Goal: Submit feedback/report problem: Submit feedback/report problem

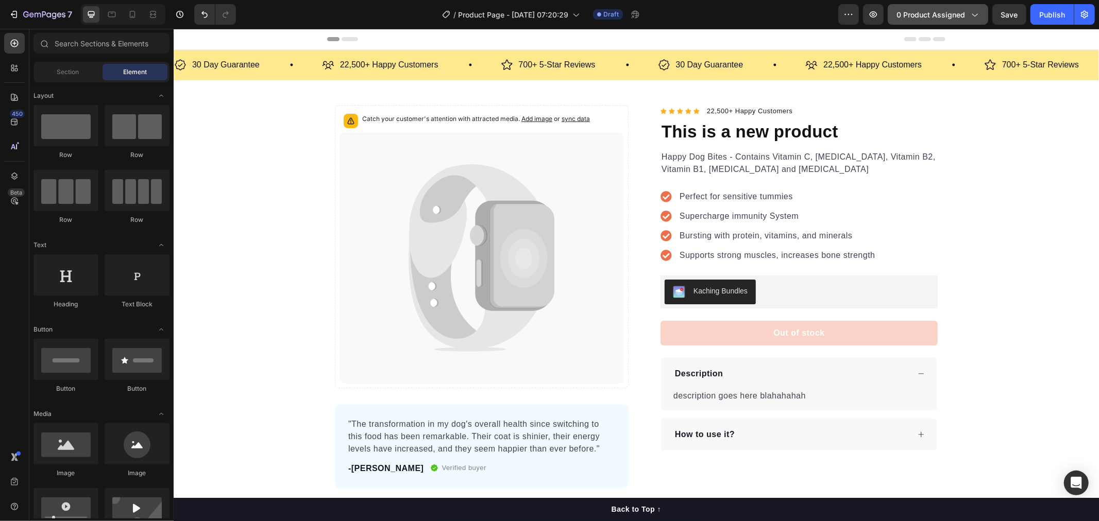
click at [933, 11] on span "0 product assigned" at bounding box center [930, 14] width 69 height 11
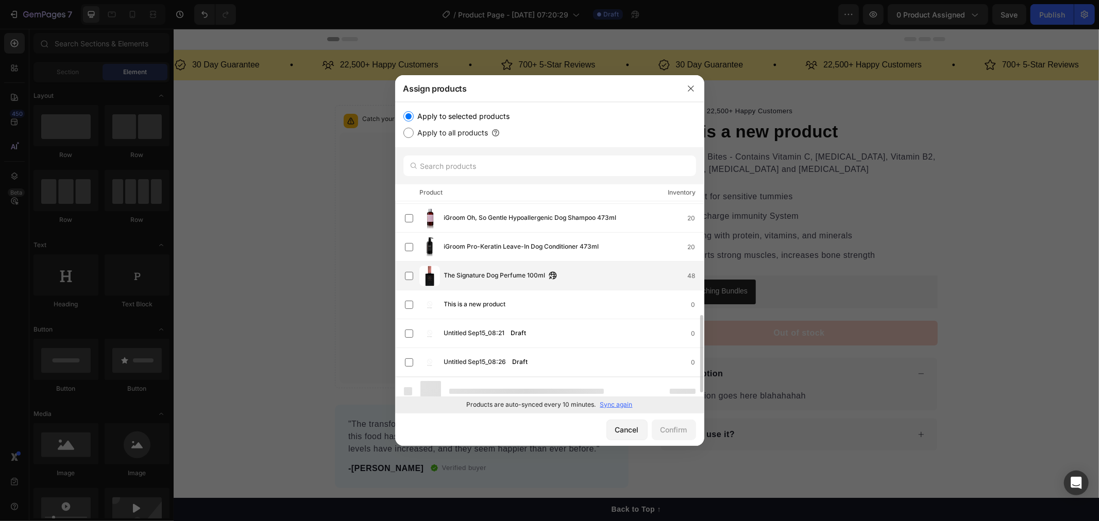
scroll to position [266, 0]
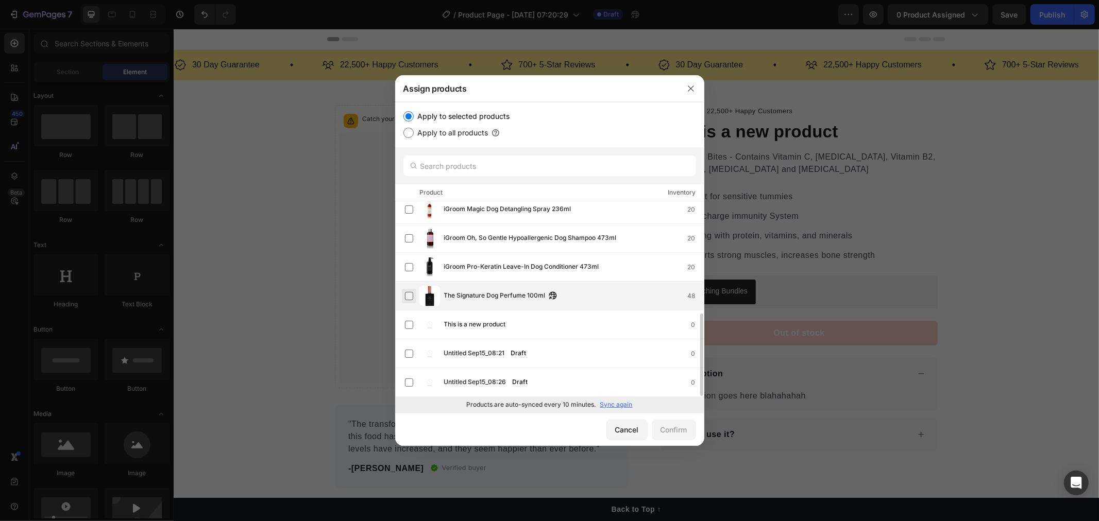
click at [410, 300] on label at bounding box center [409, 296] width 8 height 8
click at [663, 423] on button "Confirm" at bounding box center [674, 430] width 44 height 21
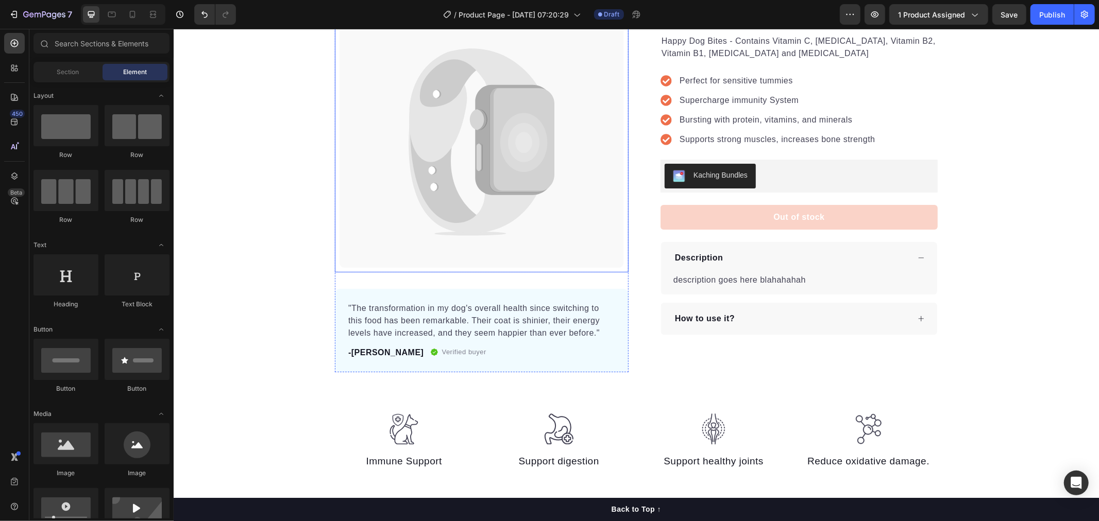
scroll to position [0, 0]
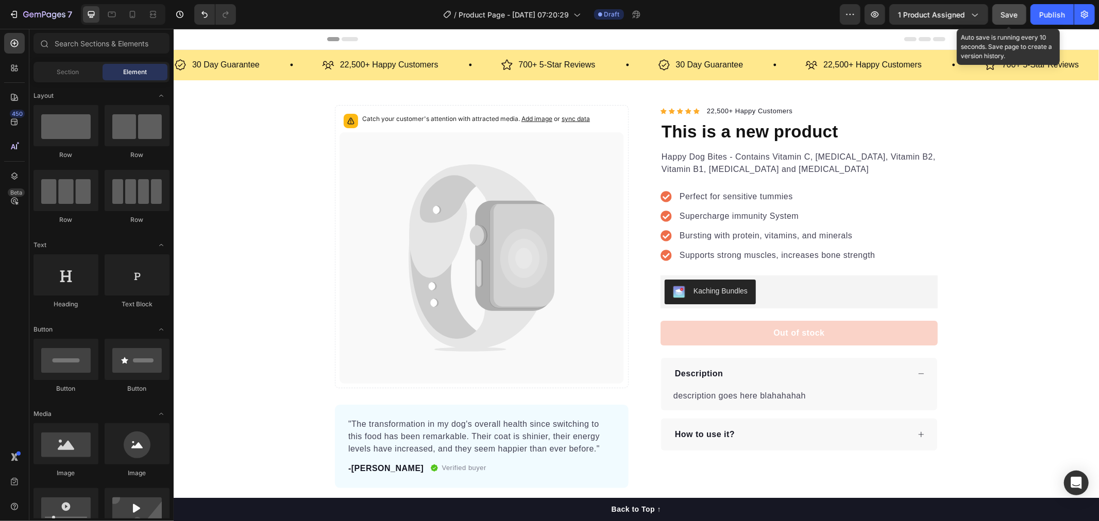
click at [997, 17] on button "Save" at bounding box center [1009, 14] width 34 height 21
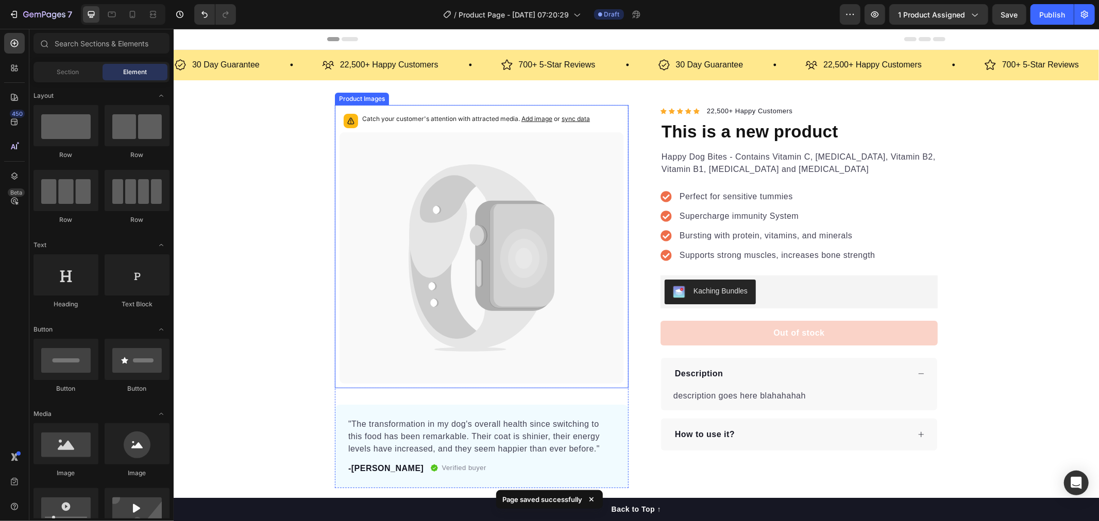
click at [461, 311] on icon at bounding box center [481, 257] width 284 height 251
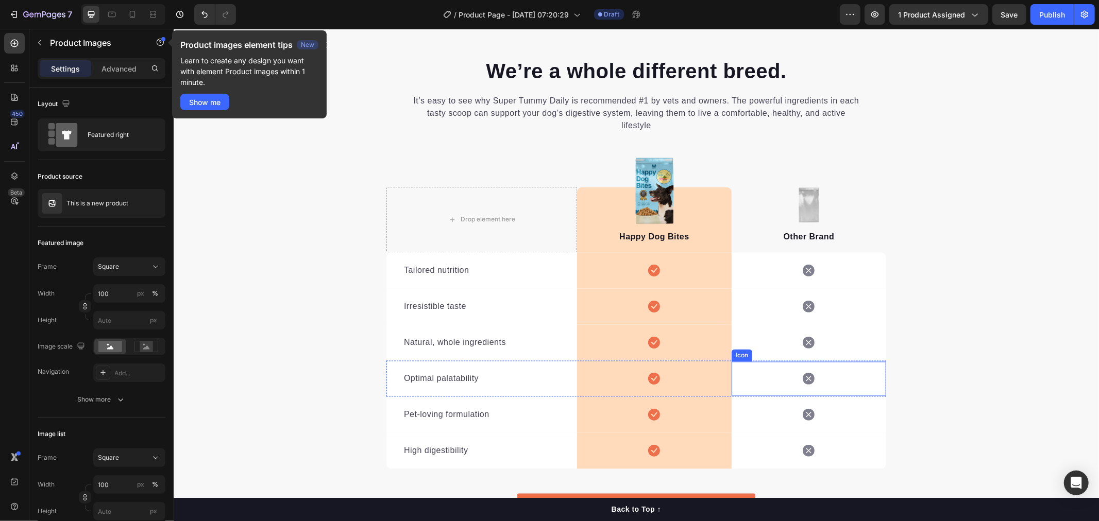
scroll to position [1602, 0]
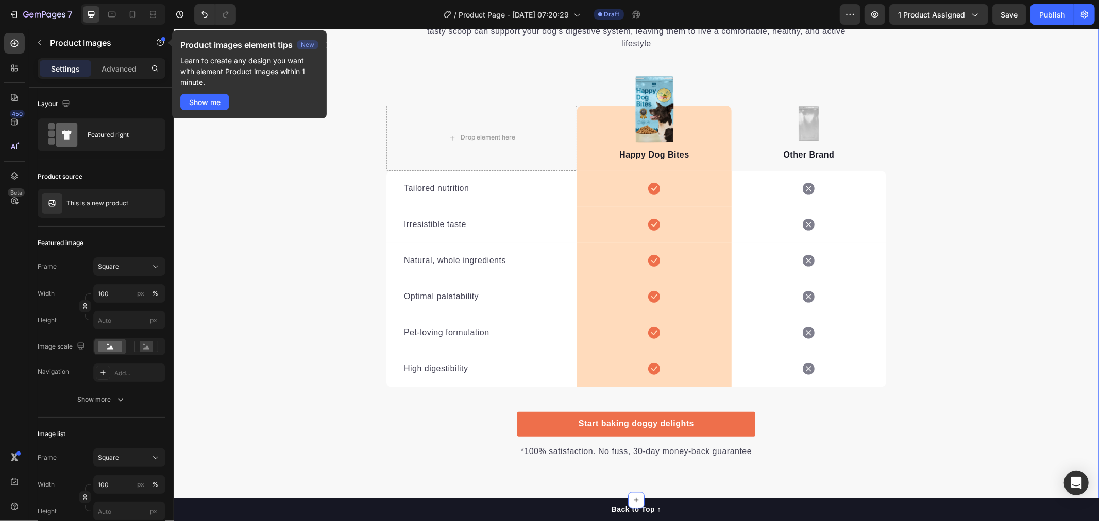
click at [313, 216] on div "We’re a whole different breed. Heading It’s easy to see why Super Tummy Daily i…" at bounding box center [635, 216] width 925 height 485
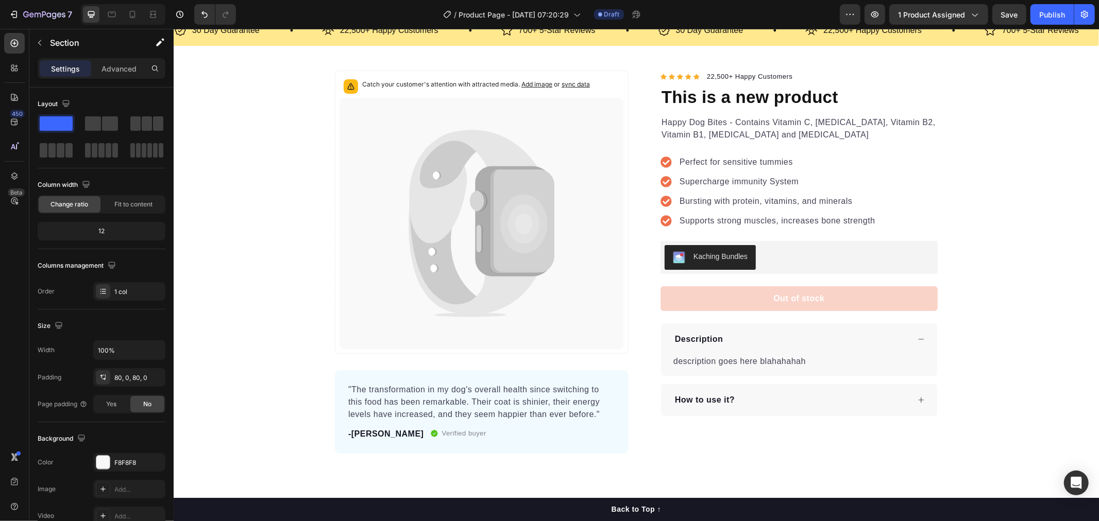
scroll to position [0, 0]
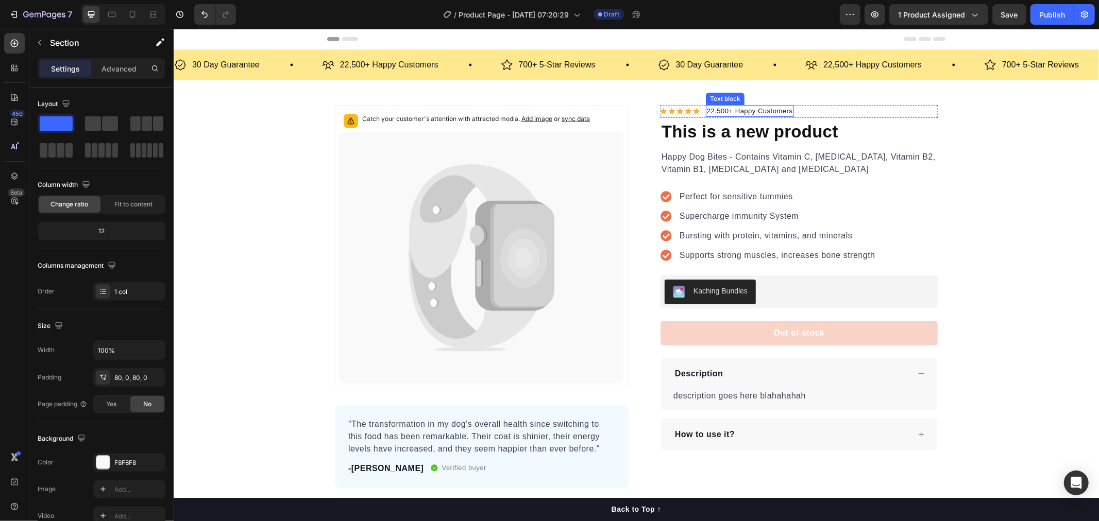
click at [715, 112] on p "22,500+ Happy Customers" at bounding box center [749, 111] width 86 height 10
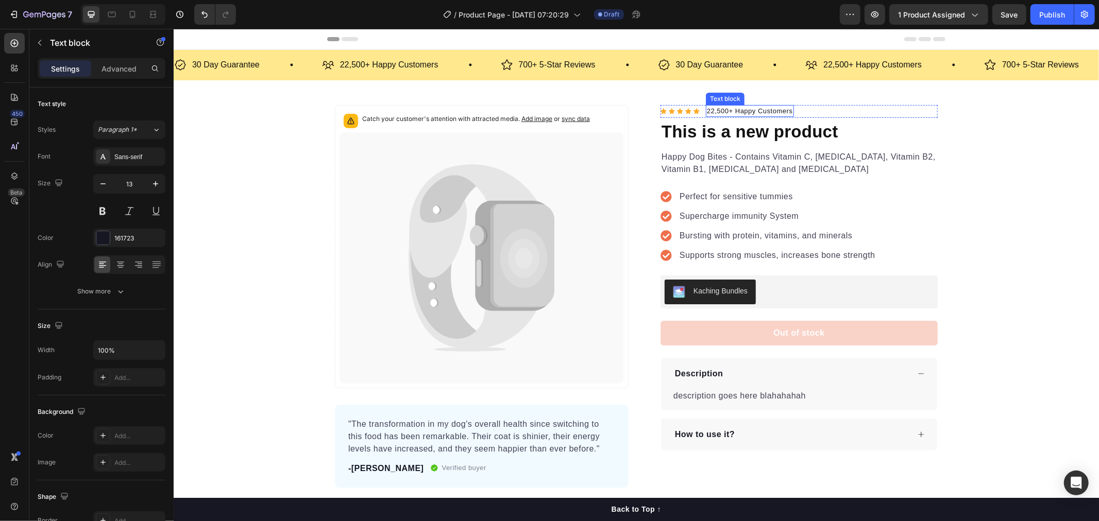
click at [715, 112] on p "22,500+ Happy Customers" at bounding box center [749, 111] width 86 height 10
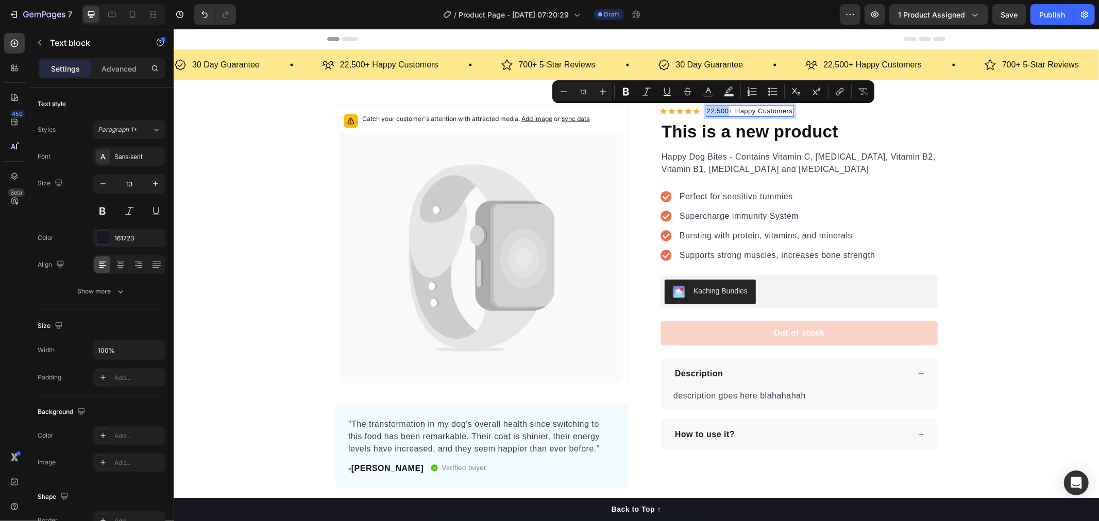
click at [710, 111] on p "22,500+ Happy Customers" at bounding box center [749, 111] width 86 height 10
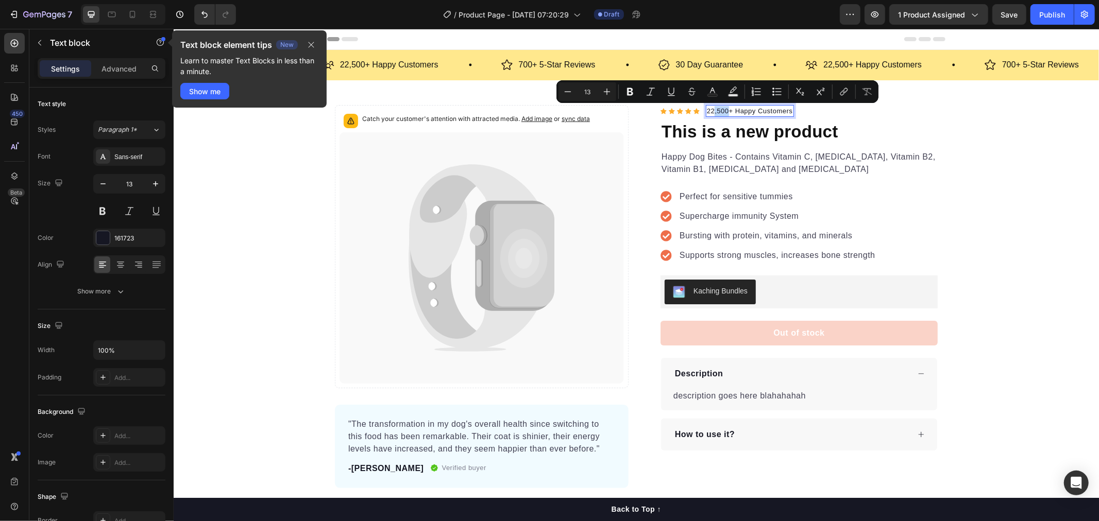
drag, startPoint x: 723, startPoint y: 112, endPoint x: 708, endPoint y: 113, distance: 14.5
click at [708, 113] on p "22,500+ Happy Customers" at bounding box center [749, 111] width 86 height 10
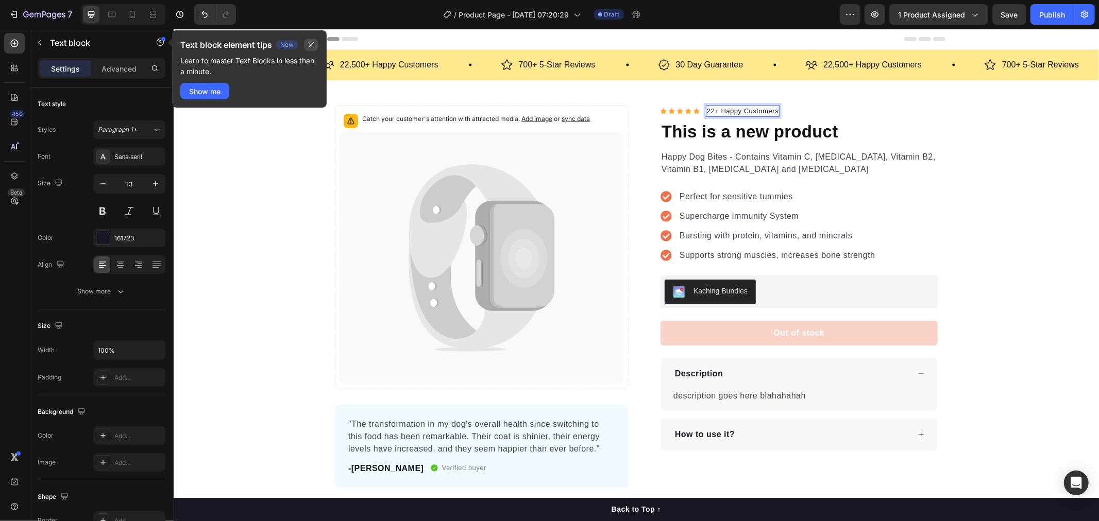
click at [309, 45] on icon "button" at bounding box center [311, 45] width 8 height 8
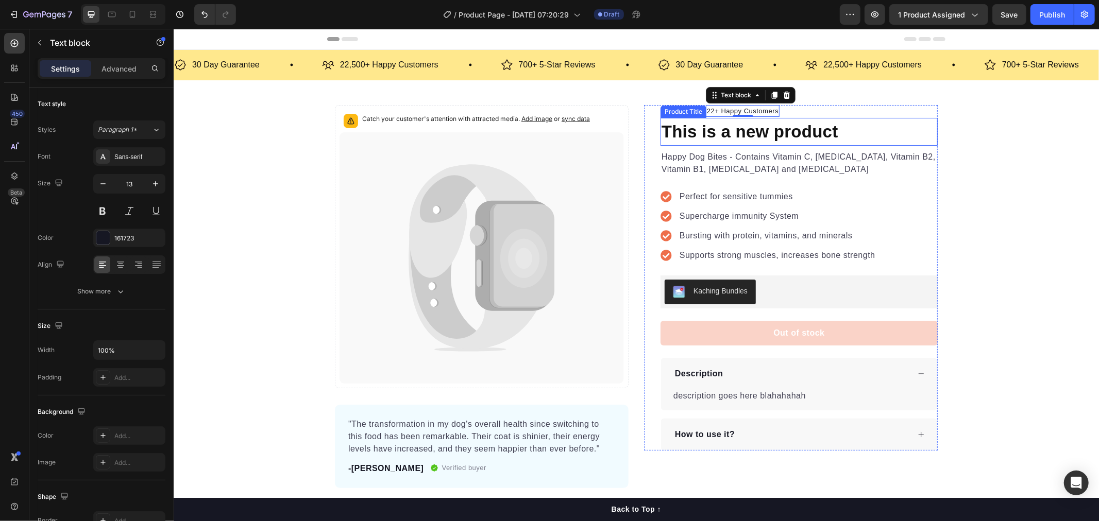
click at [718, 130] on h1 "This is a new product" at bounding box center [798, 131] width 277 height 28
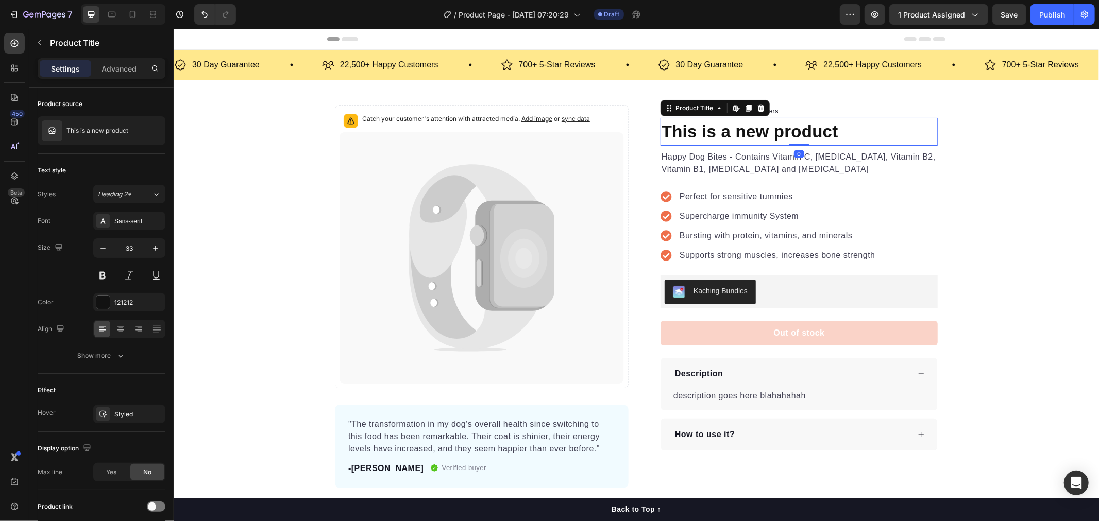
click at [718, 130] on h1 "This is a new product" at bounding box center [798, 131] width 277 height 28
click at [743, 132] on h1 "This is a new product" at bounding box center [798, 131] width 277 height 28
click at [769, 131] on h1 "This is a new product" at bounding box center [798, 131] width 277 height 28
click at [780, 130] on h1 "This is a new product" at bounding box center [798, 131] width 277 height 28
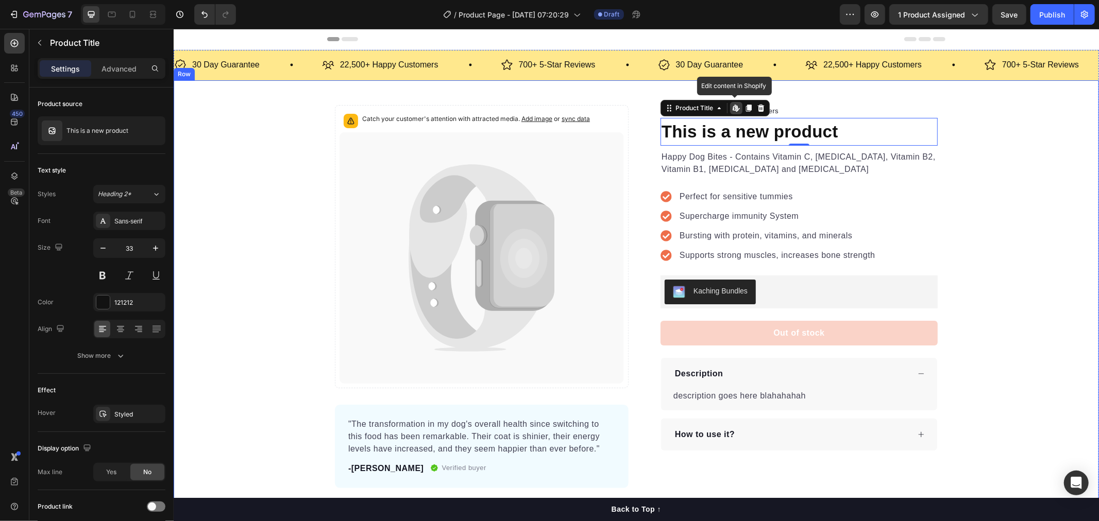
click at [718, 86] on div "Catch your customer's attention with attracted media. Add image or sync data Pr…" at bounding box center [635, 304] width 925 height 449
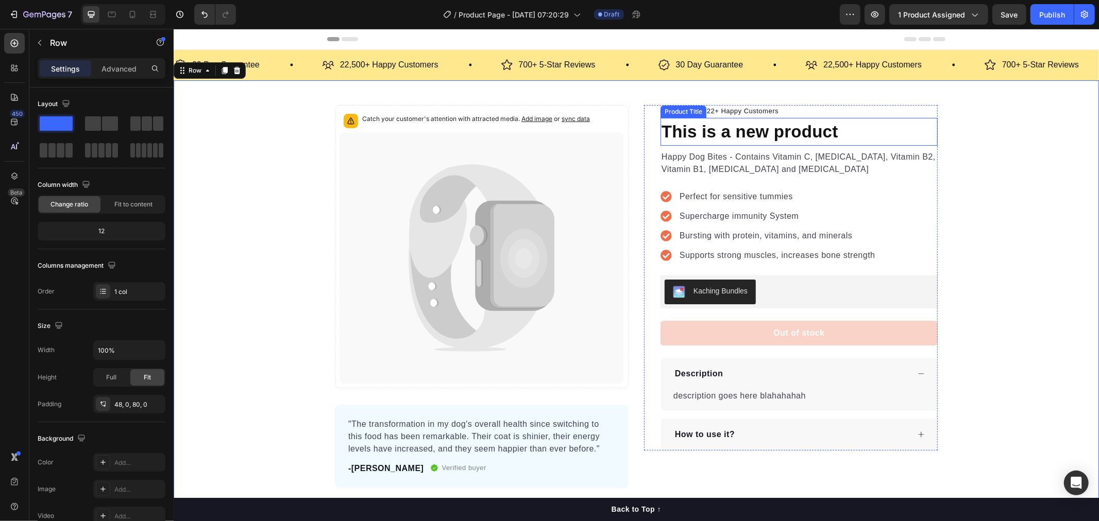
click at [715, 133] on h1 "This is a new product" at bounding box center [798, 131] width 277 height 28
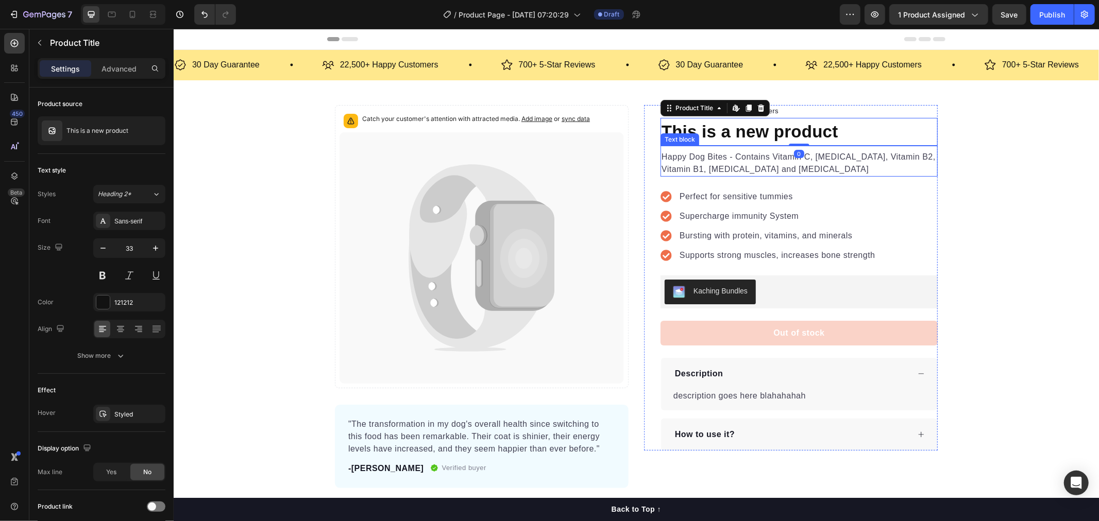
click at [714, 155] on p "Happy Dog Bites - Contains Vitamin C, Vitamin E, Vitamin B2, Vitamin B1, Vitami…" at bounding box center [798, 162] width 275 height 25
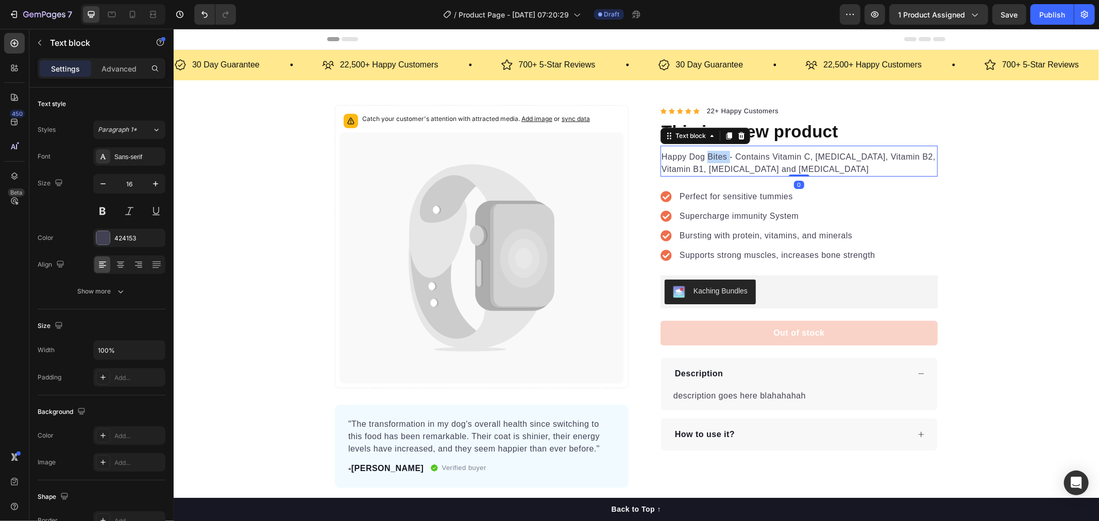
click at [714, 155] on p "Happy Dog Bites - Contains Vitamin C, Vitamin E, Vitamin B2, Vitamin B1, Vitami…" at bounding box center [798, 162] width 275 height 25
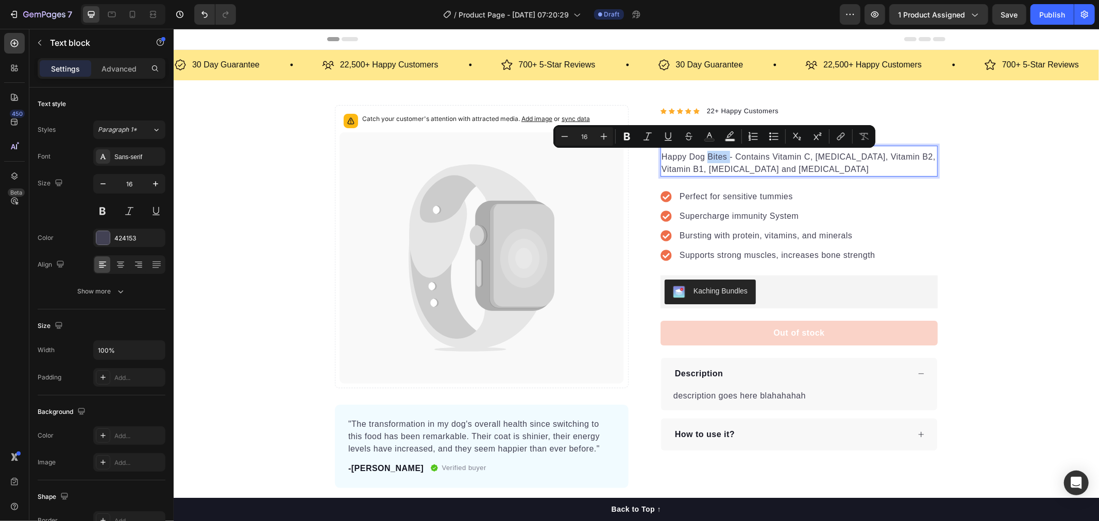
click at [715, 161] on p "Happy Dog Bites - Contains Vitamin C, Vitamin E, Vitamin B2, Vitamin B1, Vitami…" at bounding box center [798, 162] width 275 height 25
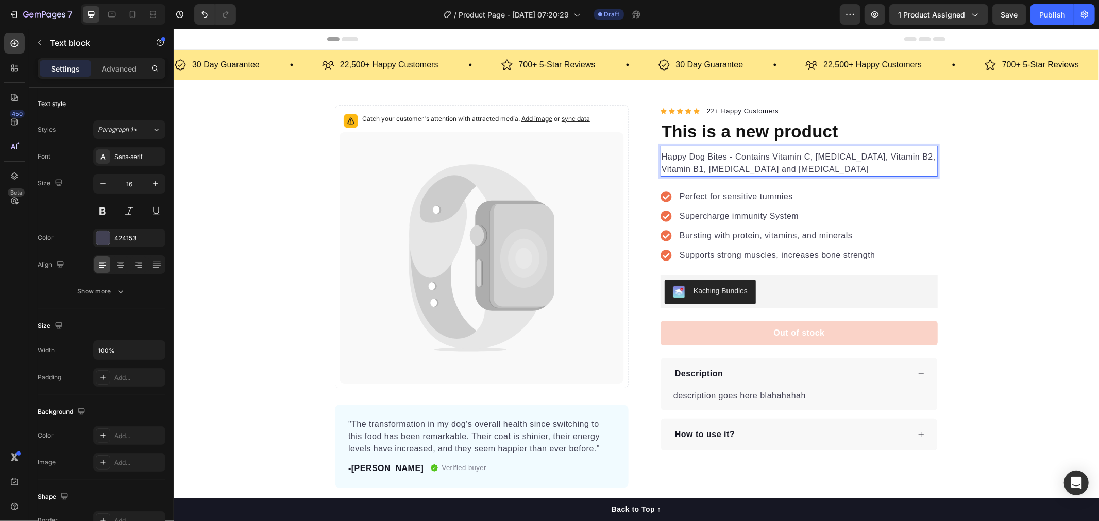
click at [753, 166] on p "Happy Dog Bites - Contains Vitamin C, Vitamin E, Vitamin B2, Vitamin B1, Vitami…" at bounding box center [798, 162] width 275 height 25
drag, startPoint x: 748, startPoint y: 166, endPoint x: 758, endPoint y: 166, distance: 9.8
click at [748, 166] on p "Happy Dog Bites - Contains Vitamin C, Vitamin E, Vitamin B2, Vitamin B1, Vitami…" at bounding box center [798, 162] width 275 height 25
click at [764, 166] on p "Happy Dog Bites - Contains Vitamin C, Vitamin E, Vitamin B2, Vitamin B1, Vitami…" at bounding box center [798, 162] width 275 height 25
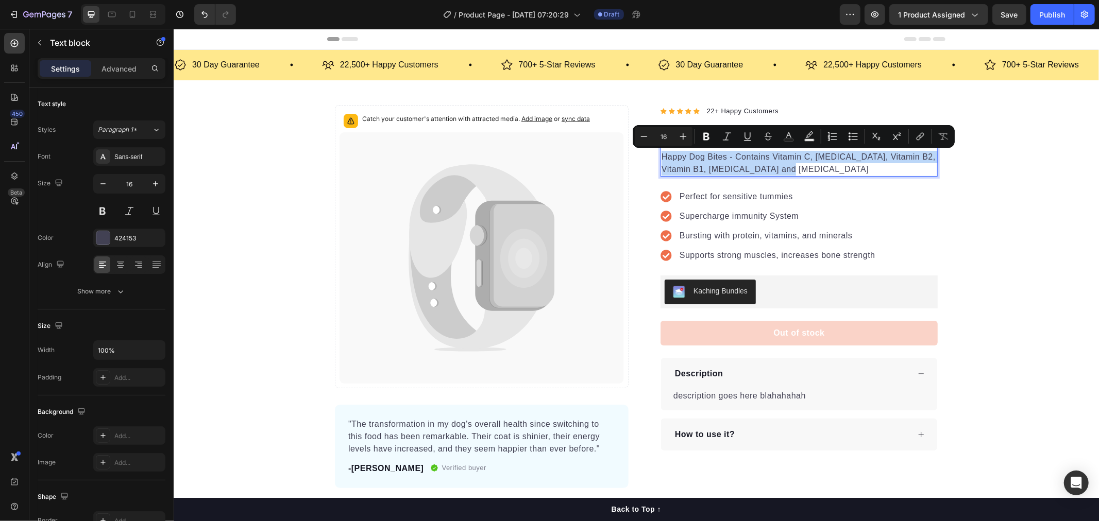
drag, startPoint x: 767, startPoint y: 166, endPoint x: 655, endPoint y: 156, distance: 112.3
click at [660, 156] on div "Happy Dog Bites - Contains Vitamin C, Vitamin E, Vitamin B2, Vitamin B1, Vitami…" at bounding box center [798, 162] width 277 height 27
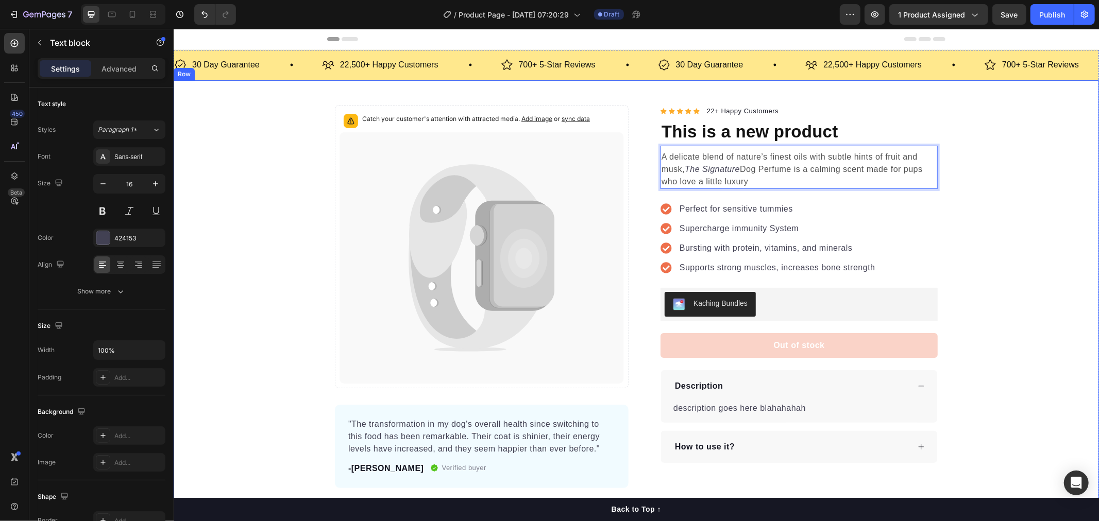
click at [1010, 208] on div "Catch your customer's attention with attracted media. Add image or sync data Pr…" at bounding box center [635, 296] width 925 height 383
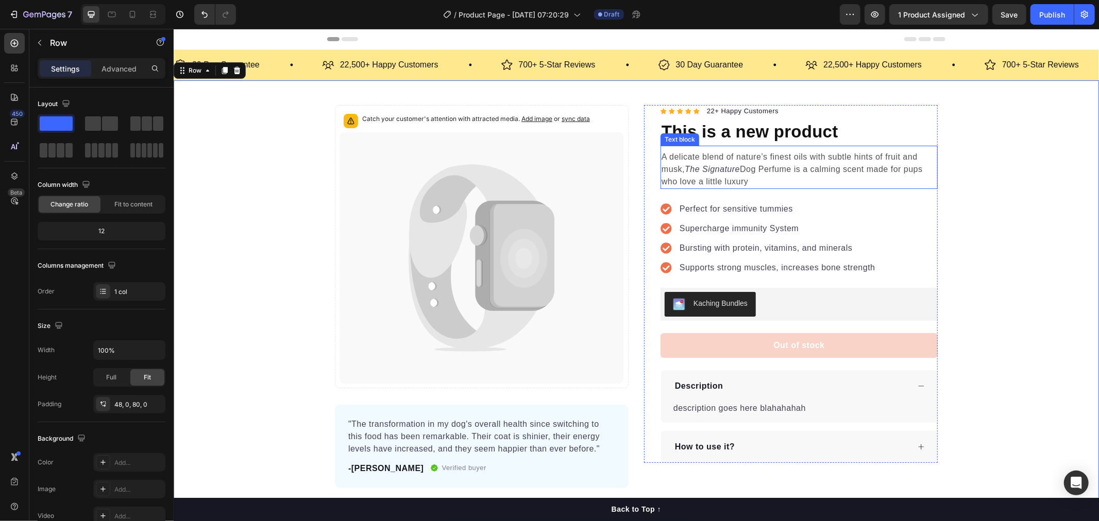
click at [767, 180] on p "A delicate blend of nature’s finest oils with subtle hints of fruit and musk, T…" at bounding box center [798, 168] width 275 height 37
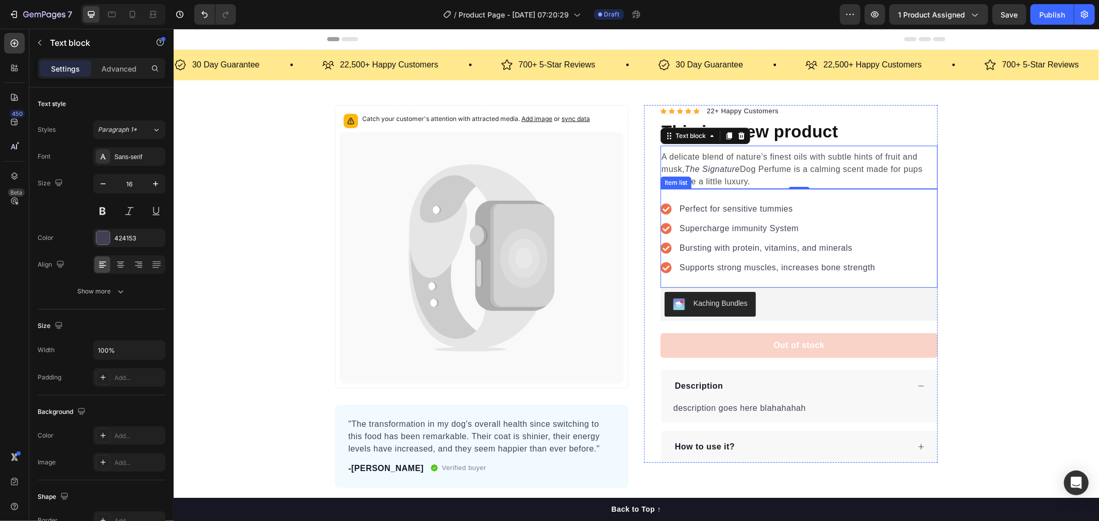
click at [766, 178] on p "A delicate blend of nature’s finest oils with subtle hints of fruit and musk, T…" at bounding box center [798, 168] width 275 height 37
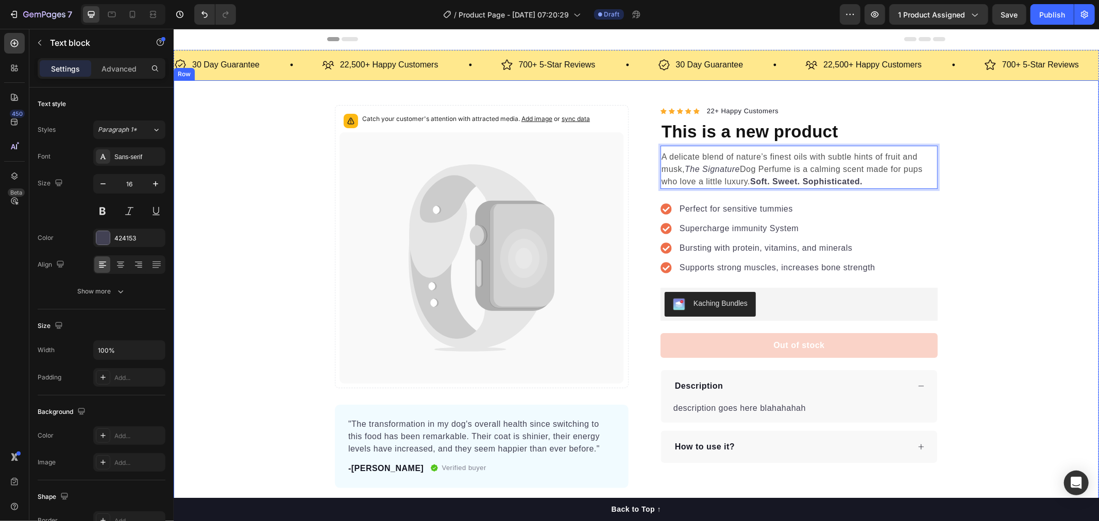
click at [998, 225] on div "Catch your customer's attention with attracted media. Add image or sync data Pr…" at bounding box center [635, 296] width 925 height 383
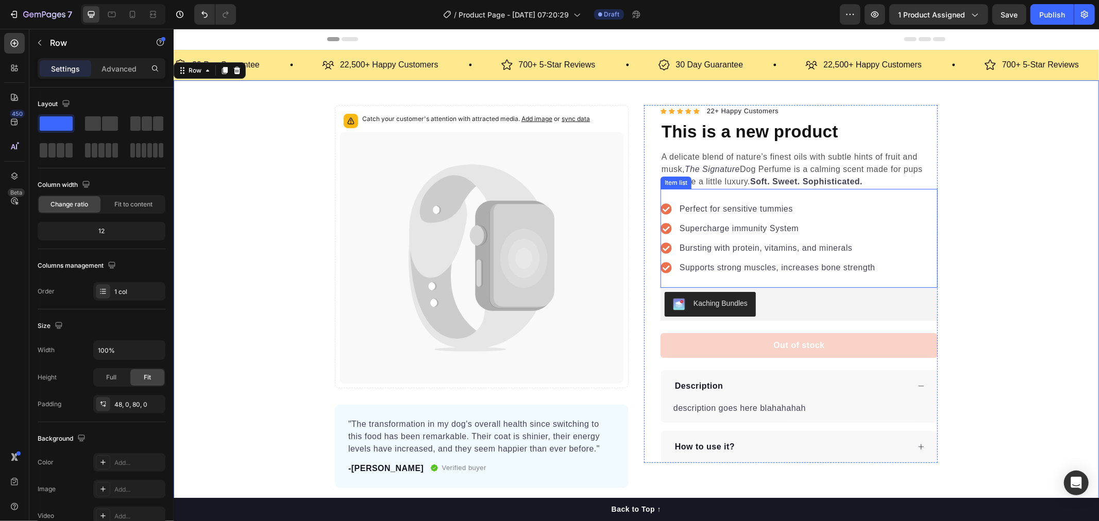
click at [718, 209] on p "Perfect for sensitive tummies" at bounding box center [777, 208] width 196 height 12
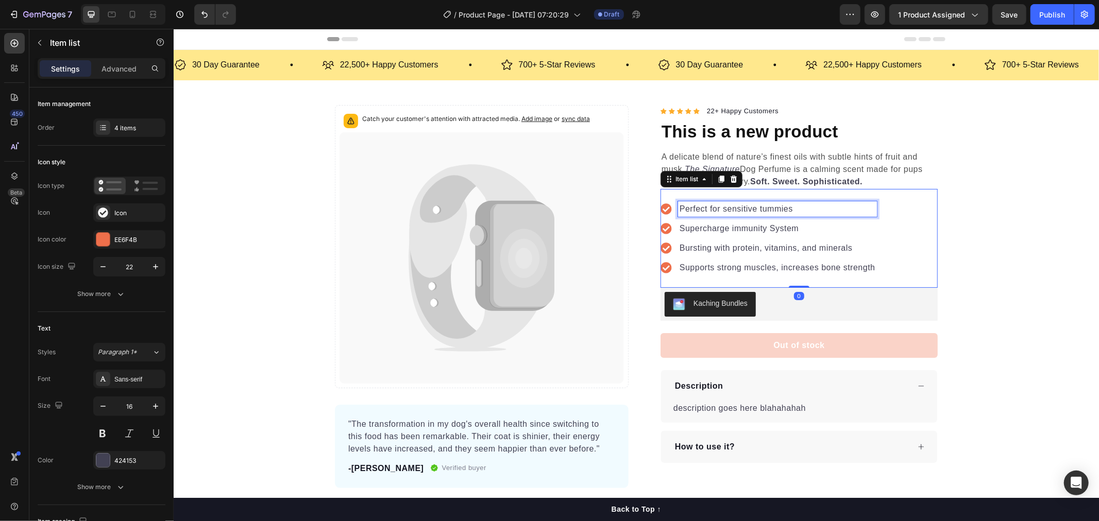
click at [718, 209] on p "Perfect for sensitive tummies" at bounding box center [777, 208] width 196 height 12
click at [703, 210] on p "Perfect for sensitive tummies" at bounding box center [777, 208] width 196 height 12
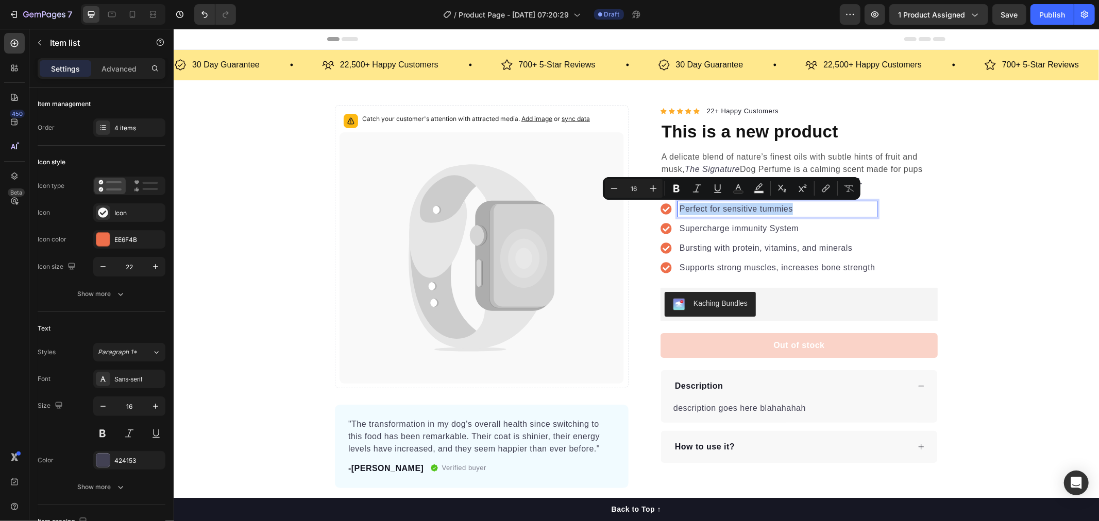
drag, startPoint x: 675, startPoint y: 209, endPoint x: 794, endPoint y: 212, distance: 119.0
click at [794, 212] on p "Perfect for sensitive tummies" at bounding box center [777, 208] width 196 height 12
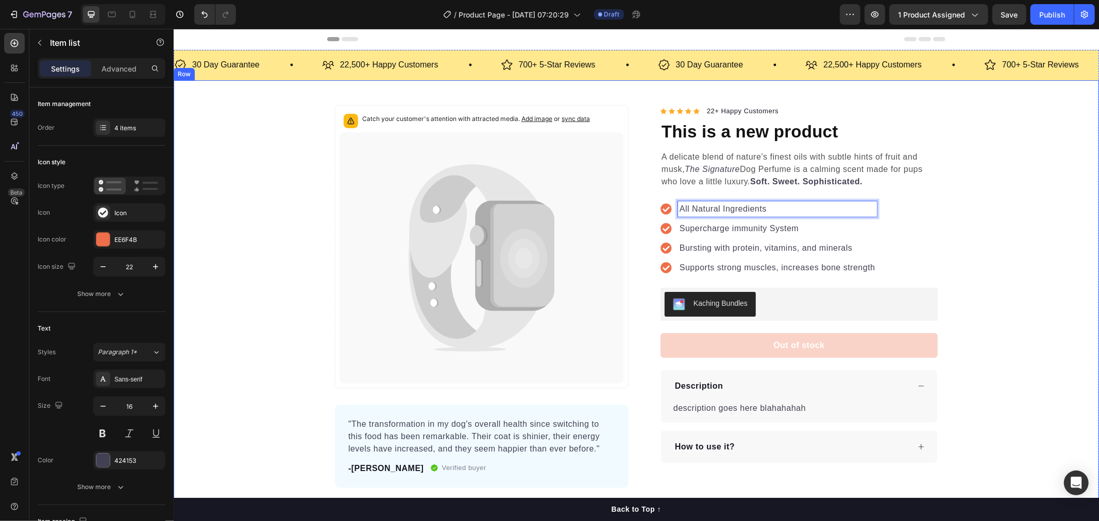
click at [944, 73] on div "30 Day Guarantee Item List 22,500+ Happy Customers Item List 700+ 5-Star Review…" at bounding box center [635, 64] width 925 height 30
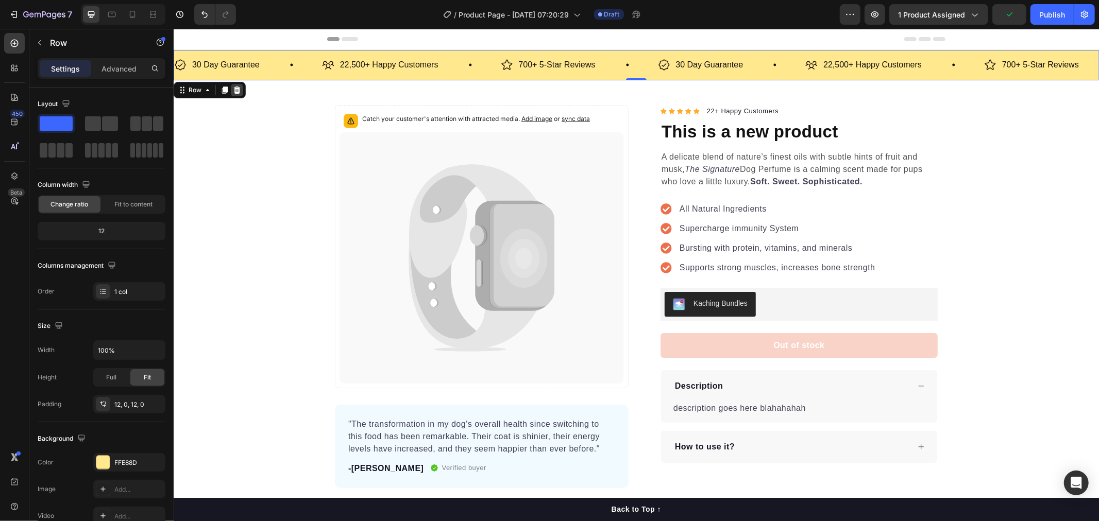
click at [240, 90] on icon at bounding box center [236, 90] width 8 height 8
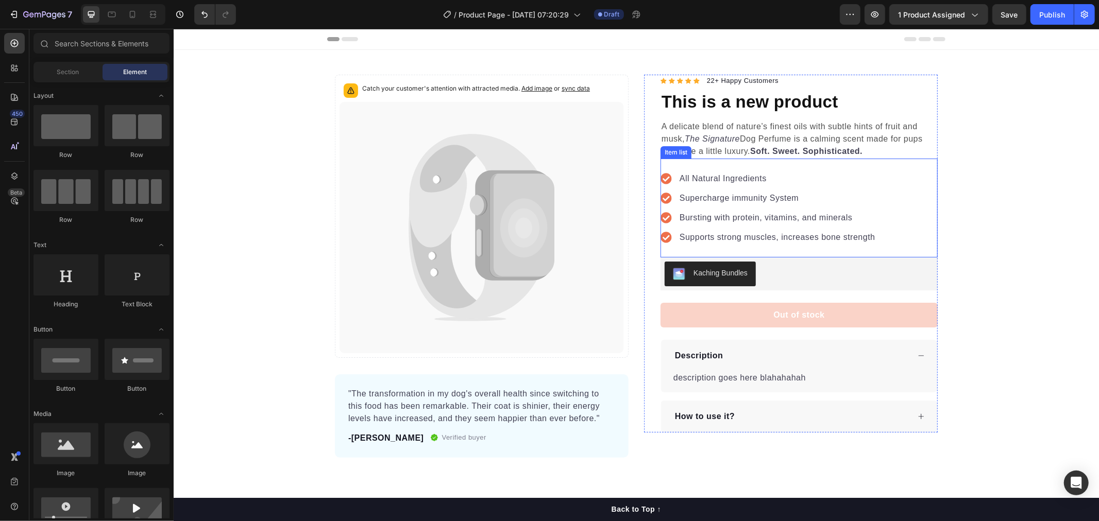
click at [708, 200] on p "Supercharge immunity System" at bounding box center [777, 198] width 196 height 12
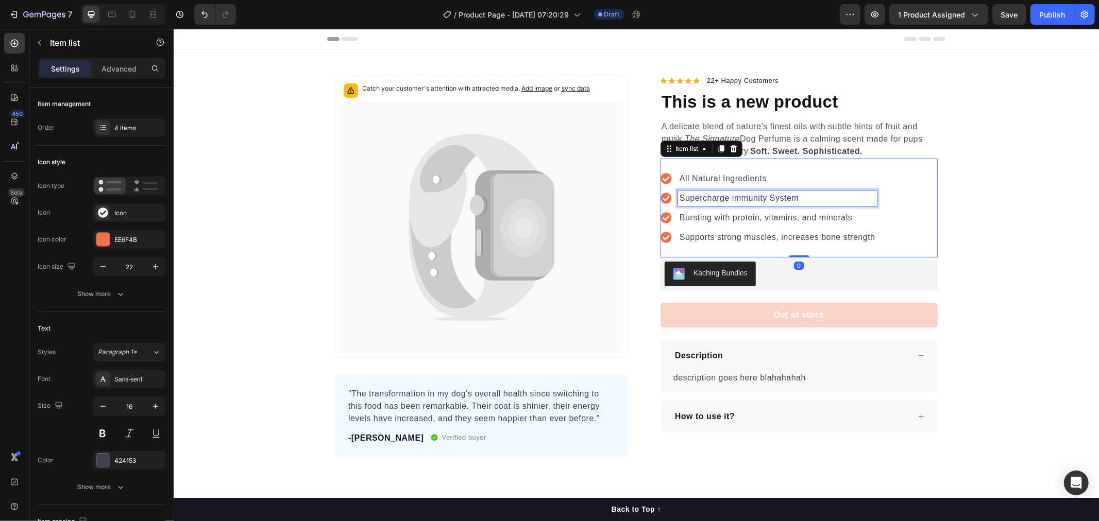
click at [698, 200] on p "Supercharge immunity System" at bounding box center [777, 198] width 196 height 12
drag, startPoint x: 676, startPoint y: 199, endPoint x: 802, endPoint y: 199, distance: 126.2
click at [802, 199] on p "Supercharge immunity System" at bounding box center [777, 198] width 196 height 12
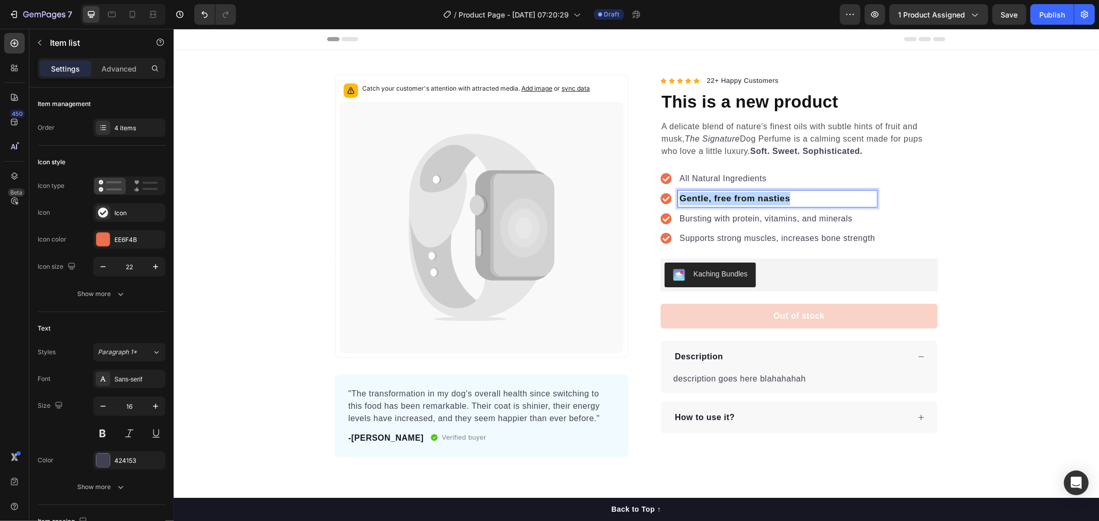
drag, startPoint x: 738, startPoint y: 201, endPoint x: 671, endPoint y: 202, distance: 67.0
click at [671, 202] on div "Gentle, free from nasties" at bounding box center [768, 198] width 216 height 16
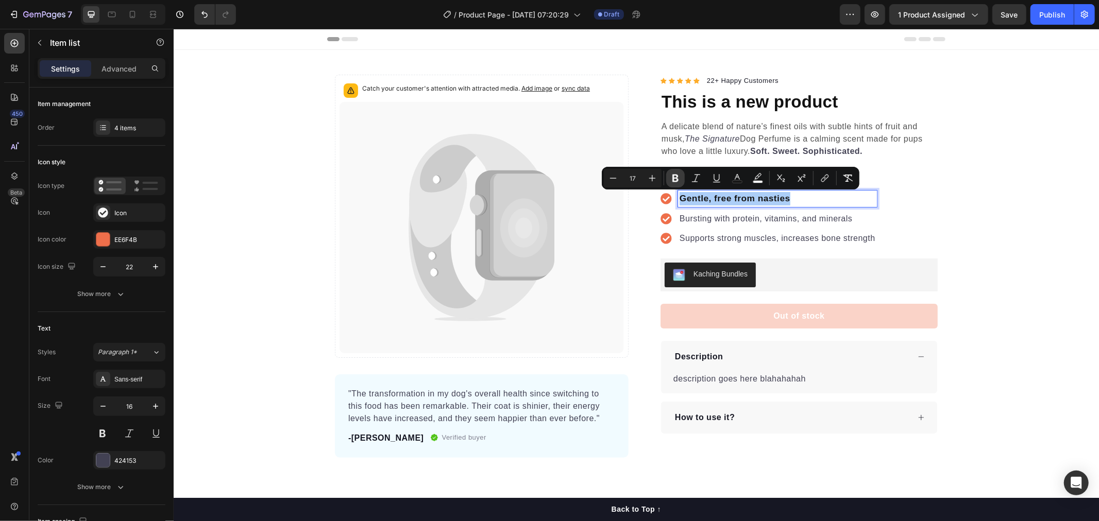
click at [678, 183] on button "Bold" at bounding box center [675, 178] width 19 height 19
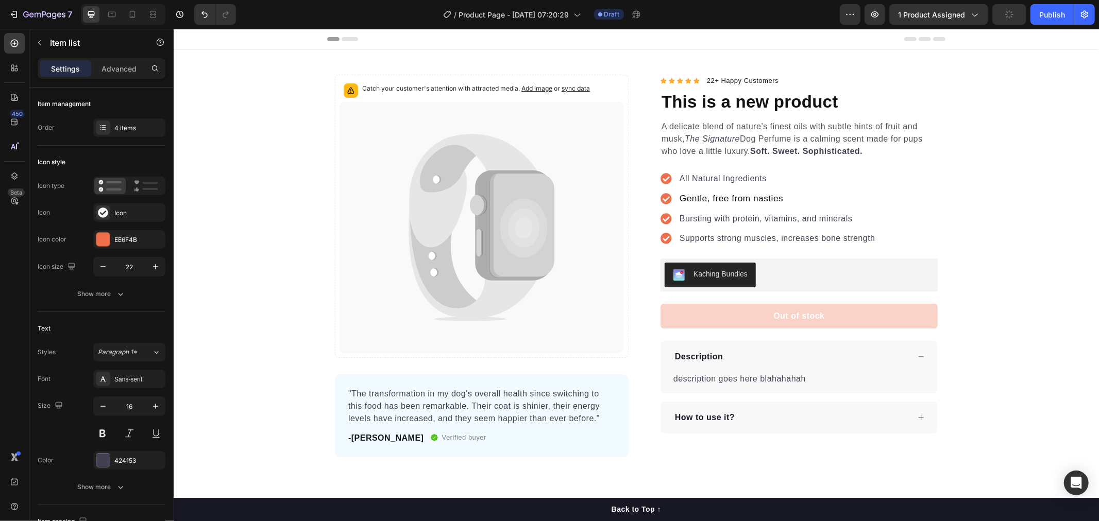
click at [736, 220] on p "Bursting with protein, vitamins, and minerals" at bounding box center [777, 218] width 196 height 12
click at [732, 179] on p "All Natural Ingredients" at bounding box center [777, 178] width 196 height 12
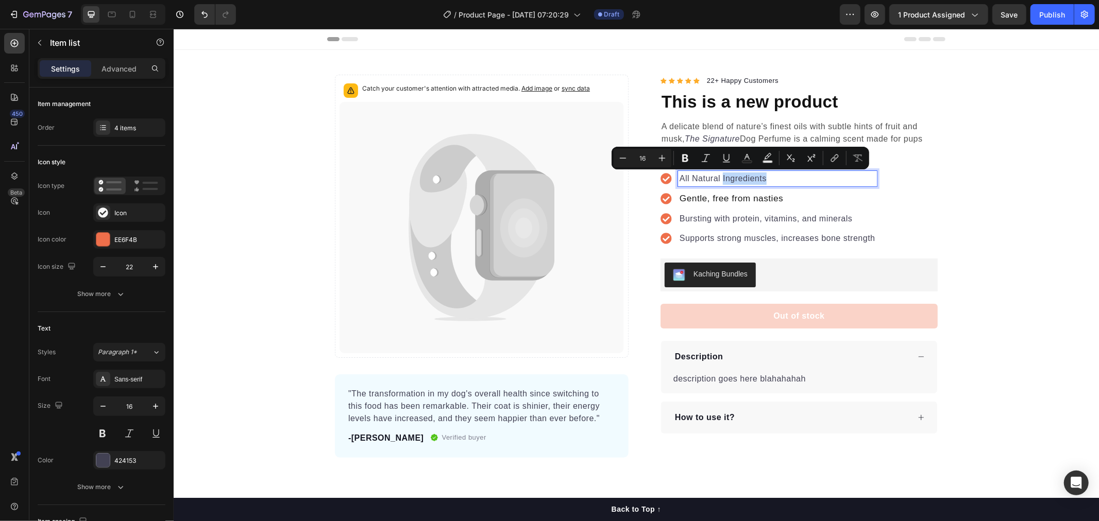
type input "17"
click at [734, 193] on span "Gentle, free from nasties" at bounding box center [731, 198] width 104 height 10
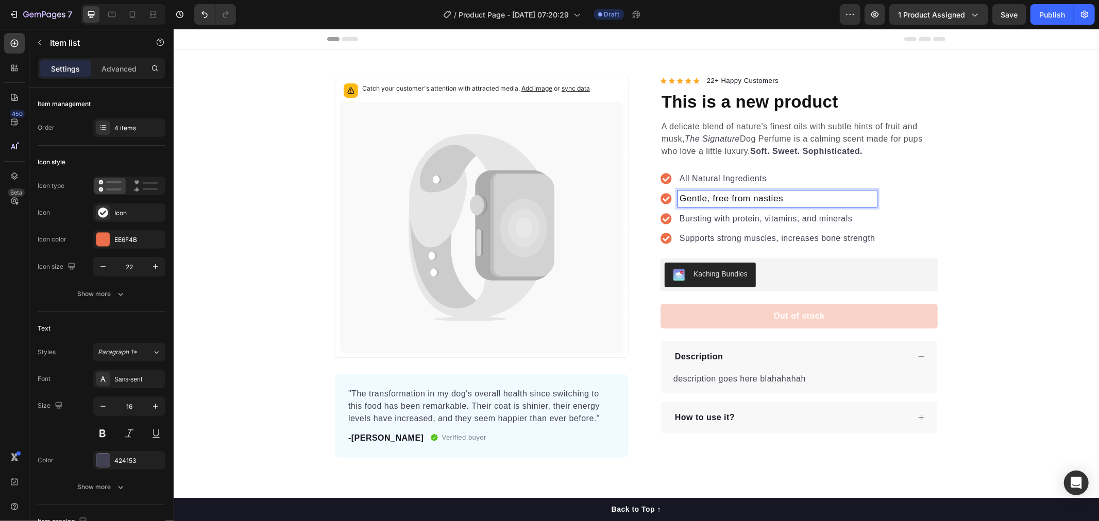
click at [703, 207] on div "All Natural Ingredients Gentle, free from nasties Bursting with protein, vitami…" at bounding box center [768, 207] width 216 height 75
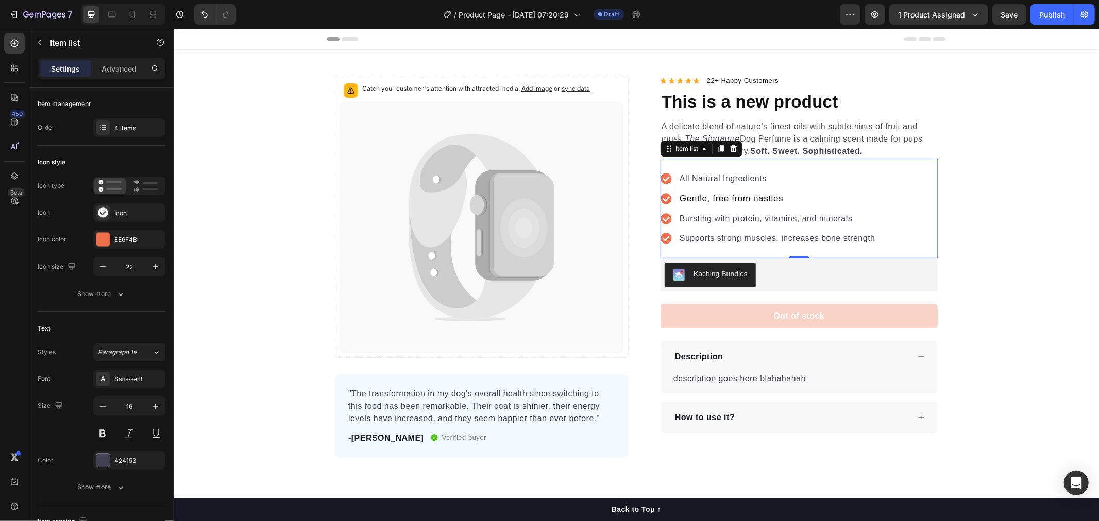
click at [703, 207] on div "All Natural Ingredients Gentle, free from nasties Bursting with protein, vitami…" at bounding box center [768, 207] width 216 height 75
click at [697, 196] on span "Gentle, free from nasties" at bounding box center [731, 198] width 104 height 10
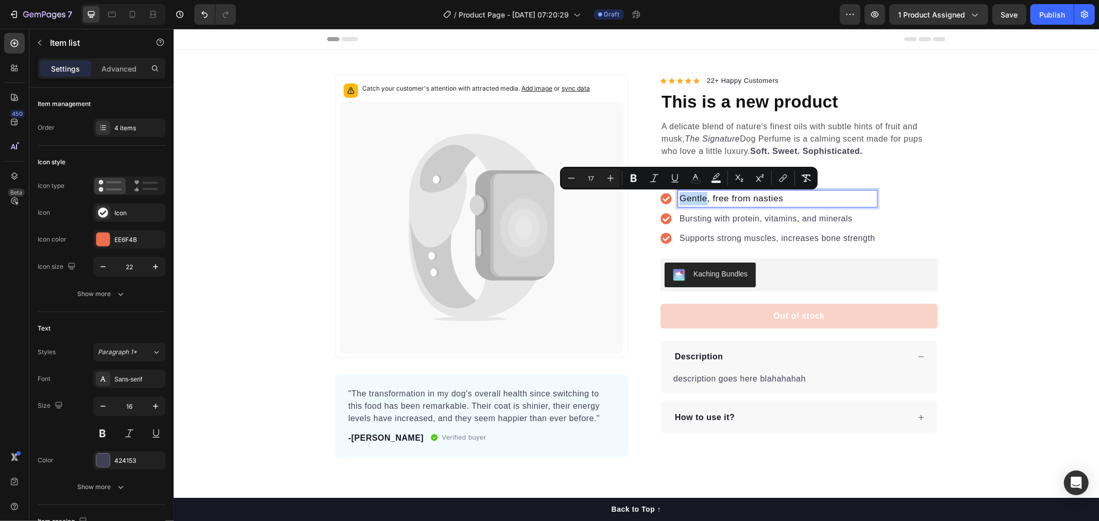
click at [776, 198] on span "Gentle, free from nasties" at bounding box center [731, 198] width 104 height 10
drag, startPoint x: 789, startPoint y: 197, endPoint x: 674, endPoint y: 199, distance: 114.4
click at [679, 199] on p "Gentle, free from nasties" at bounding box center [777, 198] width 196 height 13
click at [611, 181] on icon "Editor contextual toolbar" at bounding box center [609, 178] width 10 height 10
type input "16"
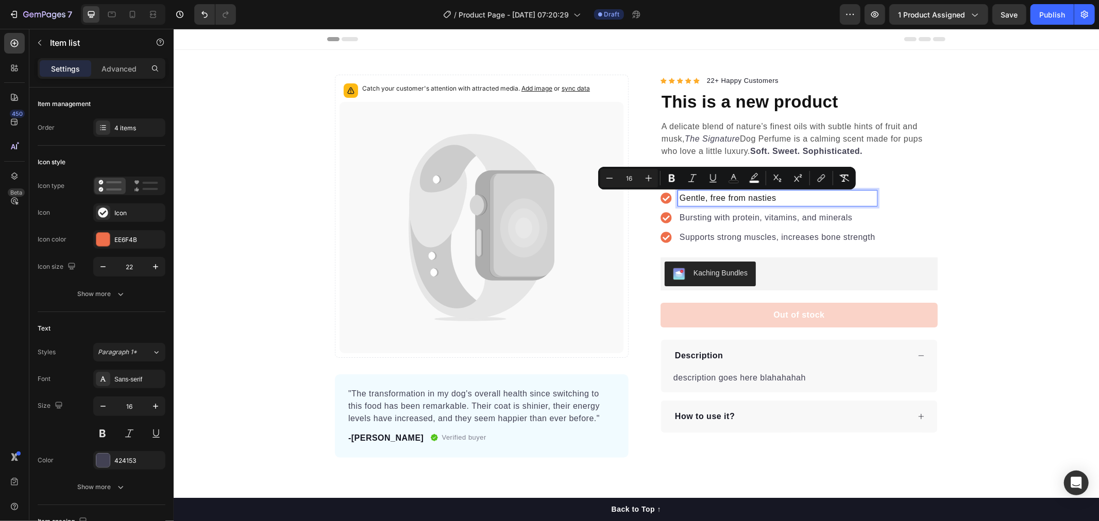
click at [761, 230] on div "Supports strong muscles, increases bone strength" at bounding box center [776, 236] width 199 height 15
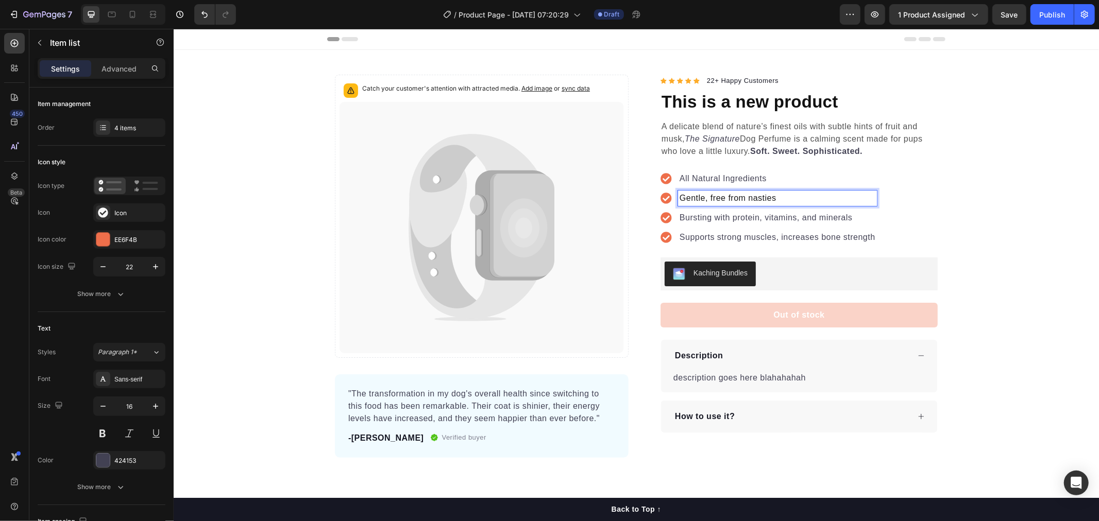
click at [732, 200] on span "Gentle, free from nasties" at bounding box center [727, 197] width 97 height 9
click at [730, 200] on span "Gentle, free from nasties" at bounding box center [727, 197] width 97 height 9
click at [681, 200] on span "Gentle, free from nasties" at bounding box center [727, 197] width 97 height 9
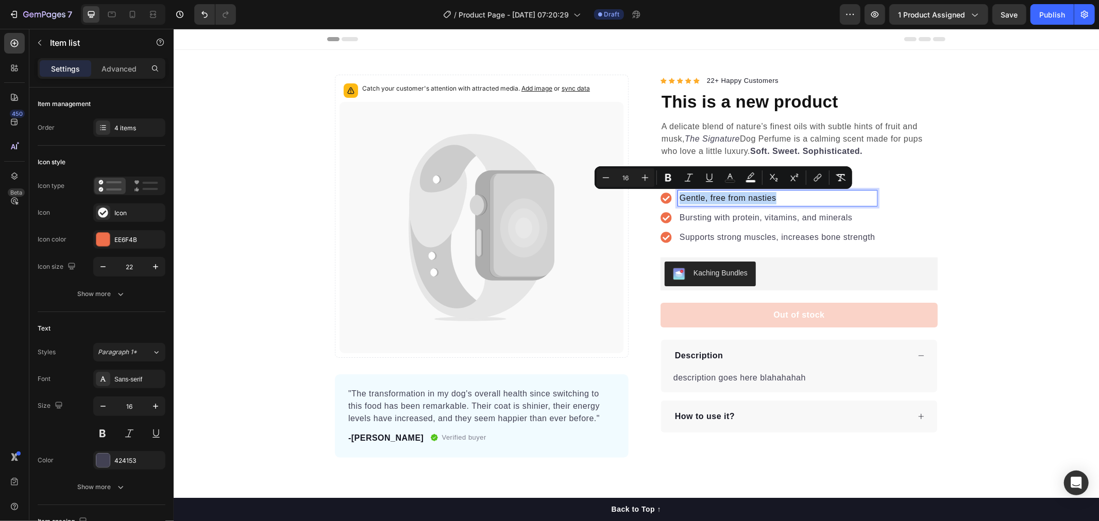
drag, startPoint x: 676, startPoint y: 199, endPoint x: 771, endPoint y: 201, distance: 94.3
click at [725, 218] on p "Bursting with protein, vitamins, and minerals" at bounding box center [777, 217] width 196 height 12
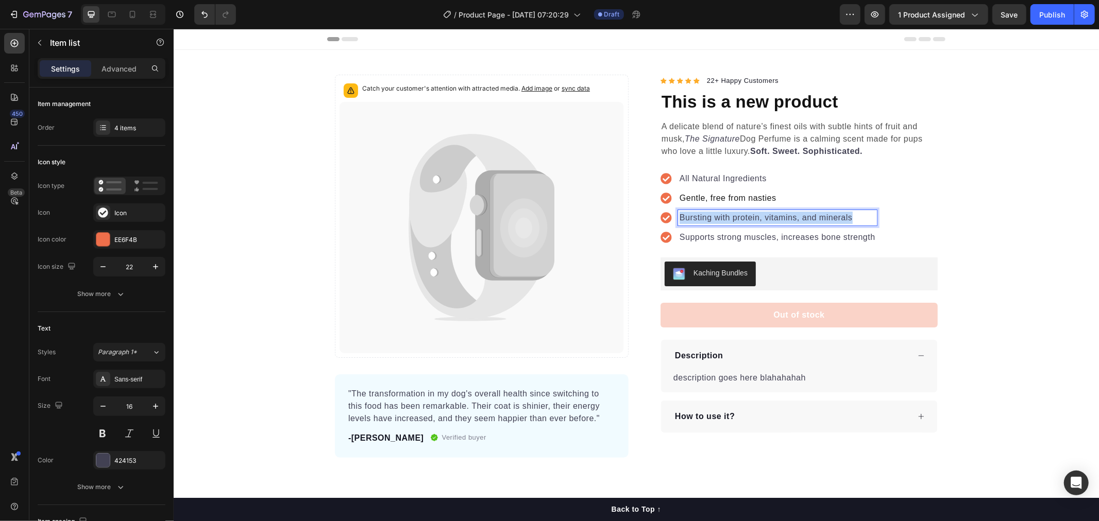
drag, startPoint x: 676, startPoint y: 219, endPoint x: 847, endPoint y: 221, distance: 171.5
click at [847, 221] on p "Bursting with protein, vitamins, and minerals" at bounding box center [777, 217] width 196 height 12
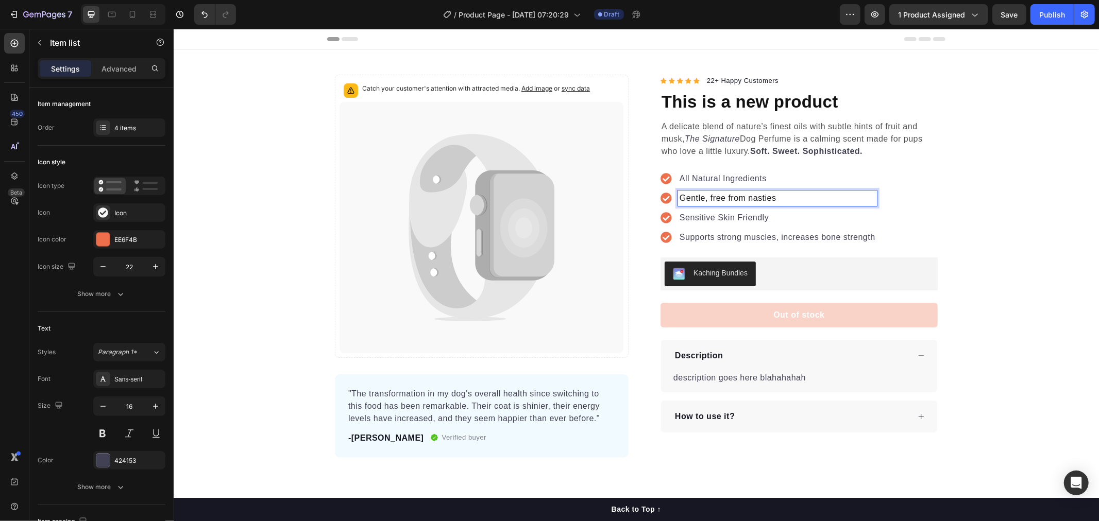
click at [783, 199] on p "Gentle, free from nasties" at bounding box center [777, 198] width 196 height 12
click at [747, 236] on p "Supports strong muscles, increases bone strength" at bounding box center [777, 237] width 196 height 12
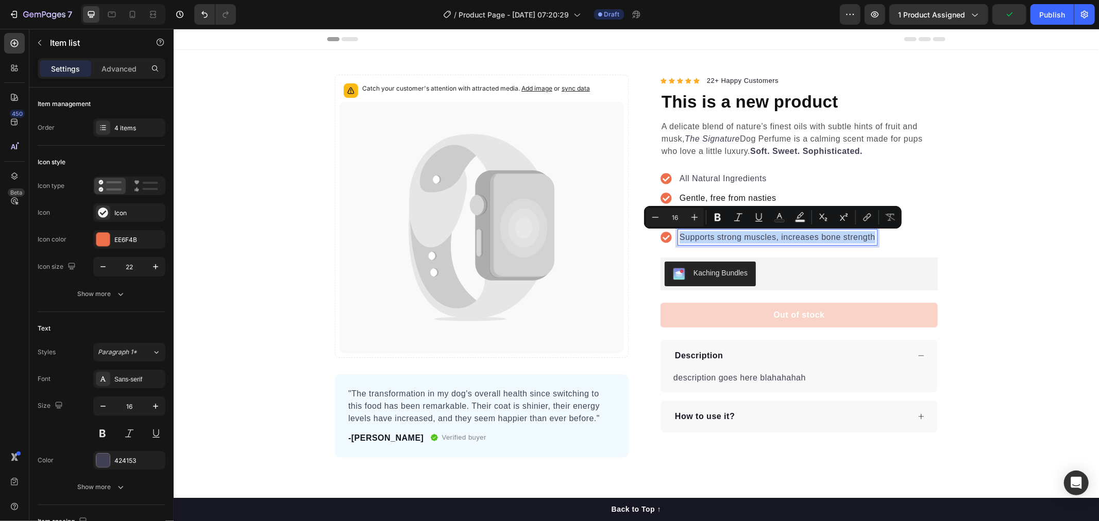
drag, startPoint x: 675, startPoint y: 236, endPoint x: 868, endPoint y: 240, distance: 193.2
click at [868, 240] on p "Supports strong muscles, increases bone strength" at bounding box center [777, 237] width 196 height 12
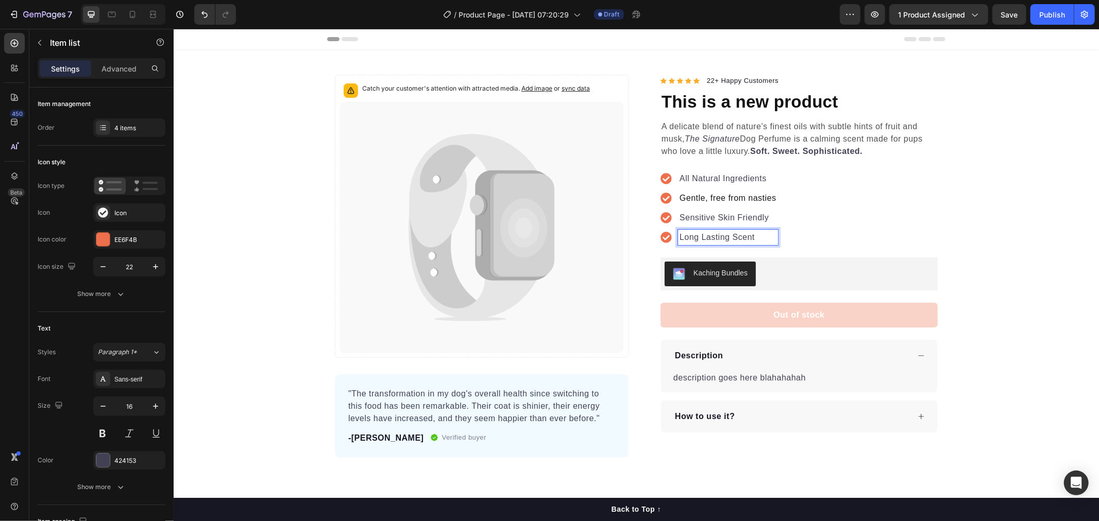
click at [868, 240] on div "All Natural Ingredients Gentle, free from nasties Sensitive Skin Friendly Long …" at bounding box center [798, 207] width 277 height 99
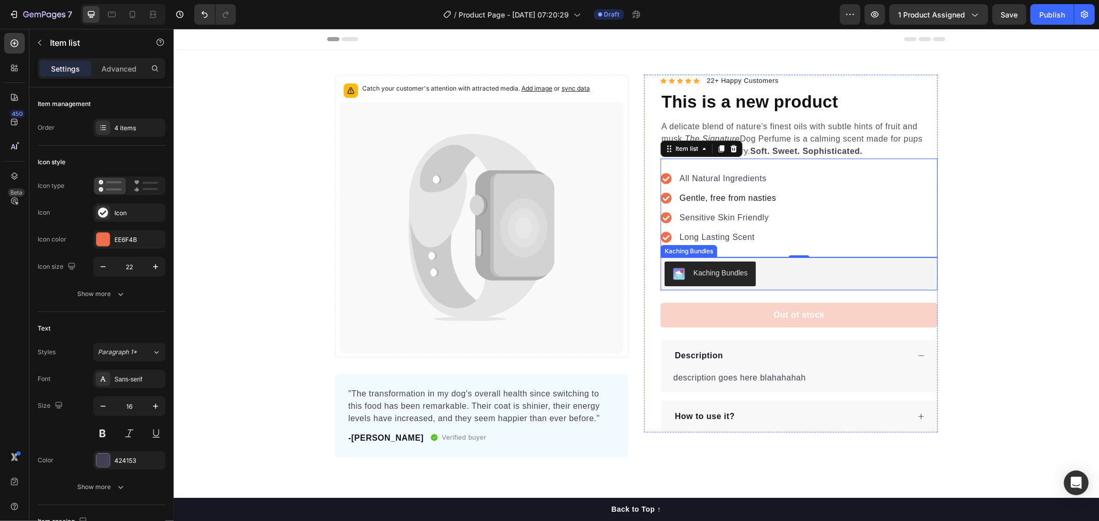
click at [854, 278] on div "Kaching Bundles" at bounding box center [798, 273] width 269 height 25
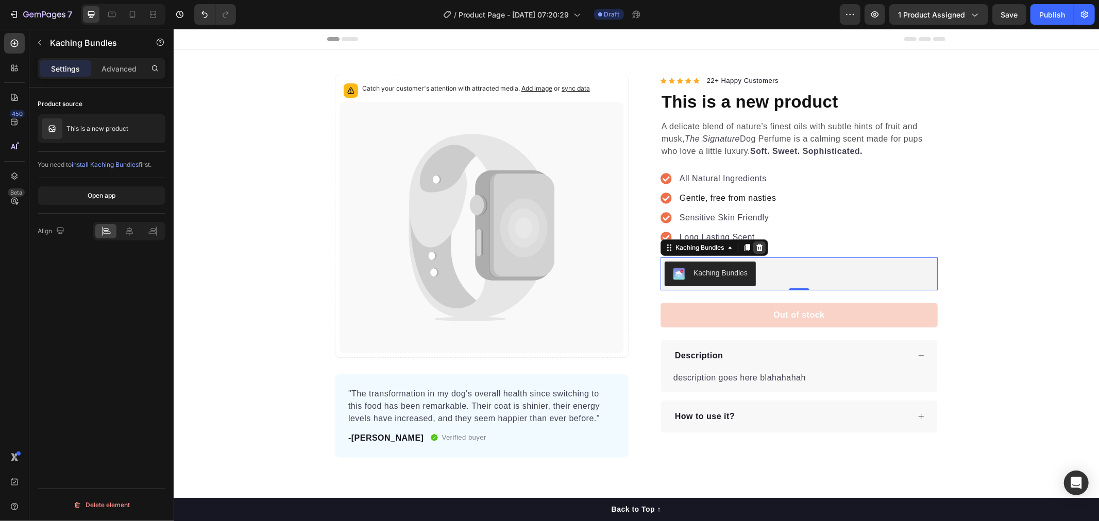
click at [756, 250] on icon at bounding box center [759, 247] width 7 height 7
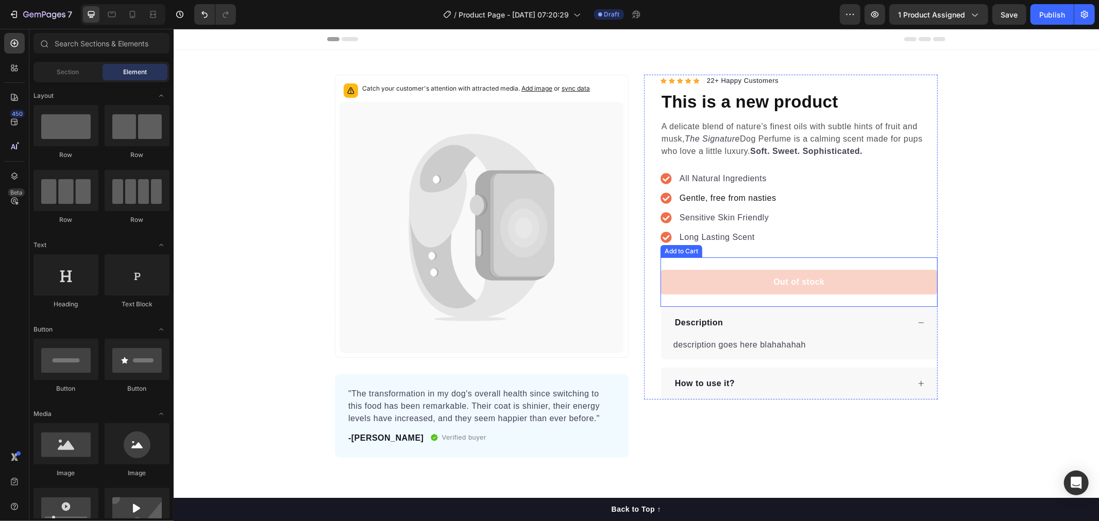
click at [754, 282] on button "Out of stock" at bounding box center [798, 281] width 277 height 25
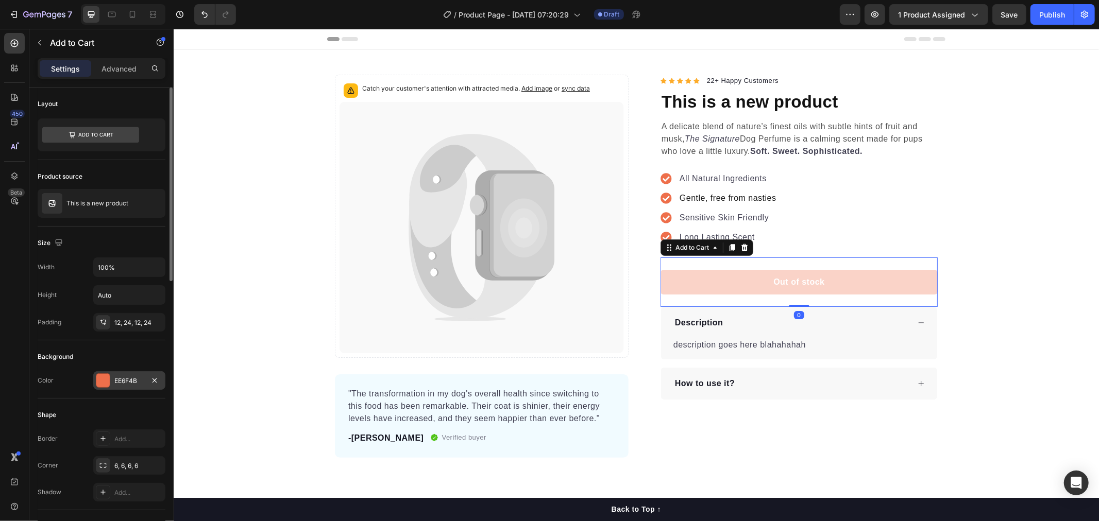
click at [120, 389] on div "EE6F4B" at bounding box center [129, 380] width 72 height 19
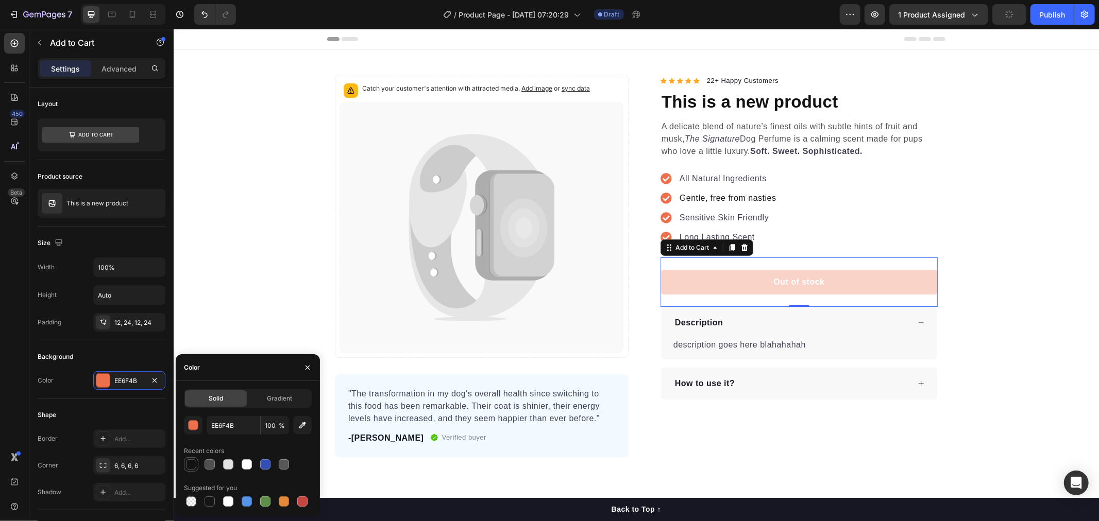
click at [191, 462] on div at bounding box center [191, 464] width 10 height 10
type input "121212"
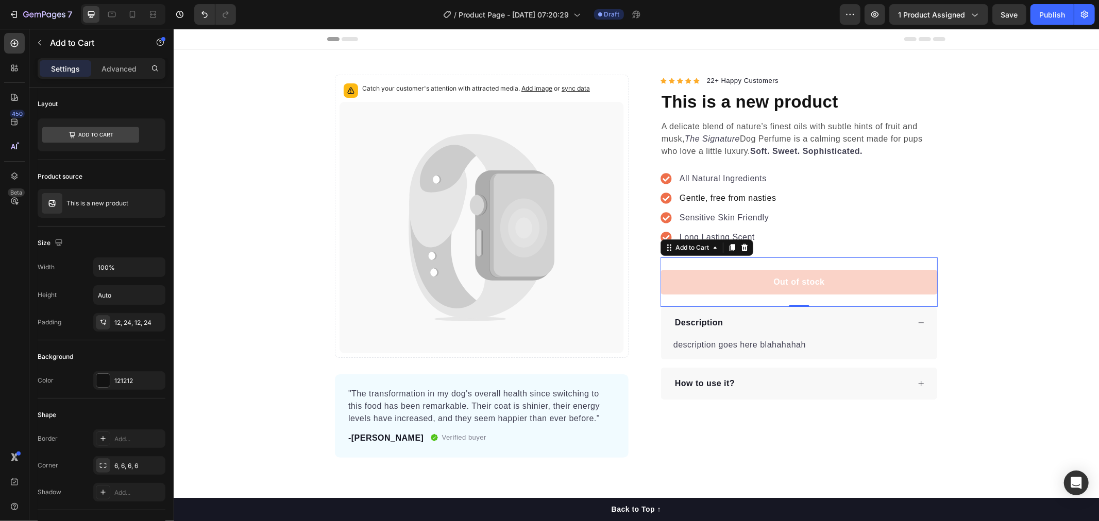
click at [681, 276] on button "Out of stock" at bounding box center [798, 281] width 277 height 25
click at [719, 289] on button "Out of stock" at bounding box center [798, 281] width 277 height 25
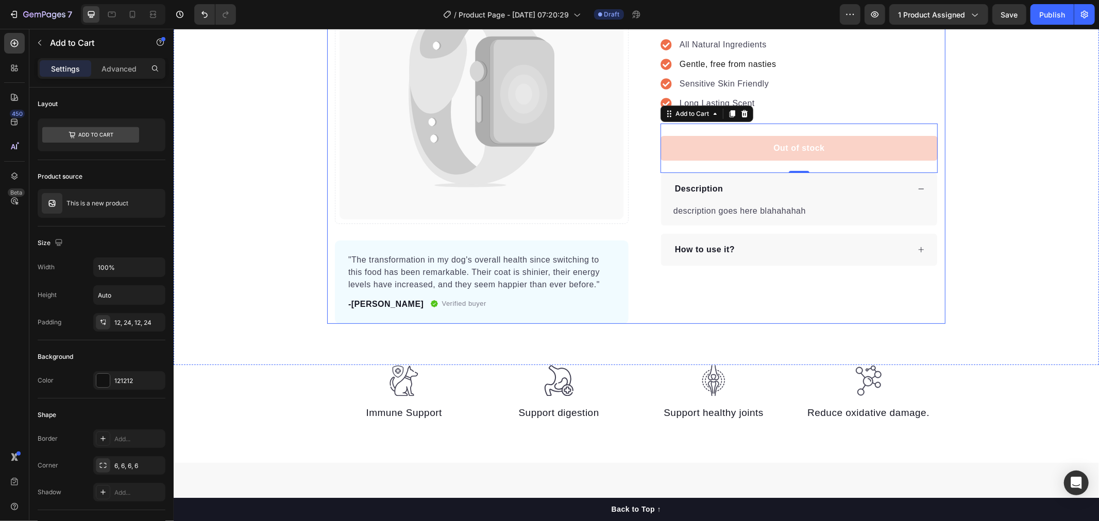
scroll to position [57, 0]
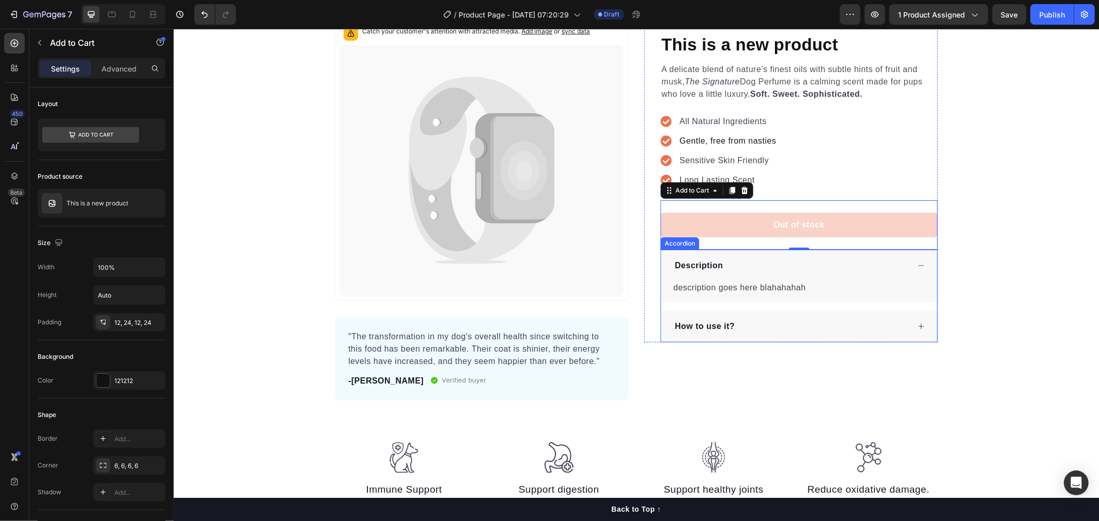
click at [776, 290] on p "description goes here blahahahah" at bounding box center [739, 287] width 132 height 9
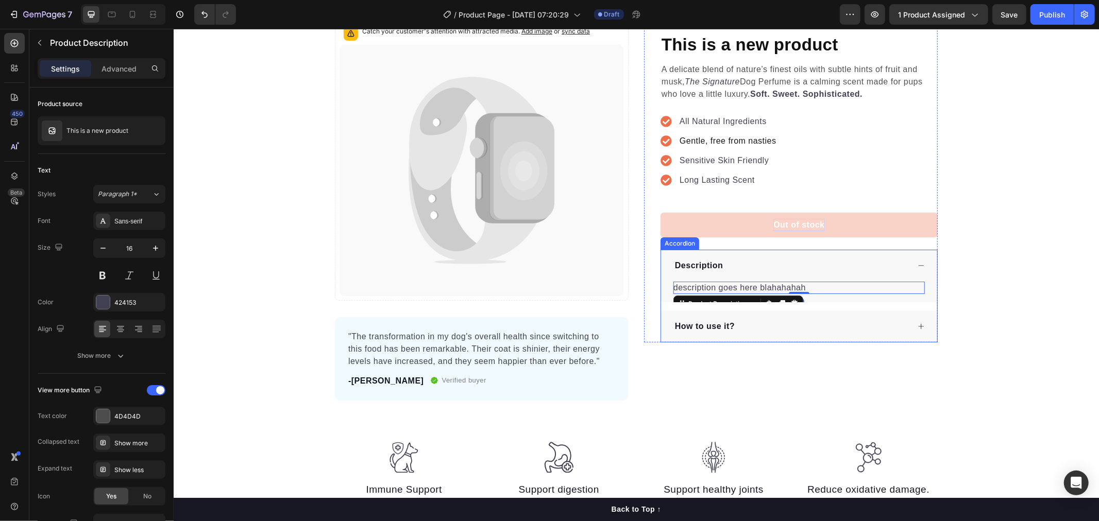
click at [800, 219] on div "Out of stock" at bounding box center [798, 224] width 51 height 12
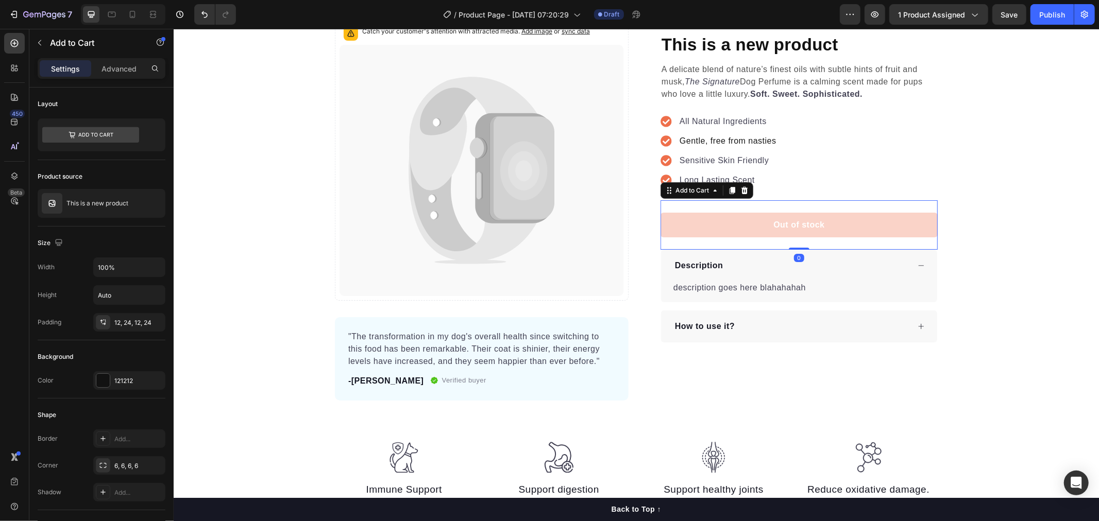
click at [841, 225] on button "Out of stock" at bounding box center [798, 224] width 277 height 25
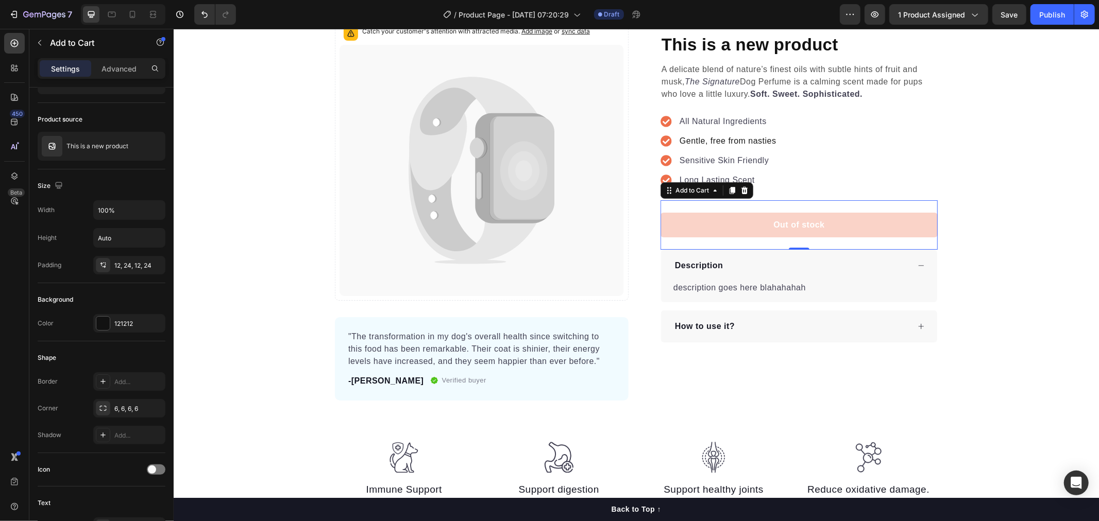
click at [678, 225] on button "Out of stock" at bounding box center [798, 224] width 277 height 25
click at [810, 358] on div "Icon Icon Icon Icon Icon Icon List Hoz 22+ Happy Customers Text block Row This …" at bounding box center [790, 208] width 294 height 383
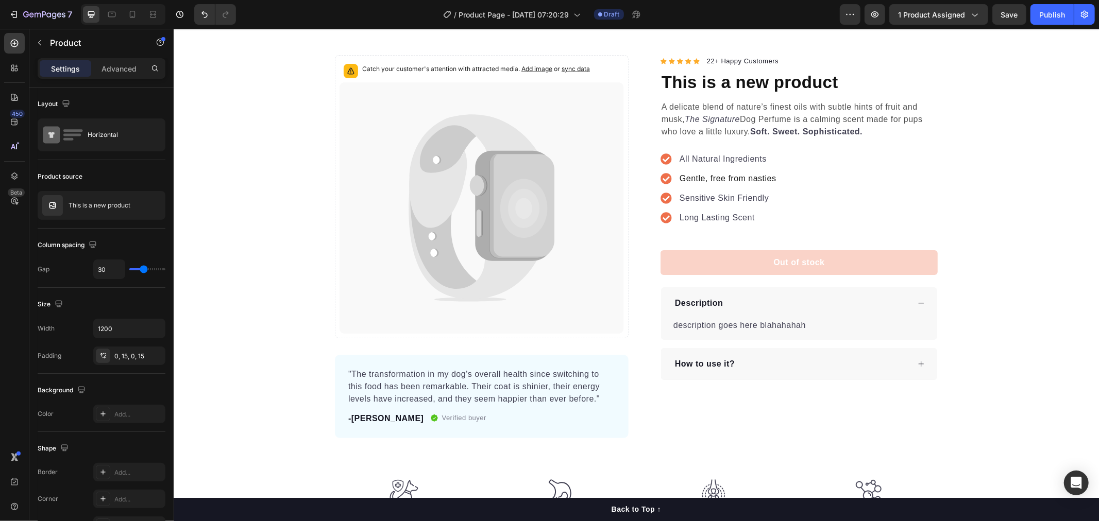
scroll to position [0, 0]
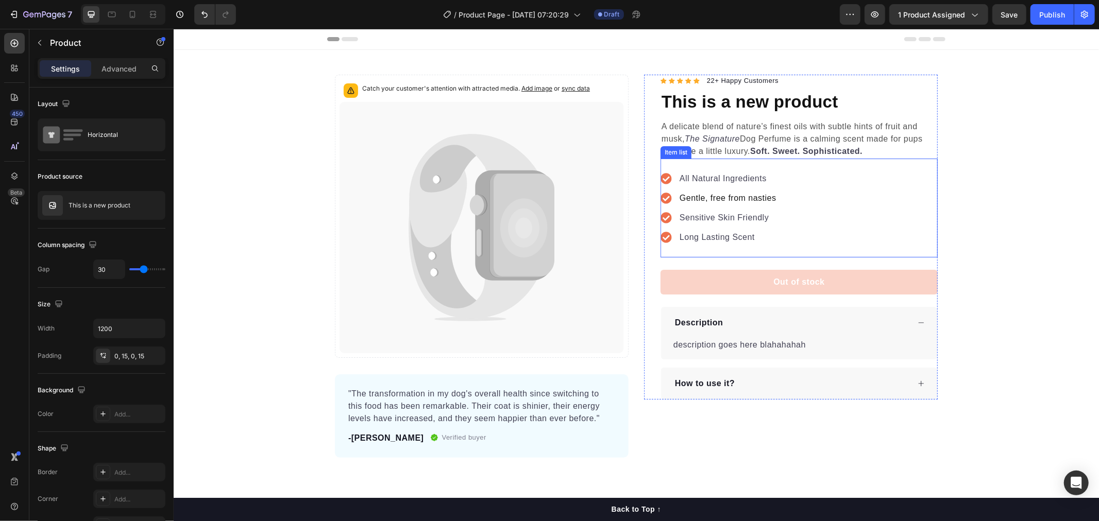
click at [679, 180] on p "All Natural Ingredients" at bounding box center [727, 178] width 97 height 12
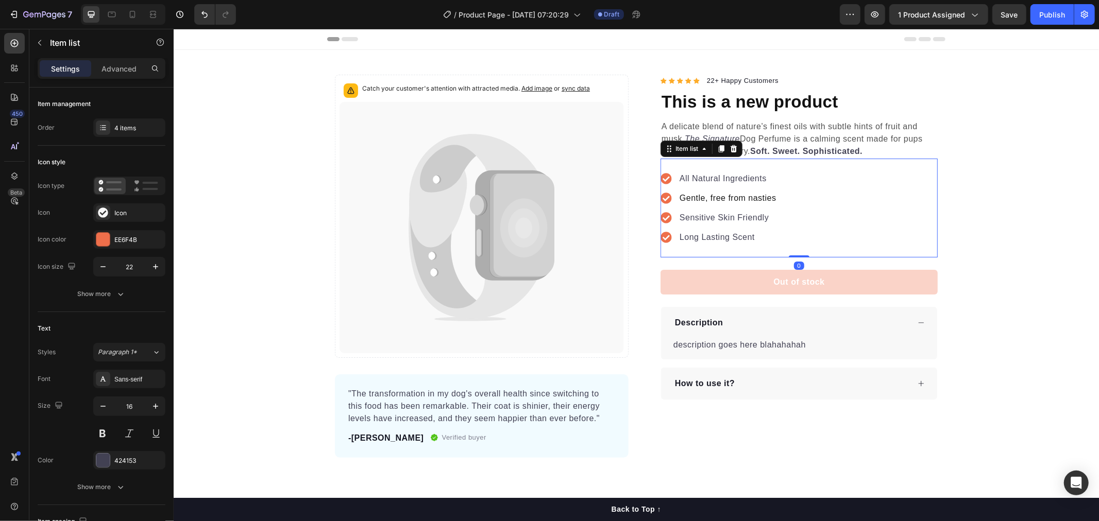
click at [660, 180] on icon at bounding box center [665, 178] width 11 height 11
click at [660, 179] on icon at bounding box center [665, 178] width 11 height 11
click at [108, 243] on div at bounding box center [102, 239] width 13 height 13
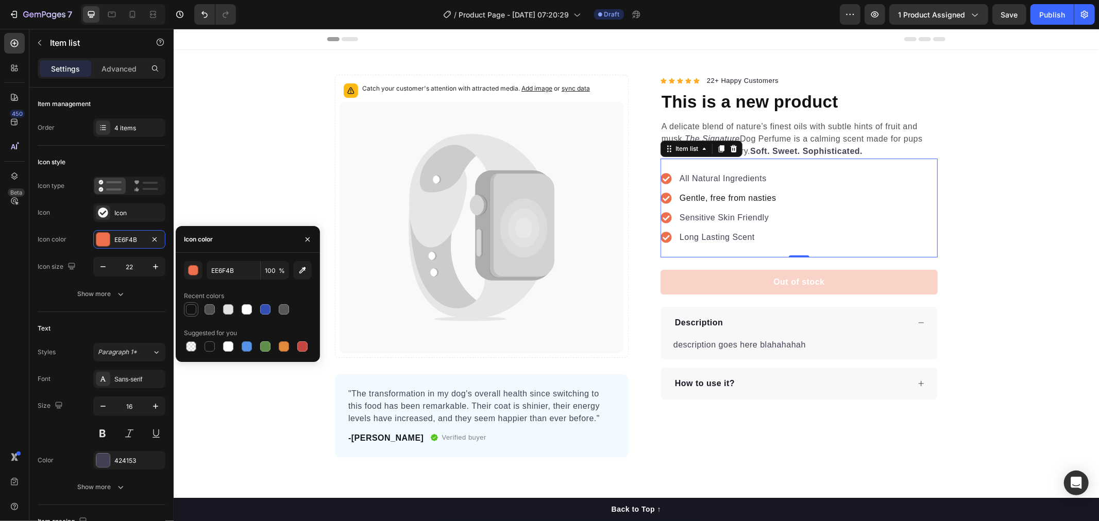
click at [192, 311] on div at bounding box center [191, 309] width 10 height 10
type input "121212"
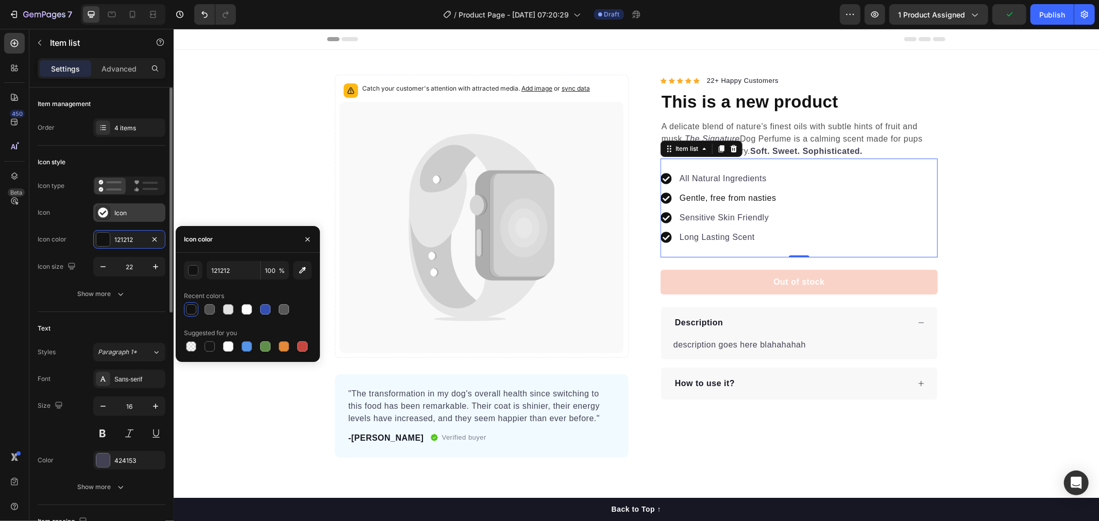
click at [121, 215] on div "Icon" at bounding box center [138, 213] width 48 height 9
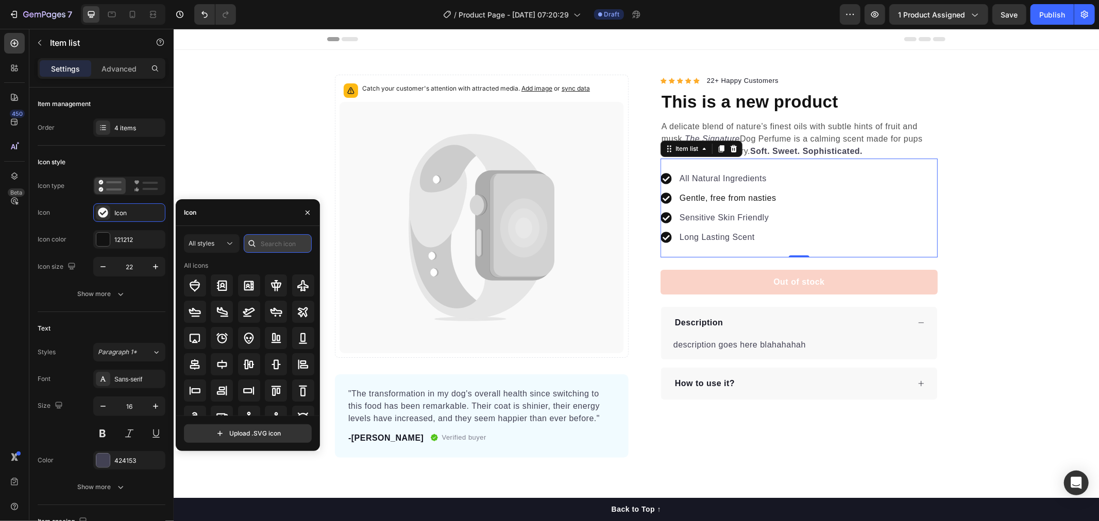
click at [280, 241] on input "text" at bounding box center [278, 243] width 68 height 19
type input "heart"
click at [240, 291] on div at bounding box center [249, 286] width 22 height 22
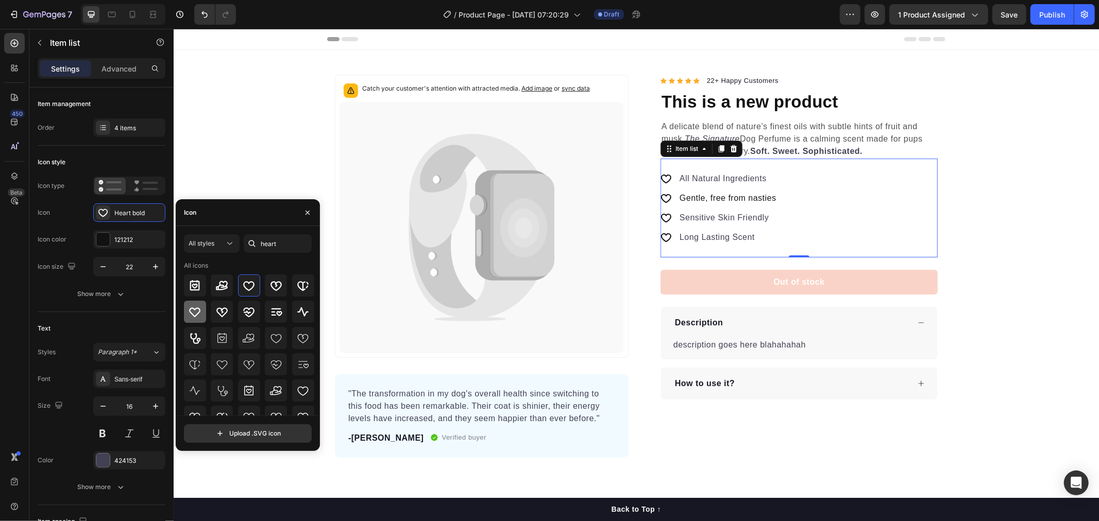
click at [198, 313] on icon at bounding box center [195, 313] width 11 height 10
click at [209, 240] on span "All styles" at bounding box center [202, 244] width 26 height 8
click at [192, 346] on p "Filled" at bounding box center [201, 347] width 59 height 10
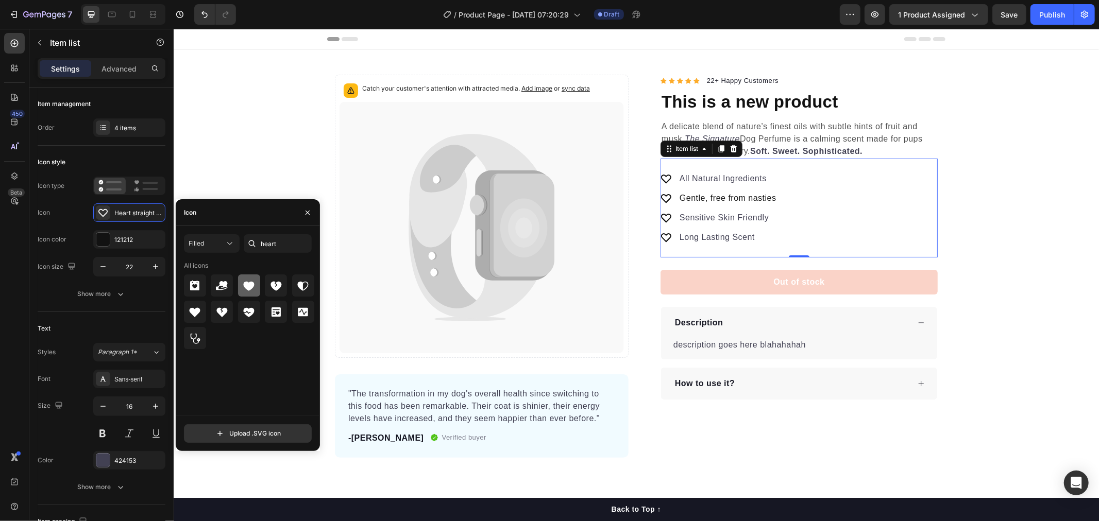
click at [244, 287] on icon at bounding box center [249, 286] width 12 height 12
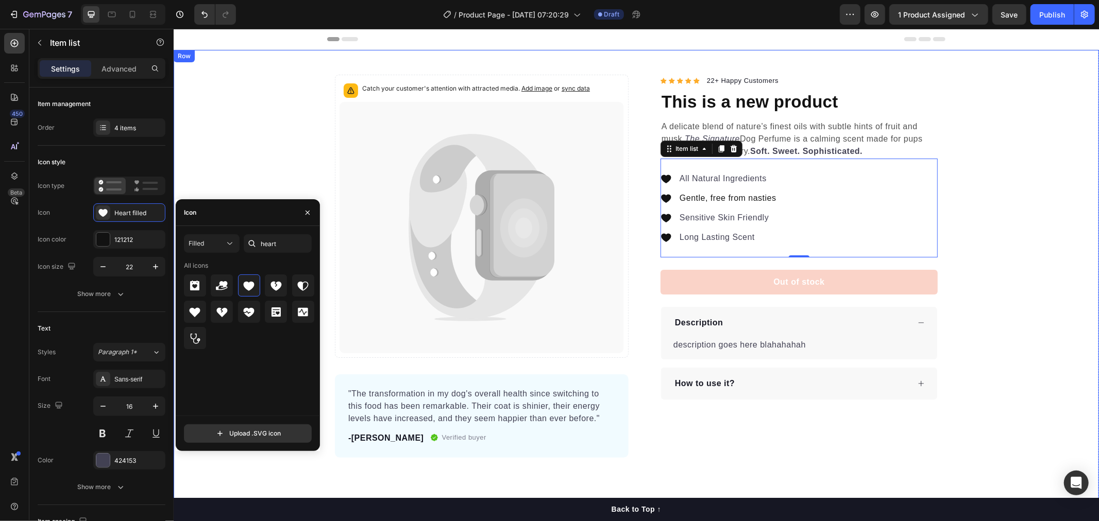
click at [1009, 300] on div "Catch your customer's attention with attracted media. Add image or sync data Pr…" at bounding box center [635, 265] width 925 height 383
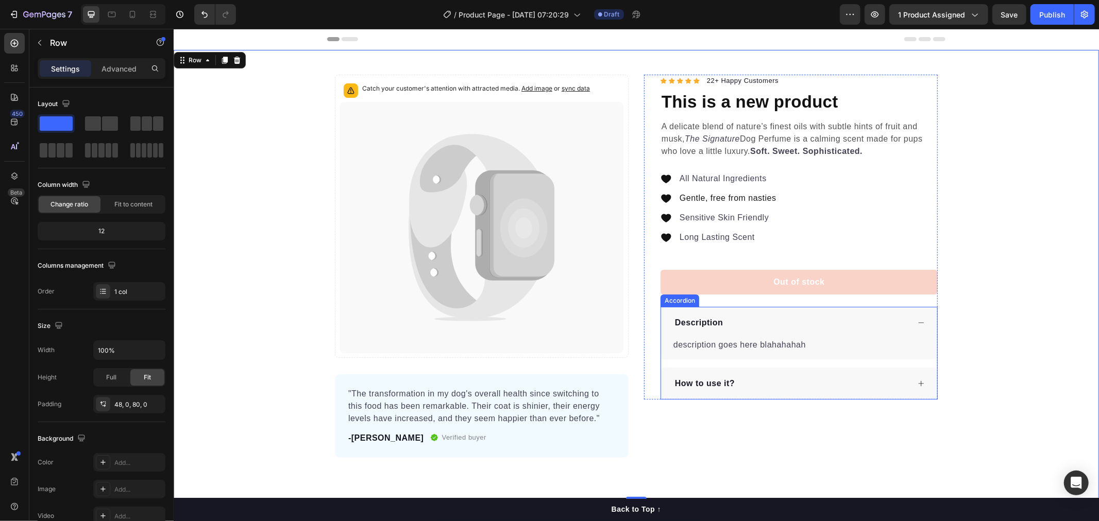
click at [709, 320] on p "Description" at bounding box center [698, 322] width 48 height 12
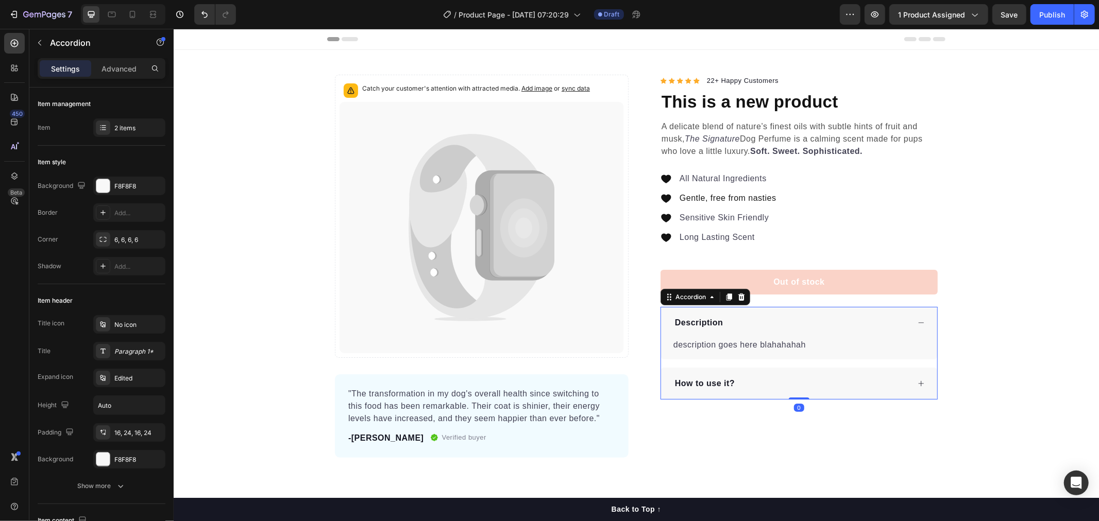
click at [689, 322] on p "Description" at bounding box center [698, 322] width 48 height 12
click at [674, 324] on p "Description" at bounding box center [698, 322] width 48 height 12
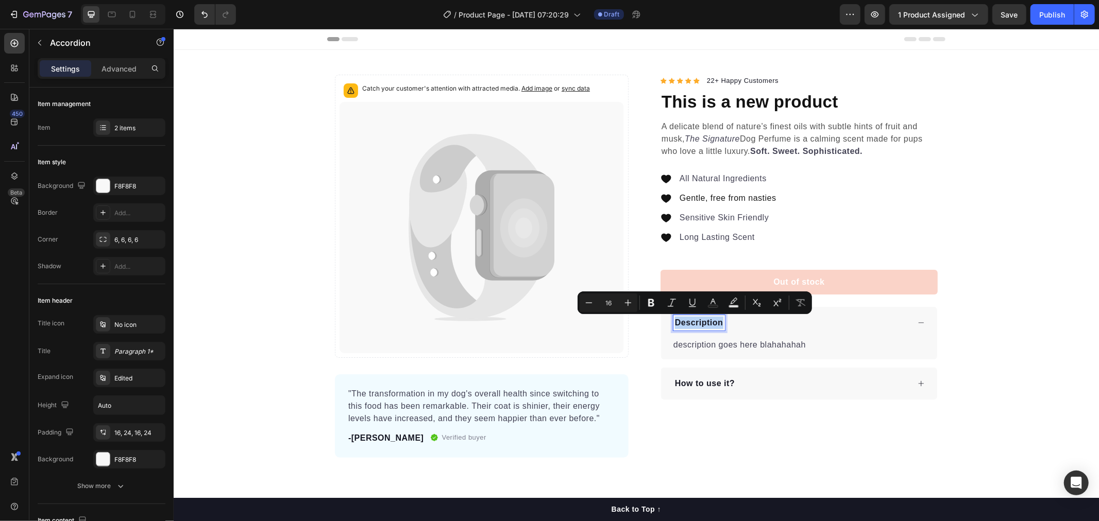
drag, startPoint x: 671, startPoint y: 325, endPoint x: 718, endPoint y: 325, distance: 46.9
click at [718, 325] on p "Description" at bounding box center [698, 322] width 48 height 12
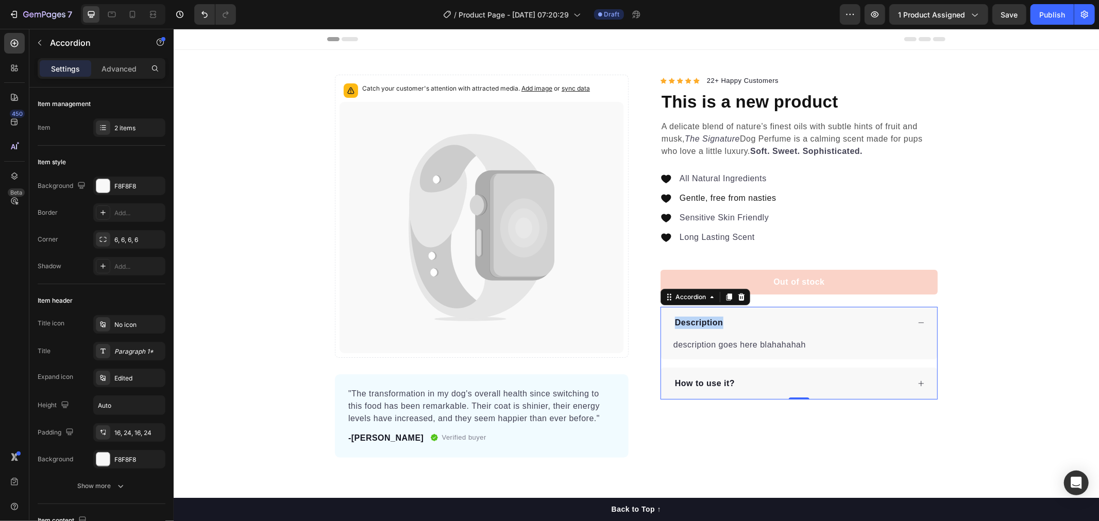
click at [696, 321] on p "Description" at bounding box center [698, 322] width 48 height 12
drag, startPoint x: 715, startPoint y: 325, endPoint x: 672, endPoint y: 325, distance: 43.8
click at [674, 325] on p "Description" at bounding box center [698, 322] width 48 height 12
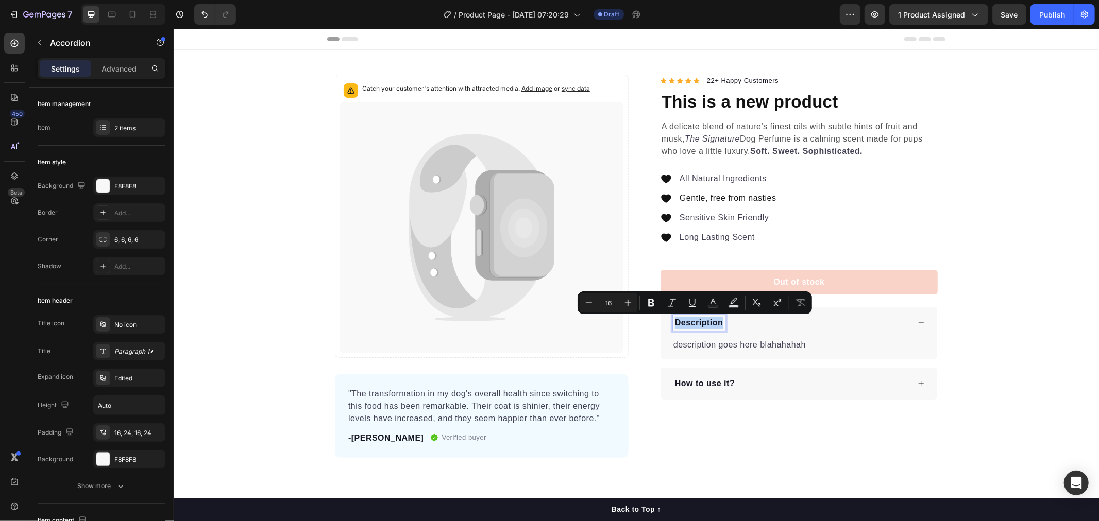
click at [693, 322] on p "Description" at bounding box center [698, 322] width 48 height 12
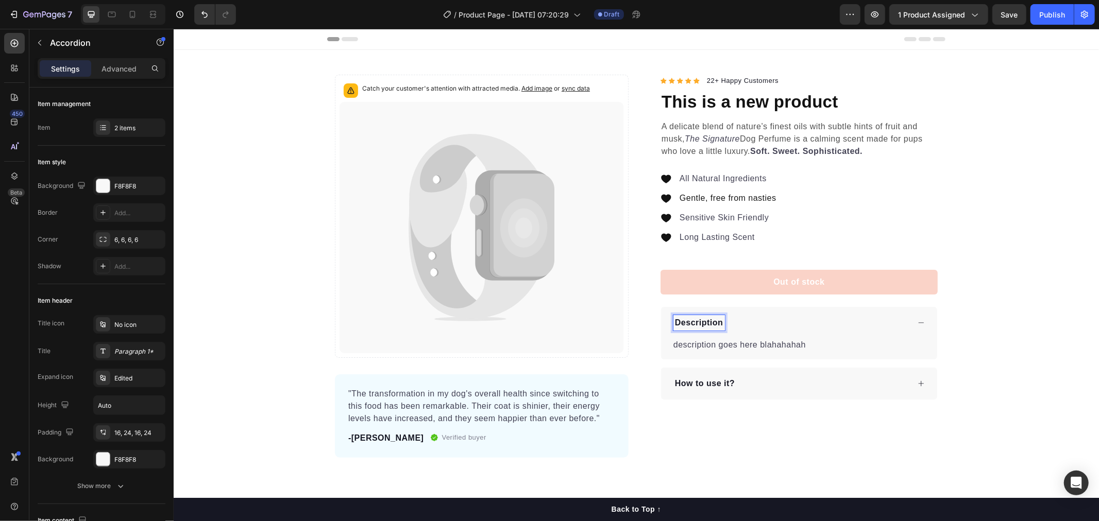
click at [704, 322] on p "Description" at bounding box center [698, 322] width 48 height 12
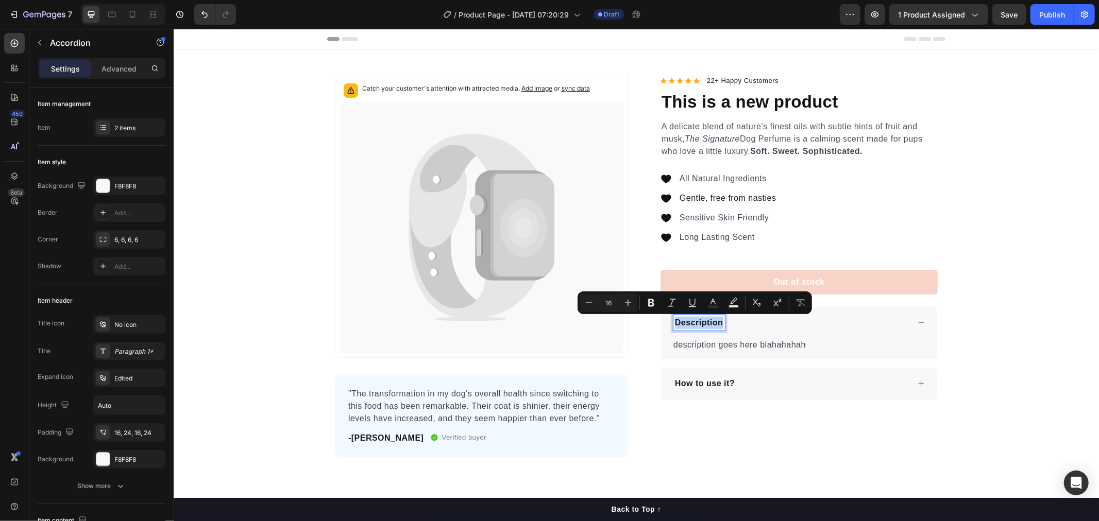
drag, startPoint x: 717, startPoint y: 325, endPoint x: 672, endPoint y: 325, distance: 44.8
click at [674, 325] on p "Description" at bounding box center [698, 322] width 48 height 12
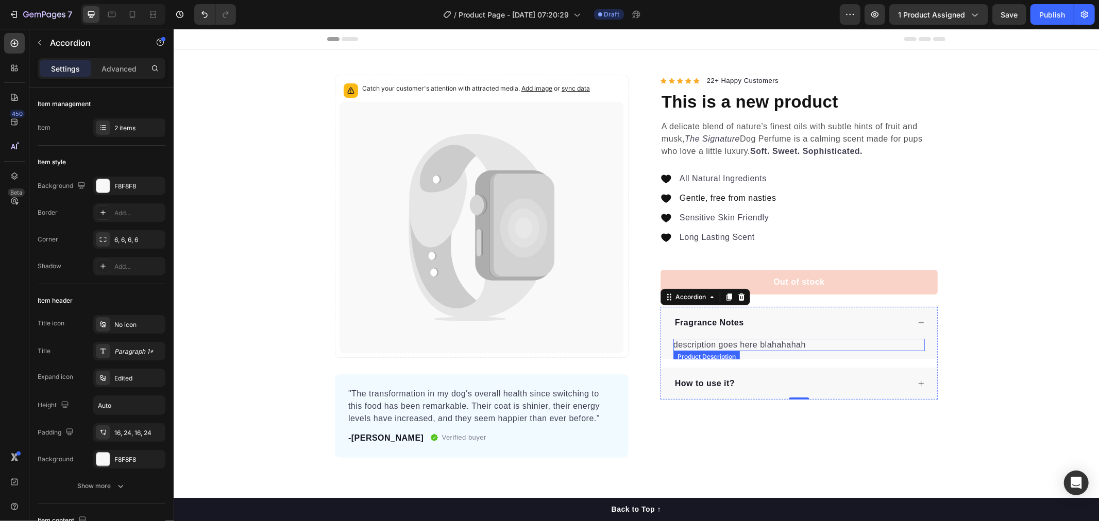
drag, startPoint x: 725, startPoint y: 349, endPoint x: 749, endPoint y: 348, distance: 23.7
click at [725, 349] on p "description goes here blahahahah" at bounding box center [739, 344] width 132 height 9
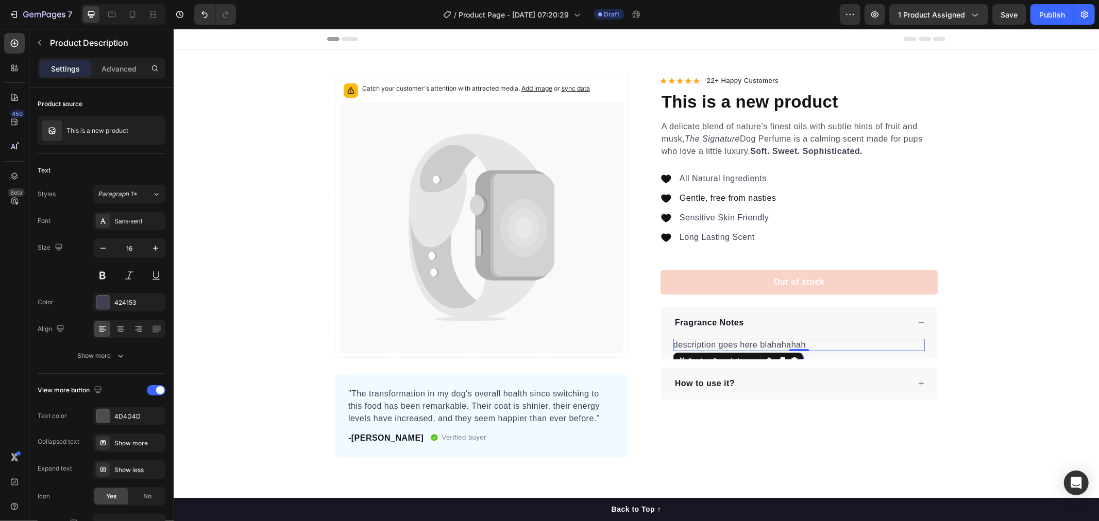
click at [813, 347] on div "description goes here blahahahah" at bounding box center [798, 344] width 251 height 12
click at [800, 343] on p "description goes here blahahahah" at bounding box center [739, 344] width 132 height 9
click at [774, 343] on p "description goes here blahahahah" at bounding box center [739, 344] width 132 height 9
click at [686, 344] on p "description goes here blahahahah" at bounding box center [739, 344] width 132 height 9
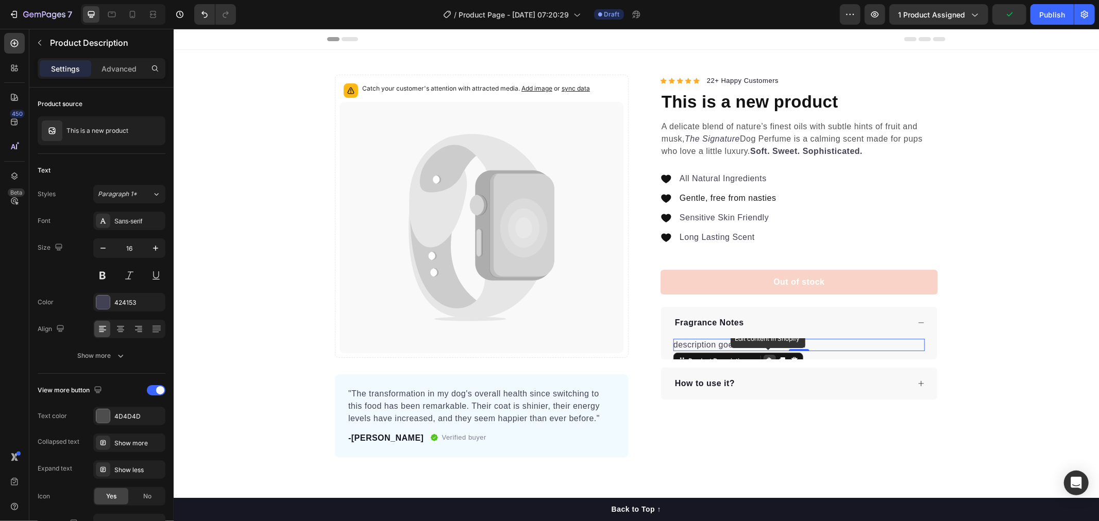
click at [673, 346] on p "description goes here blahahahah" at bounding box center [739, 344] width 132 height 9
click at [674, 346] on p "description goes here blahahahah" at bounding box center [739, 344] width 132 height 9
click at [823, 441] on div "Icon Icon Icon Icon Icon Icon List Hoz 22+ Happy Customers Text block Row This …" at bounding box center [790, 265] width 294 height 383
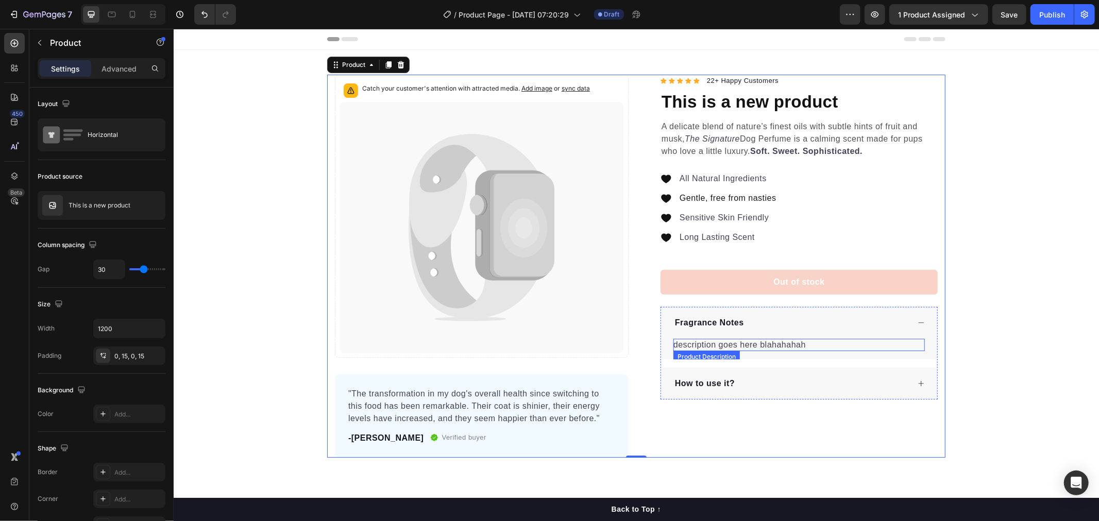
click at [782, 346] on p "description goes here blahahahah" at bounding box center [739, 344] width 132 height 9
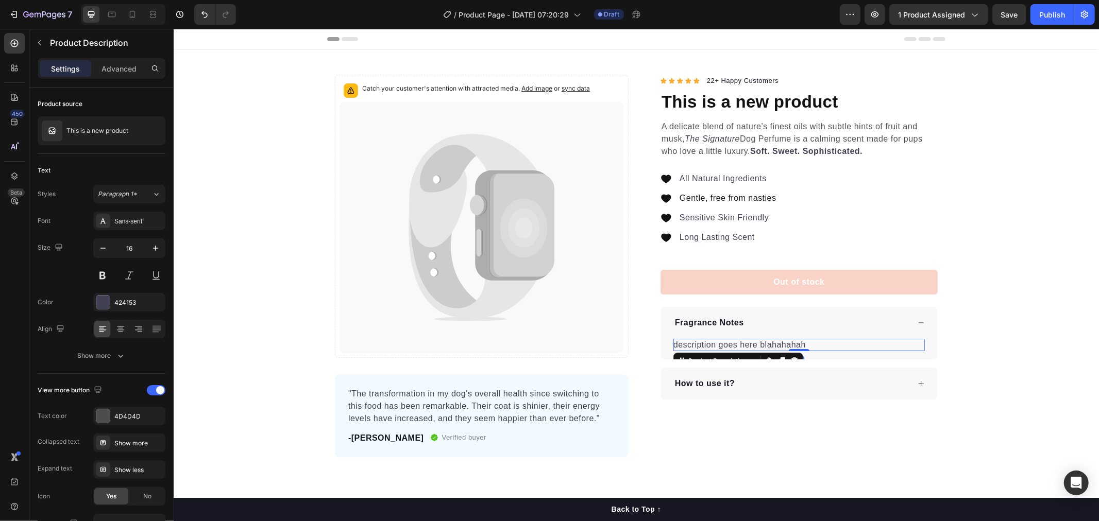
click at [782, 346] on p "description goes here blahahahah" at bounding box center [739, 344] width 132 height 9
click at [804, 345] on div "description goes here blahahahah" at bounding box center [798, 344] width 251 height 12
drag, startPoint x: 786, startPoint y: 344, endPoint x: 678, endPoint y: 346, distance: 108.2
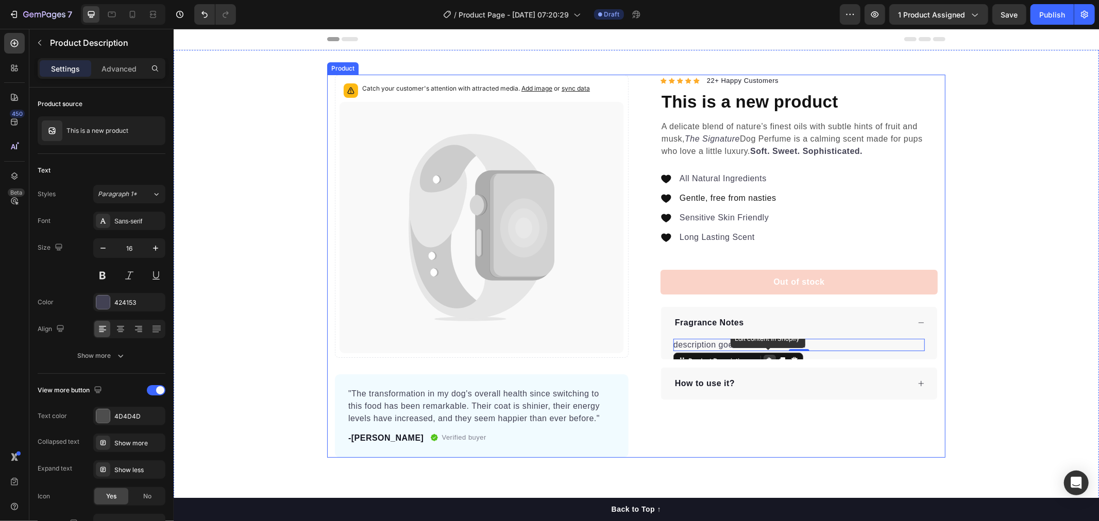
click at [814, 460] on div "Catch your customer's attention with attracted media. Add image or sync data Pr…" at bounding box center [635, 273] width 925 height 449
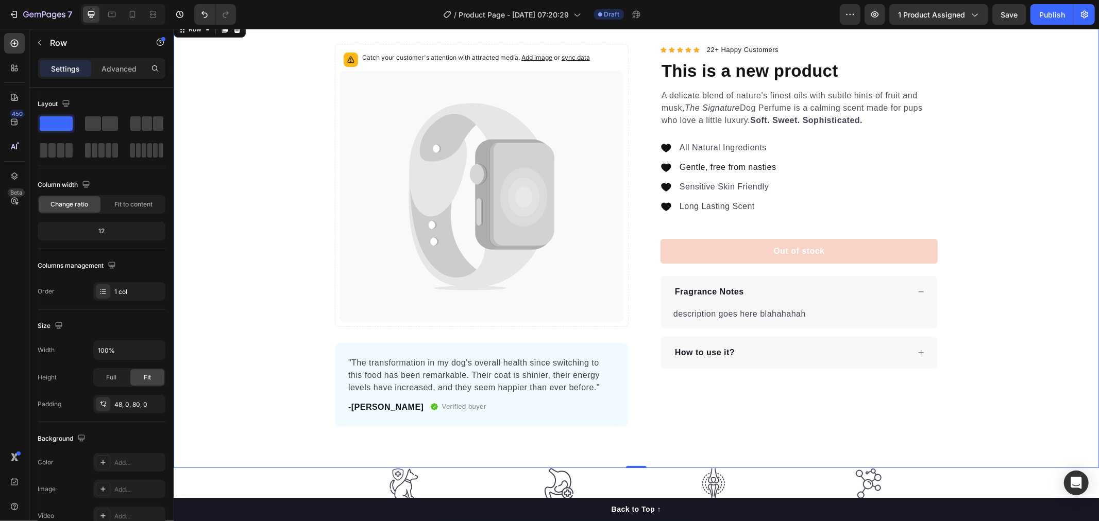
scroll to position [57, 0]
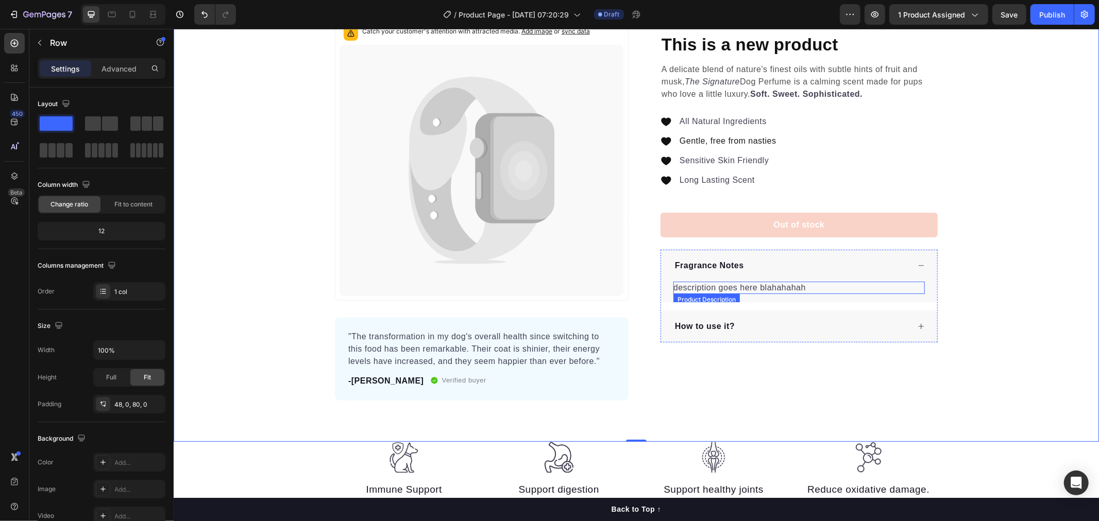
click at [679, 288] on p "description goes here blahahahah" at bounding box center [739, 287] width 132 height 9
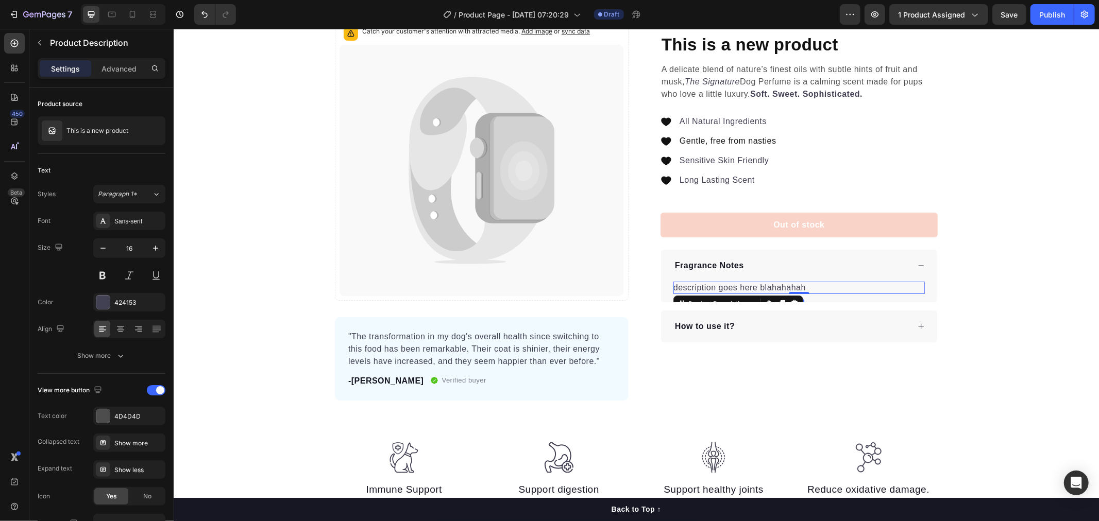
click at [704, 290] on p "description goes here blahahahah" at bounding box center [739, 287] width 132 height 9
click at [859, 382] on div "Icon Icon Icon Icon Icon Icon List Hoz 22+ Happy Customers Text block Row This …" at bounding box center [790, 208] width 294 height 383
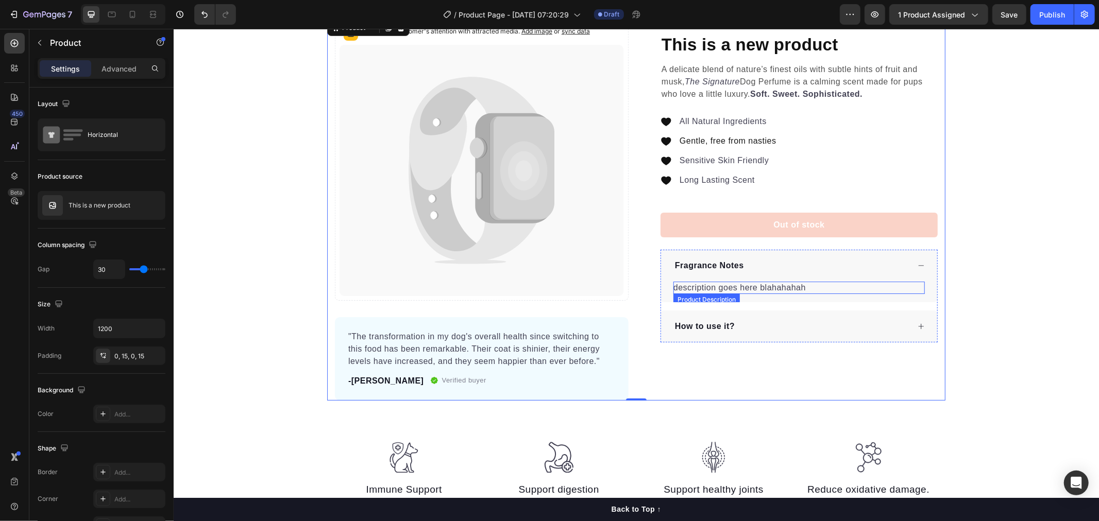
click at [764, 288] on p "description goes here blahahahah" at bounding box center [739, 287] width 132 height 9
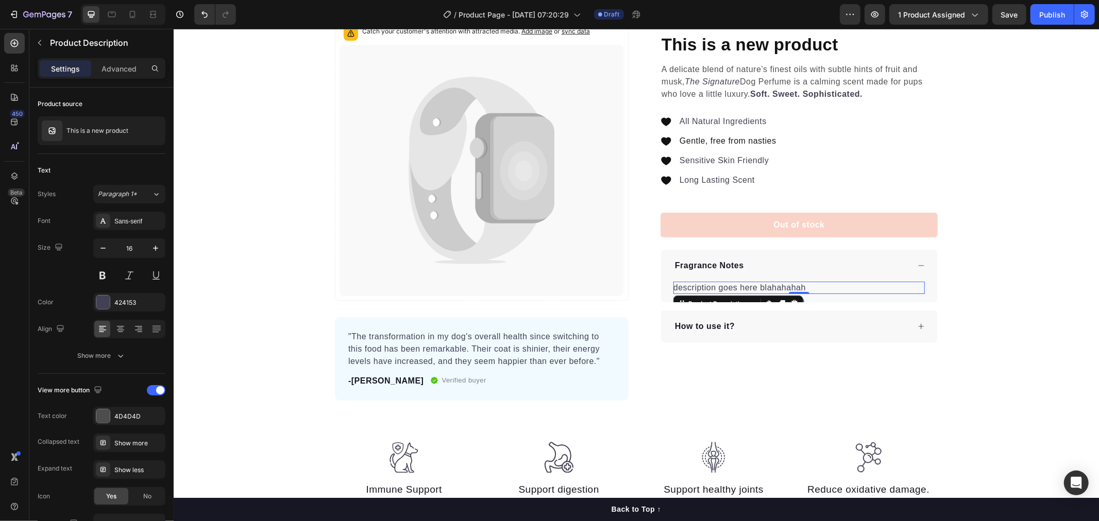
click at [774, 287] on p "description goes here blahahahah" at bounding box center [739, 287] width 132 height 9
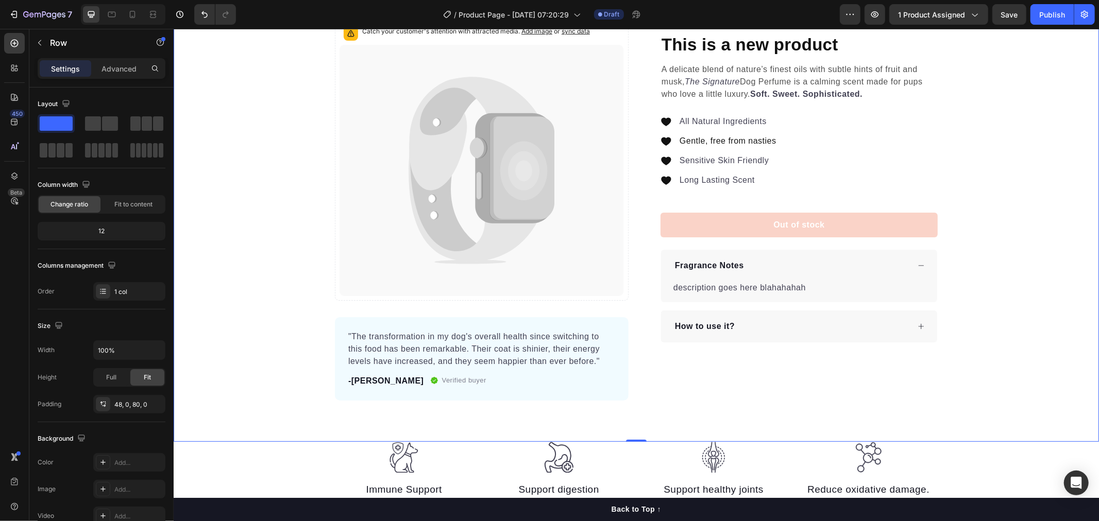
click at [1018, 416] on div "Catch your customer's attention with attracted media. Add image or sync data Pr…" at bounding box center [635, 216] width 925 height 449
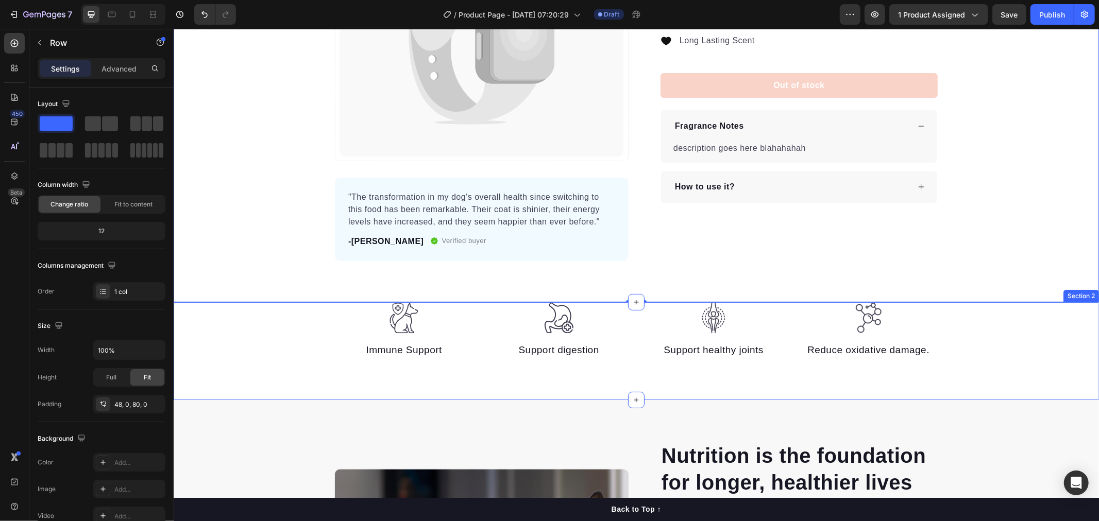
scroll to position [172, 0]
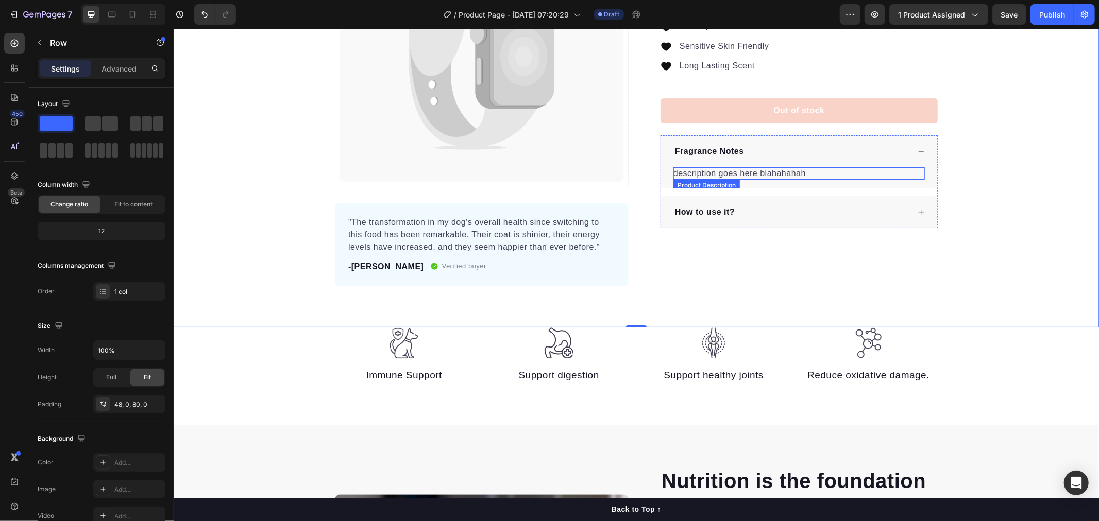
drag, startPoint x: 674, startPoint y: 172, endPoint x: 670, endPoint y: 176, distance: 5.8
click at [674, 171] on p "description goes here blahahahah" at bounding box center [739, 172] width 132 height 9
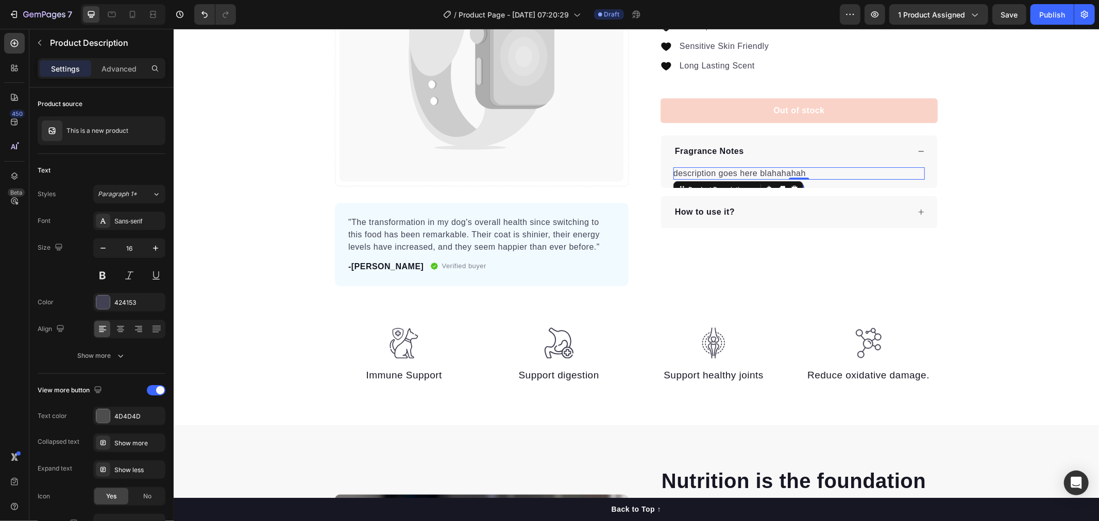
click at [732, 187] on div "description goes here blahahahah Product Description Edit content in Shopify 0" at bounding box center [798, 177] width 276 height 21
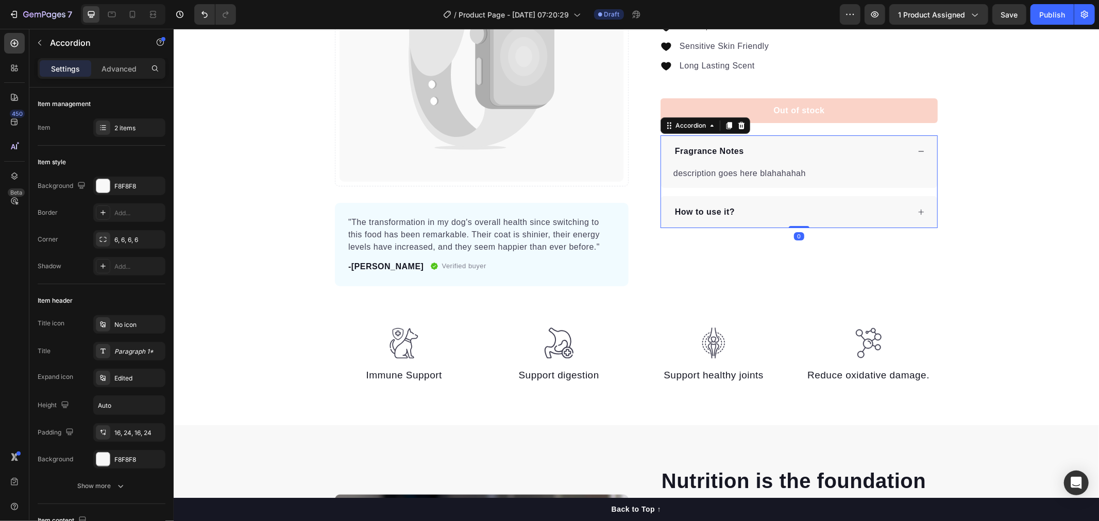
click at [731, 191] on div "Fragrance Notes description goes here blahahahah Product Description How to use…" at bounding box center [798, 181] width 277 height 93
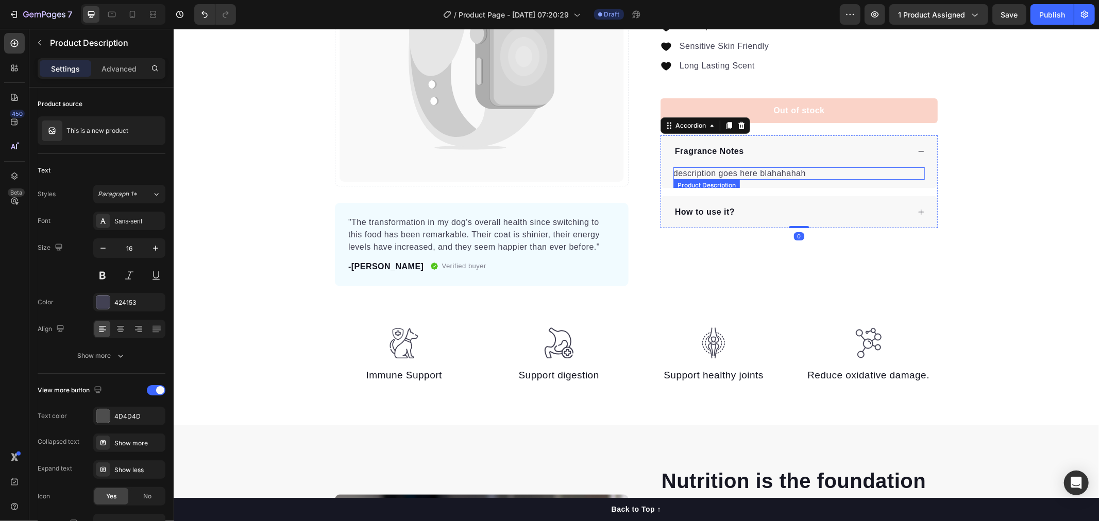
click at [736, 173] on p "description goes here blahahahah" at bounding box center [739, 172] width 132 height 9
click at [711, 187] on div "description goes here blahahahah Product Description Edit content in Shopify 0" at bounding box center [798, 177] width 276 height 21
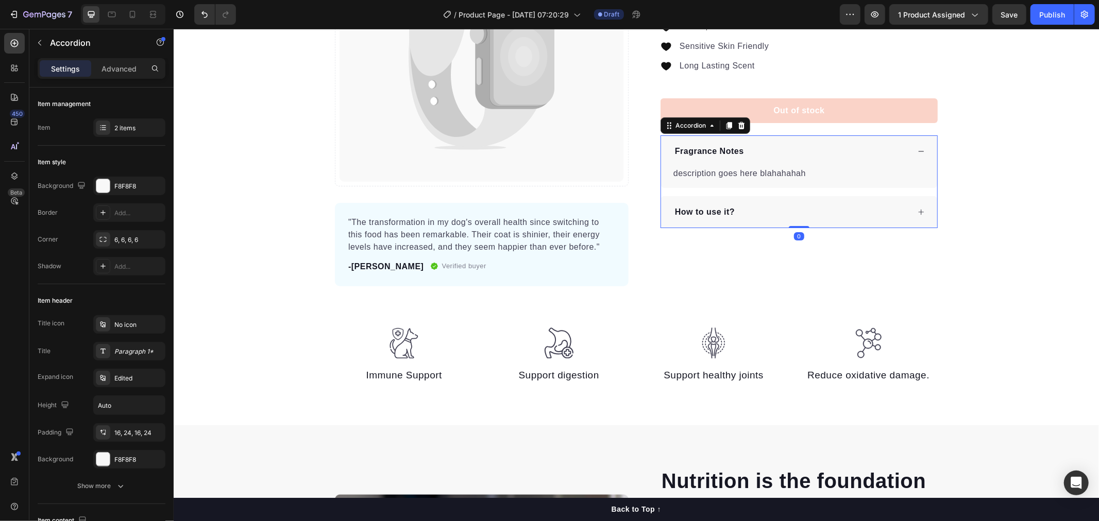
click at [711, 187] on div "description goes here blahahahah Product Description" at bounding box center [798, 177] width 276 height 21
click at [707, 176] on p "description goes here blahahahah" at bounding box center [739, 172] width 132 height 9
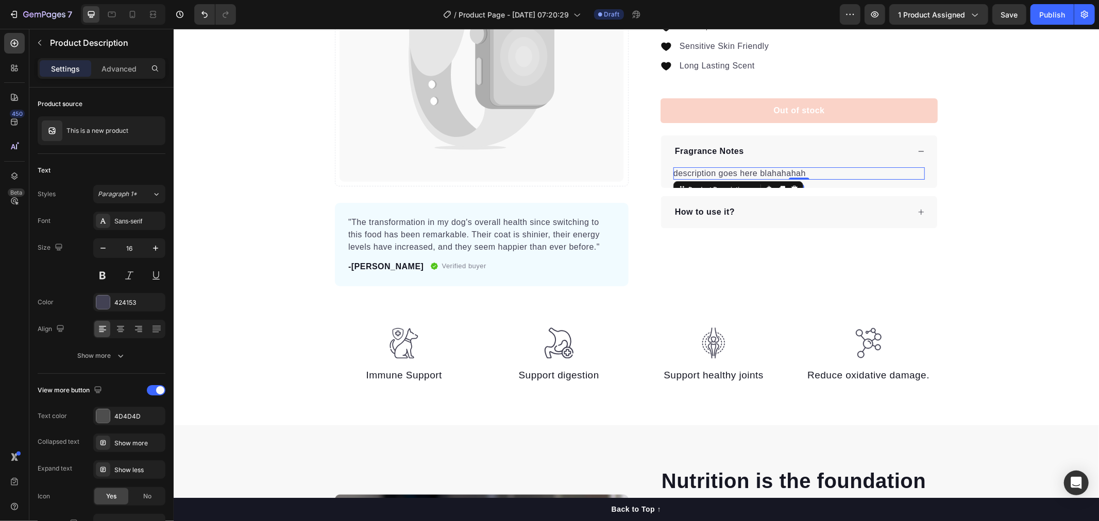
click at [707, 176] on p "description goes here blahahahah" at bounding box center [739, 172] width 132 height 9
click at [706, 171] on p "description goes here blahahahah" at bounding box center [739, 172] width 132 height 9
click at [706, 170] on p "description goes here blahahahah" at bounding box center [739, 172] width 132 height 9
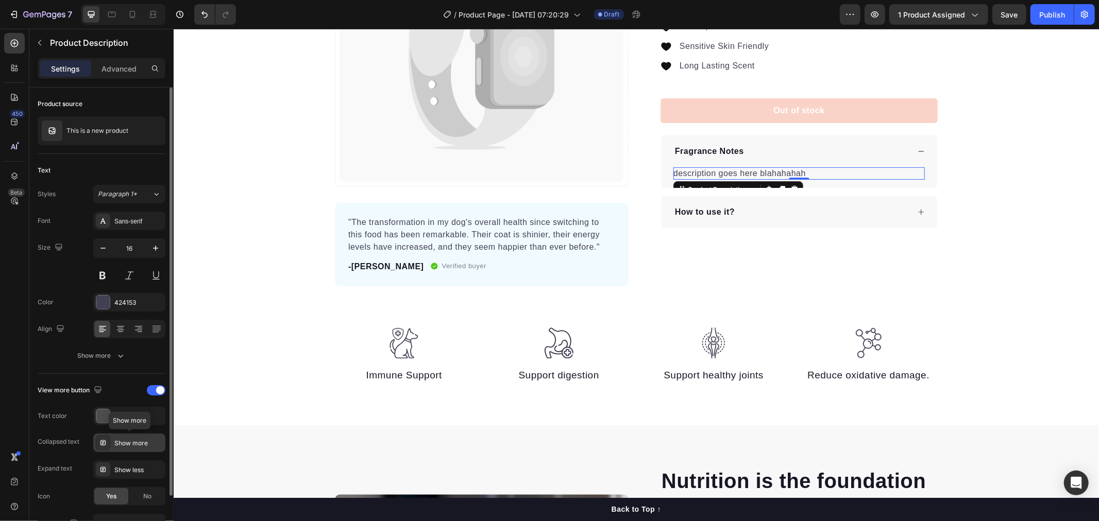
click at [143, 449] on div "Show more" at bounding box center [129, 443] width 72 height 19
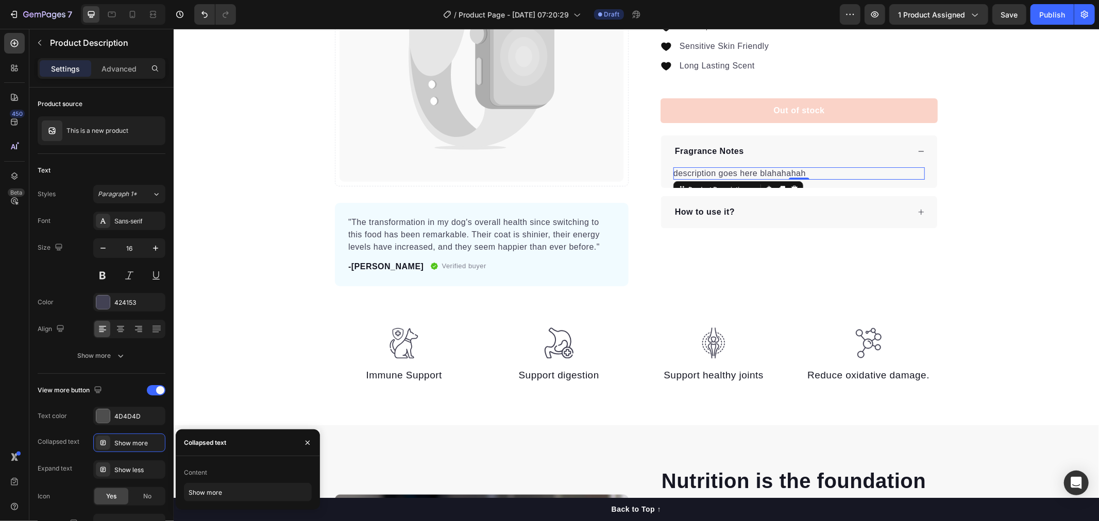
scroll to position [229, 0]
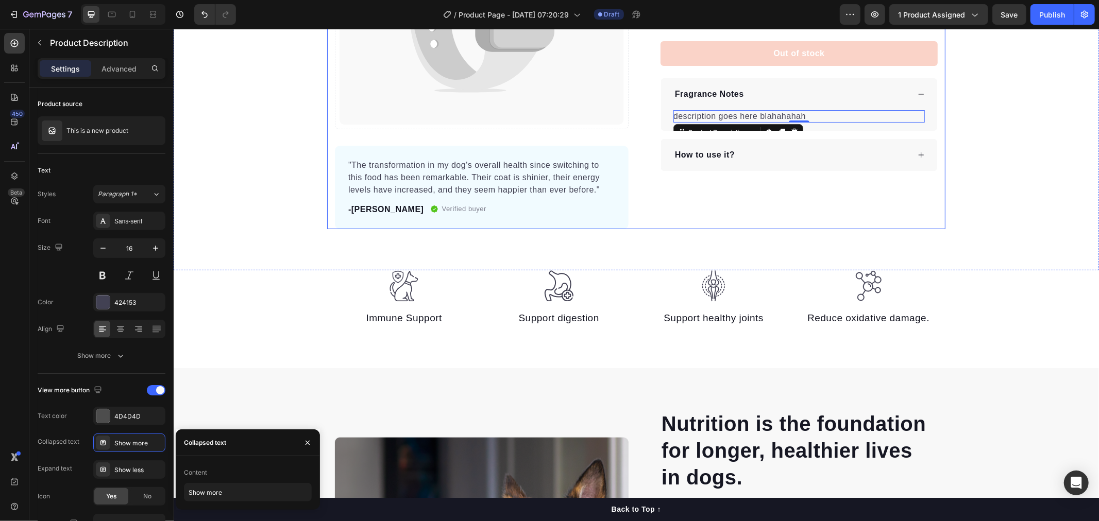
click at [782, 217] on div "Icon Icon Icon Icon Icon Icon List Hoz 22+ Happy Customers Text block Row This …" at bounding box center [790, 36] width 294 height 383
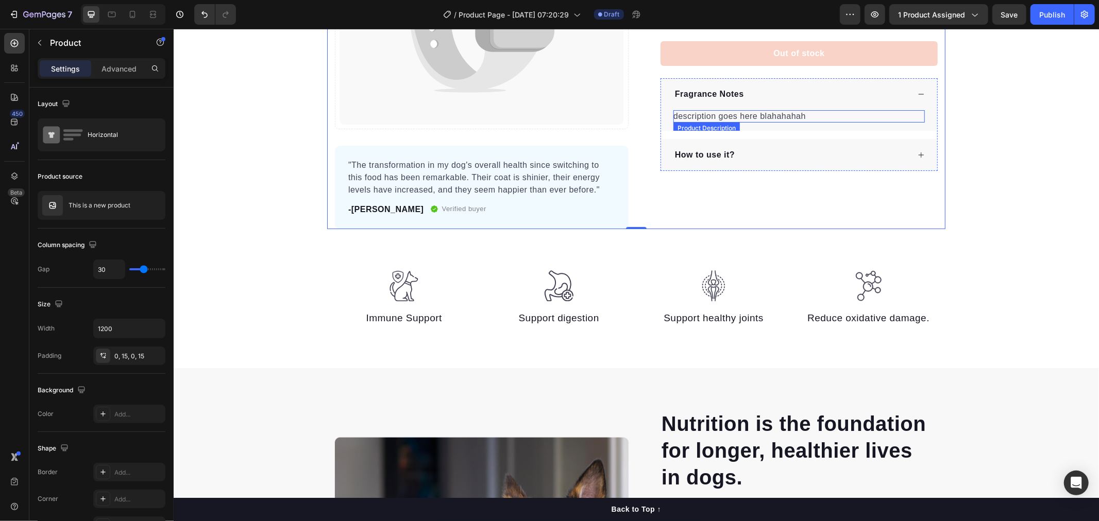
click at [767, 113] on p "description goes here blahahahah" at bounding box center [739, 115] width 132 height 9
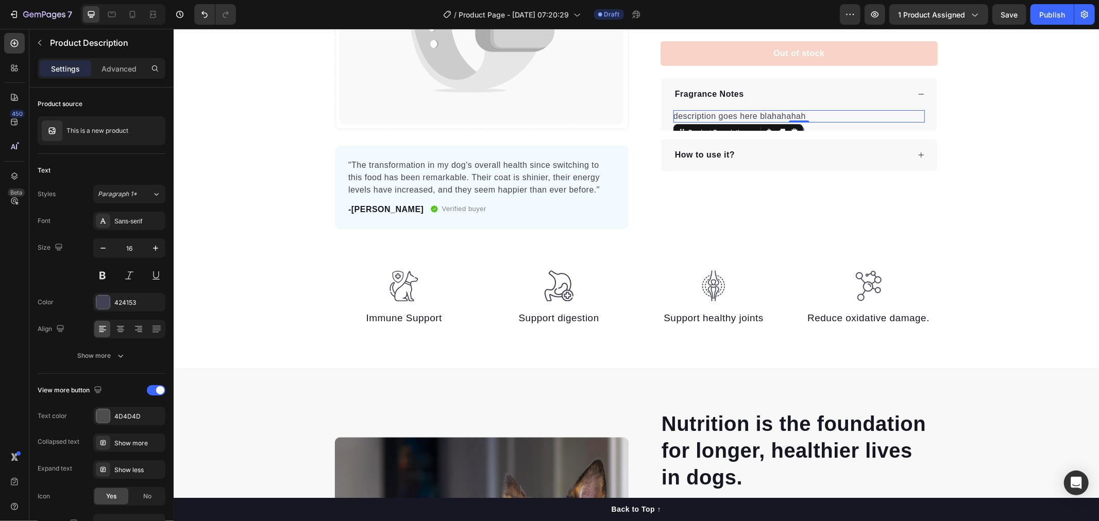
click at [791, 115] on p "description goes here blahahahah" at bounding box center [739, 115] width 132 height 9
click at [801, 115] on div "description goes here blahahahah" at bounding box center [798, 116] width 251 height 12
click at [835, 165] on div "How to use it?" at bounding box center [798, 155] width 276 height 32
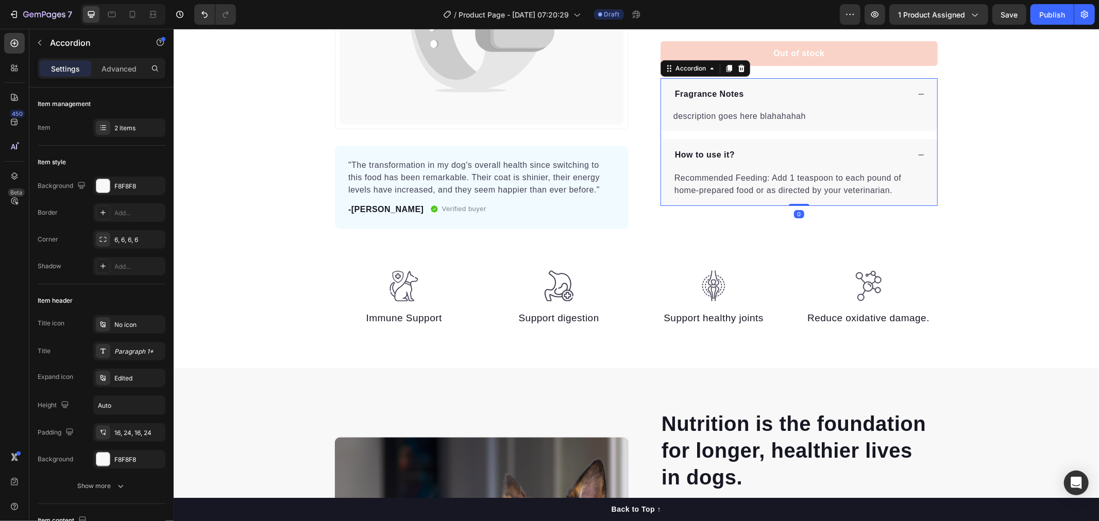
click at [806, 177] on p "Recommended Feeding: Add 1 teaspoon to each pound of home-prepared food or as d…" at bounding box center [798, 184] width 249 height 25
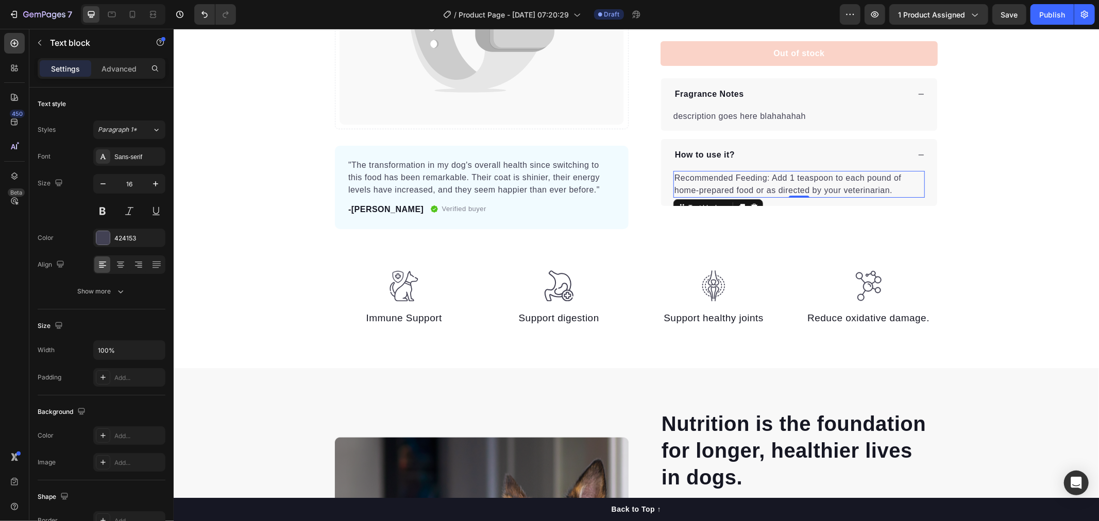
click at [811, 182] on p "Recommended Feeding: Add 1 teaspoon to each pound of home-prepared food or as d…" at bounding box center [798, 184] width 249 height 25
drag, startPoint x: 832, startPoint y: 184, endPoint x: 875, endPoint y: 187, distance: 42.9
click at [833, 184] on p "Recommended Feeding: Add 1 teaspoon to each pound of home-prepared food or as d…" at bounding box center [798, 184] width 249 height 25
click at [880, 189] on p "Recommended Feeding: Add 1 teaspoon to each pound of home-prepared food or as d…" at bounding box center [798, 184] width 249 height 25
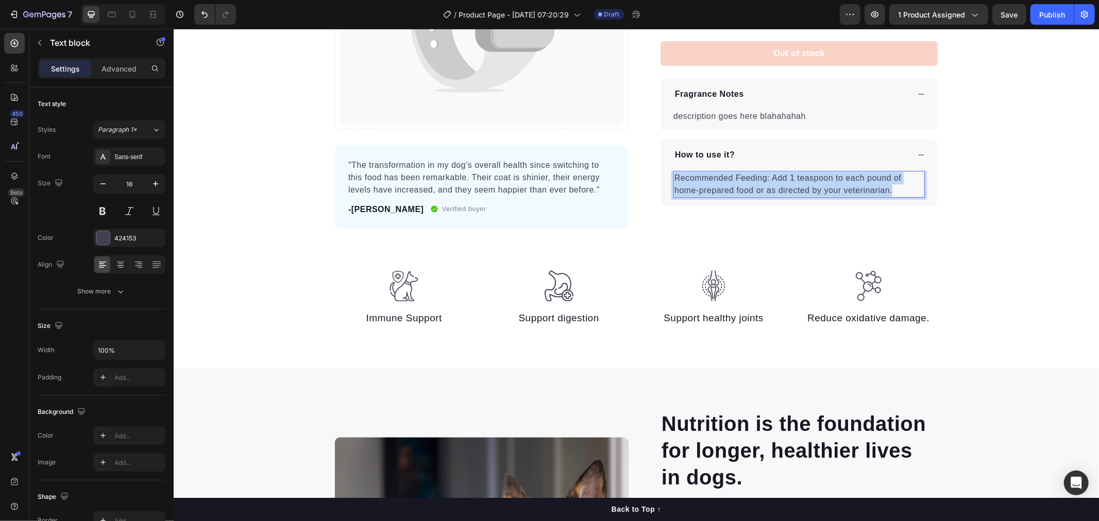
drag, startPoint x: 890, startPoint y: 189, endPoint x: 668, endPoint y: 177, distance: 222.3
click at [673, 177] on div "Recommended Feeding: Add 1 teaspoon to each pound of home-prepared food or as d…" at bounding box center [798, 183] width 251 height 27
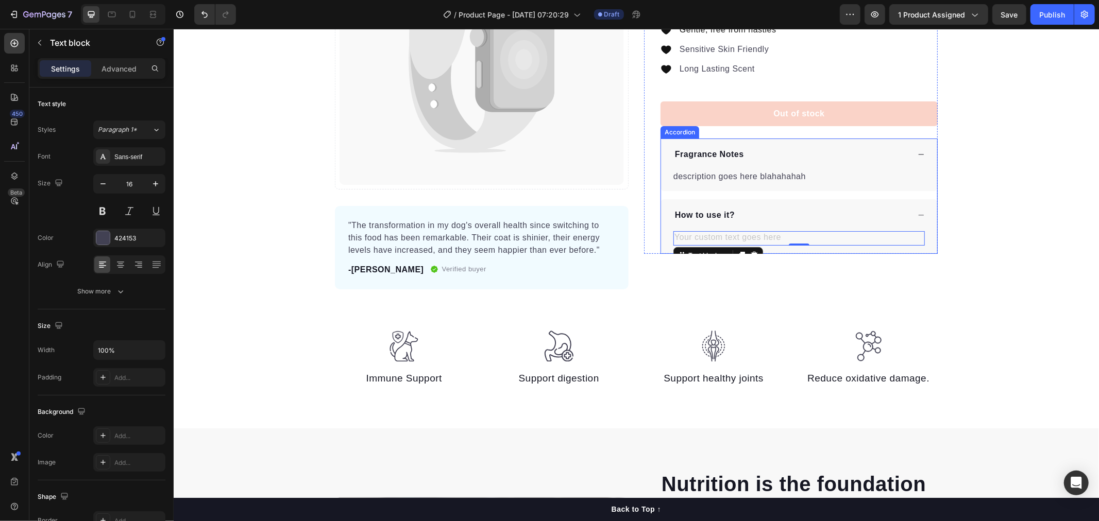
scroll to position [57, 0]
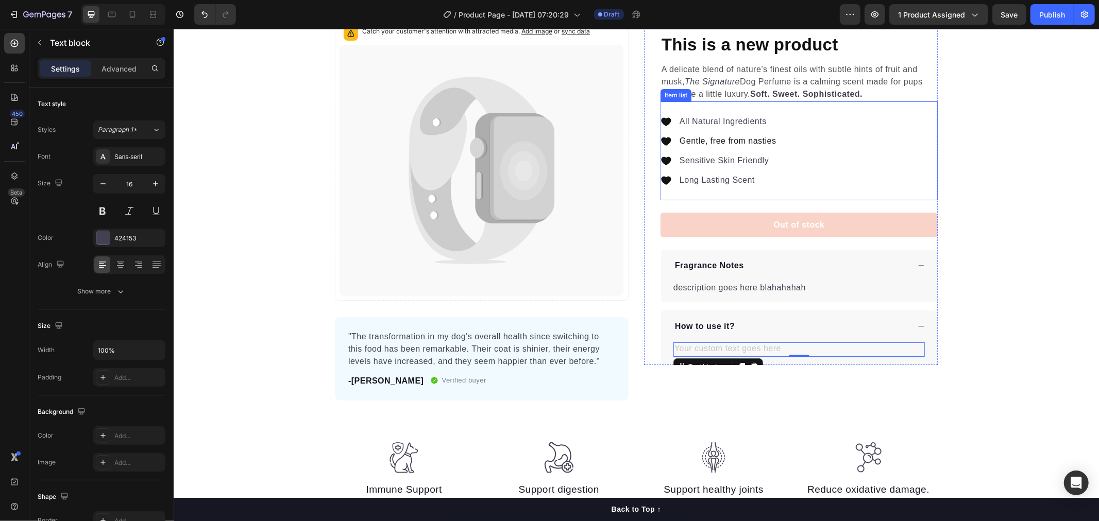
click at [779, 93] on strong "Soft. Sweet. Sophisticated." at bounding box center [805, 93] width 112 height 9
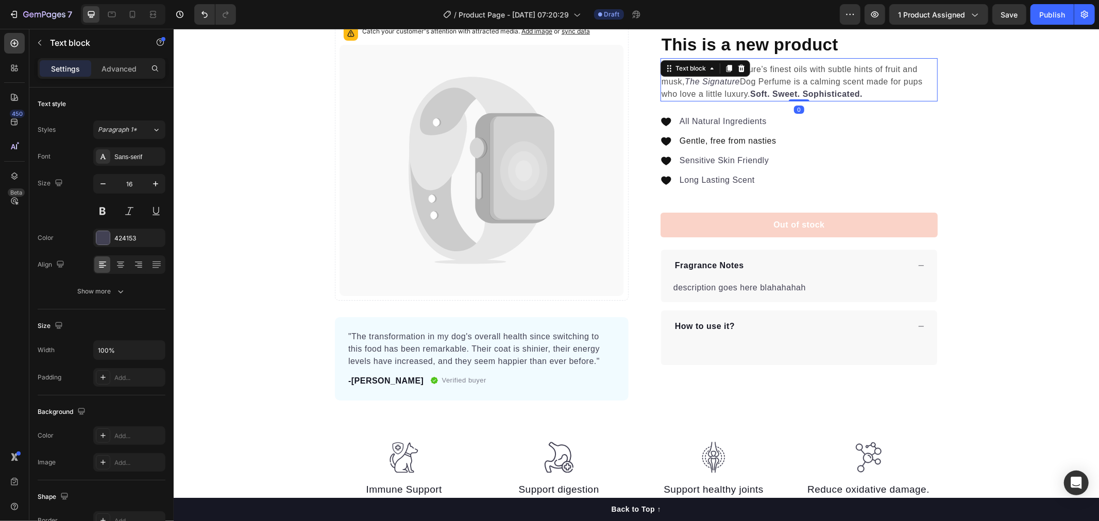
click at [872, 90] on p "A delicate blend of nature’s finest oils with subtle hints of fruit and musk, T…" at bounding box center [798, 81] width 275 height 37
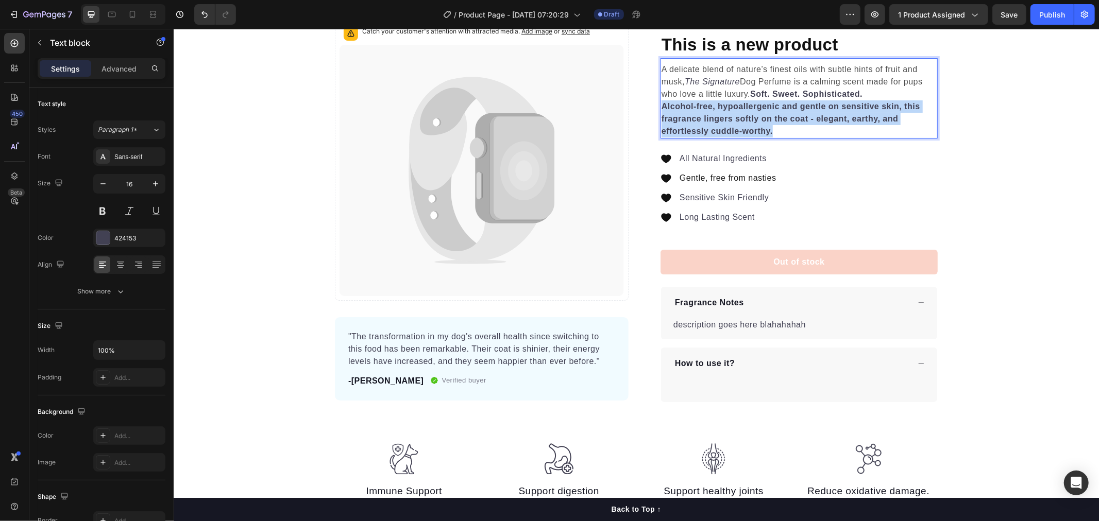
drag, startPoint x: 779, startPoint y: 132, endPoint x: 657, endPoint y: 108, distance: 123.9
click at [661, 108] on p "Alcohol-free, hypoallergenic and gentle on sensitive skin, this fragrance linge…" at bounding box center [798, 118] width 275 height 37
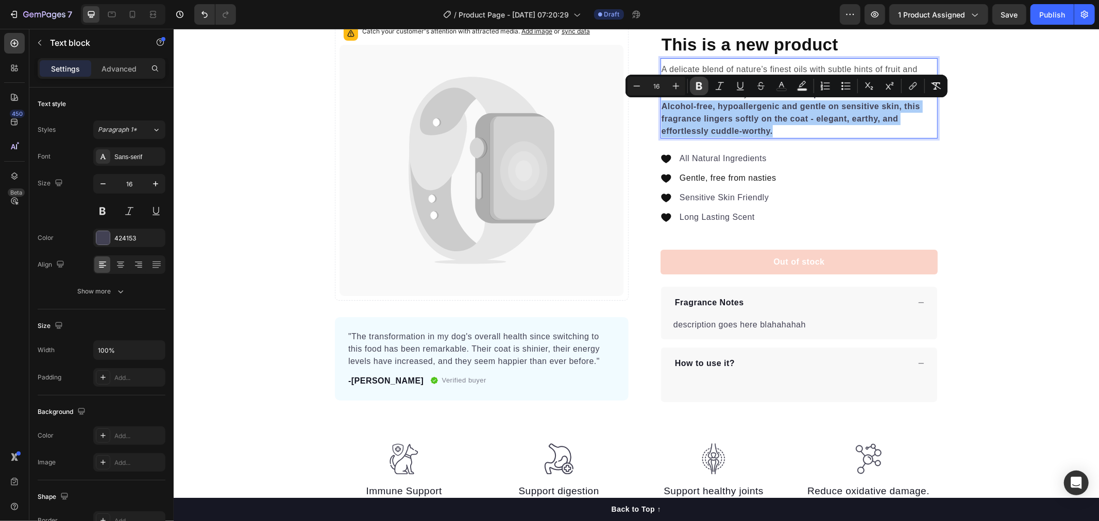
click at [700, 89] on icon "Editor contextual toolbar" at bounding box center [699, 86] width 6 height 8
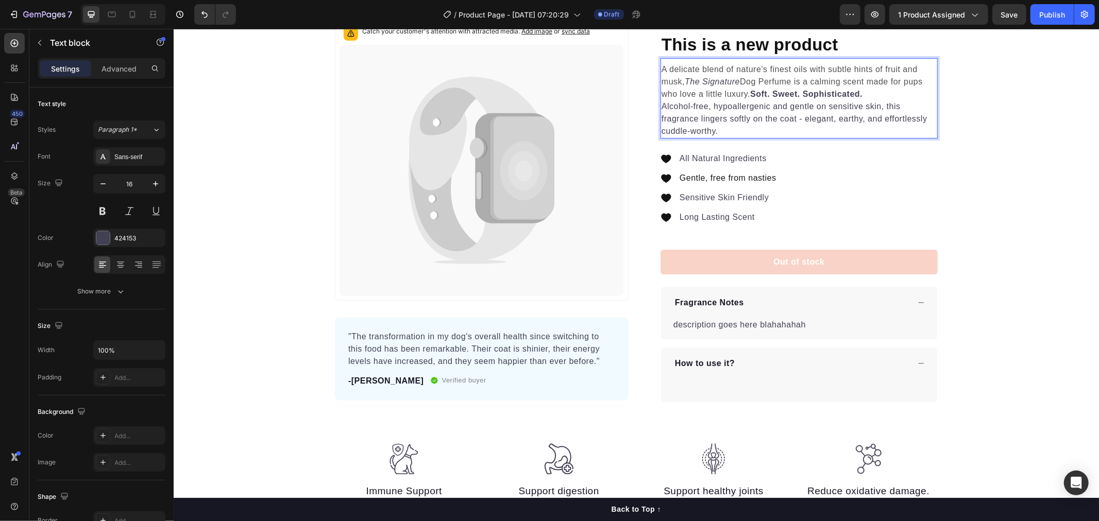
click at [750, 114] on p "Alcohol-free, hypoallergenic and gentle on sensitive skin, this fragrance linge…" at bounding box center [798, 118] width 275 height 37
drag, startPoint x: 862, startPoint y: 93, endPoint x: 748, endPoint y: 95, distance: 113.9
click at [748, 95] on p "A delicate blend of nature’s finest oils with subtle hints of fruit and musk, T…" at bounding box center [798, 81] width 275 height 37
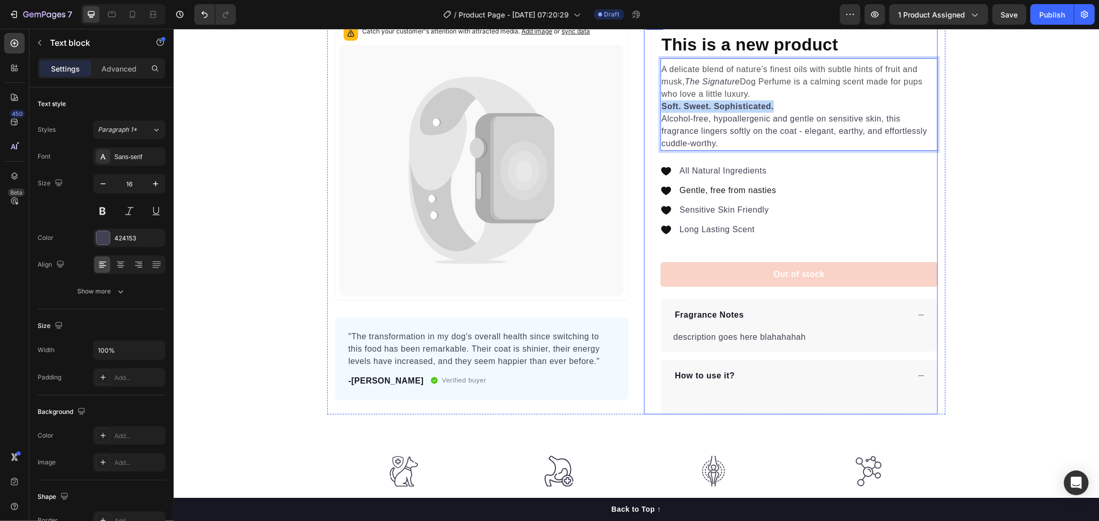
drag, startPoint x: 769, startPoint y: 105, endPoint x: 655, endPoint y: 104, distance: 113.8
click at [655, 104] on div "Icon Icon Icon Icon Icon Icon List Hoz 22+ Happy Customers Text block Row This …" at bounding box center [790, 215] width 294 height 397
click at [724, 140] on p "Alcohol-free, hypoallergenic and gentle on sensitive skin, this fragrance linge…" at bounding box center [798, 130] width 275 height 37
click at [662, 70] on span "A delicate blend of nature’s finest oils with subtle hints of fruit and musk," at bounding box center [789, 74] width 256 height 21
click at [776, 95] on p "A delicate blend of nature’s finest oils with subtle hints of fruit and musk, T…" at bounding box center [798, 81] width 275 height 37
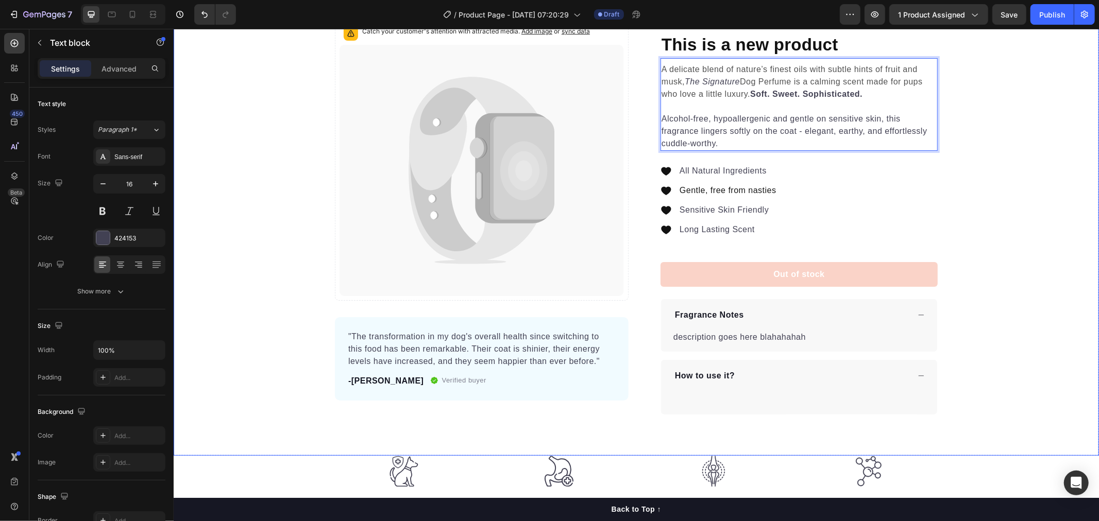
click at [964, 141] on div "Catch your customer's attention with attracted media. Add image or sync data Pr…" at bounding box center [635, 215] width 925 height 397
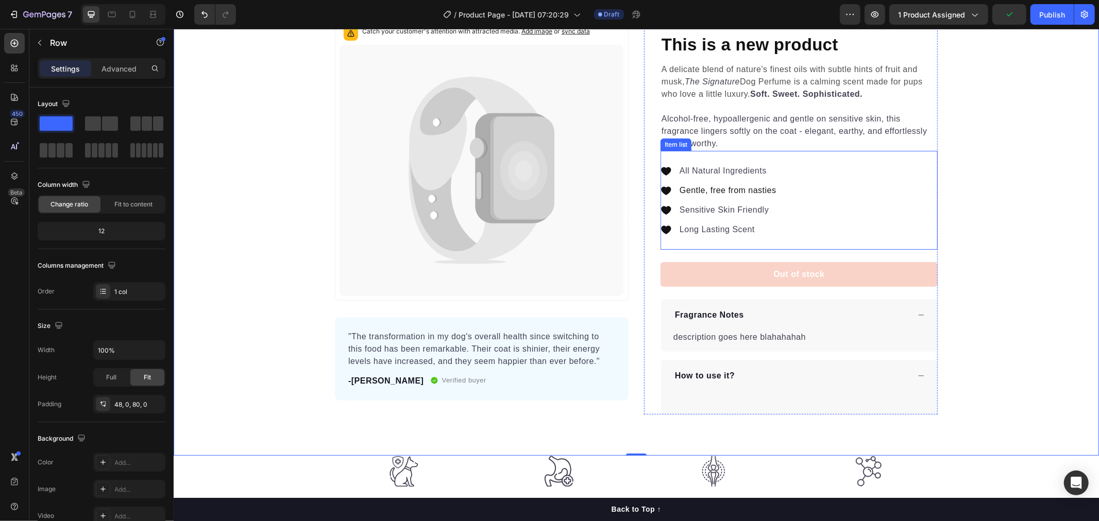
scroll to position [0, 0]
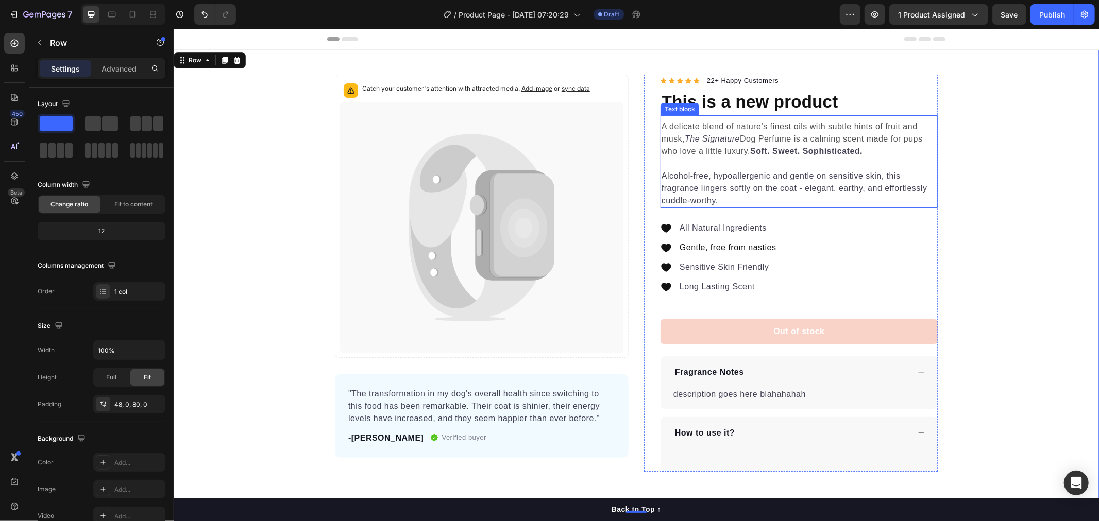
click at [850, 193] on p "Alcohol-free, hypoallergenic and gentle on sensitive skin, this fragrance linge…" at bounding box center [798, 187] width 275 height 37
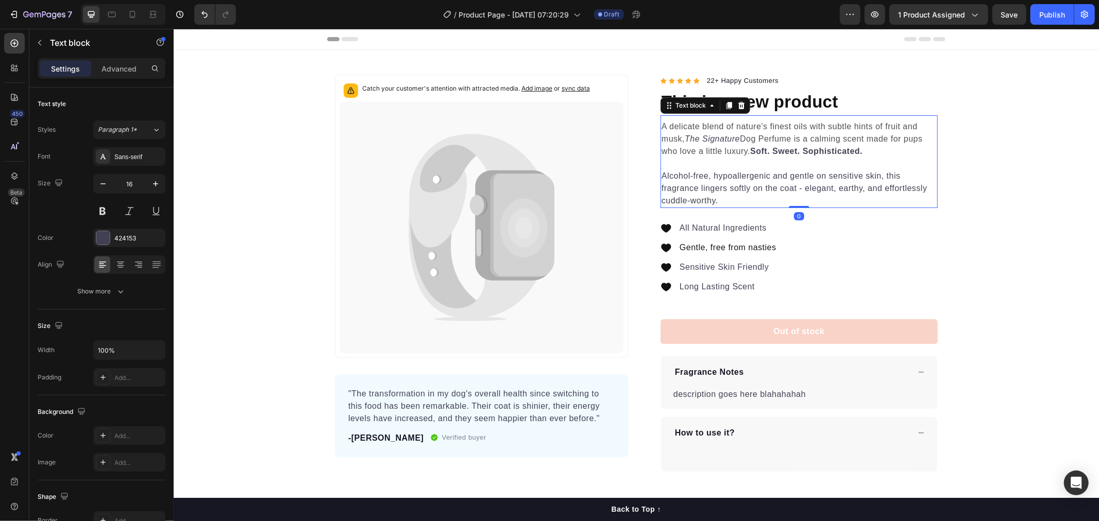
click at [859, 189] on p "Alcohol-free, hypoallergenic and gentle on sensitive skin, this fragrance linge…" at bounding box center [798, 187] width 275 height 37
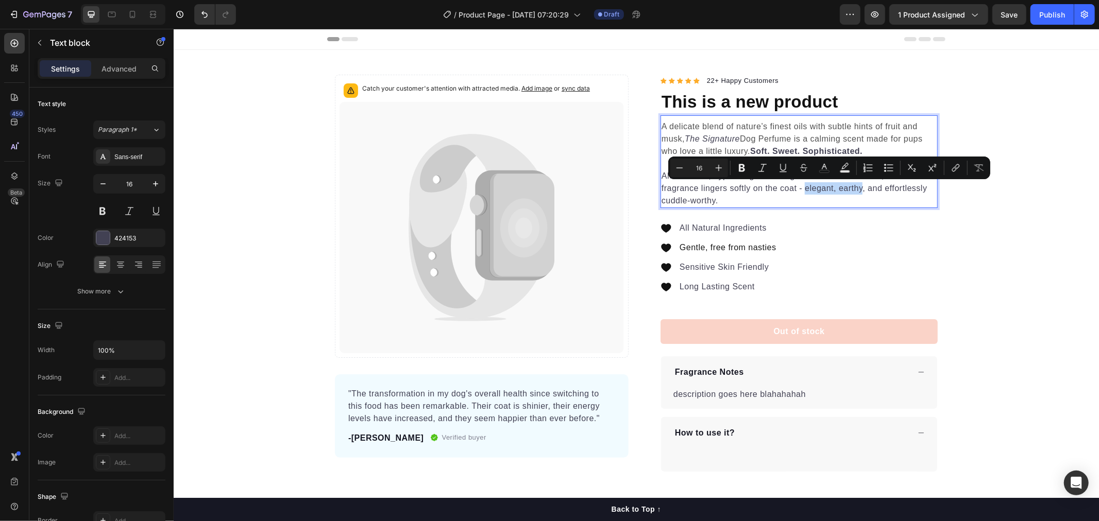
drag, startPoint x: 801, startPoint y: 189, endPoint x: 858, endPoint y: 192, distance: 56.7
click at [858, 192] on p "Alcohol-free, hypoallergenic and gentle on sensitive skin, this fragrance linge…" at bounding box center [798, 187] width 275 height 37
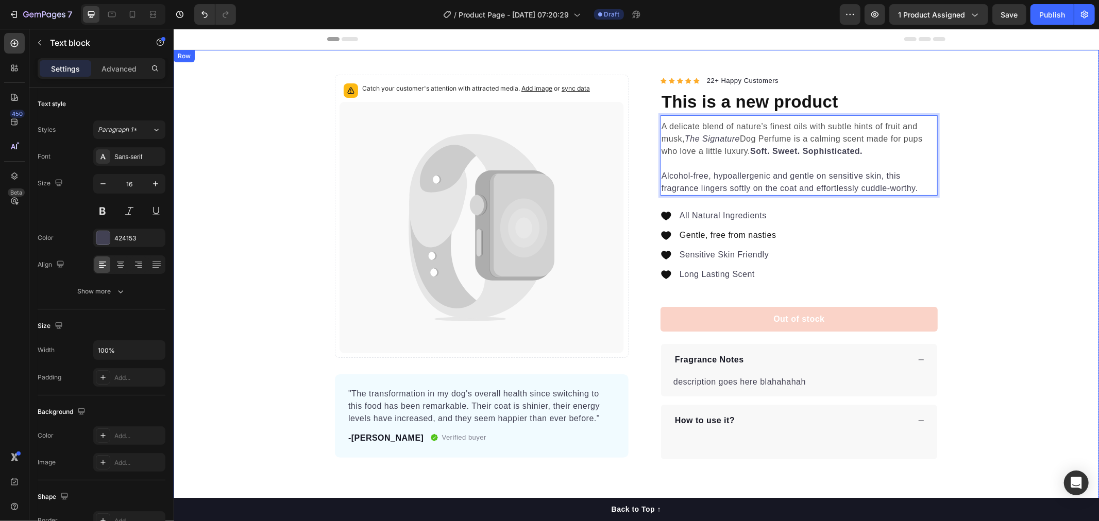
click at [1026, 243] on div "Catch your customer's attention with attracted media. Add image or sync data Pr…" at bounding box center [635, 266] width 925 height 385
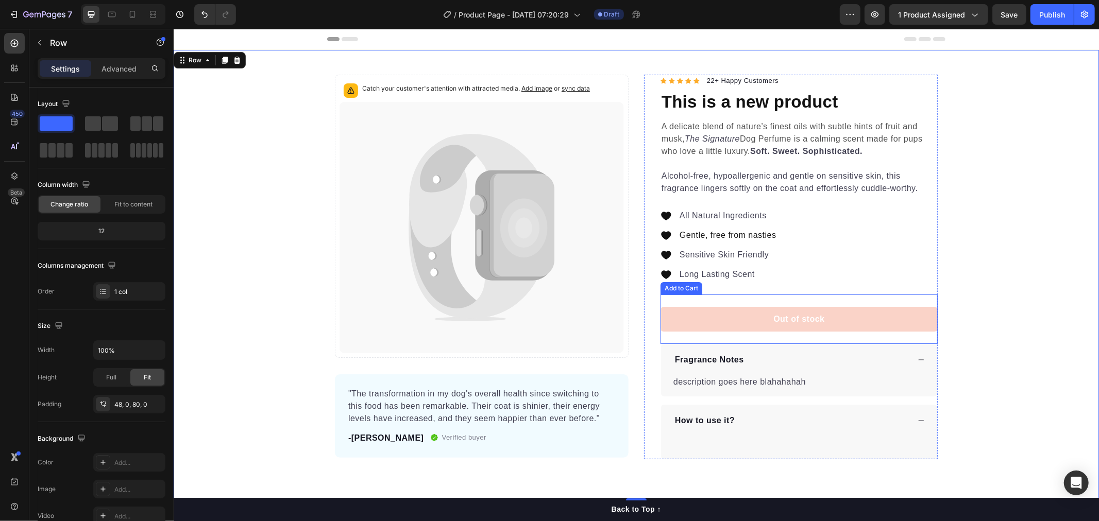
click at [760, 319] on button "Out of stock" at bounding box center [798, 318] width 277 height 25
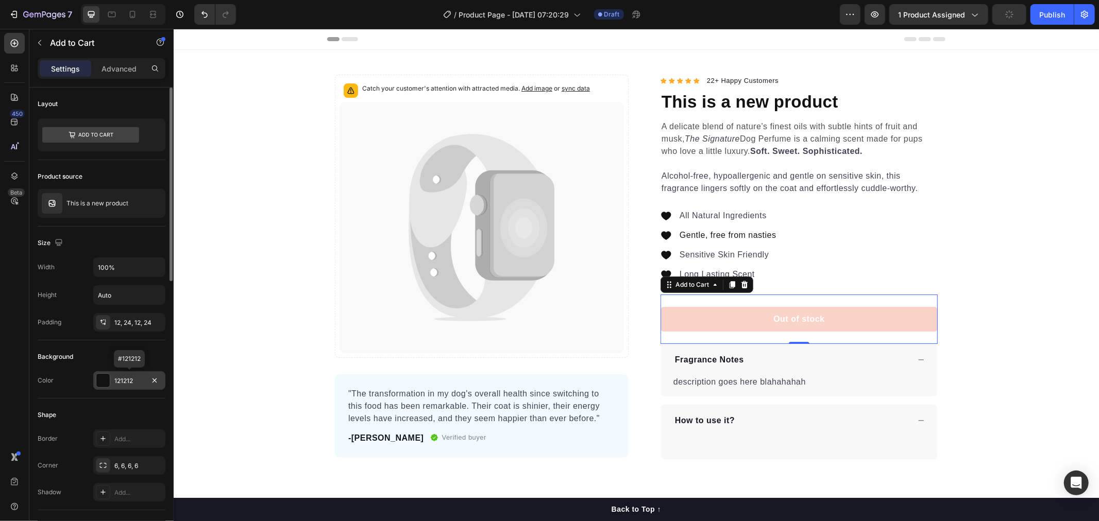
click at [128, 380] on div "121212" at bounding box center [129, 381] width 30 height 9
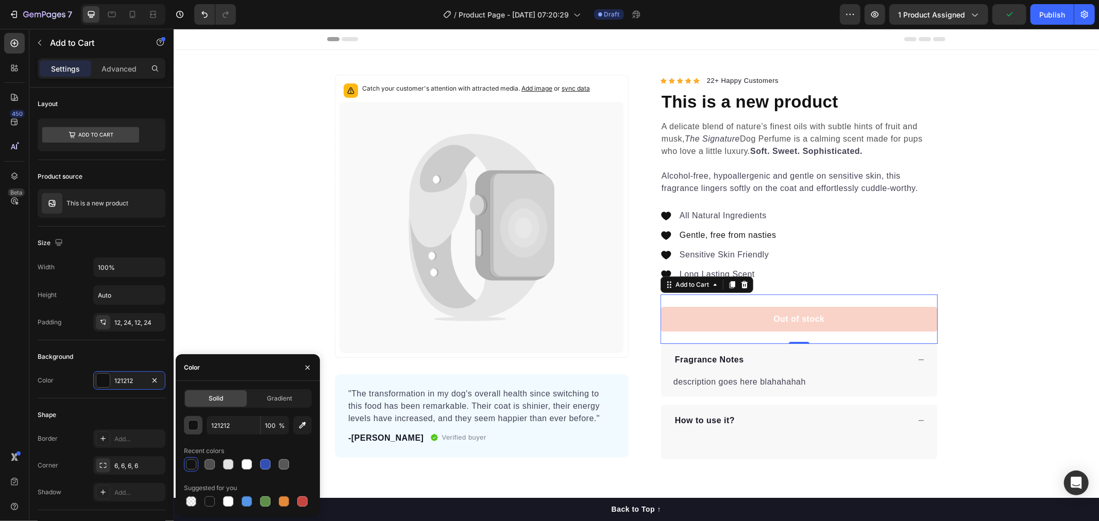
click at [191, 427] on div "button" at bounding box center [194, 426] width 10 height 10
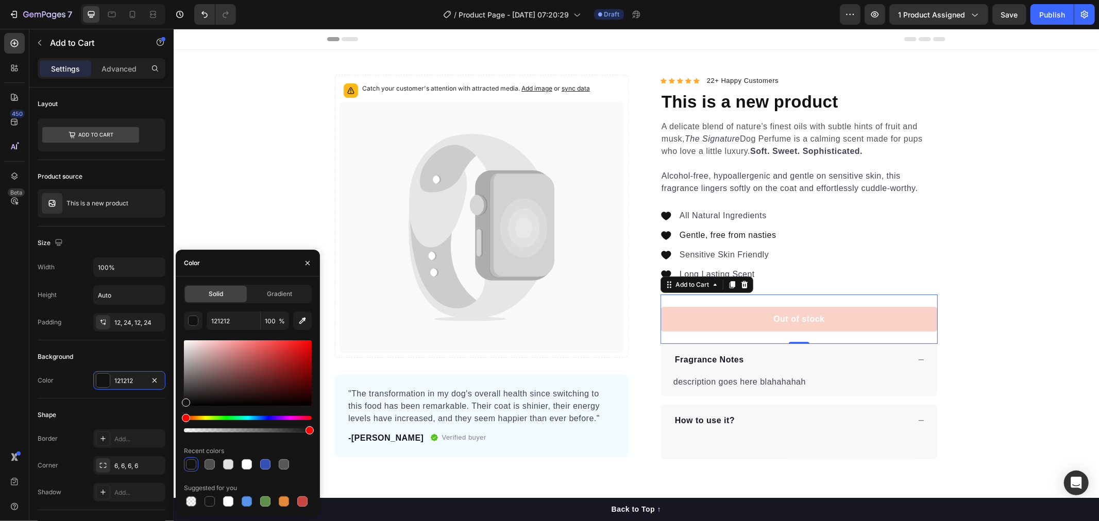
click at [193, 469] on div at bounding box center [191, 464] width 10 height 10
click at [786, 316] on div "Out of stock" at bounding box center [798, 319] width 51 height 12
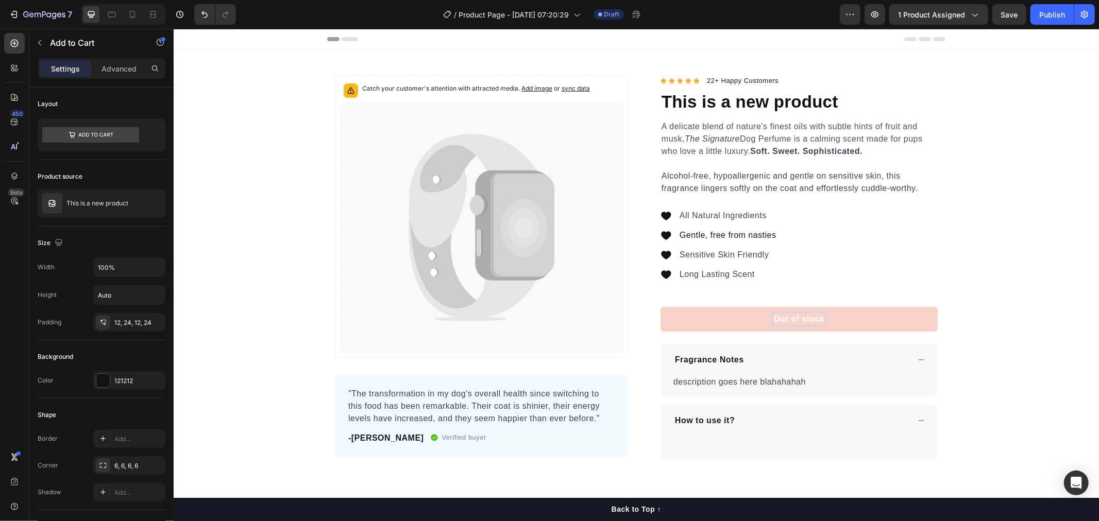
click at [842, 329] on button "Out of stock" at bounding box center [798, 318] width 277 height 25
click at [932, 337] on div "Out of stock Add to Cart 0" at bounding box center [798, 318] width 277 height 49
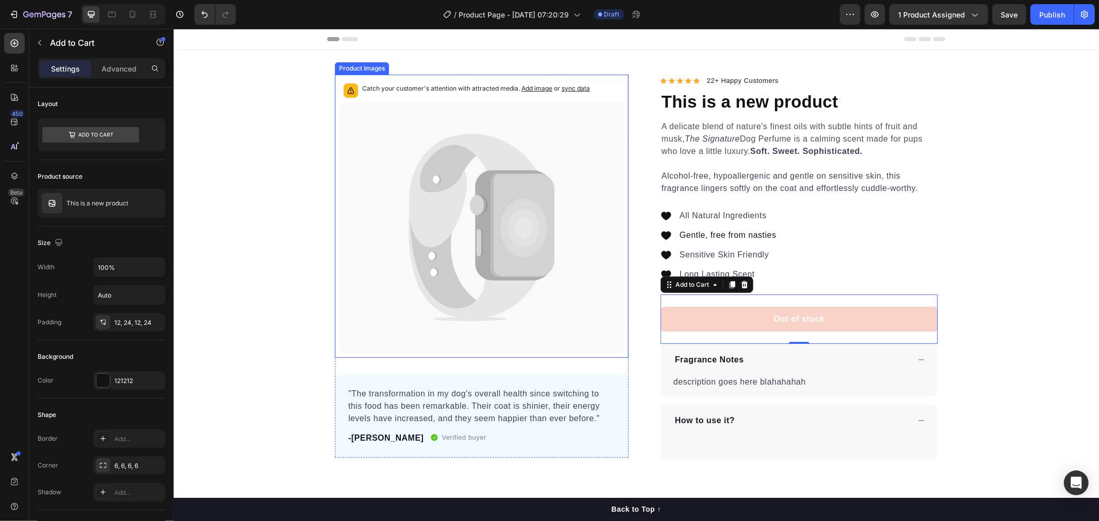
click at [573, 89] on span "sync data" at bounding box center [575, 88] width 28 height 8
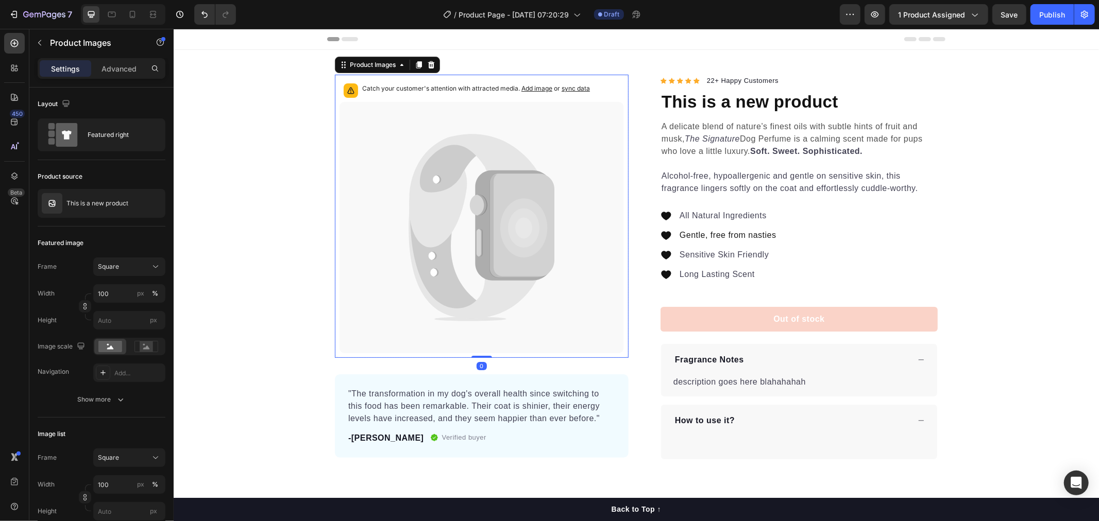
click at [573, 89] on span "sync data" at bounding box center [575, 88] width 28 height 8
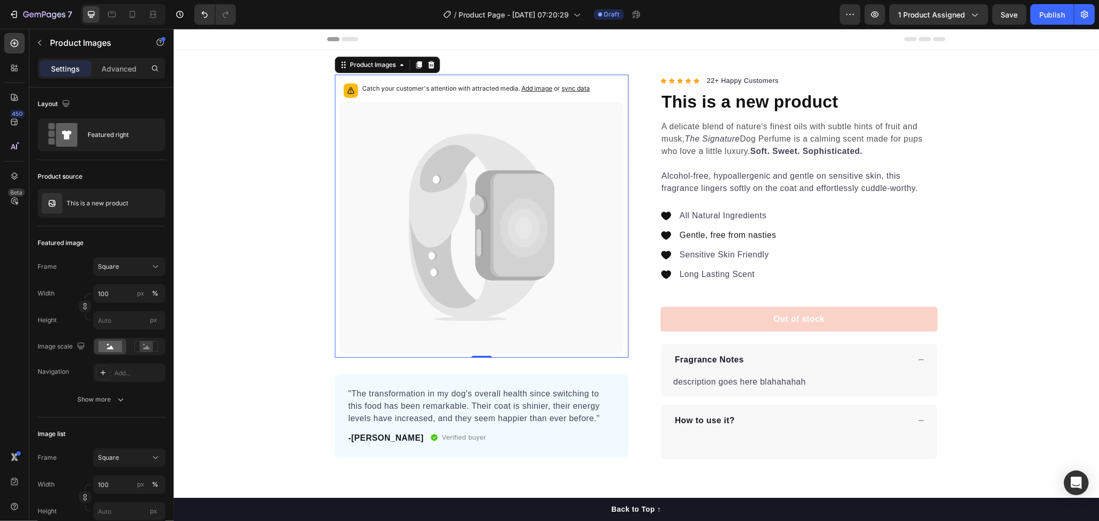
click at [350, 92] on icon at bounding box center [350, 92] width 1 height 1
click at [726, 359] on p "Fragrance Notes" at bounding box center [708, 359] width 69 height 12
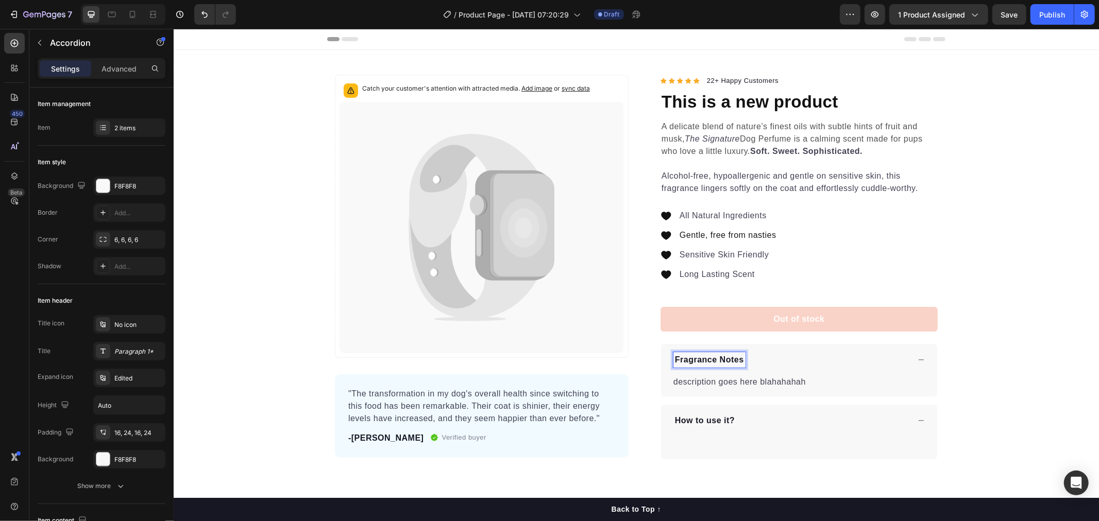
click at [738, 359] on p "Fragrance Notes" at bounding box center [708, 359] width 69 height 12
drag, startPoint x: 737, startPoint y: 361, endPoint x: 669, endPoint y: 361, distance: 68.5
click at [673, 361] on div "Fragrance Notes" at bounding box center [709, 359] width 72 height 15
click at [710, 383] on p "description goes here blahahahah" at bounding box center [739, 381] width 132 height 9
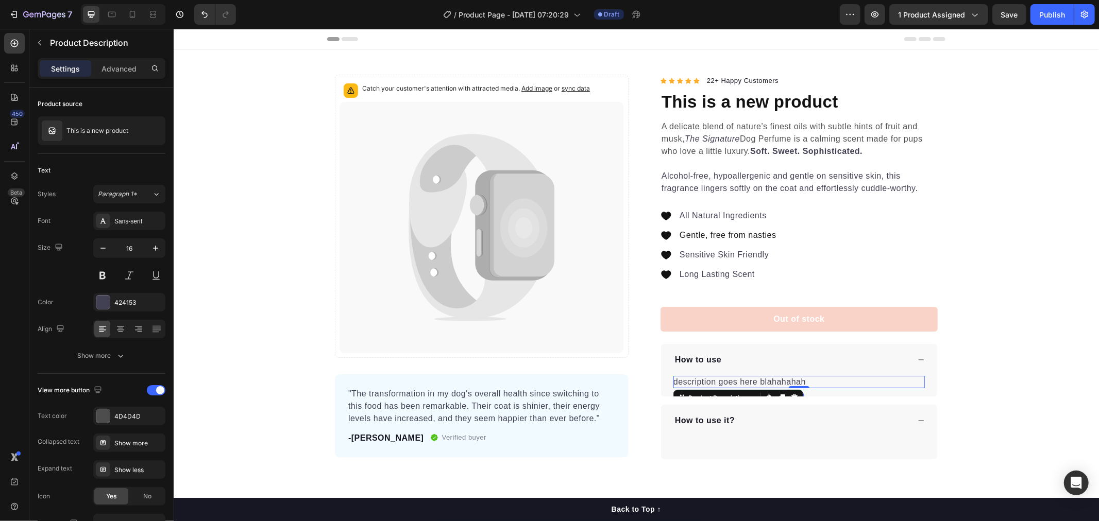
click at [795, 383] on p "description goes here blahahahah" at bounding box center [739, 381] width 132 height 9
click at [692, 383] on p "description goes here blahahahah" at bounding box center [739, 381] width 132 height 9
click at [709, 382] on p "description goes here blahahahah" at bounding box center [739, 381] width 132 height 9
click at [821, 382] on div "description goes here blahahahah" at bounding box center [798, 382] width 251 height 12
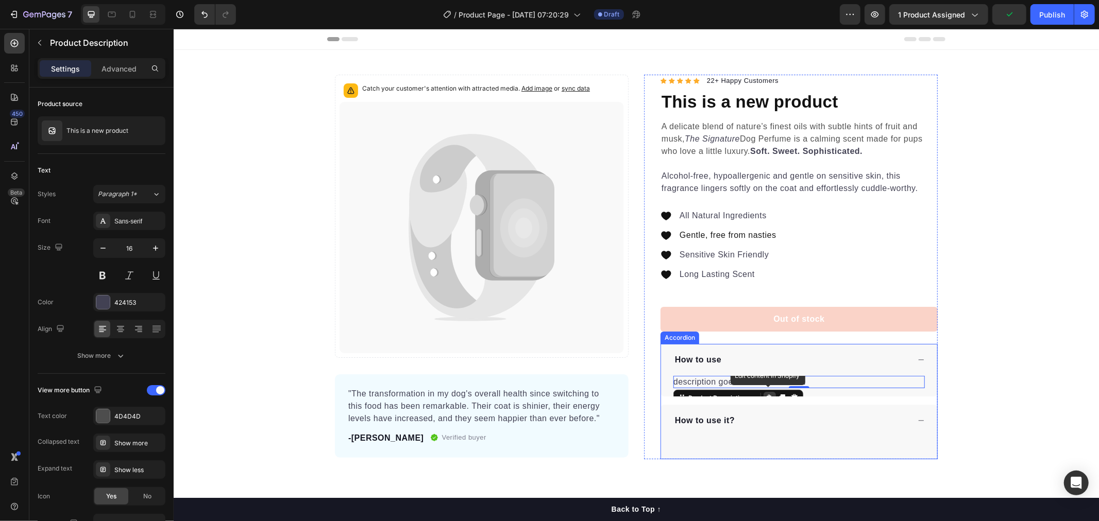
click at [971, 388] on div "Catch your customer's attention with attracted media. Add image or sync data Pr…" at bounding box center [635, 266] width 925 height 385
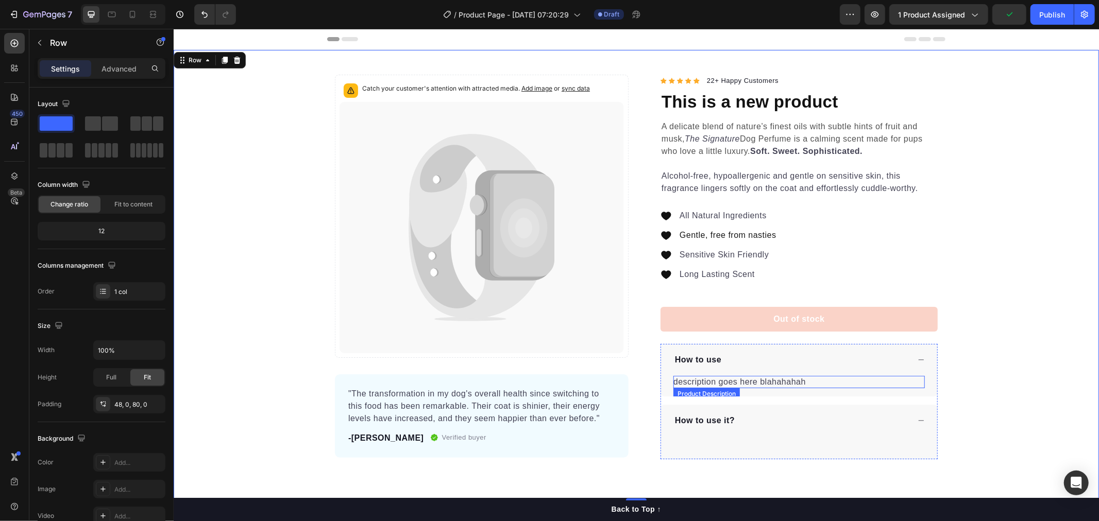
click at [801, 379] on div "description goes here blahahahah" at bounding box center [798, 382] width 251 height 12
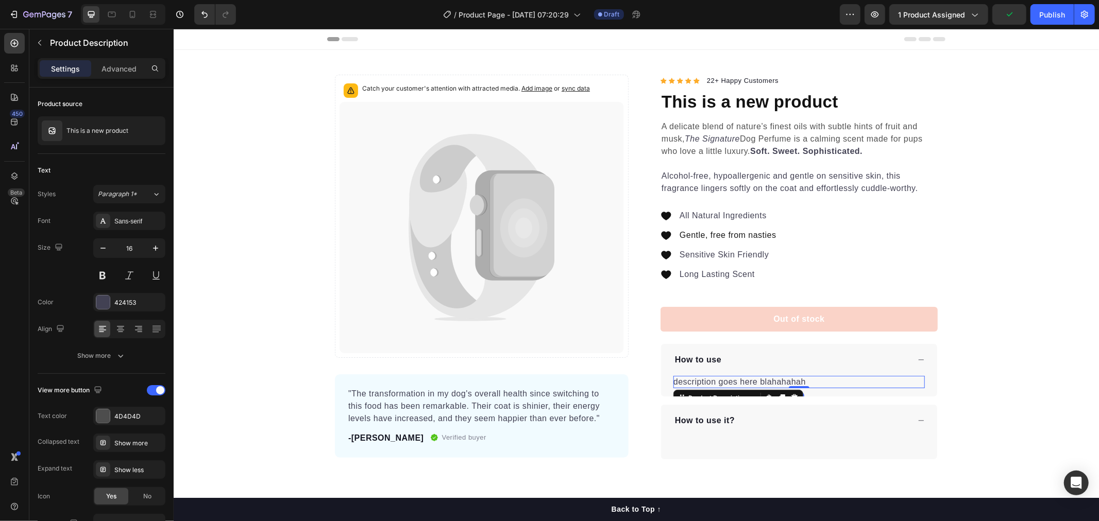
click at [801, 379] on div "description goes here blahahahah" at bounding box center [798, 382] width 251 height 12
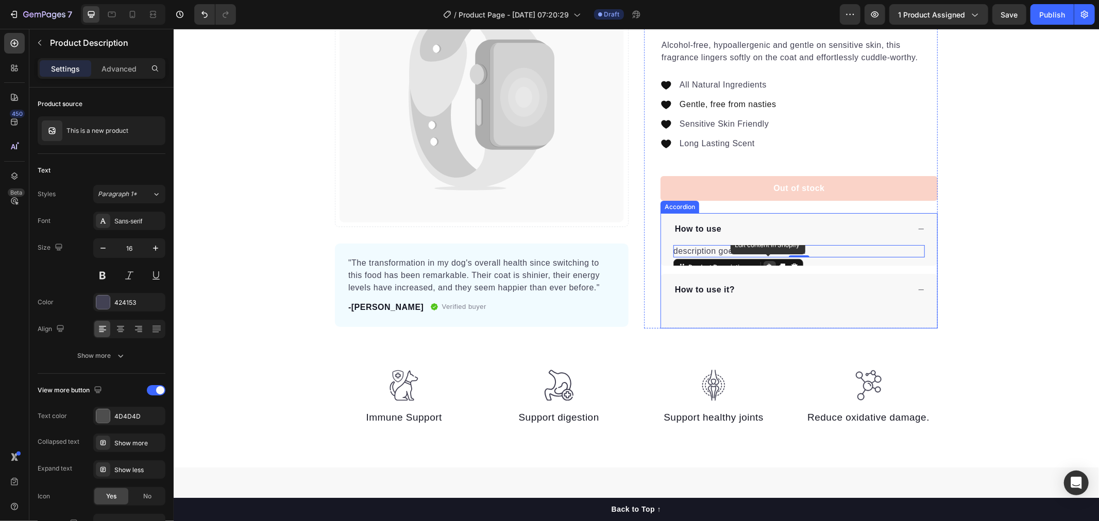
scroll to position [229, 0]
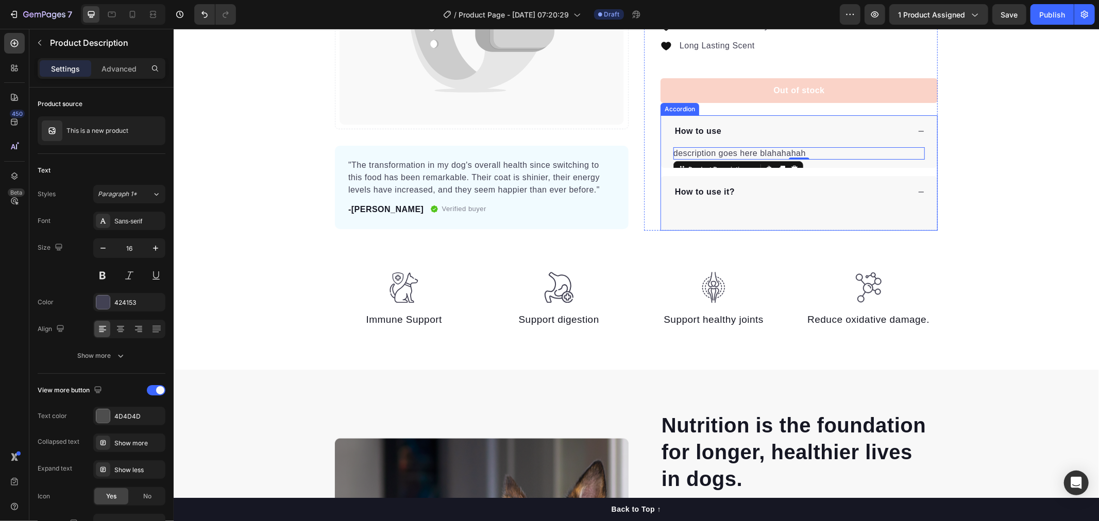
click at [703, 189] on p "How to use it?" at bounding box center [704, 191] width 60 height 12
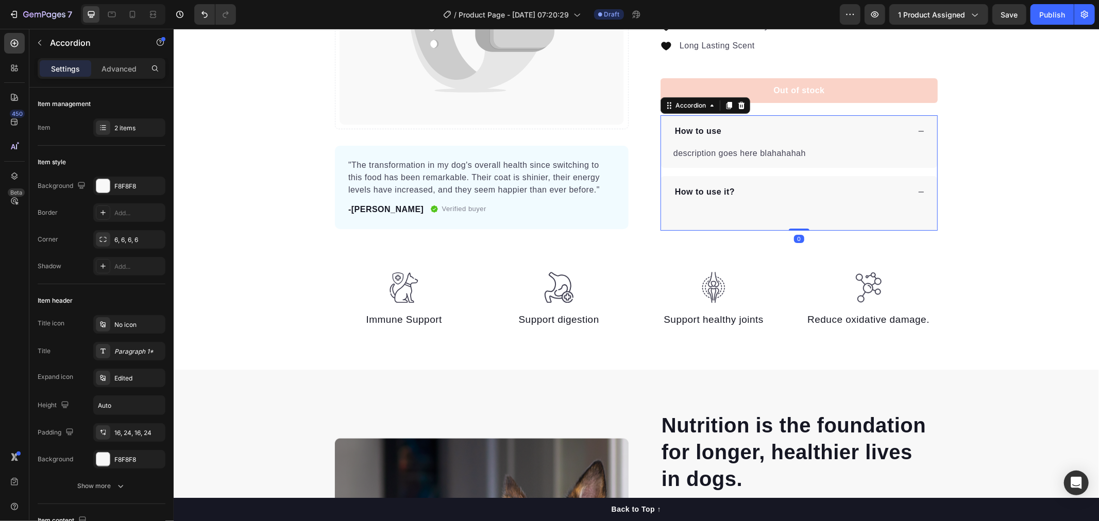
click at [720, 203] on div "How to use it?" at bounding box center [798, 192] width 276 height 32
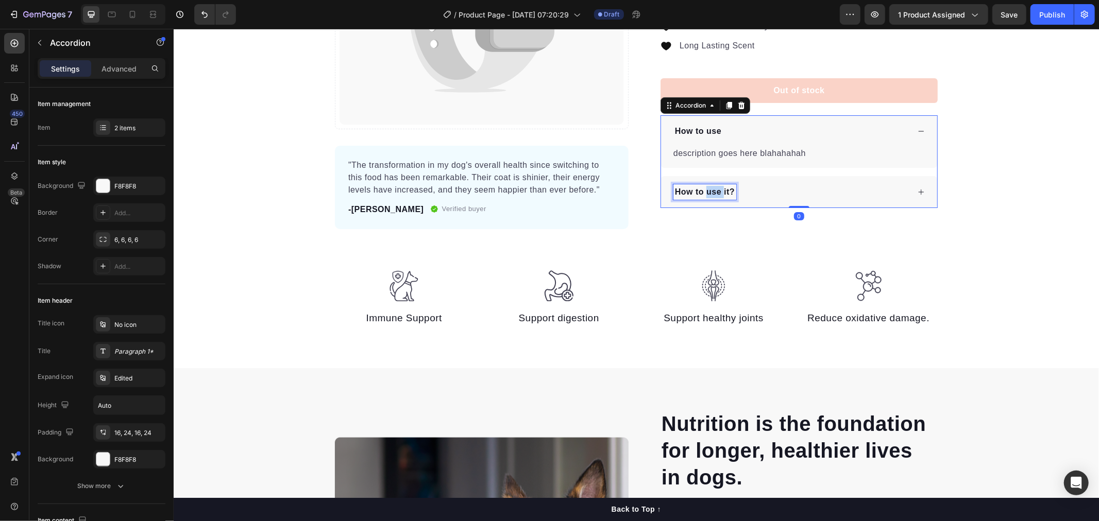
click at [708, 191] on p "How to use it?" at bounding box center [704, 191] width 60 height 12
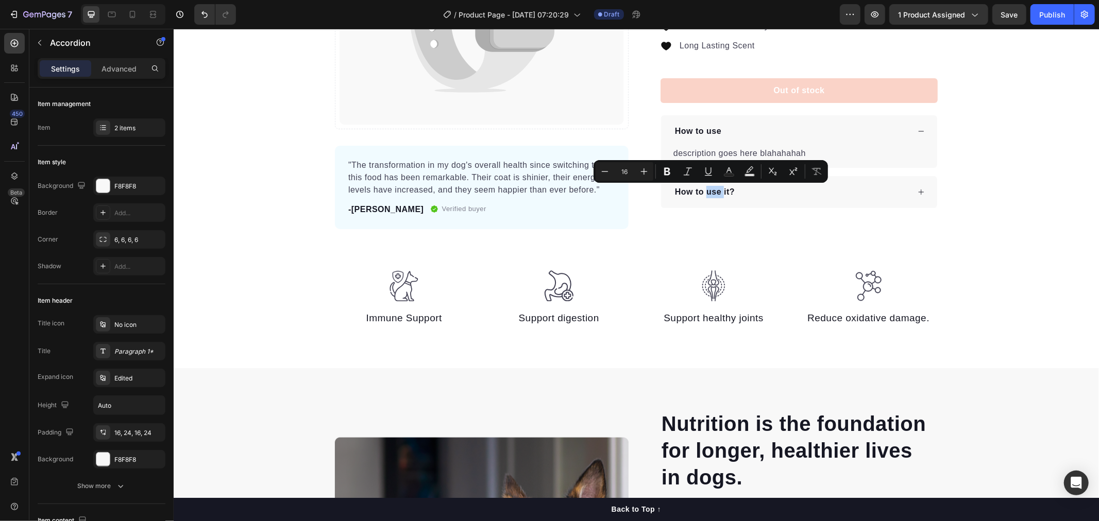
click at [723, 204] on div "How to use it?" at bounding box center [798, 192] width 276 height 32
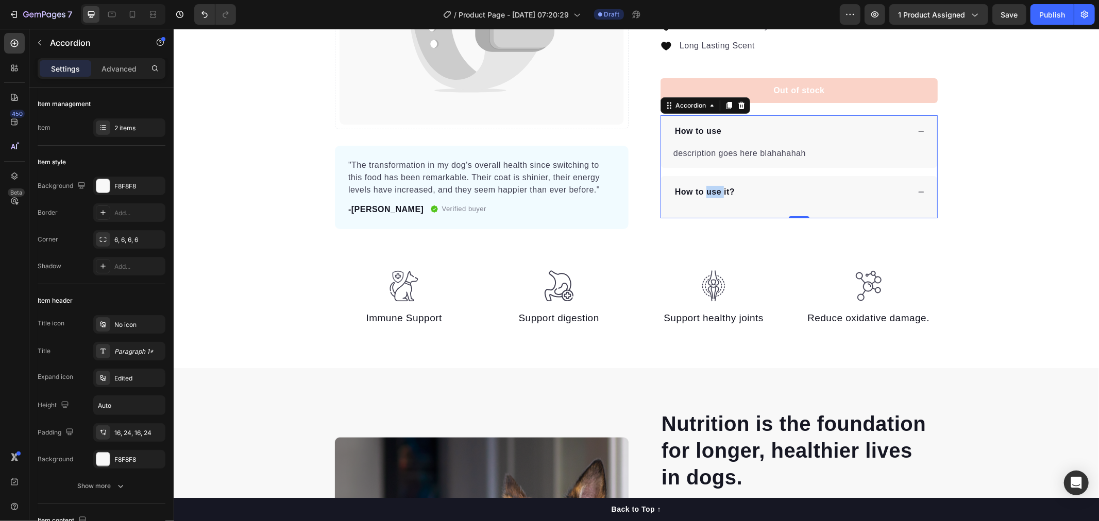
click at [917, 194] on icon at bounding box center [920, 191] width 7 height 7
click at [917, 193] on icon at bounding box center [920, 191] width 7 height 7
click at [776, 207] on div "How to use it?" at bounding box center [798, 192] width 276 height 32
click at [775, 207] on div "How to use it?" at bounding box center [798, 192] width 276 height 32
click at [748, 207] on div "How to use it?" at bounding box center [798, 192] width 276 height 32
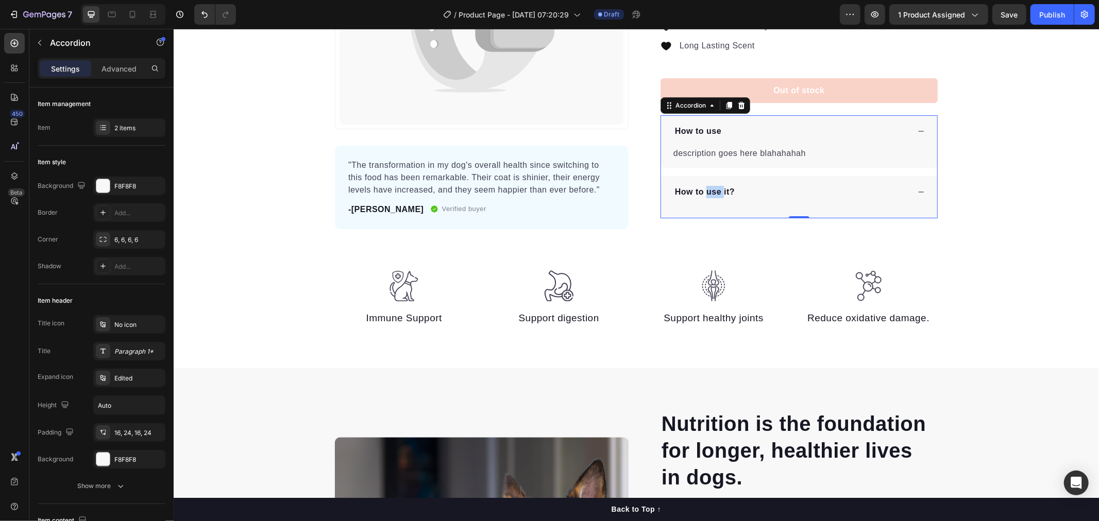
click at [748, 207] on div "How to use it?" at bounding box center [798, 192] width 276 height 32
click at [734, 206] on div "How to use it?" at bounding box center [798, 192] width 276 height 32
click at [723, 178] on div "How to use it?" at bounding box center [798, 192] width 276 height 32
click at [983, 215] on div "Catch your customer's attention with attracted media. Add image or sync data Pr…" at bounding box center [635, 36] width 925 height 383
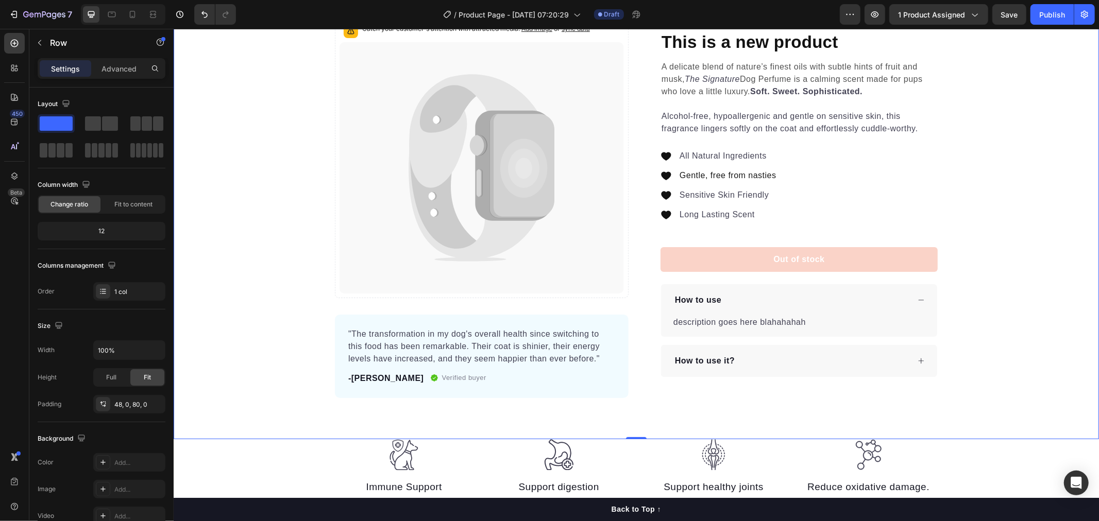
scroll to position [57, 0]
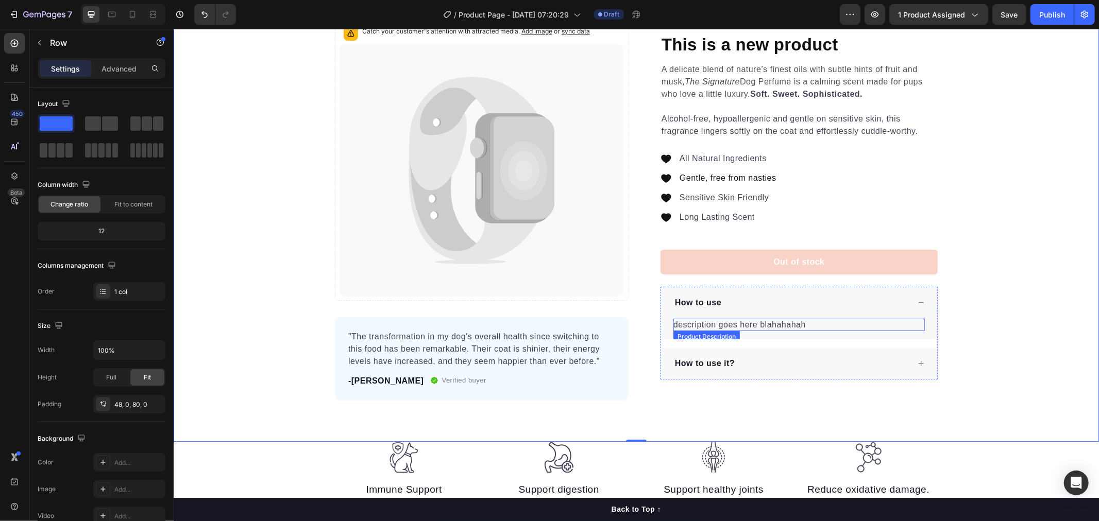
click at [704, 326] on p "description goes here blahahahah" at bounding box center [739, 324] width 132 height 9
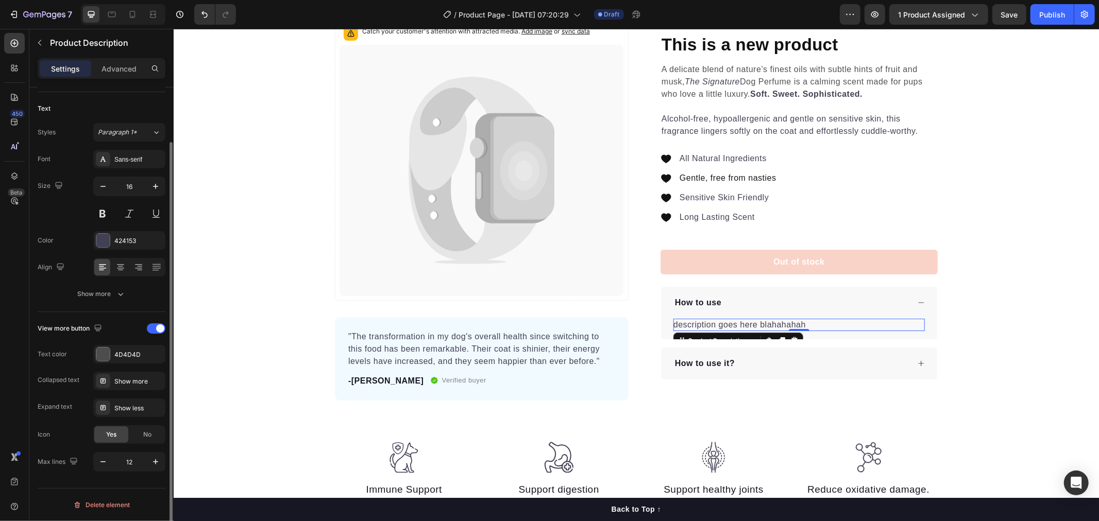
scroll to position [0, 0]
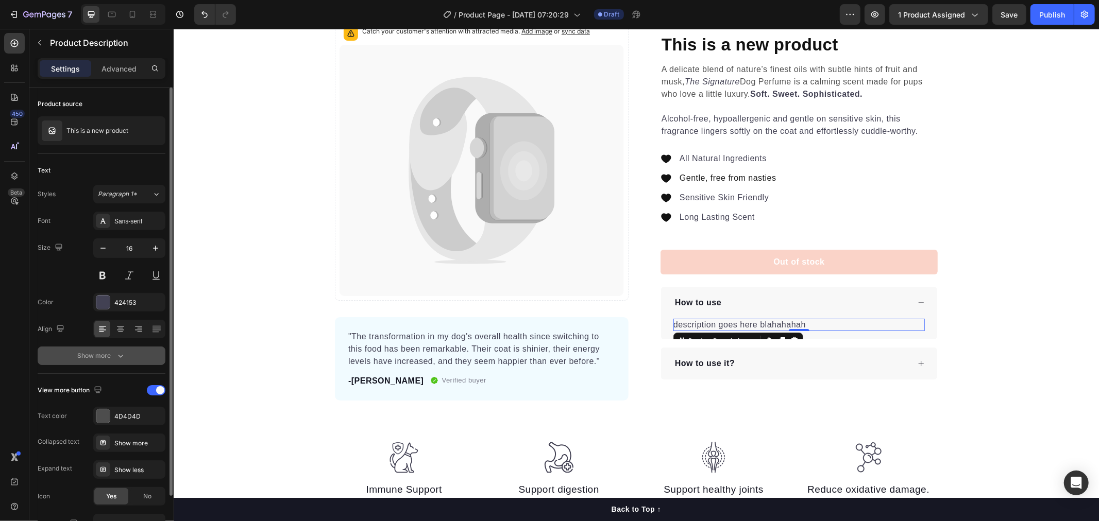
click at [110, 352] on div "Show more" at bounding box center [102, 356] width 48 height 10
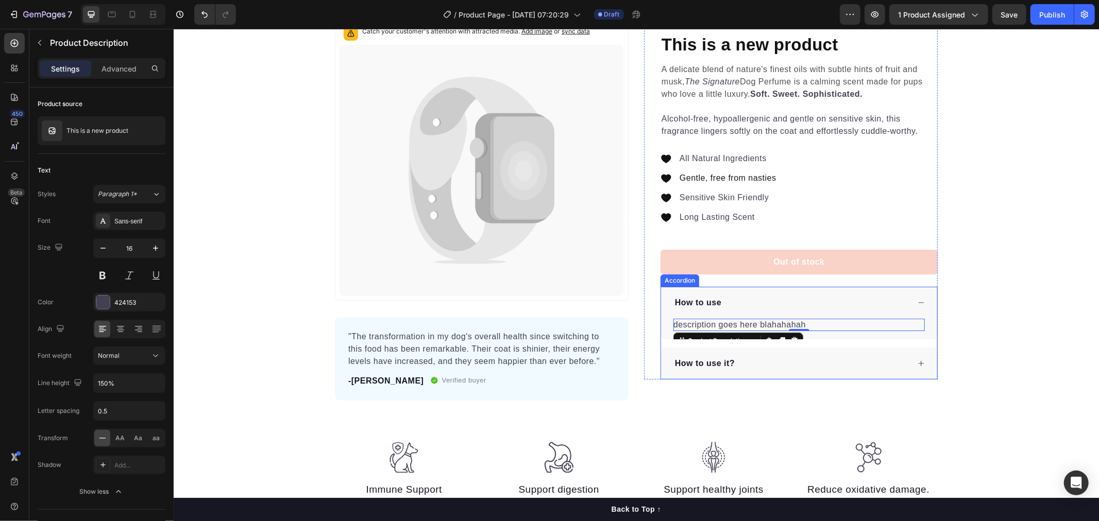
click at [727, 318] on div "description goes here blahahahah" at bounding box center [798, 324] width 251 height 12
click at [827, 323] on div "description goes here blahahahah" at bounding box center [798, 324] width 251 height 12
click at [811, 325] on div "description goes here blahahahah" at bounding box center [798, 324] width 251 height 12
click at [744, 321] on p "description goes here blahahahah" at bounding box center [739, 324] width 132 height 9
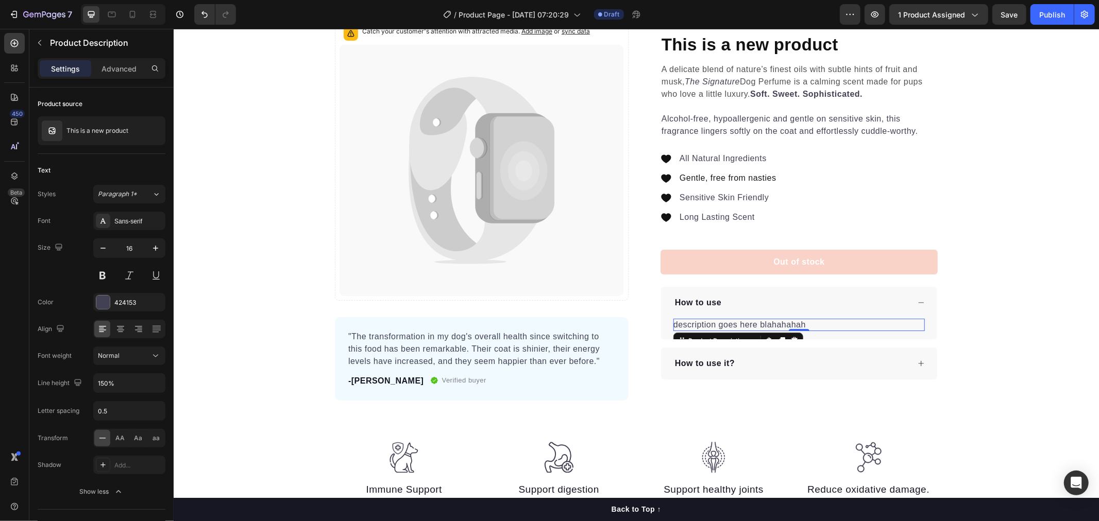
click at [764, 324] on p "description goes here blahahahah" at bounding box center [739, 324] width 132 height 9
click at [754, 374] on div "How to use it?" at bounding box center [798, 363] width 276 height 32
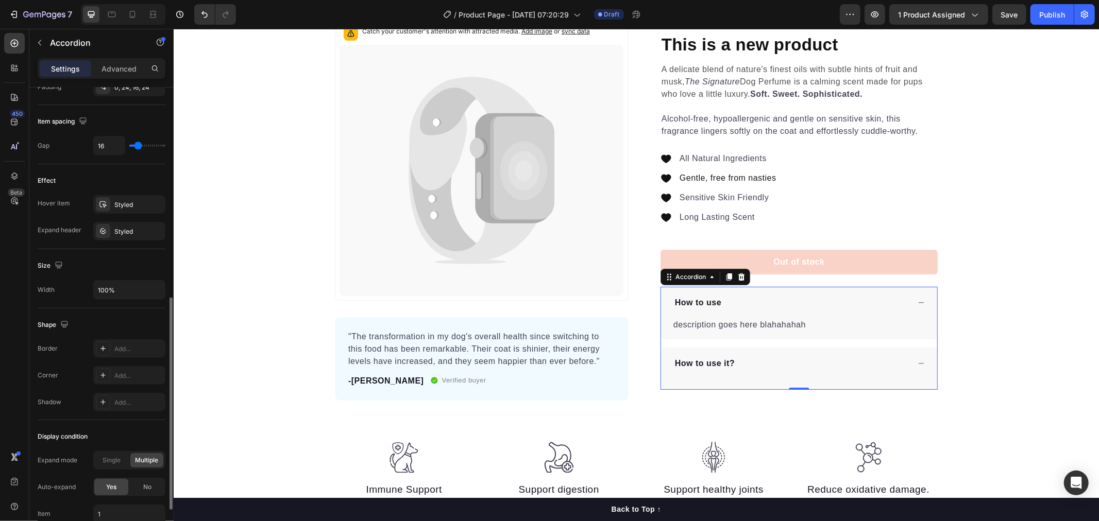
scroll to position [544, 0]
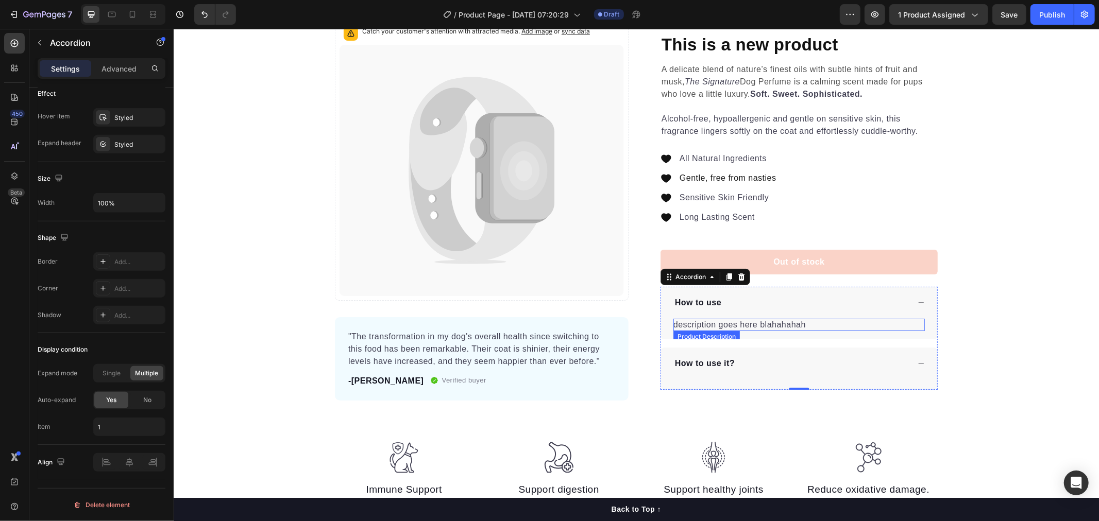
click at [720, 326] on p "description goes here blahahahah" at bounding box center [739, 324] width 132 height 9
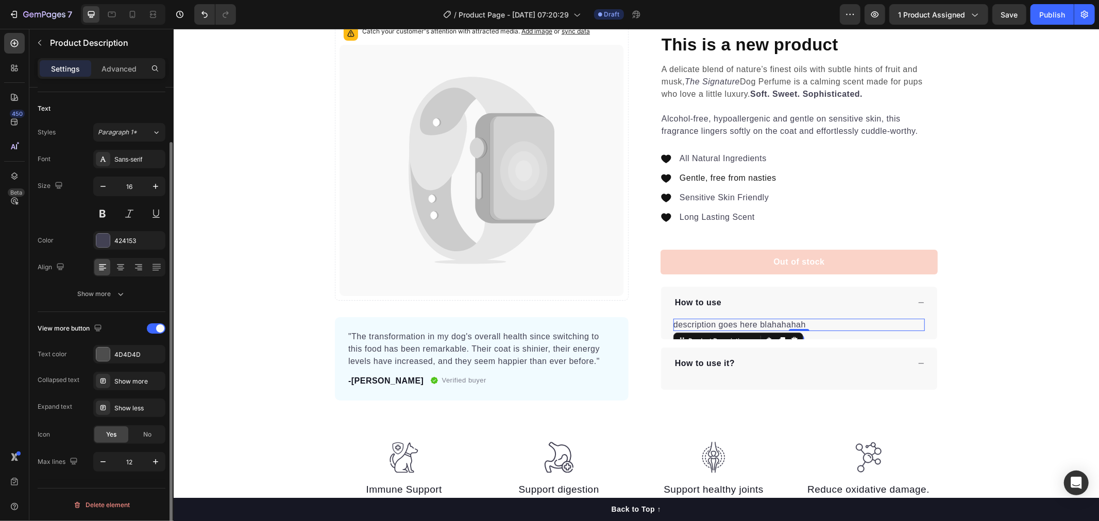
scroll to position [0, 0]
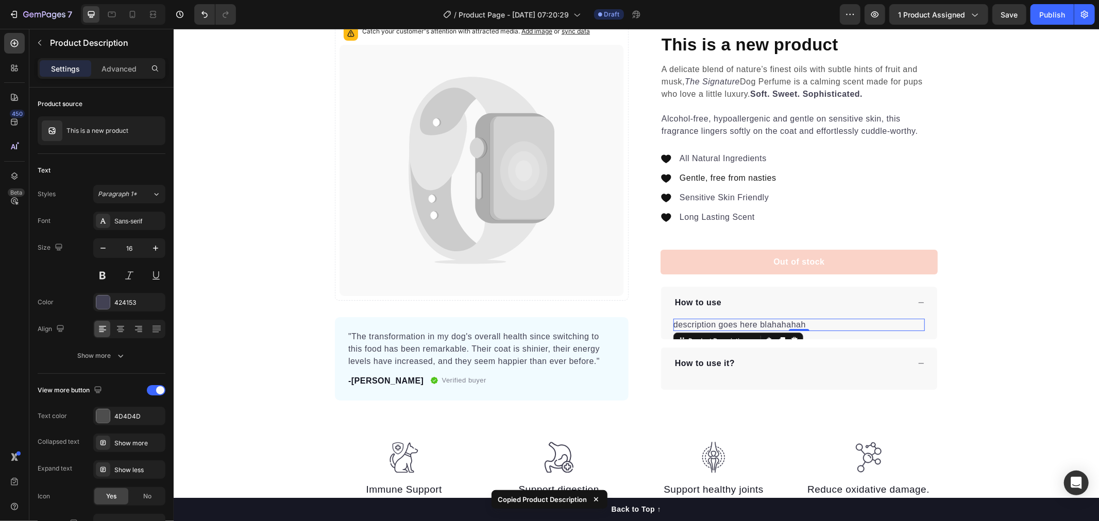
click at [744, 326] on p "description goes here blahahahah" at bounding box center [739, 324] width 132 height 9
click at [781, 326] on p "description goes here blahahahah" at bounding box center [739, 324] width 132 height 9
click at [779, 338] on icon at bounding box center [782, 340] width 6 height 7
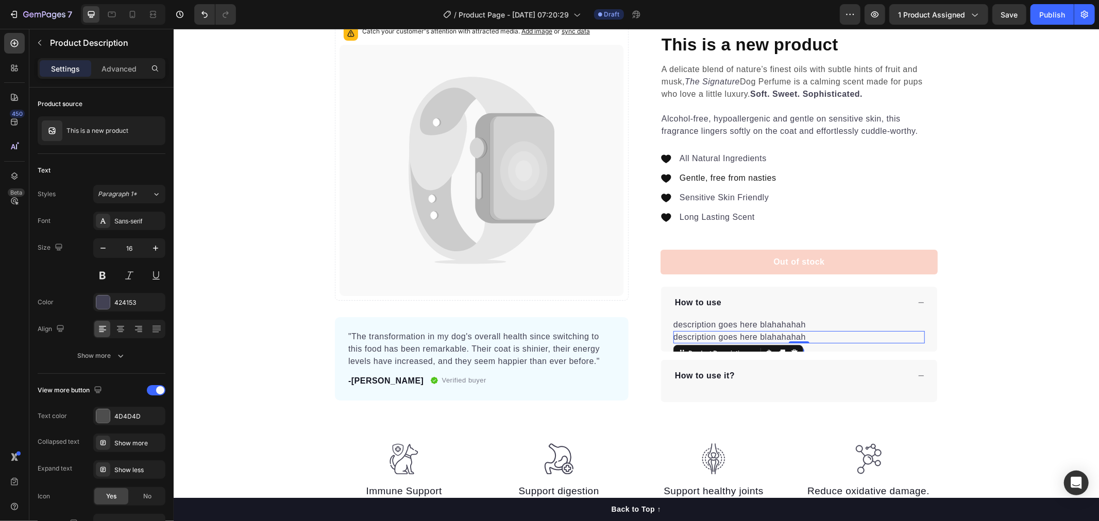
click at [784, 337] on p "description goes here blahahahah" at bounding box center [739, 336] width 132 height 9
click at [987, 412] on div "Catch your customer's attention with attracted media. Add image or sync data Pr…" at bounding box center [635, 217] width 925 height 451
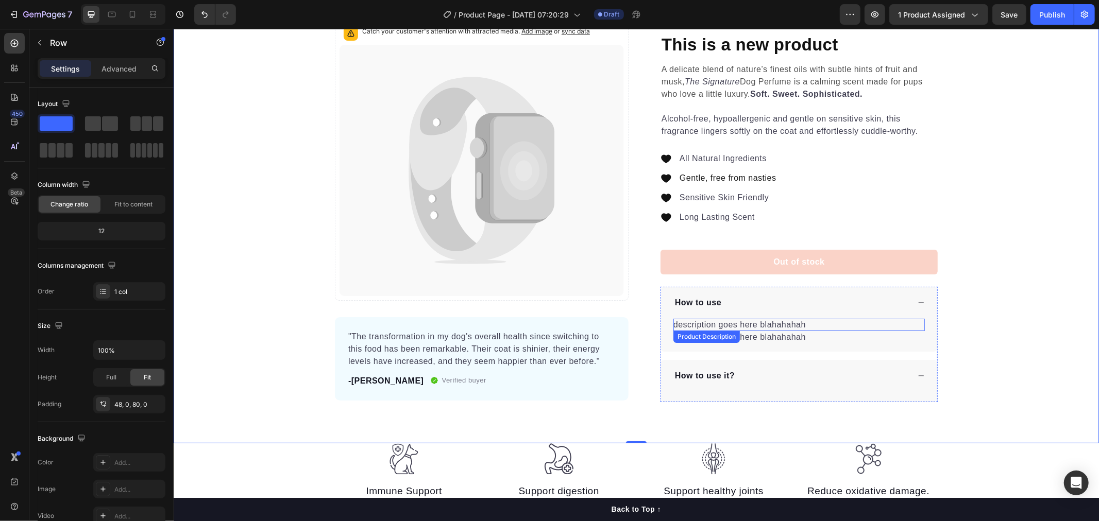
click at [727, 328] on p "description goes here blahahahah" at bounding box center [739, 324] width 132 height 9
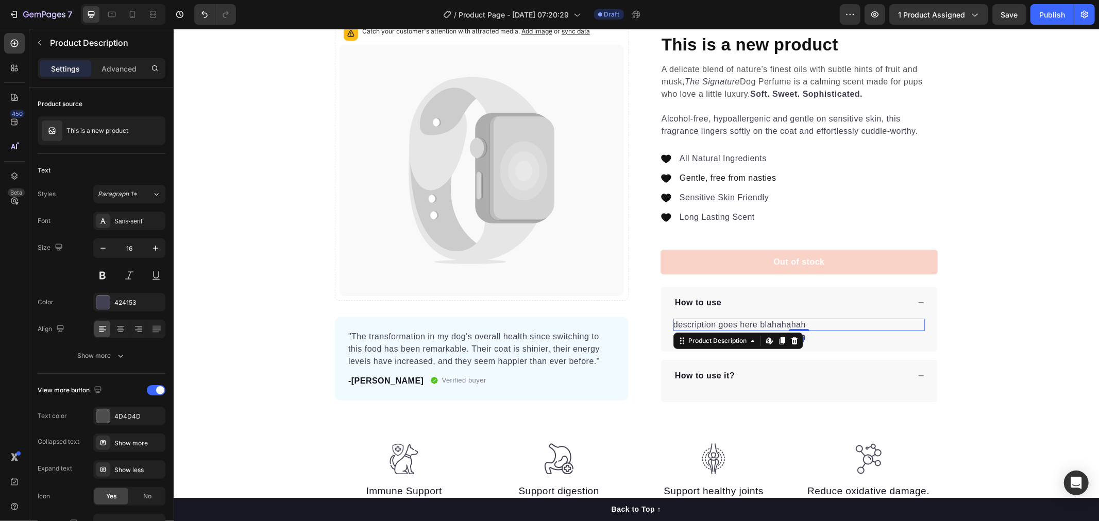
click at [799, 325] on p "description goes here blahahahah" at bounding box center [739, 324] width 132 height 9
click at [765, 338] on icon at bounding box center [767, 340] width 4 height 6
click at [797, 326] on p "description goes here blahahahah" at bounding box center [739, 324] width 132 height 9
click at [797, 325] on p "description goes here blahahahah" at bounding box center [739, 324] width 132 height 9
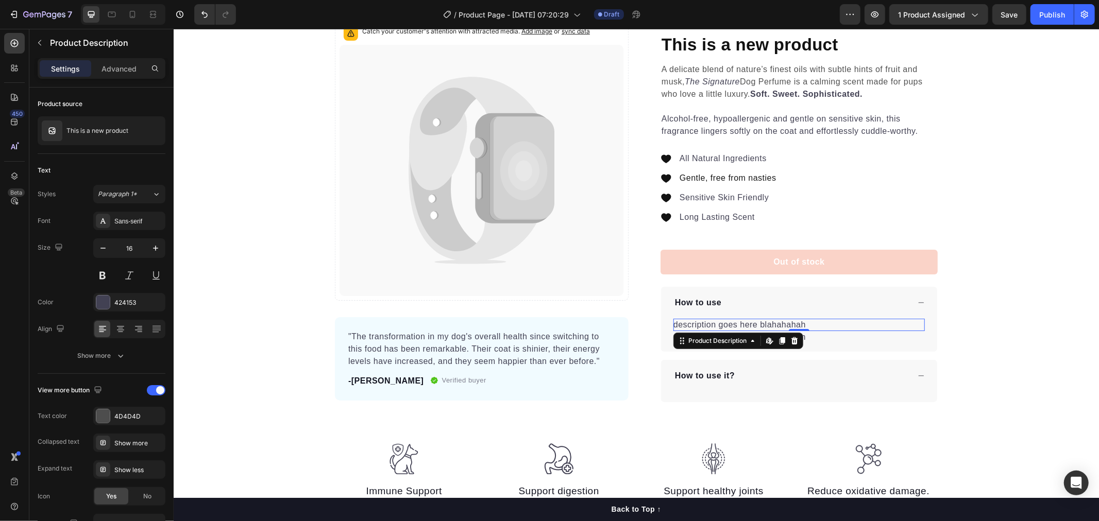
click at [799, 321] on p "description goes here blahahahah" at bounding box center [739, 324] width 132 height 9
click at [999, 321] on div "Catch your customer's attention with attracted media. Add image or sync data Pr…" at bounding box center [635, 209] width 925 height 385
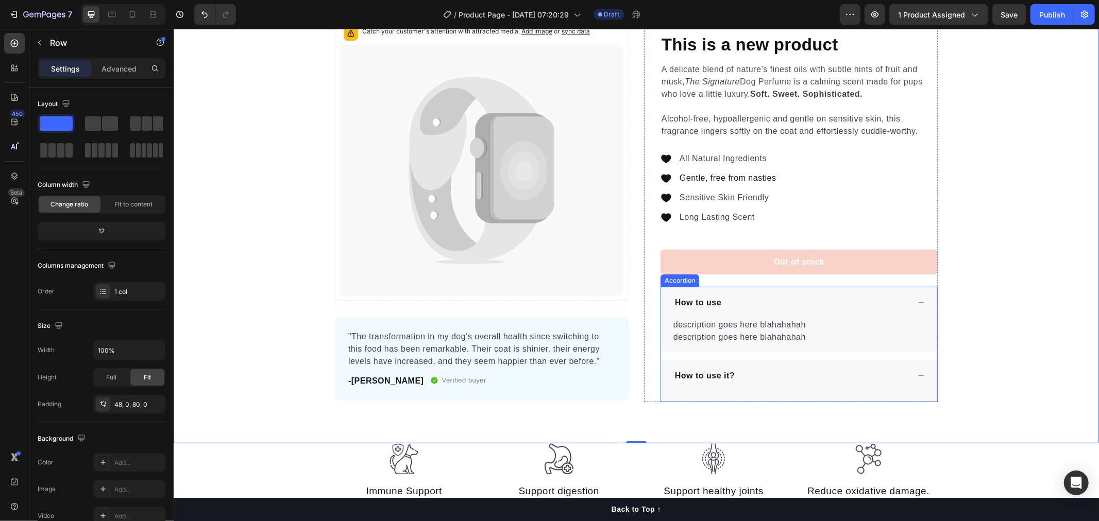
click at [917, 306] on icon at bounding box center [920, 302] width 7 height 7
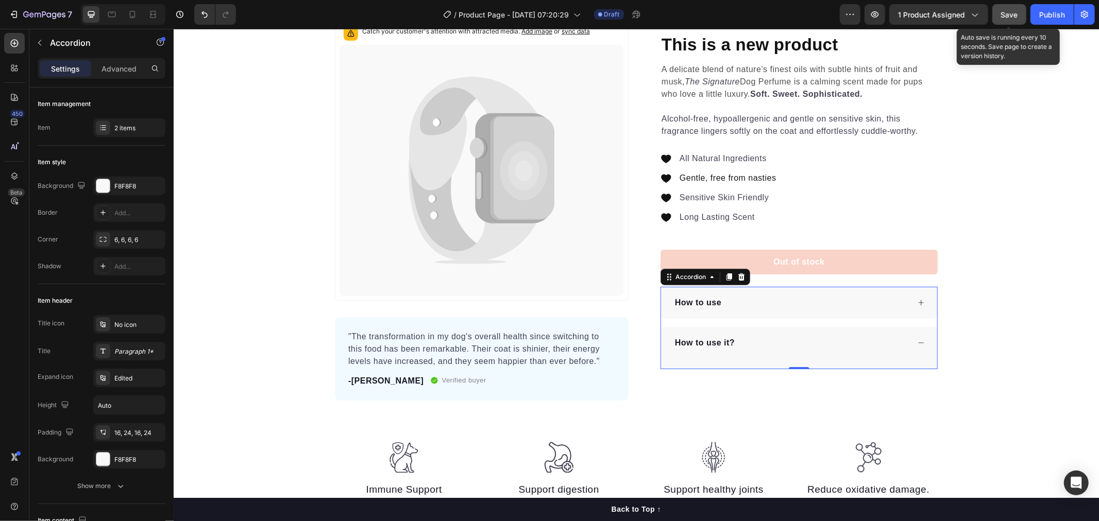
click at [1003, 20] on button "Save" at bounding box center [1009, 14] width 34 height 21
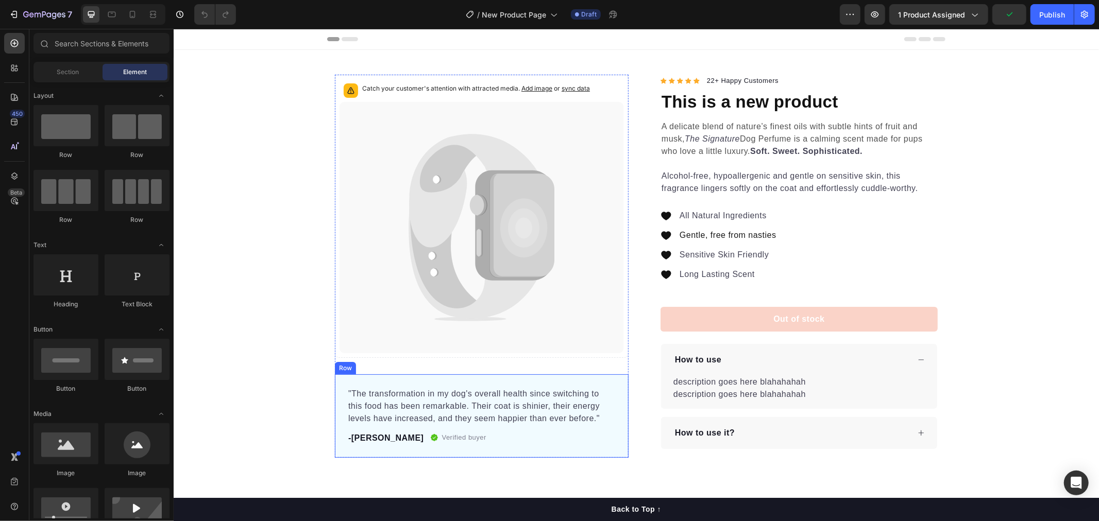
click at [555, 446] on div ""The transformation in my dog's overall health since switching to this food has…" at bounding box center [481, 415] width 294 height 83
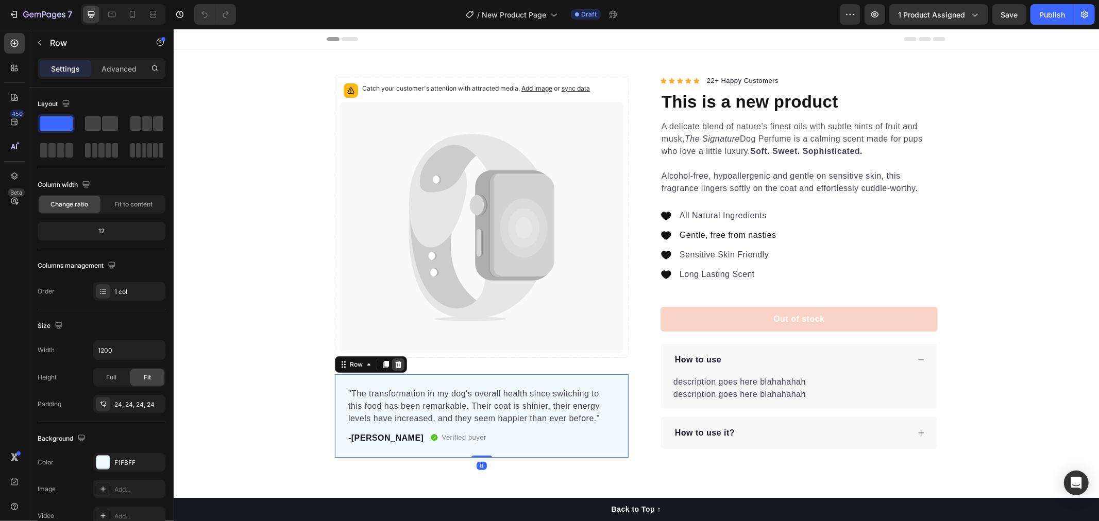
click at [394, 367] on icon at bounding box center [398, 364] width 8 height 8
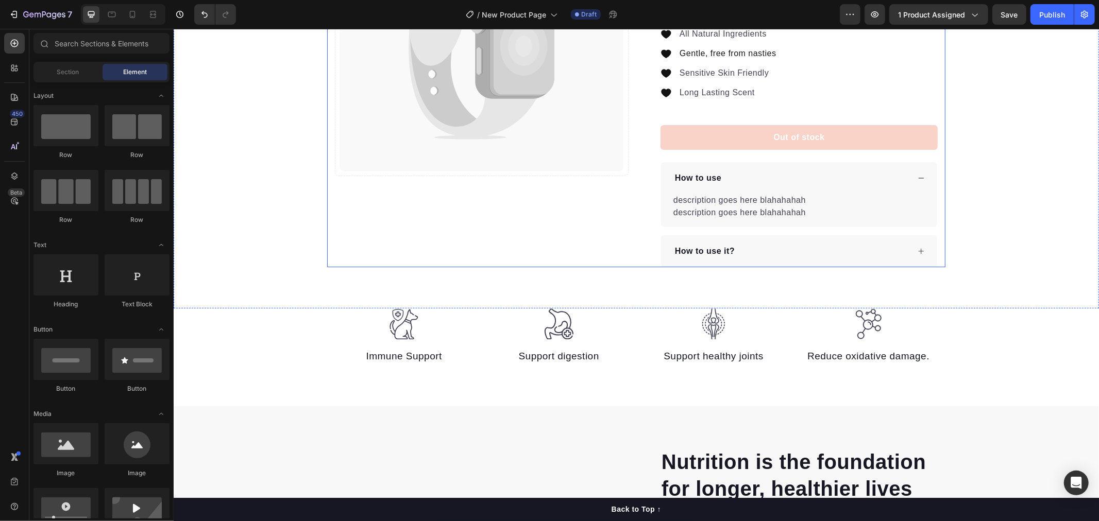
scroll to position [172, 0]
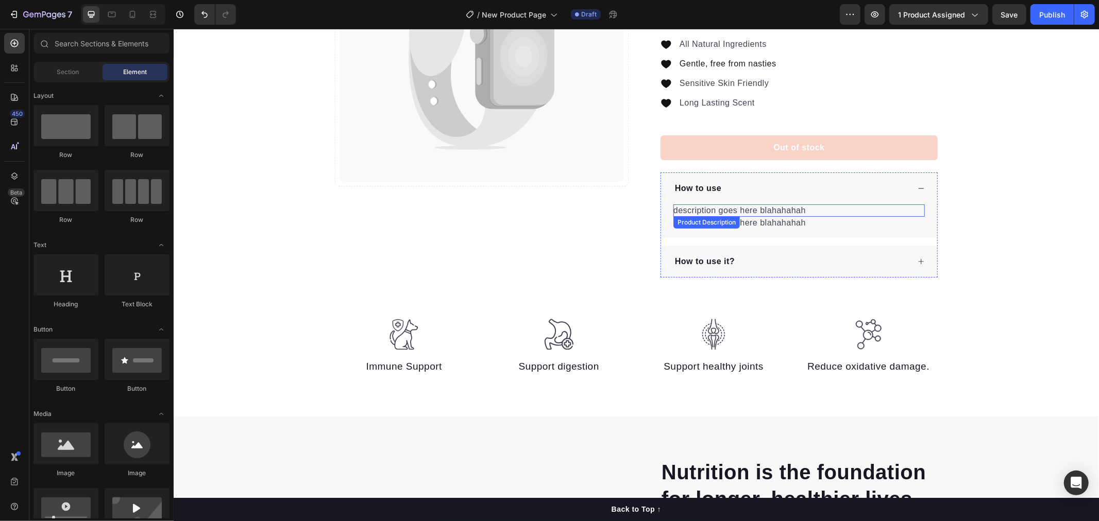
click at [694, 214] on p "description goes here blahahahah" at bounding box center [739, 210] width 132 height 9
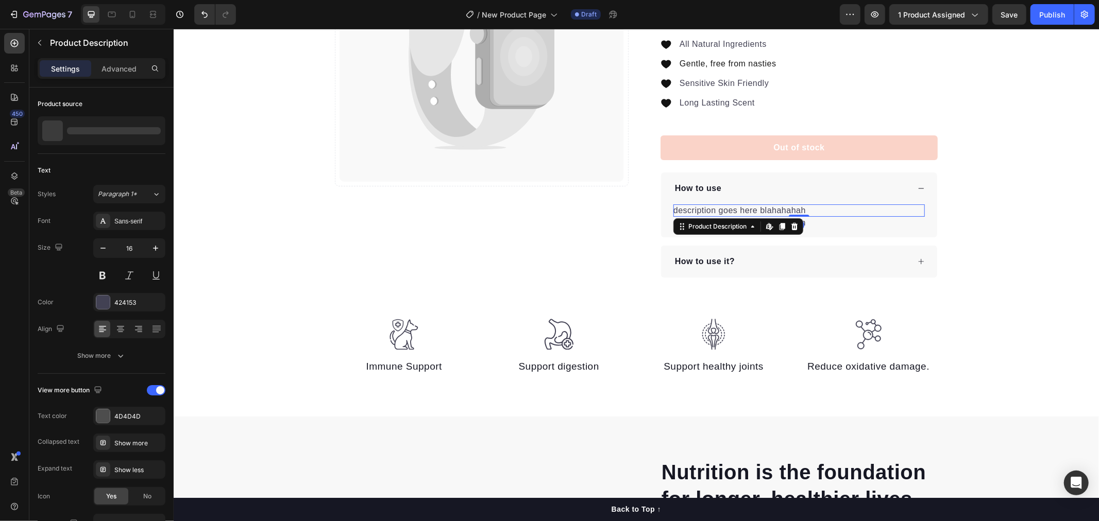
click at [694, 214] on p "description goes here blahahahah" at bounding box center [739, 210] width 132 height 9
click at [760, 206] on p "description goes here blahahahah" at bounding box center [739, 210] width 132 height 9
click at [757, 203] on div "How to use" at bounding box center [798, 188] width 276 height 32
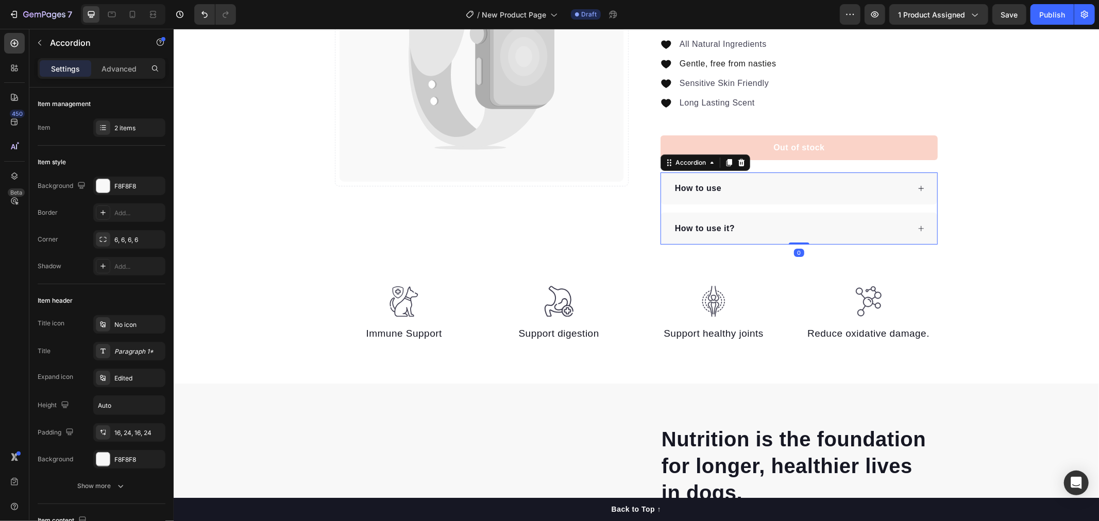
click at [757, 203] on div "How to use" at bounding box center [798, 188] width 276 height 32
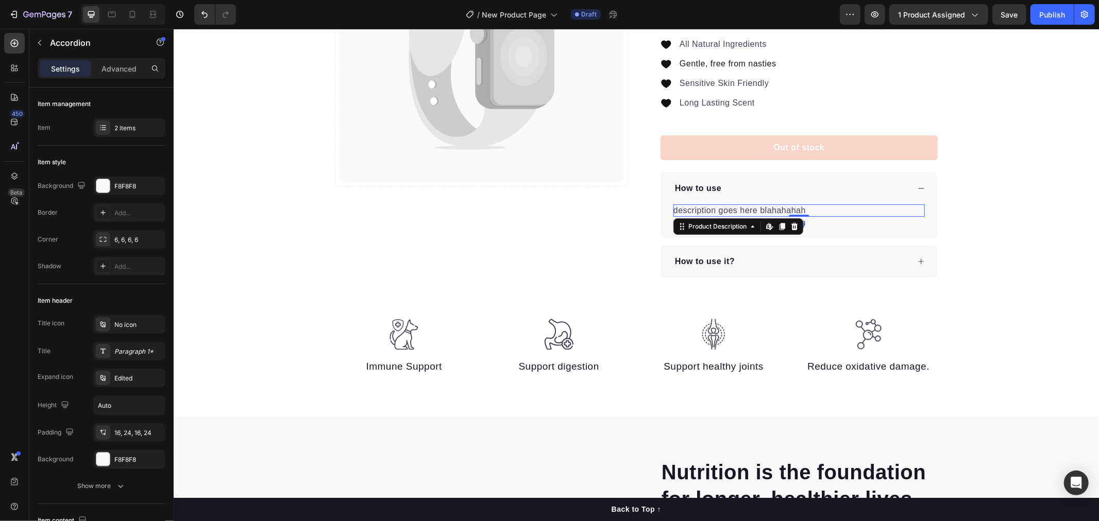
click at [755, 211] on p "description goes here blahahahah" at bounding box center [739, 210] width 132 height 9
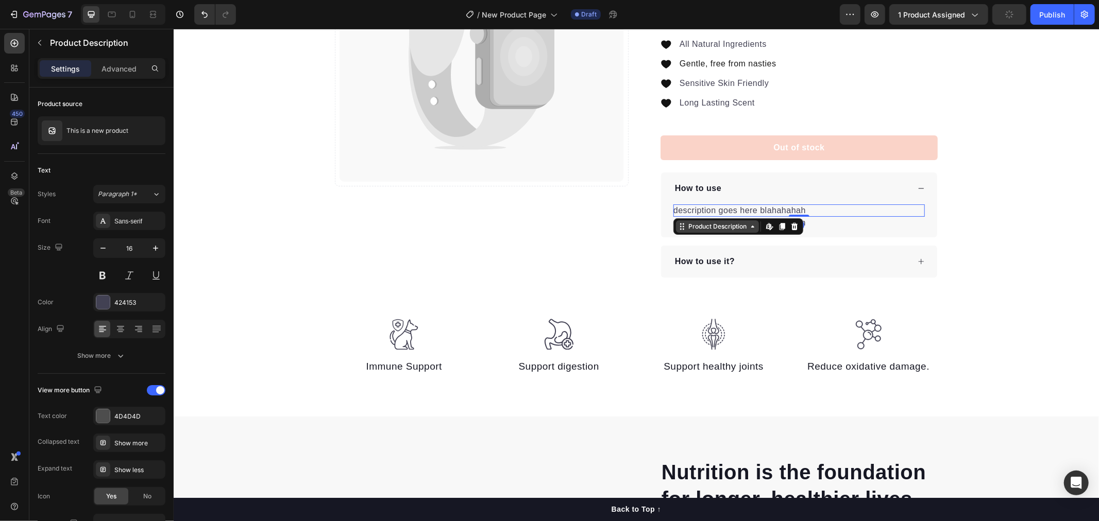
click at [739, 227] on div "Product Description" at bounding box center [717, 225] width 62 height 9
click at [738, 230] on div "Product Description" at bounding box center [717, 225] width 62 height 9
click at [743, 228] on div "Product Description" at bounding box center [717, 225] width 62 height 9
click at [731, 264] on div "How to use it?" at bounding box center [704, 260] width 63 height 15
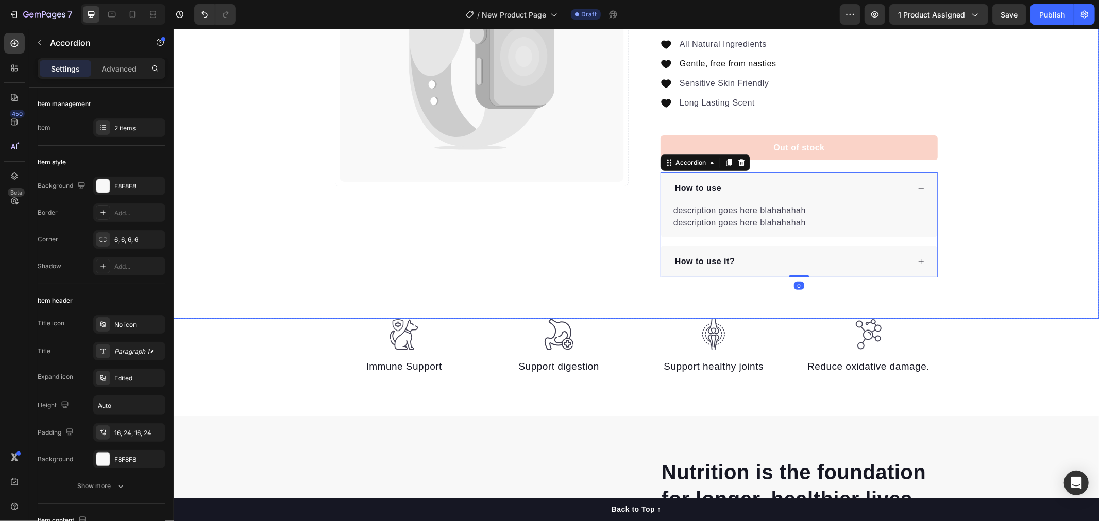
click at [992, 266] on div "Catch your customer's attention with attracted media. Add image or sync data Pr…" at bounding box center [635, 90] width 925 height 374
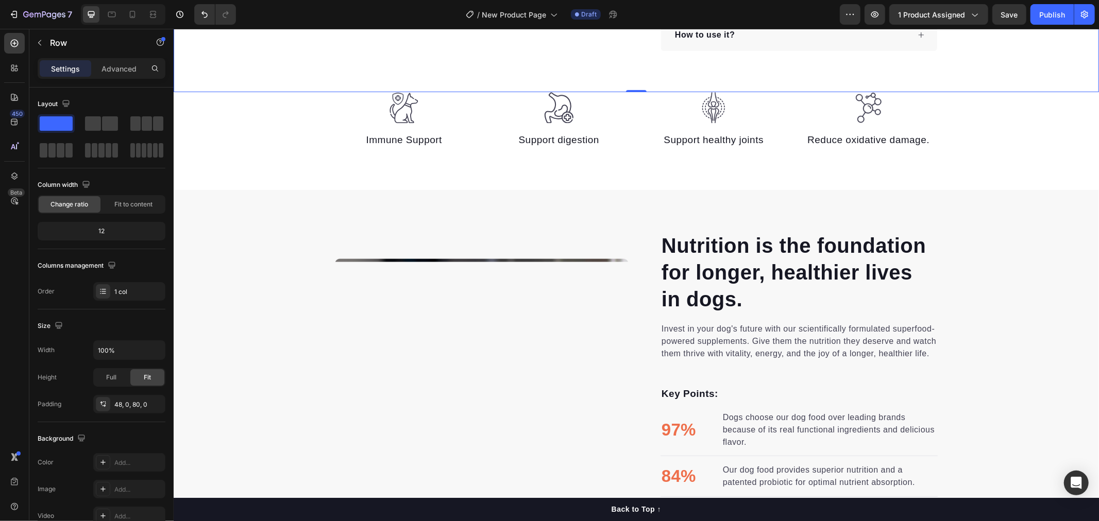
scroll to position [400, 0]
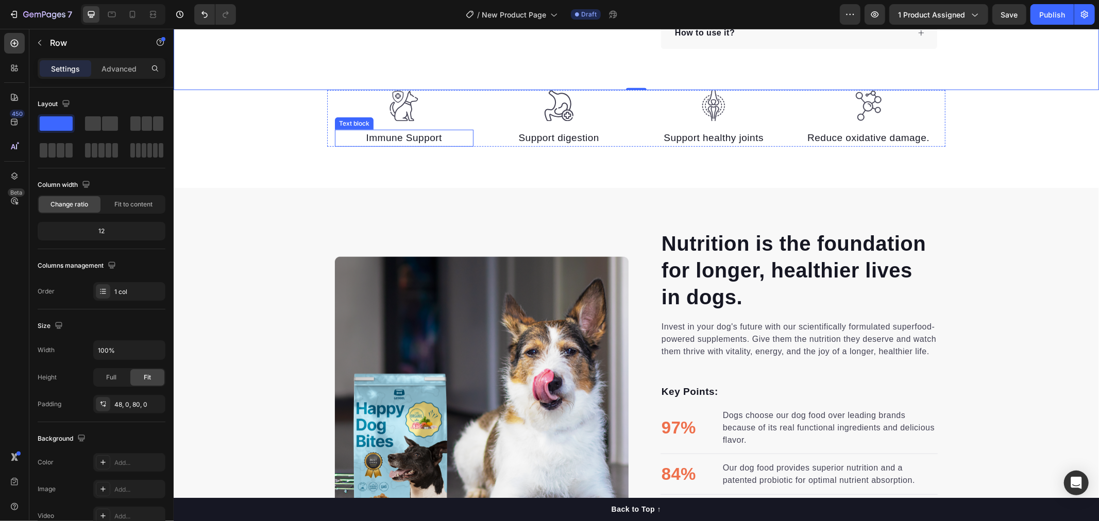
click at [377, 134] on p "Immune Support" at bounding box center [403, 137] width 137 height 15
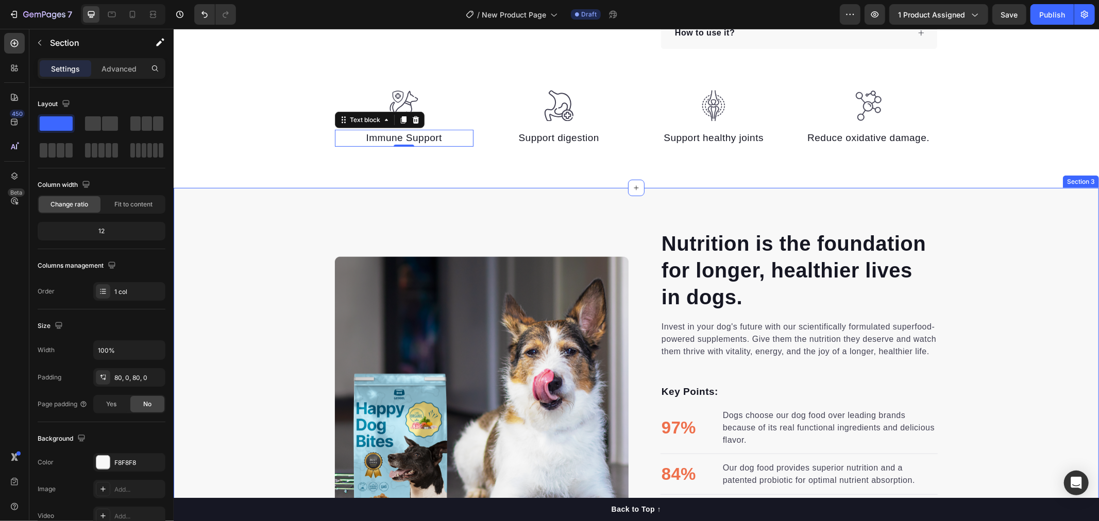
click at [1008, 345] on div "Nutrition is the foundation for longer, healthier lives in dogs. Heading Invest…" at bounding box center [635, 403] width 925 height 349
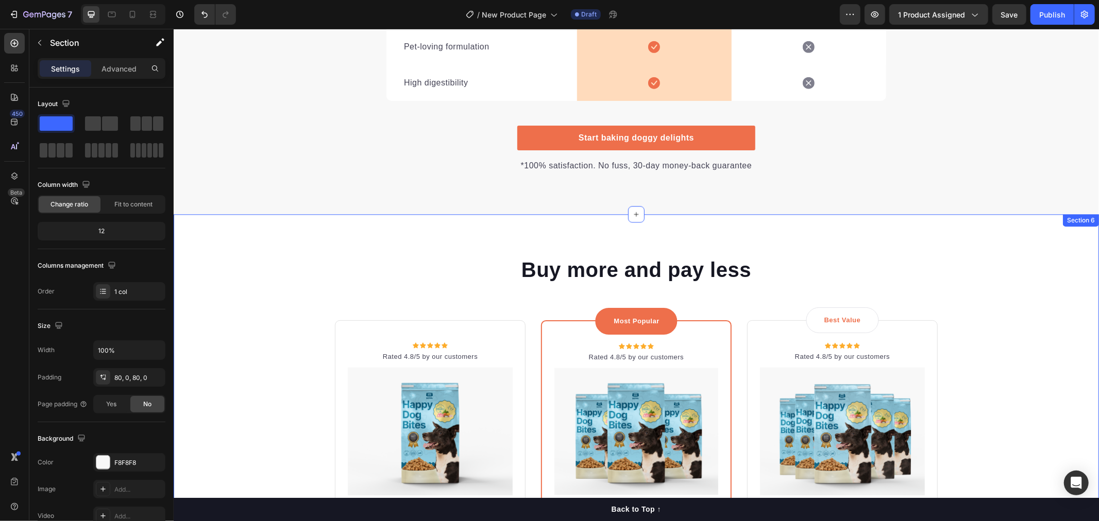
scroll to position [1849, 0]
click at [1067, 306] on div "Buy more and pay less Heading Row Icon Icon Icon Icon Icon Icon List Hoz Rated …" at bounding box center [636, 481] width 910 height 453
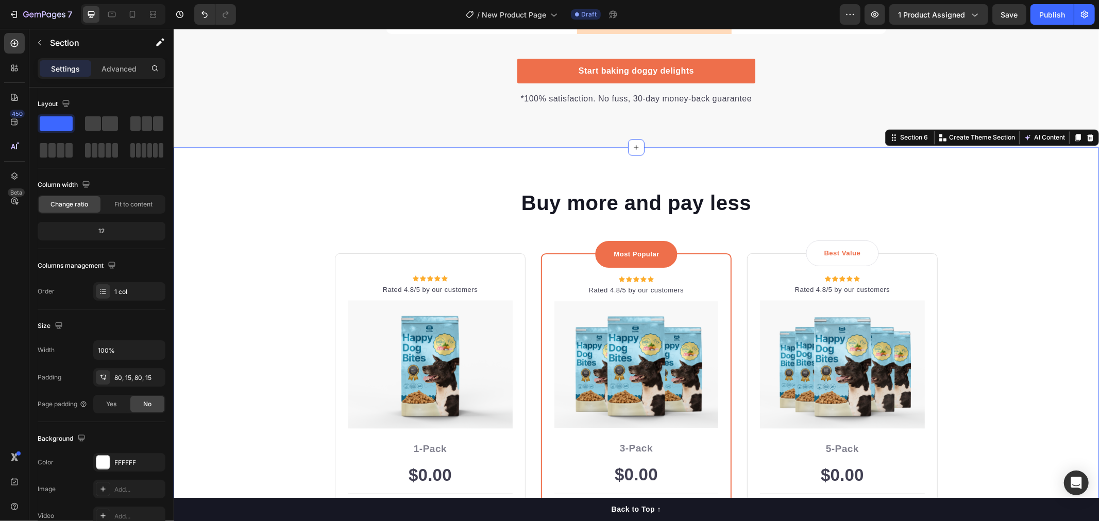
scroll to position [1906, 0]
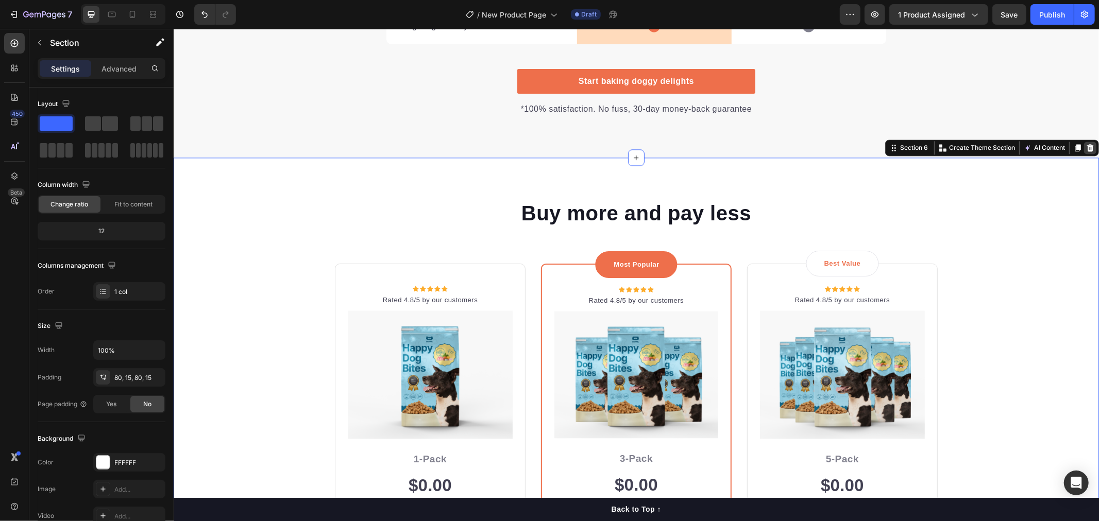
click at [1086, 150] on icon at bounding box center [1089, 147] width 7 height 7
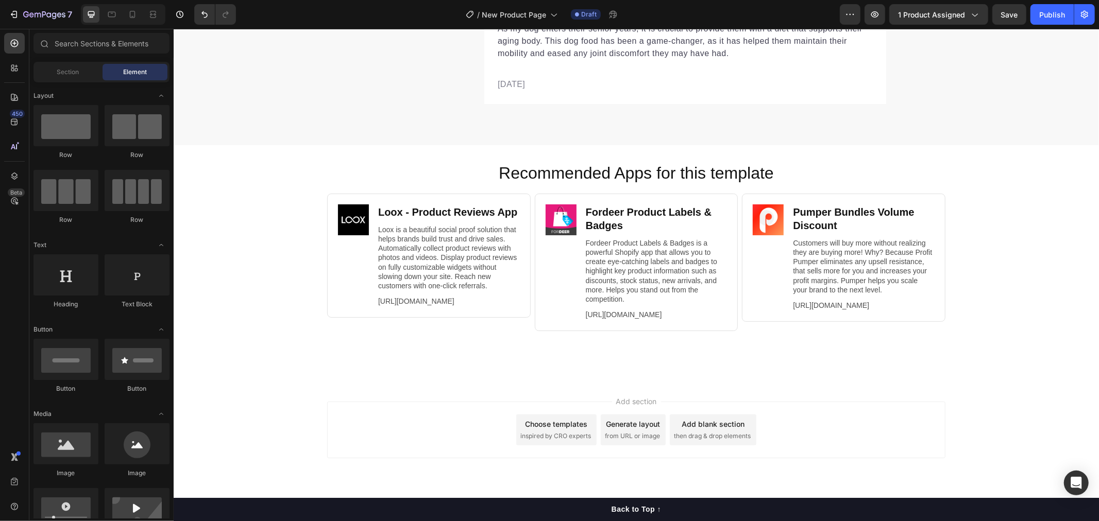
scroll to position [3306, 0]
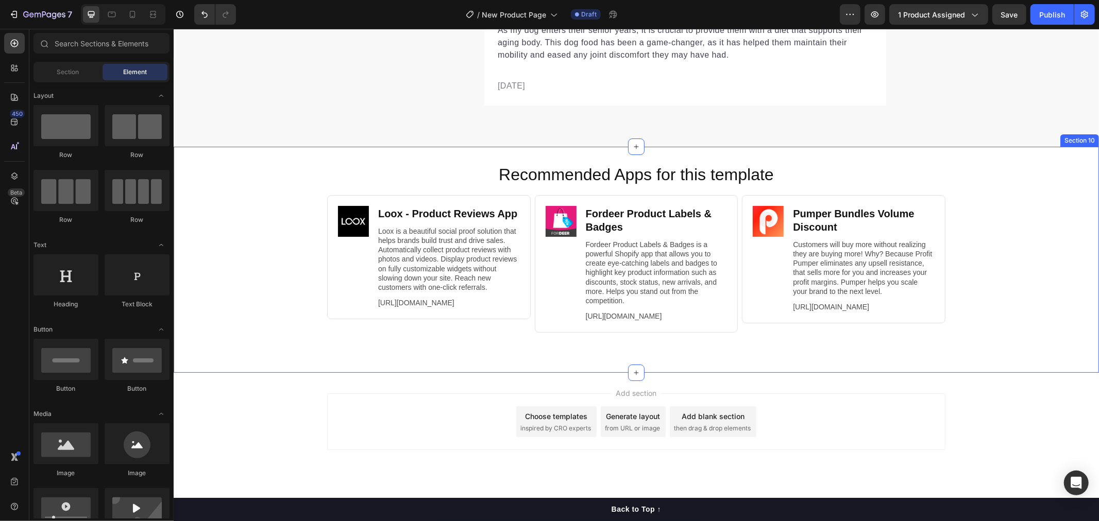
click at [1021, 310] on div "Recommended Apps for this template Heading Image Loox ‑ Product Reviews App Hea…" at bounding box center [635, 259] width 925 height 193
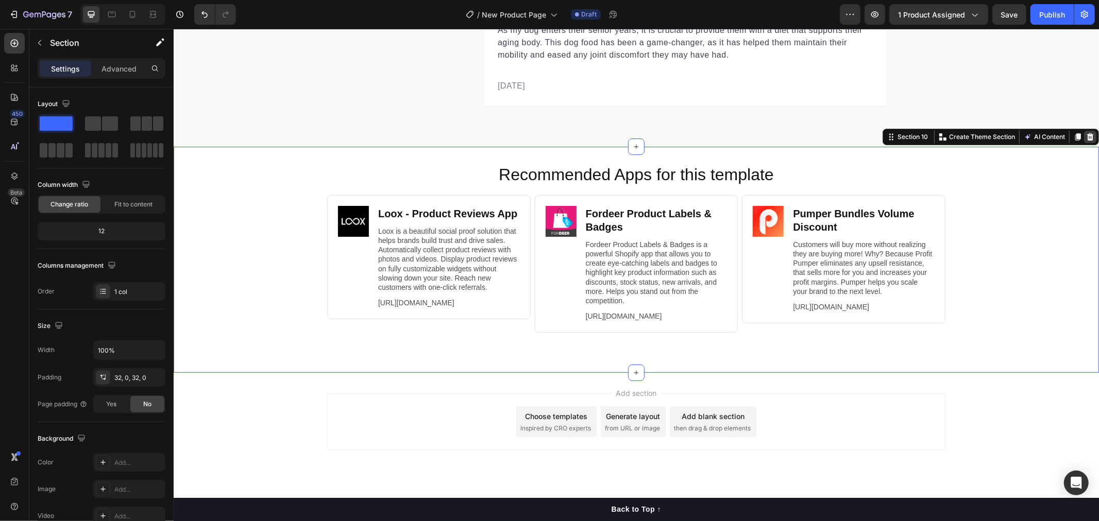
click at [1085, 132] on icon at bounding box center [1089, 136] width 8 height 8
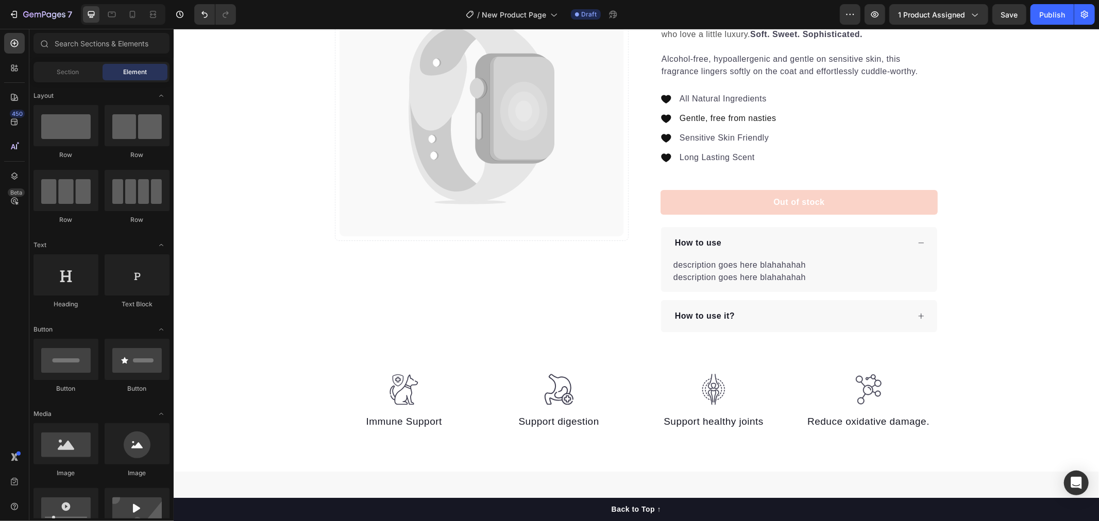
scroll to position [114, 0]
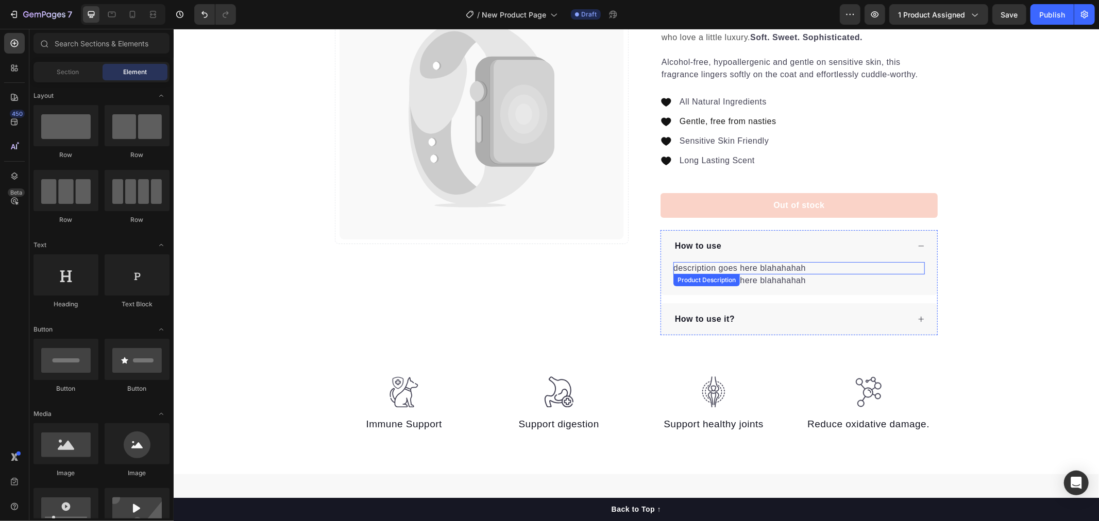
click at [741, 270] on p "description goes here blahahahah" at bounding box center [739, 267] width 132 height 9
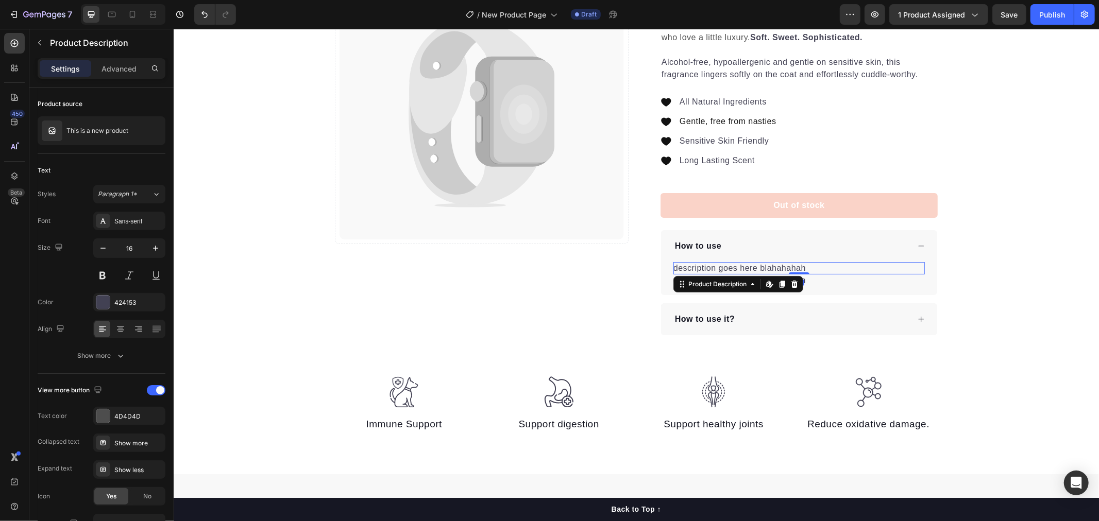
click at [741, 270] on p "description goes here blahahahah" at bounding box center [739, 267] width 132 height 9
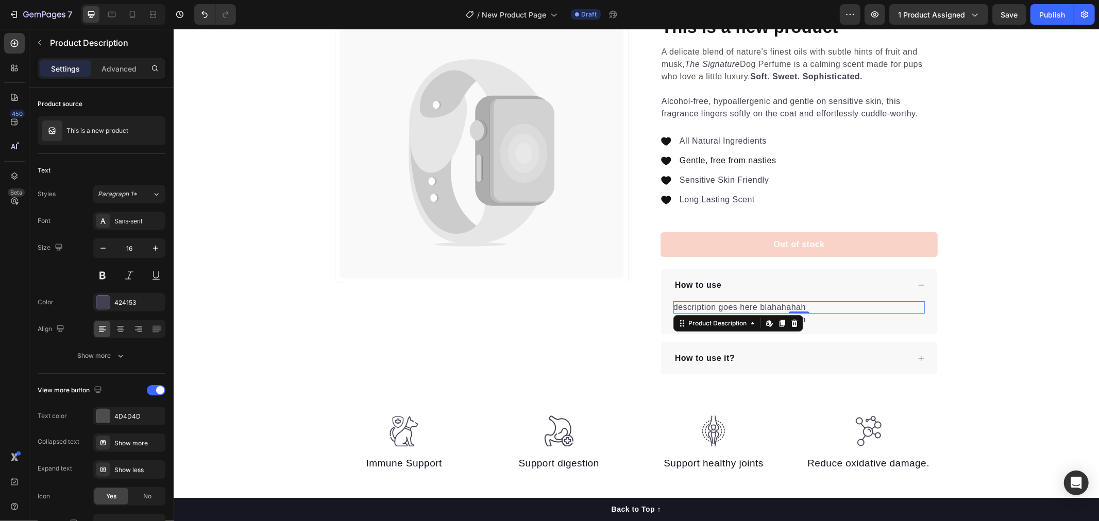
scroll to position [0, 0]
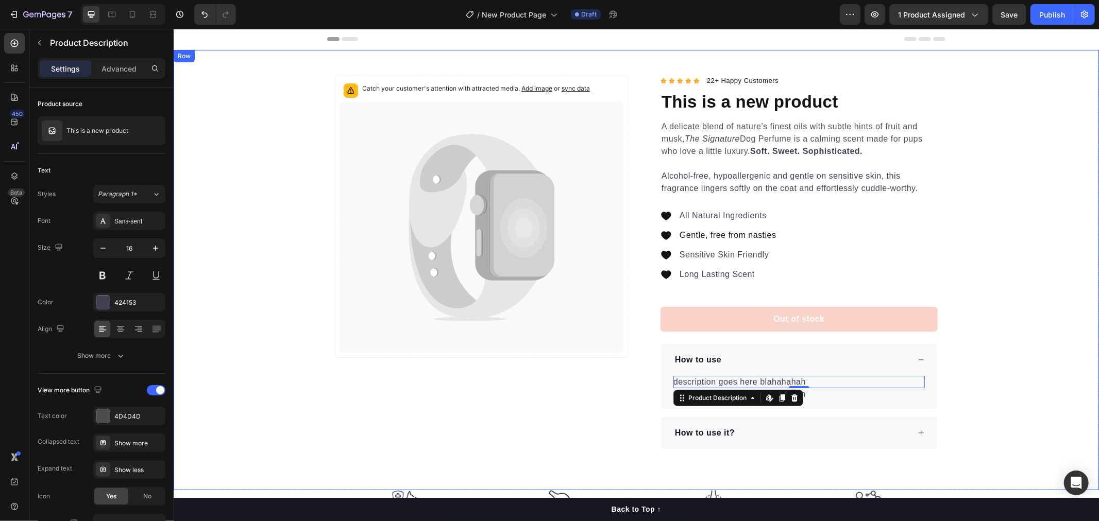
click at [965, 288] on div "Catch your customer's attention with attracted media. Add image or sync data Pr…" at bounding box center [635, 261] width 925 height 374
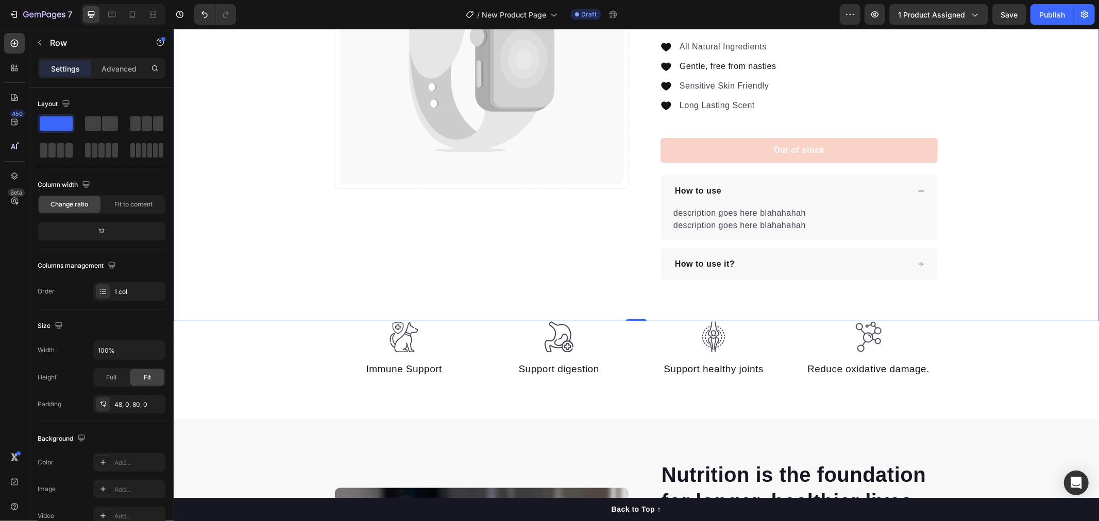
scroll to position [172, 0]
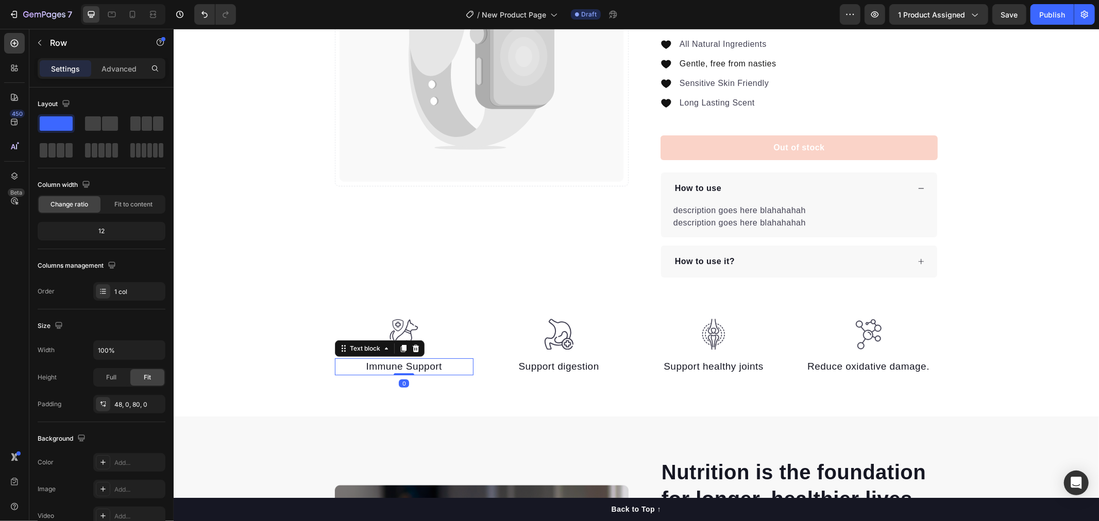
click at [393, 366] on p "Immune Support" at bounding box center [403, 366] width 137 height 15
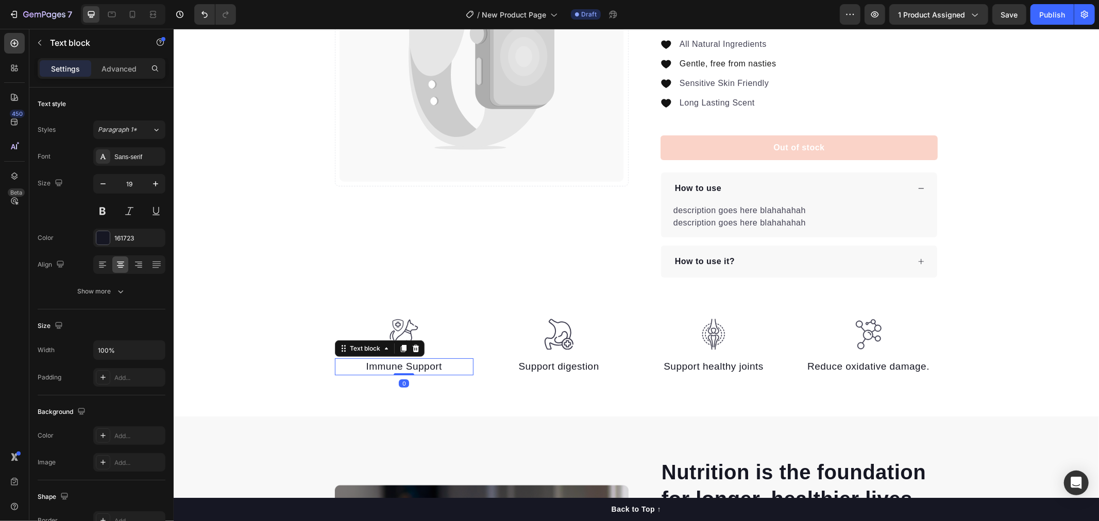
click at [379, 366] on p "Immune Support" at bounding box center [403, 366] width 137 height 15
click at [365, 366] on p "Immune Support" at bounding box center [403, 366] width 137 height 15
drag, startPoint x: 427, startPoint y: 369, endPoint x: 449, endPoint y: 371, distance: 22.2
click at [449, 371] on p "Immune Support" at bounding box center [403, 366] width 137 height 15
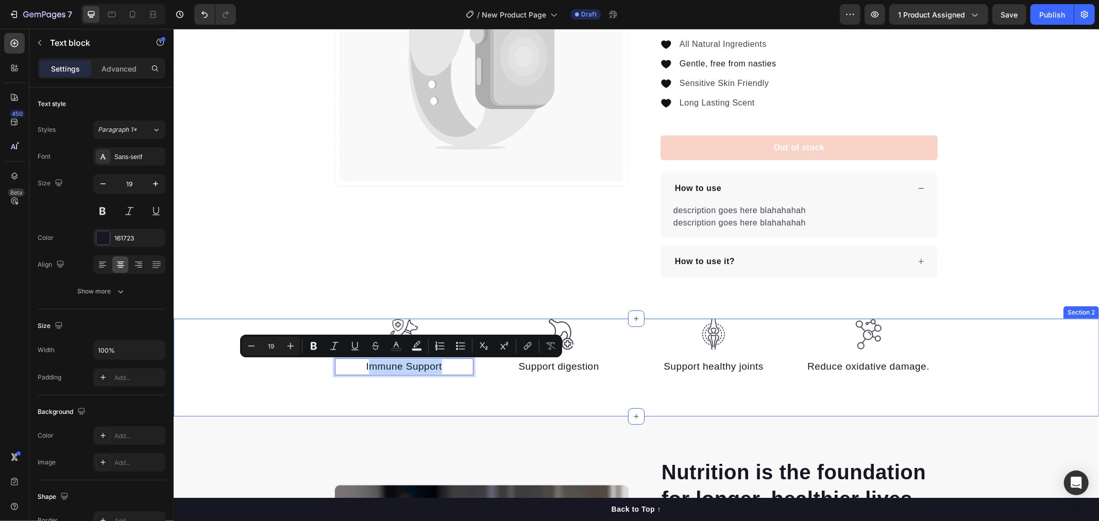
click at [481, 398] on div "Image Immune Support Text block 0 Image Support digestion Text block Image Supp…" at bounding box center [635, 367] width 925 height 98
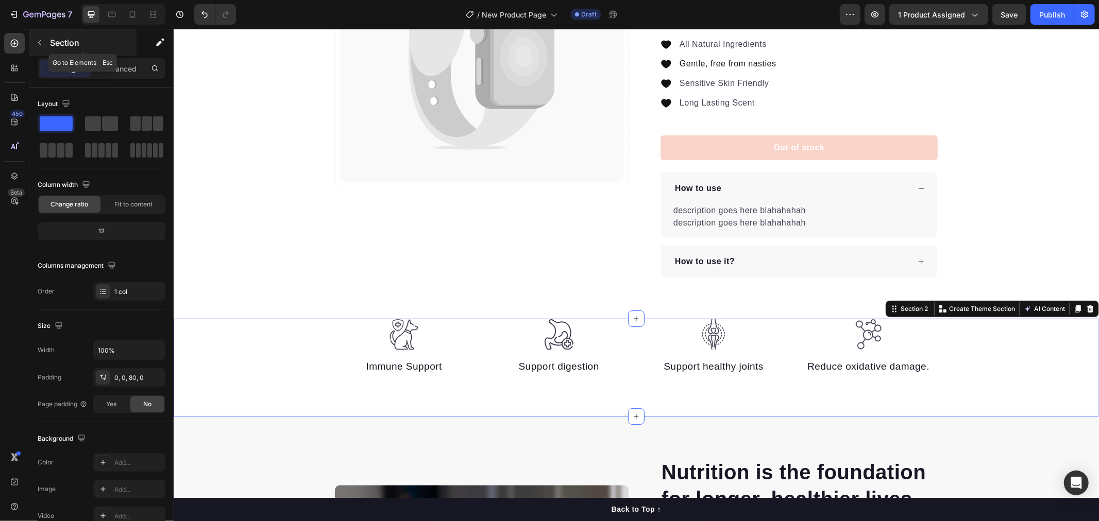
click at [42, 43] on icon "button" at bounding box center [40, 43] width 8 height 8
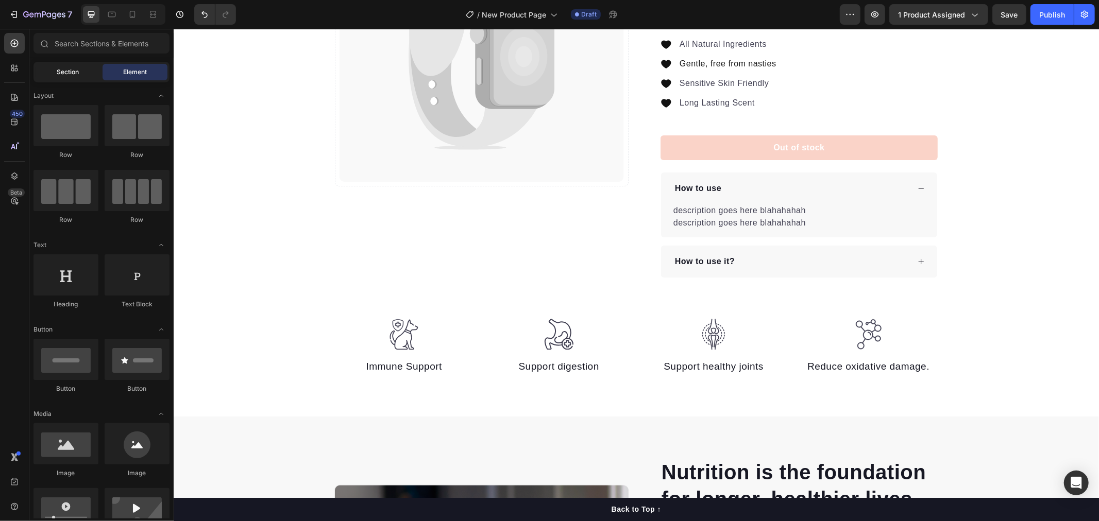
click at [61, 73] on span "Section" at bounding box center [68, 71] width 22 height 9
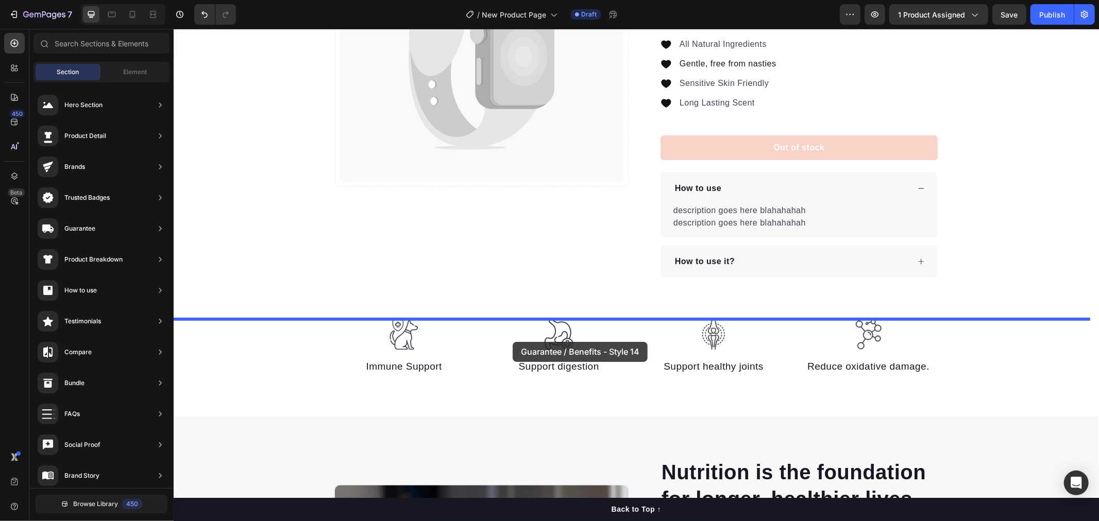
drag, startPoint x: 424, startPoint y: 385, endPoint x: 513, endPoint y: 342, distance: 98.6
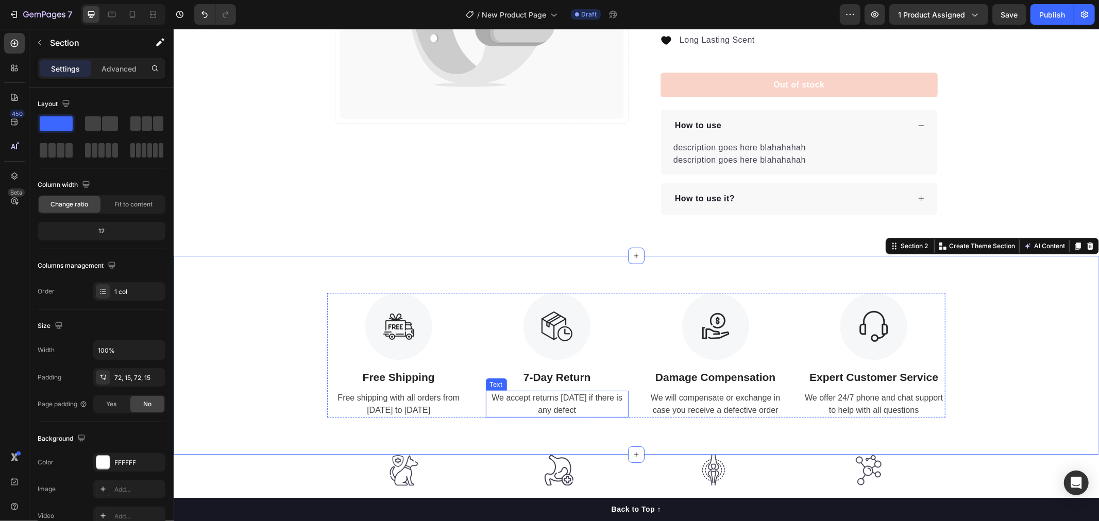
scroll to position [343, 0]
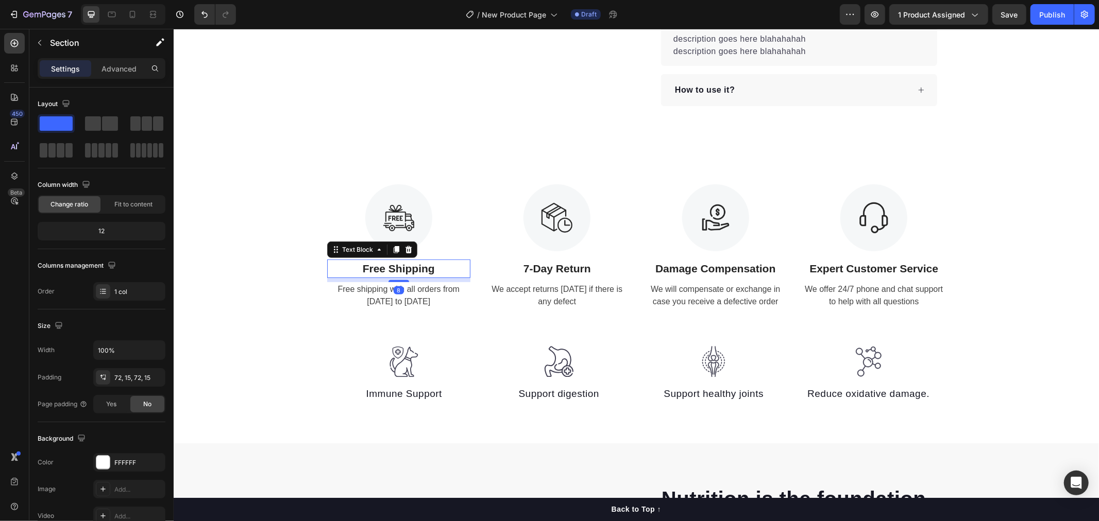
click at [367, 268] on p "Free Shipping" at bounding box center [398, 268] width 141 height 16
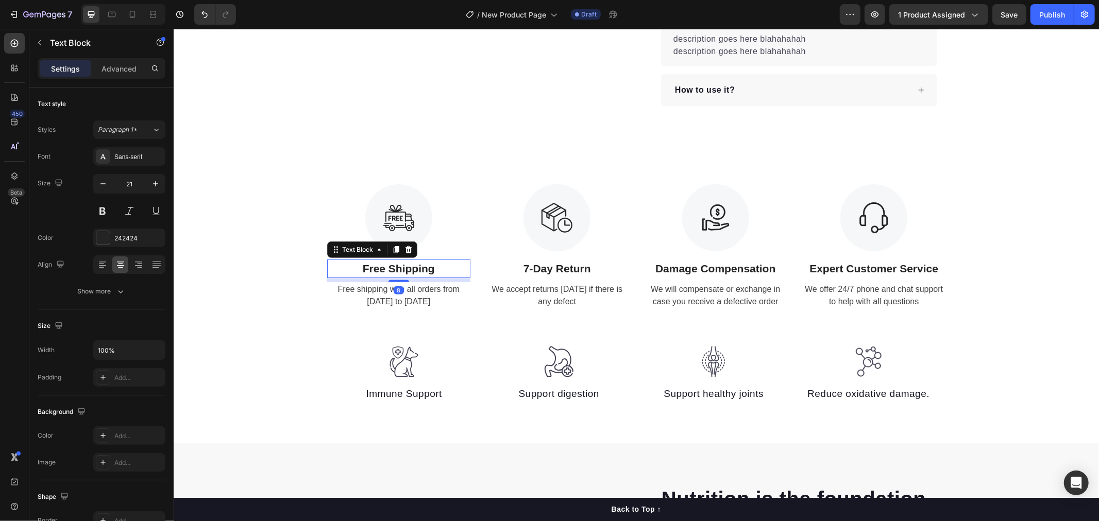
click at [367, 268] on p "Free Shipping" at bounding box center [398, 268] width 141 height 16
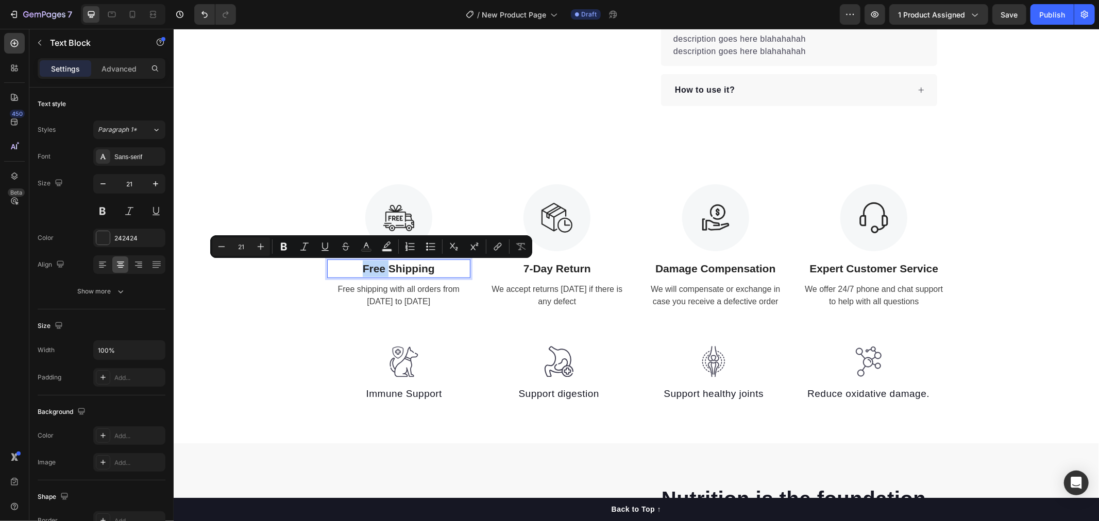
click at [363, 268] on p "Free Shipping" at bounding box center [398, 268] width 141 height 16
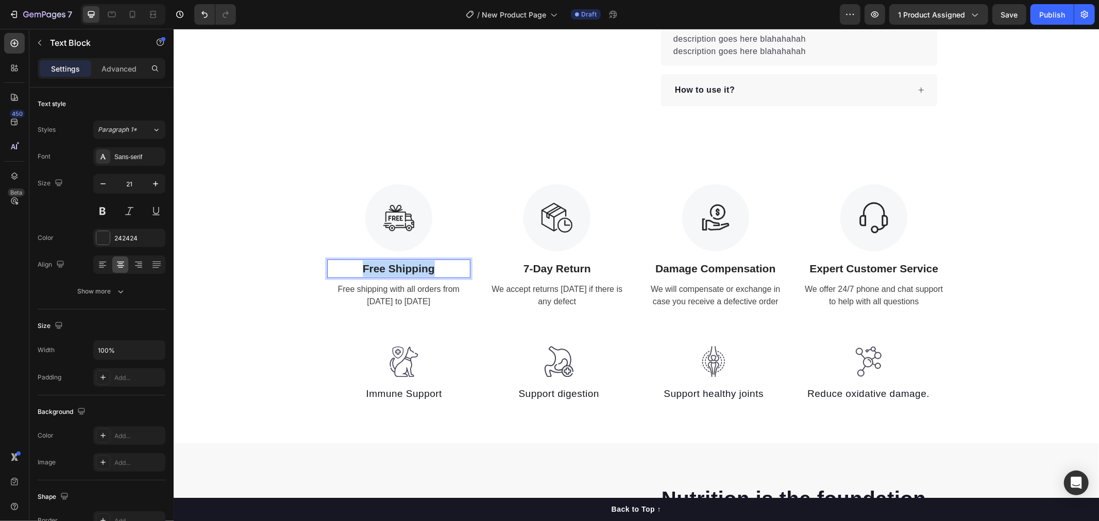
drag, startPoint x: 354, startPoint y: 269, endPoint x: 451, endPoint y: 270, distance: 96.8
click at [451, 270] on p "Free Shipping" at bounding box center [398, 268] width 141 height 16
click at [538, 263] on p "7-Day Return" at bounding box center [556, 268] width 141 height 16
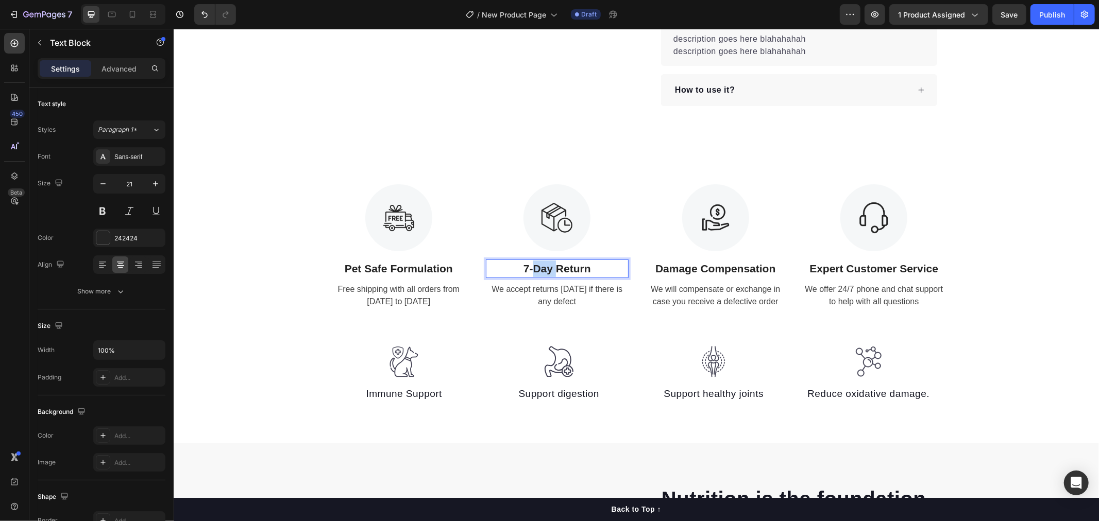
click at [524, 265] on p "7-Day Return" at bounding box center [556, 268] width 141 height 16
drag, startPoint x: 511, startPoint y: 265, endPoint x: 609, endPoint y: 268, distance: 97.9
click at [609, 268] on p "7-Day Return" at bounding box center [556, 268] width 141 height 16
drag, startPoint x: 698, startPoint y: 274, endPoint x: 689, endPoint y: 270, distance: 10.6
click at [698, 274] on p "Damage Compensation" at bounding box center [714, 268] width 141 height 16
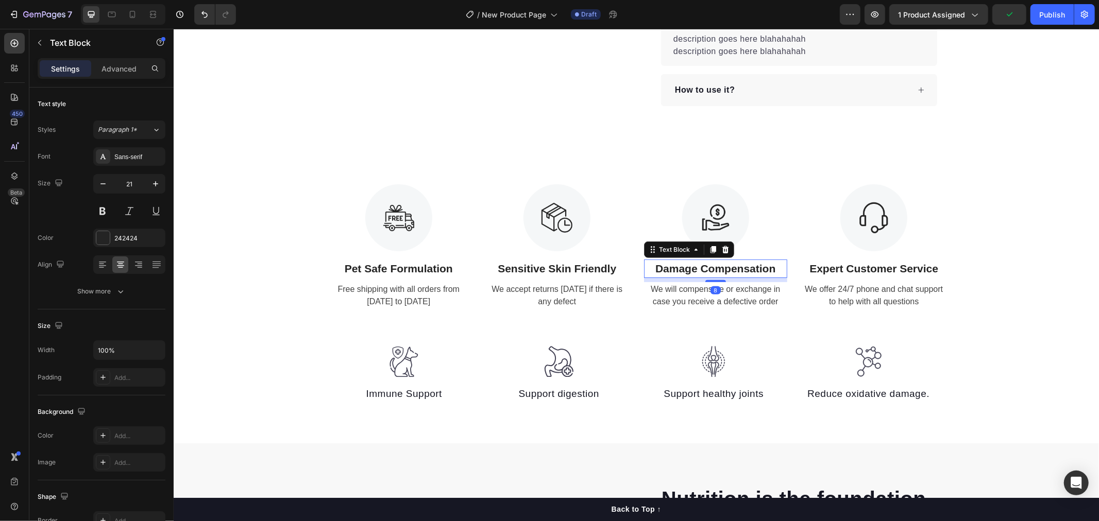
click at [672, 266] on p "Damage Compensation" at bounding box center [714, 268] width 141 height 16
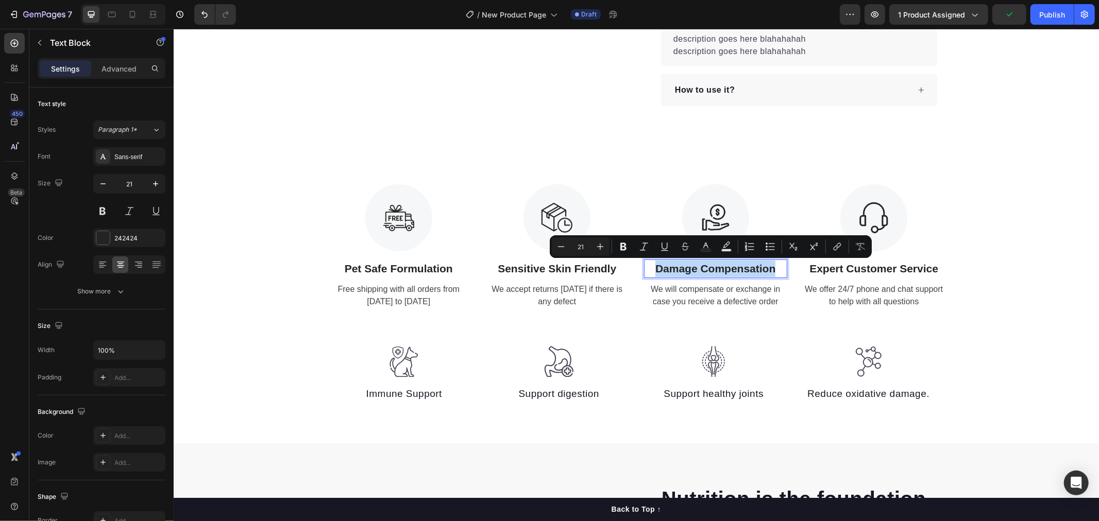
drag, startPoint x: 647, startPoint y: 270, endPoint x: 781, endPoint y: 270, distance: 133.9
click at [781, 270] on div "Damage Compensation" at bounding box center [714, 268] width 143 height 19
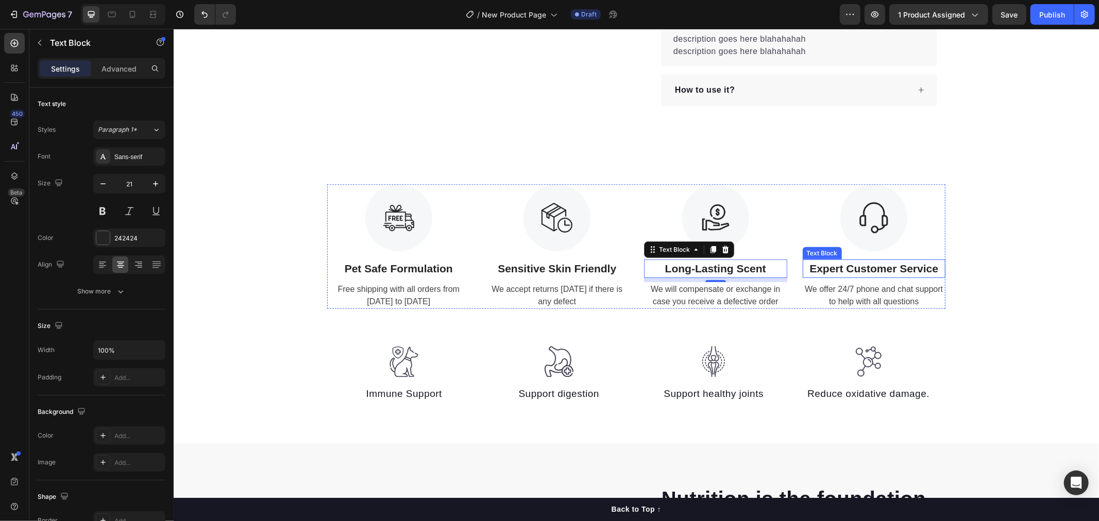
drag, startPoint x: 846, startPoint y: 265, endPoint x: 820, endPoint y: 265, distance: 26.8
click at [846, 265] on p "Expert Customer Service" at bounding box center [873, 268] width 141 height 16
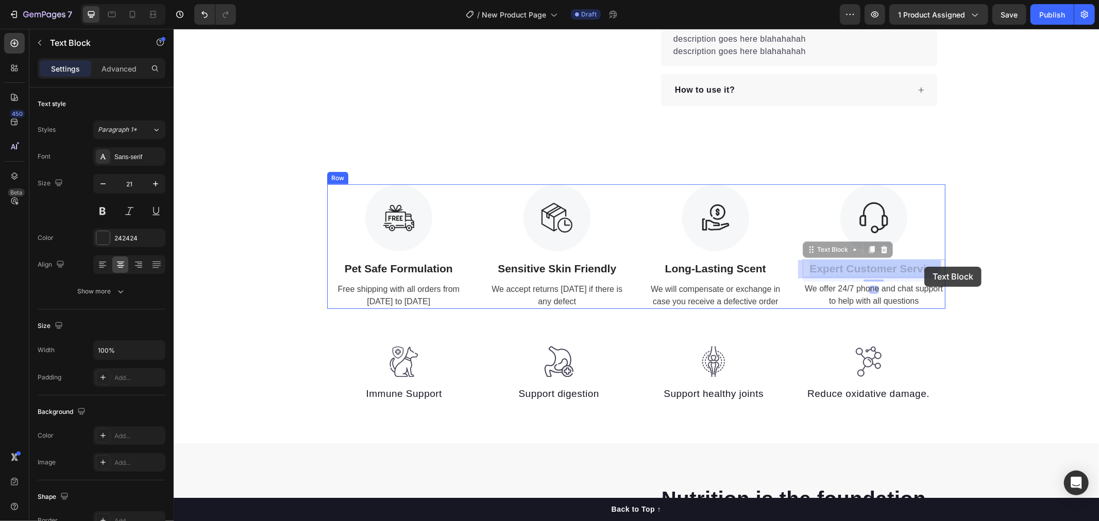
drag, startPoint x: 805, startPoint y: 265, endPoint x: 924, endPoint y: 266, distance: 118.5
click at [820, 270] on p "Expert Customer Service" at bounding box center [873, 268] width 141 height 16
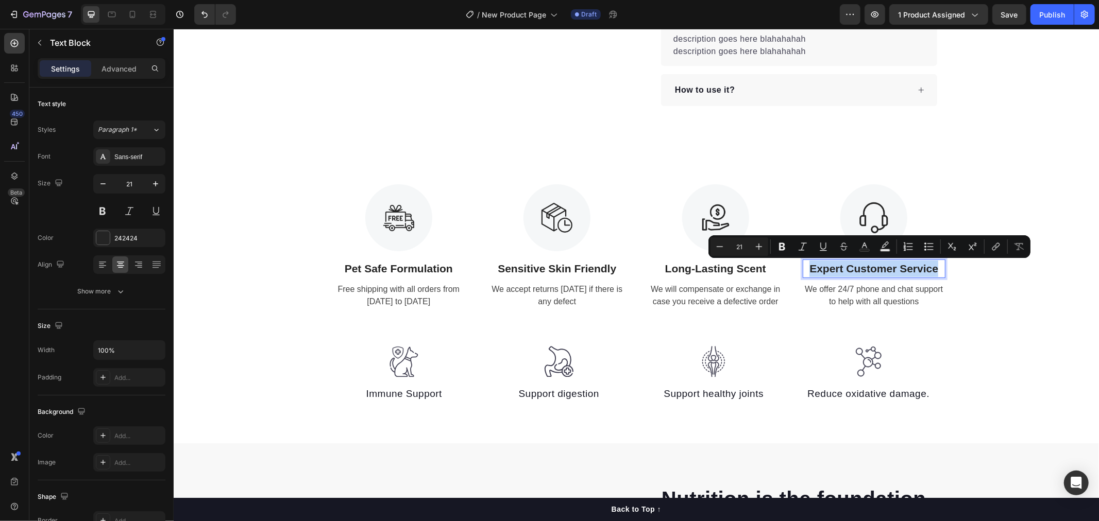
drag, startPoint x: 805, startPoint y: 269, endPoint x: 931, endPoint y: 269, distance: 125.7
click at [931, 269] on p "Expert Customer Service" at bounding box center [873, 268] width 141 height 16
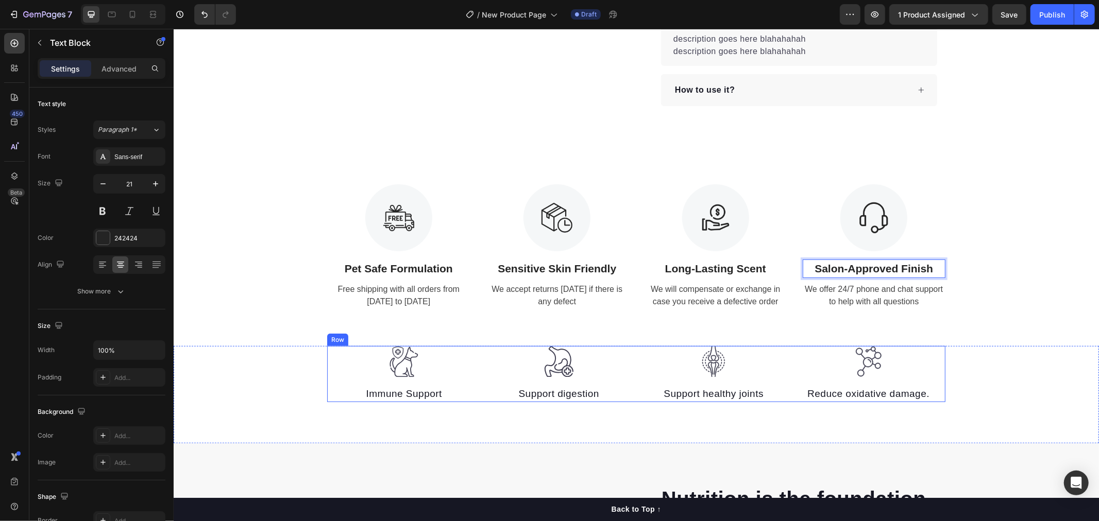
click at [942, 364] on div "Image Immune Support Text block Image Support digestion Text block Image Suppor…" at bounding box center [635, 374] width 925 height 57
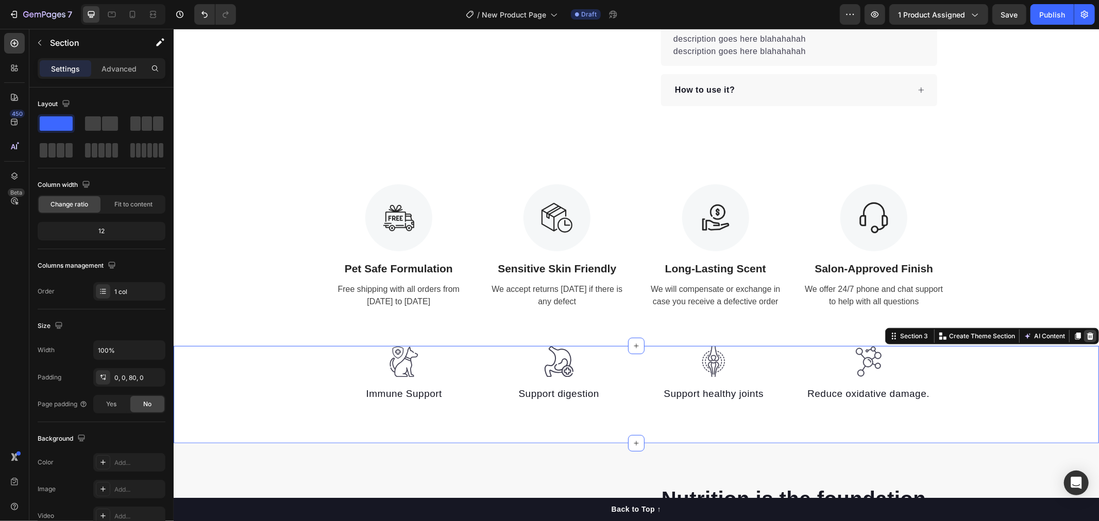
click at [1085, 333] on div at bounding box center [1089, 336] width 12 height 12
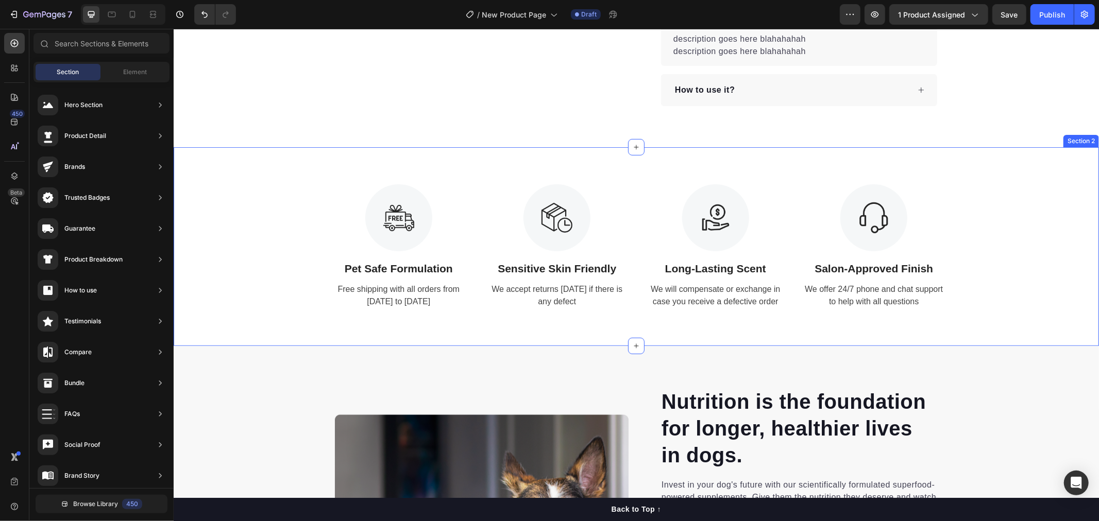
click at [395, 301] on div "Free shipping with all orders from April 1 to April 17" at bounding box center [398, 295] width 143 height 27
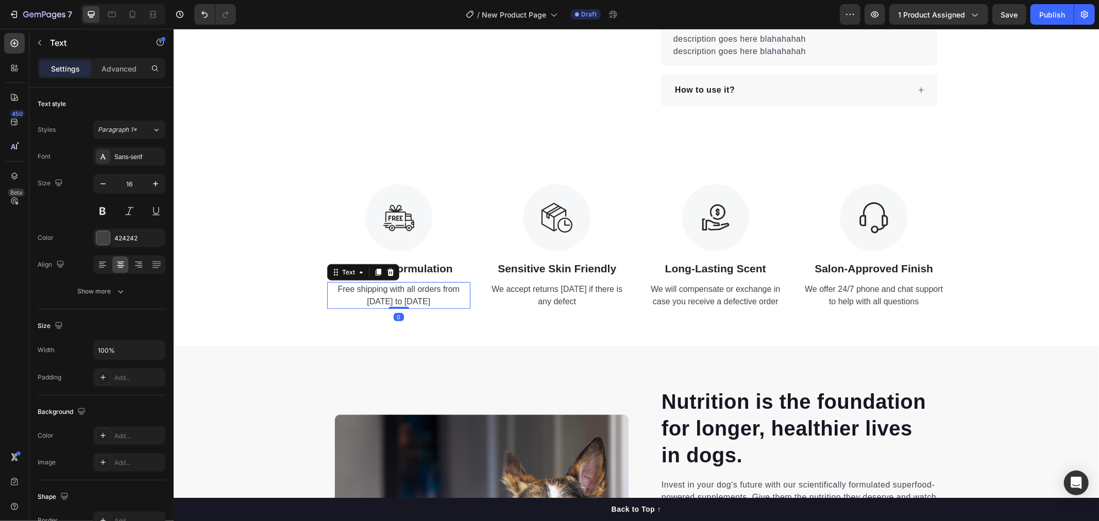
click at [402, 299] on div "Free shipping with all orders from April 1 to April 17" at bounding box center [398, 295] width 143 height 27
drag, startPoint x: 425, startPoint y: 299, endPoint x: 322, endPoint y: 291, distance: 103.3
click at [328, 291] on p "Free shipping with all orders from April 1 to April 17" at bounding box center [398, 295] width 141 height 25
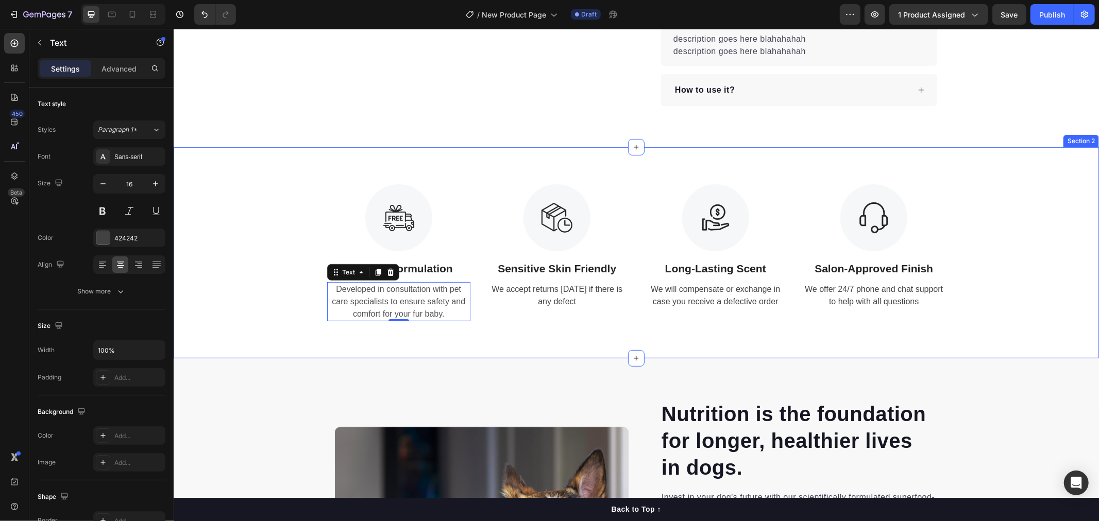
click at [555, 305] on div "We accept returns within 7 days if there is any defect" at bounding box center [556, 295] width 143 height 27
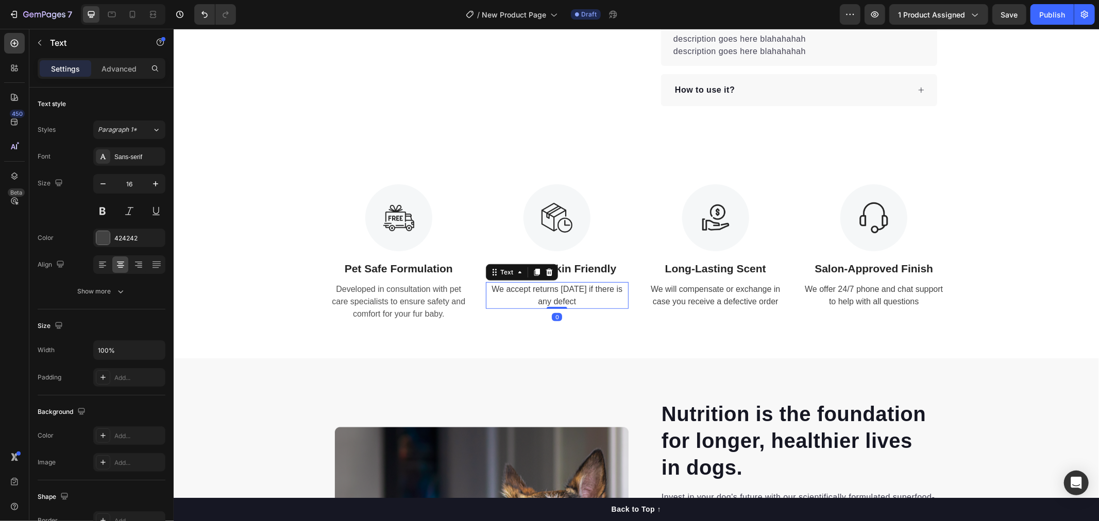
click at [532, 293] on div "We accept returns within 7 days if there is any defect" at bounding box center [556, 295] width 143 height 27
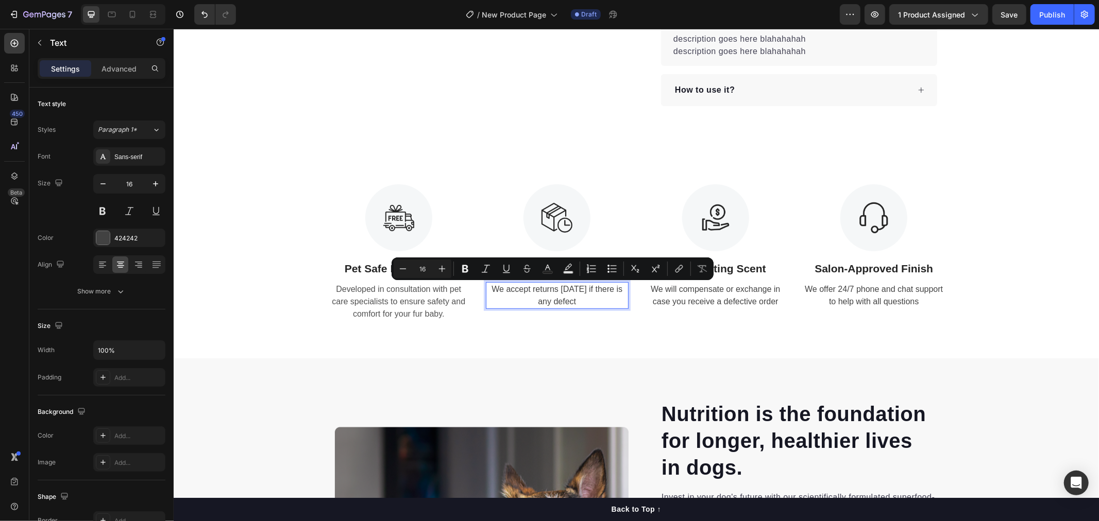
drag, startPoint x: 492, startPoint y: 289, endPoint x: 602, endPoint y: 300, distance: 109.7
click at [601, 300] on p "We accept returns within 7 days if there is any defect" at bounding box center [556, 295] width 141 height 25
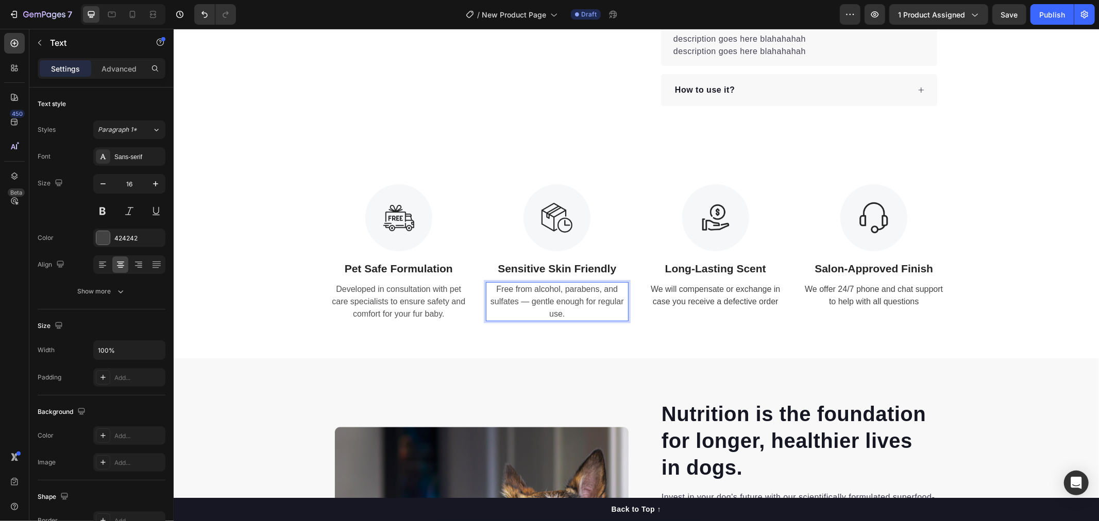
click at [523, 301] on span "Free from alcohol, parabens, and sulfates — gentle enough for regular use." at bounding box center [556, 300] width 133 height 33
click at [707, 297] on div "We will compensate or exchange in case you receive a defective order" at bounding box center [714, 295] width 143 height 27
click at [754, 296] on div "We will compensate or exchange in case you receive a defective order" at bounding box center [714, 295] width 143 height 27
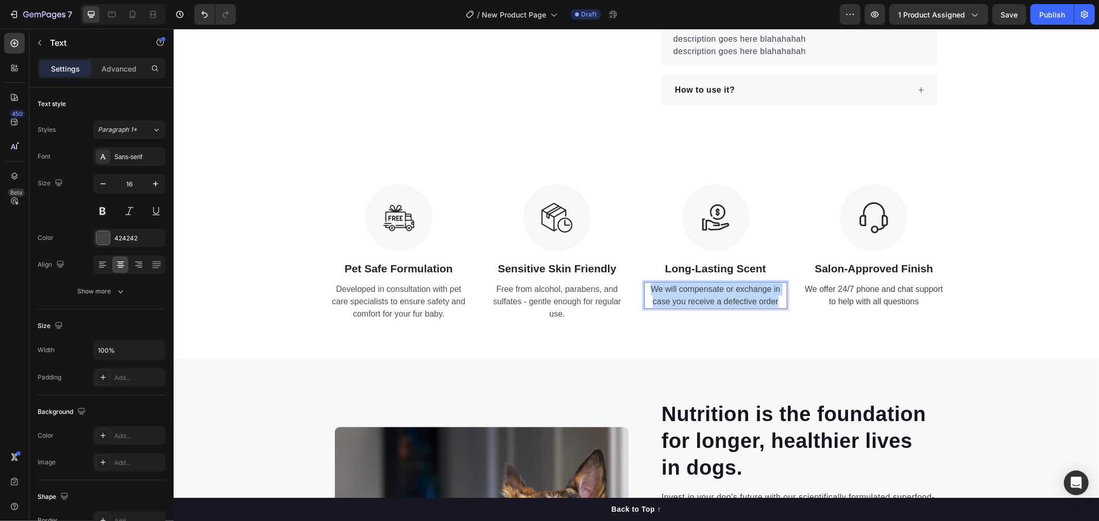
drag, startPoint x: 775, startPoint y: 298, endPoint x: 649, endPoint y: 289, distance: 127.1
click at [649, 289] on p "We will compensate or exchange in case you receive a defective order" at bounding box center [714, 295] width 141 height 25
click at [672, 301] on span "Crafted to linger softly on your pup’s coat — one spritz goes a long way. Can l…" at bounding box center [715, 300] width 132 height 33
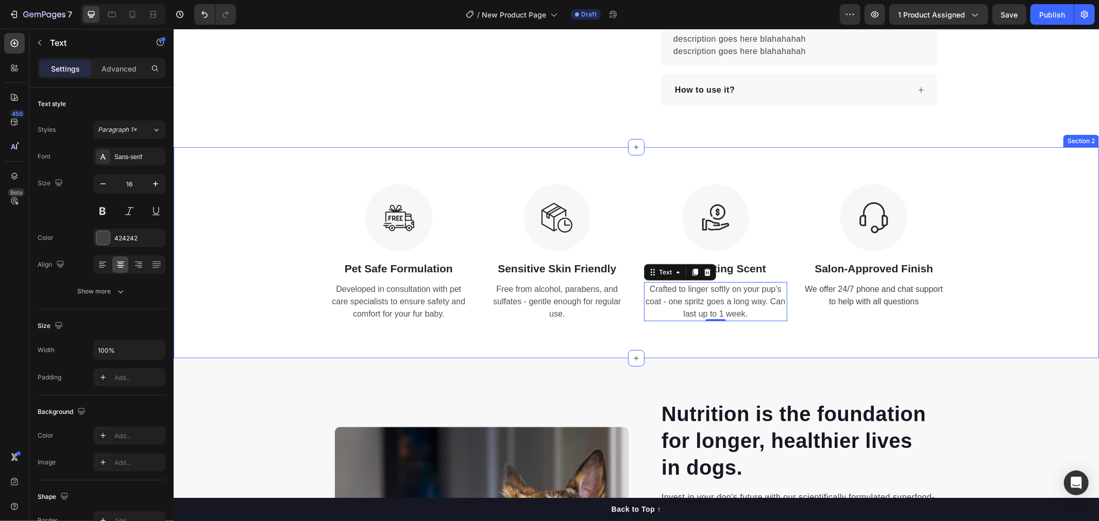
click at [911, 299] on div "We offer 24/7 phone and chat support to help with all questions" at bounding box center [873, 295] width 143 height 27
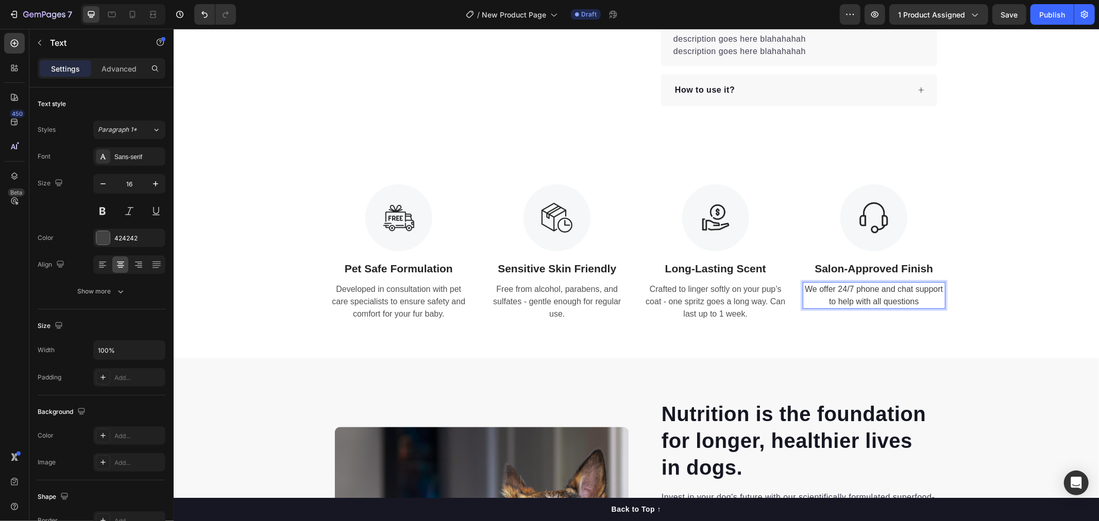
click at [902, 303] on div "We offer 24/7 phone and chat support to help with all questions" at bounding box center [873, 295] width 143 height 27
drag, startPoint x: 911, startPoint y: 301, endPoint x: 800, endPoint y: 289, distance: 111.9
click at [803, 289] on p "We offer 24/7 phone and chat support to help with all questions" at bounding box center [873, 295] width 141 height 25
click at [954, 353] on div "Image Pet Safe Formulation Text Block Developed in consultation with pet care s…" at bounding box center [635, 252] width 925 height 211
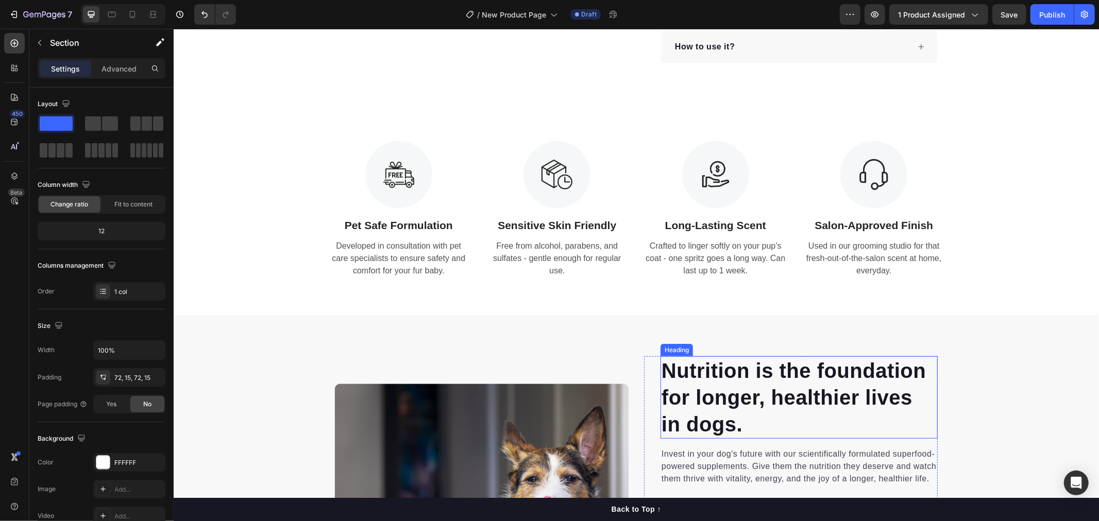
scroll to position [229, 0]
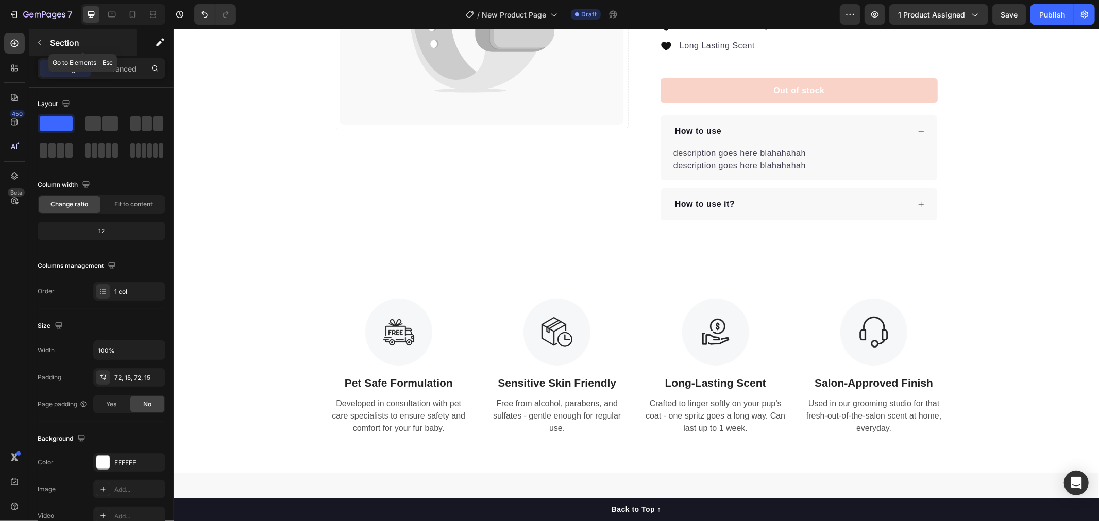
click at [36, 46] on icon "button" at bounding box center [40, 43] width 8 height 8
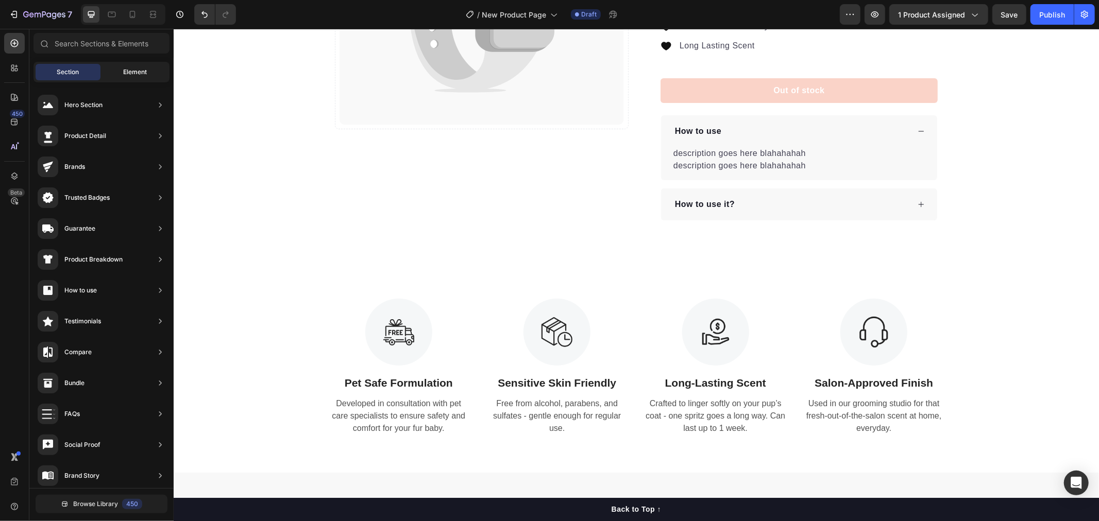
click at [124, 76] on span "Element" at bounding box center [135, 71] width 24 height 9
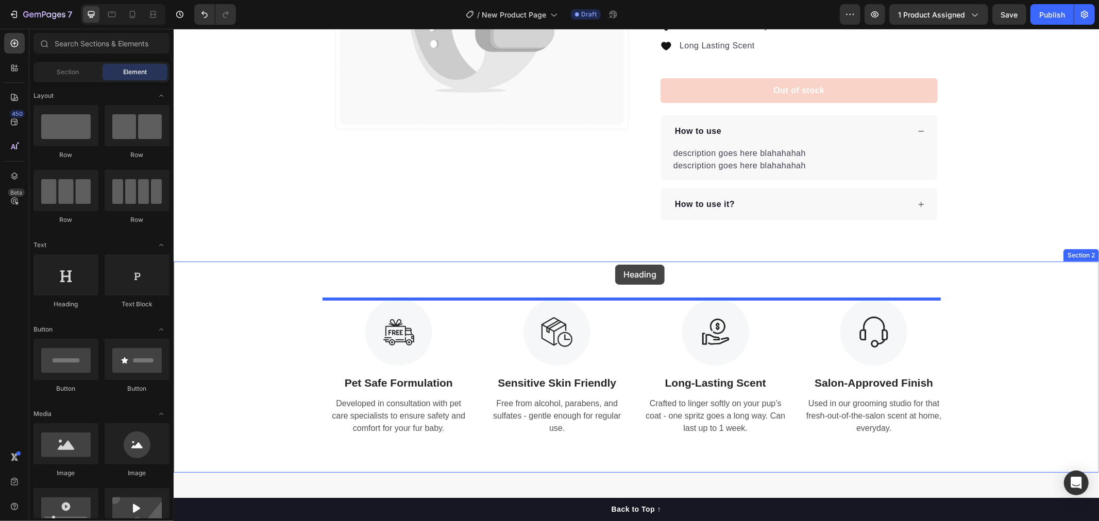
drag, startPoint x: 243, startPoint y: 312, endPoint x: 615, endPoint y: 264, distance: 374.9
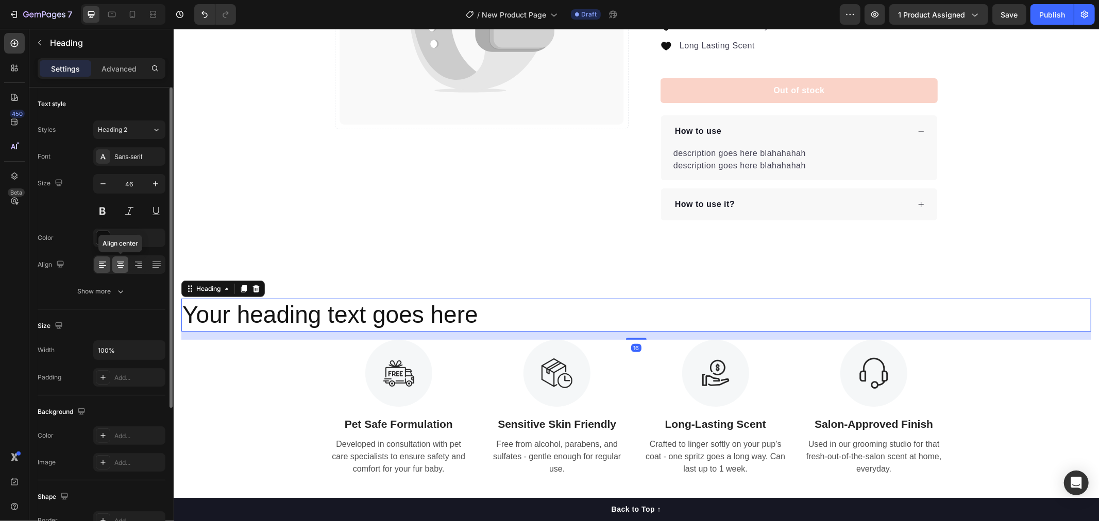
click at [117, 263] on icon at bounding box center [120, 265] width 10 height 10
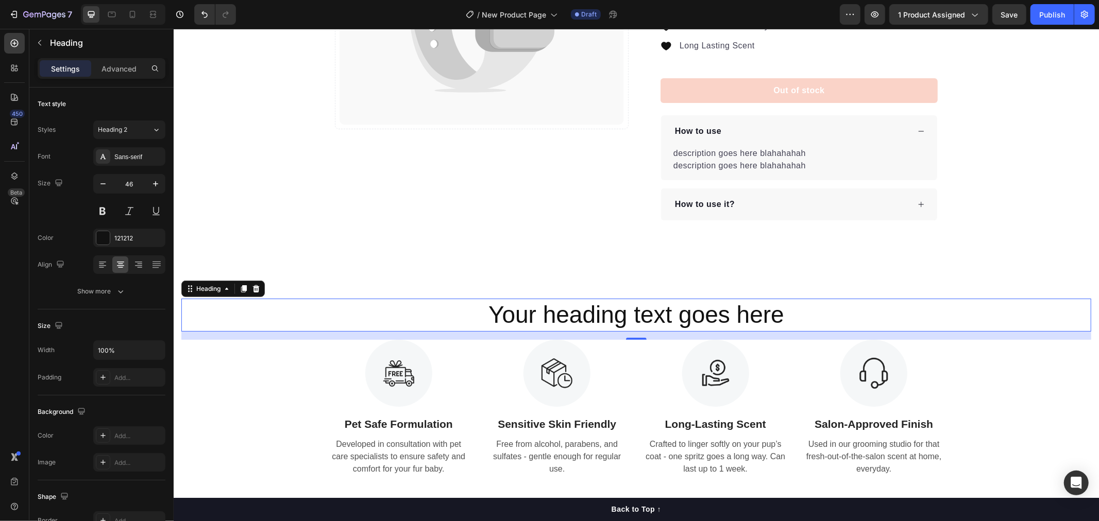
click at [560, 322] on h2 "Your heading text goes here" at bounding box center [636, 314] width 910 height 33
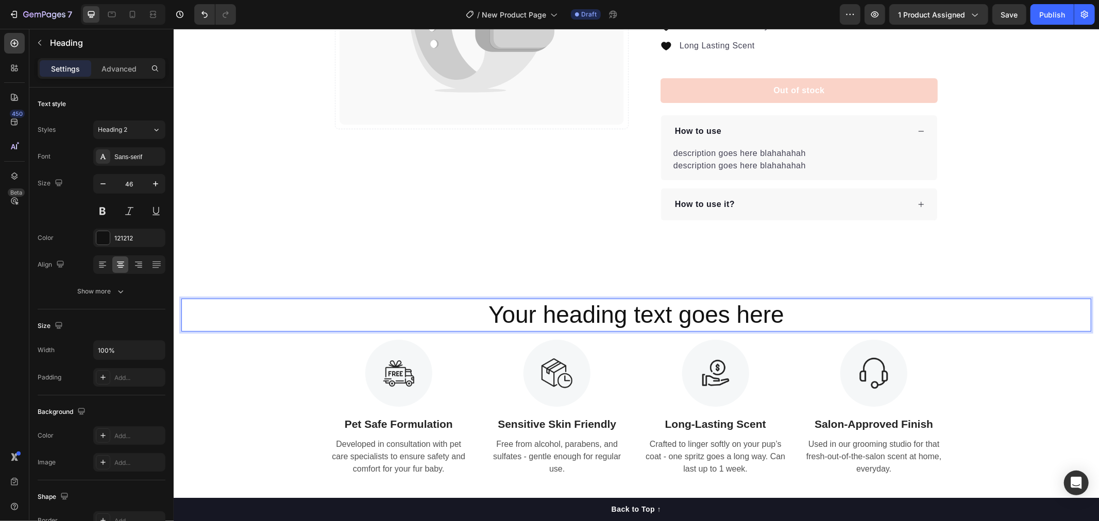
click at [526, 314] on p "Your heading text goes here" at bounding box center [636, 314] width 908 height 31
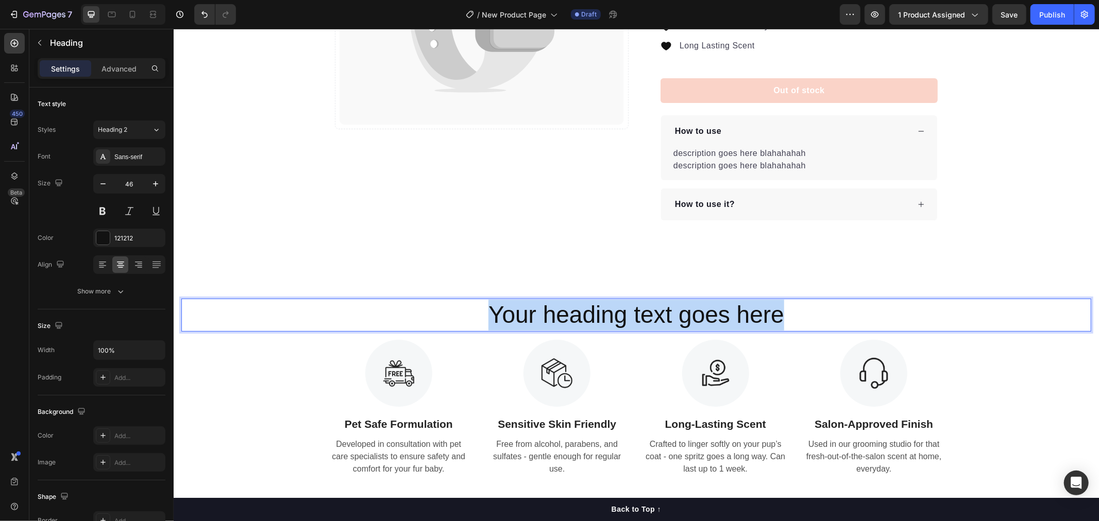
drag, startPoint x: 470, startPoint y: 314, endPoint x: 813, endPoint y: 314, distance: 343.6
click at [815, 314] on p "Your heading text goes here" at bounding box center [636, 314] width 908 height 31
drag, startPoint x: 720, startPoint y: 313, endPoint x: 503, endPoint y: 319, distance: 217.5
click at [503, 319] on p "What's not to love" at bounding box center [636, 314] width 908 height 31
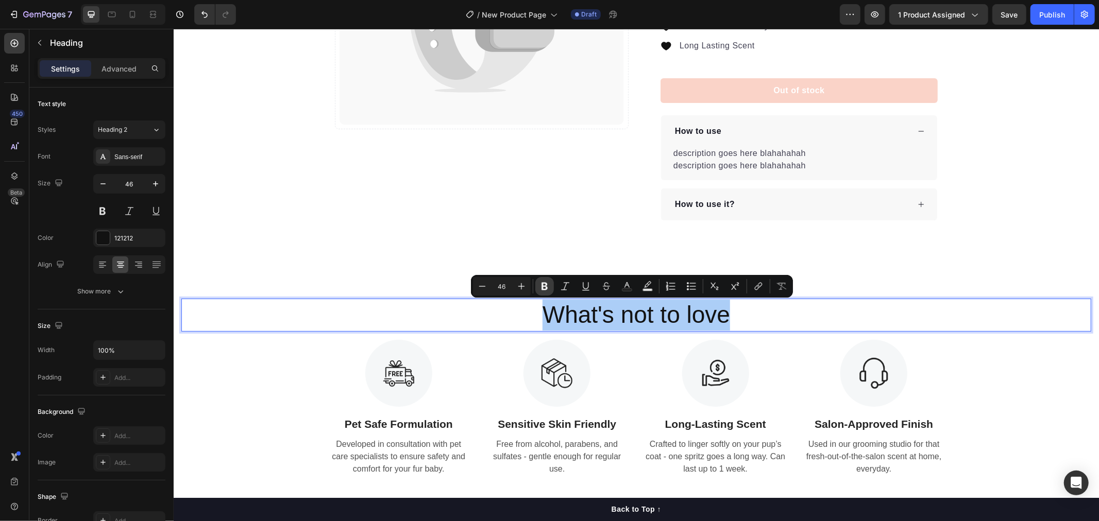
click at [540, 289] on icon "Editor contextual toolbar" at bounding box center [544, 286] width 10 height 10
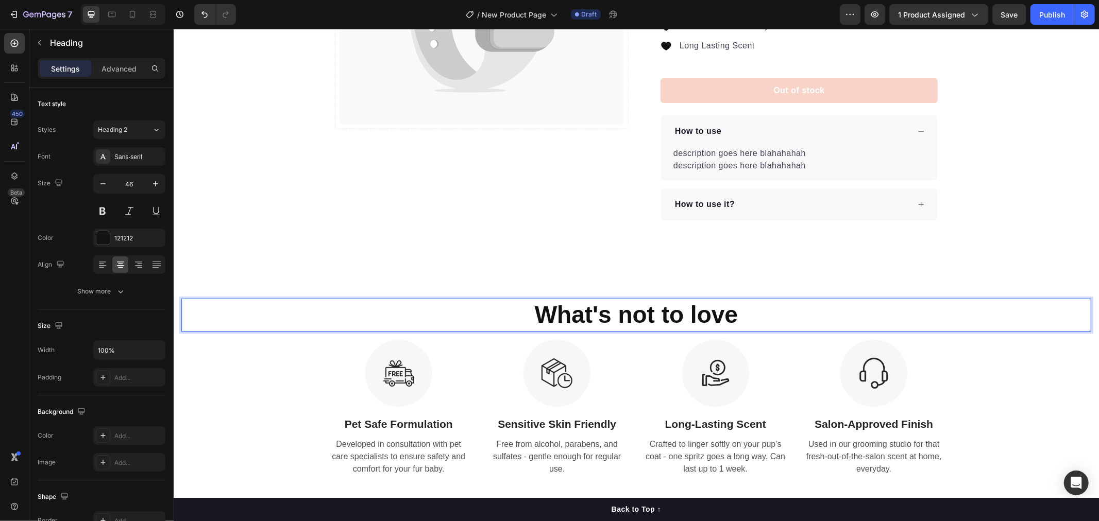
click at [759, 309] on p "What's not to love" at bounding box center [636, 314] width 908 height 31
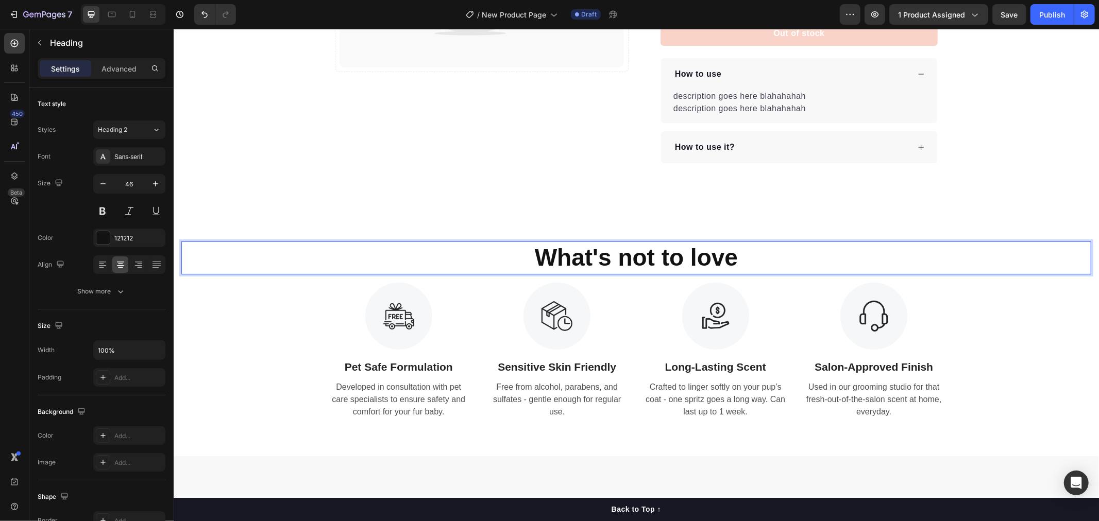
scroll to position [343, 0]
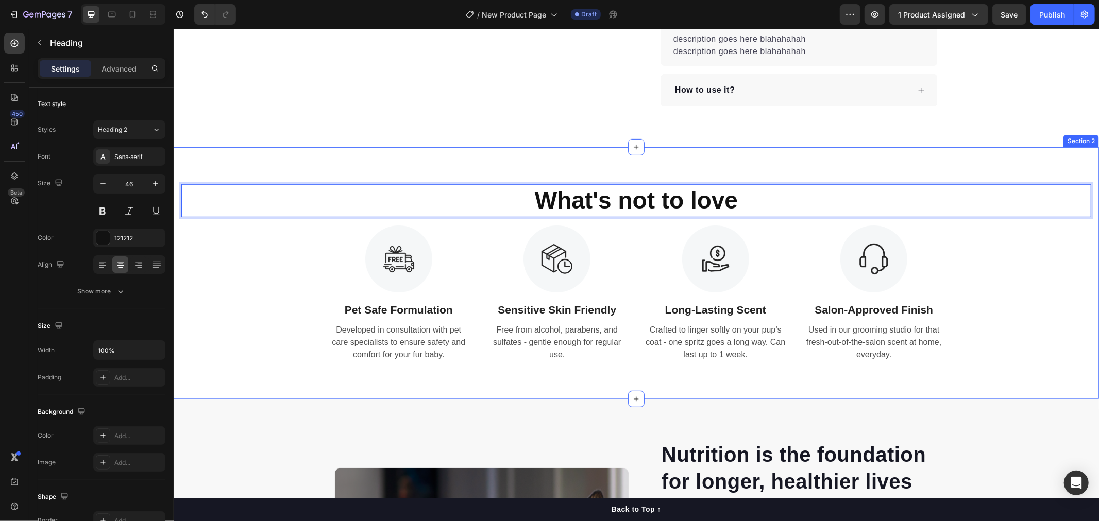
click at [771, 156] on div "What's not to love Heading 16 Image Pet Safe Formulation Text Block Developed i…" at bounding box center [635, 273] width 925 height 252
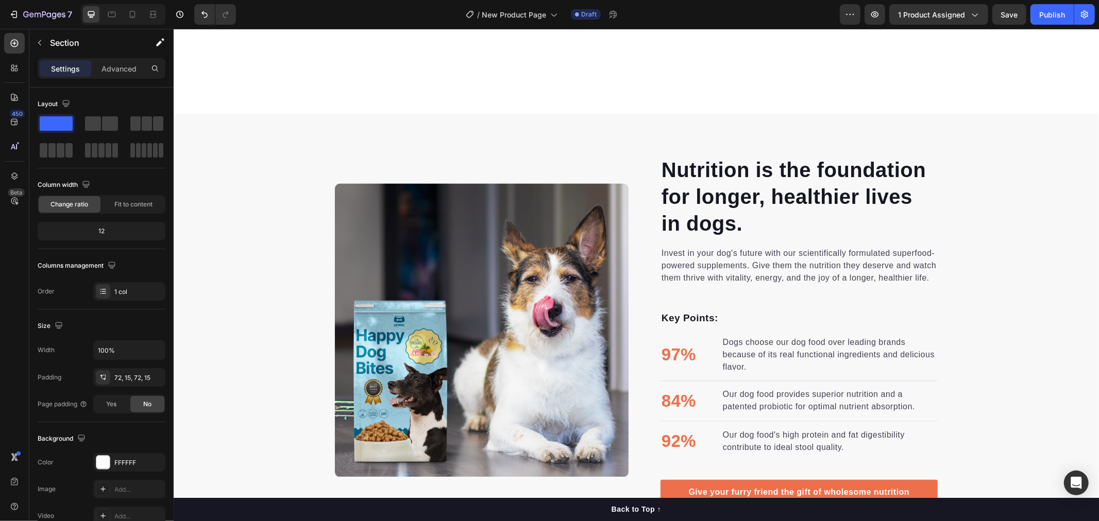
scroll to position [744, 0]
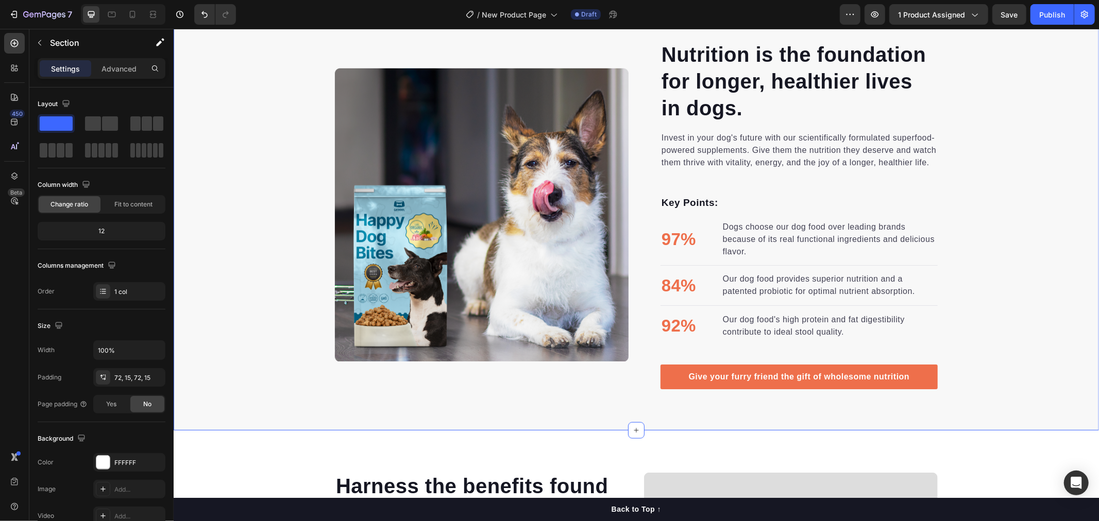
click at [988, 370] on div "Nutrition is the foundation for longer, healthier lives in dogs. Heading Invest…" at bounding box center [635, 214] width 925 height 349
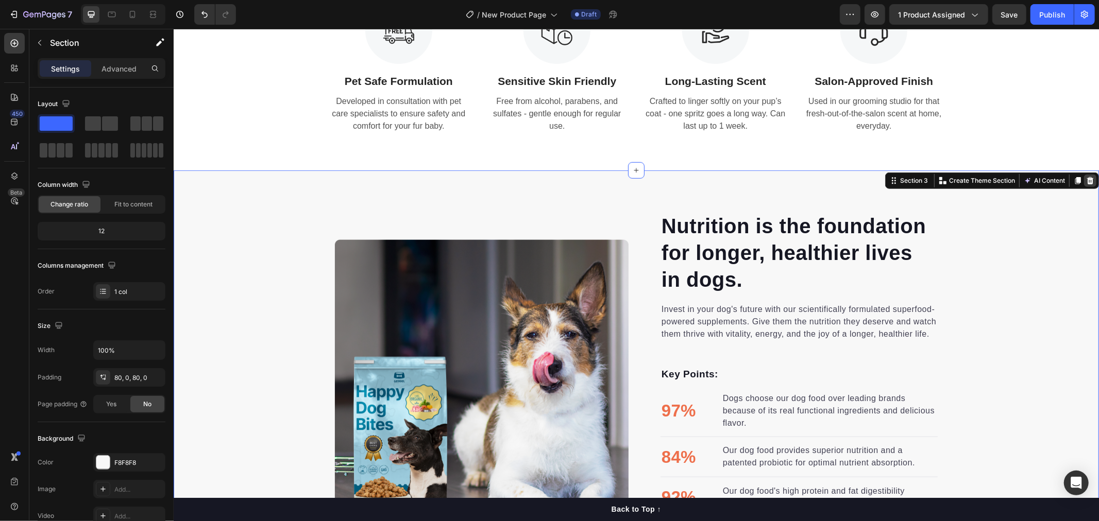
click at [1086, 182] on icon at bounding box center [1089, 180] width 7 height 7
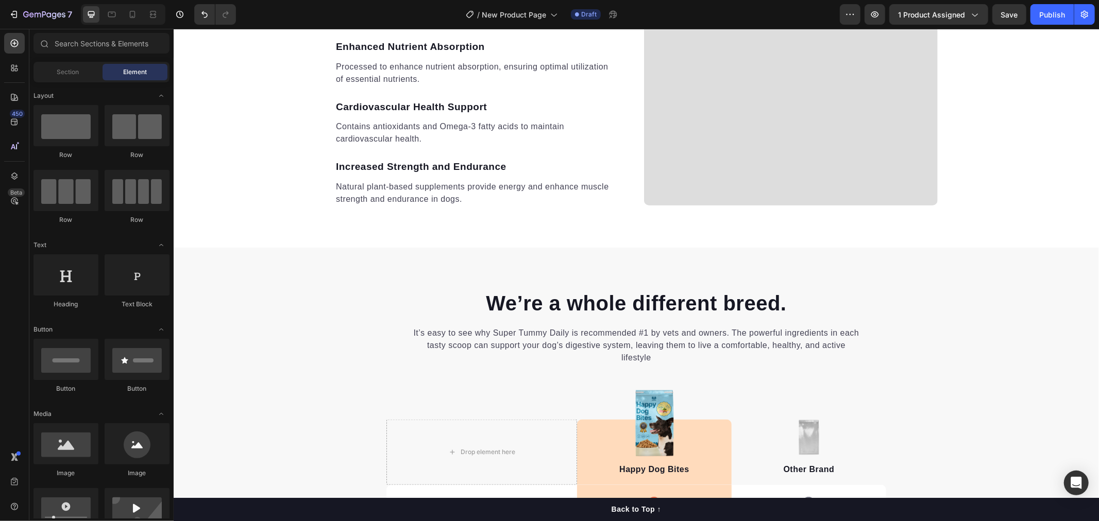
scroll to position [1202, 0]
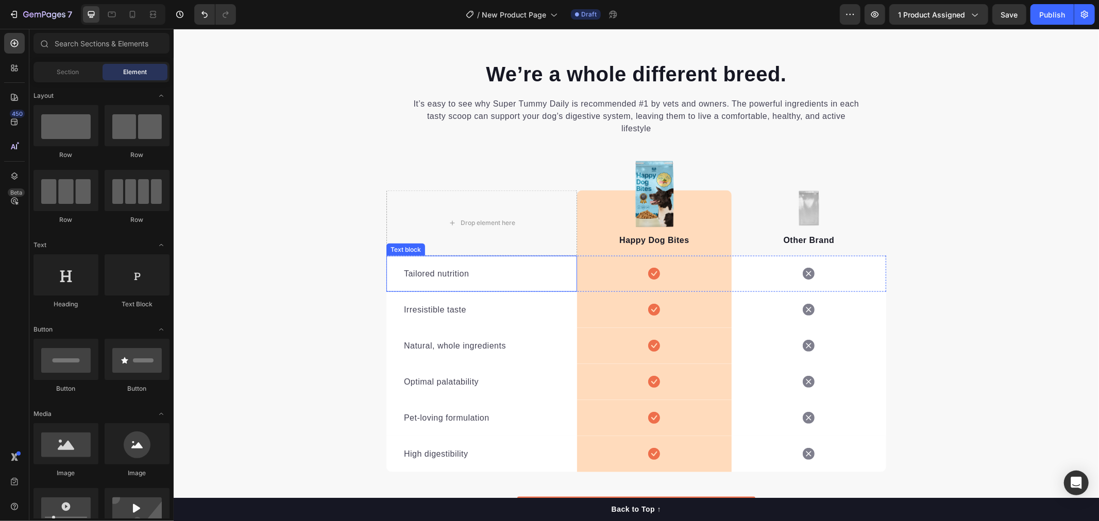
click at [431, 275] on p "Tailored nutrition" at bounding box center [481, 273] width 156 height 12
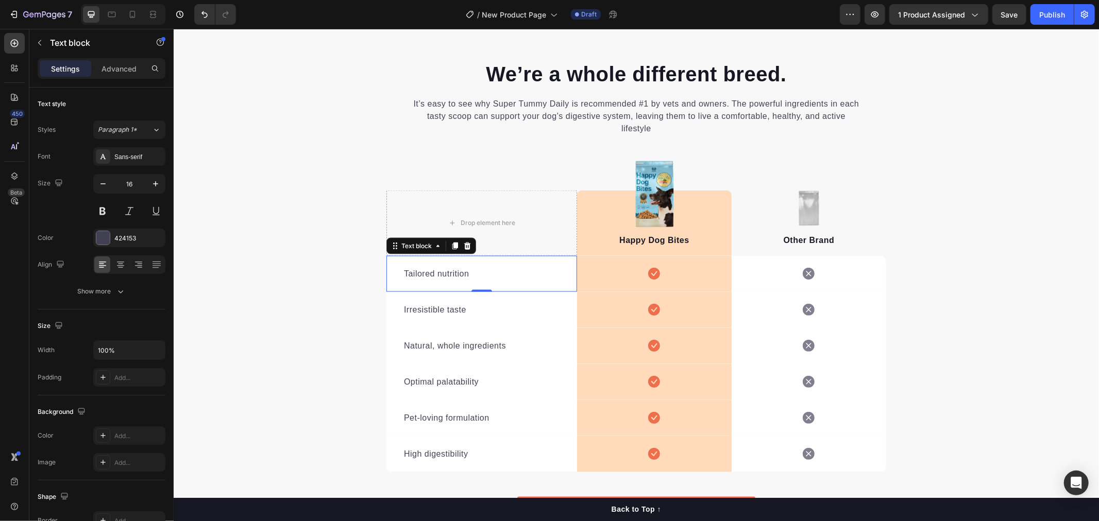
click at [459, 268] on p "Tailored nutrition" at bounding box center [481, 273] width 156 height 12
click at [450, 271] on p "Tailored nutrition" at bounding box center [481, 273] width 156 height 12
click at [463, 273] on p "Tailored nutrition" at bounding box center [481, 273] width 156 height 12
drag, startPoint x: 412, startPoint y: 274, endPoint x: 401, endPoint y: 275, distance: 10.8
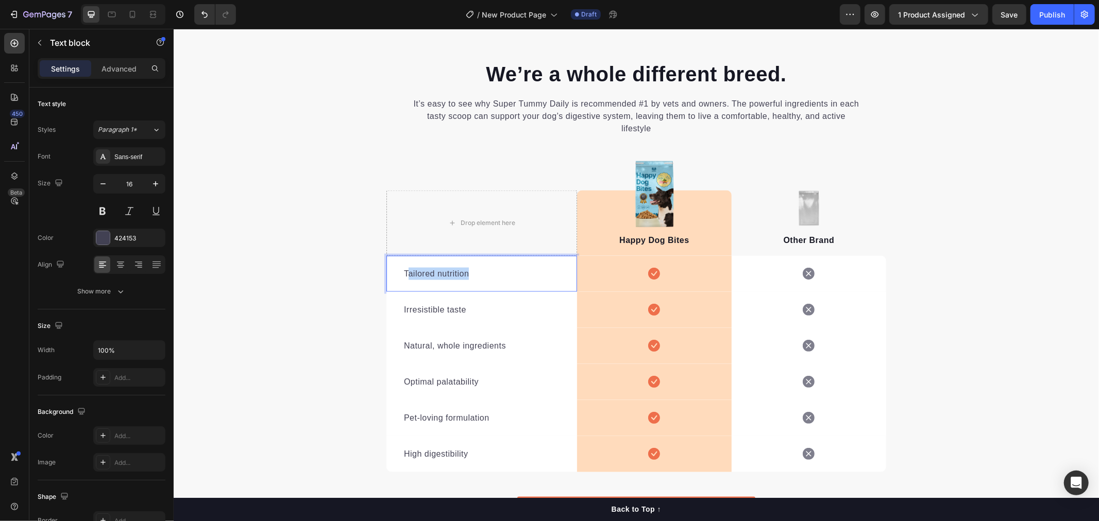
click at [403, 275] on p "Tailored nutrition" at bounding box center [481, 273] width 156 height 12
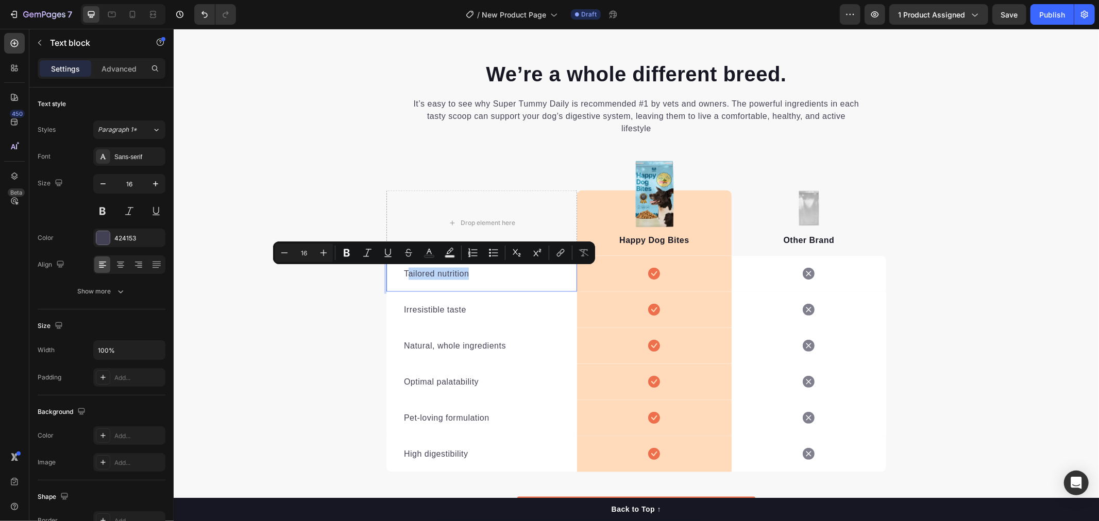
click at [405, 276] on p "Tailored nutrition" at bounding box center [481, 273] width 156 height 12
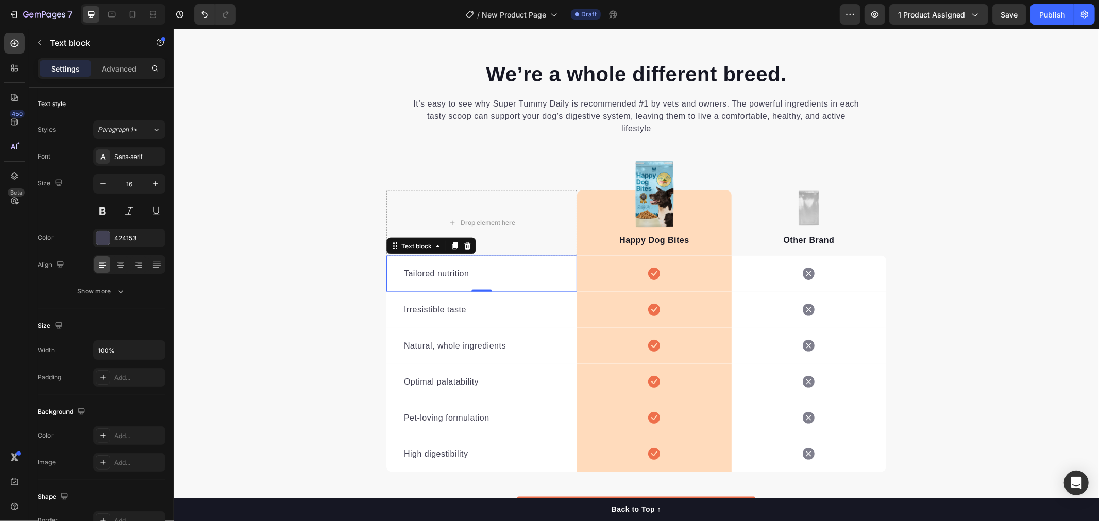
drag, startPoint x: 441, startPoint y: 272, endPoint x: 408, endPoint y: 274, distance: 33.0
click at [441, 272] on p "Tailored nutrition" at bounding box center [481, 273] width 156 height 12
drag, startPoint x: 411, startPoint y: 274, endPoint x: 502, endPoint y: 276, distance: 91.7
click at [502, 276] on div "Tailored nutrition Text block 0" at bounding box center [481, 273] width 191 height 36
click at [449, 277] on p "Tailored nutrition" at bounding box center [481, 273] width 156 height 12
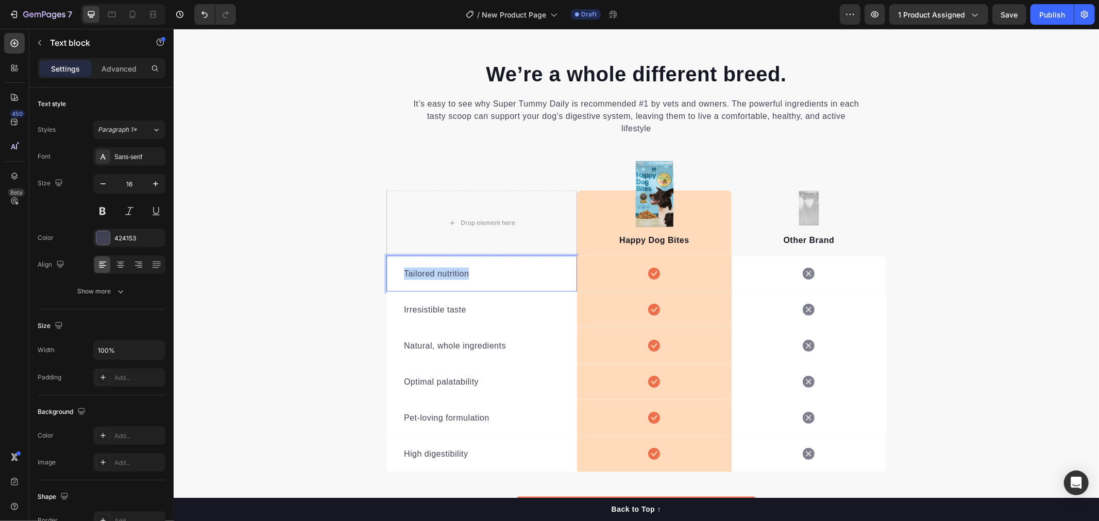
drag, startPoint x: 463, startPoint y: 274, endPoint x: 400, endPoint y: 275, distance: 63.4
click at [403, 275] on p "Tailored nutrition" at bounding box center [481, 273] width 156 height 12
drag, startPoint x: 412, startPoint y: 274, endPoint x: 400, endPoint y: 274, distance: 11.3
click at [403, 274] on p "Vet Approved" at bounding box center [481, 273] width 156 height 12
click at [421, 302] on div "Irresistible taste" at bounding box center [481, 309] width 158 height 14
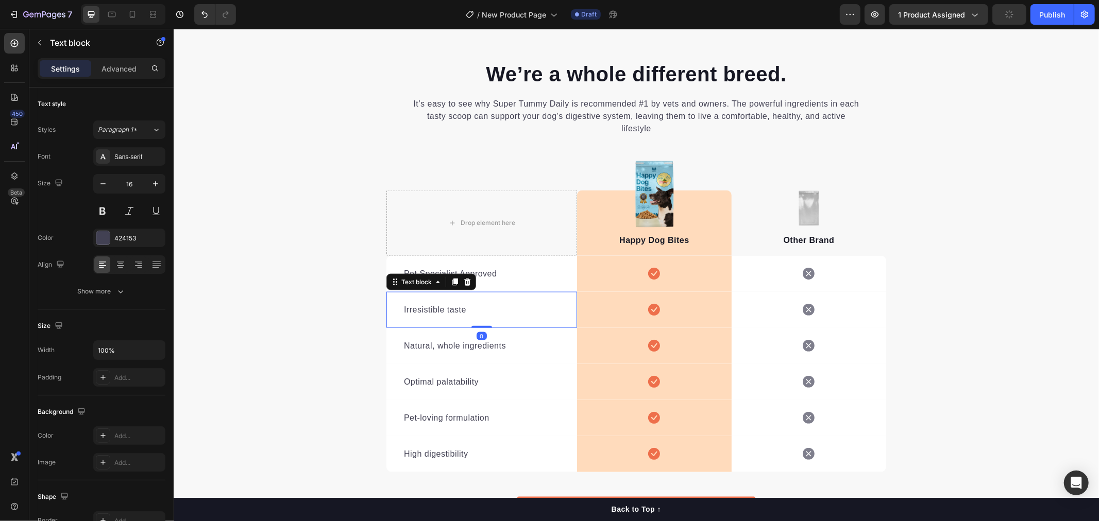
click at [418, 310] on p "Irresistible taste" at bounding box center [481, 309] width 156 height 12
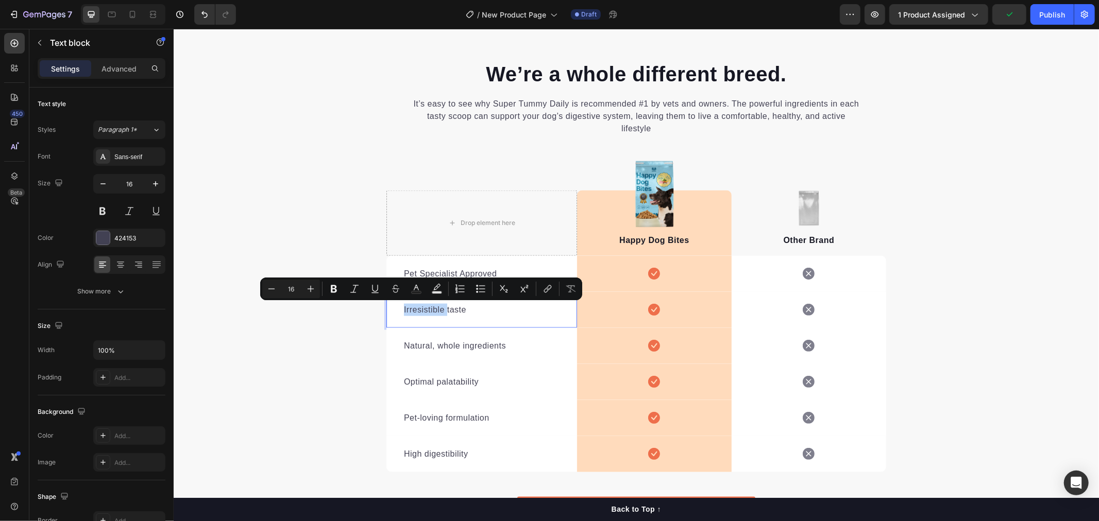
click at [405, 310] on p "Irresistible taste" at bounding box center [481, 309] width 156 height 12
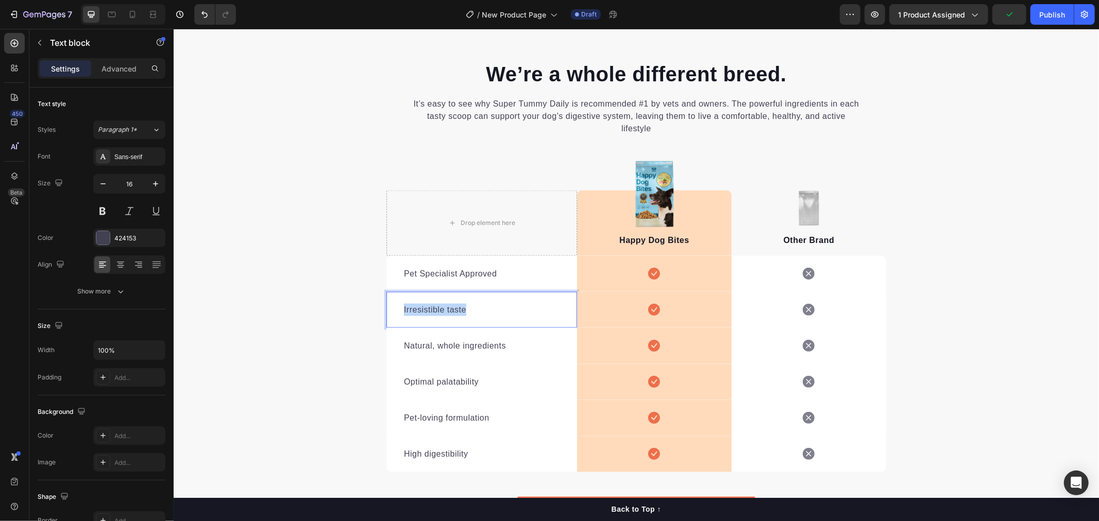
drag, startPoint x: 462, startPoint y: 309, endPoint x: 399, endPoint y: 310, distance: 62.8
click at [403, 310] on p "Irresistible taste" at bounding box center [481, 309] width 156 height 12
click at [406, 343] on p "Natural, whole ingredients" at bounding box center [481, 345] width 156 height 12
click at [403, 346] on p "Natural, whole ingredients" at bounding box center [481, 345] width 156 height 12
drag, startPoint x: 397, startPoint y: 345, endPoint x: 499, endPoint y: 349, distance: 102.1
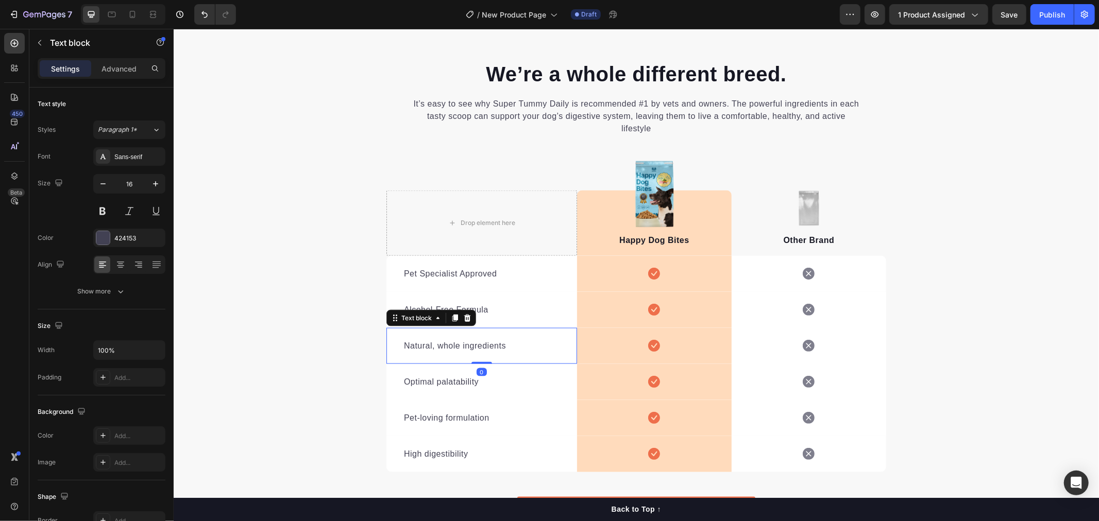
click at [499, 349] on div "Natural, whole ingredients Text block 0" at bounding box center [481, 346] width 191 height 36
click at [502, 345] on p "Natural, whole ingredients" at bounding box center [481, 345] width 156 height 12
drag, startPoint x: 495, startPoint y: 345, endPoint x: 398, endPoint y: 347, distance: 97.4
click at [402, 347] on div "Natural, whole ingredients" at bounding box center [481, 345] width 158 height 14
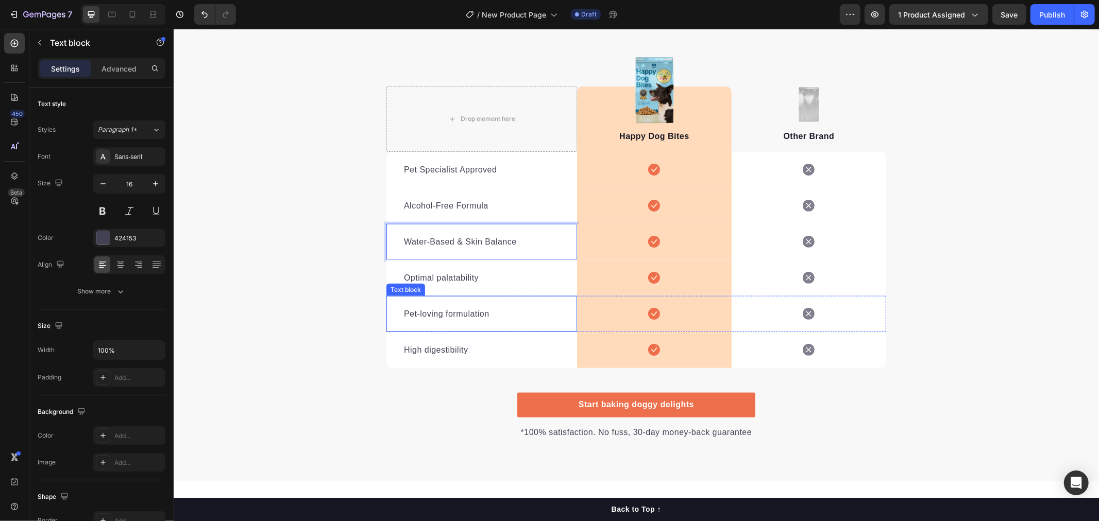
scroll to position [1316, 0]
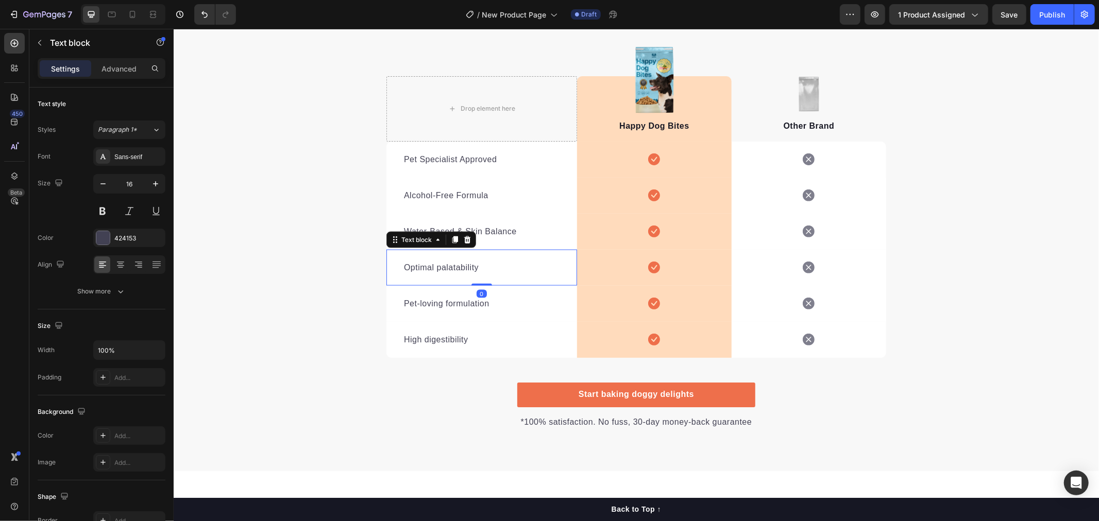
click at [431, 265] on p "Optimal palatability" at bounding box center [481, 267] width 156 height 12
click at [414, 265] on p "Optimal palatability" at bounding box center [481, 267] width 156 height 12
drag, startPoint x: 396, startPoint y: 268, endPoint x: 478, endPoint y: 269, distance: 81.9
click at [478, 269] on div "Optimal palatability Text block 0" at bounding box center [481, 267] width 191 height 36
drag, startPoint x: 456, startPoint y: 269, endPoint x: 408, endPoint y: 270, distance: 47.9
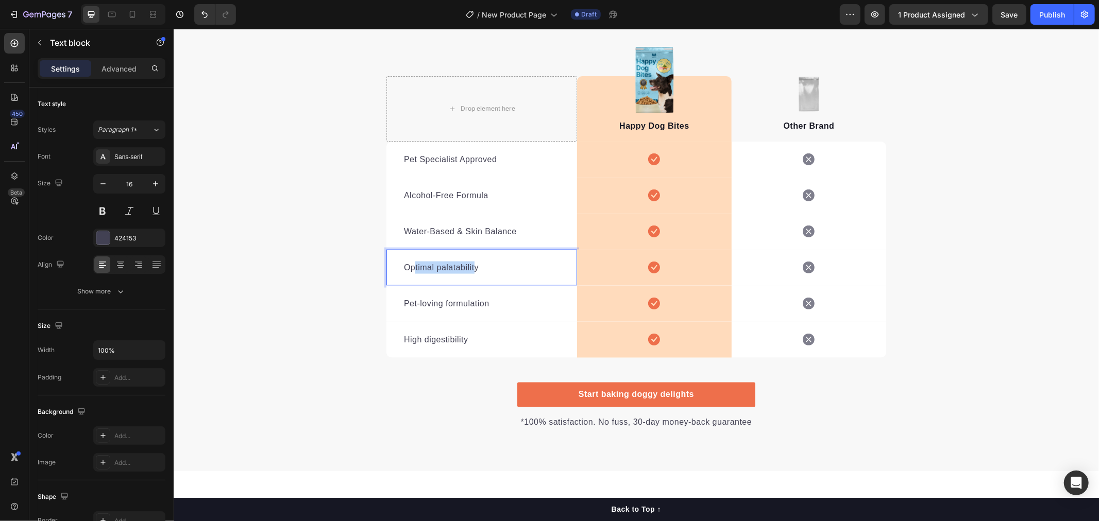
click at [408, 270] on p "Optimal palatability" at bounding box center [481, 267] width 156 height 12
click at [474, 270] on p "Optimal palatability" at bounding box center [481, 267] width 156 height 12
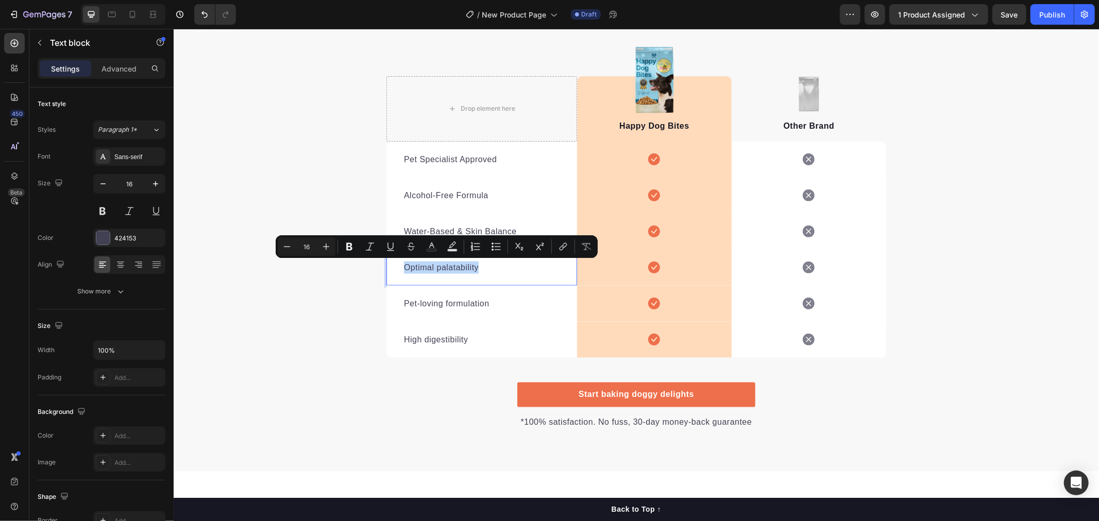
drag, startPoint x: 454, startPoint y: 266, endPoint x: 400, endPoint y: 268, distance: 54.1
click at [403, 268] on p "Optimal palatability" at bounding box center [481, 267] width 156 height 12
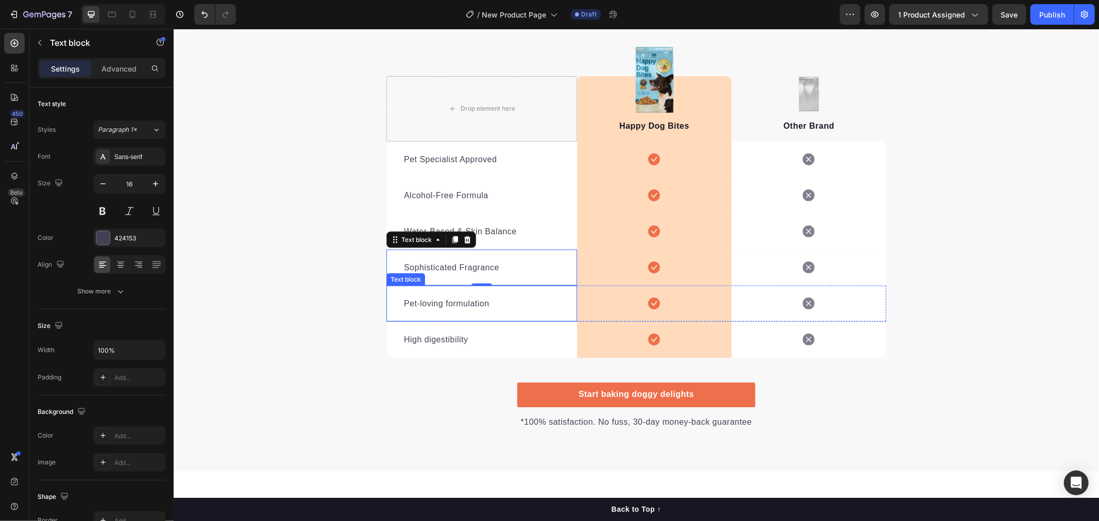
click at [407, 305] on p "Pet-loving formulation" at bounding box center [481, 303] width 156 height 12
click at [403, 304] on p "Pet-loving formulation" at bounding box center [481, 303] width 156 height 12
drag, startPoint x: 400, startPoint y: 304, endPoint x: 472, endPoint y: 304, distance: 72.1
click at [472, 304] on p "Pet-loving formulation" at bounding box center [481, 303] width 156 height 12
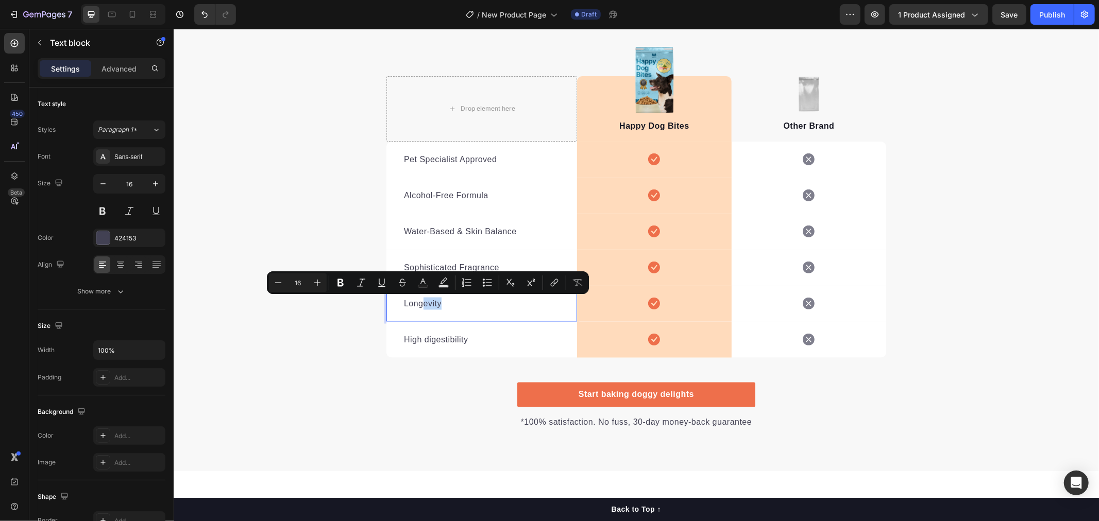
drag, startPoint x: 436, startPoint y: 302, endPoint x: 418, endPoint y: 304, distance: 18.1
click at [418, 304] on p "Longevity" at bounding box center [481, 303] width 156 height 12
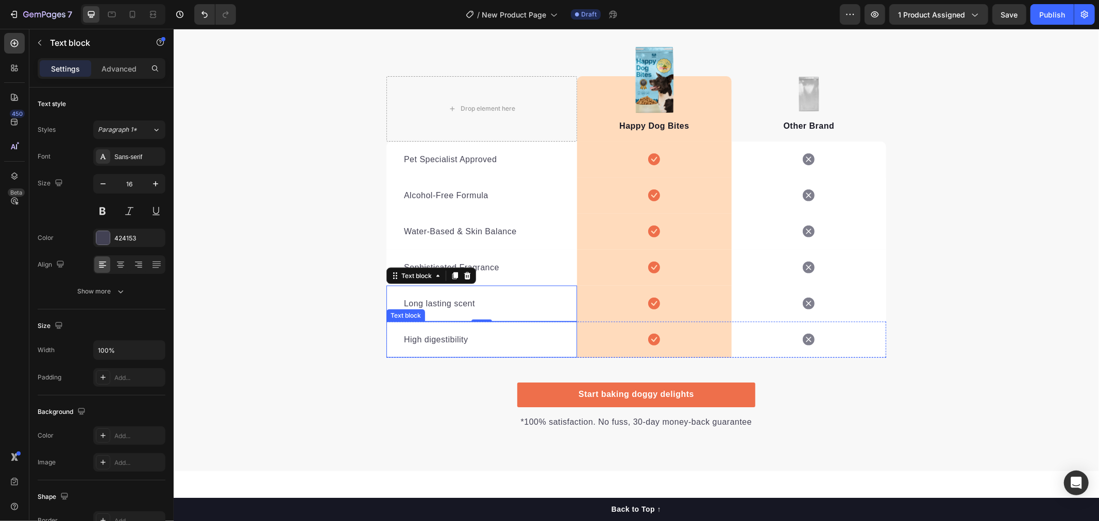
click at [442, 343] on p "High digestibility" at bounding box center [481, 339] width 156 height 12
click at [429, 338] on p "High digestibility" at bounding box center [481, 339] width 156 height 12
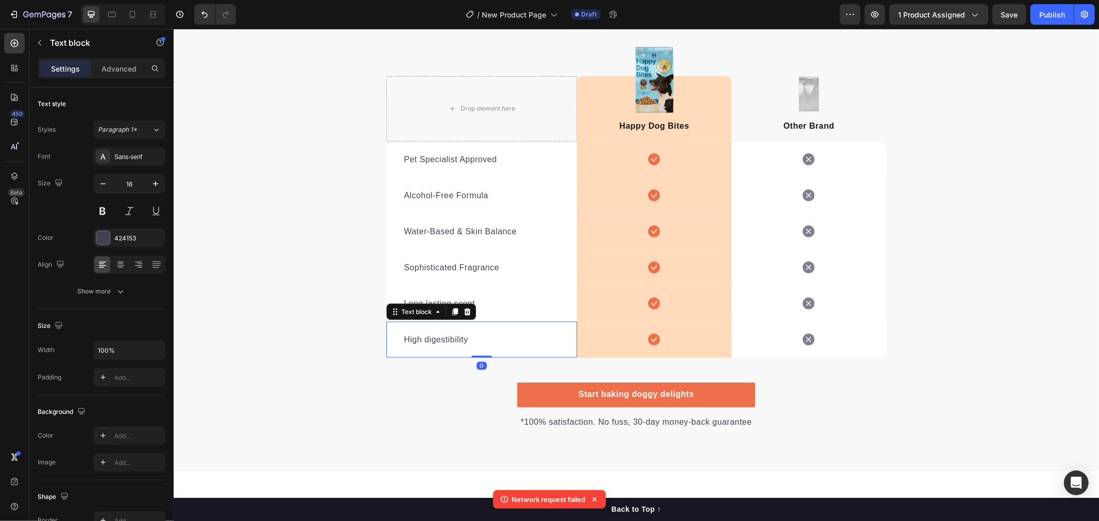
drag, startPoint x: 394, startPoint y: 339, endPoint x: 468, endPoint y: 340, distance: 74.2
click at [468, 340] on div "High digestibility Text block 0" at bounding box center [481, 339] width 191 height 36
click at [459, 341] on p "High digestibility" at bounding box center [481, 339] width 156 height 12
drag, startPoint x: 465, startPoint y: 340, endPoint x: 400, endPoint y: 343, distance: 64.4
click at [403, 343] on p "High digestibility" at bounding box center [481, 339] width 156 height 12
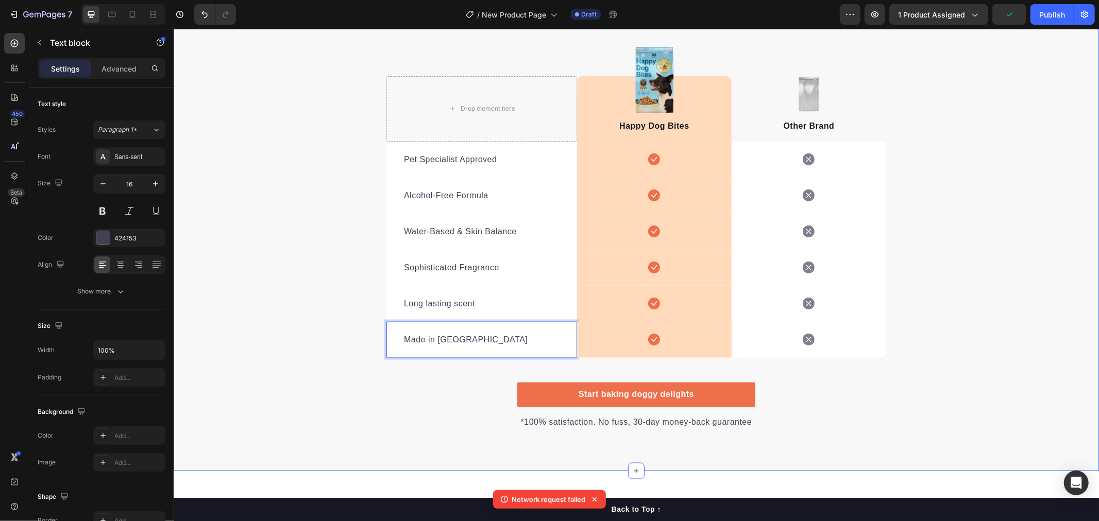
click at [403, 388] on div "We’re a whole different breed. Heading It’s easy to see why Super Tummy Daily i…" at bounding box center [635, 187] width 925 height 485
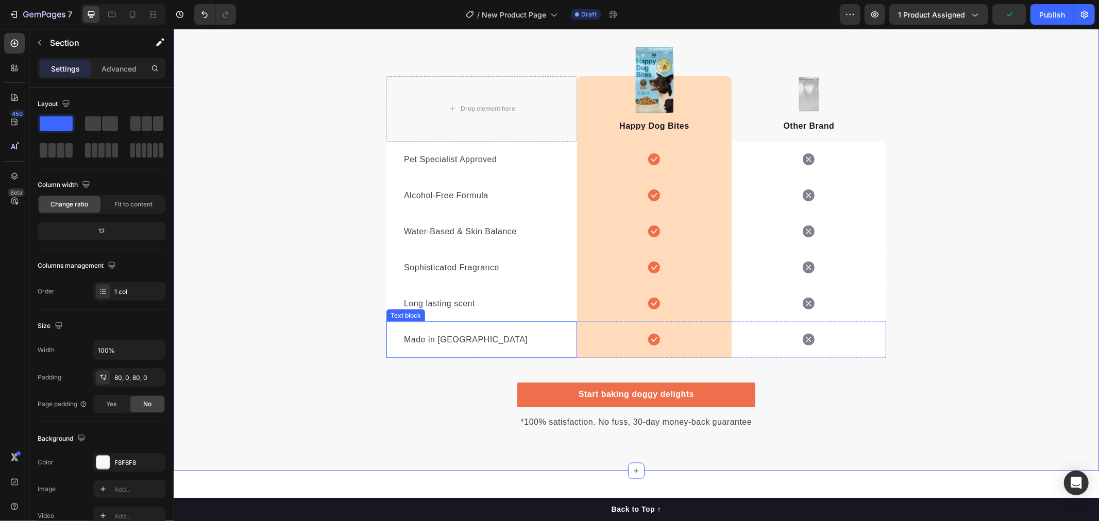
click at [488, 343] on p "Made in [GEOGRAPHIC_DATA]" at bounding box center [481, 339] width 156 height 12
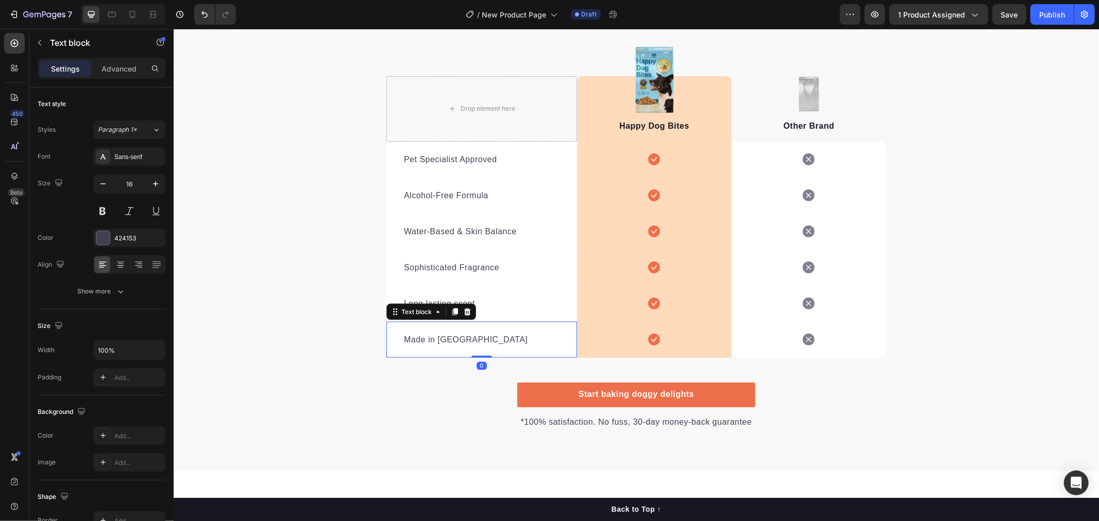
click at [593, 348] on div "Icon Row" at bounding box center [653, 339] width 155 height 36
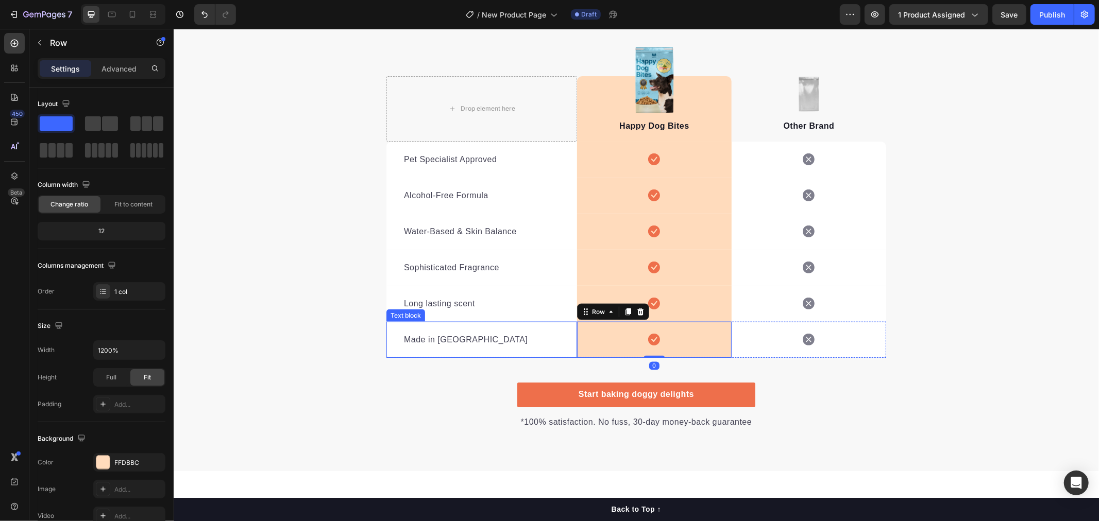
click at [534, 350] on div "Made in Australia Text block" at bounding box center [481, 339] width 191 height 36
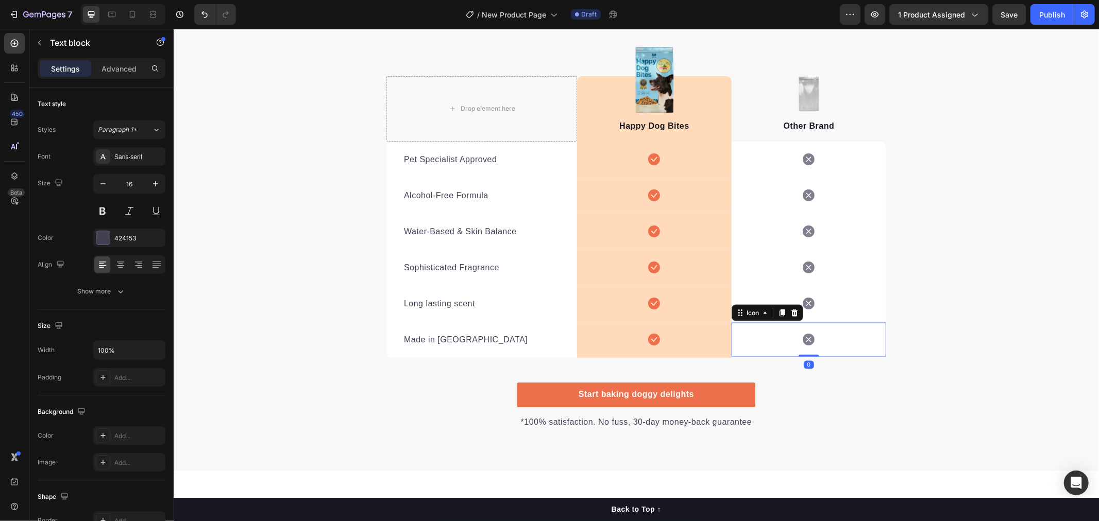
click at [873, 343] on div "Icon 0" at bounding box center [808, 339] width 155 height 34
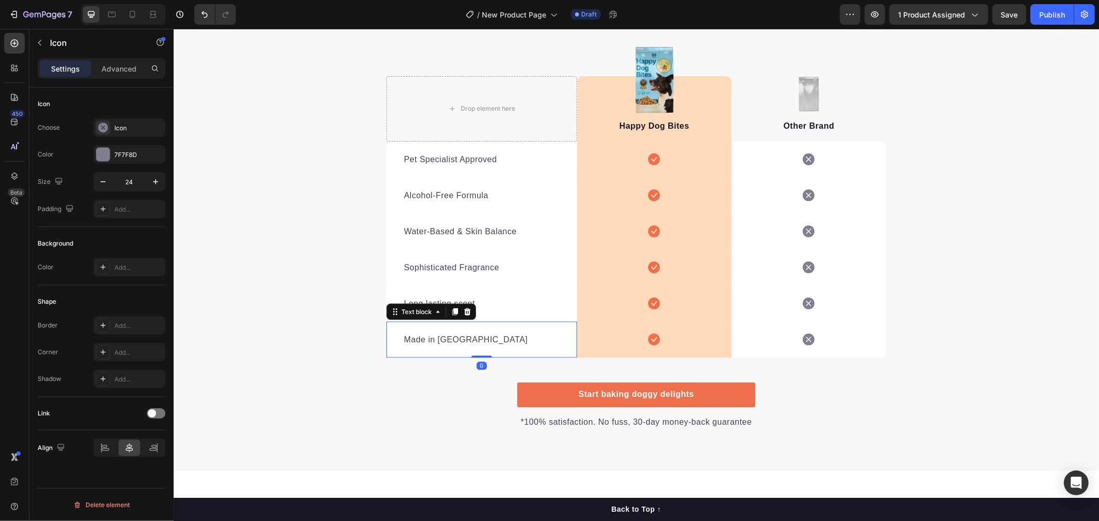
click at [533, 341] on p "Made in [GEOGRAPHIC_DATA]" at bounding box center [481, 339] width 156 height 12
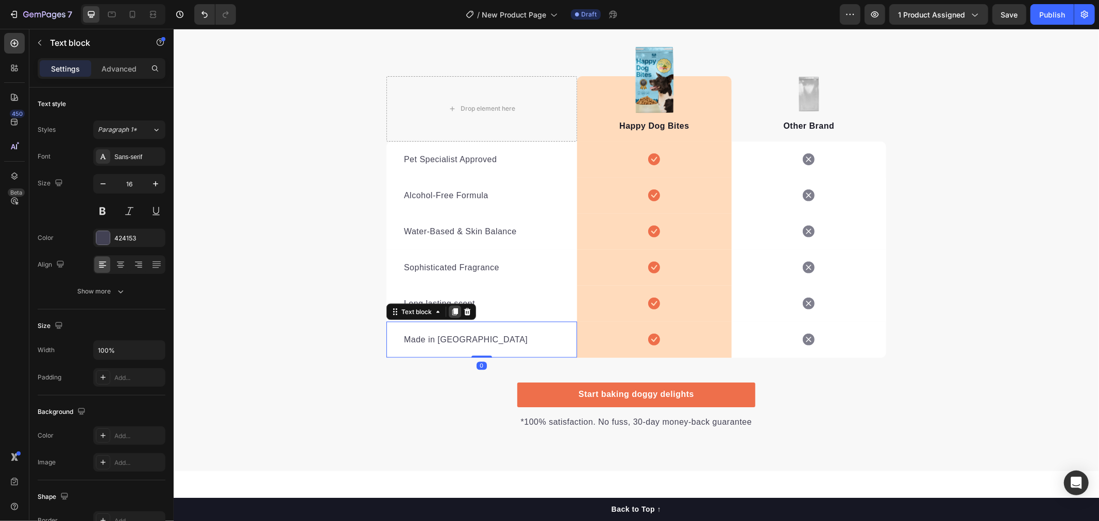
click at [452, 312] on icon at bounding box center [455, 311] width 6 height 7
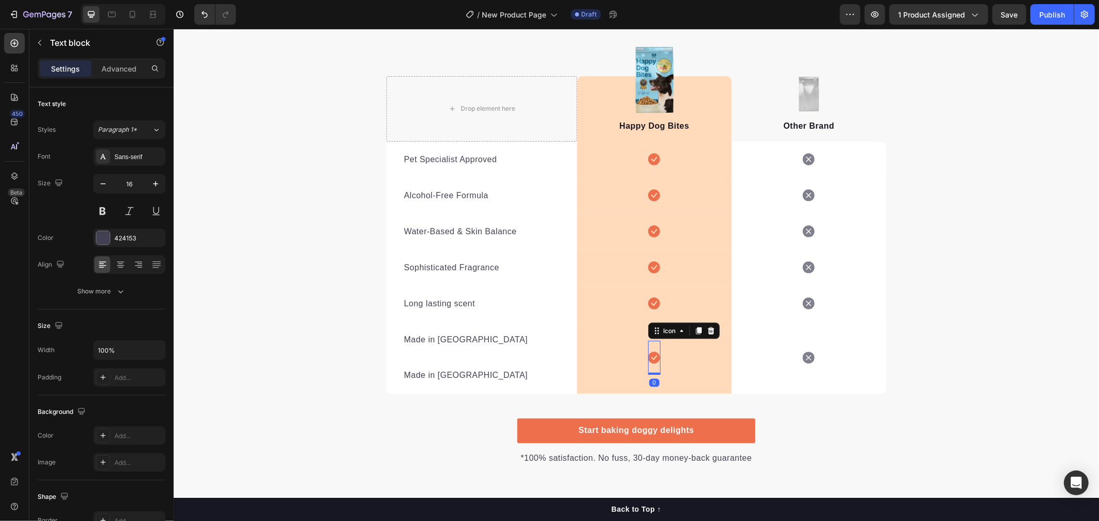
click at [647, 373] on div "Icon 0" at bounding box center [653, 357] width 12 height 34
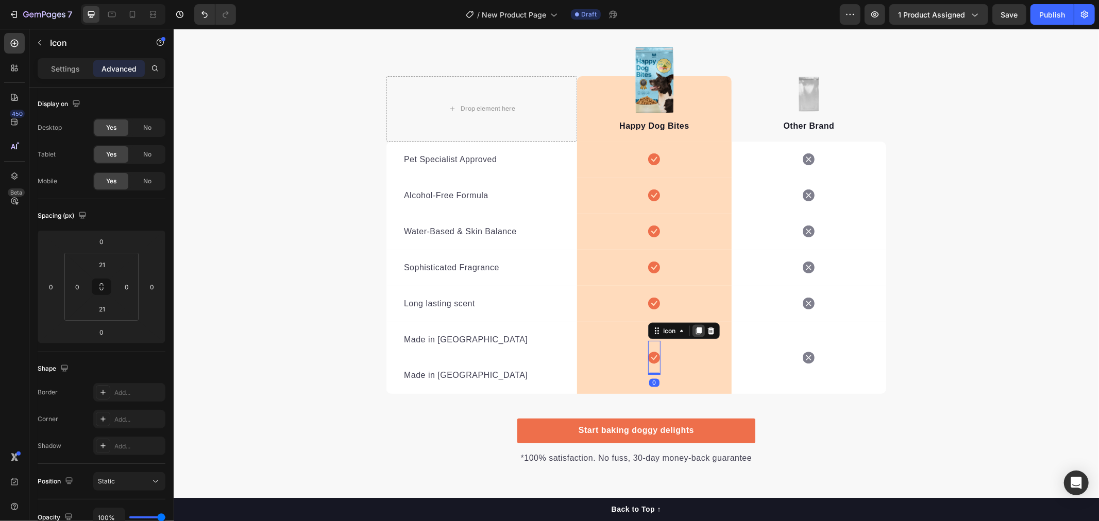
click at [695, 330] on icon at bounding box center [698, 330] width 6 height 7
click at [806, 356] on icon at bounding box center [808, 357] width 12 height 12
click at [777, 333] on icon at bounding box center [781, 331] width 8 height 8
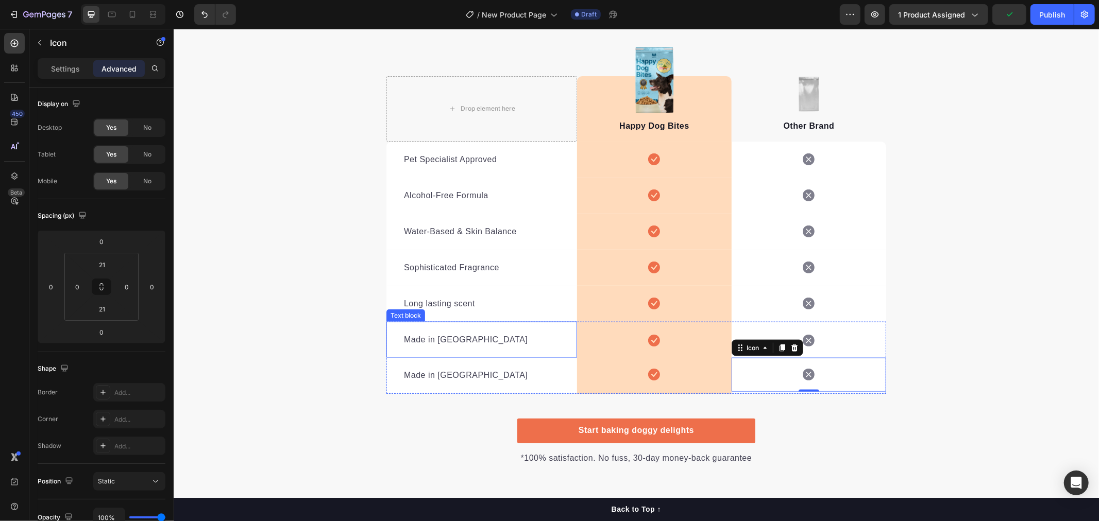
click at [444, 338] on p "Made in [GEOGRAPHIC_DATA]" at bounding box center [481, 339] width 156 height 12
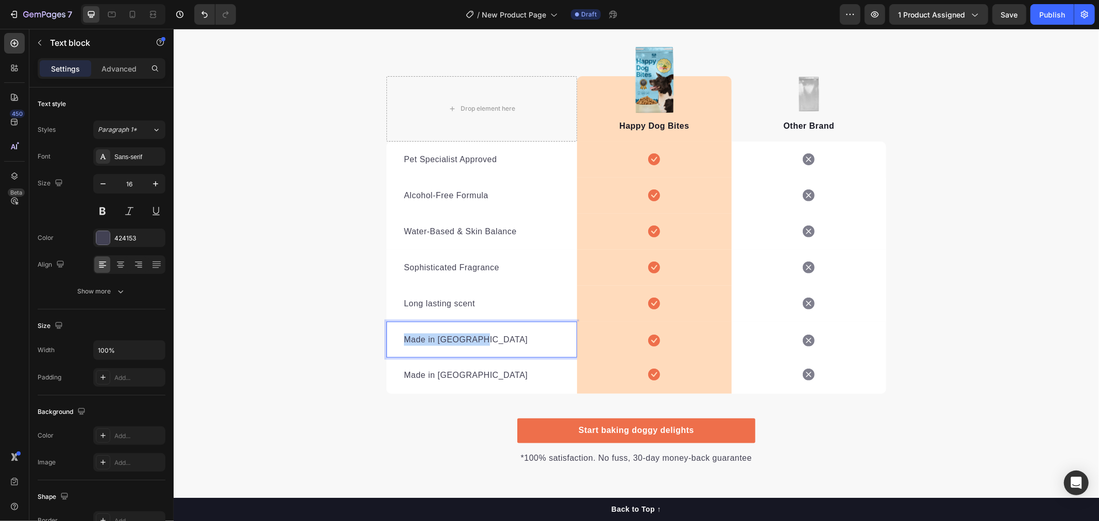
drag, startPoint x: 468, startPoint y: 337, endPoint x: 401, endPoint y: 337, distance: 66.4
click at [403, 337] on p "Made in [GEOGRAPHIC_DATA]" at bounding box center [481, 339] width 156 height 12
drag, startPoint x: 565, startPoint y: 381, endPoint x: 542, endPoint y: 382, distance: 23.2
click at [565, 381] on div "Made in Australia Text block" at bounding box center [481, 375] width 191 height 36
click at [451, 351] on icon at bounding box center [454, 348] width 8 height 8
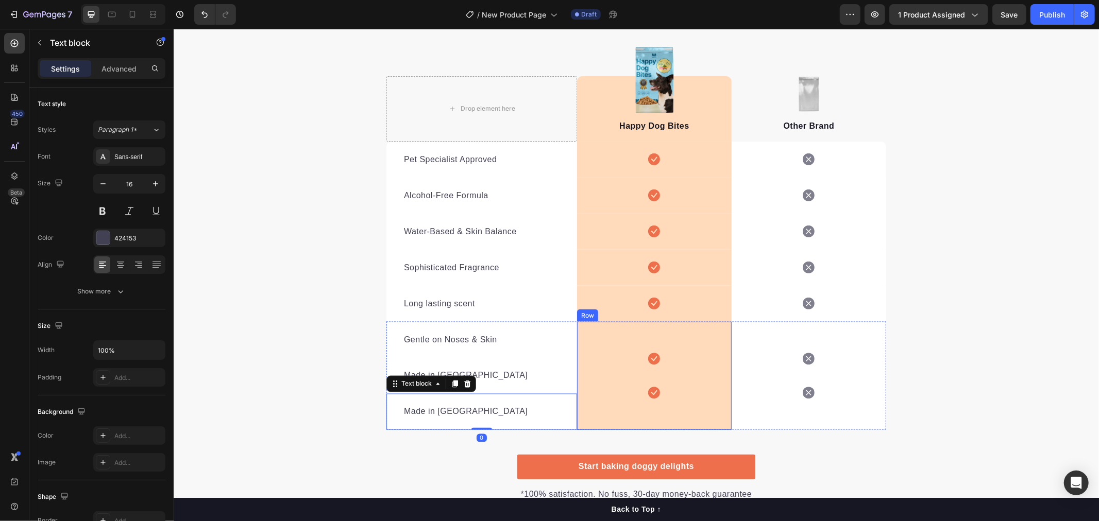
click at [666, 407] on div "Icon Icon Row" at bounding box center [653, 375] width 155 height 108
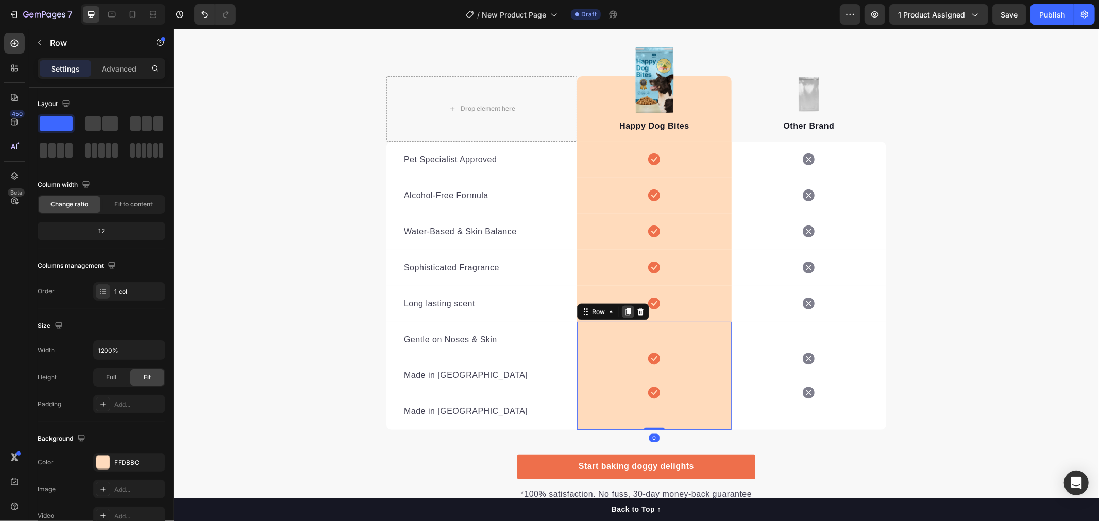
click at [625, 314] on icon at bounding box center [628, 311] width 6 height 7
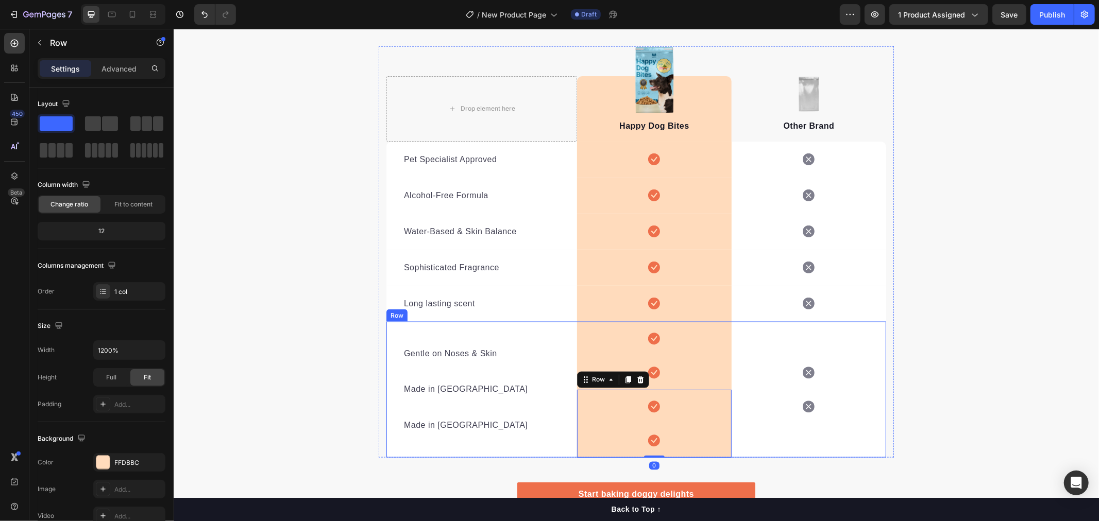
click at [827, 438] on div "Icon Icon" at bounding box center [808, 389] width 155 height 136
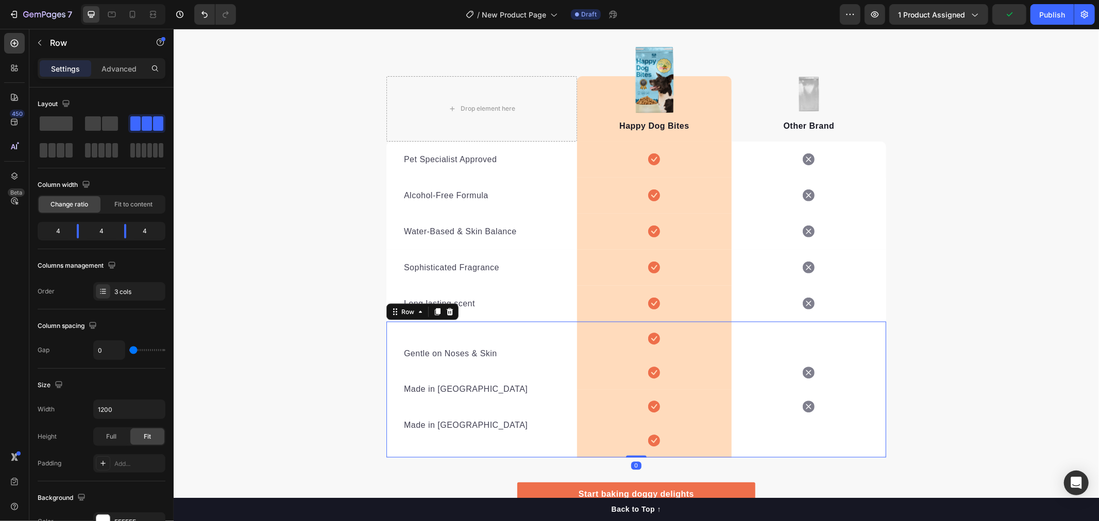
click at [805, 368] on icon at bounding box center [808, 372] width 12 height 12
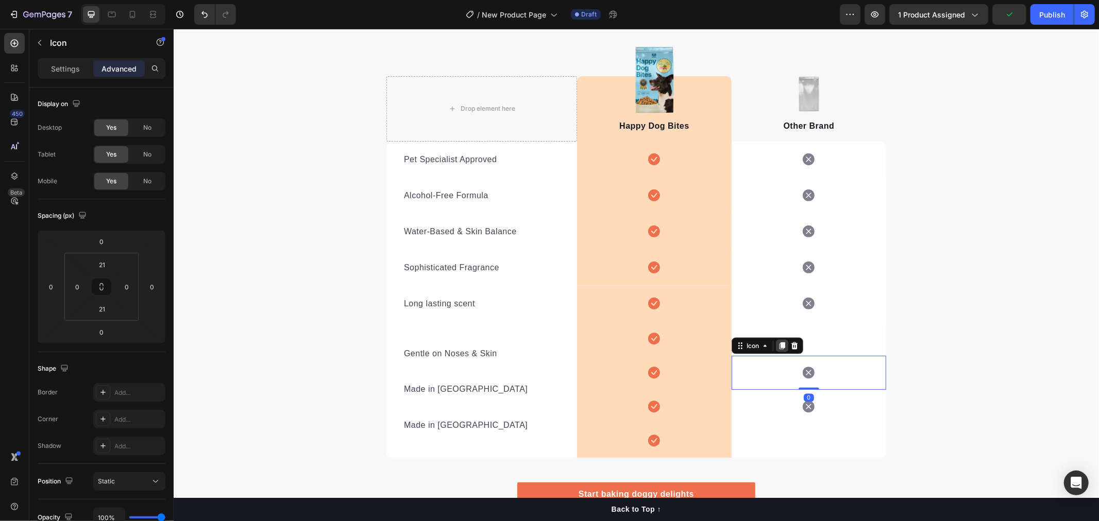
click at [779, 346] on icon at bounding box center [782, 345] width 6 height 7
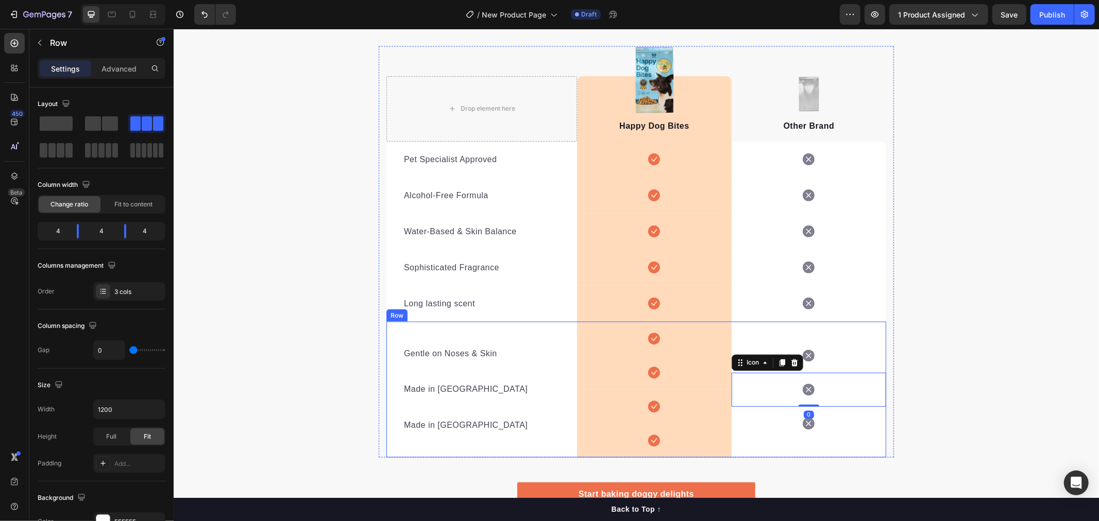
click at [784, 440] on div "Icon Icon 0 Icon" at bounding box center [808, 389] width 155 height 136
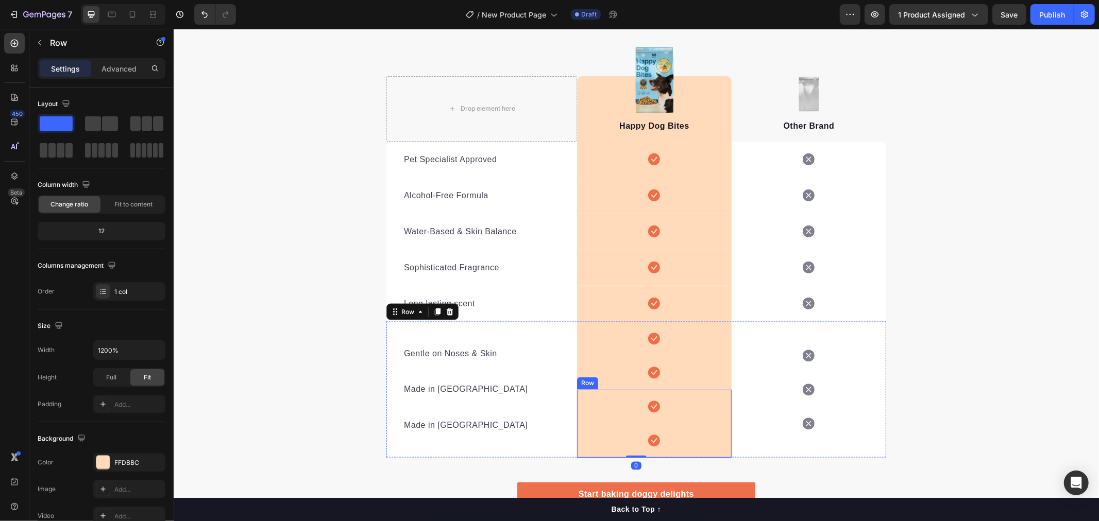
click at [714, 440] on div "Icon Icon Row" at bounding box center [653, 423] width 155 height 68
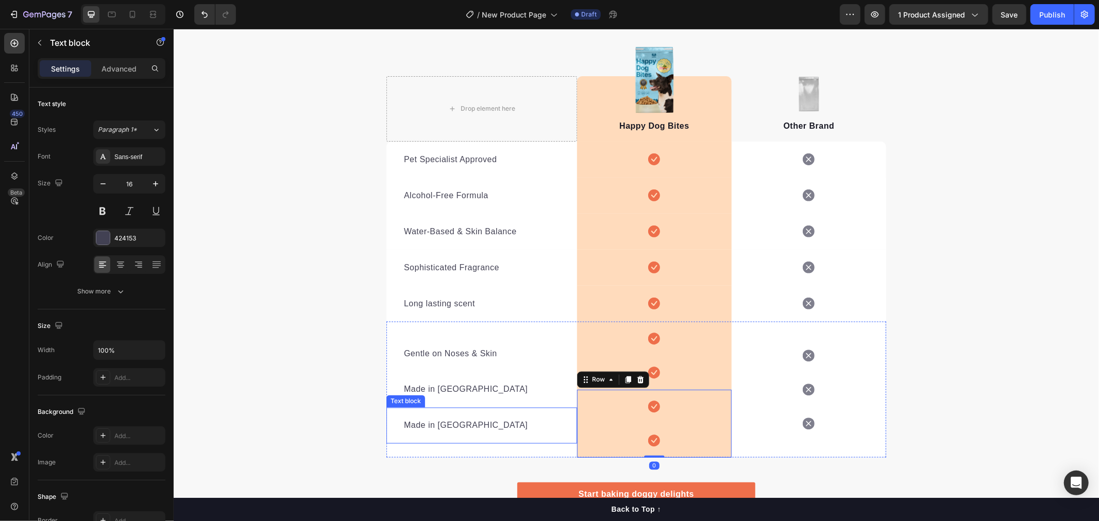
click at [544, 429] on p "Made in [GEOGRAPHIC_DATA]" at bounding box center [481, 425] width 156 height 12
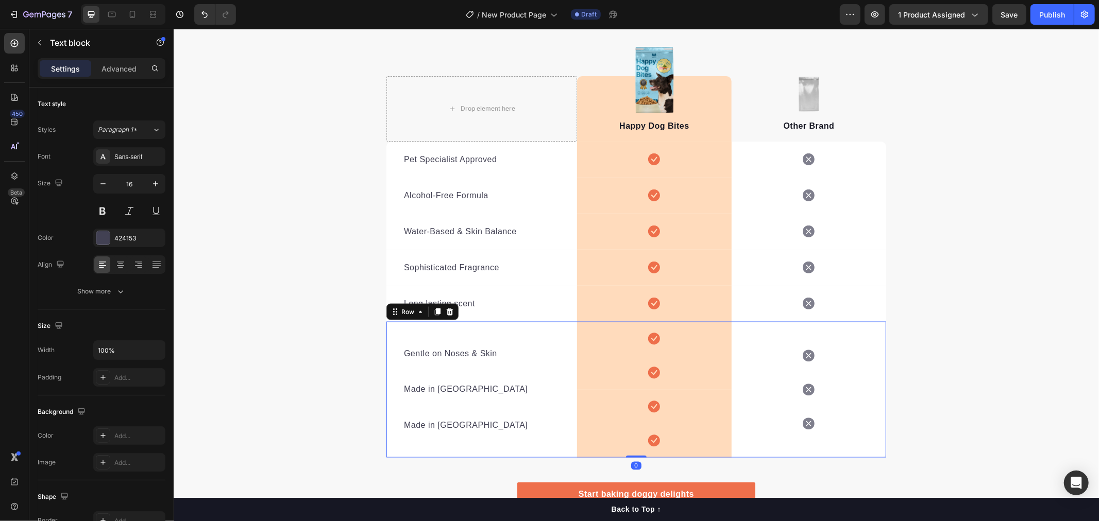
click at [797, 324] on div "Icon Icon Icon" at bounding box center [808, 389] width 155 height 136
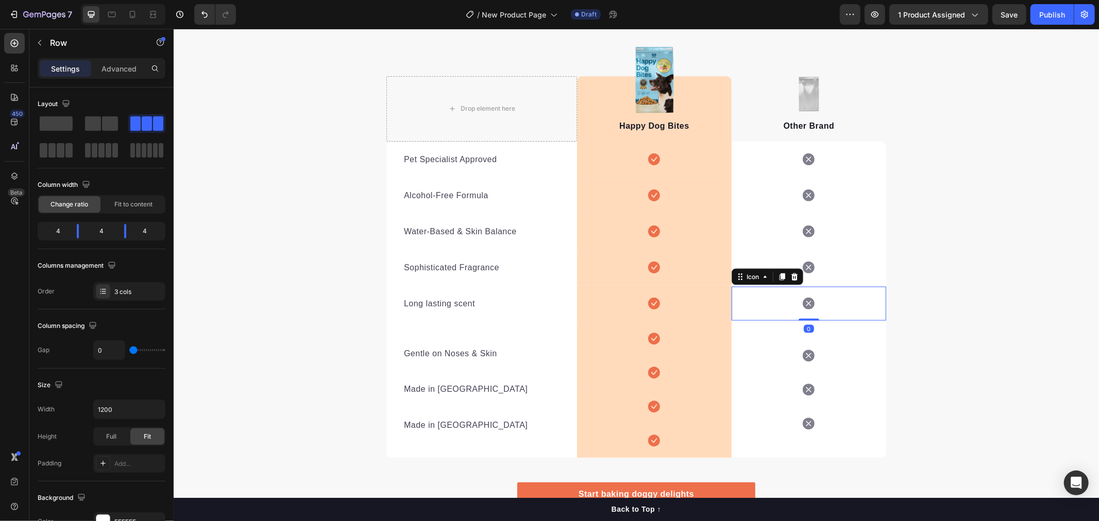
click at [805, 301] on icon at bounding box center [808, 303] width 12 height 12
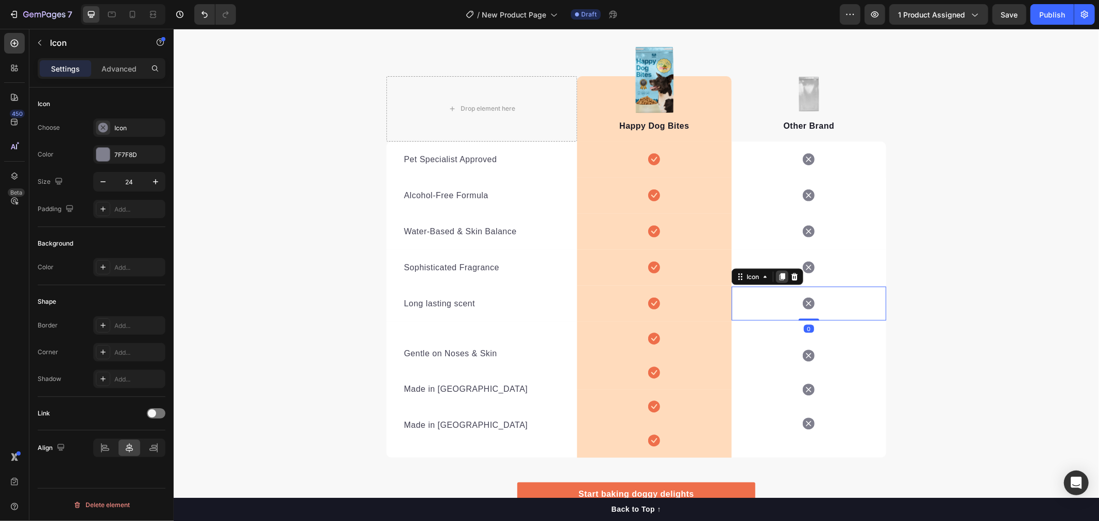
click at [777, 276] on icon at bounding box center [781, 276] width 8 height 8
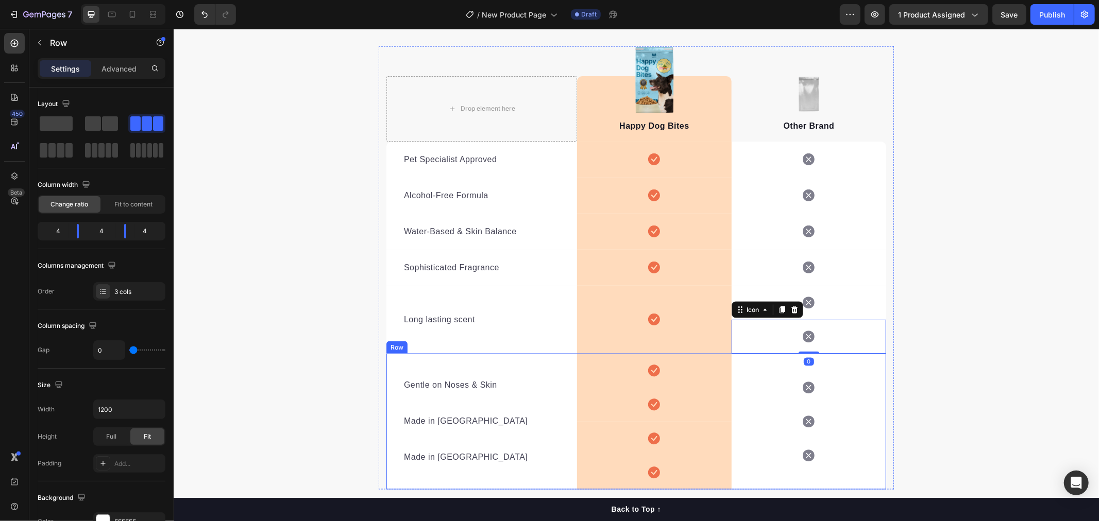
click at [839, 363] on div "Icon Icon Icon" at bounding box center [808, 421] width 155 height 136
click at [905, 374] on div "We’re a whole different breed. Heading It’s easy to see why Super Tummy Daily i…" at bounding box center [635, 253] width 925 height 617
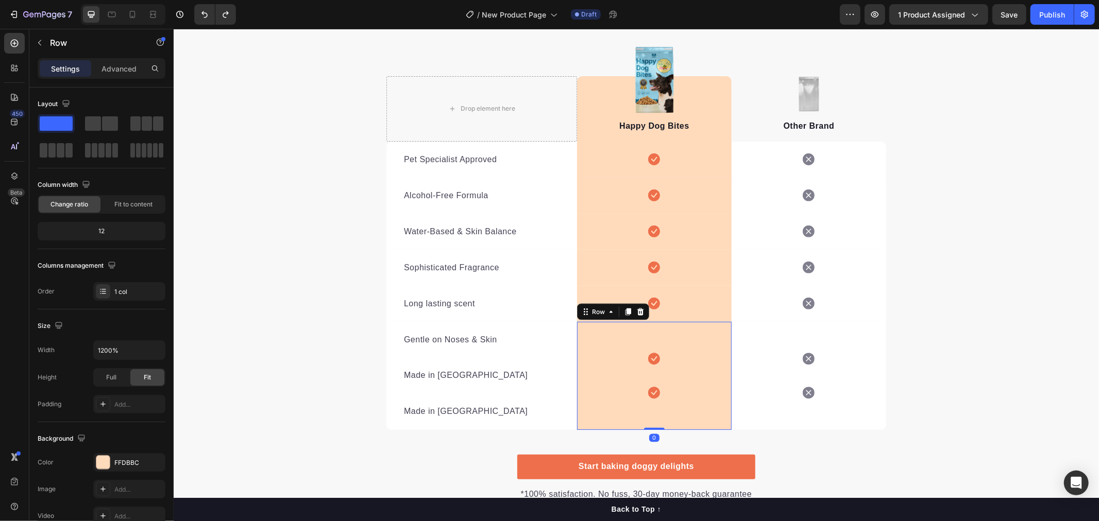
click at [688, 332] on div "Icon Icon Row 0" at bounding box center [653, 375] width 155 height 108
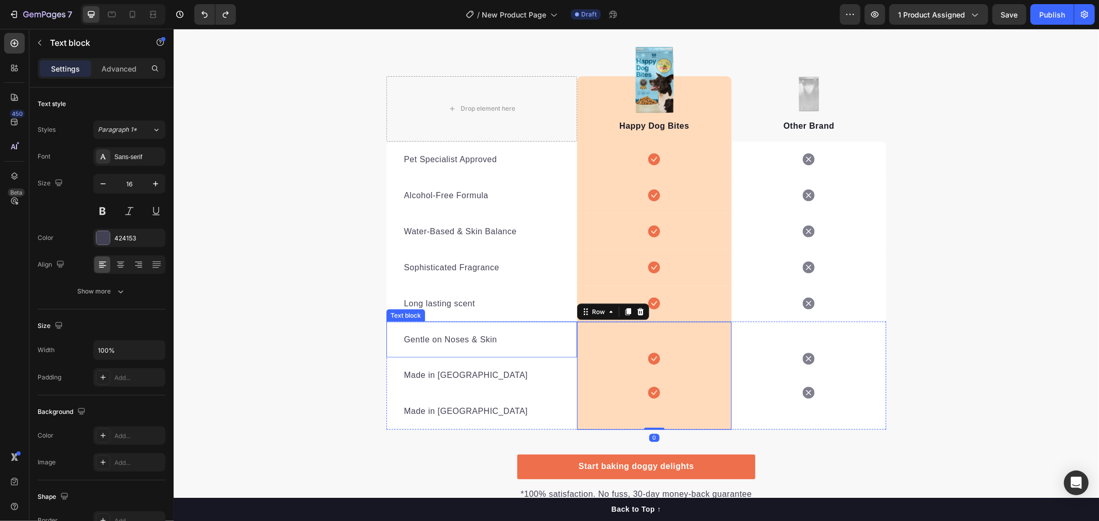
click at [486, 330] on div "Gentle on Noses & Skin Text block" at bounding box center [481, 339] width 191 height 36
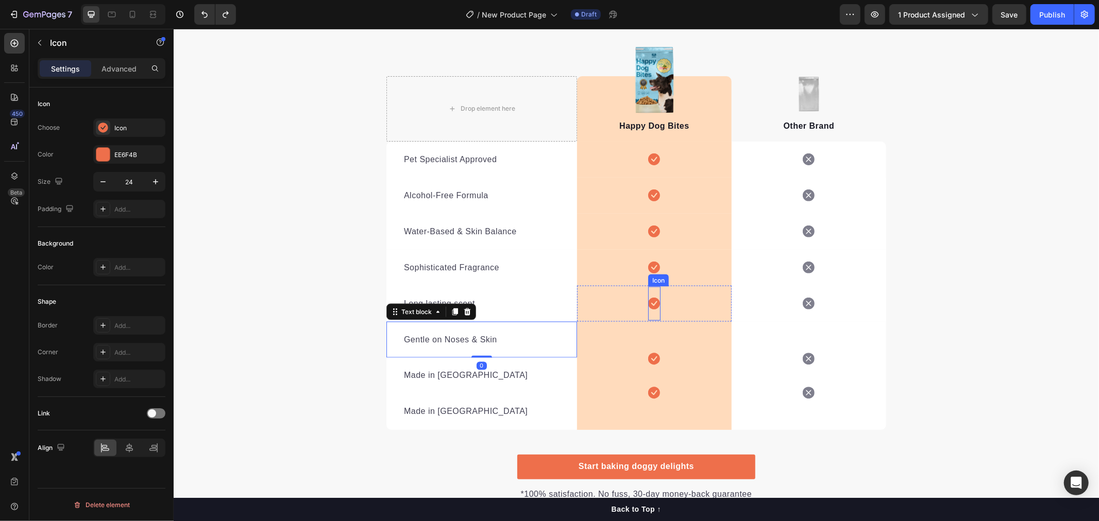
click at [651, 306] on icon at bounding box center [653, 303] width 12 height 12
click at [694, 278] on icon at bounding box center [698, 276] width 8 height 8
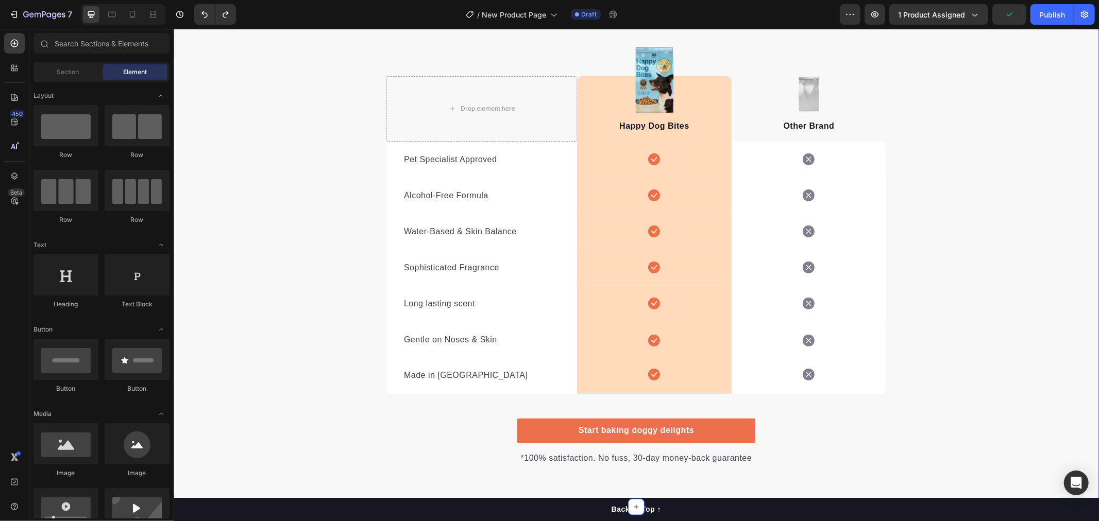
click at [923, 368] on div "We’re a whole different breed. Heading It’s easy to see why Super Tummy Daily i…" at bounding box center [635, 205] width 925 height 521
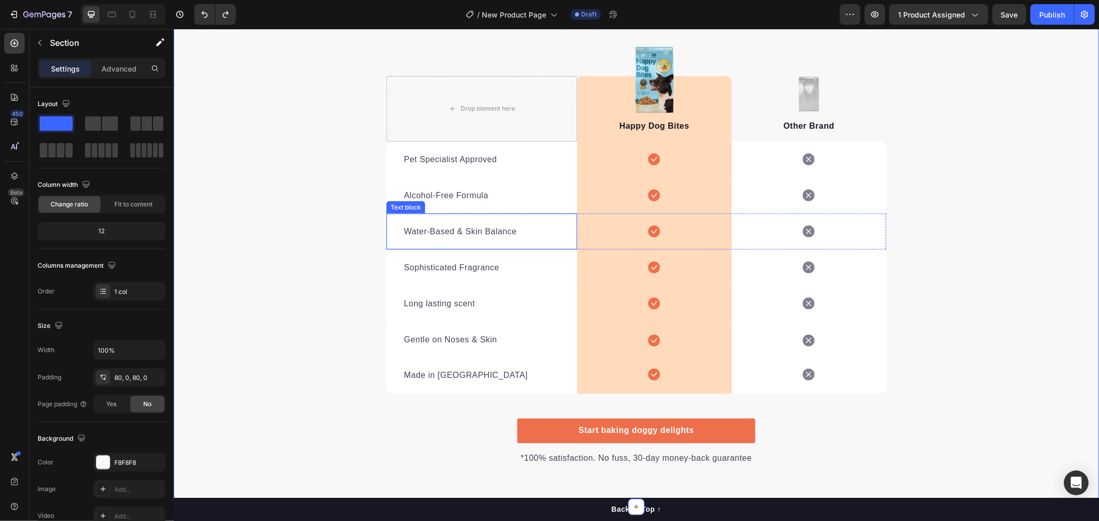
click at [476, 232] on p "Water-Based & Skin Balance" at bounding box center [481, 231] width 156 height 12
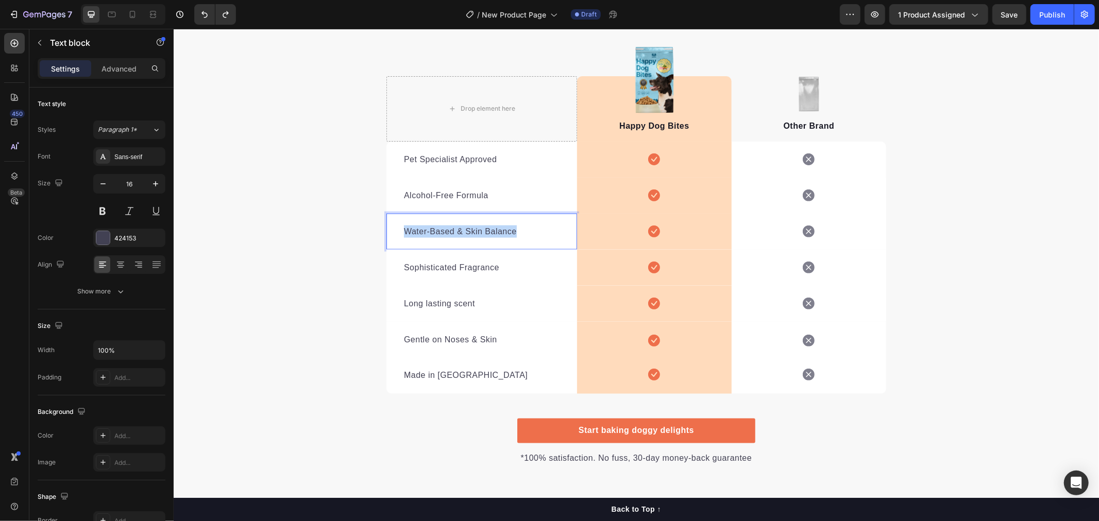
drag, startPoint x: 513, startPoint y: 229, endPoint x: 401, endPoint y: 229, distance: 111.8
click at [403, 229] on p "Water-Based & Skin Balance" at bounding box center [481, 231] width 156 height 12
click at [454, 283] on div "Sophisticated Fragrance Text block" at bounding box center [481, 267] width 191 height 36
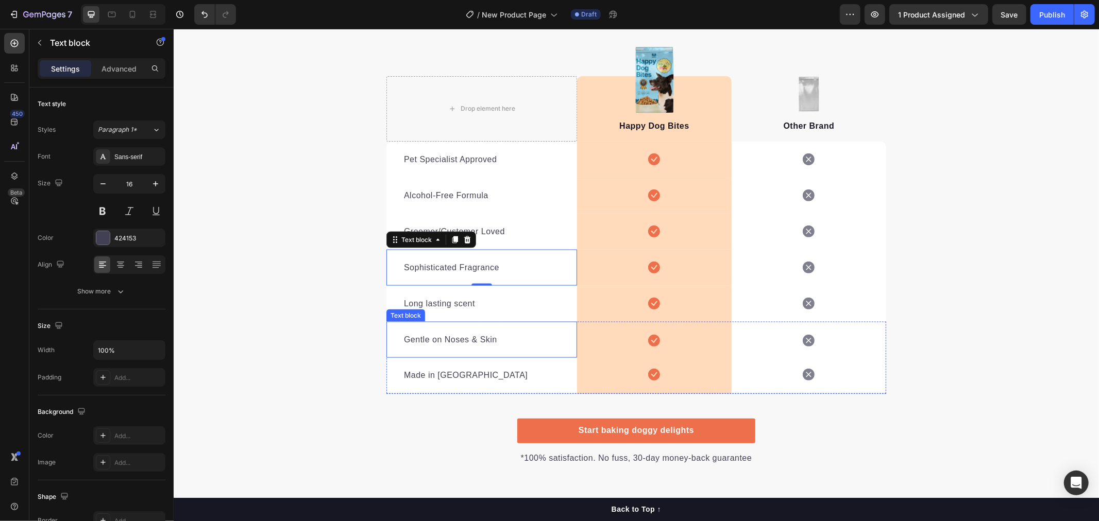
click at [446, 343] on p "Gentle on Noses & Skin" at bounding box center [481, 339] width 156 height 12
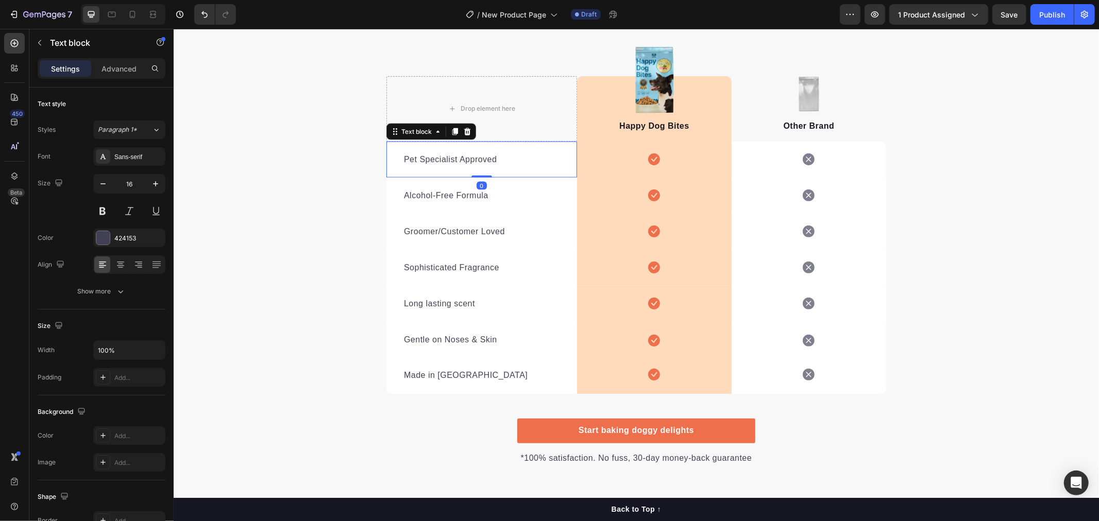
click at [451, 158] on p "Pet Specialist Approved" at bounding box center [481, 159] width 156 height 12
click at [465, 152] on div "Pet Specialist Approved" at bounding box center [481, 159] width 158 height 14
click at [477, 157] on p "Pet Specialist Approved" at bounding box center [481, 159] width 156 height 12
click at [484, 168] on div "Pet Specialist Approved Text block 0" at bounding box center [481, 159] width 191 height 36
click at [490, 161] on p "Pet Specialist Approved" at bounding box center [481, 159] width 156 height 12
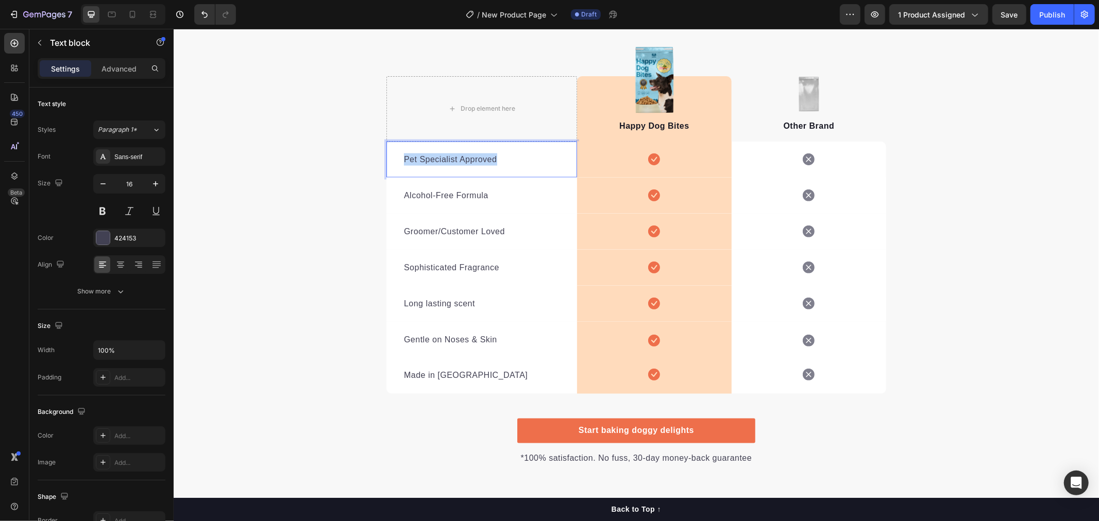
drag, startPoint x: 493, startPoint y: 159, endPoint x: 398, endPoint y: 160, distance: 94.8
click at [402, 160] on div "Pet Specialist Approved" at bounding box center [481, 159] width 158 height 14
click at [378, 257] on div "Drop element here Image Happy Dog Bites Text block Row Image Other Brand Text b…" at bounding box center [635, 220] width 515 height 348
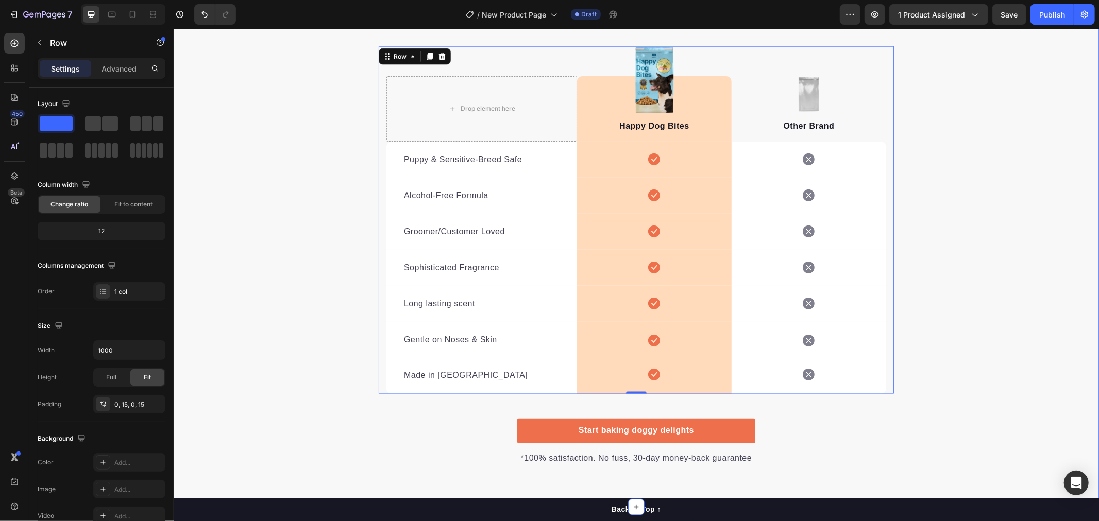
click at [351, 247] on div "We’re a whole different breed. Heading It’s easy to see why Super Tummy Daily i…" at bounding box center [635, 205] width 925 height 521
click at [951, 335] on div "We’re a whole different breed. Heading It’s easy to see why Super Tummy Daily i…" at bounding box center [635, 205] width 925 height 521
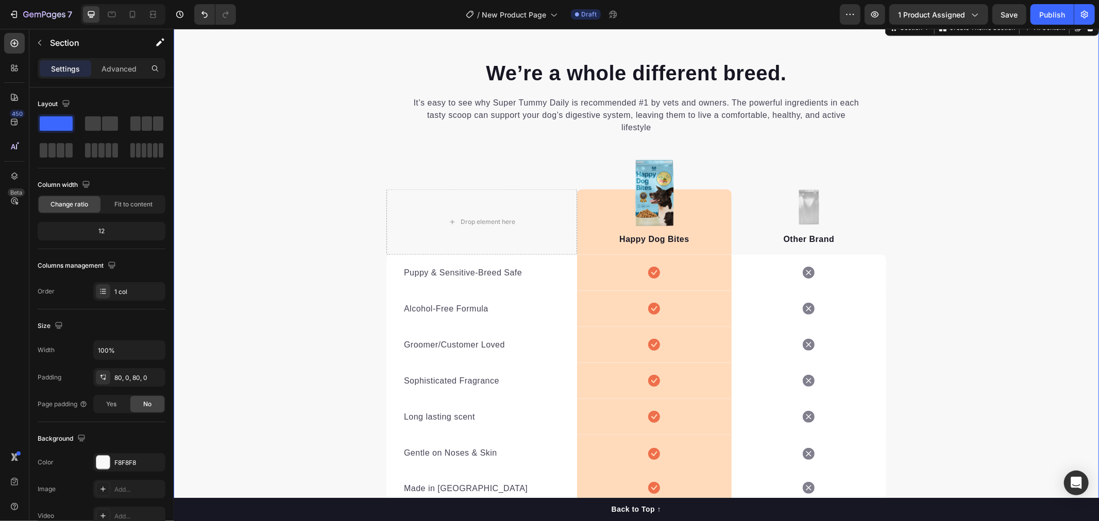
scroll to position [1202, 0]
click at [642, 184] on img at bounding box center [653, 193] width 39 height 67
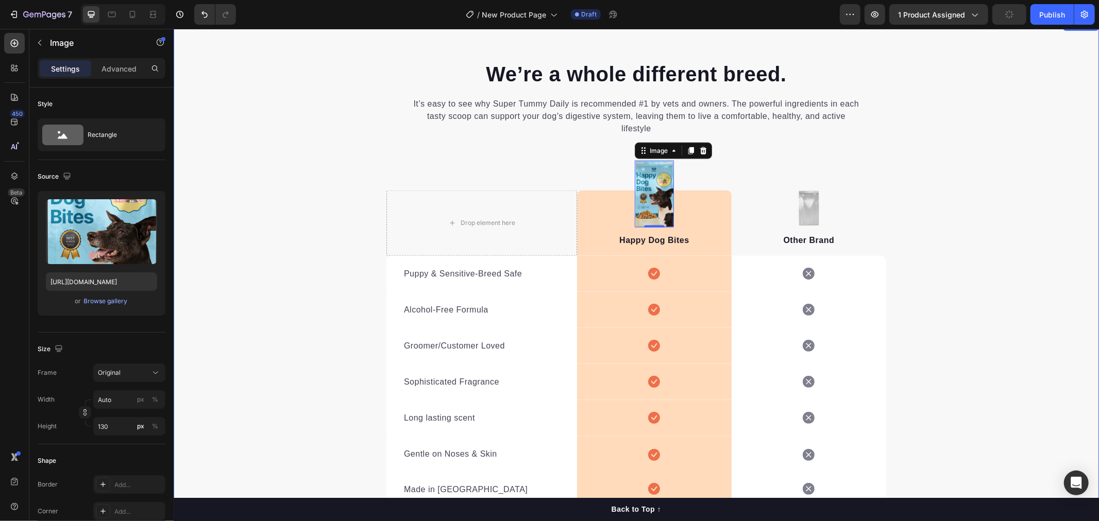
click at [269, 325] on div "We’re a whole different breed. Heading It’s easy to see why Super Tummy Daily i…" at bounding box center [635, 319] width 925 height 521
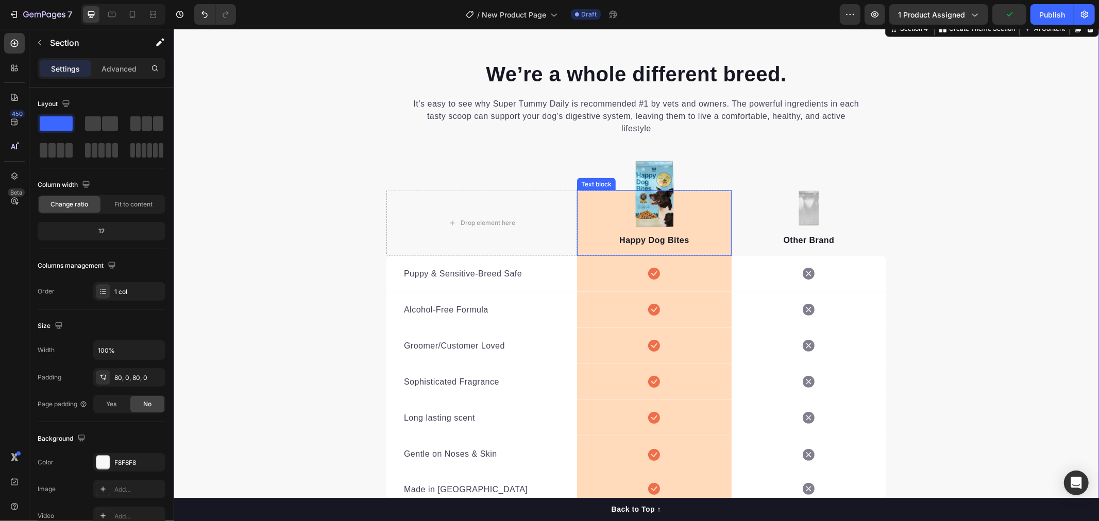
click at [664, 240] on p "Happy Dog Bites" at bounding box center [653, 240] width 152 height 12
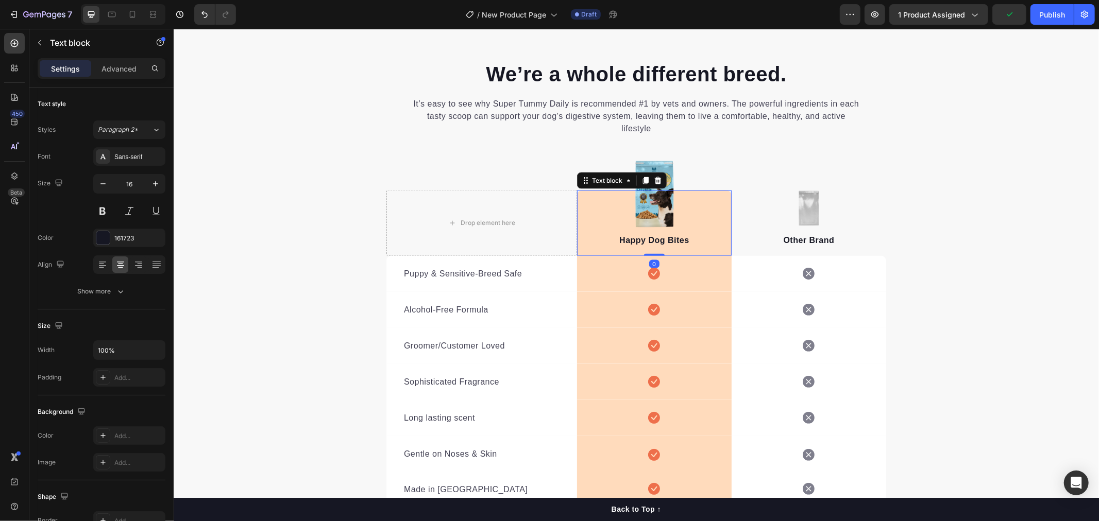
click at [664, 240] on p "Happy Dog Bites" at bounding box center [653, 240] width 152 height 12
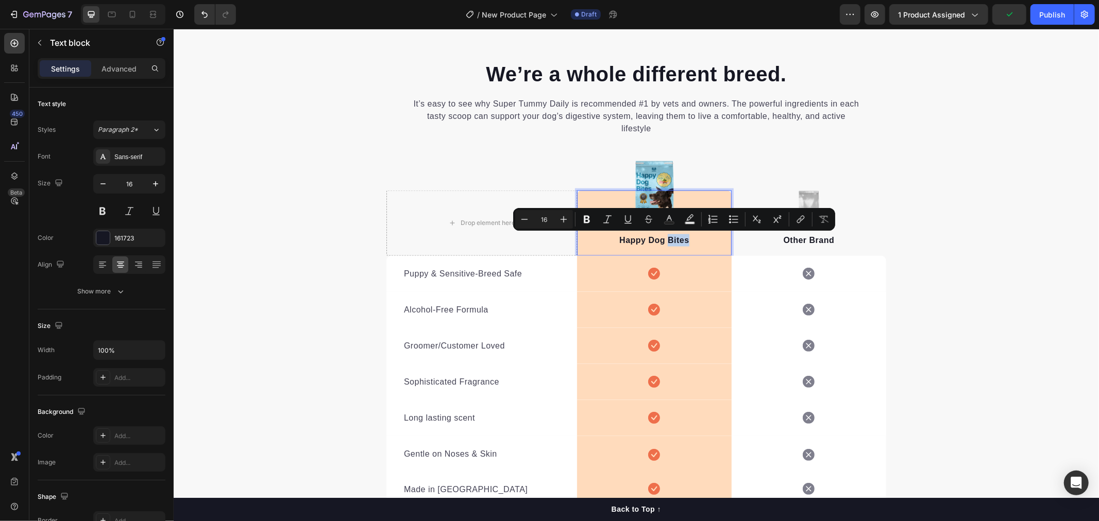
click at [677, 238] on p "Happy Dog Bites" at bounding box center [653, 240] width 152 height 12
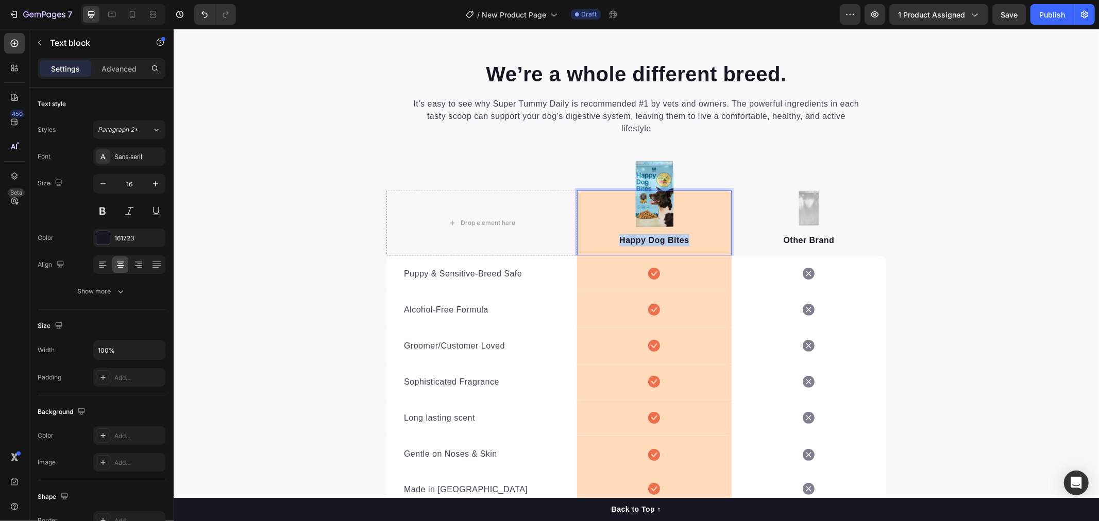
drag, startPoint x: 685, startPoint y: 238, endPoint x: 617, endPoint y: 238, distance: 68.0
click at [617, 238] on p "Happy Dog Bites" at bounding box center [653, 240] width 152 height 12
click at [913, 292] on div "We’re a whole different breed. Heading It’s easy to see why Super Tummy Daily i…" at bounding box center [635, 319] width 925 height 521
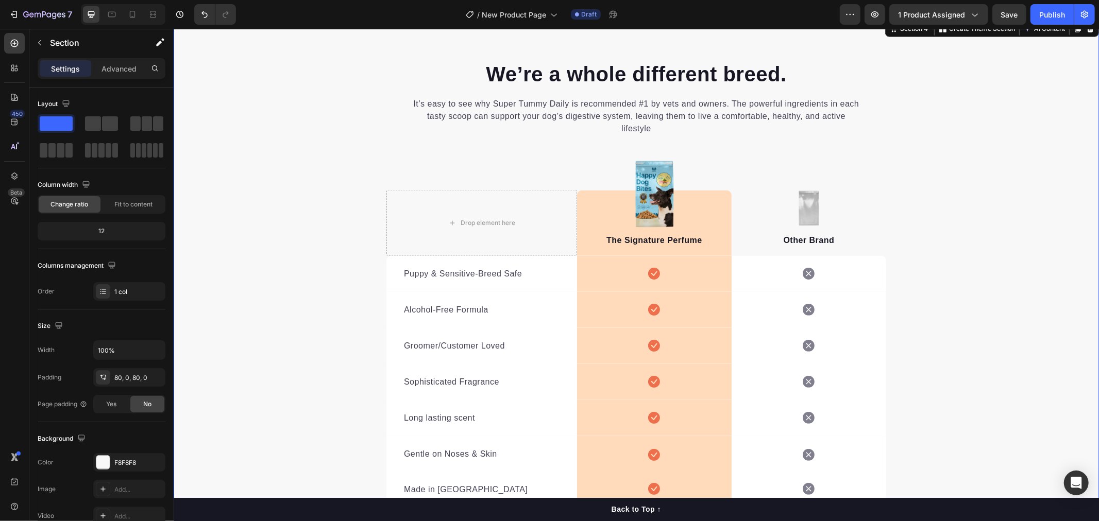
scroll to position [1145, 0]
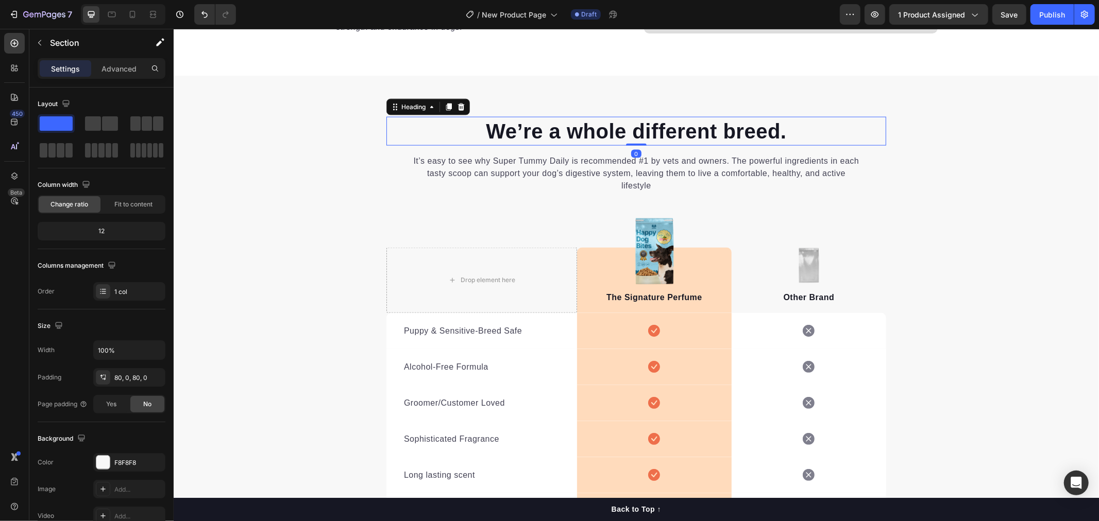
click at [657, 126] on p "We’re a whole different breed." at bounding box center [636, 130] width 498 height 27
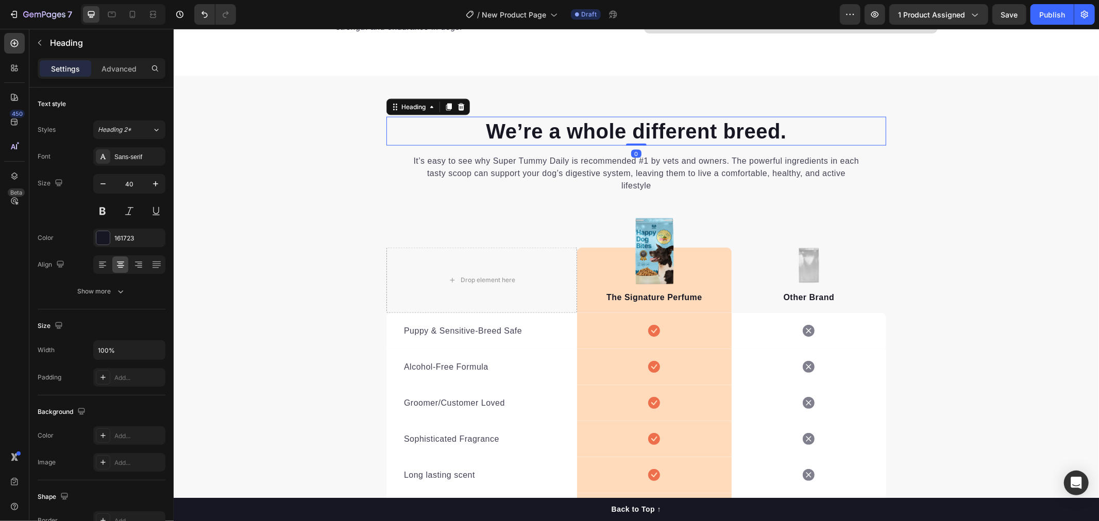
click at [633, 125] on p "We’re a whole different breed." at bounding box center [636, 130] width 498 height 27
click at [537, 131] on p "We’re a whole different breed." at bounding box center [636, 130] width 498 height 27
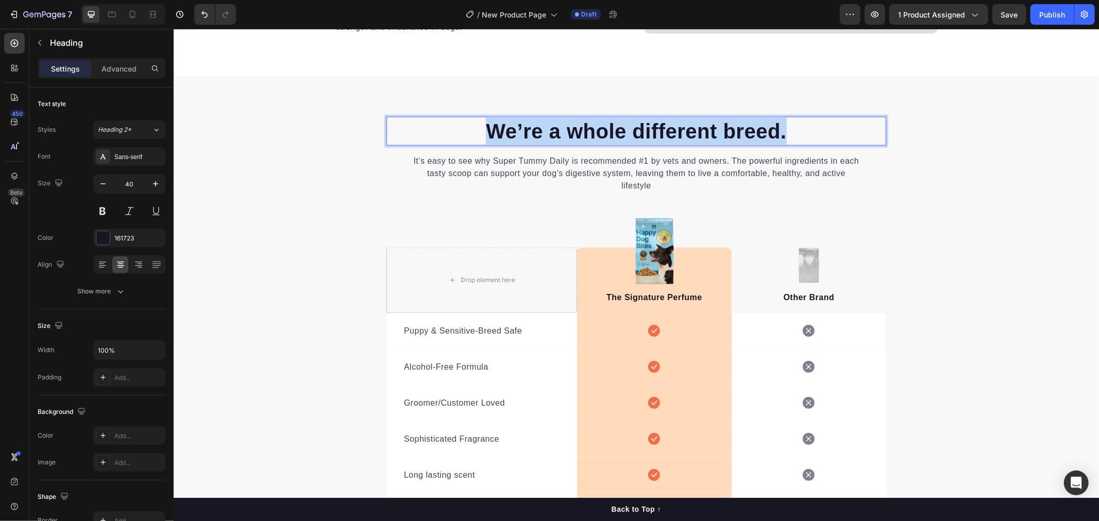
drag, startPoint x: 483, startPoint y: 130, endPoint x: 805, endPoint y: 139, distance: 321.5
click at [805, 139] on p "We’re a whole different breed." at bounding box center [636, 130] width 498 height 27
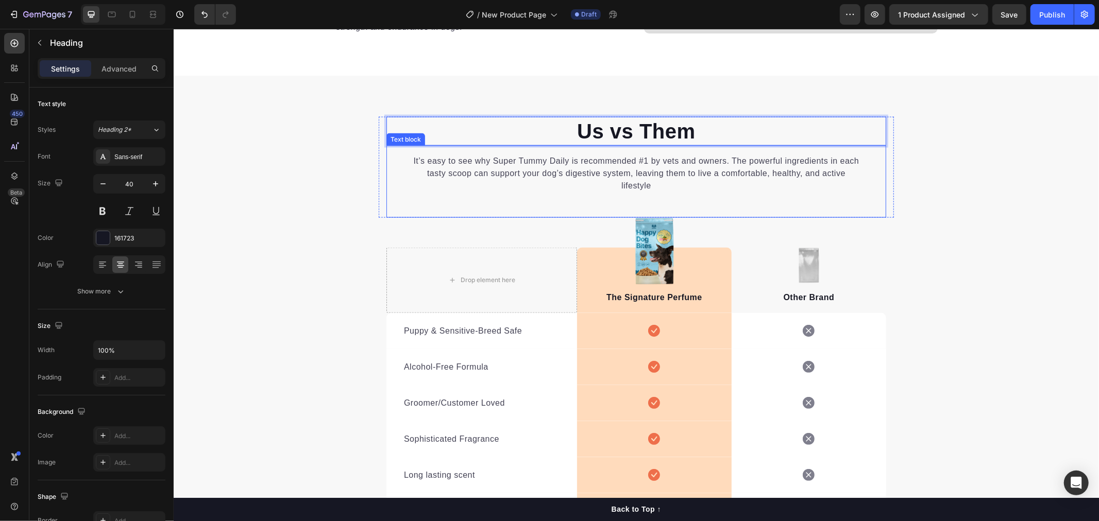
click at [544, 175] on p "It’s easy to see why Super Tummy Daily is recommended #1 by vets and owners. Th…" at bounding box center [636, 173] width 450 height 37
click at [618, 127] on p "Us vs Them" at bounding box center [636, 130] width 498 height 27
click at [662, 128] on p "Us vs Them" at bounding box center [636, 130] width 498 height 27
drag, startPoint x: 705, startPoint y: 132, endPoint x: 566, endPoint y: 129, distance: 139.1
click at [566, 129] on p "Us vs Them" at bounding box center [636, 130] width 498 height 27
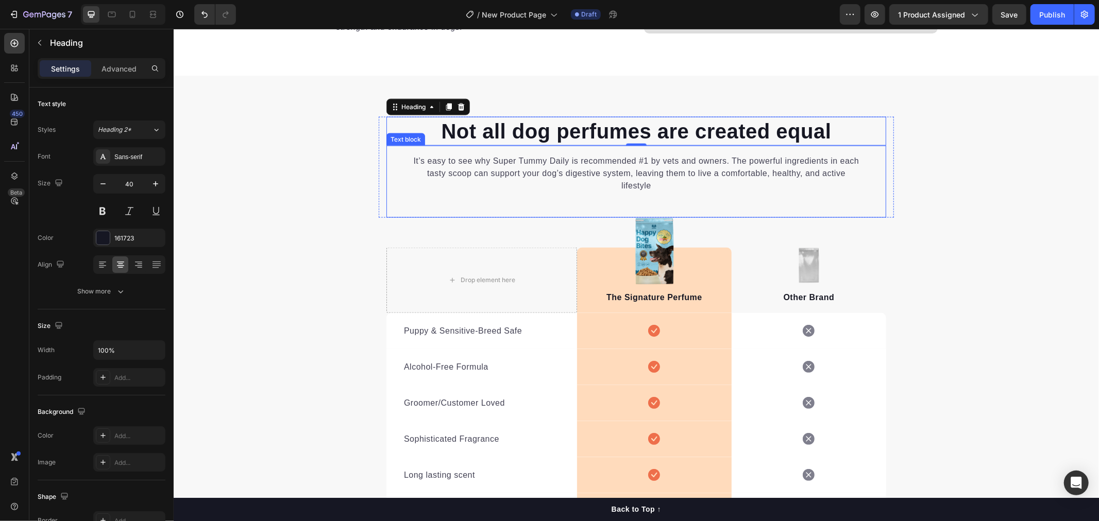
click at [686, 178] on p "It’s easy to see why Super Tummy Daily is recommended #1 by vets and owners. Th…" at bounding box center [636, 173] width 450 height 37
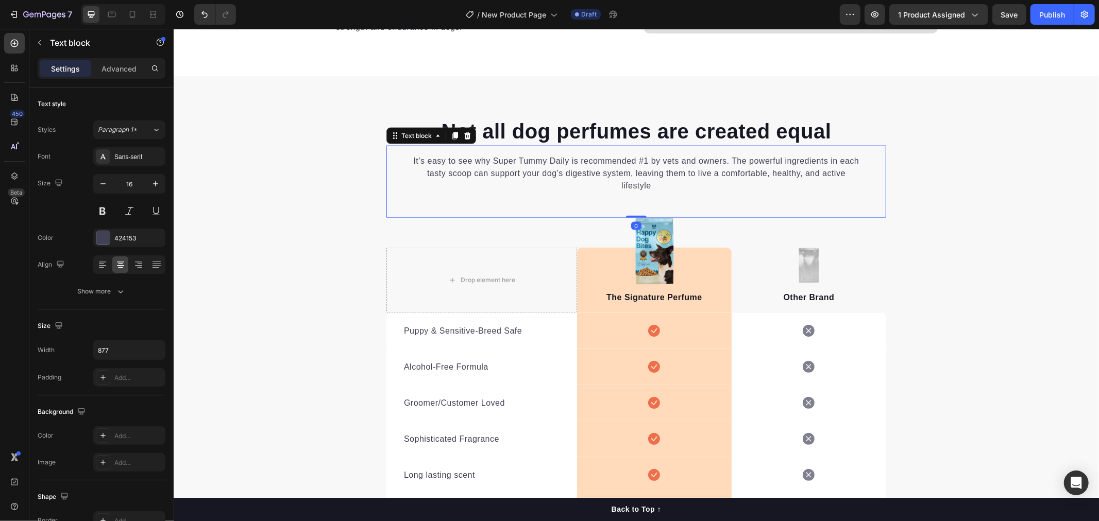
click at [662, 184] on p "It’s easy to see why Super Tummy Daily is recommended #1 by vets and owners. Th…" at bounding box center [636, 173] width 450 height 37
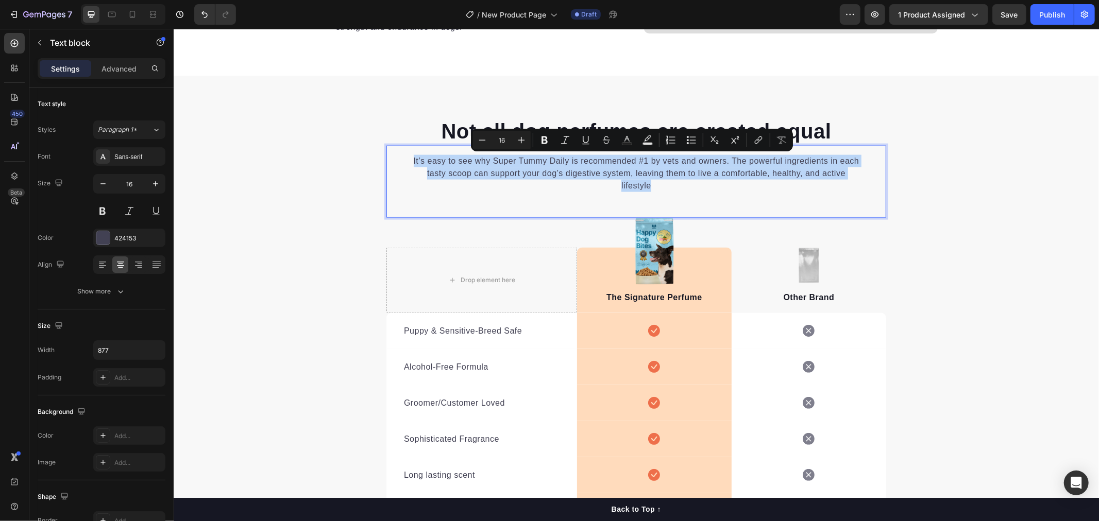
drag, startPoint x: 648, startPoint y: 182, endPoint x: 404, endPoint y: 159, distance: 244.7
click at [404, 159] on div "It’s easy to see why Super Tummy Daily is recommended #1 by vets and owners. Th…" at bounding box center [636, 172] width 500 height 39
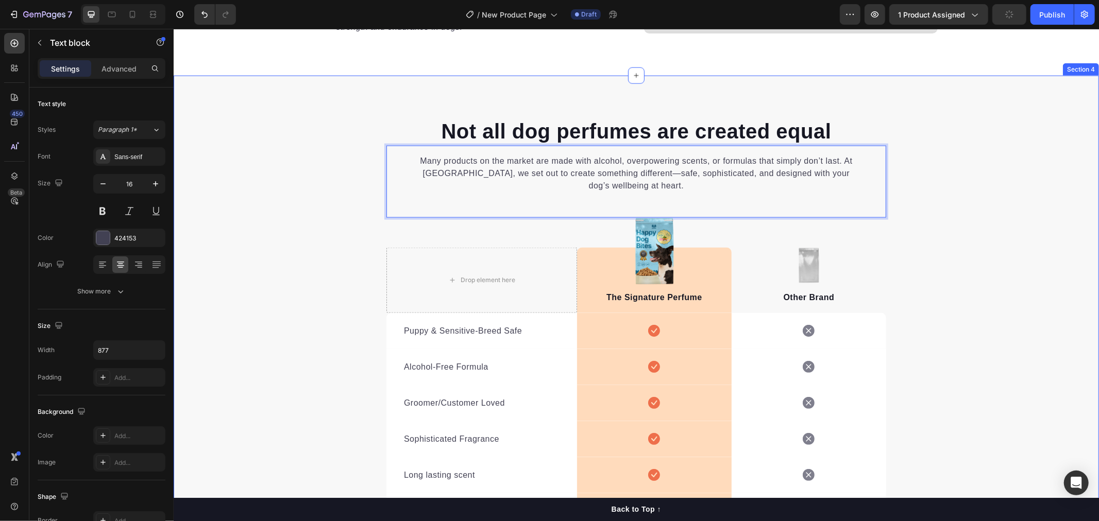
click at [947, 249] on div "Not all dog perfumes are created equal Heading Many products on the market are …" at bounding box center [635, 376] width 925 height 521
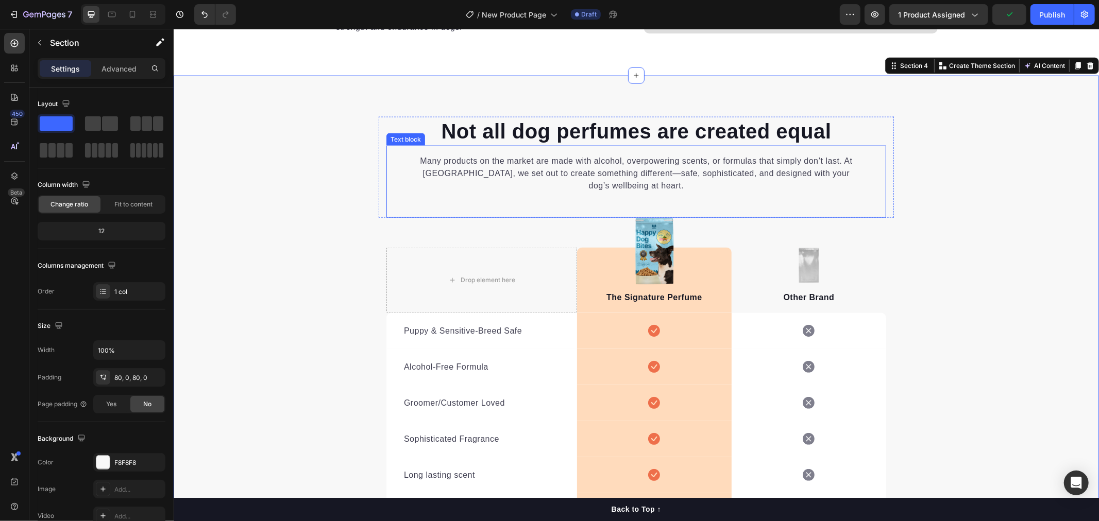
click at [633, 182] on p "Many products on the market are made with alcohol, overpowering scents, or form…" at bounding box center [636, 173] width 450 height 37
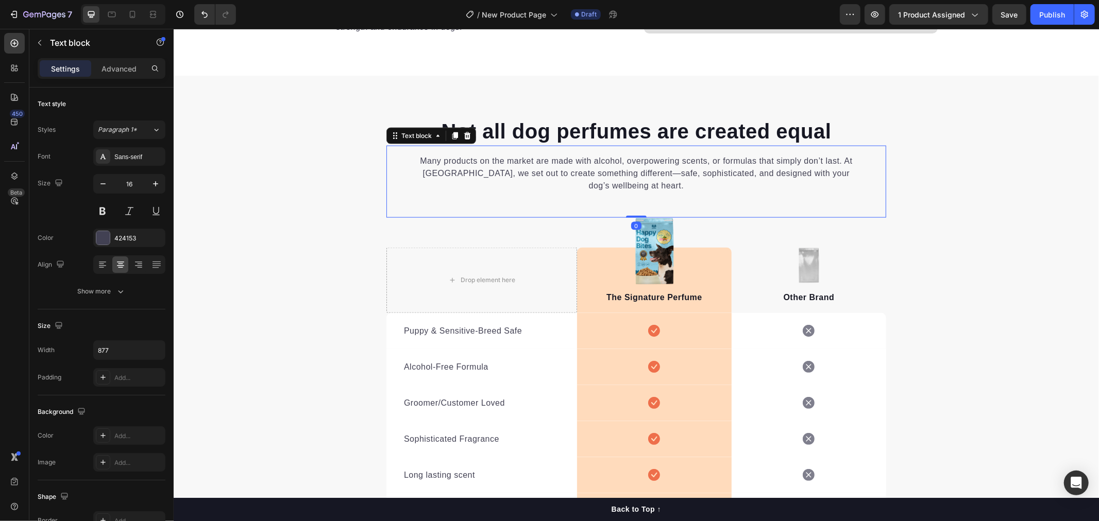
click at [633, 214] on div "Many products on the market are made with alcohol, overpowering scents, or form…" at bounding box center [636, 181] width 500 height 72
drag, startPoint x: 632, startPoint y: 213, endPoint x: 662, endPoint y: 206, distance: 31.2
click at [630, 202] on div "Many products on the market are made with alcohol, overpowering scents, or form…" at bounding box center [636, 181] width 500 height 72
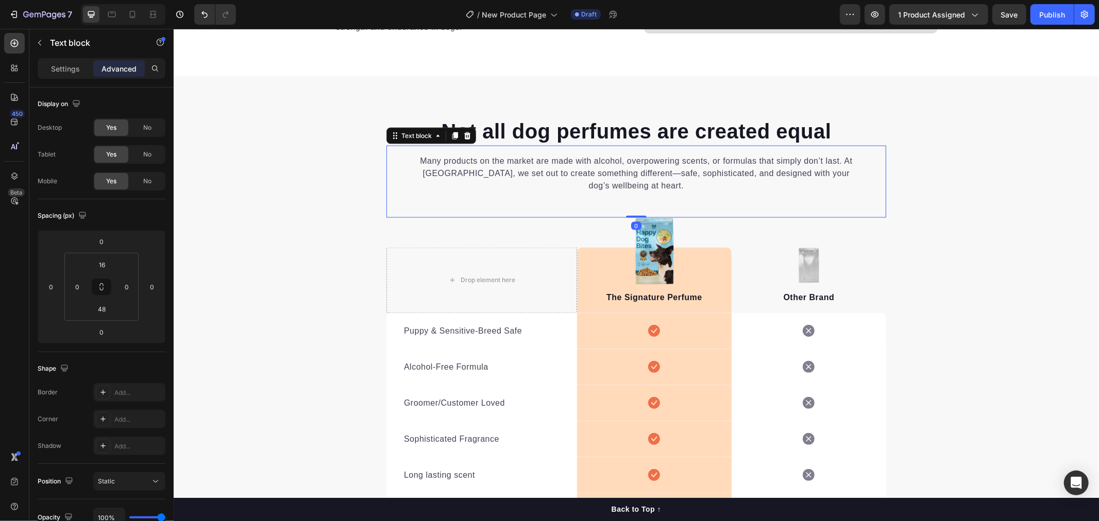
click at [893, 248] on div "Not all dog perfumes are created equal Heading Many products on the market are …" at bounding box center [635, 376] width 925 height 521
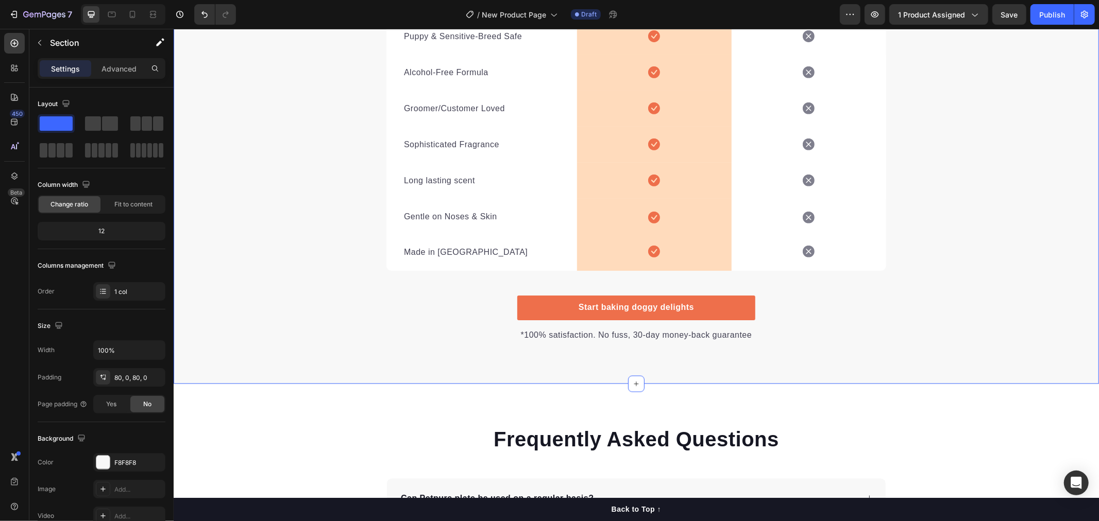
scroll to position [1545, 0]
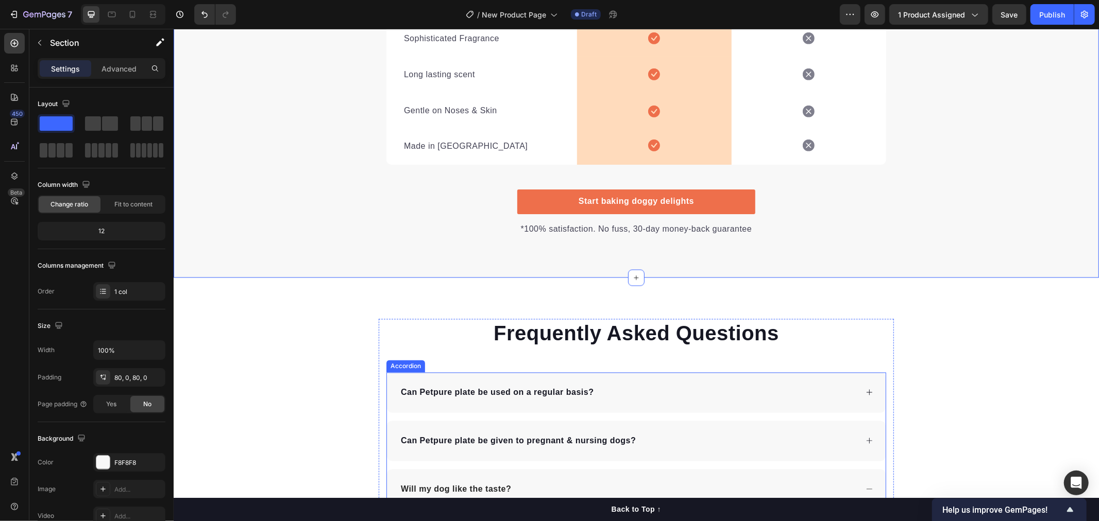
click at [865, 394] on icon at bounding box center [869, 392] width 8 height 8
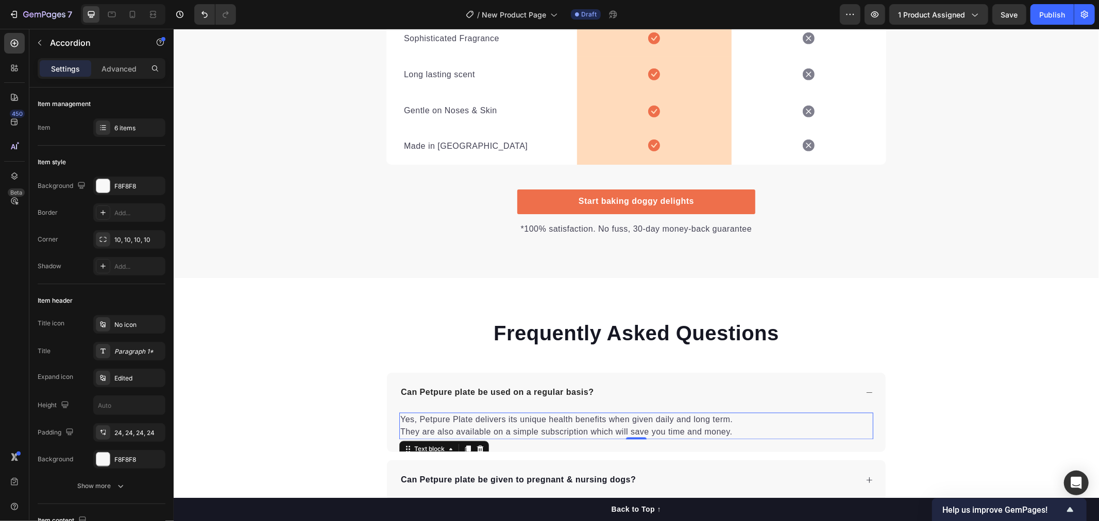
click at [541, 427] on p "Yes, Petpure Plate delivers its unique health benefits when given daily and lon…" at bounding box center [636, 426] width 472 height 25
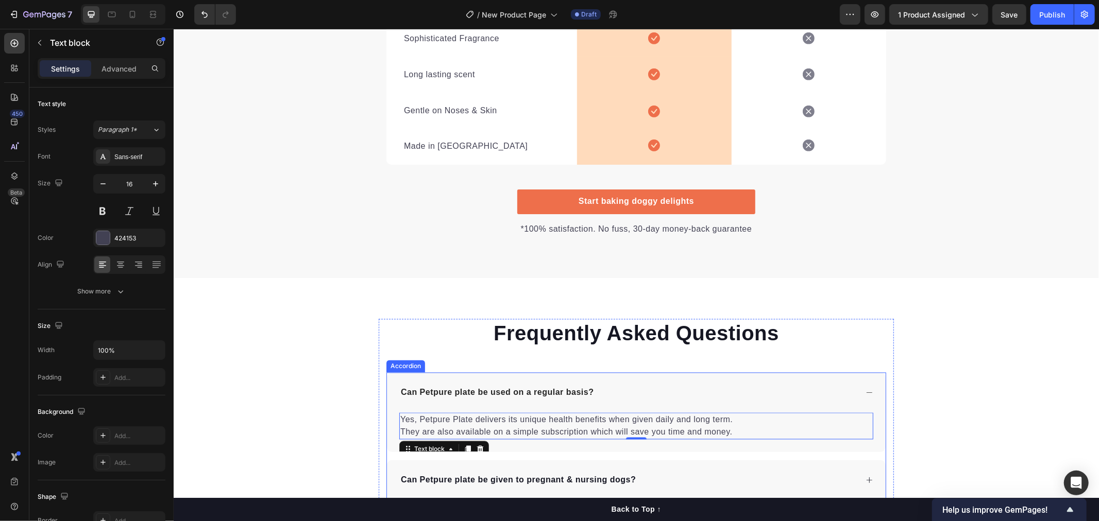
click at [533, 394] on p "Can Petpure plate be used on a regular basis?" at bounding box center [496, 392] width 193 height 12
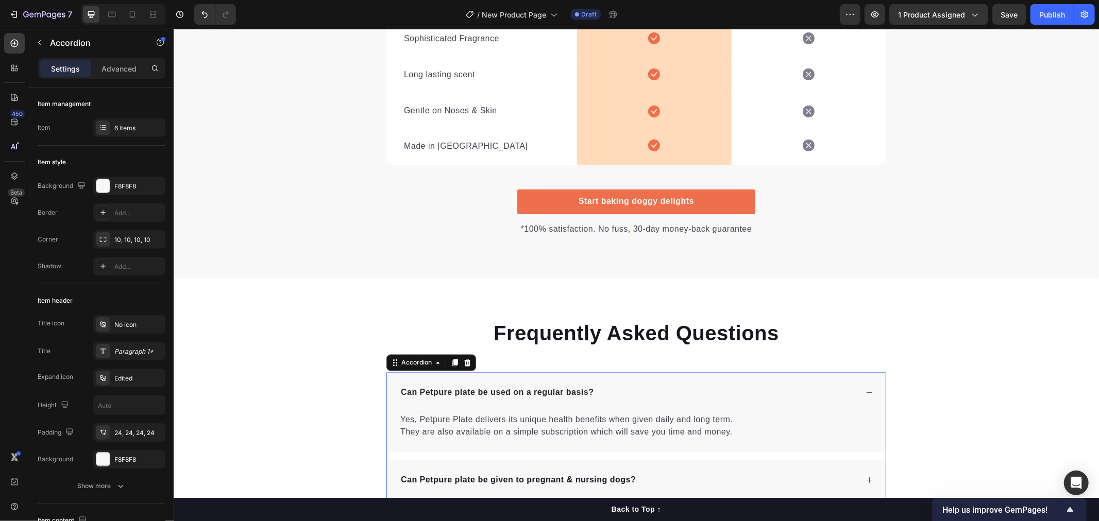
click at [562, 391] on p "Can Petpure plate be used on a regular basis?" at bounding box center [496, 392] width 193 height 12
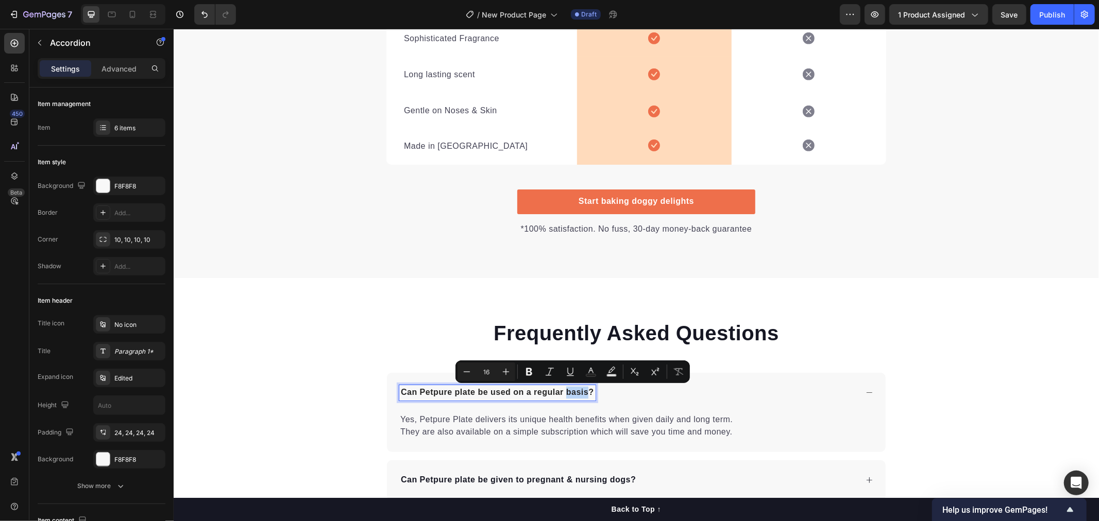
click at [572, 393] on p "Can Petpure plate be used on a regular basis?" at bounding box center [496, 392] width 193 height 12
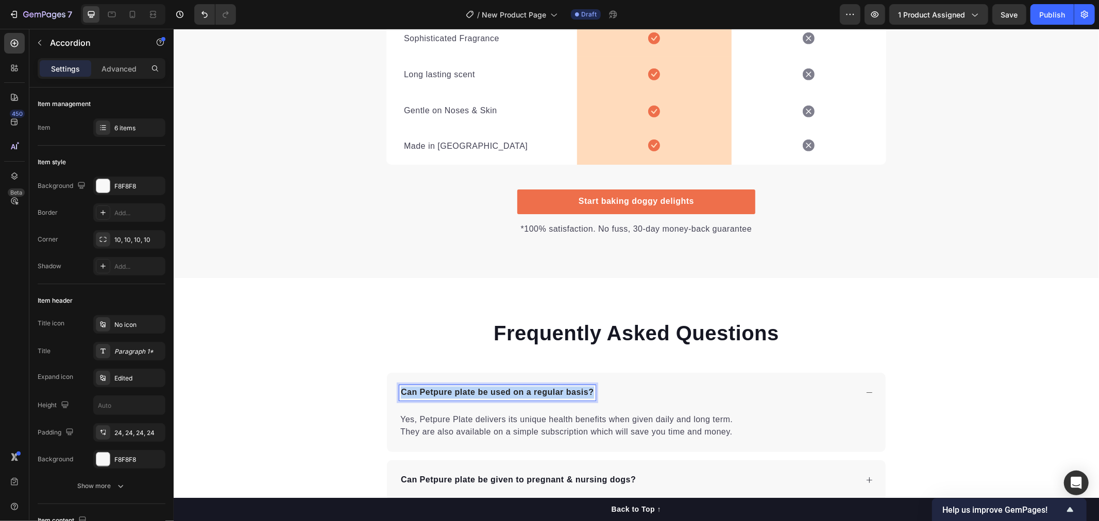
drag, startPoint x: 588, startPoint y: 394, endPoint x: 397, endPoint y: 391, distance: 190.6
click at [400, 391] on p "Can Petpure plate be used on a regular basis?" at bounding box center [496, 392] width 193 height 12
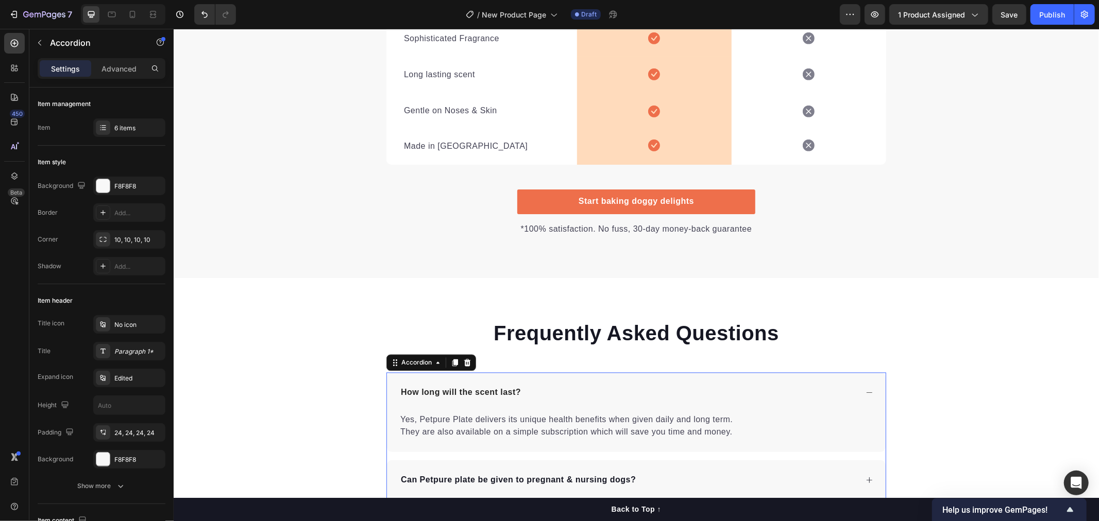
click at [483, 428] on p "Yes, Petpure Plate delivers its unique health benefits when given daily and lon…" at bounding box center [636, 426] width 472 height 25
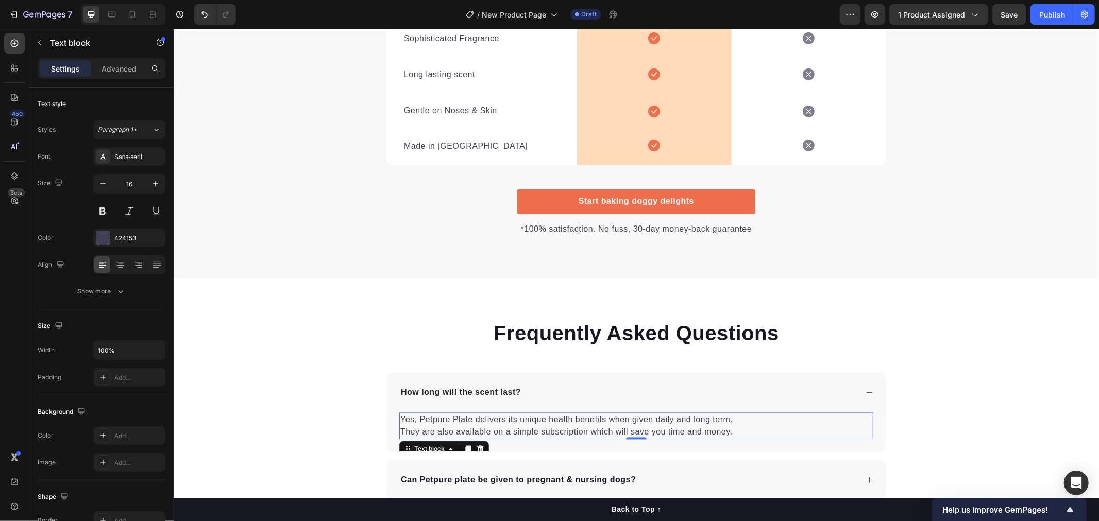
click at [483, 428] on p "Yes, Petpure Plate delivers its unique health benefits when given daily and lon…" at bounding box center [636, 426] width 472 height 25
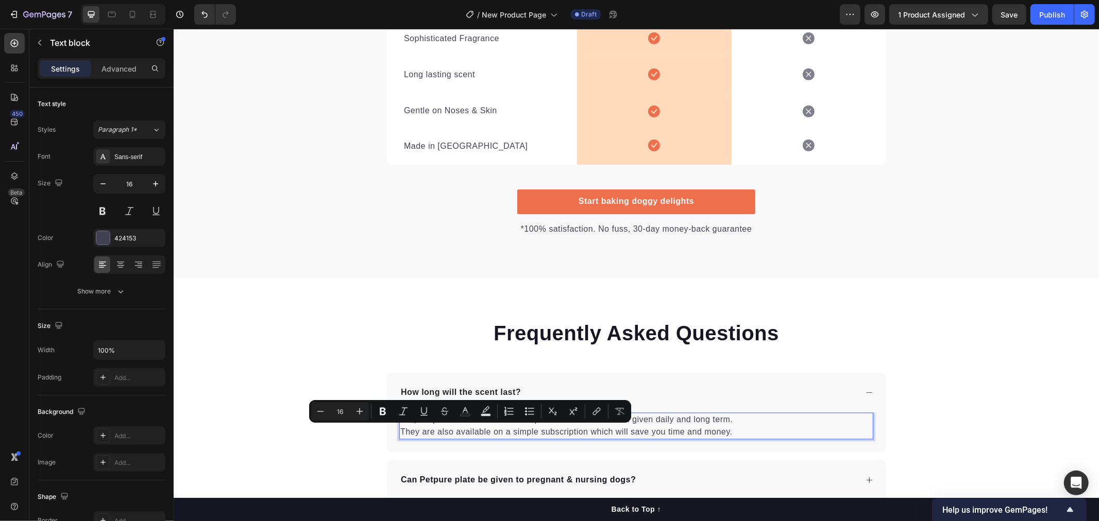
click at [643, 429] on p "Yes, Petpure Plate delivers its unique health benefits when given daily and lon…" at bounding box center [636, 426] width 472 height 25
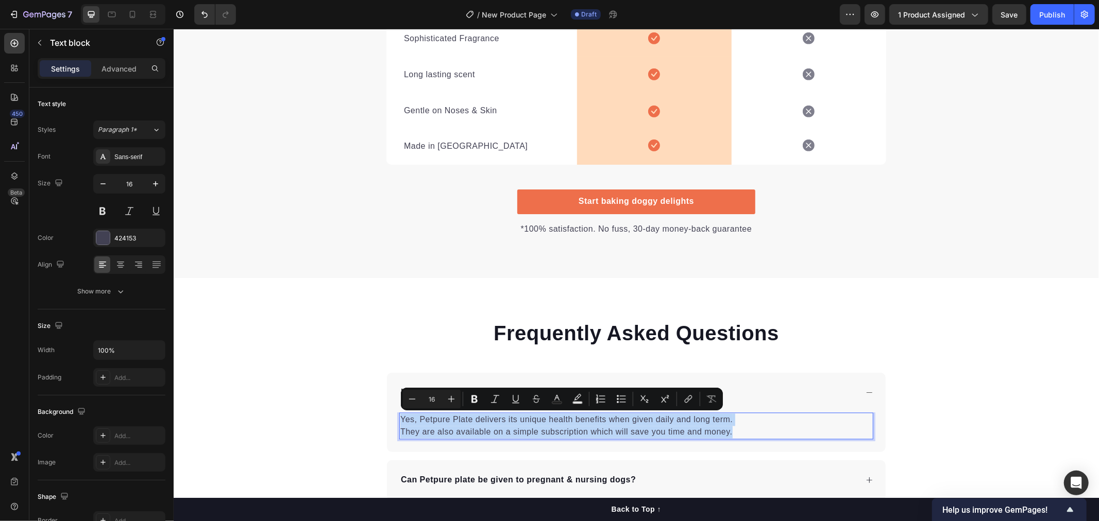
drag, startPoint x: 750, startPoint y: 430, endPoint x: 398, endPoint y: 422, distance: 352.4
click at [400, 422] on p "Yes, Petpure Plate delivers its unique health benefits when given daily and lon…" at bounding box center [636, 426] width 472 height 25
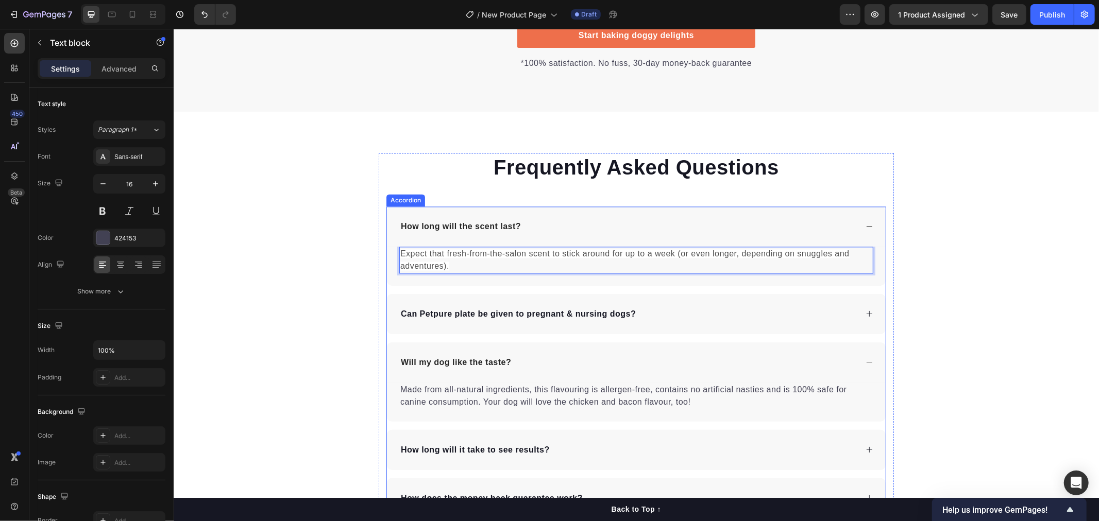
scroll to position [1717, 0]
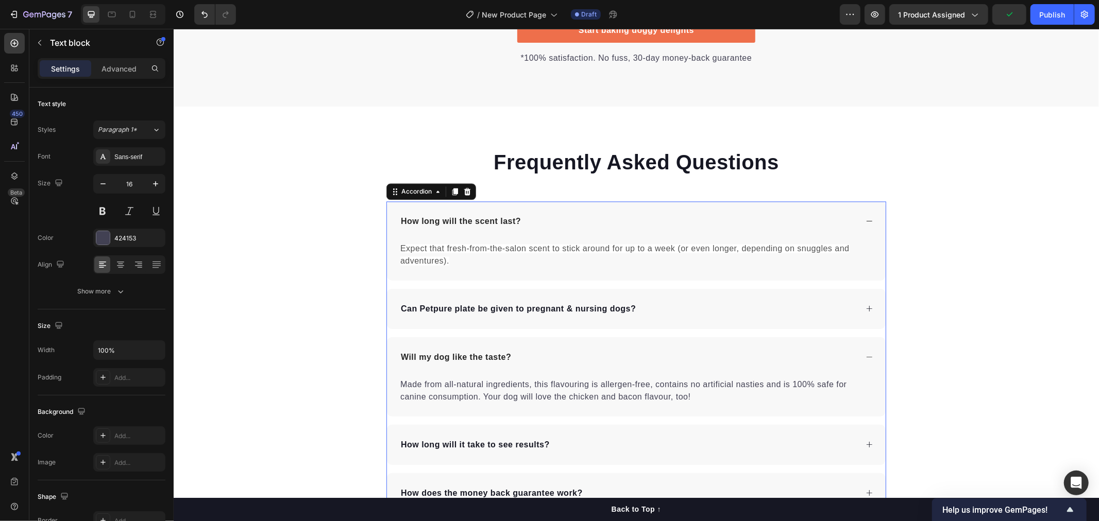
click at [451, 311] on p "Can Petpure plate be given to pregnant & nursing dogs?" at bounding box center [517, 308] width 235 height 12
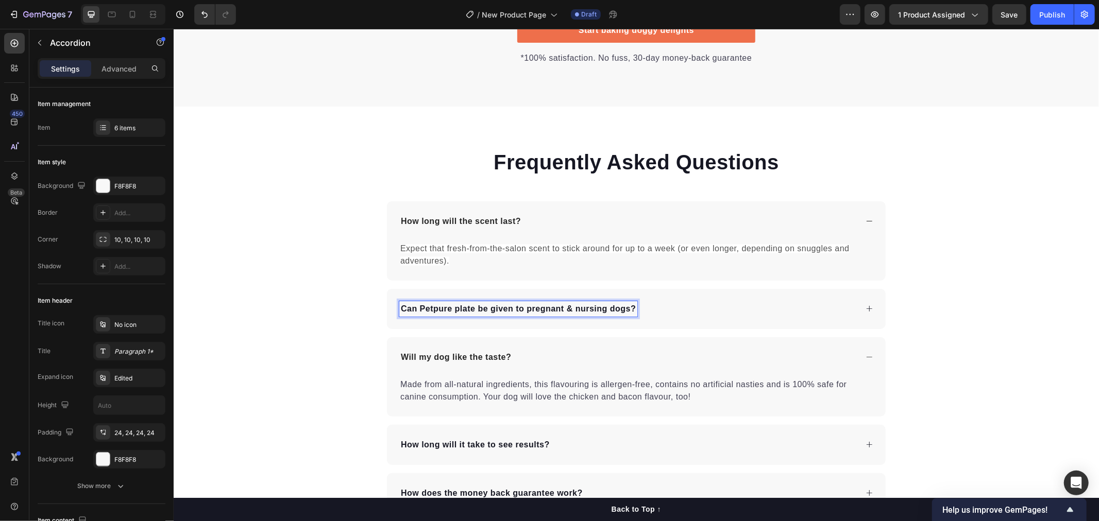
click at [591, 310] on p "Can Petpure plate be given to pregnant & nursing dogs?" at bounding box center [517, 308] width 235 height 12
drag, startPoint x: 631, startPoint y: 309, endPoint x: 397, endPoint y: 315, distance: 233.9
click at [399, 315] on div "Can Petpure plate be given to pregnant & nursing dogs?" at bounding box center [518, 308] width 238 height 15
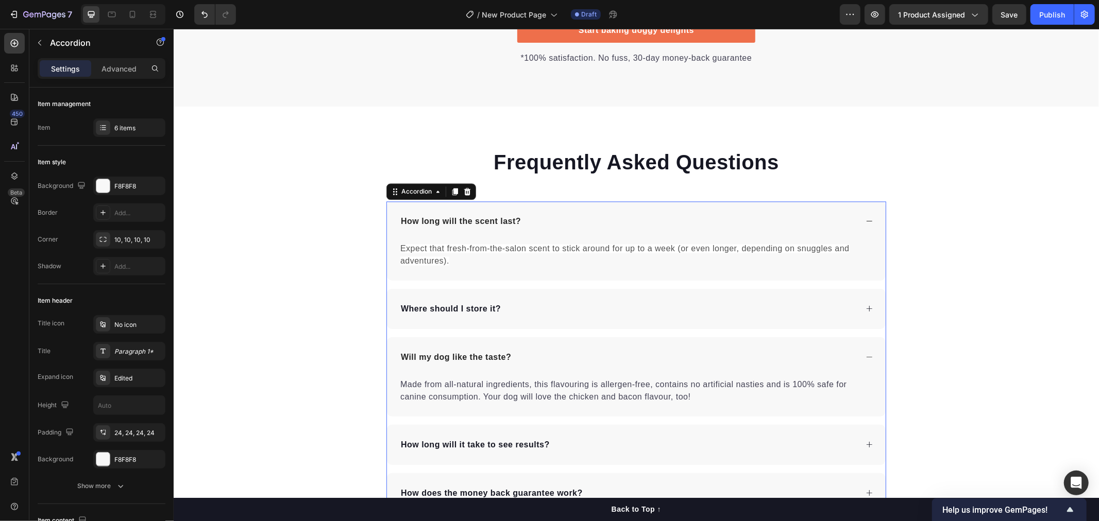
click at [864, 312] on div "Where should I store it?" at bounding box center [635, 308] width 499 height 40
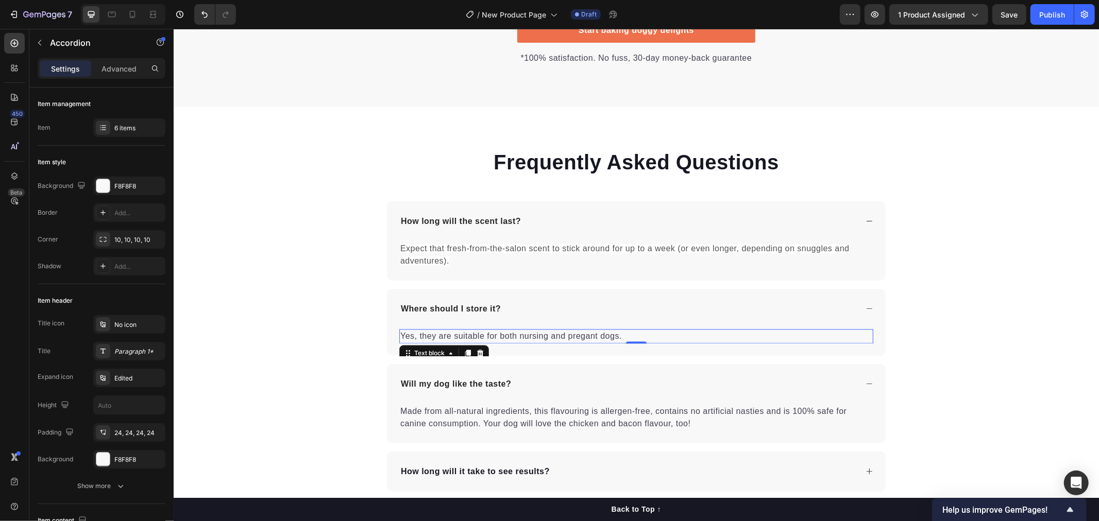
click at [611, 340] on p "Yes, they are suitable for both nursing and pregant dogs." at bounding box center [636, 336] width 472 height 12
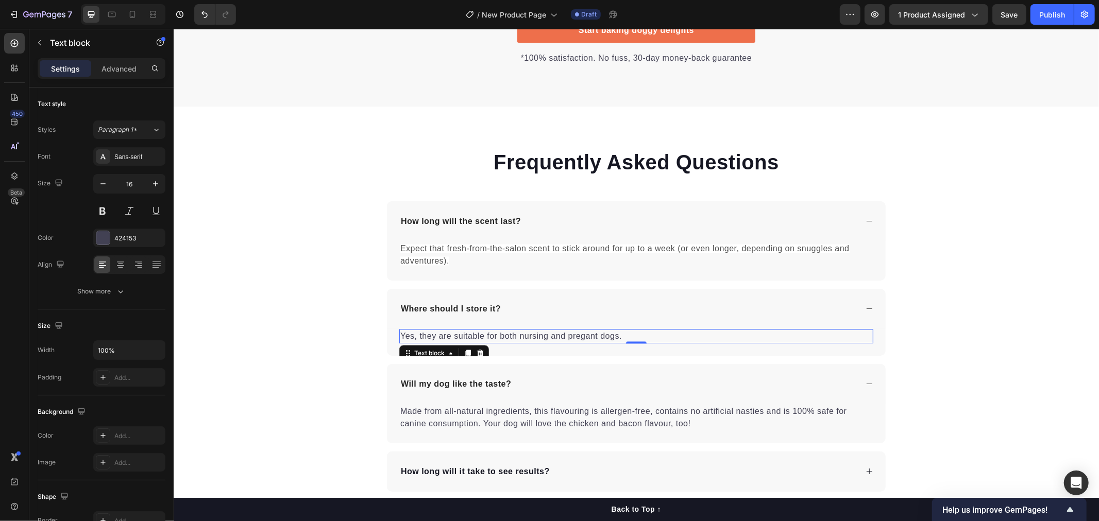
click at [619, 334] on p "Yes, they are suitable for both nursing and pregant dogs." at bounding box center [636, 336] width 472 height 12
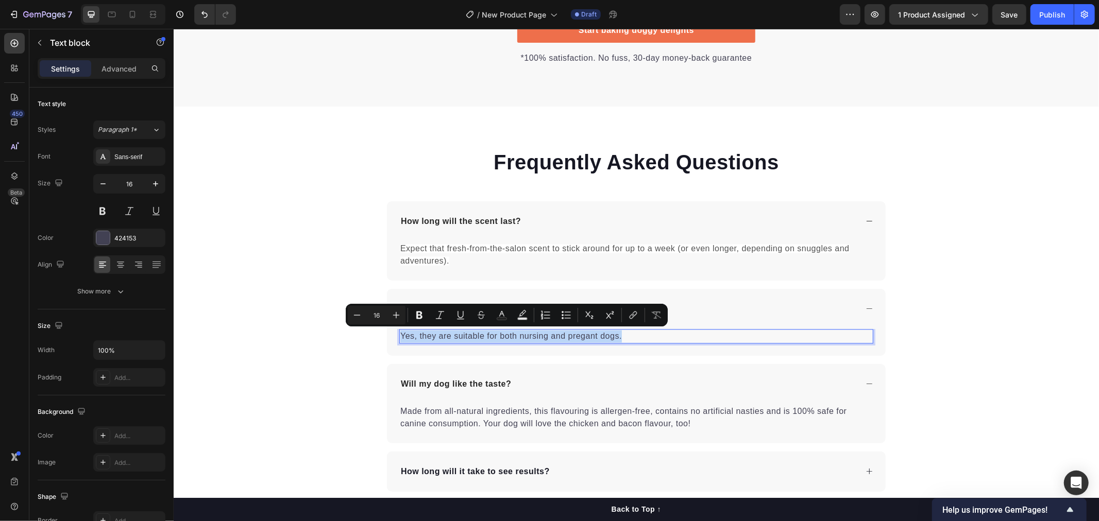
drag, startPoint x: 617, startPoint y: 337, endPoint x: 398, endPoint y: 337, distance: 219.4
click at [400, 337] on p "Yes, they are suitable for both nursing and pregant dogs." at bounding box center [636, 336] width 472 height 12
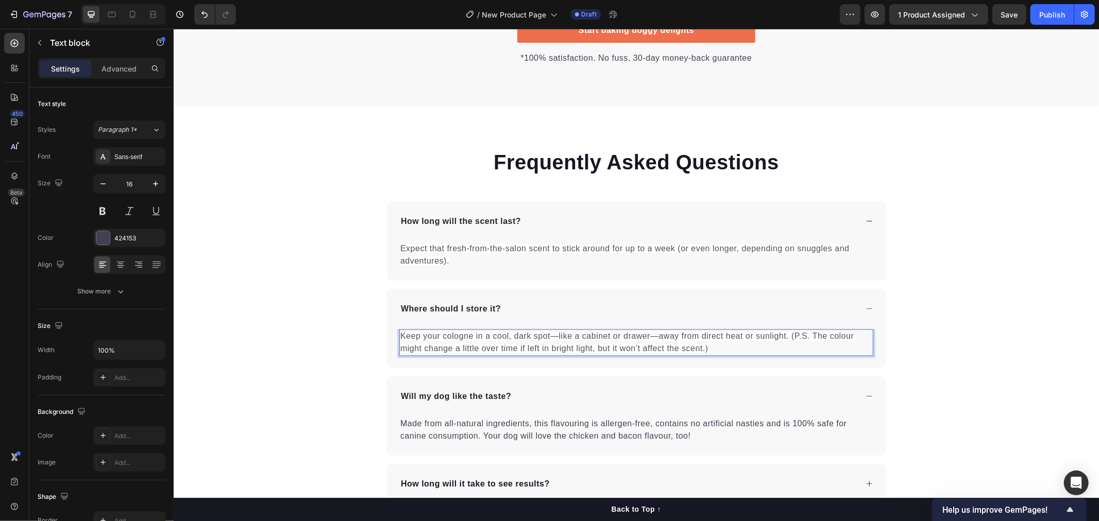
click at [550, 336] on span "Keep your cologne in a cool, dark spot—like a cabinet or drawer—away from direc…" at bounding box center [626, 341] width 453 height 21
click at [655, 337] on span "Keep your cologne in a cool, dark spot - like a cabinet or drawer—away from dir…" at bounding box center [626, 341] width 453 height 21
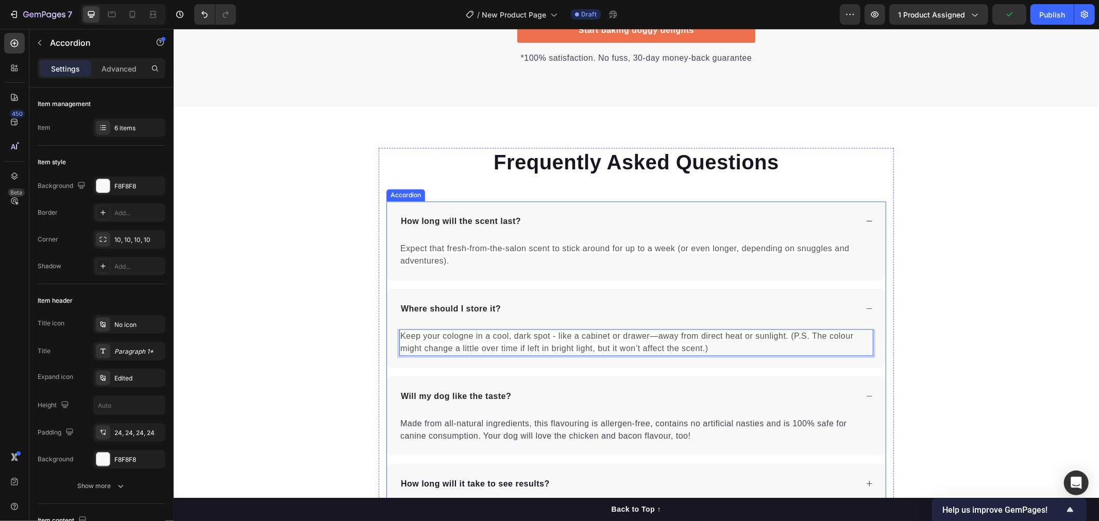
click at [739, 363] on div "Keep your cologne in a cool, dark spot - like a cabinet or drawer—away from dir…" at bounding box center [635, 348] width 499 height 39
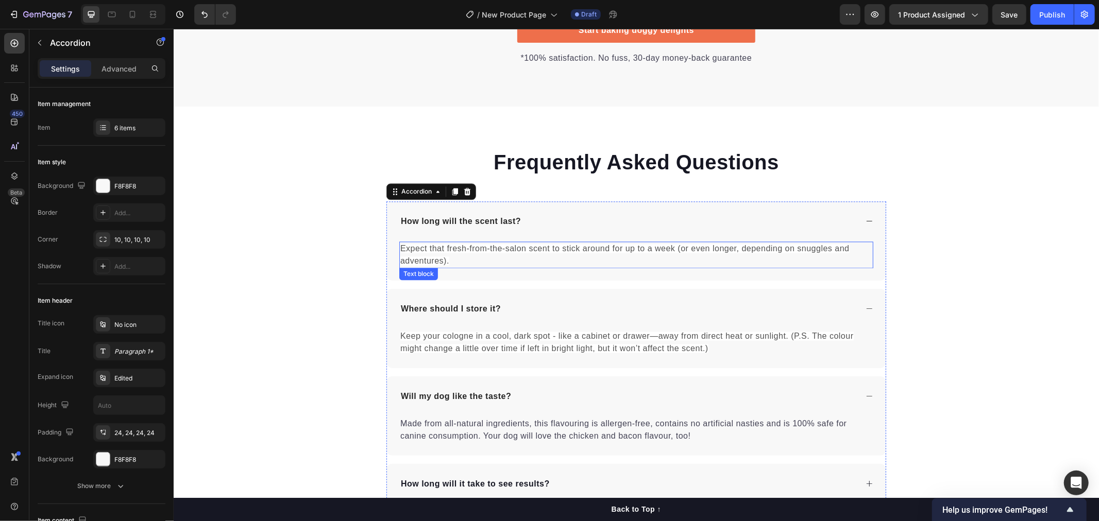
click at [456, 259] on p "Expect that fresh-from-the-salon scent to stick around for up to a week (or eve…" at bounding box center [636, 254] width 472 height 25
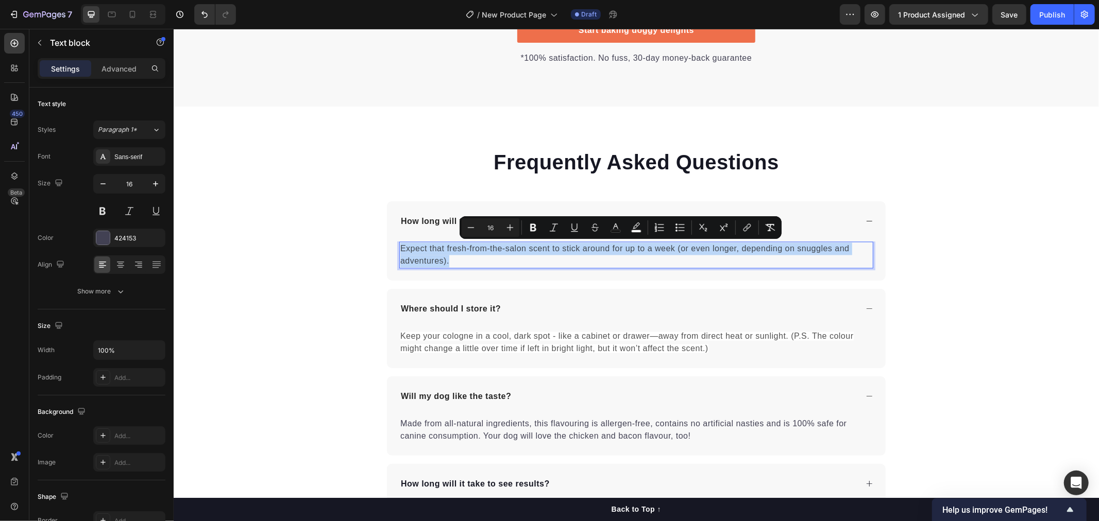
drag, startPoint x: 451, startPoint y: 259, endPoint x: 394, endPoint y: 249, distance: 58.4
copy span "Expect that fresh-from-the-salon scent to stick around for up to a week (or eve…"
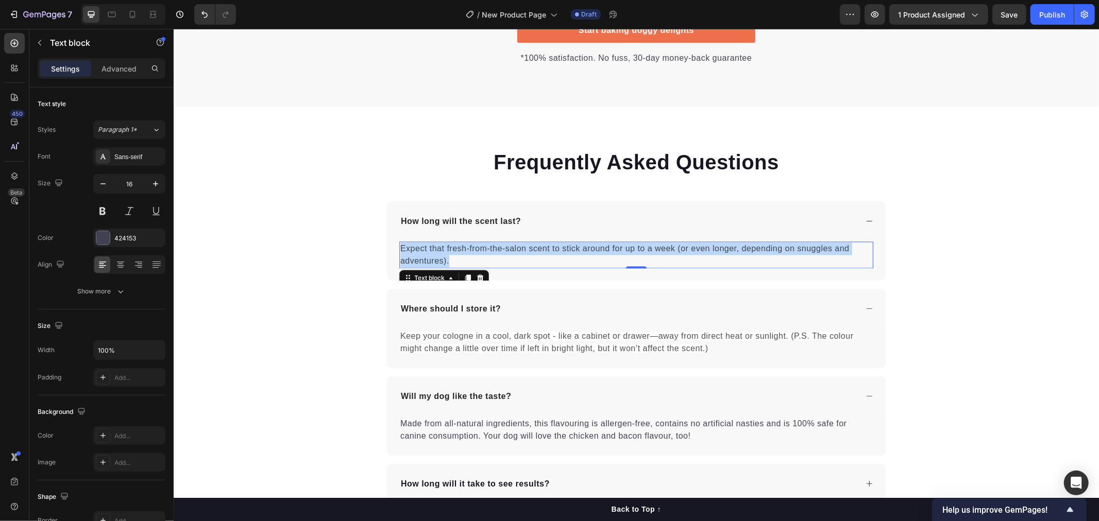
drag, startPoint x: 490, startPoint y: 258, endPoint x: 455, endPoint y: 256, distance: 34.5
click at [486, 256] on p "Expect that fresh-from-the-salon scent to stick around for up to a week (or eve…" at bounding box center [636, 254] width 472 height 25
drag, startPoint x: 432, startPoint y: 258, endPoint x: 397, endPoint y: 247, distance: 36.8
click at [400, 247] on p "Expect that fresh-from-the-salon scent to stick around for up to a week (or eve…" at bounding box center [636, 254] width 472 height 25
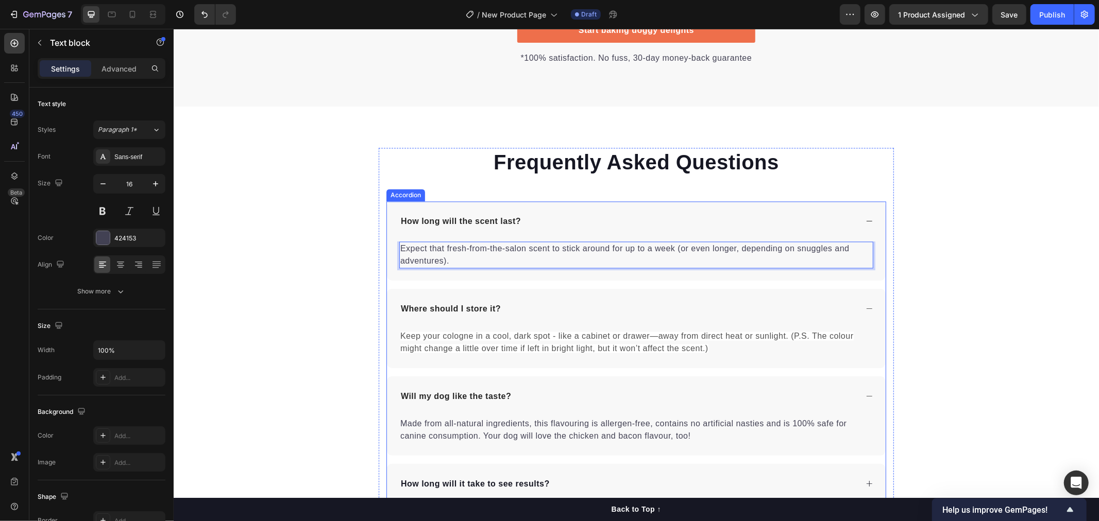
click at [642, 331] on span "Keep your cologne in a cool, dark spot - like a cabinet or drawer—away from dir…" at bounding box center [626, 341] width 453 height 21
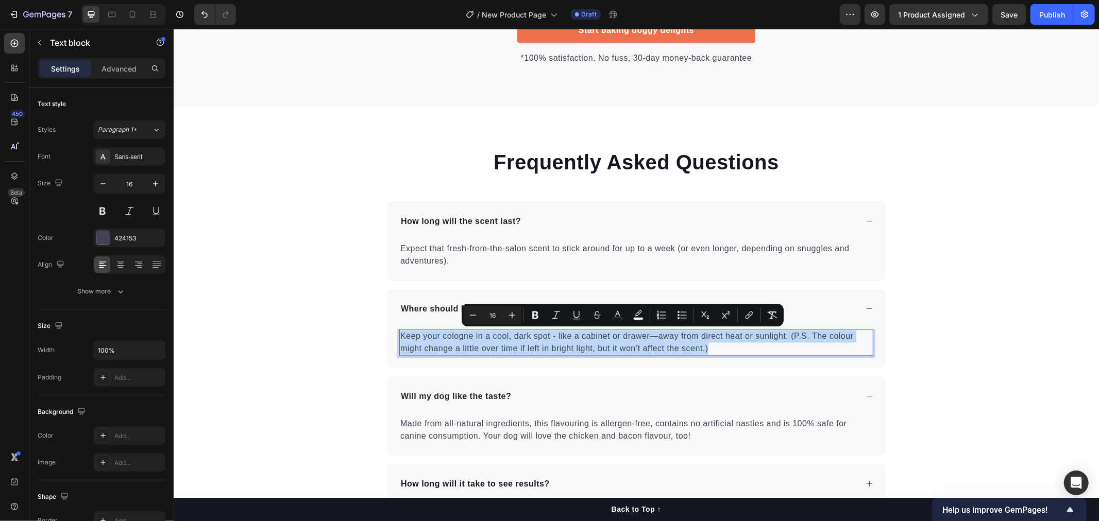
drag, startPoint x: 713, startPoint y: 346, endPoint x: 395, endPoint y: 336, distance: 318.5
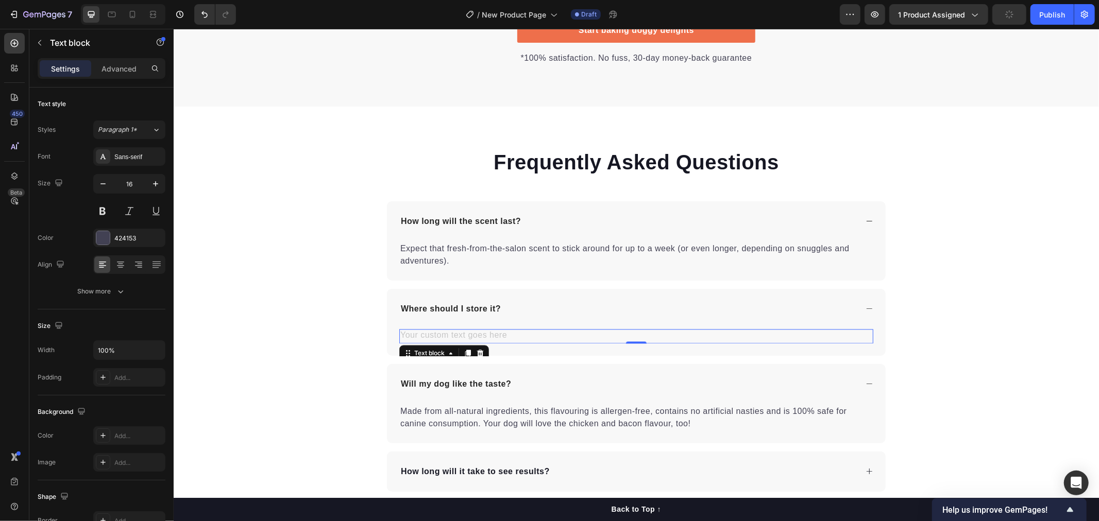
click at [418, 333] on div "Rich Text Editor. Editing area: main" at bounding box center [636, 336] width 474 height 14
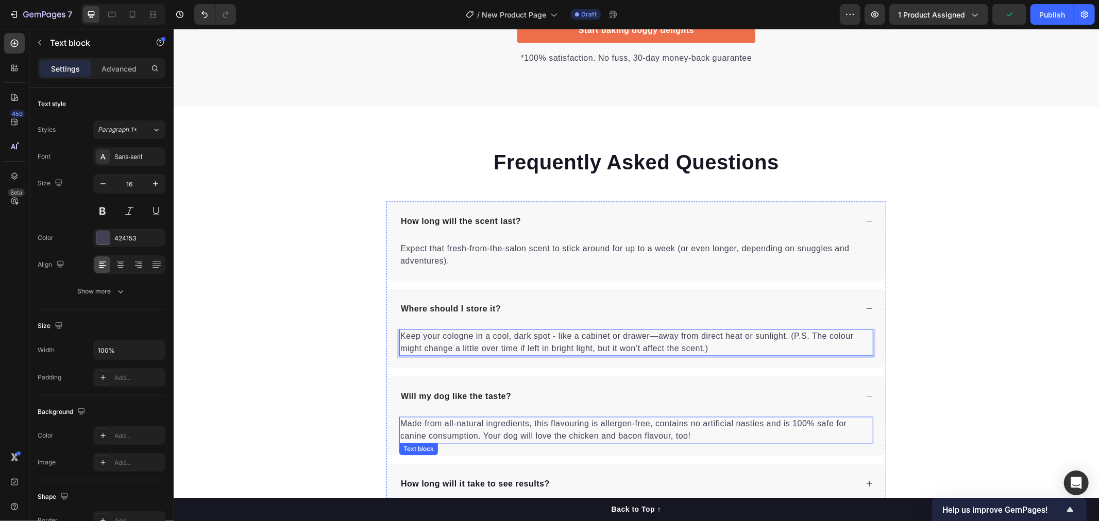
click at [463, 433] on p "Made from all-natural ingredients, this flavouring is allergen-free, contains n…" at bounding box center [636, 429] width 472 height 25
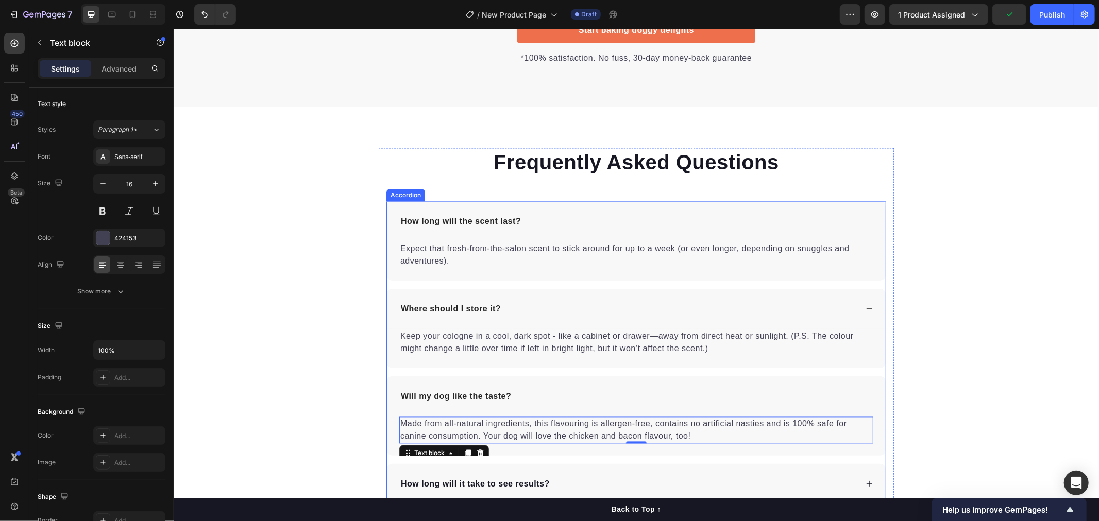
click at [499, 393] on p "Will my dog like the taste?" at bounding box center [455, 396] width 110 height 12
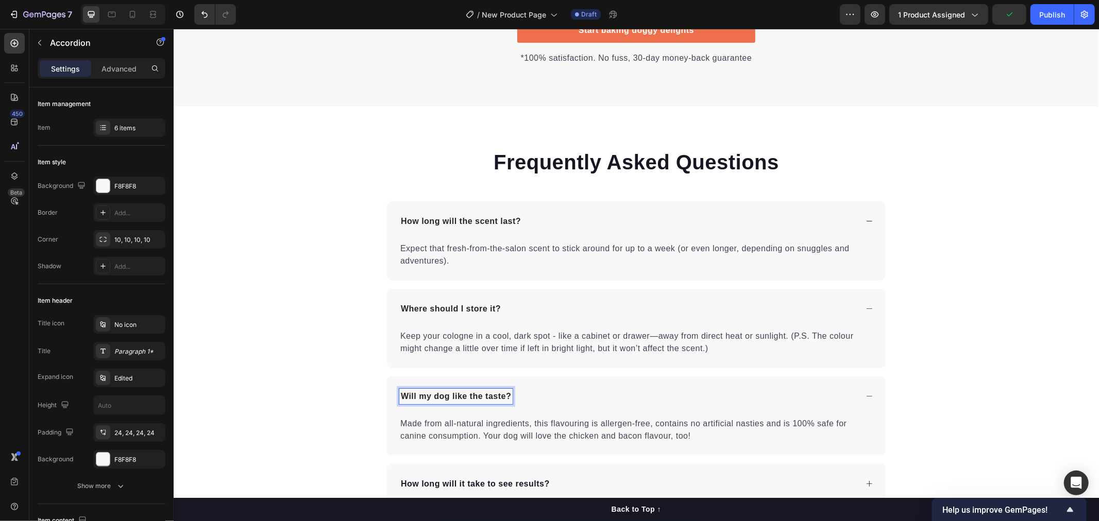
click at [501, 395] on p "Will my dog like the taste?" at bounding box center [455, 396] width 110 height 12
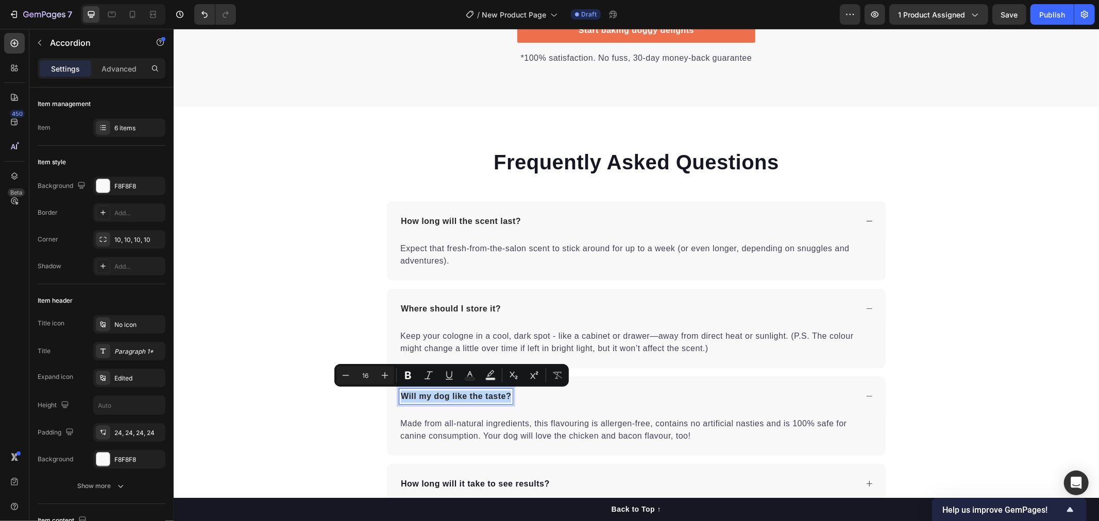
drag, startPoint x: 396, startPoint y: 395, endPoint x: 505, endPoint y: 398, distance: 109.2
click at [505, 398] on p "Will my dog like the taste?" at bounding box center [455, 396] width 110 height 12
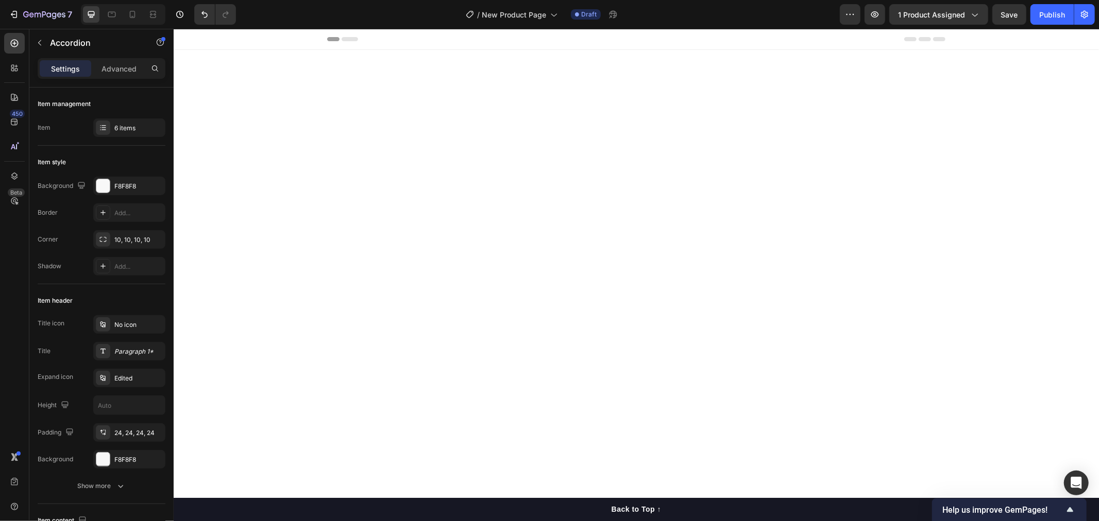
scroll to position [1717, 0]
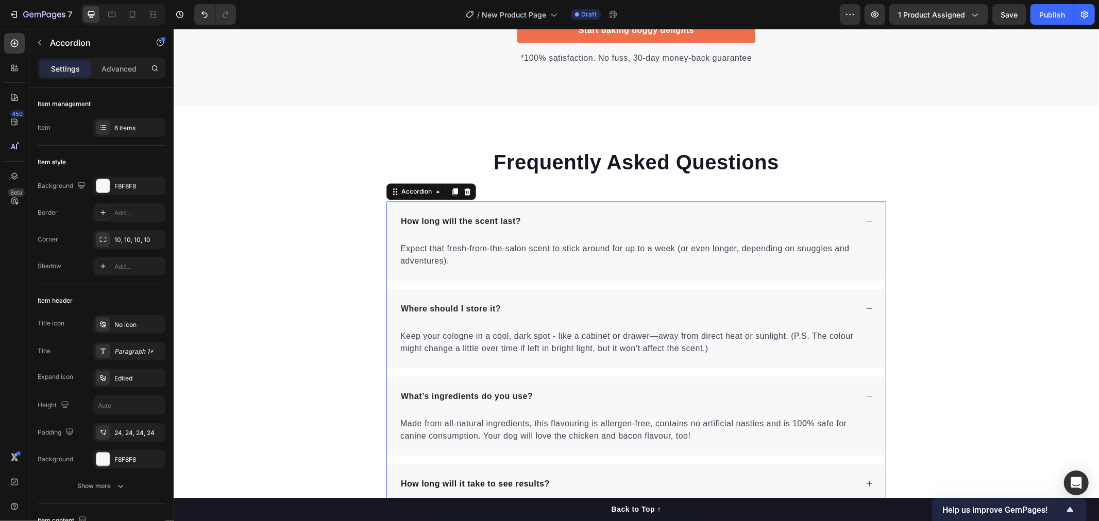
click at [624, 424] on p "Made from all-natural ingredients, this flavouring is allergen-free, contains n…" at bounding box center [636, 429] width 472 height 25
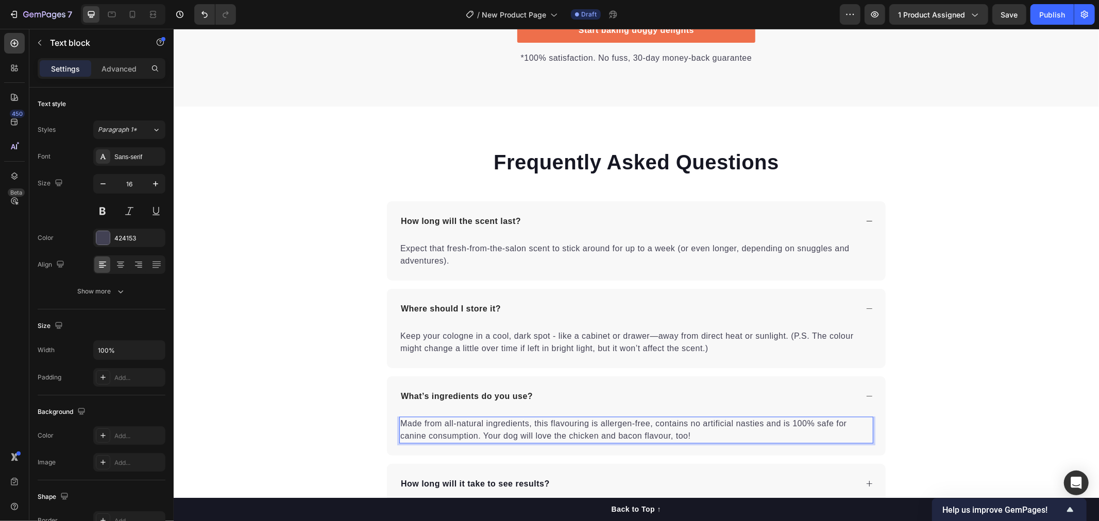
click at [666, 429] on p "Made from all-natural ingredients, this flavouring is allergen-free, contains n…" at bounding box center [636, 429] width 472 height 25
click at [693, 433] on p "Made from all-natural ingredients, this flavouring is allergen-free, contains n…" at bounding box center [636, 429] width 472 height 25
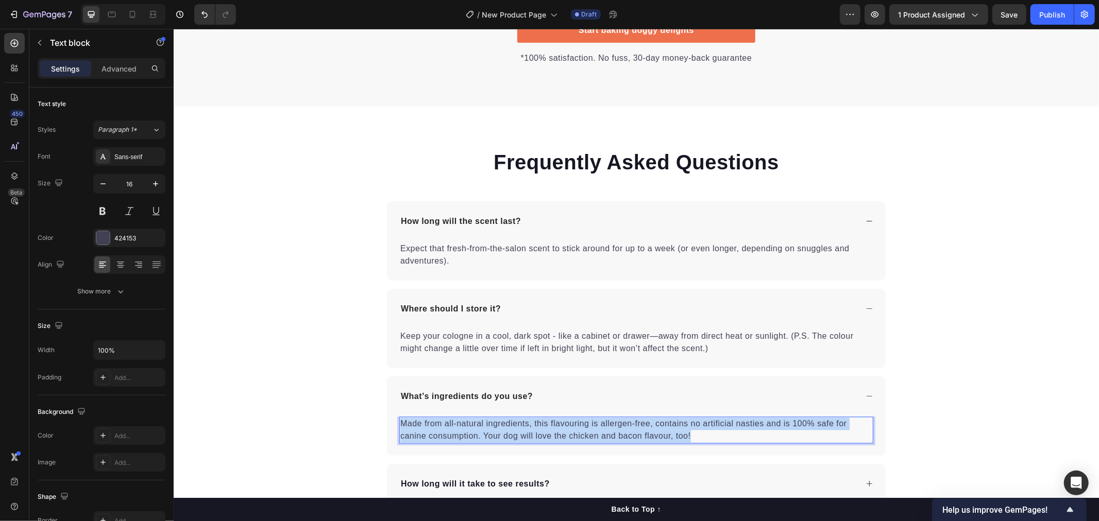
drag, startPoint x: 607, startPoint y: 429, endPoint x: 395, endPoint y: 422, distance: 212.8
click at [400, 422] on p "Made from all-natural ingredients, this flavouring is allergen-free, contains n…" at bounding box center [636, 429] width 472 height 25
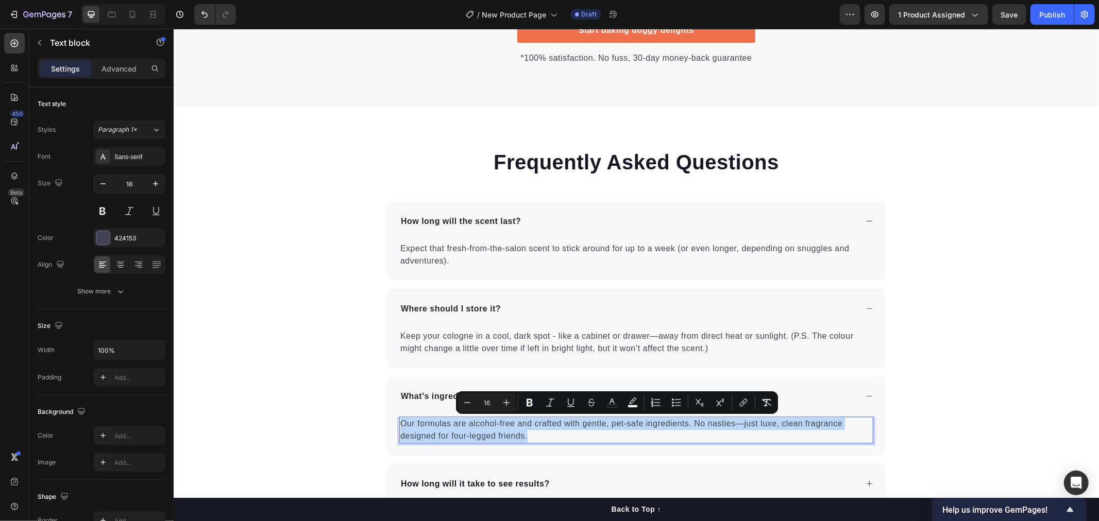
drag, startPoint x: 524, startPoint y: 430, endPoint x: 397, endPoint y: 424, distance: 127.4
click at [400, 424] on p "Our formulas are alcohol-free and crafted with gentle, pet-safe ingredients. No…" at bounding box center [636, 429] width 472 height 25
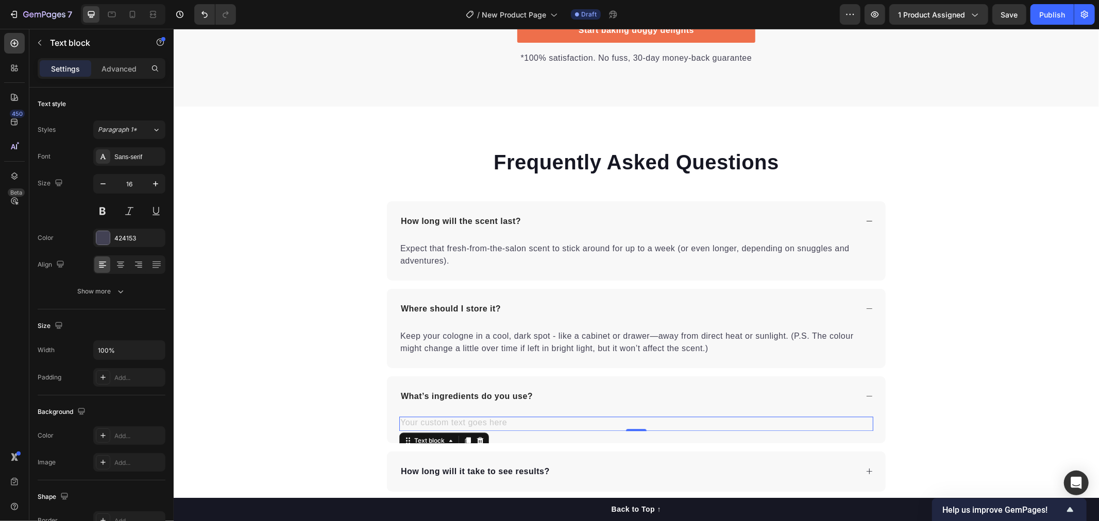
click at [570, 421] on div "Rich Text Editor. Editing area: main" at bounding box center [636, 423] width 474 height 14
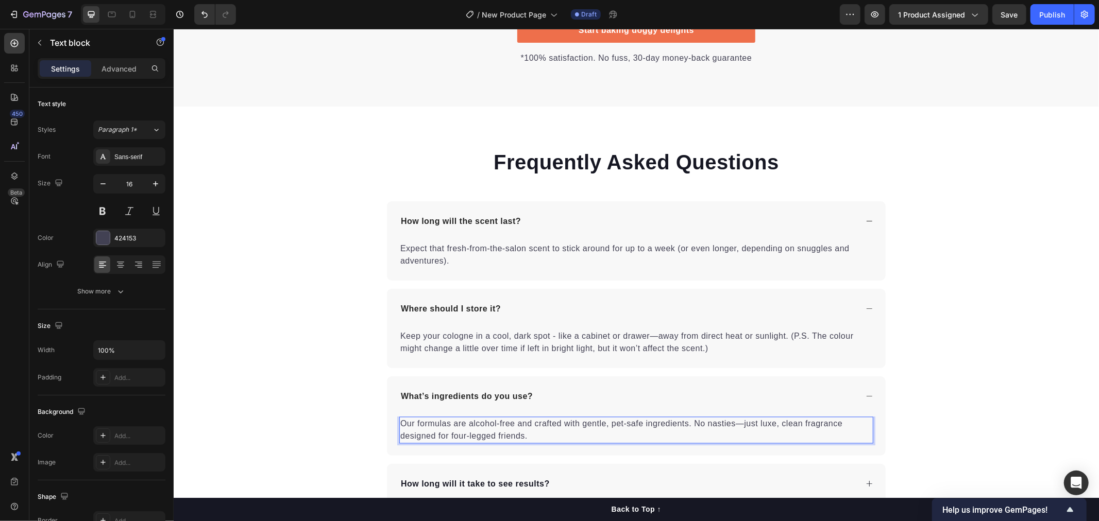
click at [735, 423] on p "Our formulas are alcohol-free and crafted with gentle, pet-safe ingredients. No…" at bounding box center [636, 429] width 472 height 25
click at [638, 422] on p "Our formulas are alcohol-free and crafted with gentle, pet-safe ingredients. No…" at bounding box center [636, 429] width 472 height 25
click at [367, 435] on div "Frequently Asked Questions Heading How long will the scent last? Expect that fr…" at bounding box center [635, 373] width 925 height 453
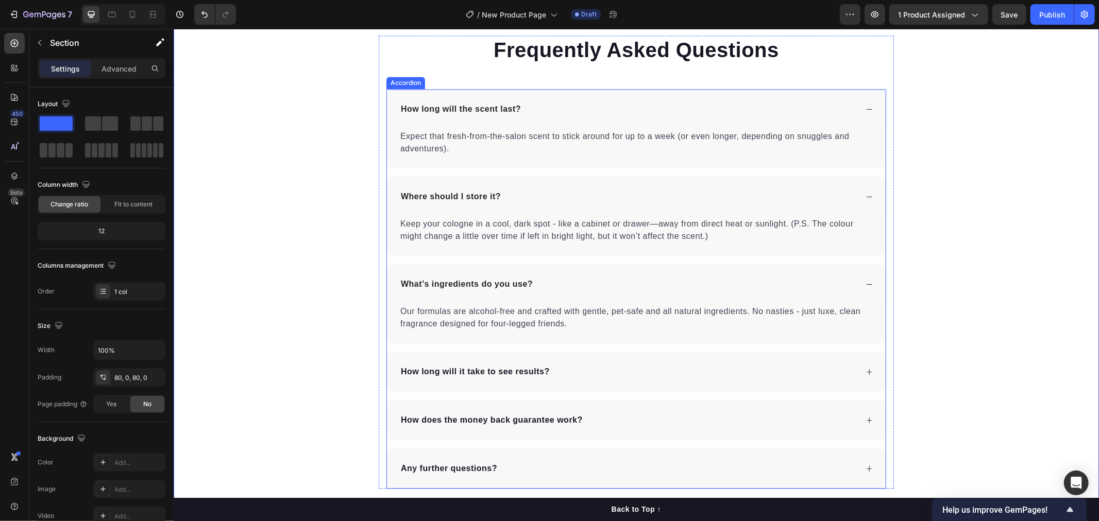
scroll to position [1831, 0]
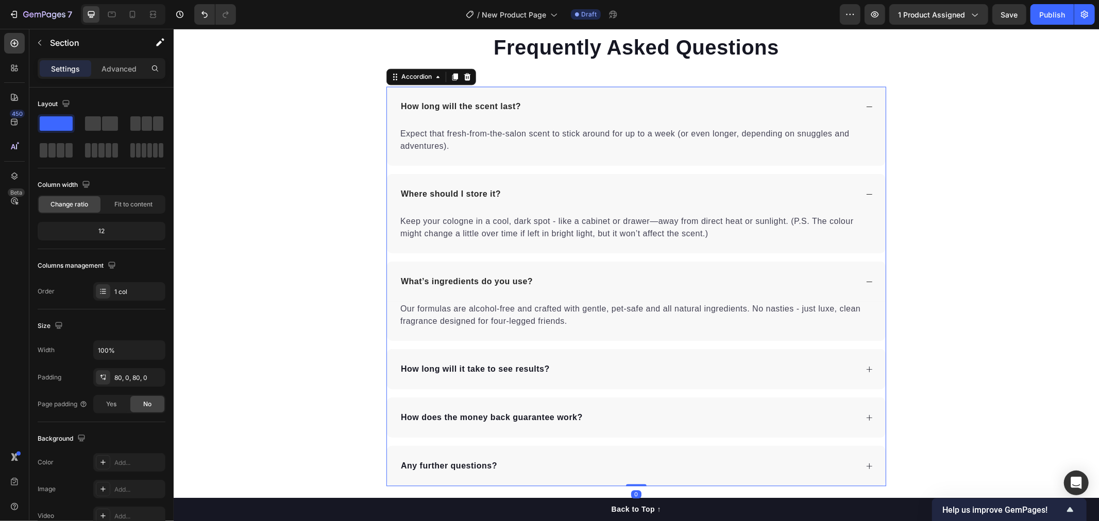
click at [865, 369] on icon at bounding box center [869, 369] width 8 height 8
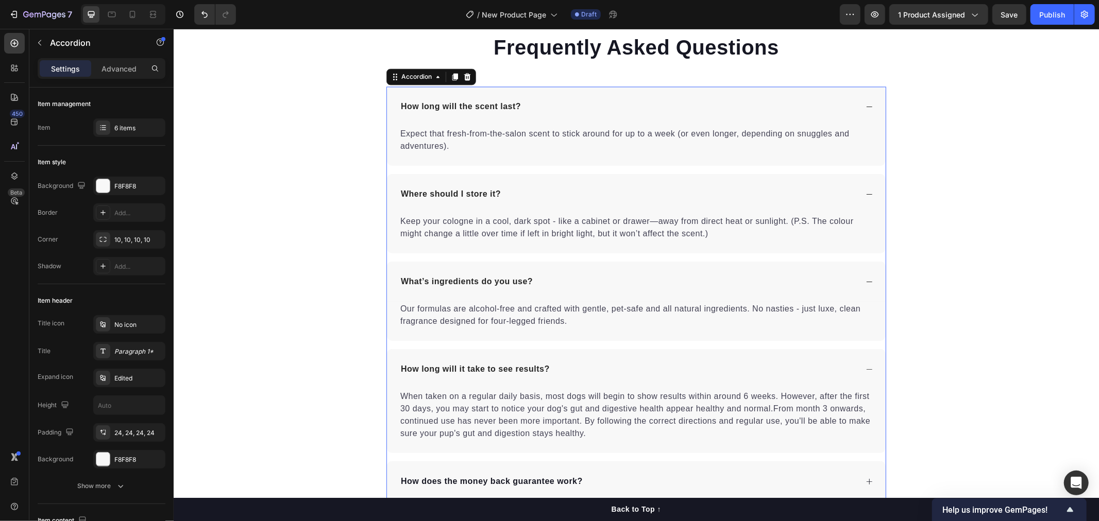
click at [865, 369] on icon at bounding box center [869, 369] width 8 height 8
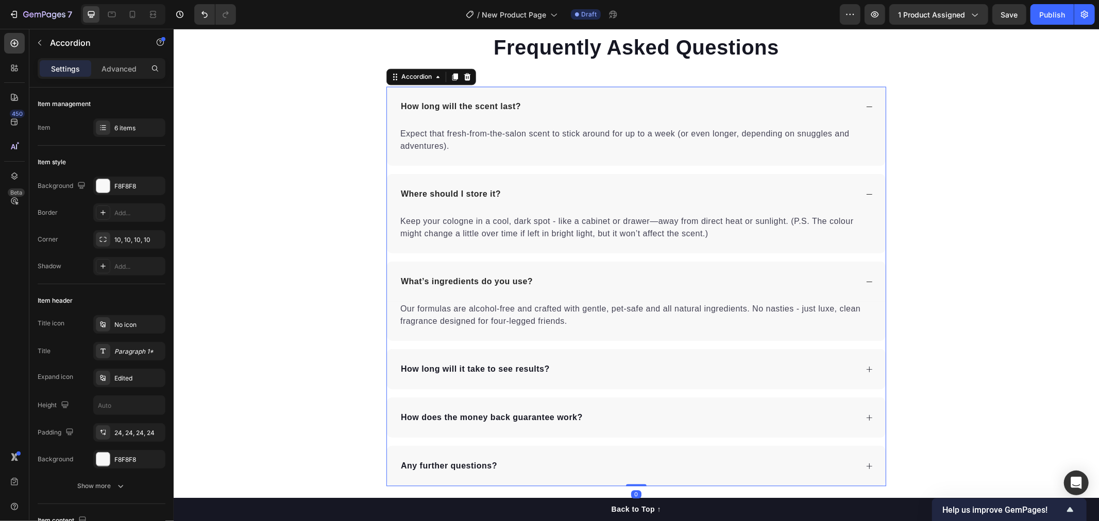
click at [846, 367] on div "How long will it take to see results?" at bounding box center [628, 368] width 458 height 15
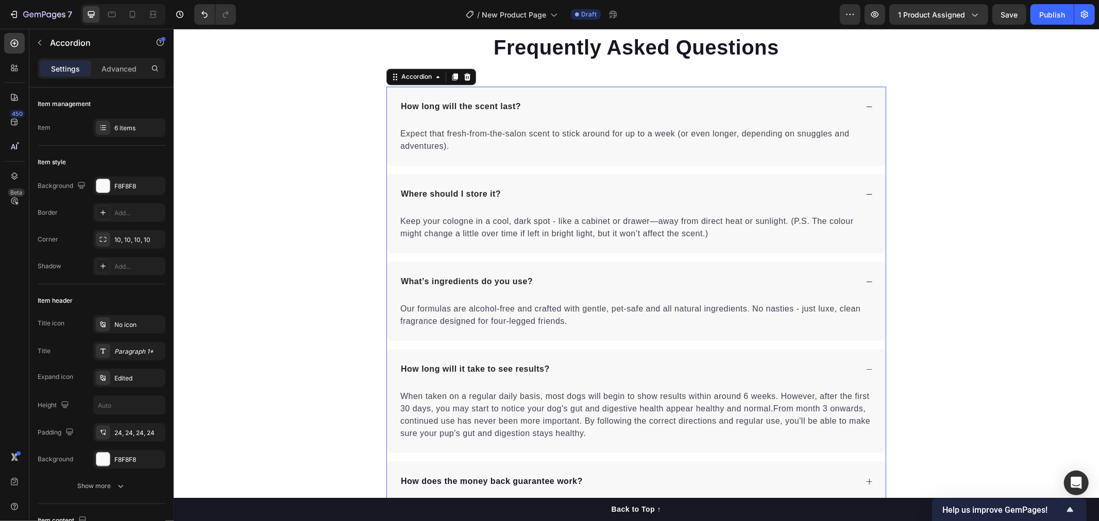
click at [786, 366] on div "How long will it take to see results?" at bounding box center [628, 368] width 458 height 15
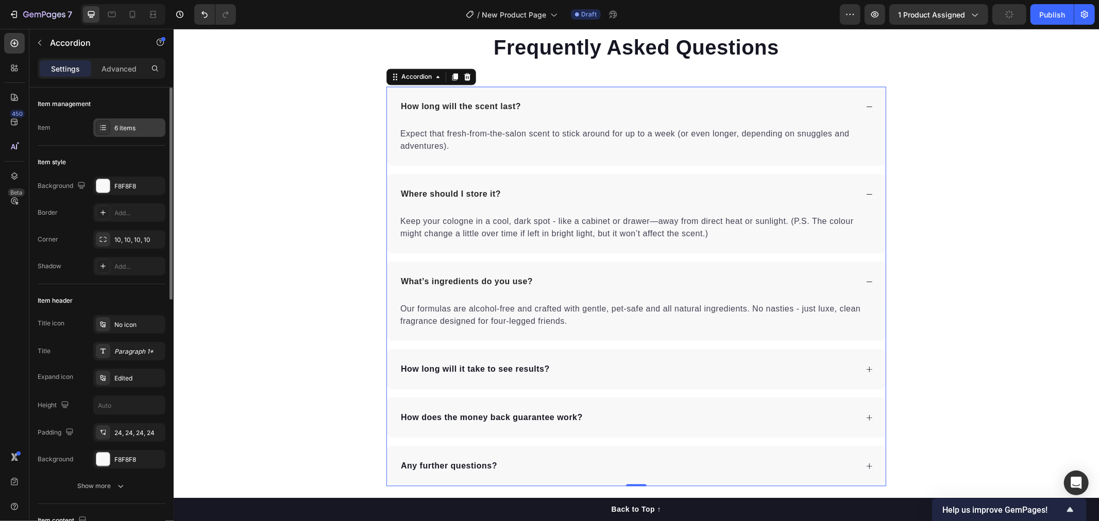
click at [126, 129] on div "6 items" at bounding box center [138, 128] width 48 height 9
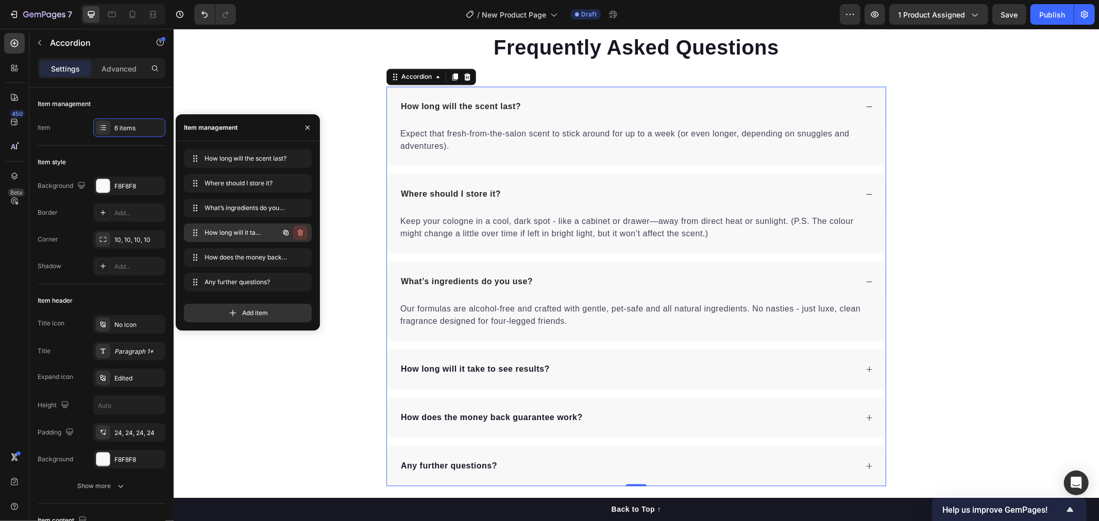
click at [301, 235] on icon "button" at bounding box center [300, 233] width 8 height 8
click at [300, 235] on div "Delete" at bounding box center [293, 232] width 19 height 9
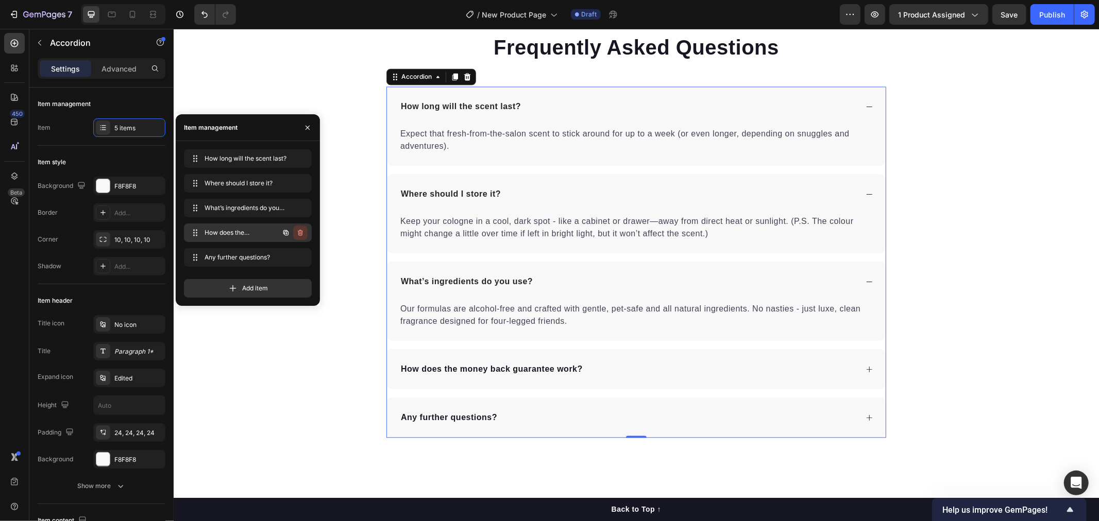
click at [301, 234] on icon "button" at bounding box center [300, 233] width 8 height 8
click at [294, 233] on div "Delete" at bounding box center [293, 232] width 19 height 9
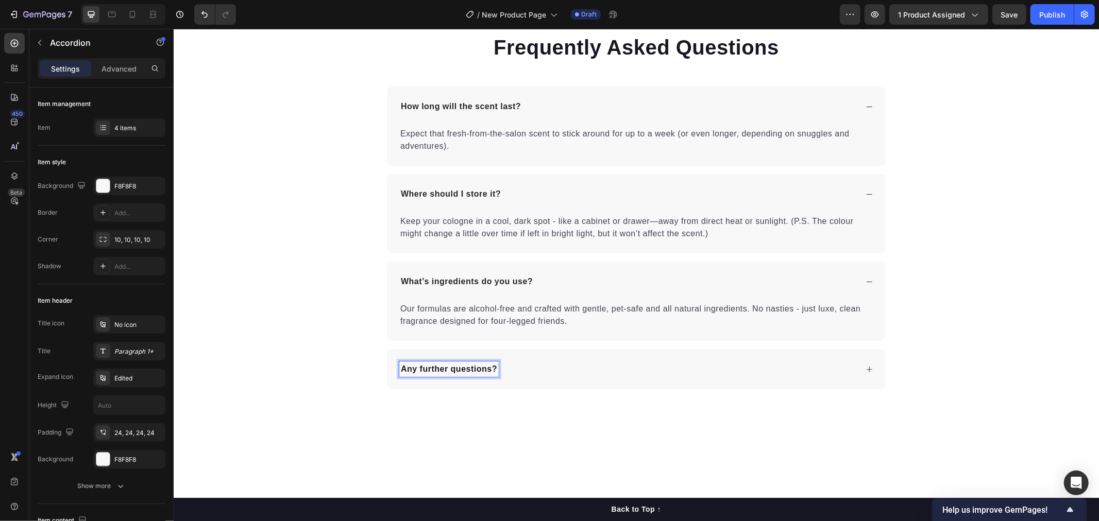
click at [865, 370] on icon at bounding box center [869, 369] width 8 height 8
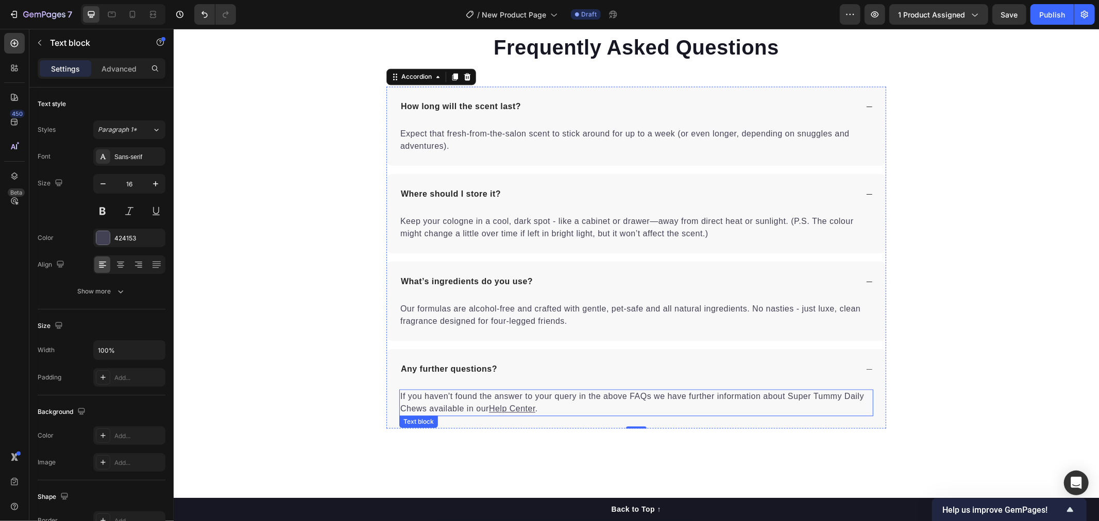
click at [641, 403] on p "If you haven't found the answer to your query in the above FAQs we have further…" at bounding box center [636, 402] width 472 height 25
click at [516, 400] on p "If you haven't found the answer to your query in the above FAQs we have further…" at bounding box center [636, 402] width 472 height 25
drag, startPoint x: 429, startPoint y: 399, endPoint x: 438, endPoint y: 398, distance: 9.8
click at [429, 398] on p "If you haven't found the answer to your query in the above FAQs we have further…" at bounding box center [636, 402] width 472 height 25
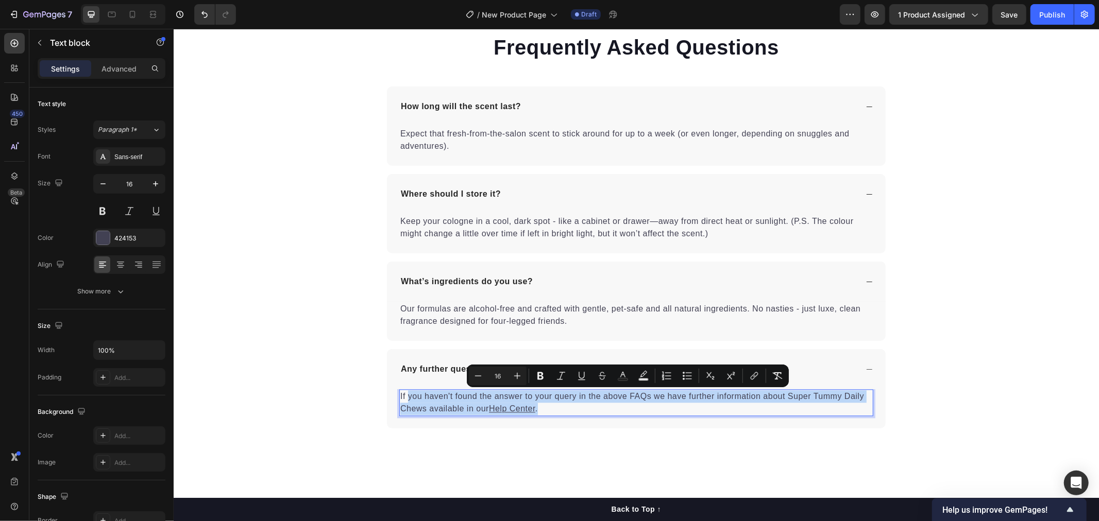
drag, startPoint x: 404, startPoint y: 395, endPoint x: 555, endPoint y: 405, distance: 151.3
click at [555, 405] on p "If you haven't found the answer to your query in the above FAQs we have further…" at bounding box center [636, 402] width 472 height 25
click at [573, 406] on p "If you haven't found the answer to your query in the above FAQs we have further…" at bounding box center [636, 402] width 472 height 25
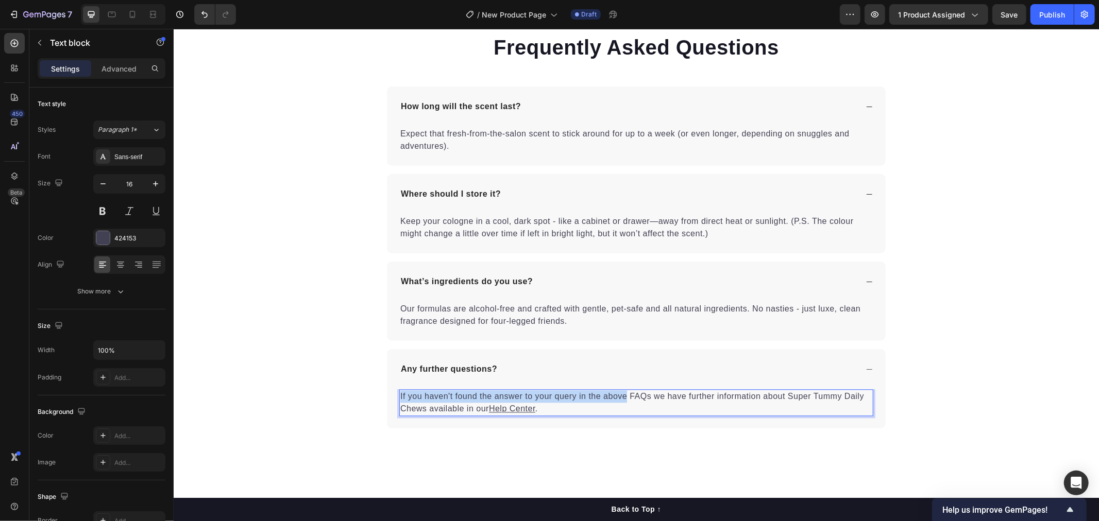
drag, startPoint x: 621, startPoint y: 395, endPoint x: 395, endPoint y: 398, distance: 226.1
click at [400, 398] on p "If you haven't found the answer to your query in the above FAQs we have further…" at bounding box center [636, 402] width 472 height 25
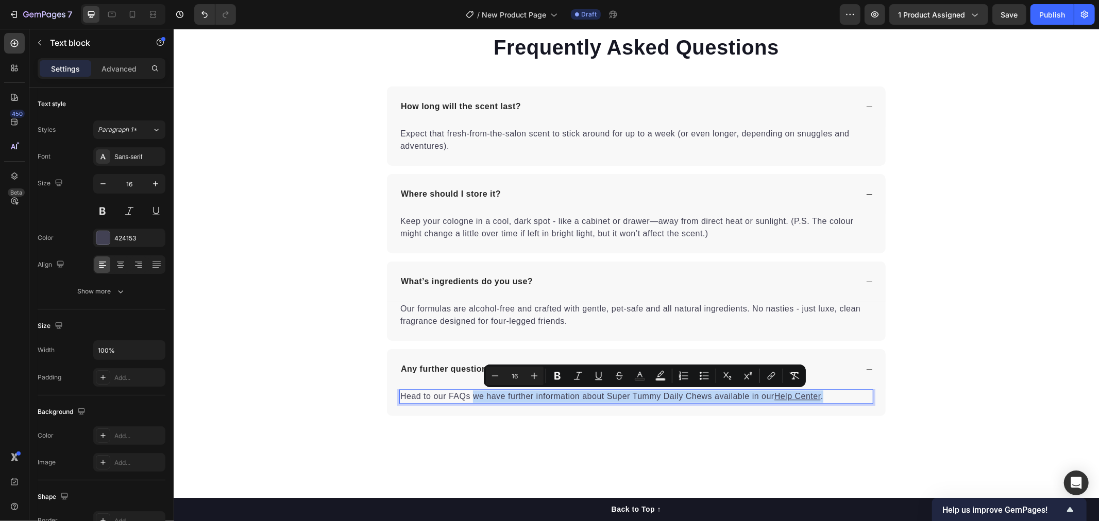
drag, startPoint x: 826, startPoint y: 395, endPoint x: 470, endPoint y: 401, distance: 356.5
click at [470, 401] on p "Head to our FAQs we have further information about Super Tummy Daily Chews avai…" at bounding box center [636, 396] width 472 height 12
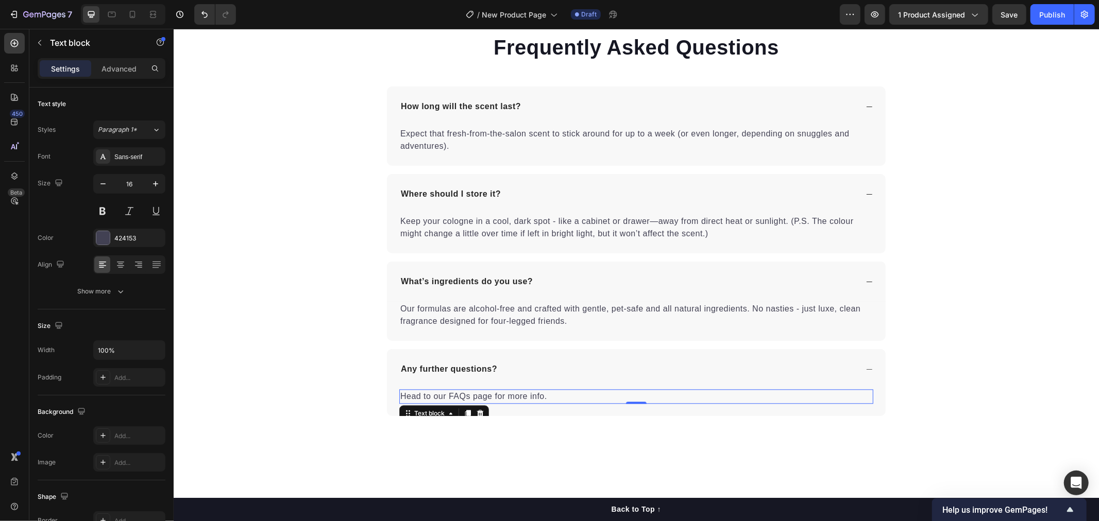
click at [550, 400] on p "Head to our FAQs page for more info." at bounding box center [636, 396] width 472 height 12
drag, startPoint x: 548, startPoint y: 394, endPoint x: 455, endPoint y: 400, distance: 92.9
click at [455, 400] on p "Head to our FAQs page for more info." at bounding box center [636, 396] width 472 height 12
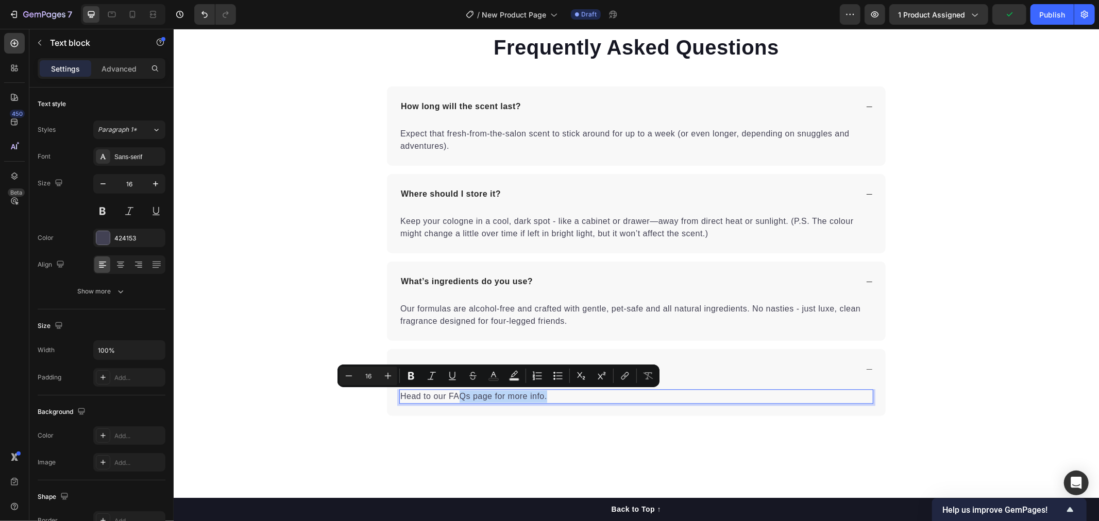
click at [476, 397] on p "Head to our FAQs page for more info." at bounding box center [636, 396] width 472 height 12
drag, startPoint x: 486, startPoint y: 398, endPoint x: 445, endPoint y: 398, distance: 41.7
click at [445, 398] on p "Head to our FAQs page for more info." at bounding box center [636, 396] width 472 height 12
click at [593, 379] on icon "Editor contextual toolbar" at bounding box center [592, 376] width 10 height 10
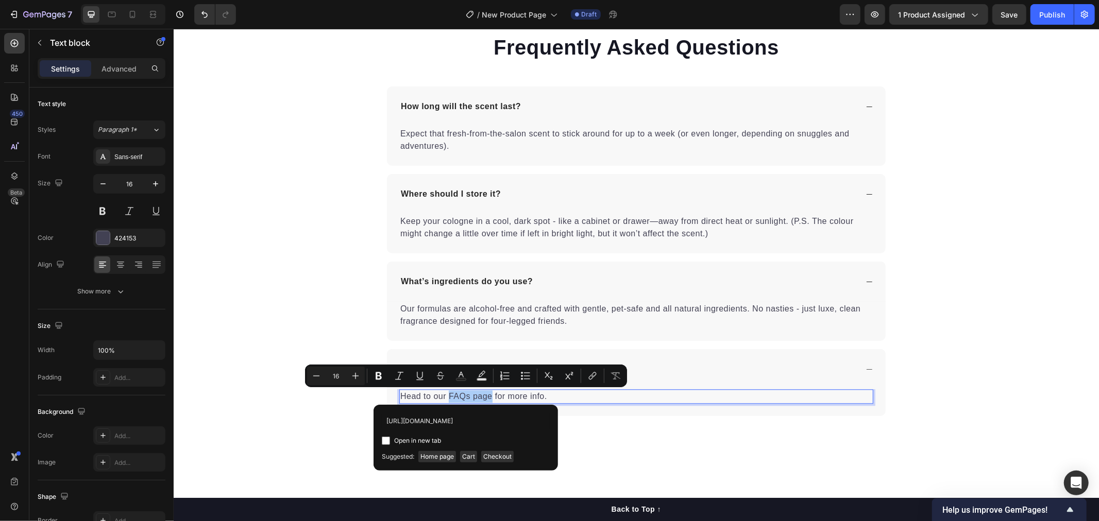
scroll to position [0, 35]
type input "https://www.pawdaworksandco.com.au/pages/faqs"
click at [387, 438] on input "Editor contextual toolbar" at bounding box center [386, 441] width 8 height 8
checkbox input "true"
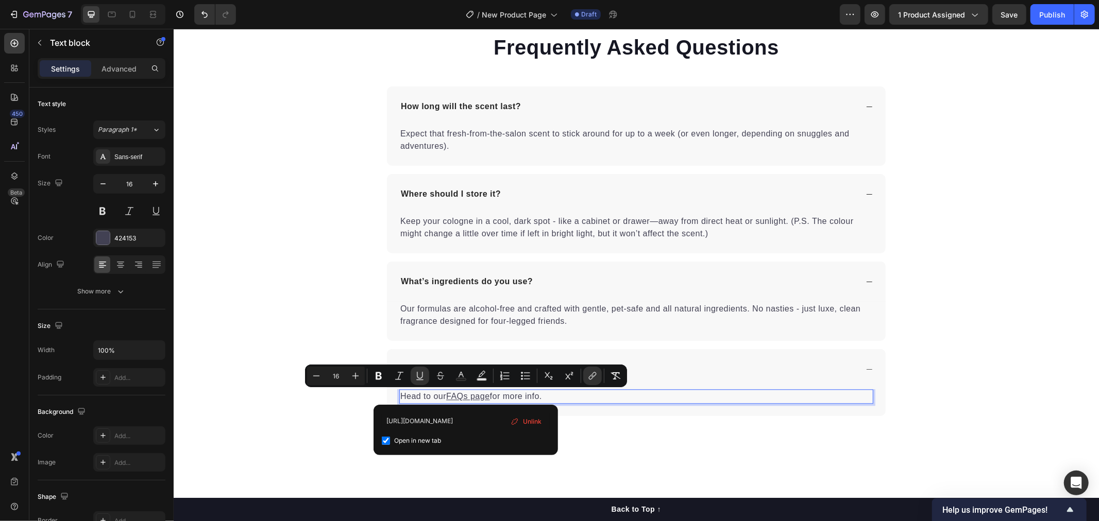
scroll to position [0, 0]
click at [637, 442] on div "Frequently Asked Questions Heading How long will the scent last? Expect that fr…" at bounding box center [635, 224] width 925 height 466
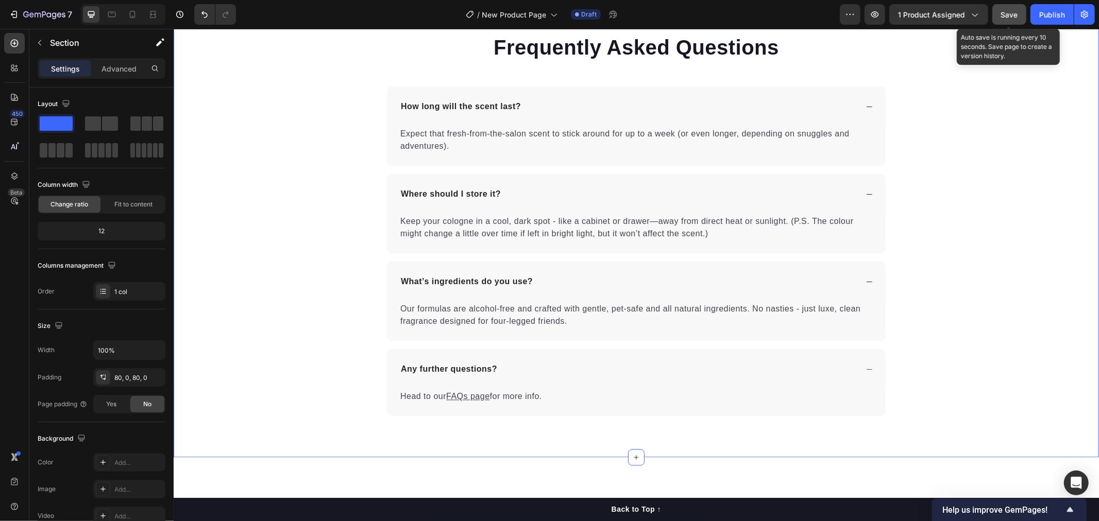
click at [1004, 17] on span "Save" at bounding box center [1009, 14] width 17 height 9
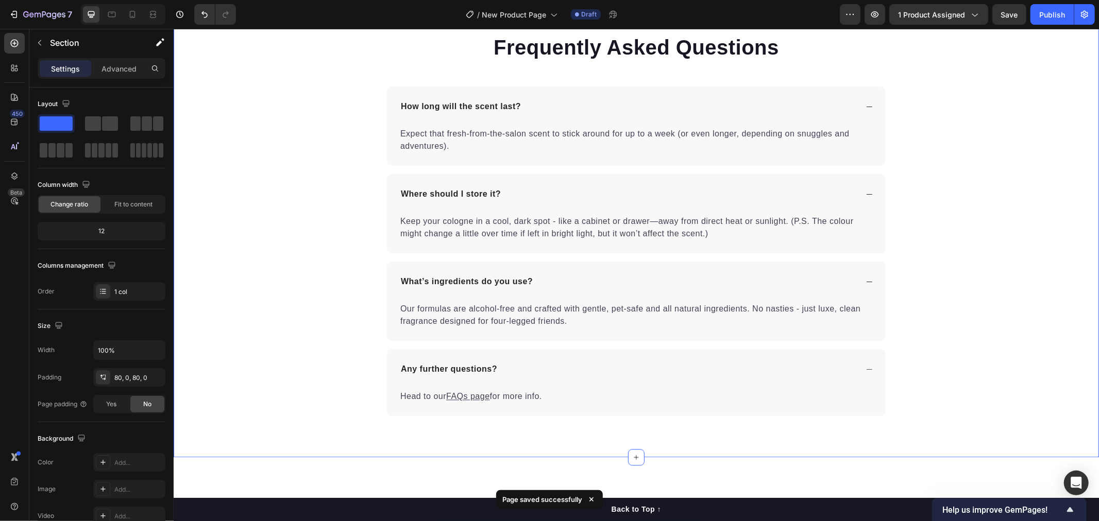
click at [990, 440] on div "Frequently Asked Questions Heading How long will the scent last? Expect that fr…" at bounding box center [635, 224] width 925 height 466
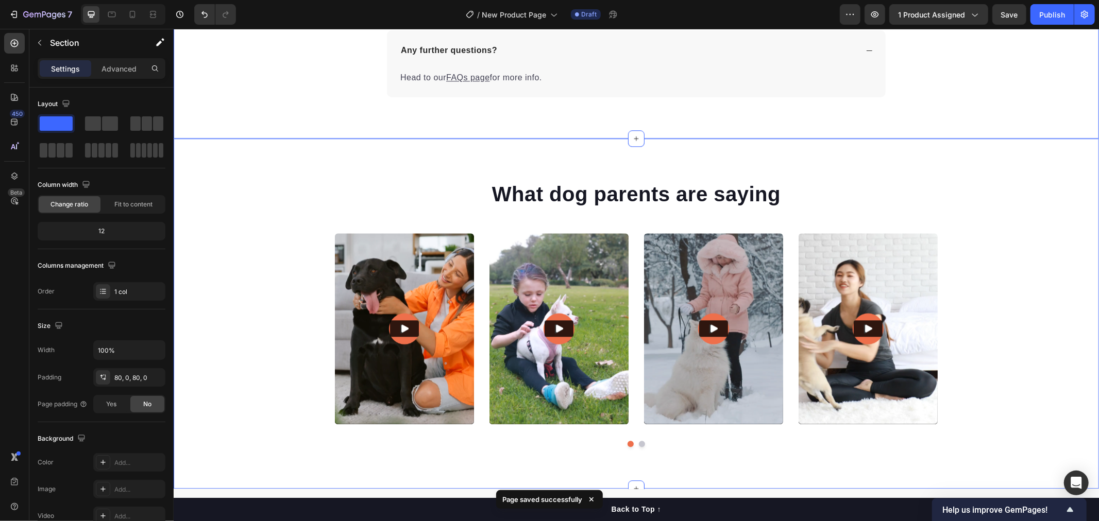
scroll to position [2232, 0]
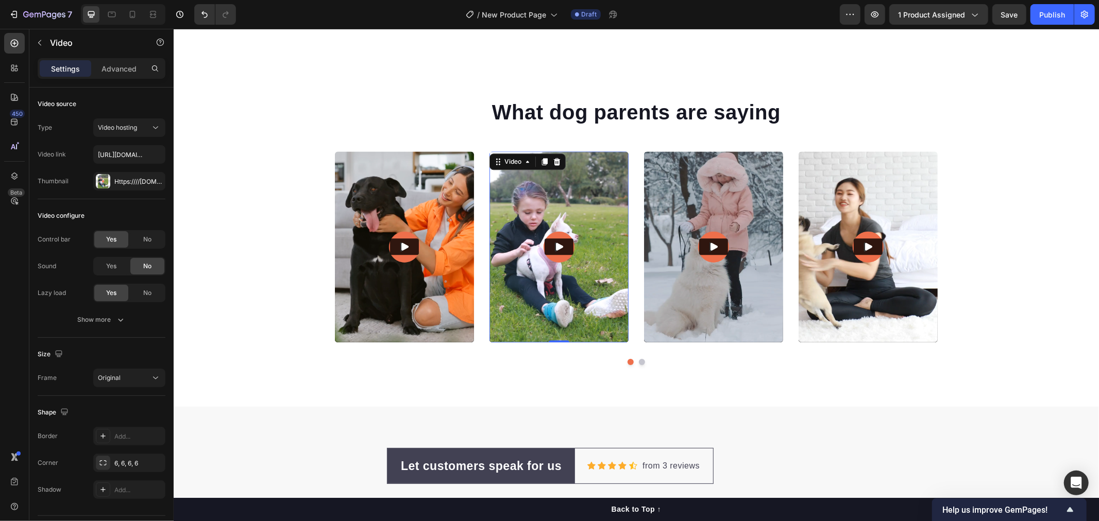
click at [513, 342] on img at bounding box center [558, 246] width 139 height 191
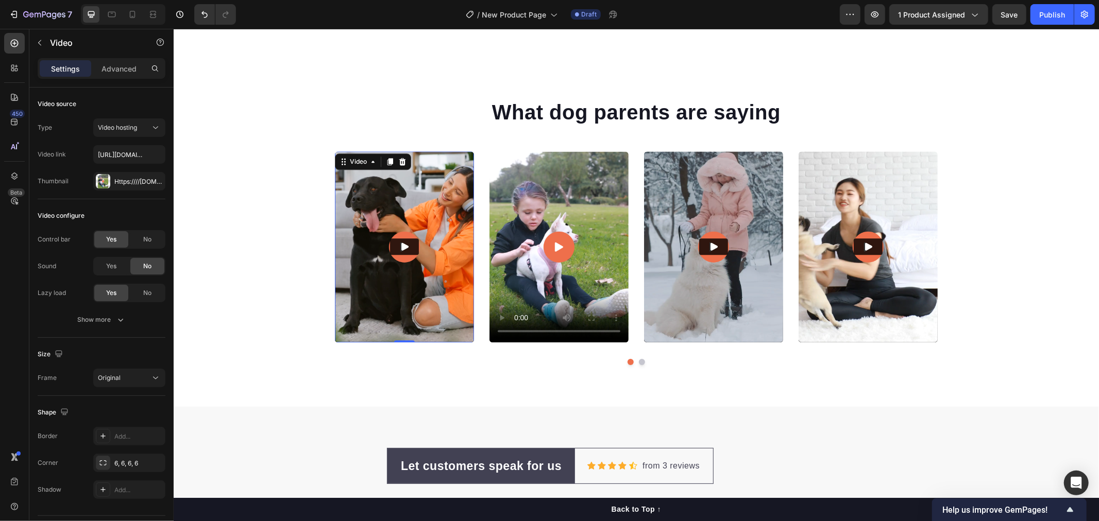
click at [440, 317] on img at bounding box center [403, 246] width 139 height 191
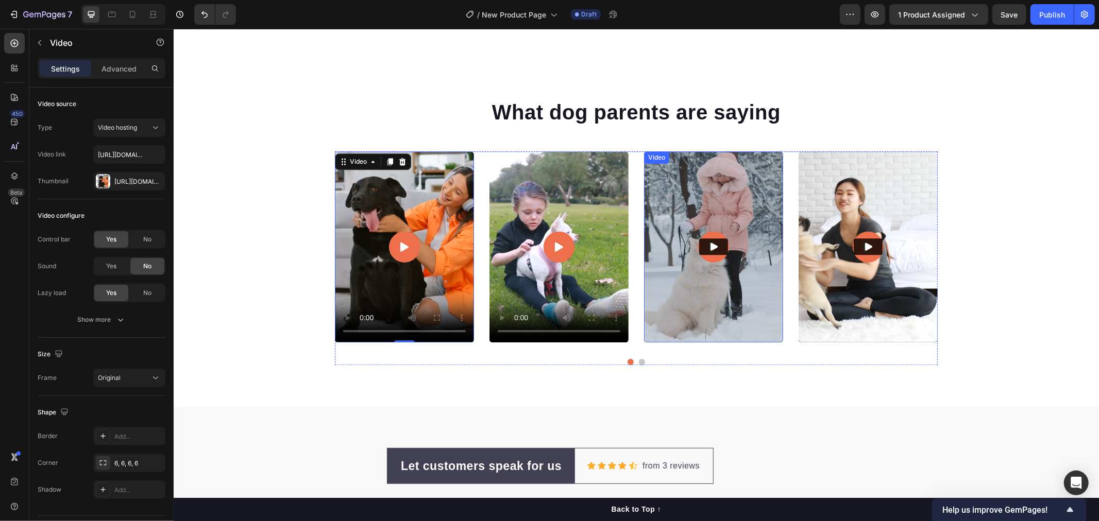
click at [709, 318] on img at bounding box center [712, 246] width 139 height 191
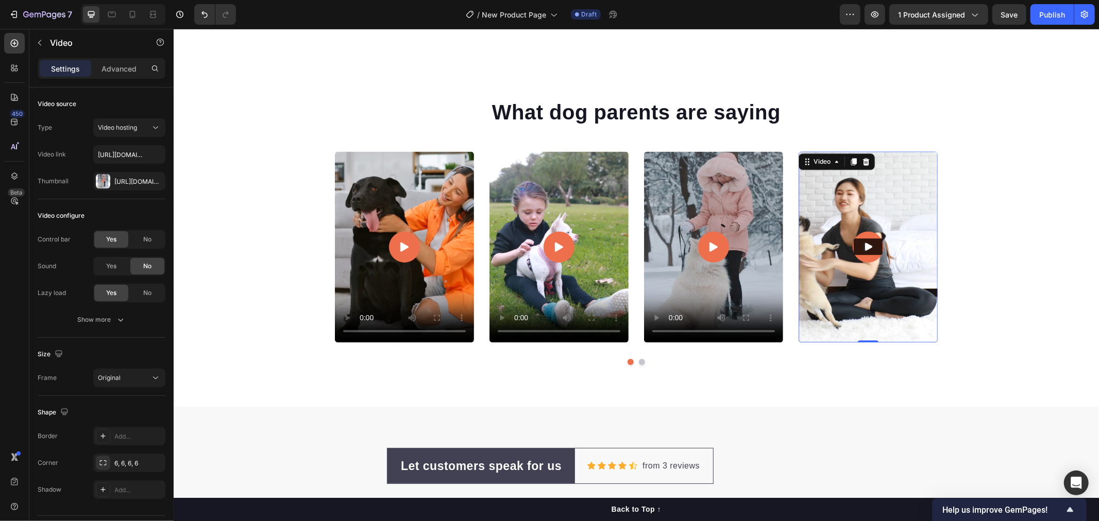
click at [853, 311] on img at bounding box center [867, 246] width 139 height 191
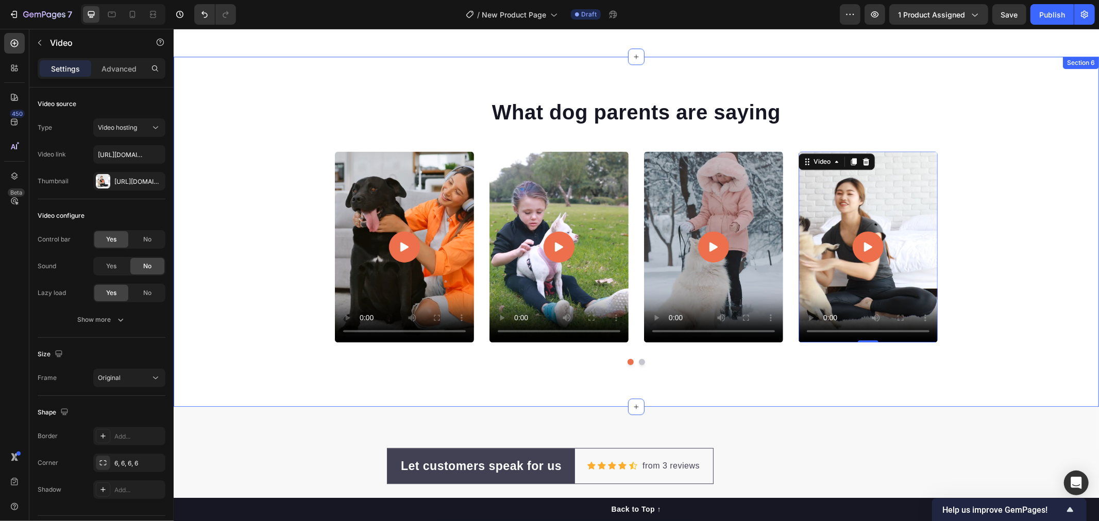
click at [955, 342] on div "What dog parents are saying Heading Video Video Video Video 0 Video Carousel Row" at bounding box center [635, 235] width 925 height 276
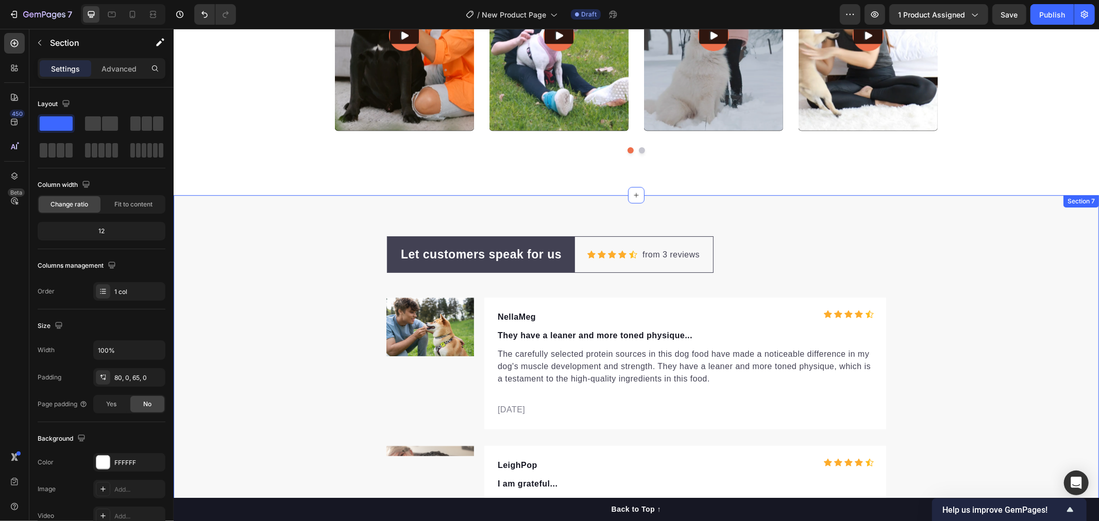
scroll to position [2289, 0]
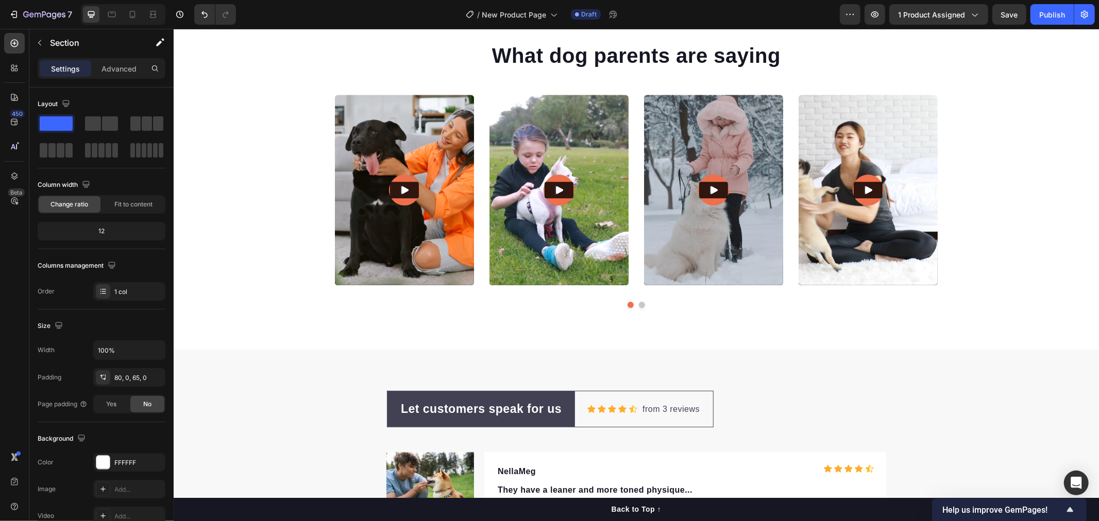
click at [705, 336] on div "What dog parents are saying Heading Video Video Video Video Video Carousel Row …" at bounding box center [635, 174] width 925 height 350
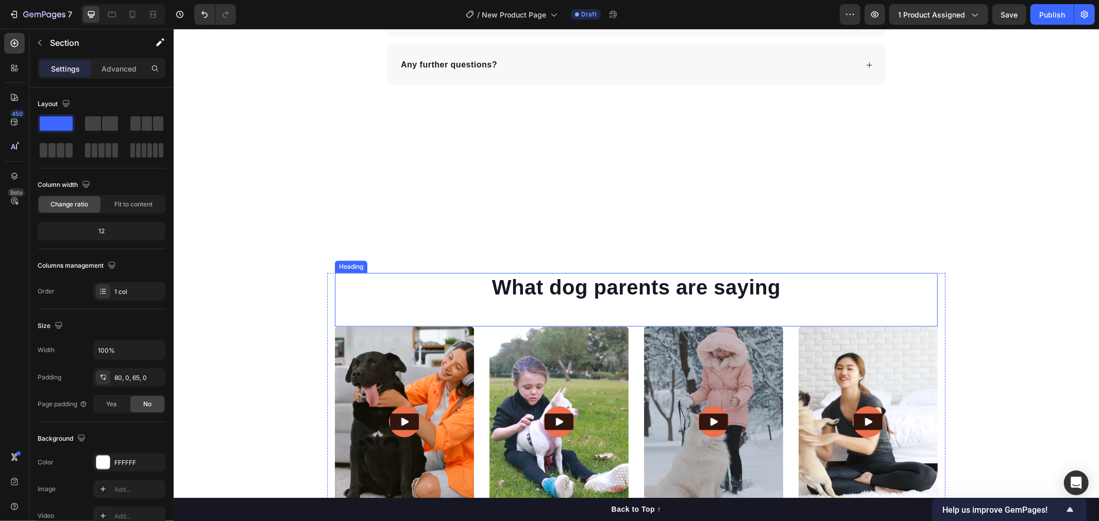
scroll to position [2003, 0]
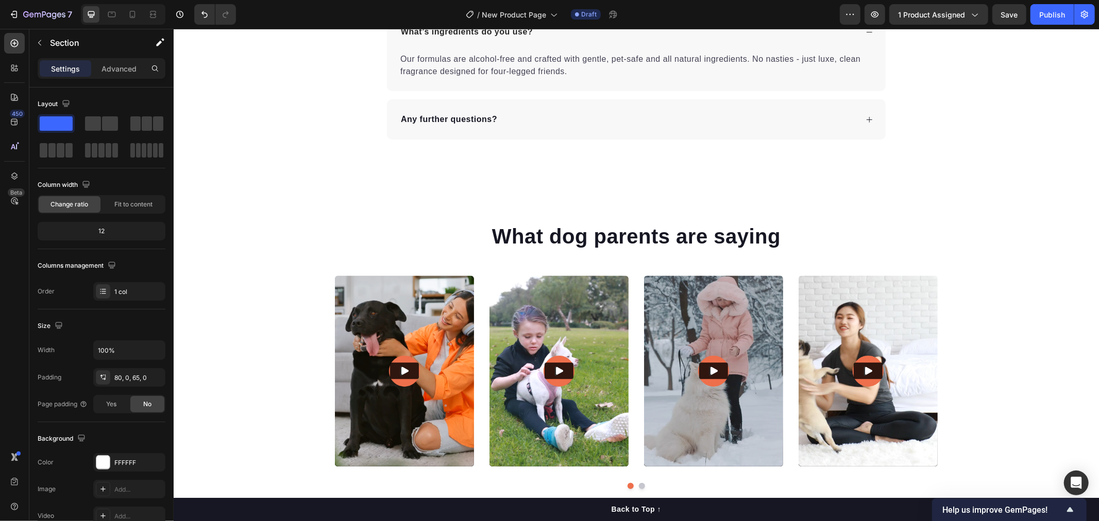
click at [633, 209] on div "What dog parents are saying Heading Video Video Video Video Video Carousel Row …" at bounding box center [635, 355] width 925 height 350
click at [632, 178] on icon at bounding box center [636, 180] width 8 height 8
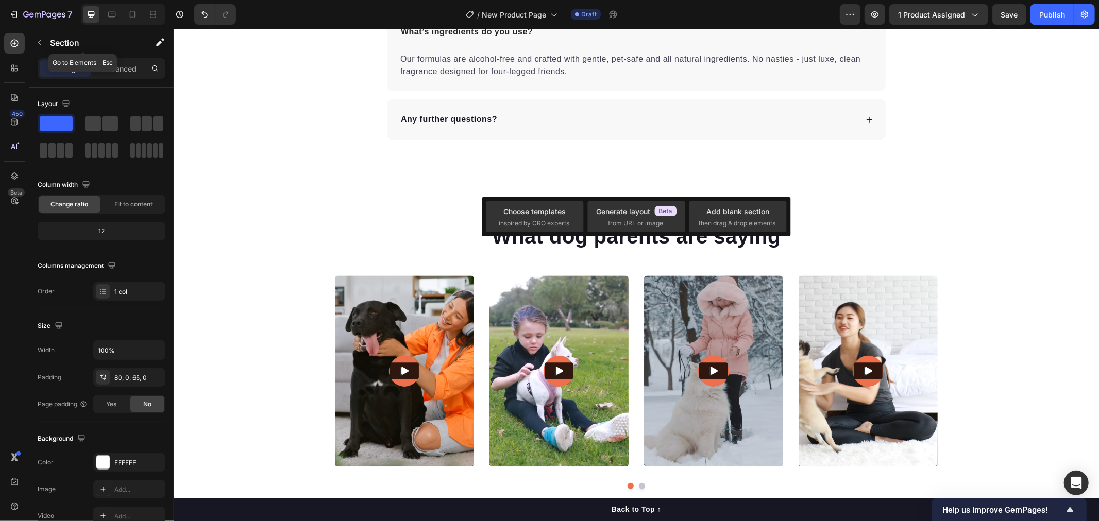
click at [63, 57] on div "Section" at bounding box center [82, 43] width 107 height 29
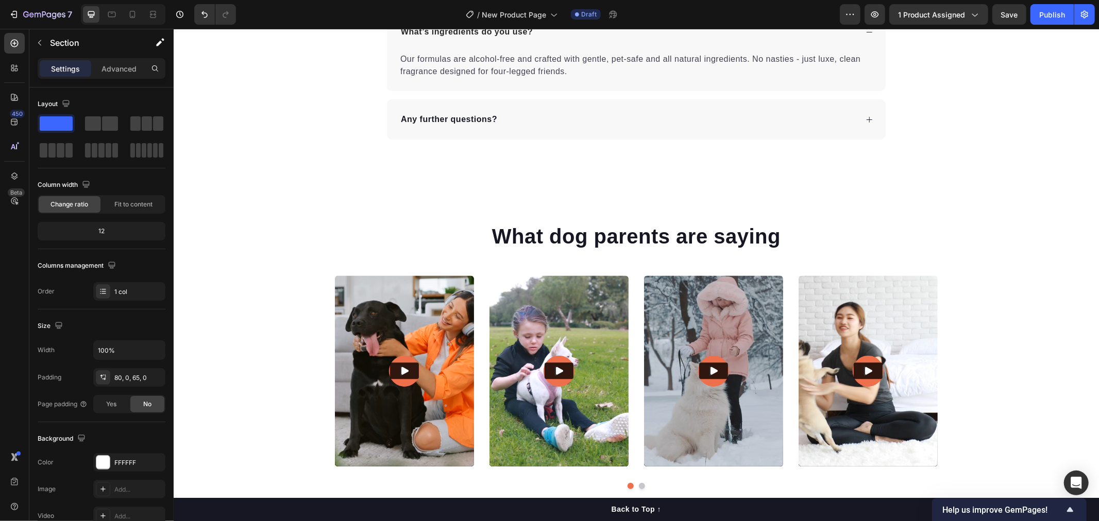
click at [67, 70] on p "Settings" at bounding box center [65, 68] width 29 height 11
click at [121, 70] on p "Advanced" at bounding box center [118, 68] width 35 height 11
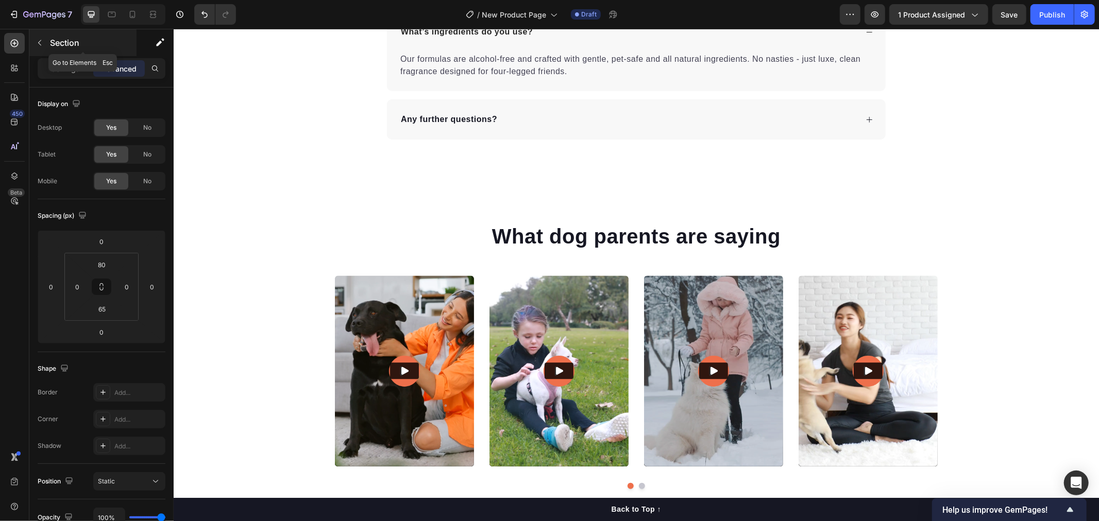
click at [39, 44] on icon "button" at bounding box center [39, 43] width 3 height 6
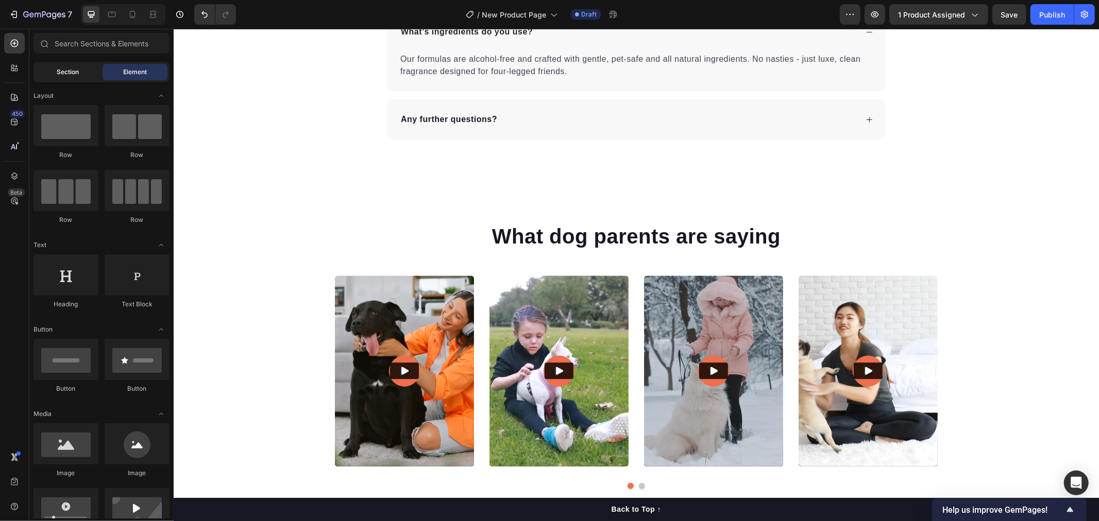
click at [73, 71] on span "Section" at bounding box center [68, 71] width 22 height 9
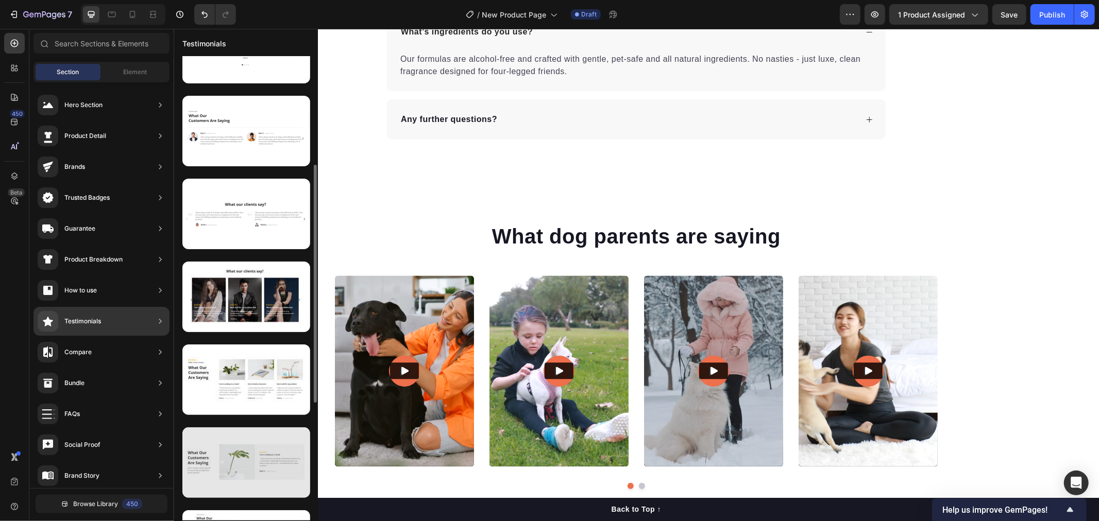
scroll to position [269, 0]
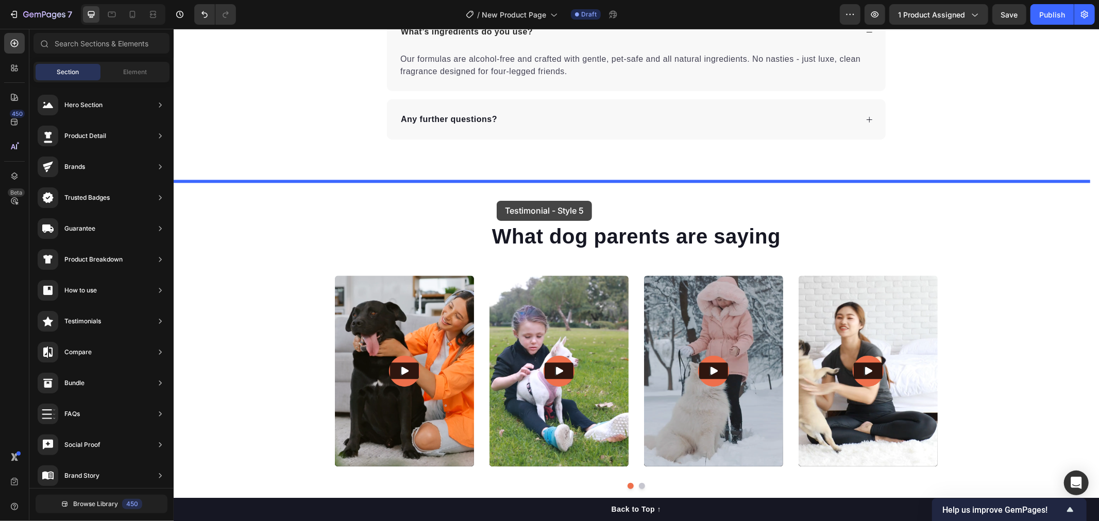
drag, startPoint x: 398, startPoint y: 351, endPoint x: 496, endPoint y: 200, distance: 179.9
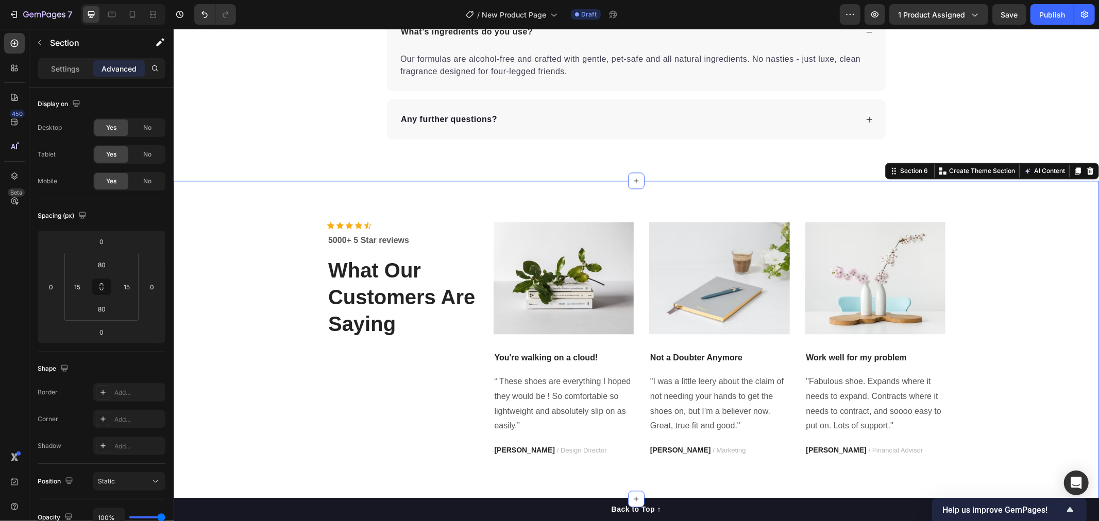
click at [971, 304] on div "Icon Icon Icon Icon Icon Icon List Hoz 5000+ 5 Star reviews Text block What Our…" at bounding box center [636, 339] width 910 height 236
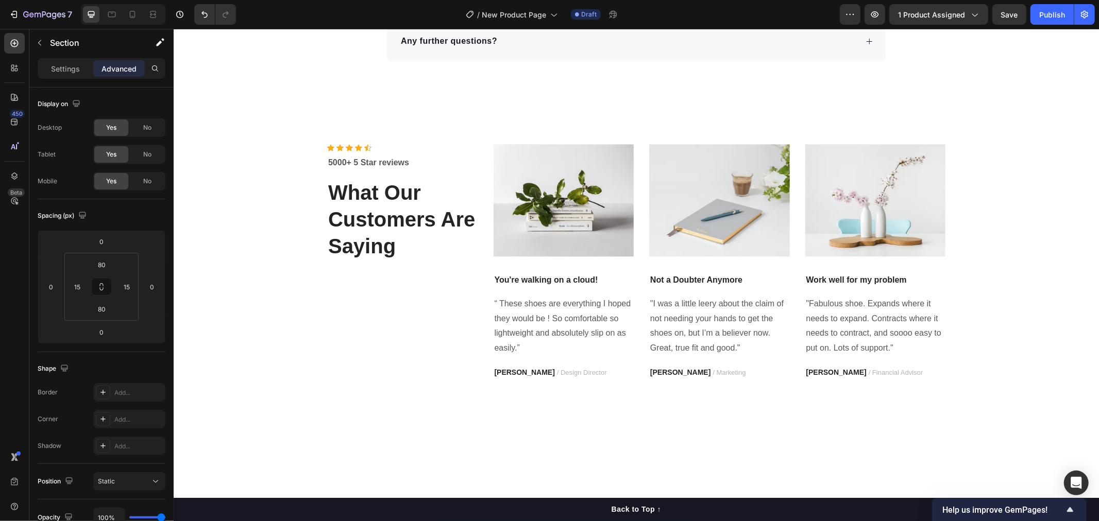
scroll to position [1964, 0]
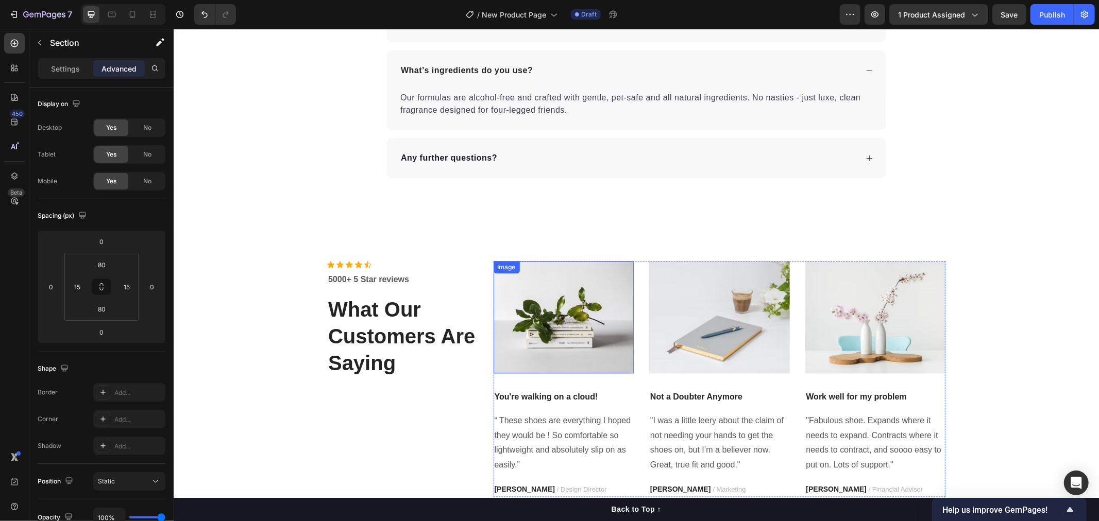
click at [568, 295] on img at bounding box center [563, 317] width 141 height 112
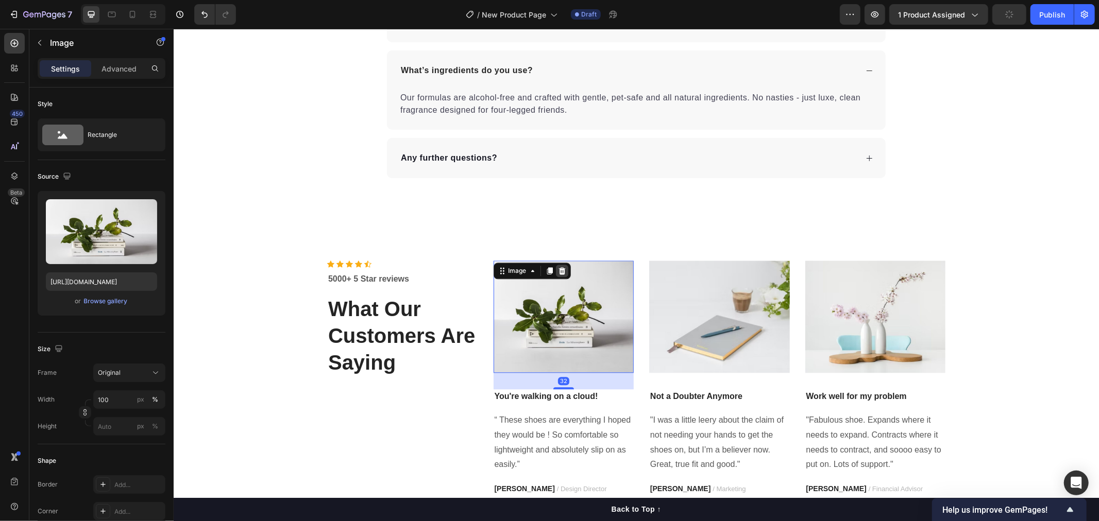
click at [558, 271] on icon at bounding box center [561, 270] width 7 height 7
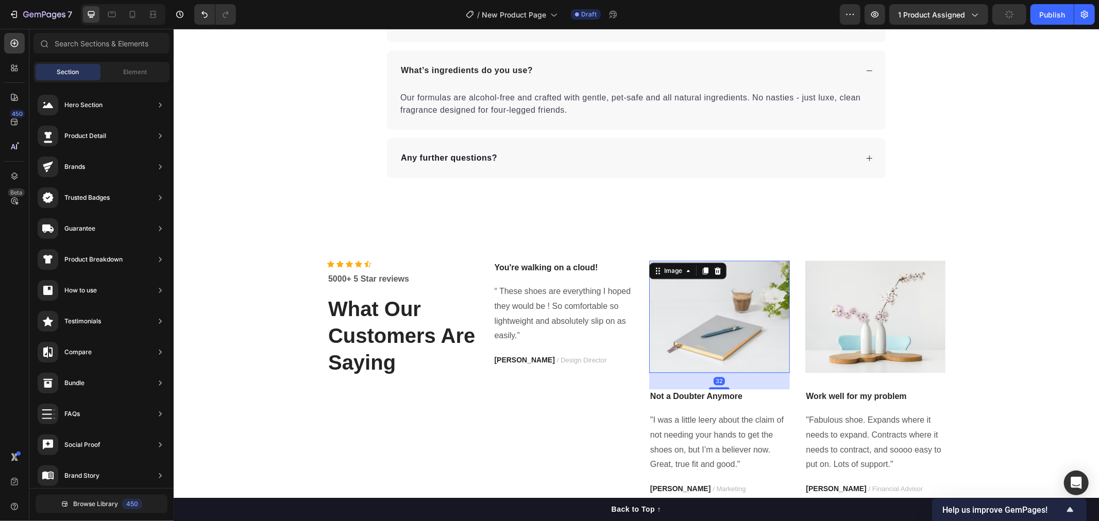
click at [689, 285] on img at bounding box center [719, 316] width 141 height 112
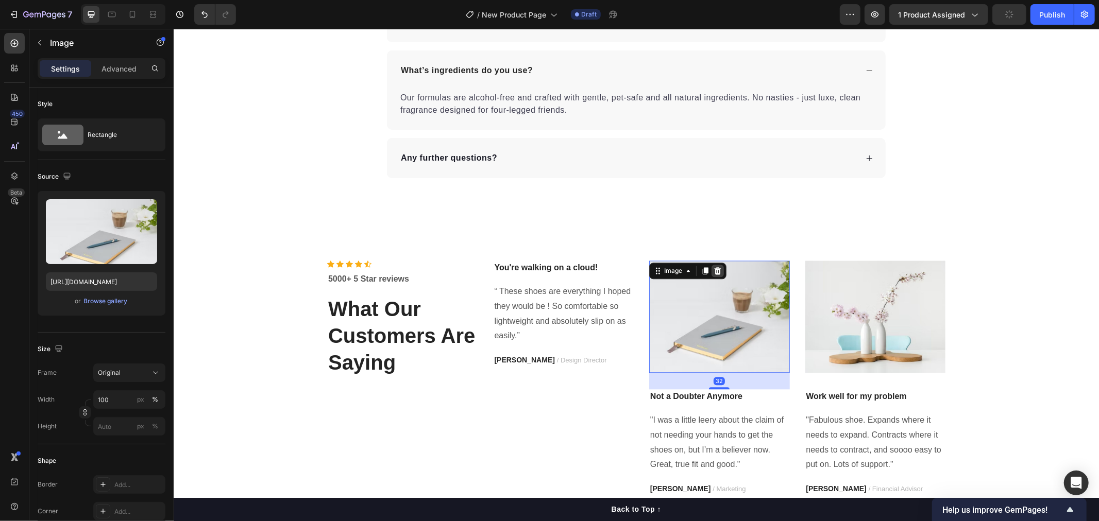
click at [717, 269] on icon at bounding box center [717, 270] width 8 height 8
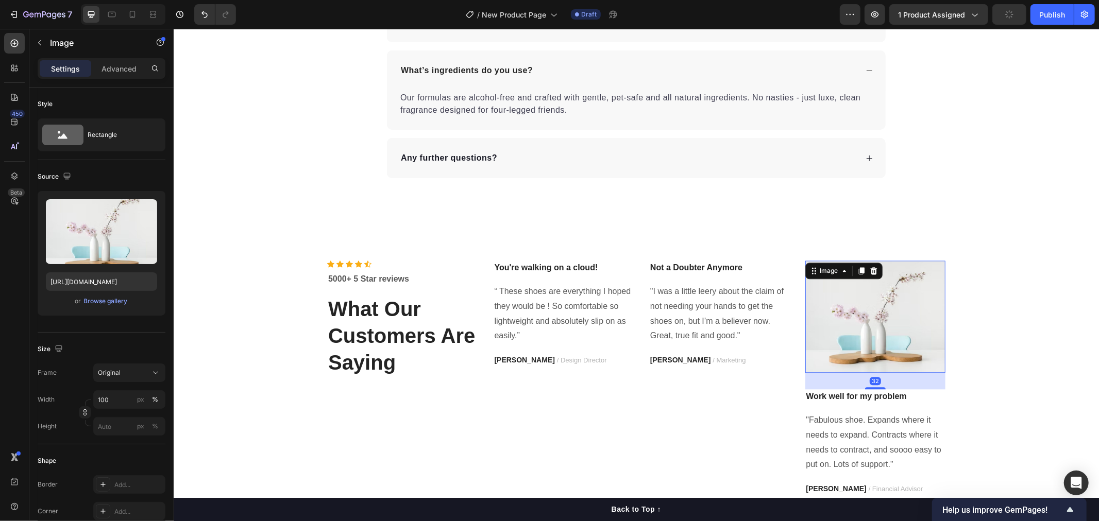
click at [838, 291] on img at bounding box center [875, 316] width 141 height 112
click at [869, 270] on icon at bounding box center [872, 270] width 7 height 7
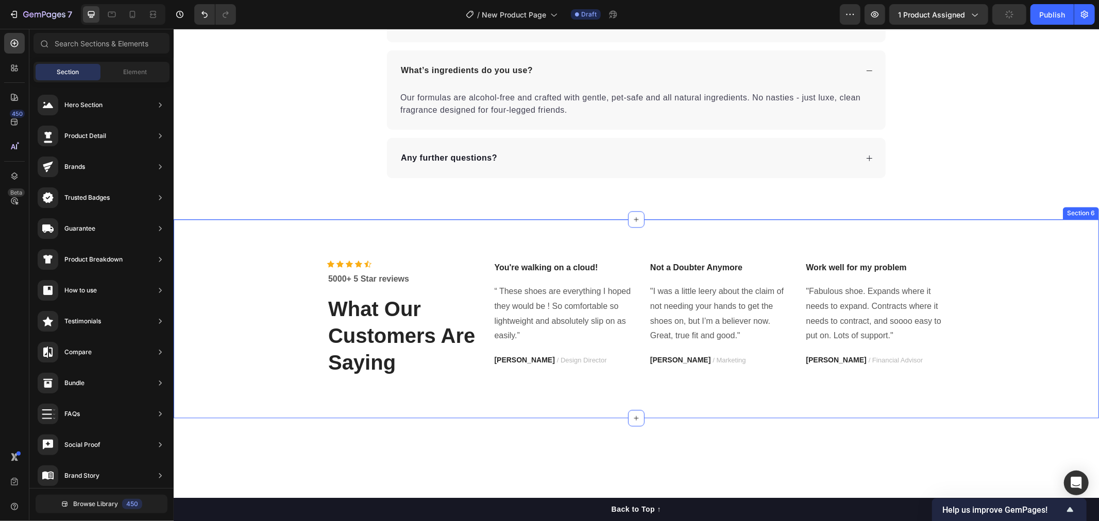
click at [973, 361] on div "Icon Icon Icon Icon Icon Icon List Hoz 5000+ 5 Star reviews Text block What Our…" at bounding box center [636, 318] width 910 height 116
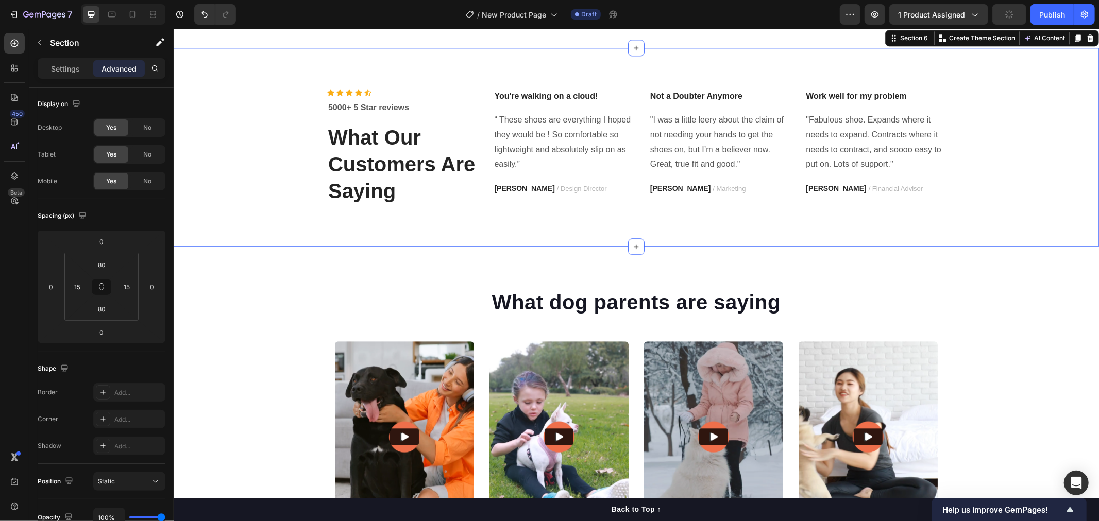
scroll to position [2021, 0]
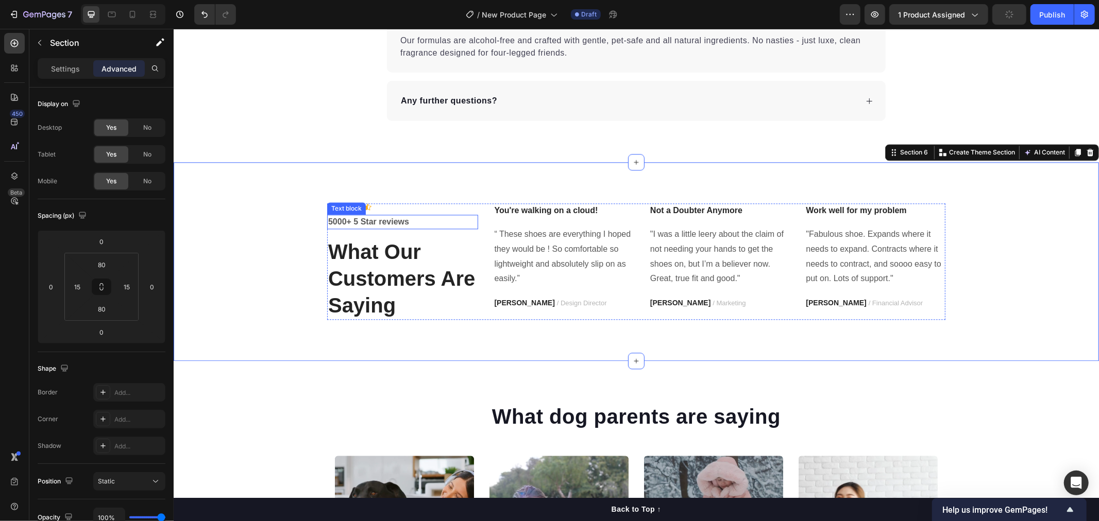
click at [337, 224] on p "5000+ 5 Star reviews" at bounding box center [402, 221] width 149 height 12
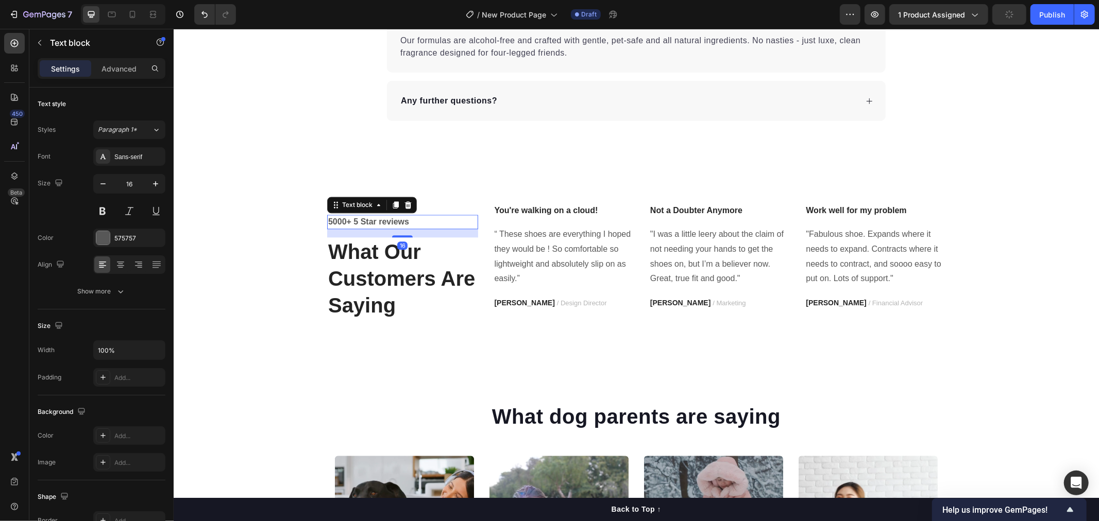
click at [340, 219] on p "5000+ 5 Star reviews" at bounding box center [402, 221] width 149 height 12
click at [437, 238] on p "What Our Customers Are Saying" at bounding box center [402, 278] width 149 height 80
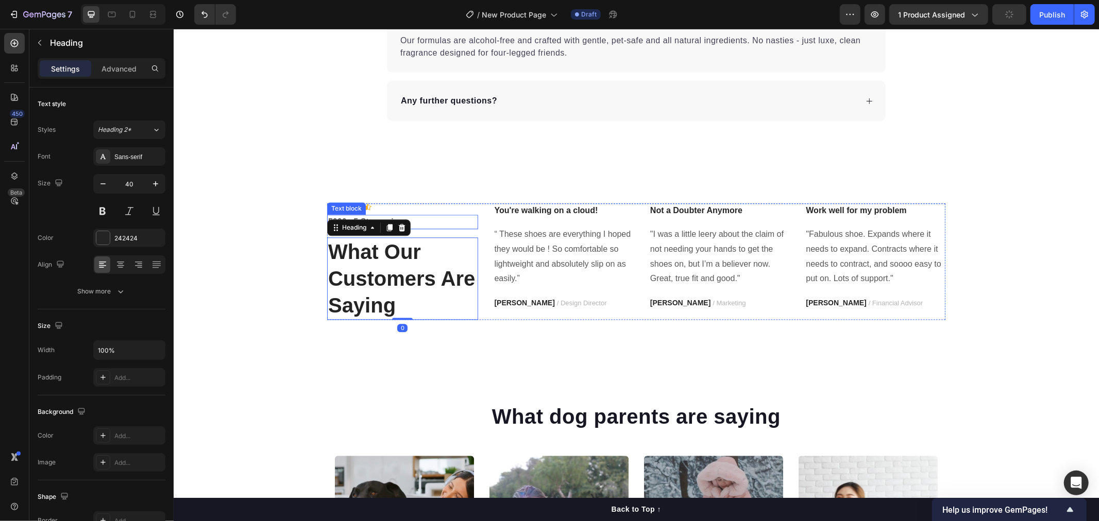
click at [436, 222] on p "5000+ 5 Star reviews" at bounding box center [402, 221] width 149 height 12
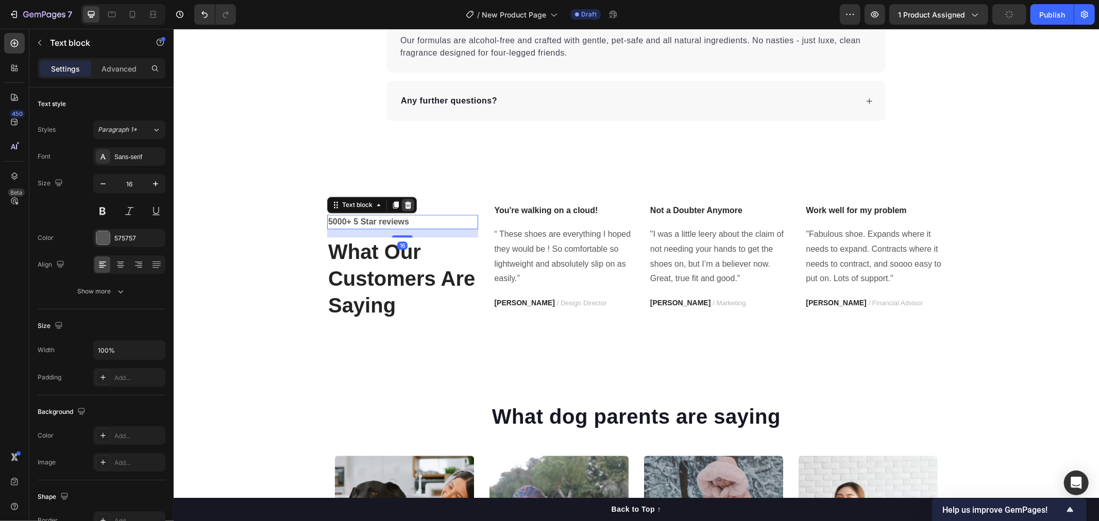
click at [404, 208] on icon at bounding box center [407, 204] width 7 height 7
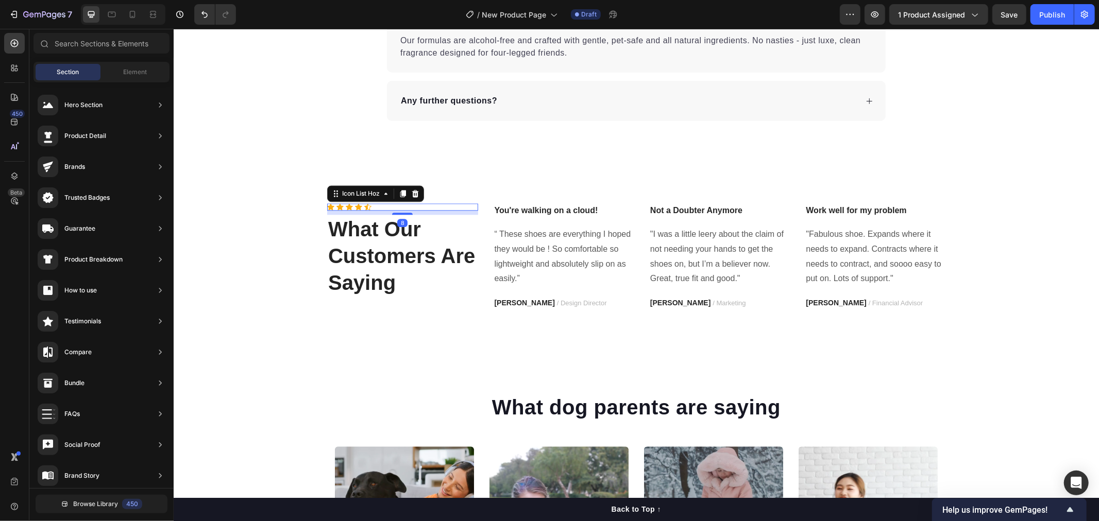
click at [368, 207] on div "Icon Icon Icon Icon Icon" at bounding box center [402, 206] width 151 height 7
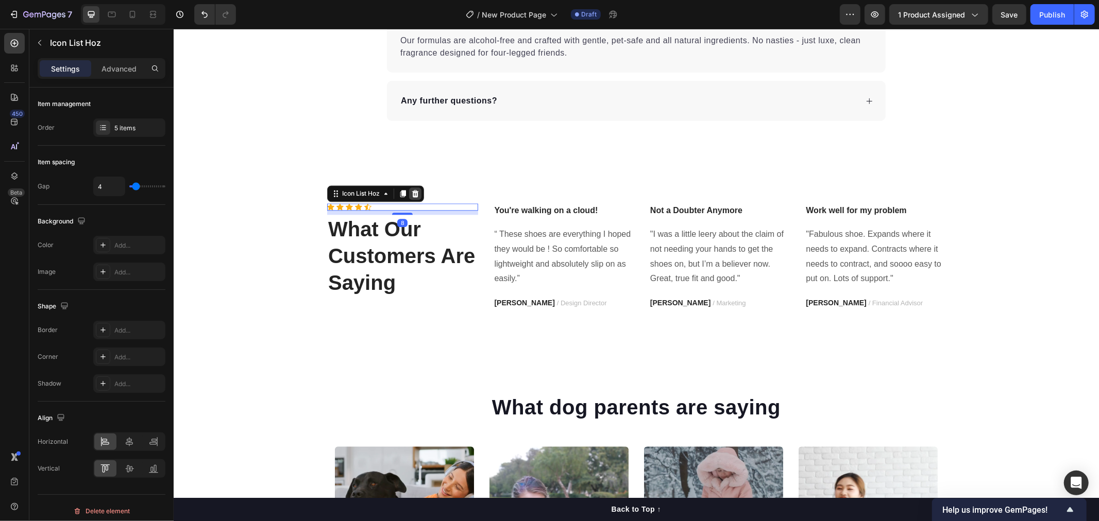
click at [413, 197] on icon at bounding box center [415, 193] width 8 height 8
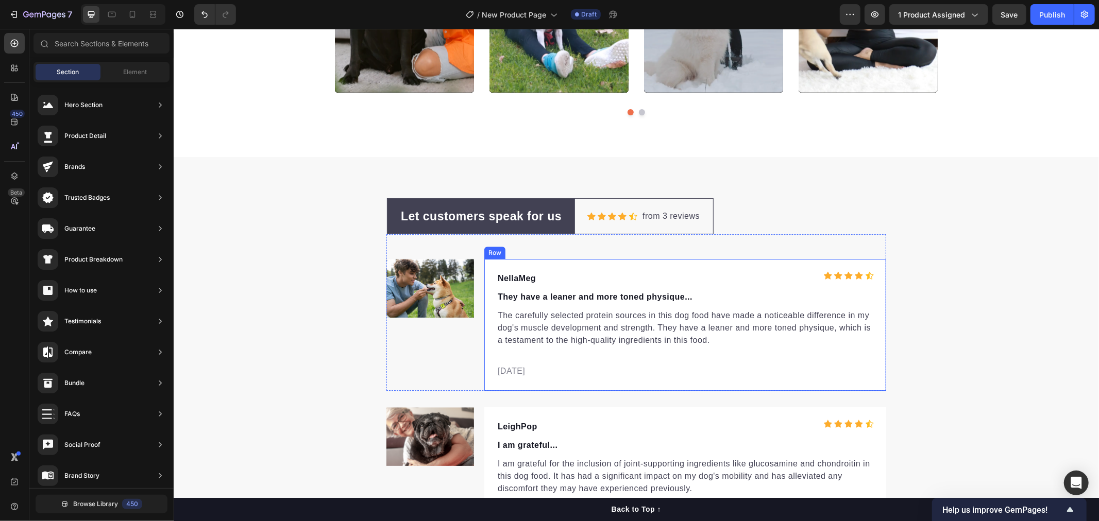
scroll to position [2651, 0]
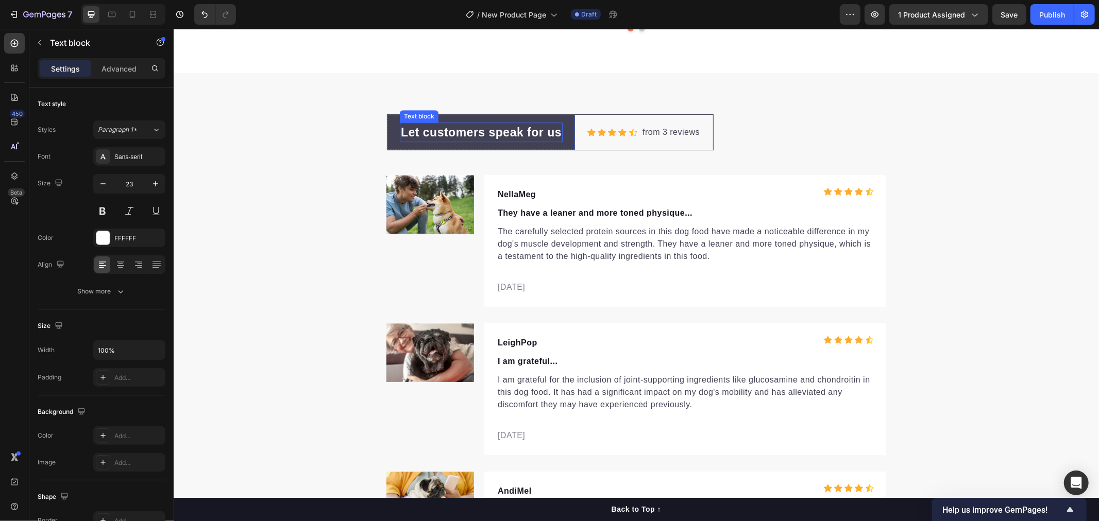
click at [548, 135] on p "Let customers speak for us" at bounding box center [480, 132] width 161 height 18
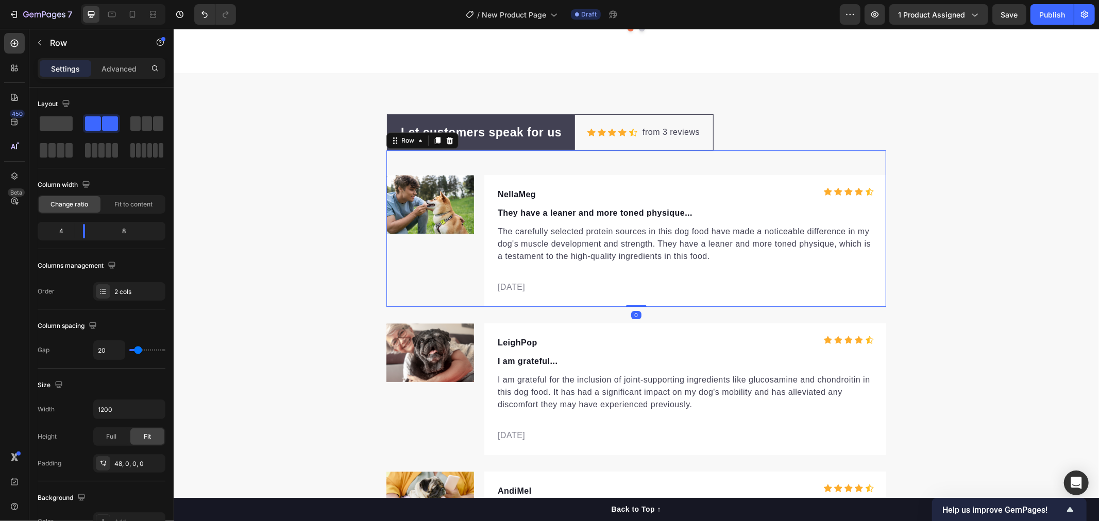
click at [566, 152] on div "Image NellaMeg Text block Icon Icon Icon Icon Icon Icon List Hoz Row They have …" at bounding box center [636, 228] width 500 height 157
click at [709, 146] on div "Let customers speak for us Text block Row Icon Icon Icon Icon Icon Icon List Ho…" at bounding box center [636, 359] width 500 height 490
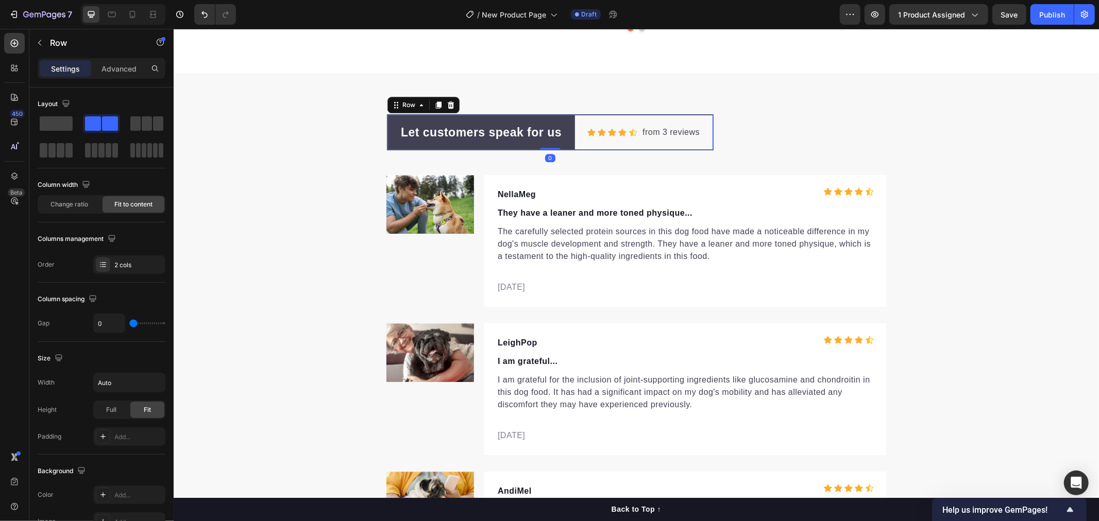
click at [705, 142] on div "Icon Icon Icon Icon Icon Icon List Hoz from 3 reviews Text block Row" at bounding box center [643, 132] width 138 height 36
click at [729, 138] on div "Let customers speak for us Text block Row Icon Icon Icon Icon Icon Icon List Ho…" at bounding box center [636, 359] width 500 height 490
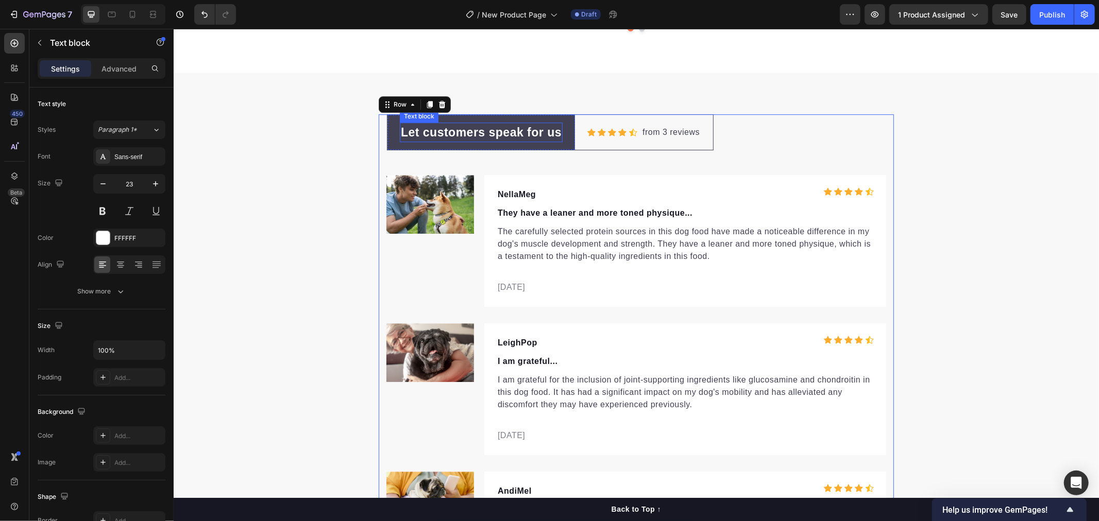
click at [439, 137] on p "Let customers speak for us" at bounding box center [480, 132] width 161 height 18
click at [440, 144] on div "Let customers speak for us Text block Row 0" at bounding box center [480, 132] width 187 height 36
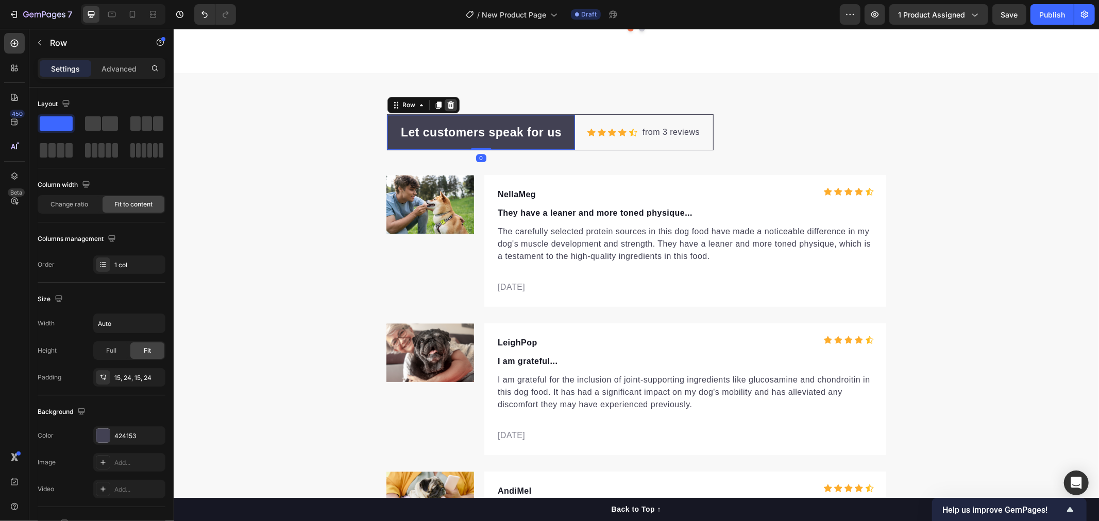
click at [449, 103] on icon at bounding box center [450, 104] width 8 height 8
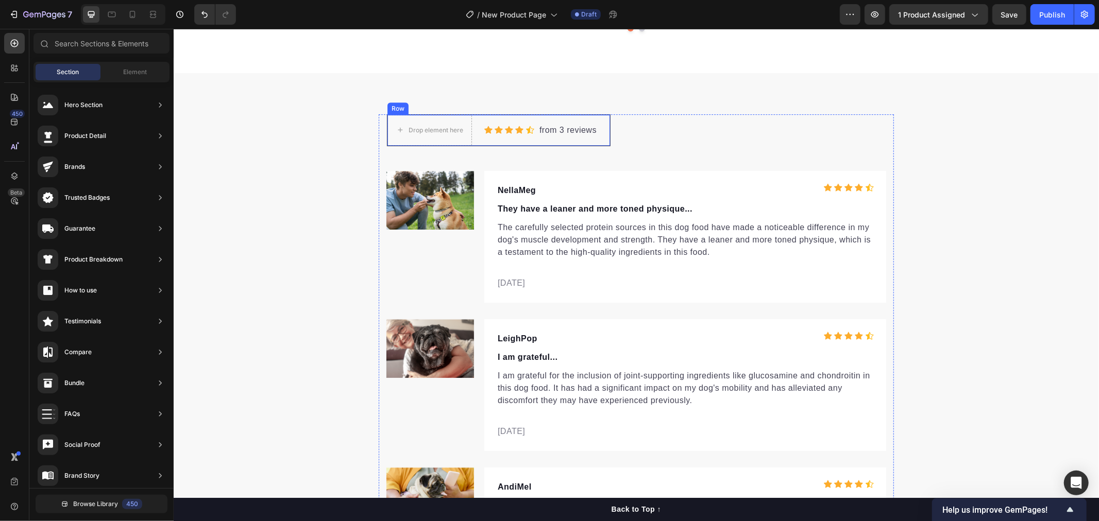
click at [471, 142] on div "Icon Icon Icon Icon Icon Icon List Hoz from 3 reviews Text block Row" at bounding box center [540, 129] width 138 height 31
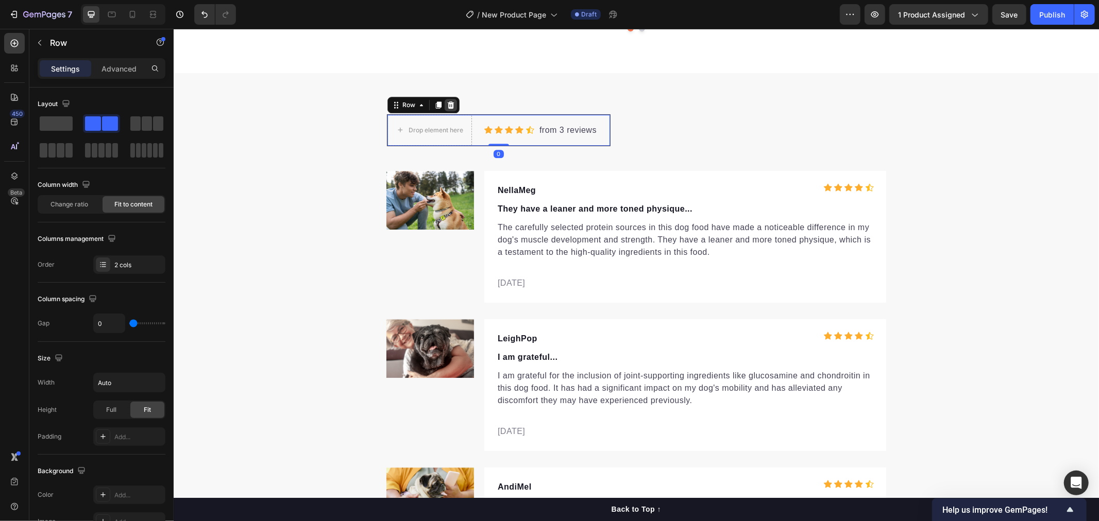
click at [450, 104] on div at bounding box center [450, 104] width 12 height 12
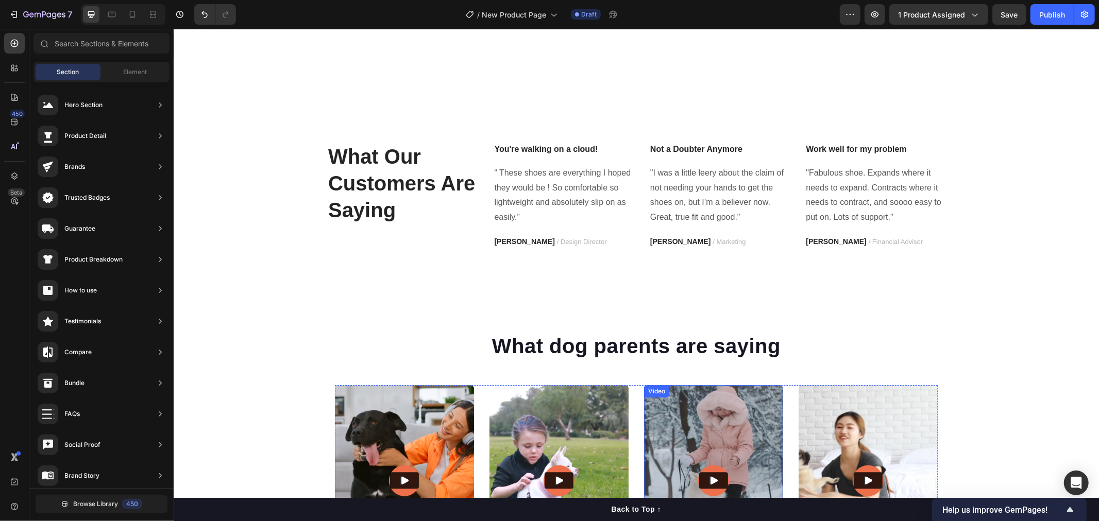
scroll to position [2193, 0]
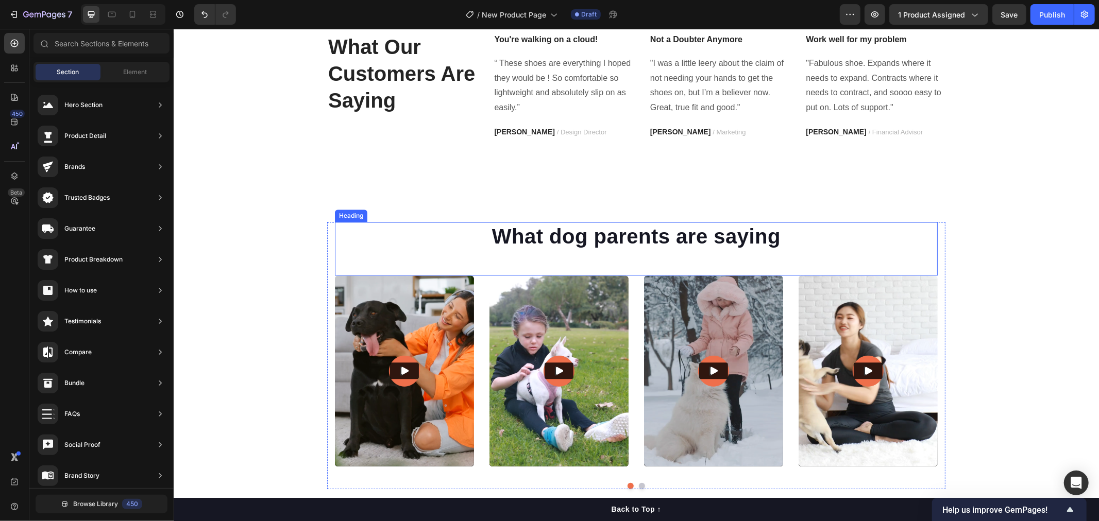
click at [742, 229] on h2 "What dog parents are saying" at bounding box center [635, 235] width 603 height 29
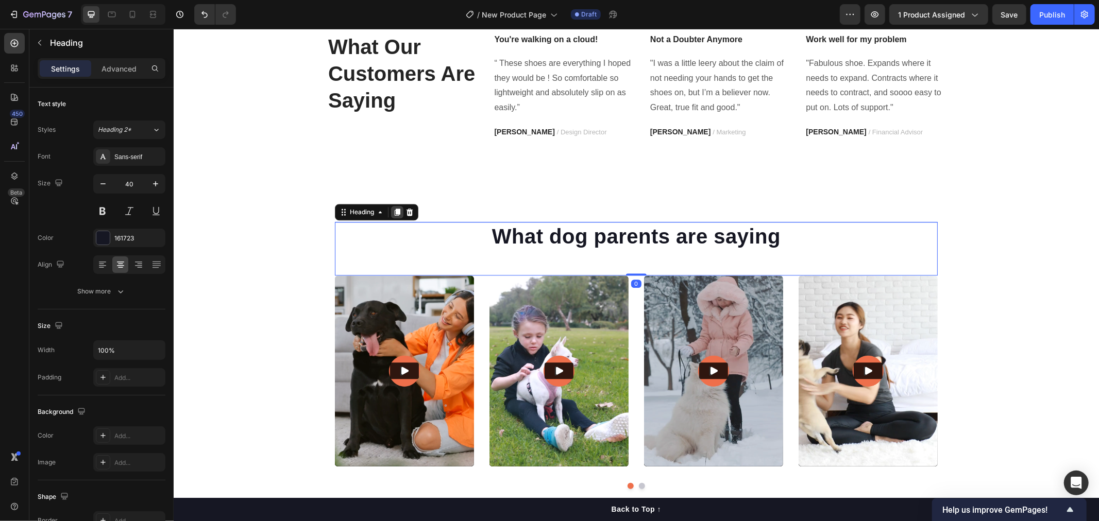
click at [390, 213] on div at bounding box center [396, 212] width 12 height 12
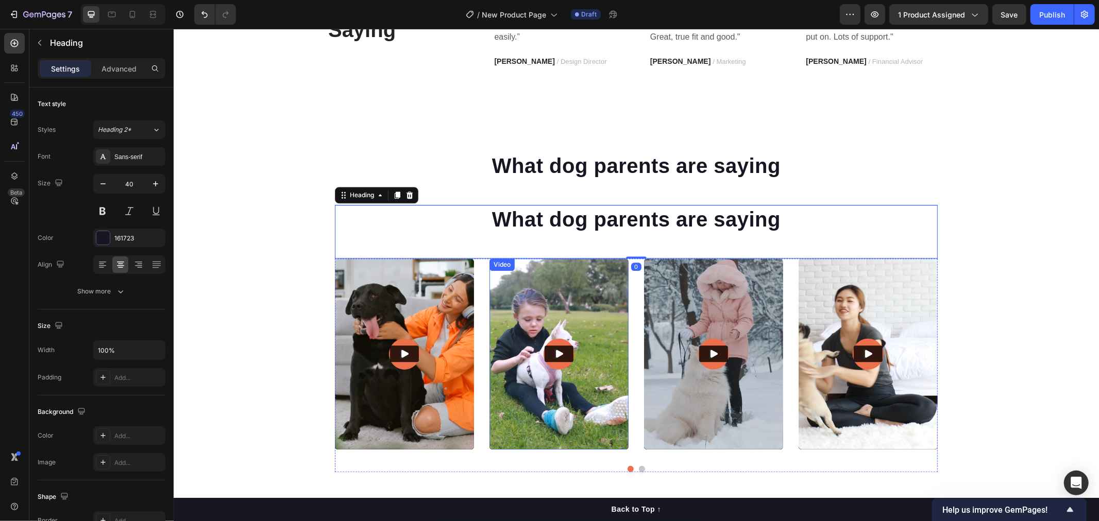
scroll to position [2365, 0]
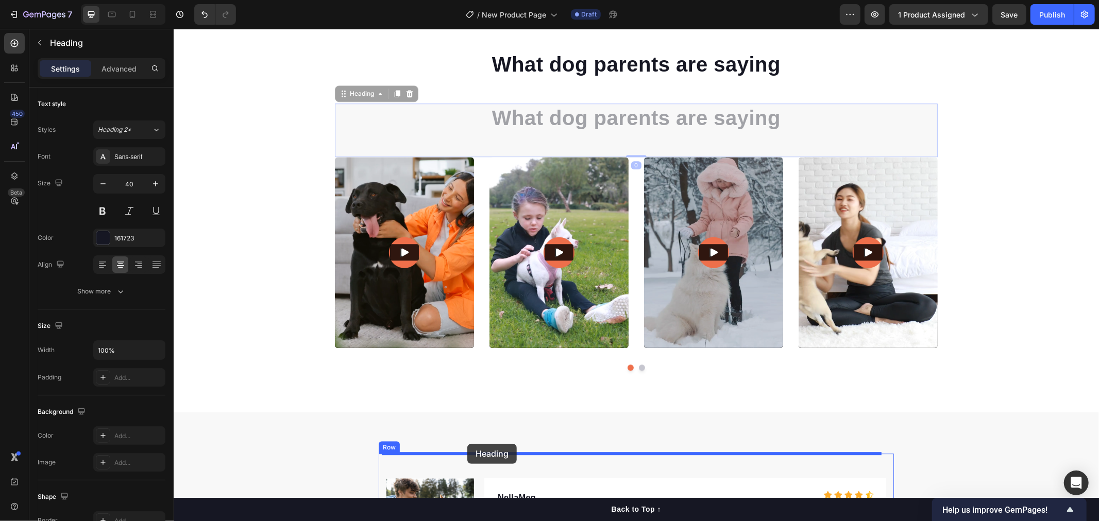
drag, startPoint x: 342, startPoint y: 95, endPoint x: 467, endPoint y: 444, distance: 369.8
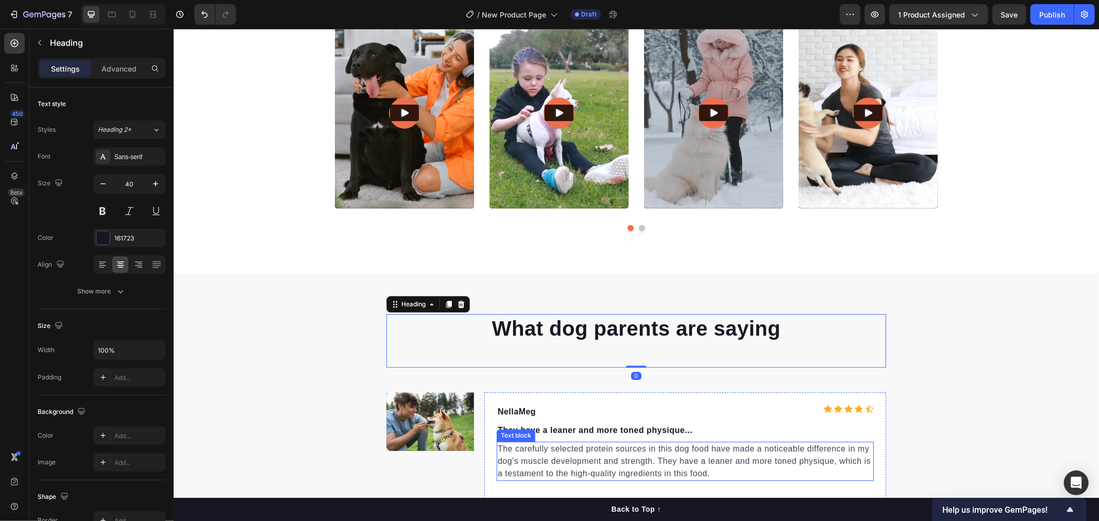
scroll to position [2536, 0]
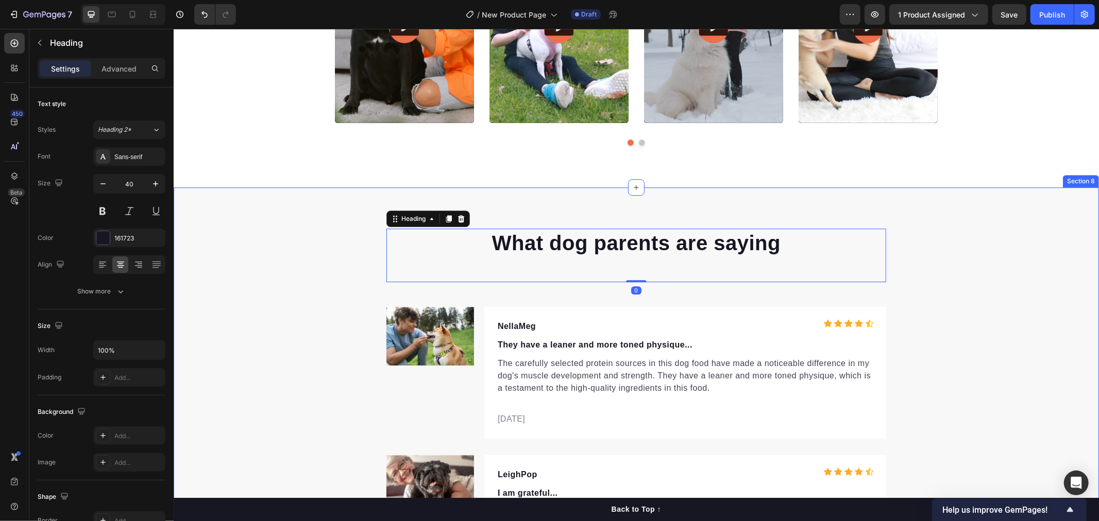
click at [943, 402] on div "What dog parents are saying Heading 0 Image NellaMeg Text block Icon Icon Icon …" at bounding box center [635, 481] width 925 height 507
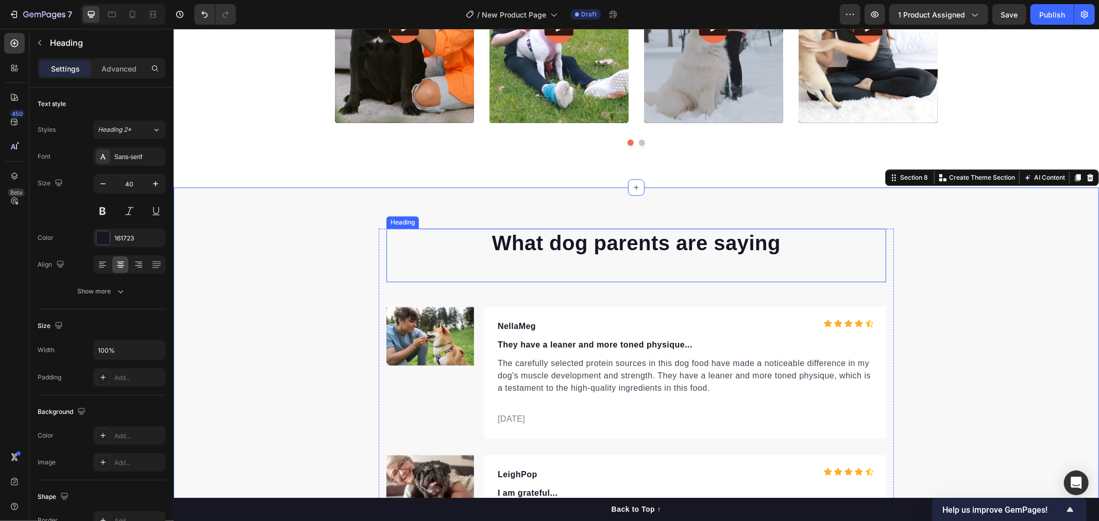
click at [549, 261] on div "What dog parents are saying Heading" at bounding box center [636, 255] width 500 height 54
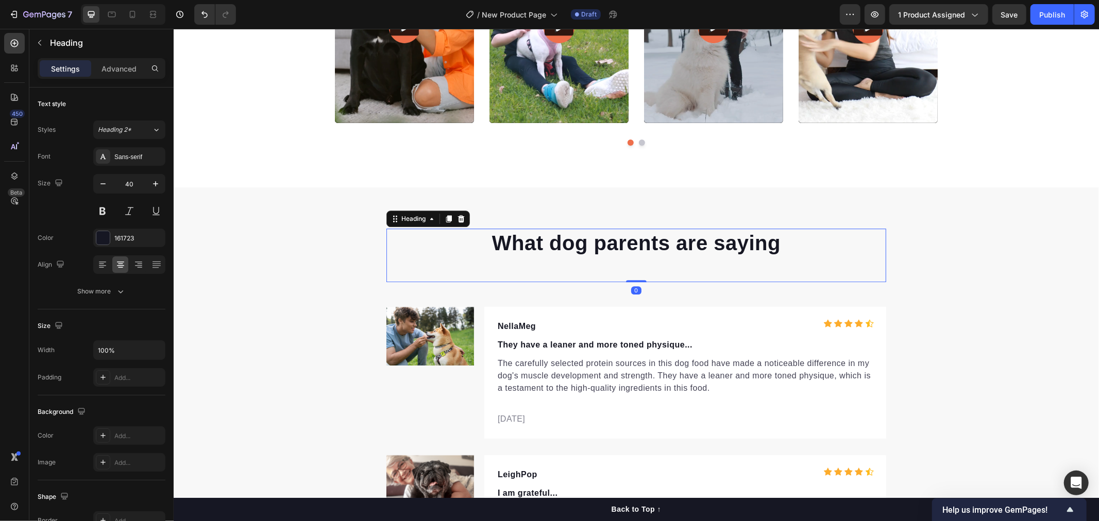
click at [516, 250] on h2 "What dog parents are saying" at bounding box center [636, 242] width 500 height 29
click at [502, 249] on p "What dog parents are saying" at bounding box center [636, 242] width 498 height 27
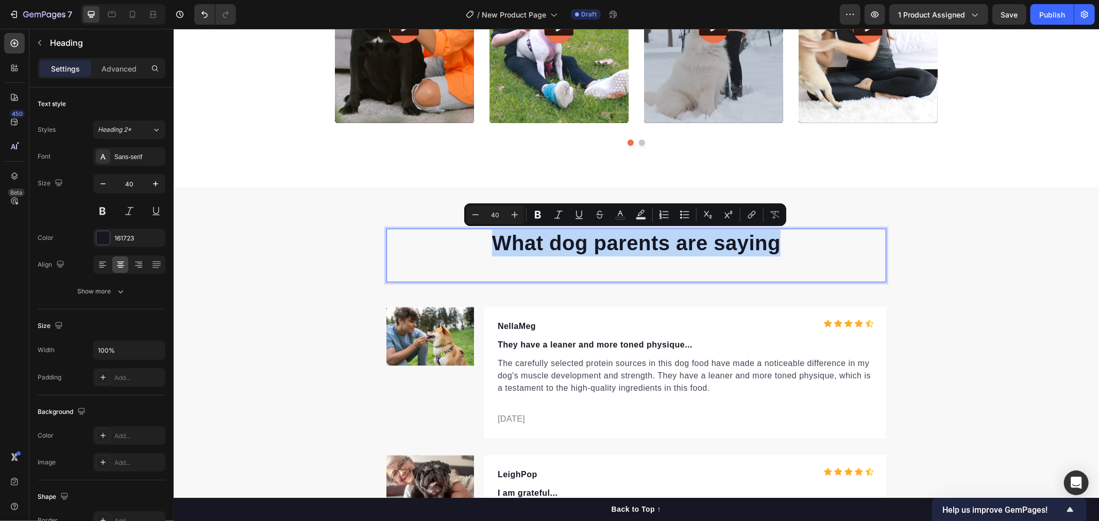
drag, startPoint x: 492, startPoint y: 248, endPoint x: 784, endPoint y: 258, distance: 292.2
click at [784, 258] on div "What dog parents are saying Heading 0" at bounding box center [636, 255] width 500 height 54
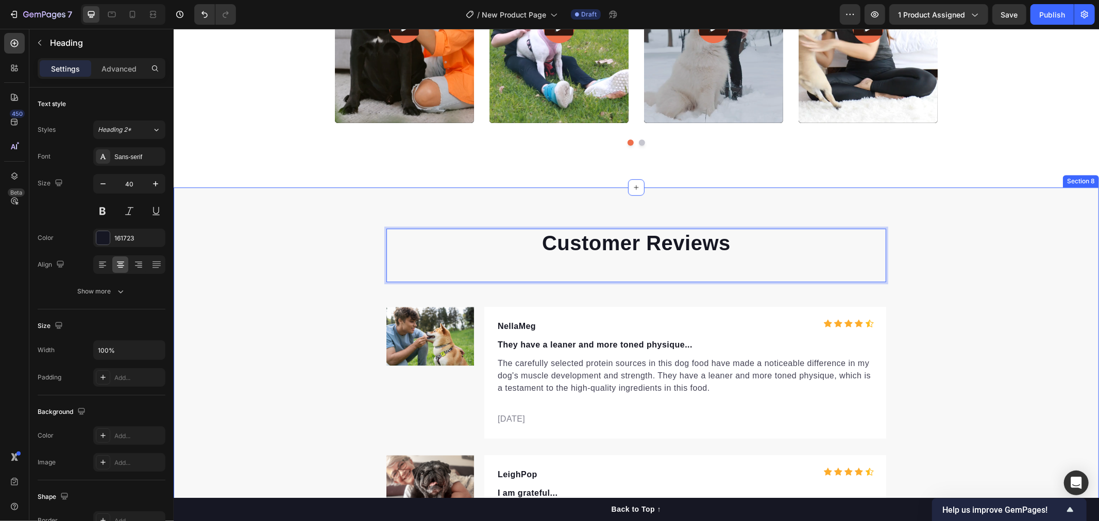
click at [926, 311] on div "Customer Reviews Heading 0 Image NellaMeg Text block Icon Icon Icon Icon Icon I…" at bounding box center [635, 481] width 925 height 507
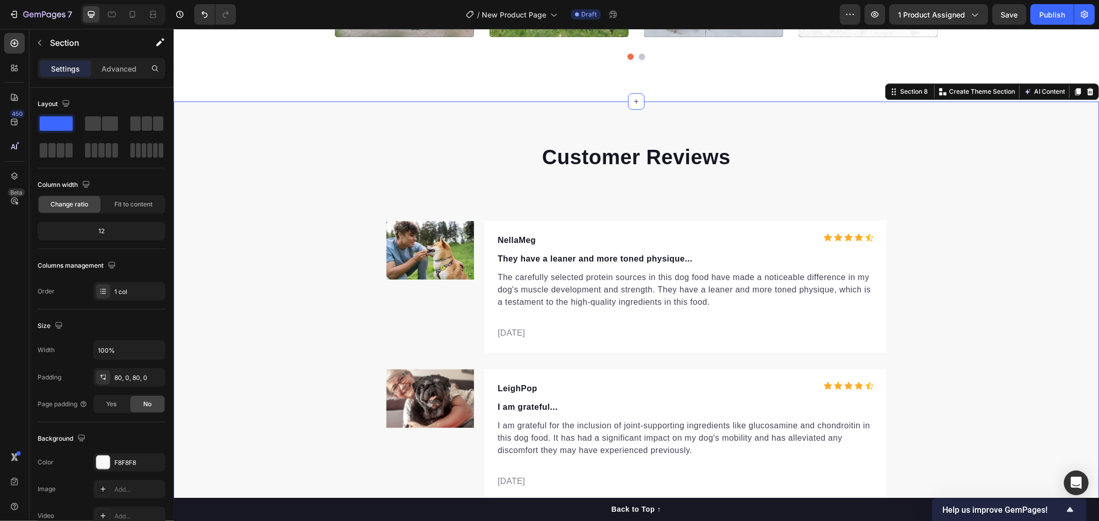
scroll to position [2708, 0]
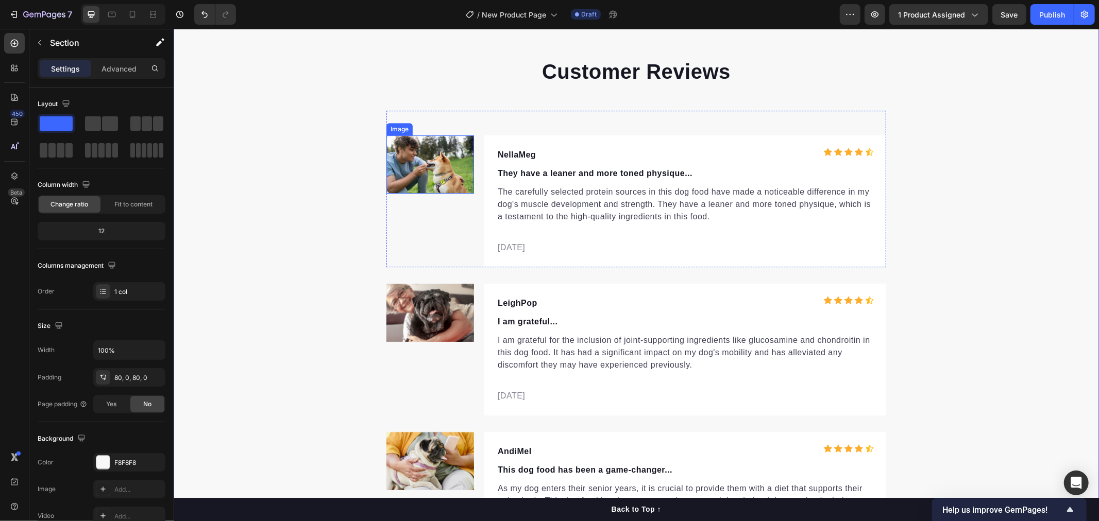
click at [411, 145] on img at bounding box center [430, 164] width 88 height 59
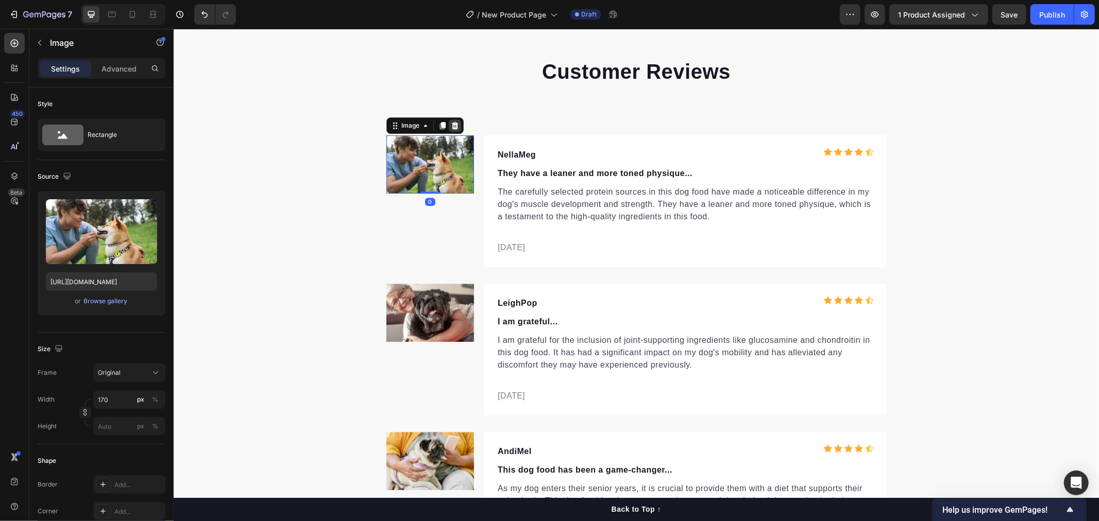
click at [449, 129] on div at bounding box center [454, 125] width 12 height 12
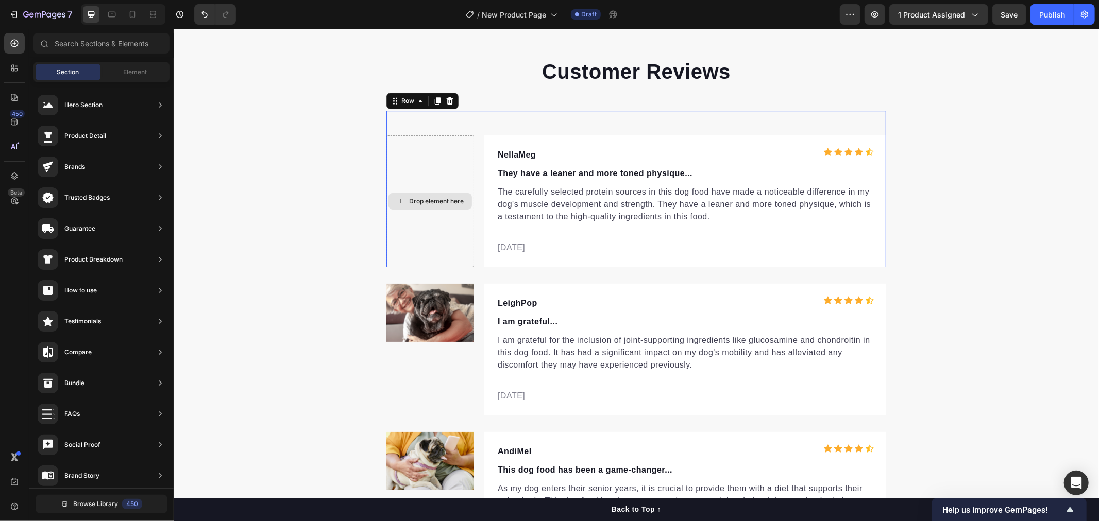
click at [444, 256] on div "Drop element here" at bounding box center [430, 201] width 88 height 132
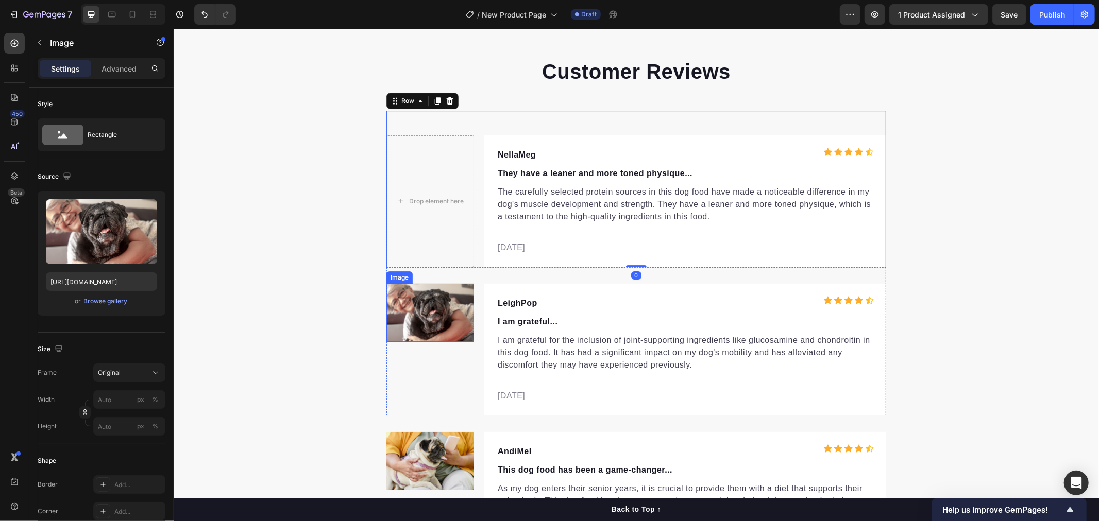
click at [442, 303] on img at bounding box center [430, 312] width 88 height 59
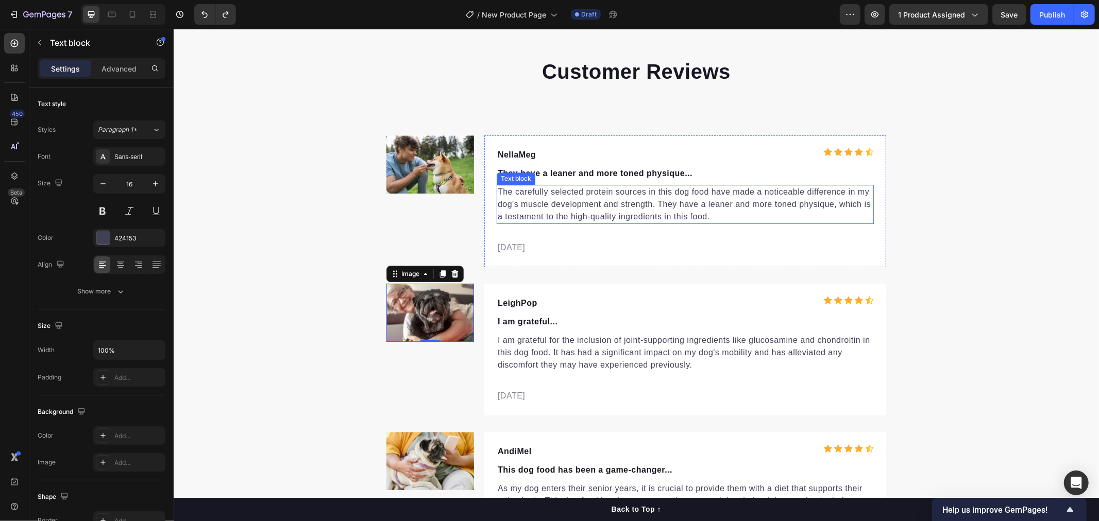
click at [523, 197] on p "The carefully selected protein sources in this dog food have made a noticeable …" at bounding box center [684, 203] width 375 height 37
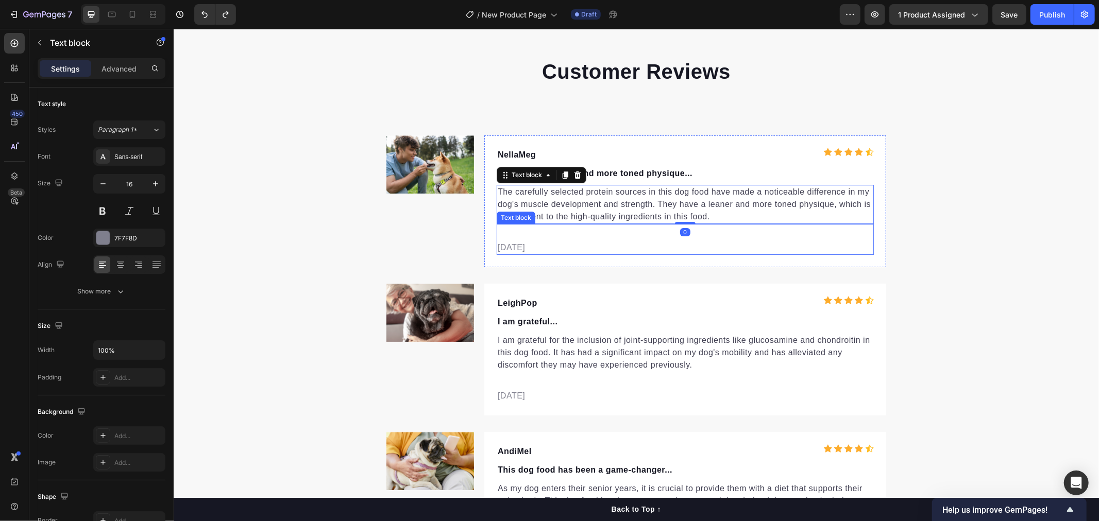
click at [521, 249] on p "02/21/2024" at bounding box center [684, 247] width 375 height 12
click at [539, 246] on p "02/21/2024" at bounding box center [684, 247] width 375 height 12
click at [957, 259] on div "Customer Reviews Heading Image NellaMeg Text block Icon Icon Icon Icon Icon Ico…" at bounding box center [635, 310] width 925 height 507
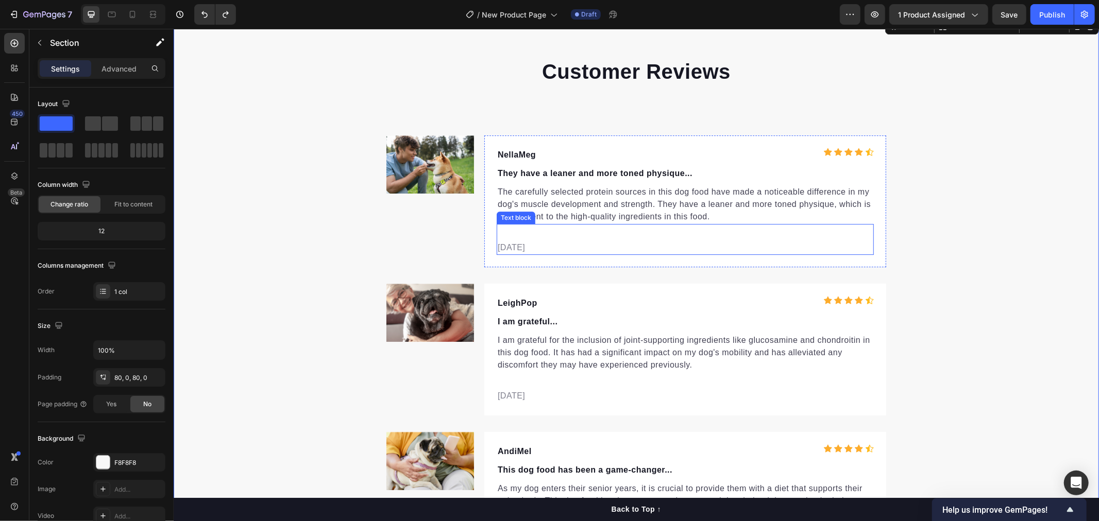
click at [752, 233] on div "02/21/2024 Text block" at bounding box center [684, 239] width 377 height 31
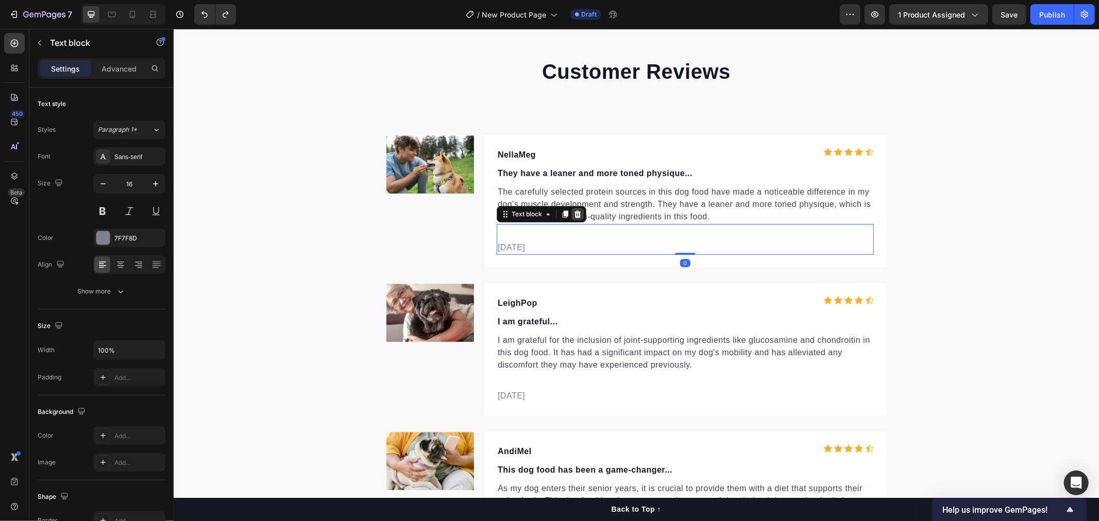
click at [574, 216] on icon at bounding box center [577, 213] width 7 height 7
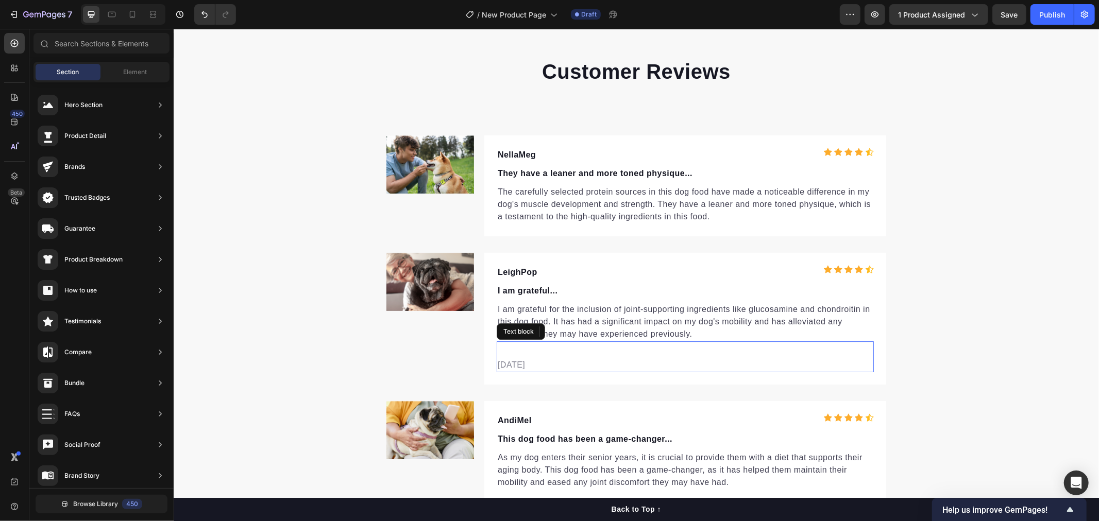
click at [545, 369] on p "02/21/2024" at bounding box center [684, 365] width 375 height 12
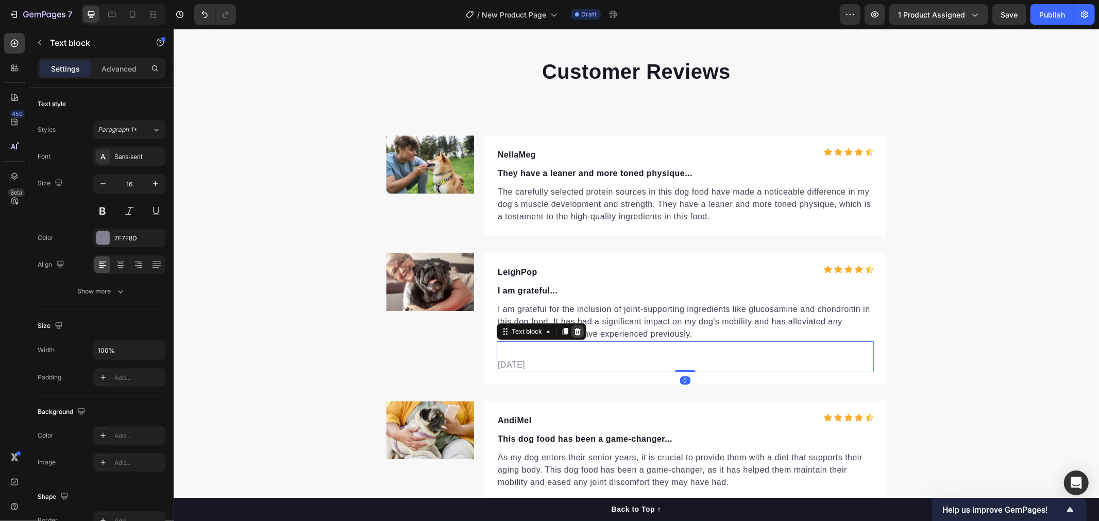
click at [574, 331] on icon at bounding box center [577, 331] width 7 height 7
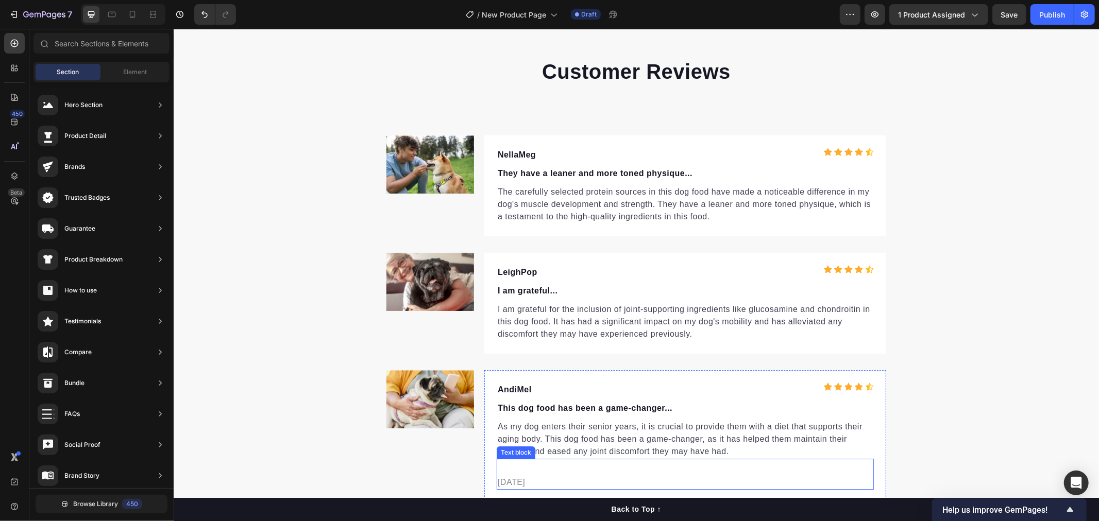
click at [551, 475] on div "02/21/2024" at bounding box center [684, 482] width 377 height 14
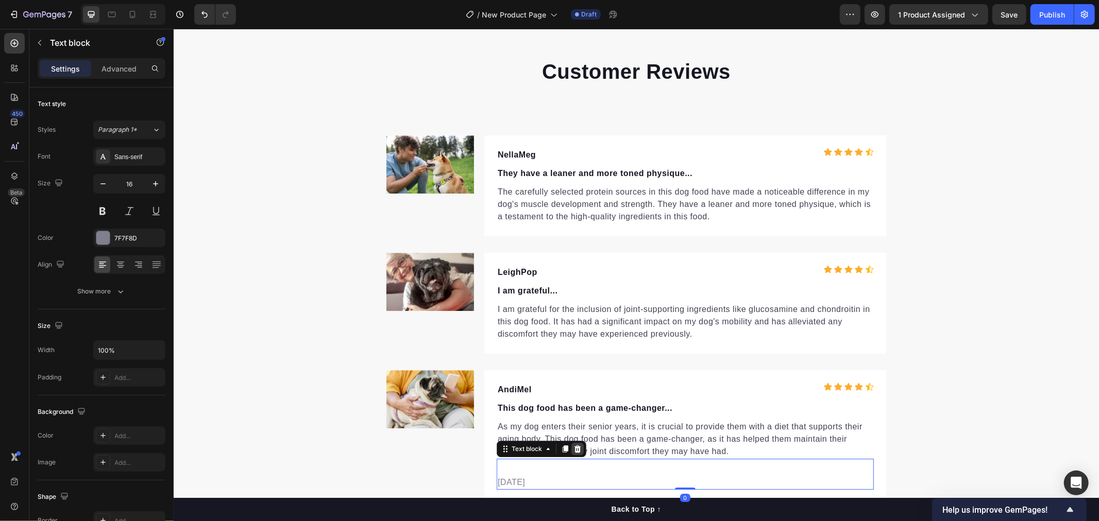
click at [574, 450] on icon at bounding box center [577, 448] width 7 height 7
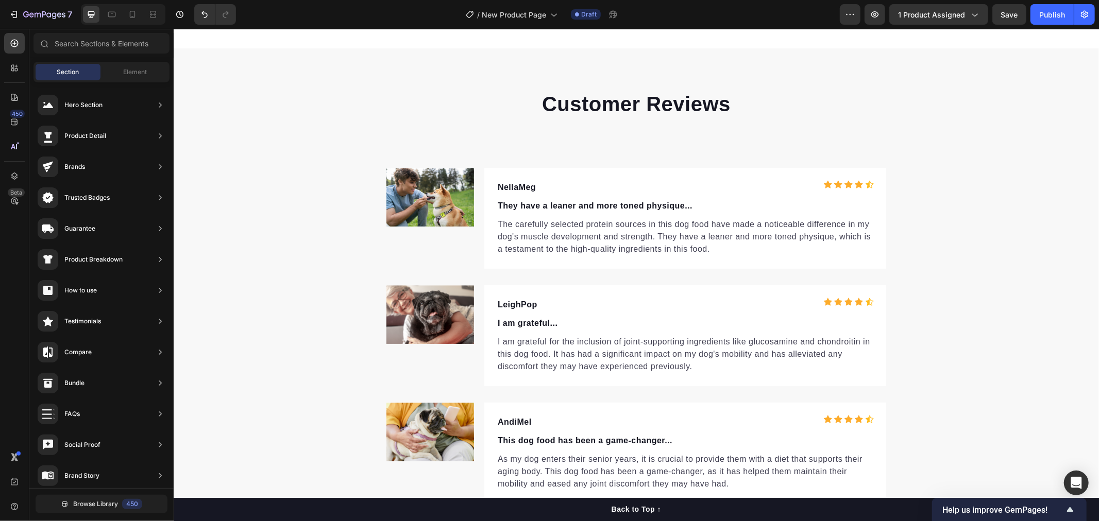
scroll to position [0, 0]
click at [526, 199] on p "They have a leaner and more toned physique..." at bounding box center [684, 205] width 375 height 12
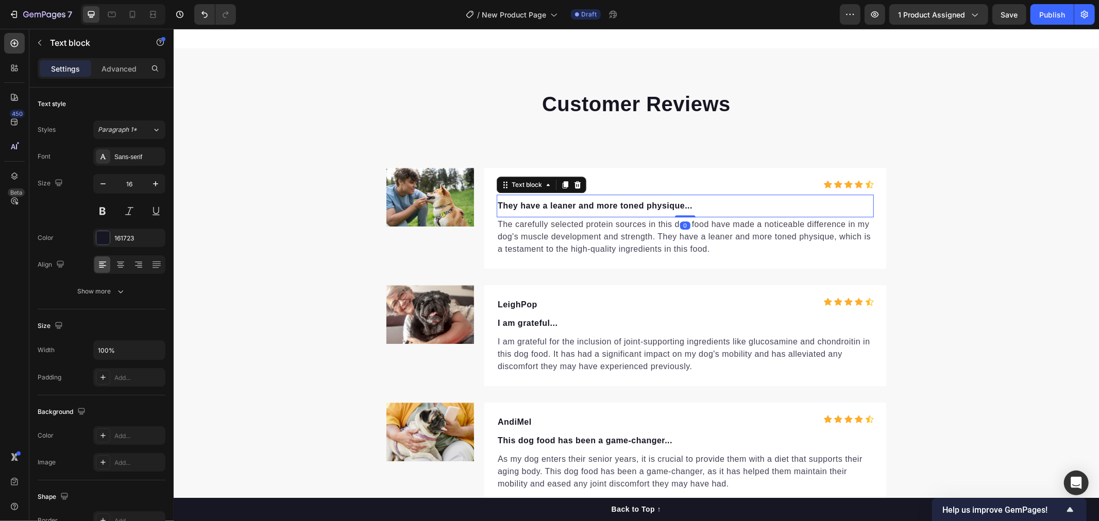
click at [664, 192] on p "NellaMeg" at bounding box center [590, 187] width 186 height 12
click at [530, 187] on p "NellaMeg" at bounding box center [590, 187] width 186 height 12
click at [521, 200] on p "They have a leaner and more toned physique..." at bounding box center [684, 205] width 375 height 12
click at [509, 203] on p "They have a leaner and more toned physique..." at bounding box center [684, 205] width 375 height 12
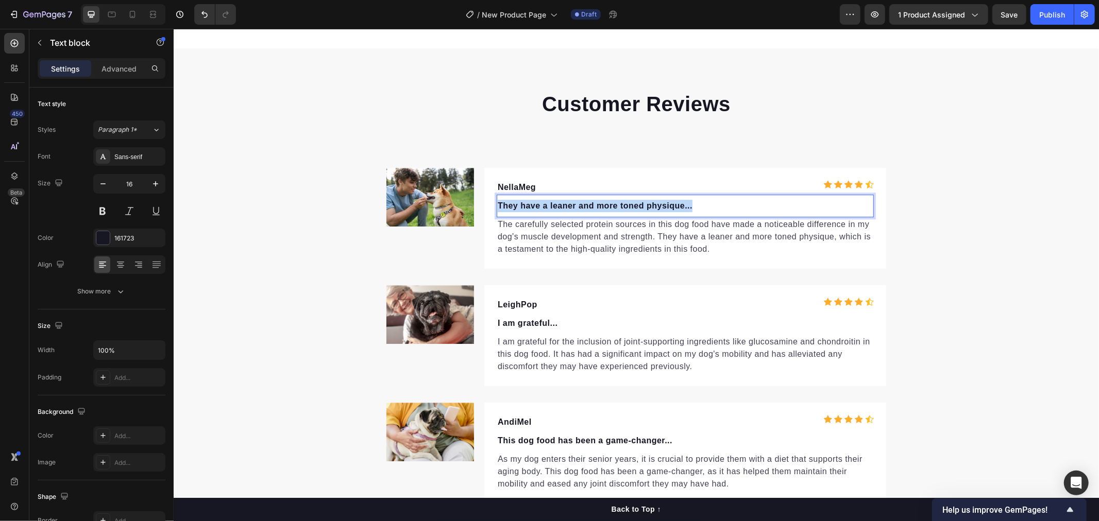
drag, startPoint x: 493, startPoint y: 206, endPoint x: 707, endPoint y: 214, distance: 213.4
click at [707, 214] on div "They have a leaner and more toned physique... Text block 0" at bounding box center [684, 205] width 377 height 23
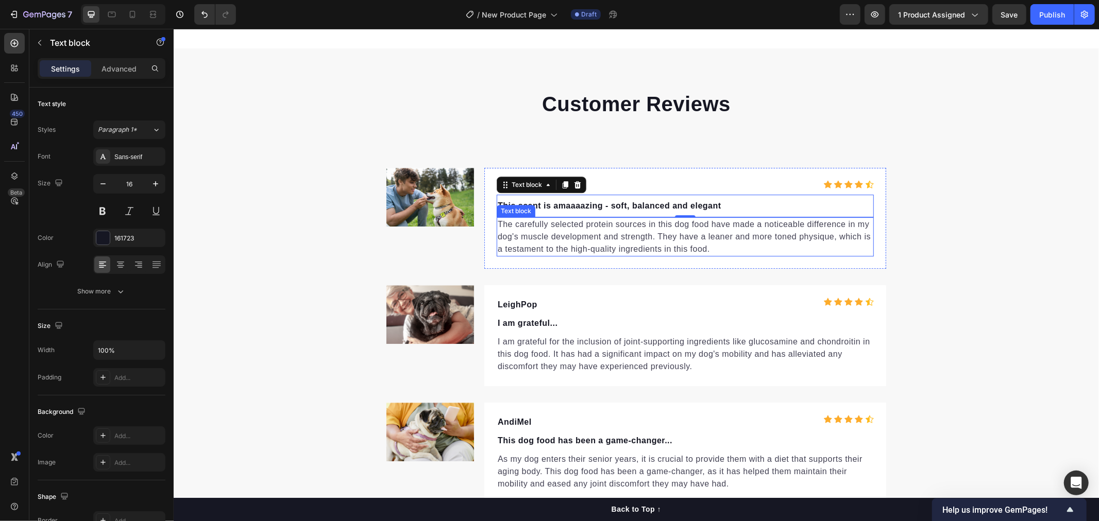
drag, startPoint x: 657, startPoint y: 244, endPoint x: 666, endPoint y: 244, distance: 8.8
click at [657, 244] on p "The carefully selected protein sources in this dog food have made a noticeable …" at bounding box center [684, 236] width 375 height 37
click at [706, 243] on p "The carefully selected protein sources in this dog food have made a noticeable …" at bounding box center [684, 236] width 375 height 37
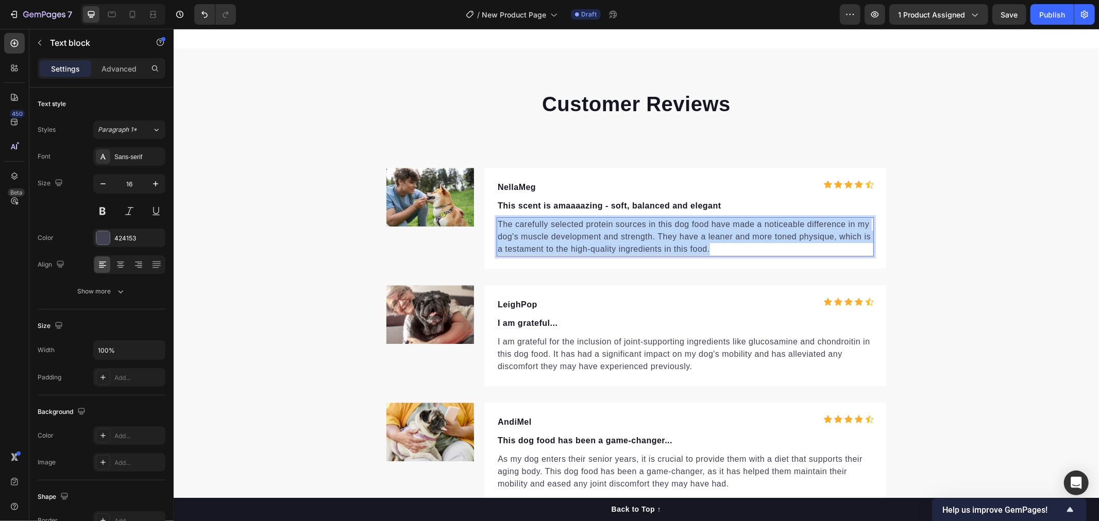
drag, startPoint x: 693, startPoint y: 244, endPoint x: 494, endPoint y: 224, distance: 199.8
click at [497, 224] on p "The carefully selected protein sources in this dog food have made a noticeable …" at bounding box center [684, 236] width 375 height 37
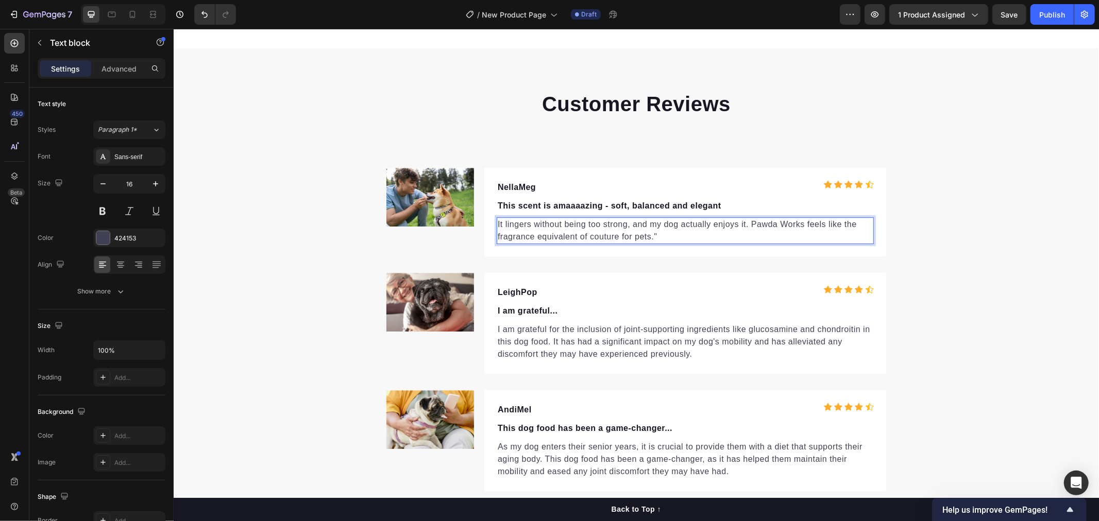
drag, startPoint x: 780, startPoint y: 233, endPoint x: 829, endPoint y: 237, distance: 49.1
click at [780, 233] on p "It lingers without being too strong, and my dog actually enjoys it. Pawda Works…" at bounding box center [684, 230] width 375 height 25
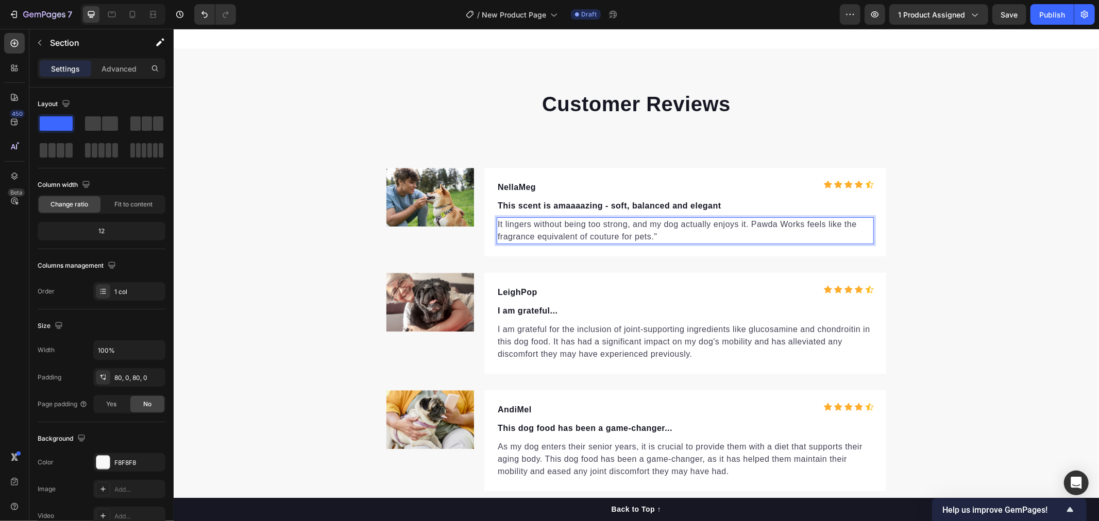
click at [954, 250] on div "Customer Reviews Heading Image NellaMeg Text block Icon Icon Icon Icon Icon Ico…" at bounding box center [635, 290] width 925 height 402
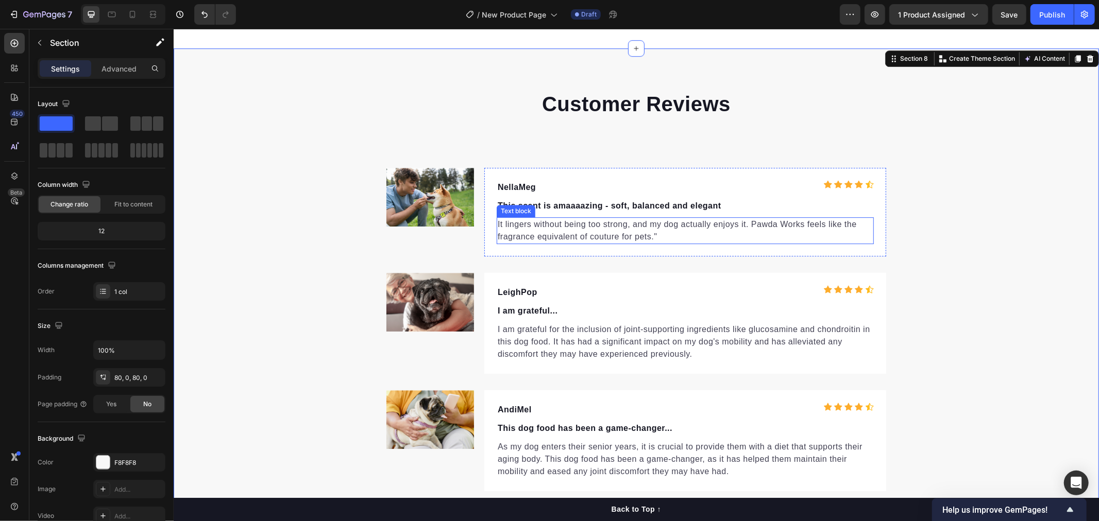
click at [646, 236] on p "It lingers without being too strong, and my dog actually enjoys it. Pawda Works…" at bounding box center [684, 230] width 375 height 25
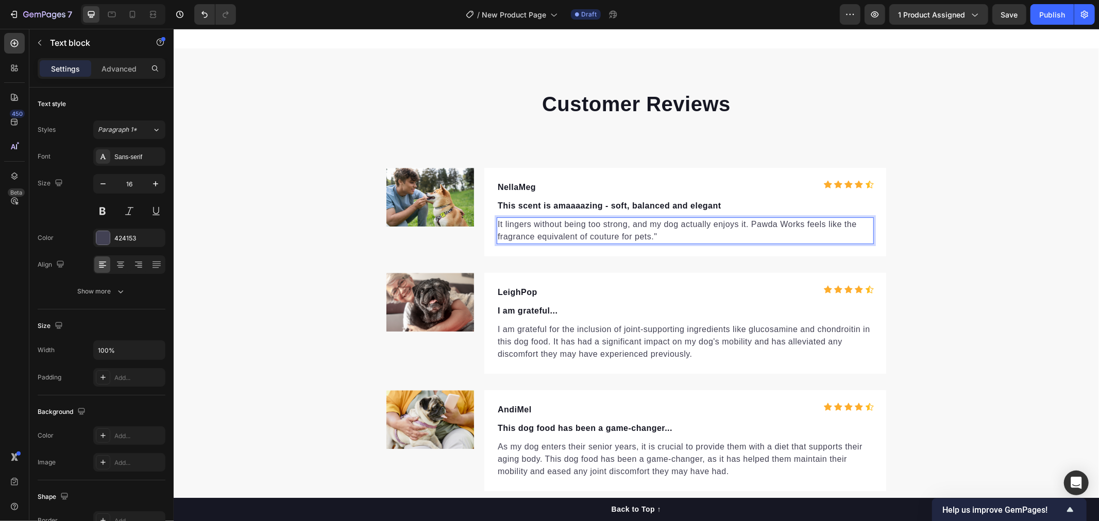
click at [649, 237] on p "It lingers without being too strong, and my dog actually enjoys it. Pawda Works…" at bounding box center [684, 230] width 375 height 25
drag, startPoint x: 698, startPoint y: 240, endPoint x: 691, endPoint y: 236, distance: 7.4
click at [697, 239] on p "It lingers without being too strong, and my dog actually enjoys it. Pawda Works…" at bounding box center [684, 230] width 375 height 25
click at [956, 280] on div "Customer Reviews Heading Image NellaMeg Text block Icon Icon Icon Icon Icon Ico…" at bounding box center [635, 290] width 925 height 402
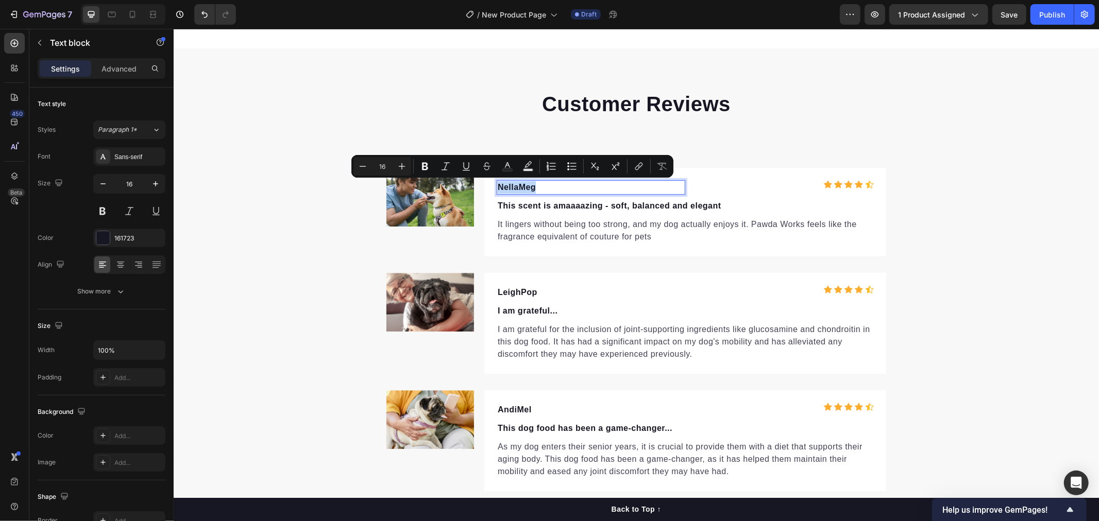
drag, startPoint x: 538, startPoint y: 185, endPoint x: 496, endPoint y: 185, distance: 42.8
click at [497, 185] on p "NellaMeg" at bounding box center [590, 187] width 186 height 12
click at [507, 187] on p "NellaMeg" at bounding box center [590, 187] width 186 height 12
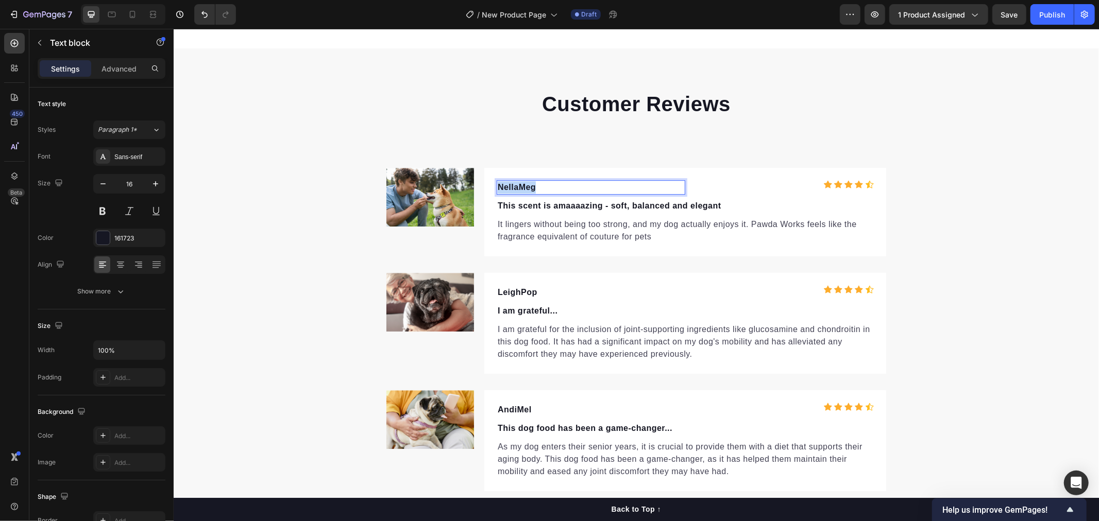
drag, startPoint x: 536, startPoint y: 189, endPoint x: 492, endPoint y: 187, distance: 43.8
click at [497, 187] on p "NellaMeg" at bounding box center [590, 187] width 186 height 12
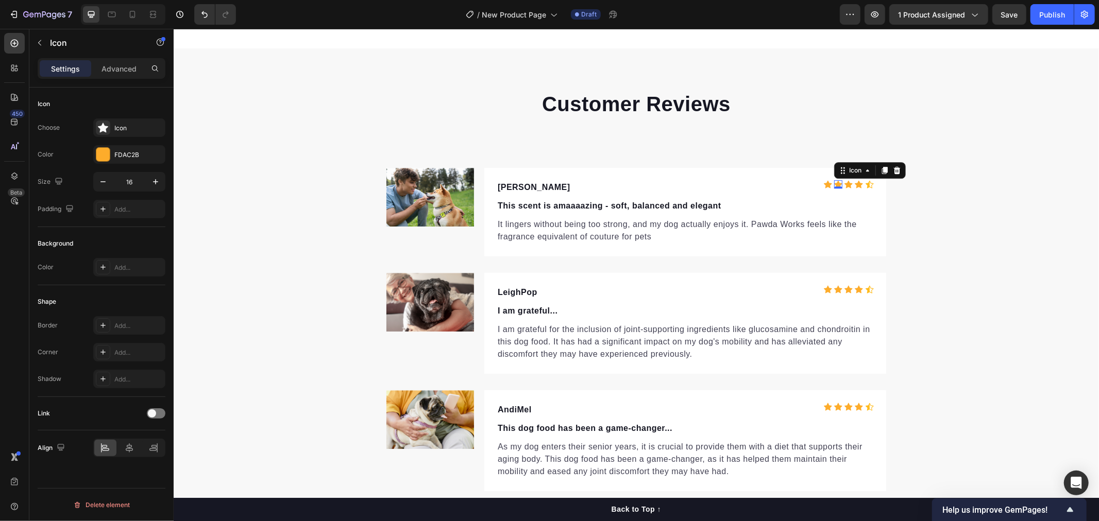
click at [835, 183] on div "Icon 0" at bounding box center [837, 184] width 8 height 8
click at [864, 185] on div "Icon 0" at bounding box center [868, 184] width 9 height 9
click at [115, 131] on div "Icon" at bounding box center [138, 128] width 48 height 9
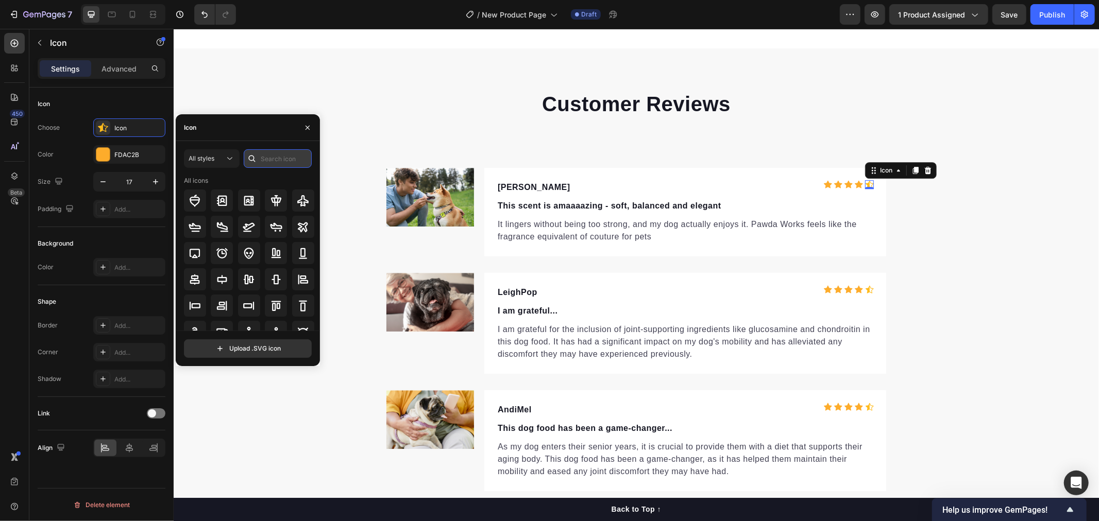
click at [273, 160] on input "text" at bounding box center [278, 158] width 68 height 19
type input "star"
click at [202, 163] on span "All styles" at bounding box center [202, 158] width 26 height 9
click at [193, 261] on p "Filled" at bounding box center [201, 262] width 59 height 10
click at [275, 281] on icon at bounding box center [275, 279] width 11 height 10
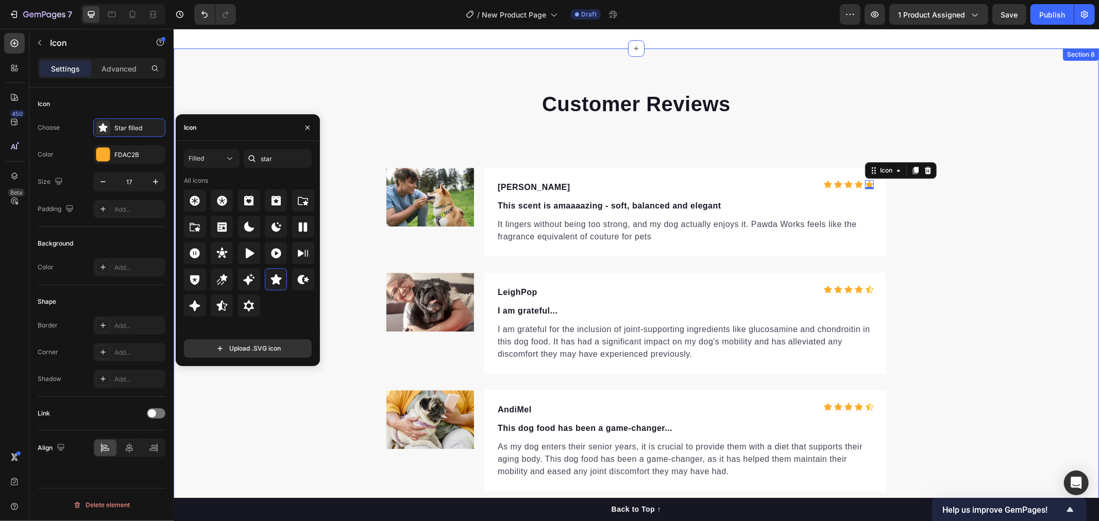
click at [973, 274] on div "Customer Reviews Heading Image Meg Text block Icon Icon Icon Icon Icon 0 Icon L…" at bounding box center [635, 290] width 925 height 402
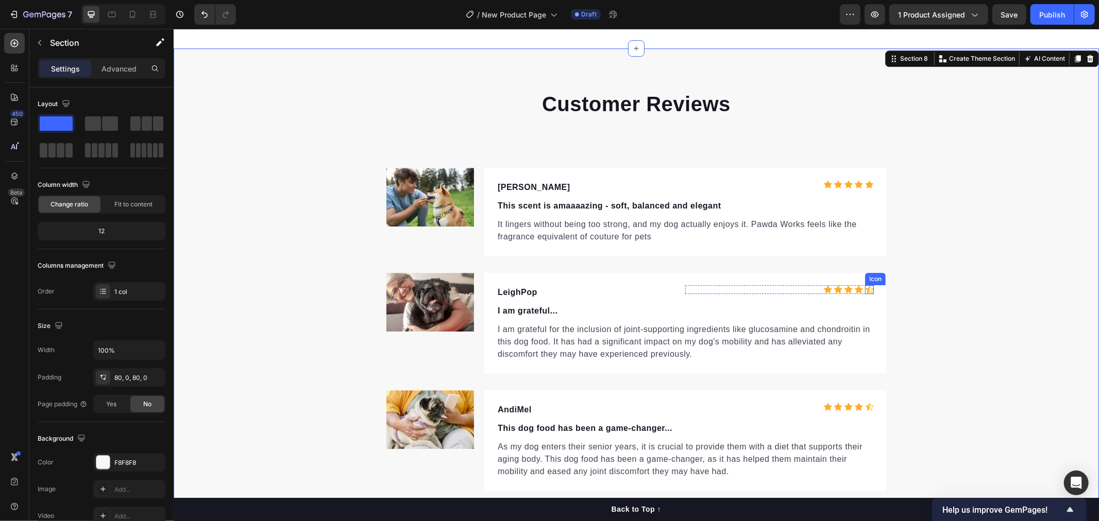
click at [866, 289] on div "Icon" at bounding box center [868, 289] width 9 height 9
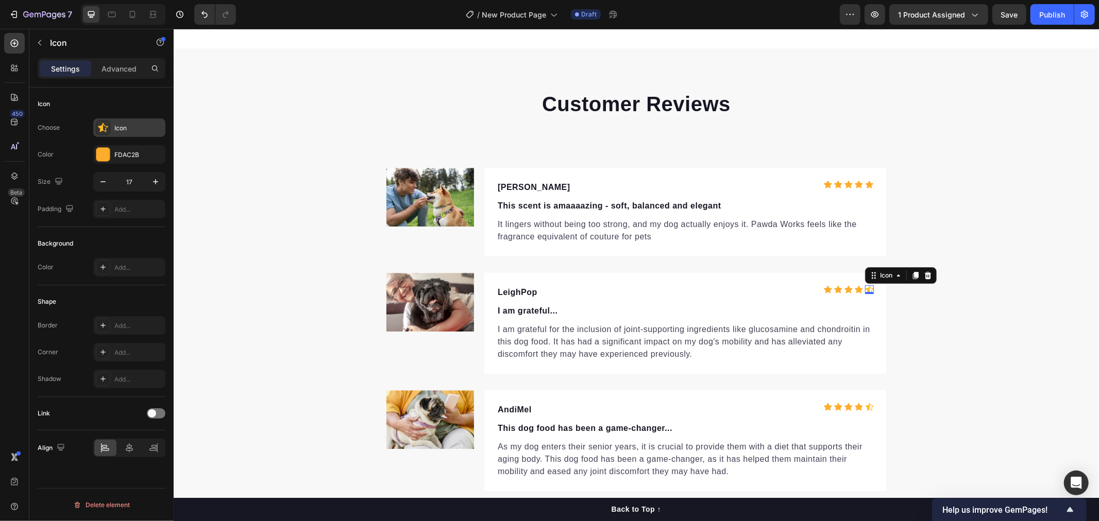
click at [130, 132] on div "Icon" at bounding box center [138, 128] width 48 height 9
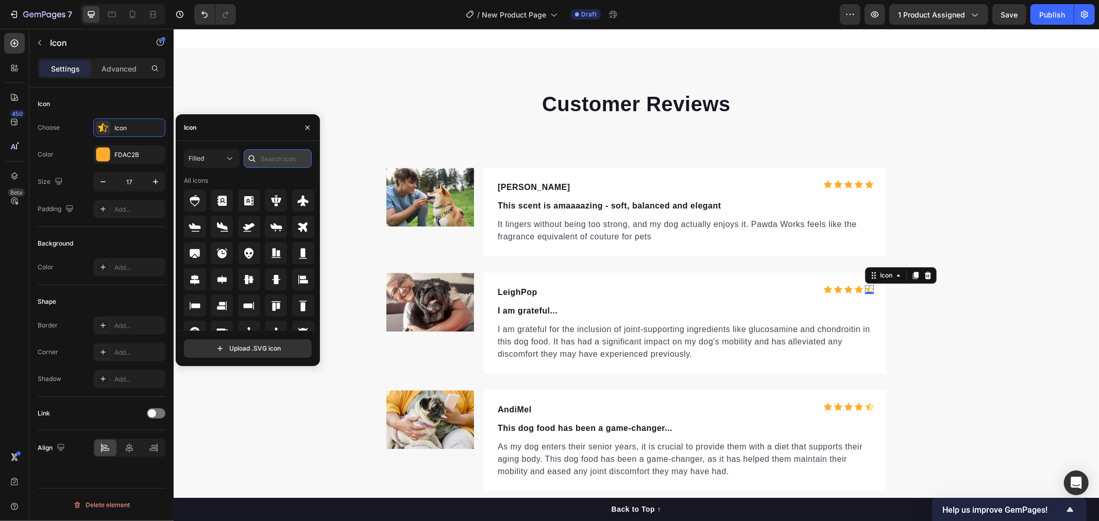
click at [275, 161] on input "text" at bounding box center [278, 158] width 68 height 19
type input "star"
click at [274, 278] on icon at bounding box center [275, 279] width 11 height 10
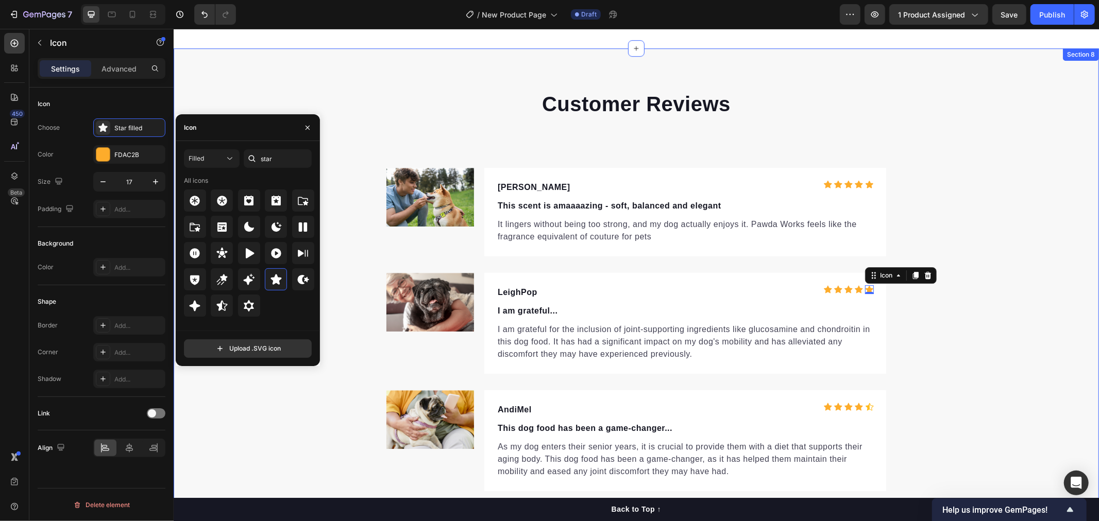
click at [1007, 367] on div "Customer Reviews Heading Image Meg Text block Icon Icon Icon Icon Icon Icon Lis…" at bounding box center [635, 290] width 925 height 402
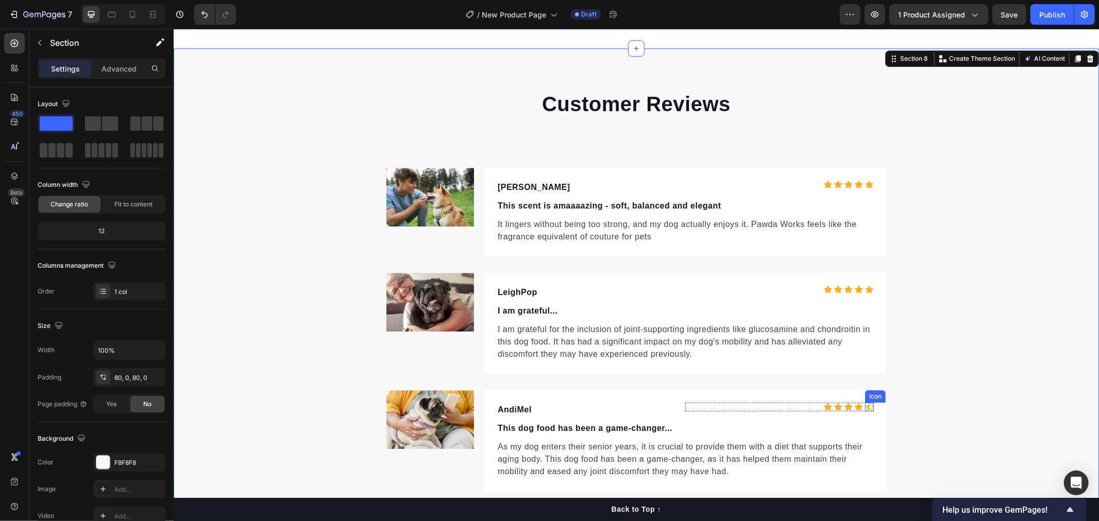
click at [864, 407] on div "Icon" at bounding box center [868, 406] width 9 height 9
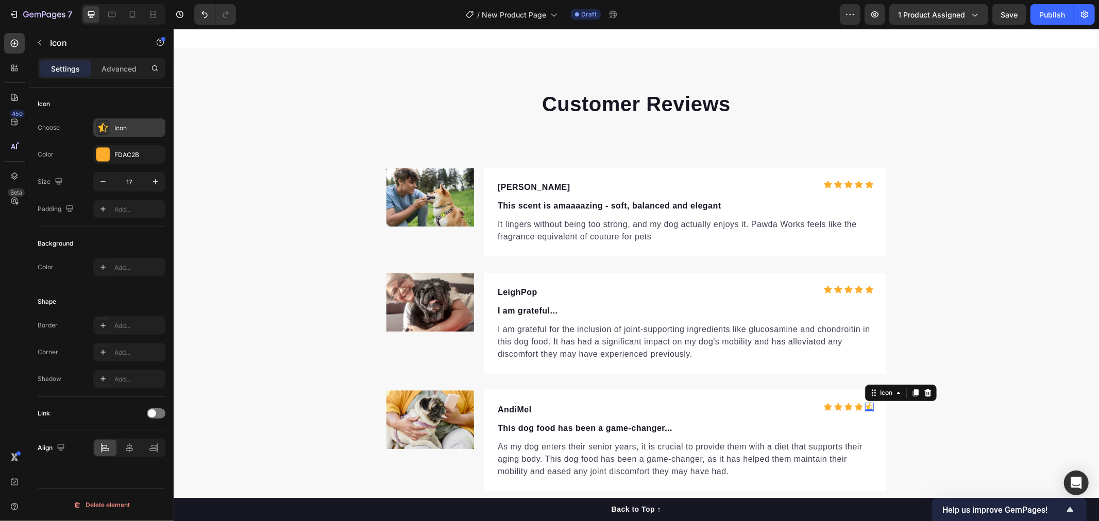
click at [121, 131] on div "Icon" at bounding box center [138, 128] width 48 height 9
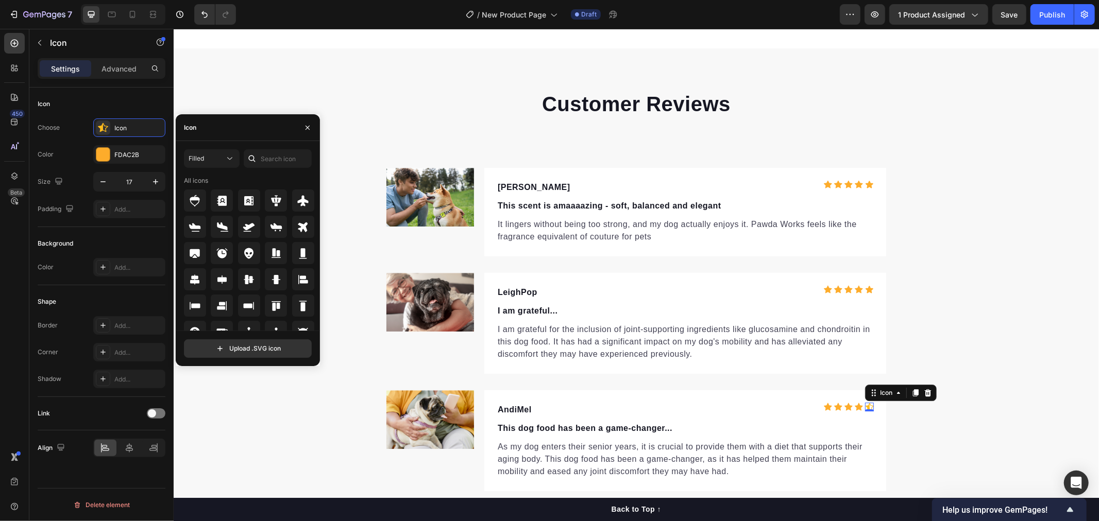
click at [258, 160] on div at bounding box center [252, 158] width 16 height 19
click at [270, 160] on input "text" at bounding box center [278, 158] width 68 height 19
type input "star"
click at [275, 276] on icon at bounding box center [275, 279] width 11 height 10
click at [1016, 295] on div "Customer Reviews Heading Image Meg Text block Icon Icon Icon Icon Icon Icon Lis…" at bounding box center [635, 290] width 925 height 402
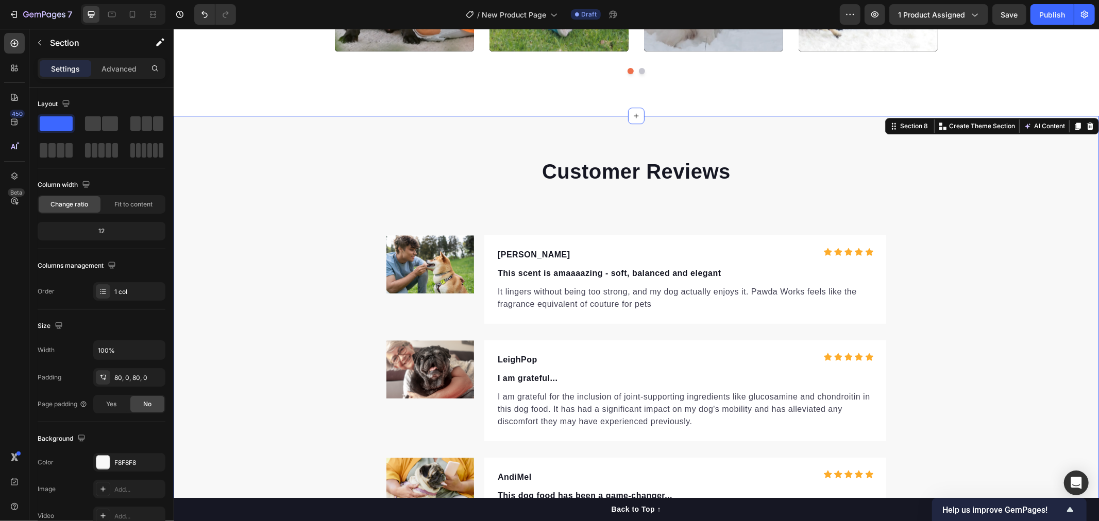
scroll to position [2605, 0]
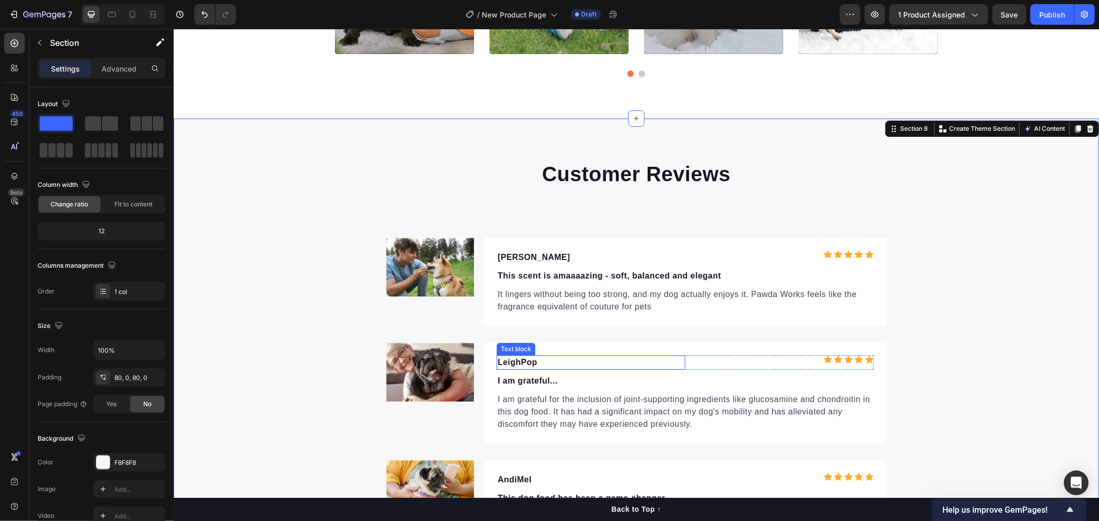
click at [548, 424] on p "I am grateful for the inclusion of joint-supporting ingredients like glucosamin…" at bounding box center [684, 411] width 375 height 37
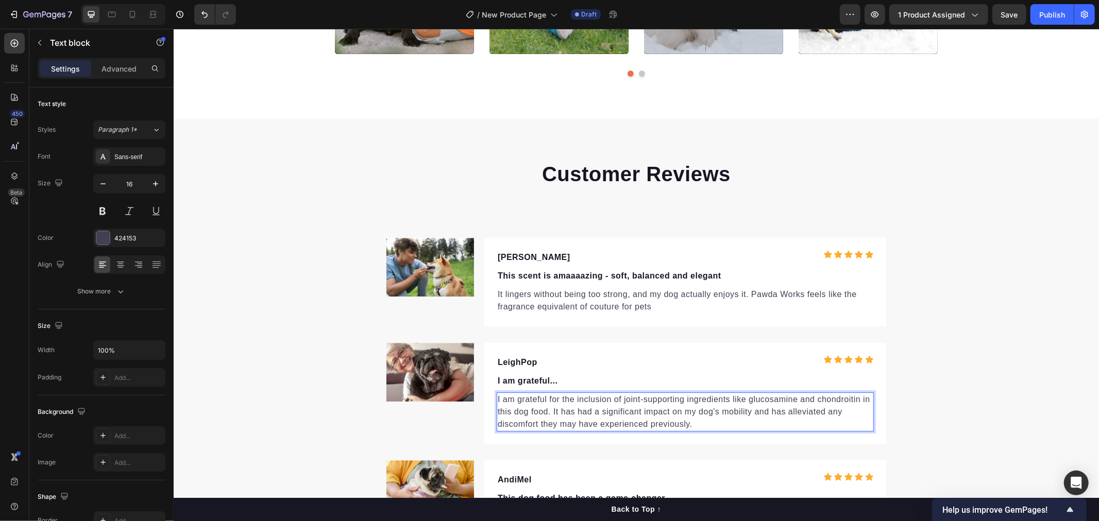
click at [630, 409] on p "I am grateful for the inclusion of joint-supporting ingredients like glucosamin…" at bounding box center [684, 411] width 375 height 37
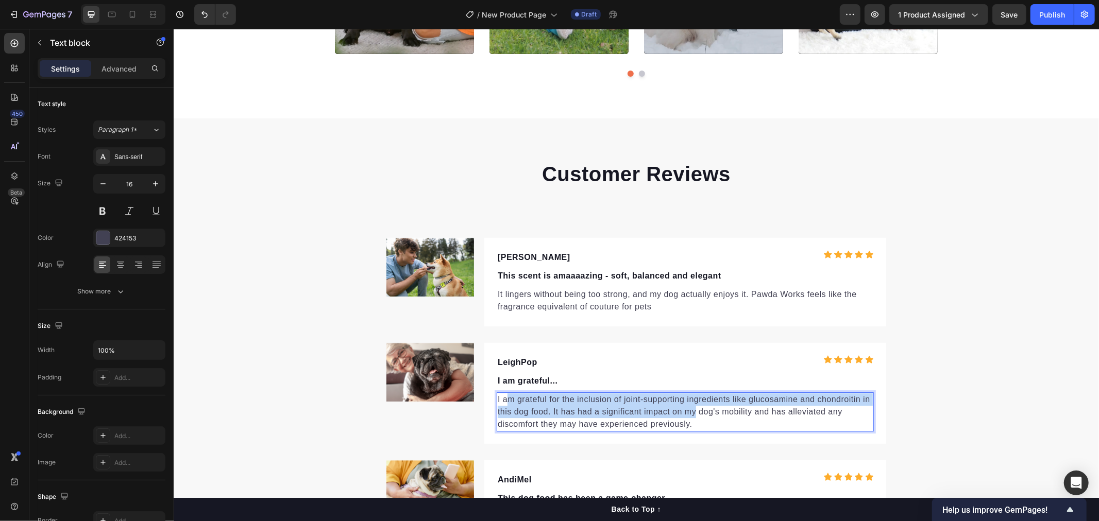
drag, startPoint x: 692, startPoint y: 416, endPoint x: 503, endPoint y: 400, distance: 189.7
click at [503, 400] on p "I am grateful for the inclusion of joint-supporting ingredients like glucosamin…" at bounding box center [684, 411] width 375 height 37
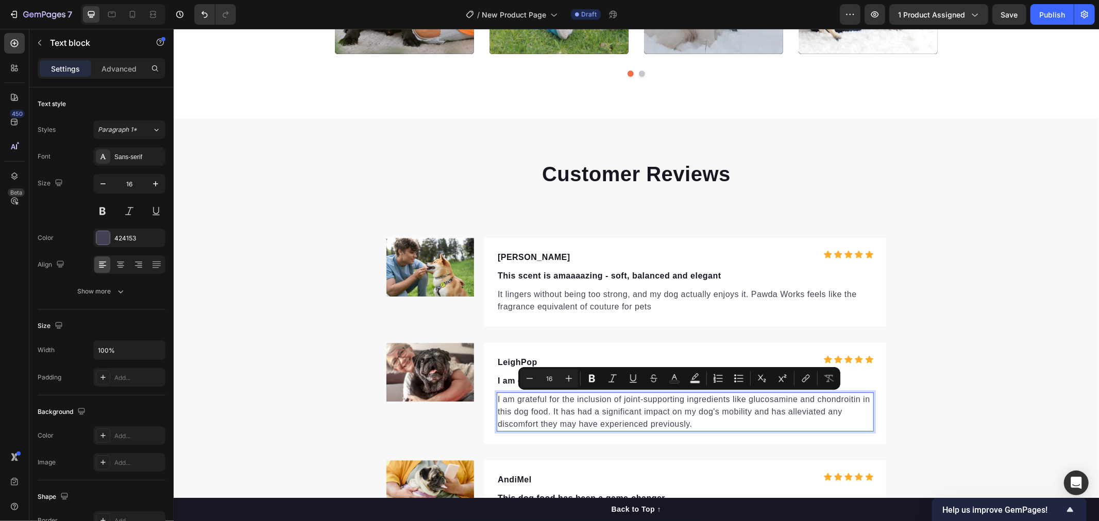
click at [670, 418] on p "I am grateful for the inclusion of joint-supporting ingredients like glucosamin…" at bounding box center [684, 411] width 375 height 37
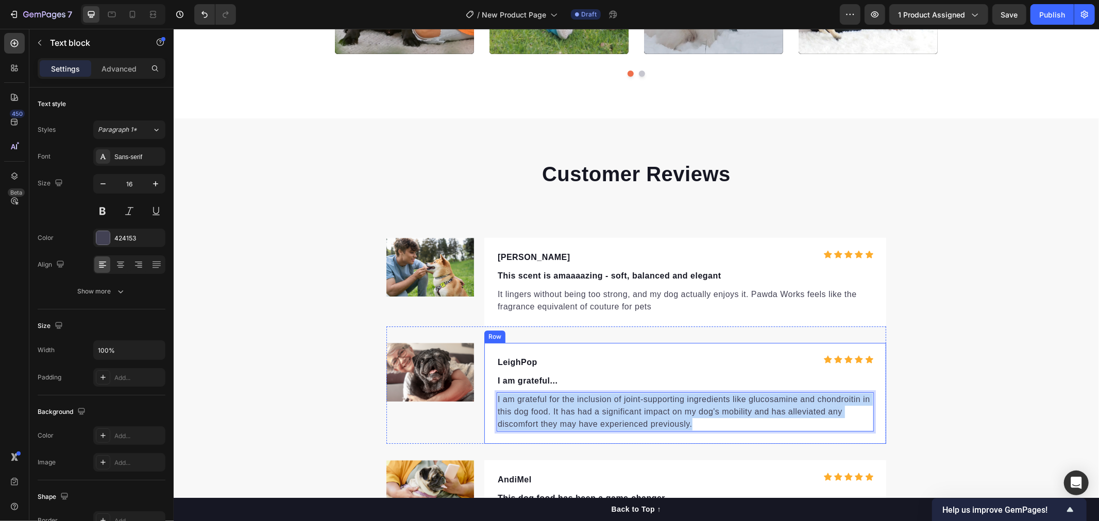
drag, startPoint x: 638, startPoint y: 419, endPoint x: 490, endPoint y: 400, distance: 149.1
click at [490, 400] on div "LeighPop Text block Icon Icon Icon Icon Icon Icon List Hoz Row I am grateful...…" at bounding box center [685, 393] width 402 height 101
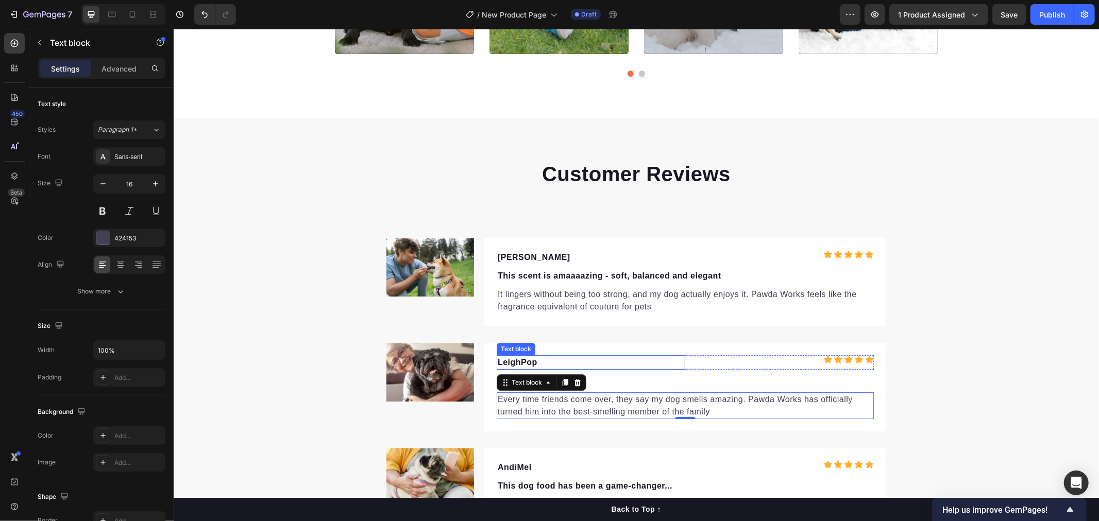
click at [550, 361] on p "LeighPop" at bounding box center [590, 362] width 186 height 12
click at [548, 381] on p "I am grateful..." at bounding box center [684, 380] width 375 height 12
click at [554, 379] on p "I am grateful..." at bounding box center [684, 380] width 375 height 12
drag, startPoint x: 526, startPoint y: 379, endPoint x: 491, endPoint y: 379, distance: 35.0
click at [496, 379] on div "I am grateful..." at bounding box center [684, 380] width 377 height 14
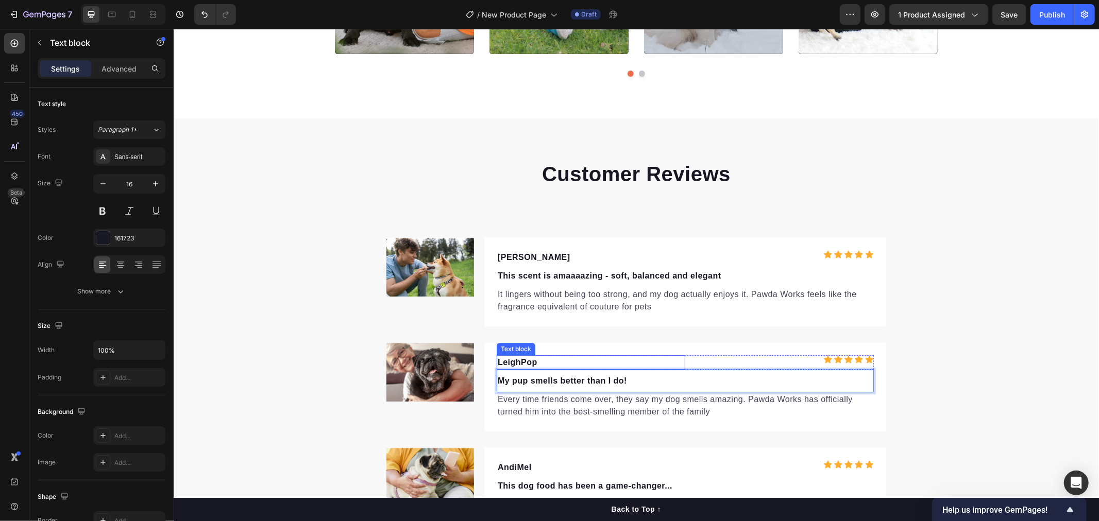
click at [543, 360] on p "LeighPop" at bounding box center [590, 362] width 186 height 12
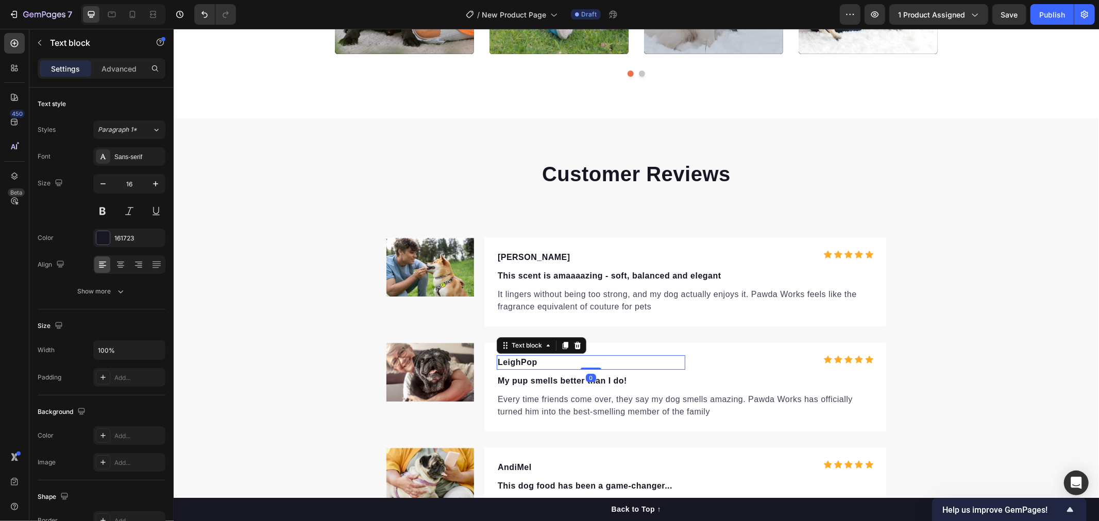
click at [535, 361] on p "LeighPop" at bounding box center [590, 362] width 186 height 12
click at [962, 377] on div "Customer Reviews Heading Image Meg Text block Icon Icon Icon Icon Icon Icon Lis…" at bounding box center [635, 353] width 925 height 389
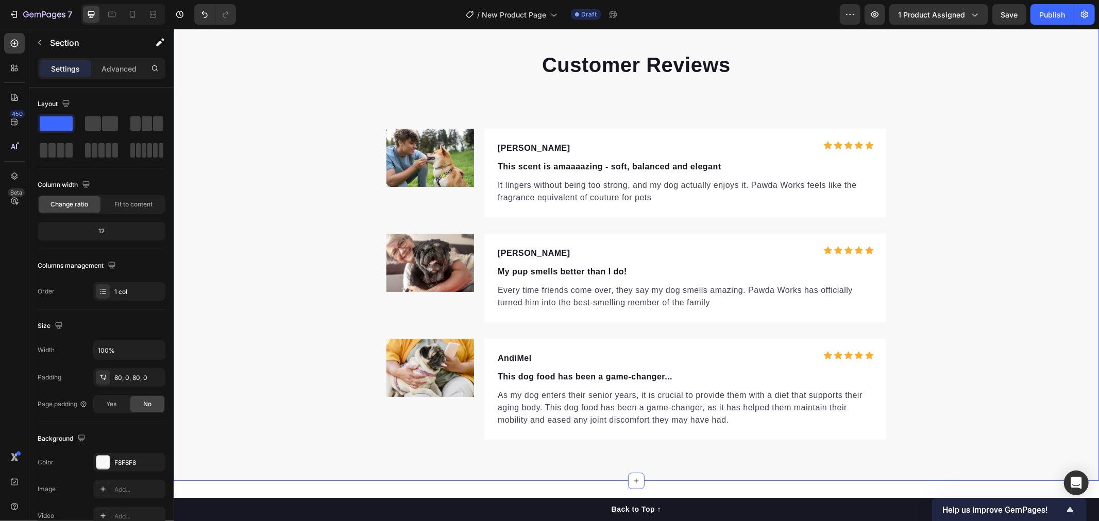
scroll to position [2777, 0]
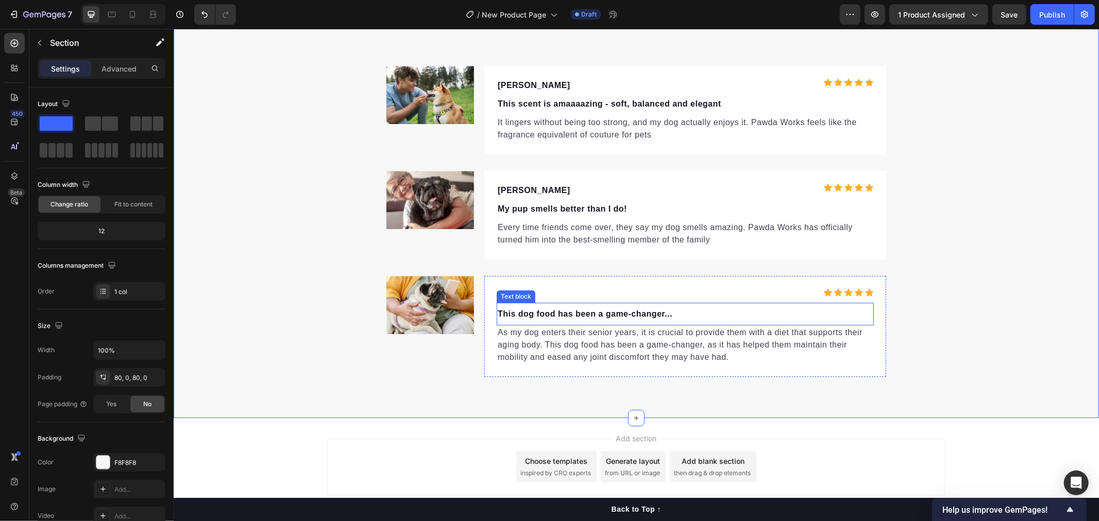
click at [643, 309] on p "This dog food has been a game-changer..." at bounding box center [684, 314] width 375 height 12
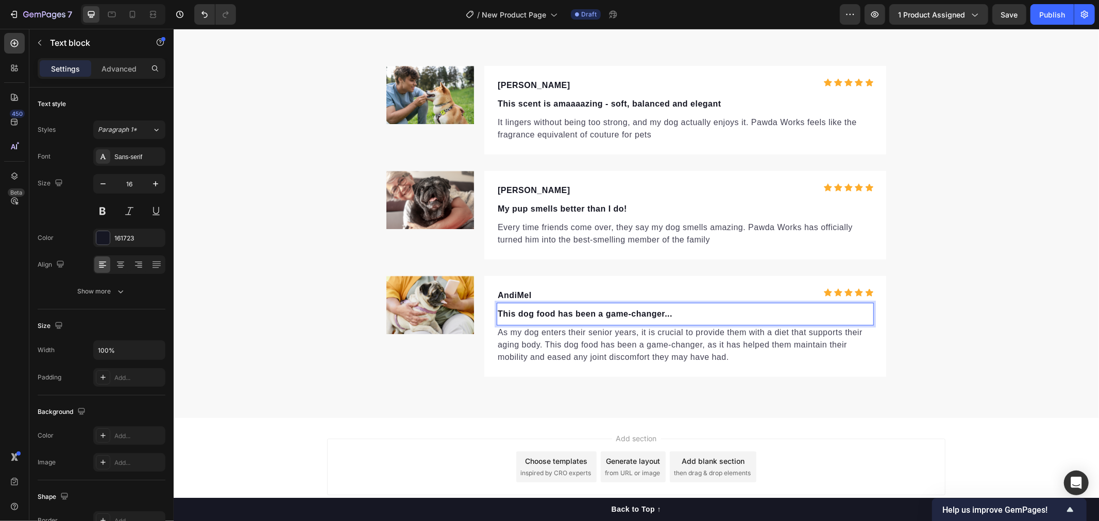
click at [675, 311] on p "This dog food has been a game-changer..." at bounding box center [684, 314] width 375 height 12
drag, startPoint x: 675, startPoint y: 311, endPoint x: 486, endPoint y: 311, distance: 189.0
click at [486, 311] on div "AndiMel Text block Icon Icon Icon Icon Icon Icon List Hoz Row This dog food has…" at bounding box center [685, 326] width 402 height 101
click at [939, 335] on div "Customer Reviews Heading Image Meg Text block Icon Icon Icon Icon Icon Icon Lis…" at bounding box center [635, 181] width 925 height 389
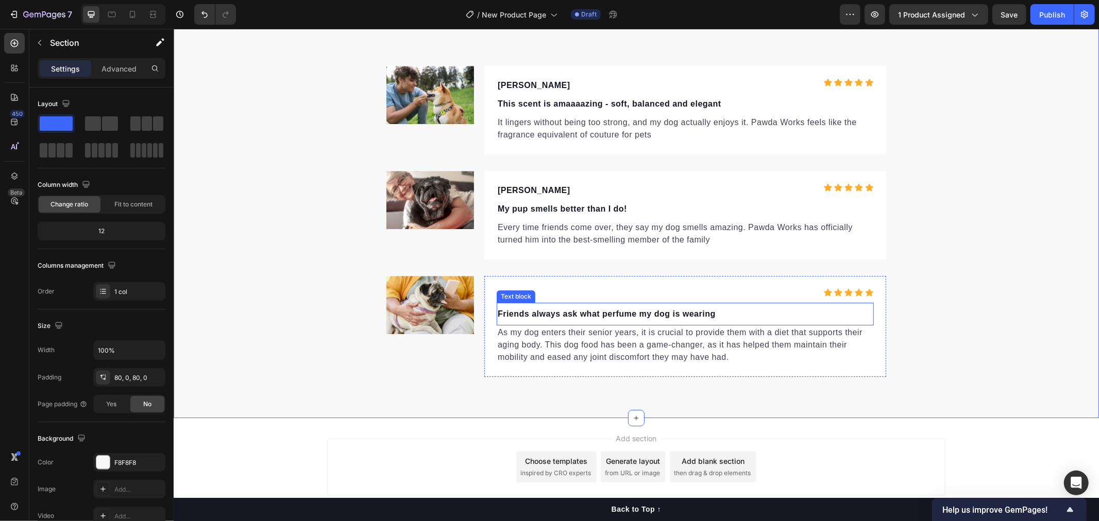
click at [708, 343] on p "As my dog enters their senior years, it is crucial to provide them with a diet …" at bounding box center [684, 344] width 375 height 37
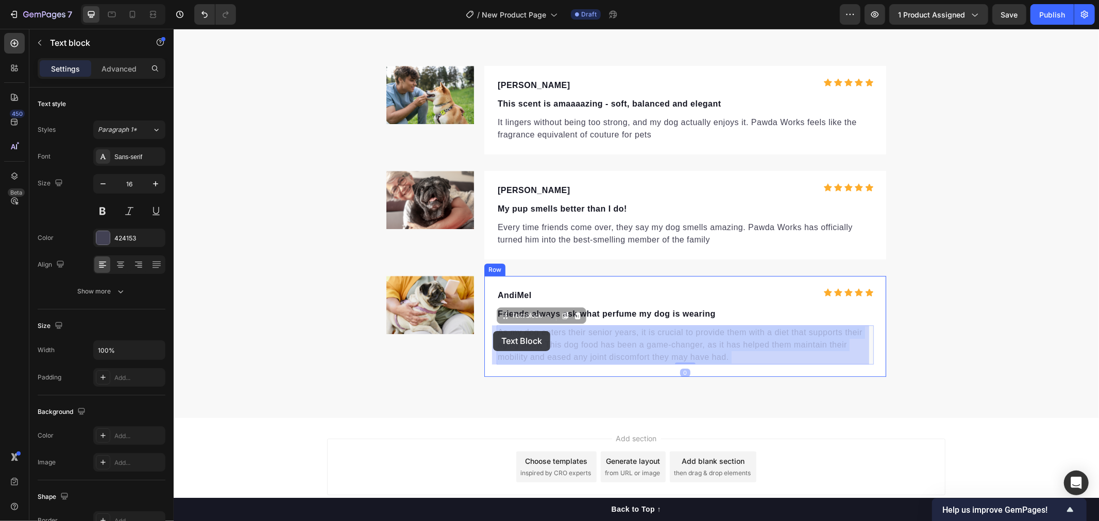
drag, startPoint x: 724, startPoint y: 355, endPoint x: 492, endPoint y: 331, distance: 233.1
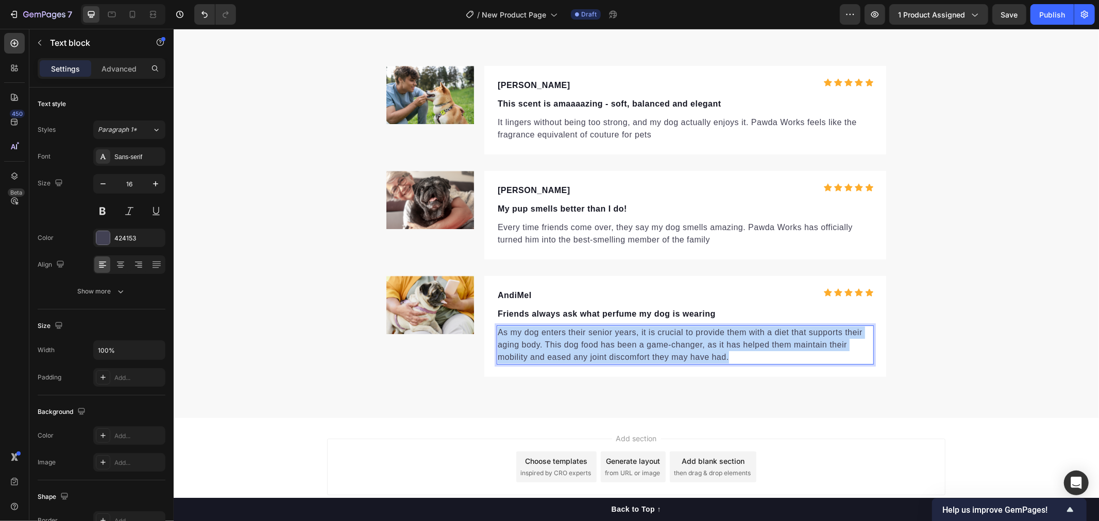
drag, startPoint x: 725, startPoint y: 352, endPoint x: 492, endPoint y: 334, distance: 234.0
click at [497, 334] on p "As my dog enters their senior years, it is crucial to provide them with a diet …" at bounding box center [684, 344] width 375 height 37
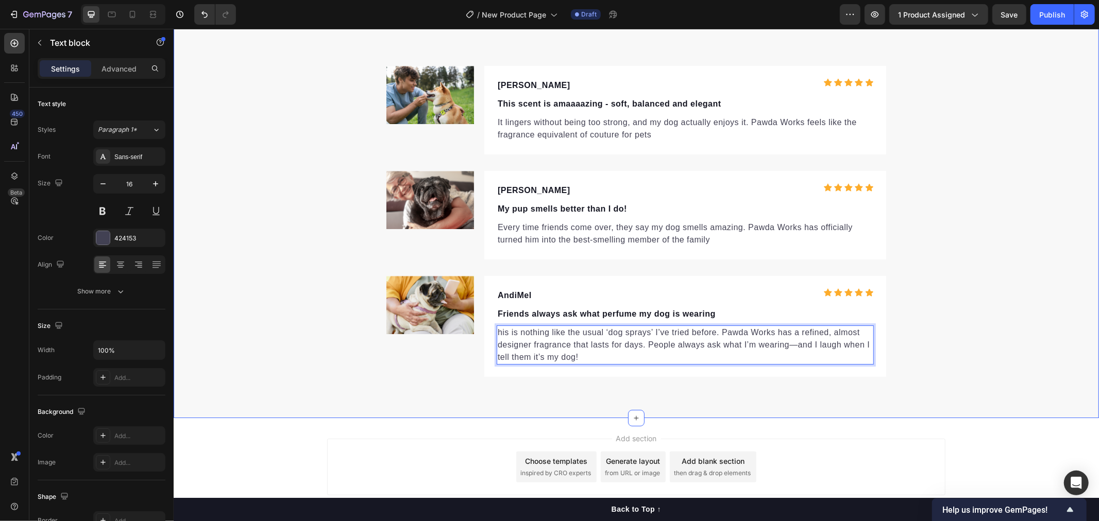
click at [979, 363] on div "Customer Reviews Heading Image Meg Text block Icon Icon Icon Icon Icon Icon Lis…" at bounding box center [635, 181] width 925 height 389
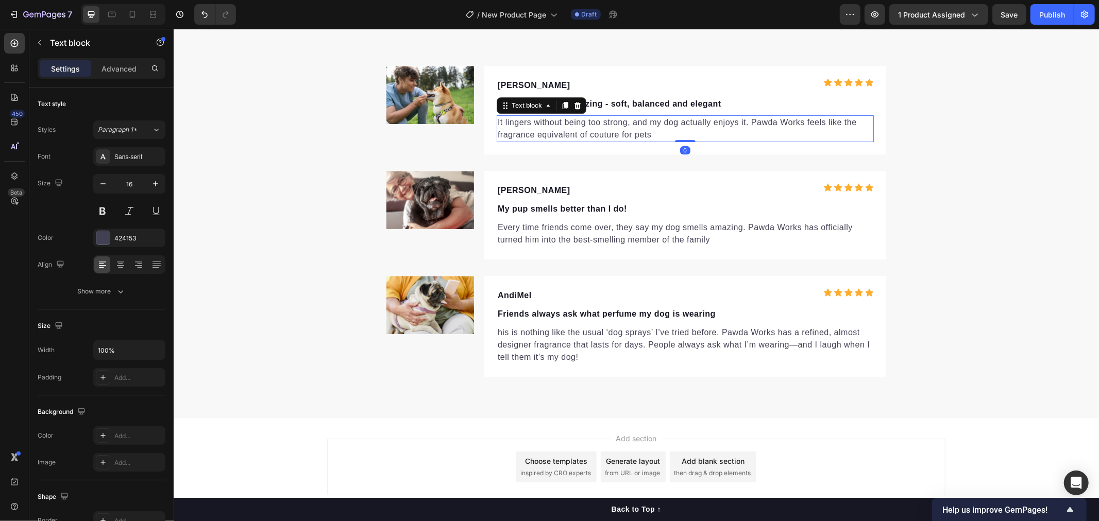
click at [590, 139] on p "It lingers without being too strong, and my dog actually enjoys it. Pawda Works…" at bounding box center [684, 128] width 375 height 25
click at [762, 136] on p "It lingers without being too strong, and my dog actually enjoys it. Pawda Works…" at bounding box center [684, 128] width 375 height 25
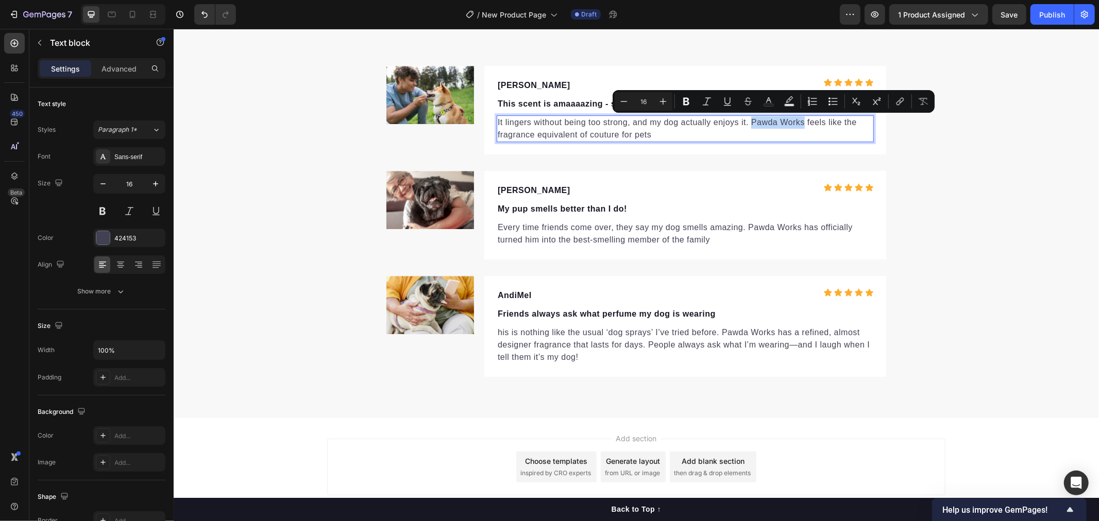
drag, startPoint x: 799, startPoint y: 124, endPoint x: 745, endPoint y: 124, distance: 53.6
click at [745, 124] on p "It lingers without being too strong, and my dog actually enjoys it. Pawda Works…" at bounding box center [684, 128] width 375 height 25
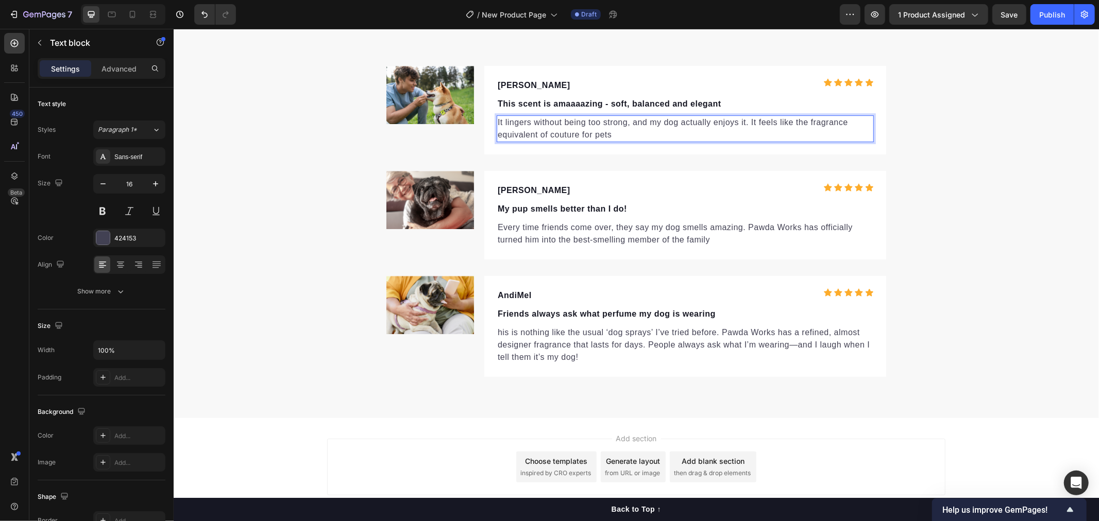
click at [640, 131] on p "It lingers without being too strong, and my dog actually enjoys it. It feels li…" at bounding box center [684, 128] width 375 height 25
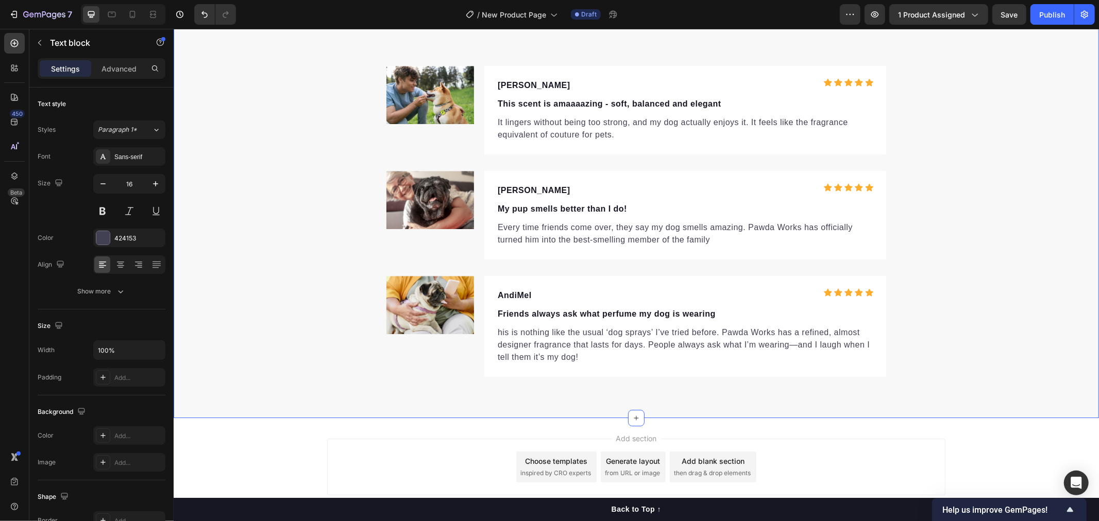
click at [946, 224] on div "Customer Reviews Heading Image Meg Text block Icon Icon Icon Icon Icon Icon Lis…" at bounding box center [635, 181] width 925 height 389
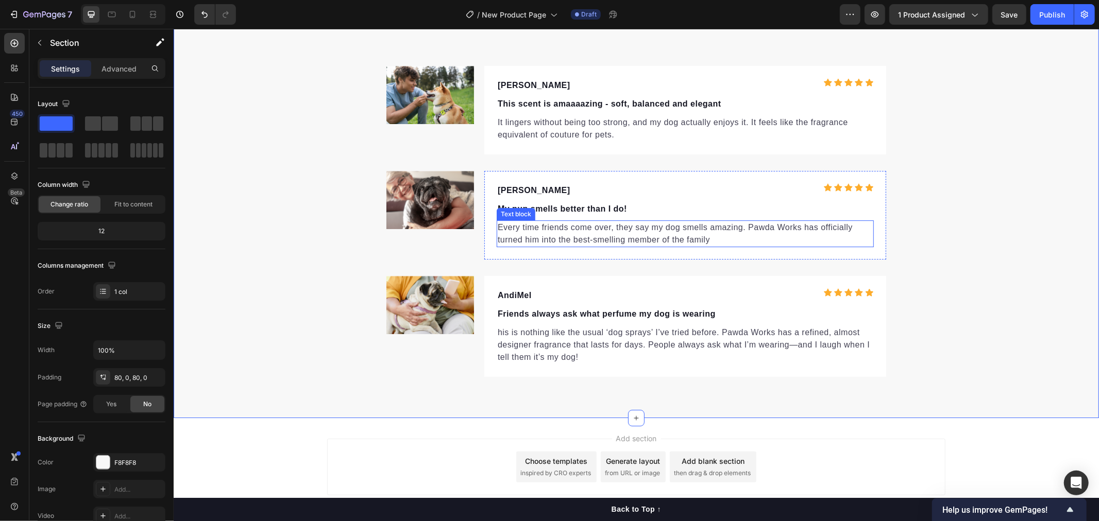
click at [615, 234] on p "Every time friends come over, they say my dog smells amazing. Pawda Works has o…" at bounding box center [684, 233] width 375 height 25
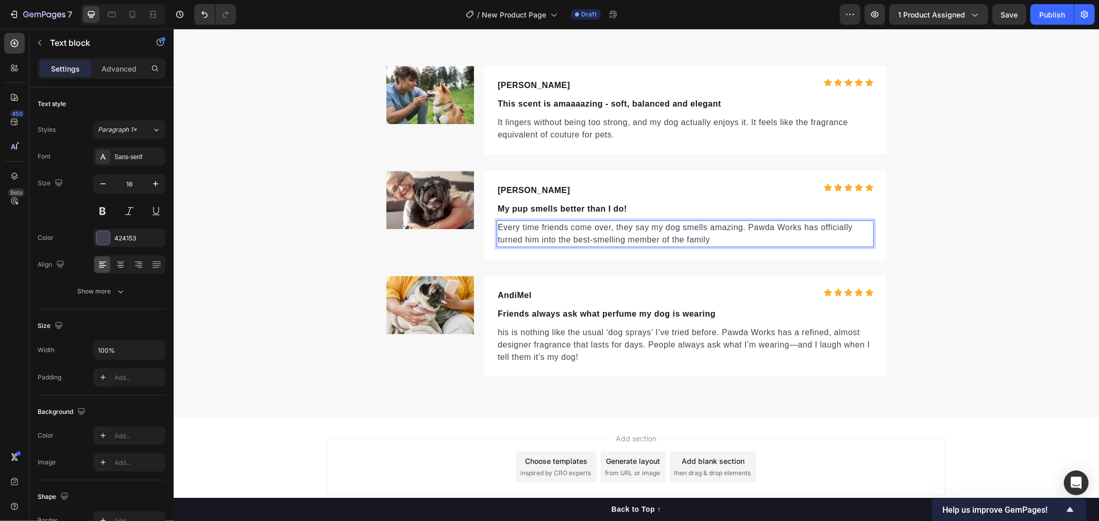
click at [703, 235] on p "Every time friends come over, they say my dog smells amazing. Pawda Works has o…" at bounding box center [684, 233] width 375 height 25
click at [931, 292] on div "Customer Reviews Heading Image Meg Text block Icon Icon Icon Icon Icon Icon Lis…" at bounding box center [635, 181] width 925 height 389
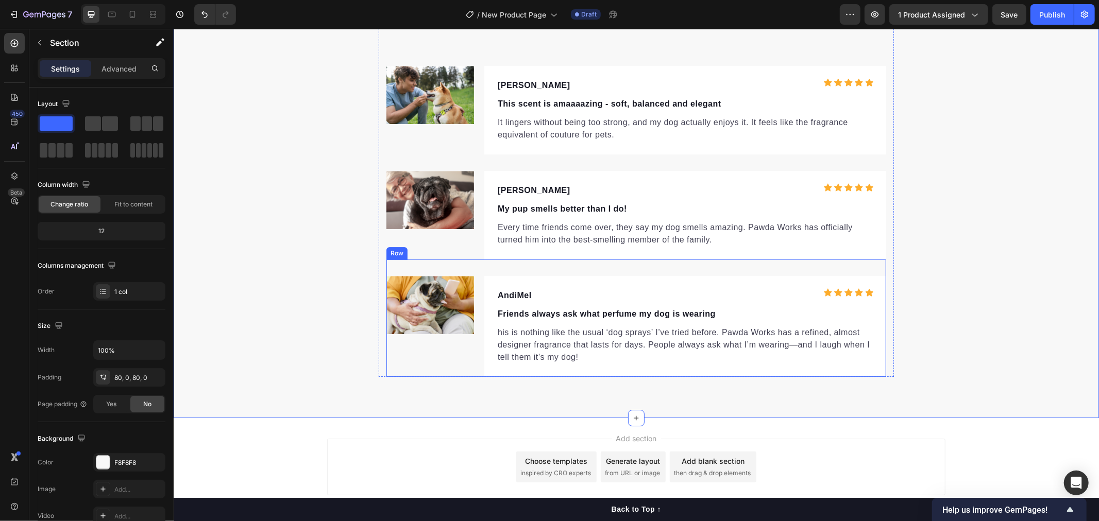
click at [501, 336] on p "his is nothing like the usual ‘dog sprays’ I’ve tried before. Pawda Works has a…" at bounding box center [684, 344] width 375 height 37
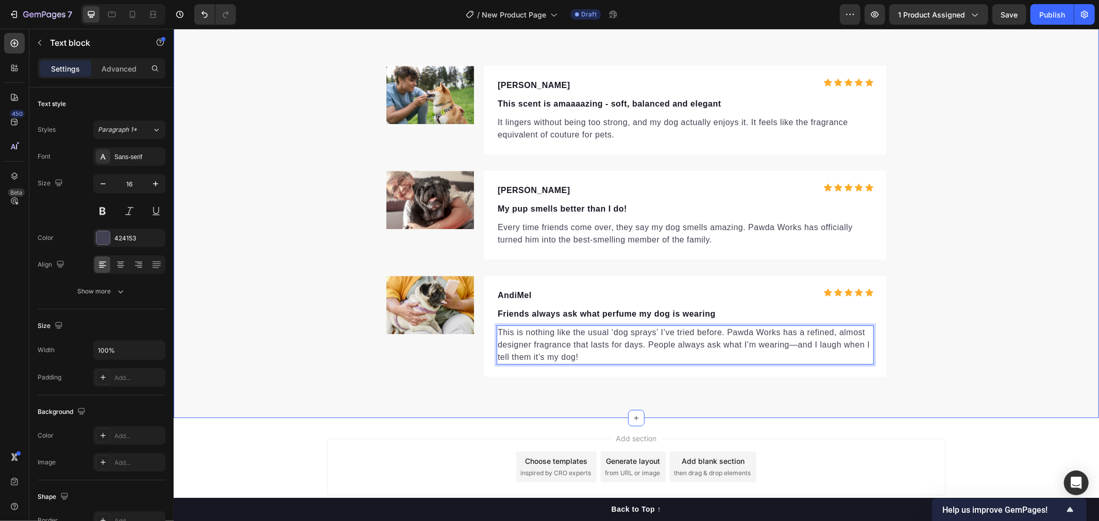
click at [998, 328] on div "Customer Reviews Heading Image Meg Text block Icon Icon Icon Icon Icon Icon Lis…" at bounding box center [635, 181] width 925 height 389
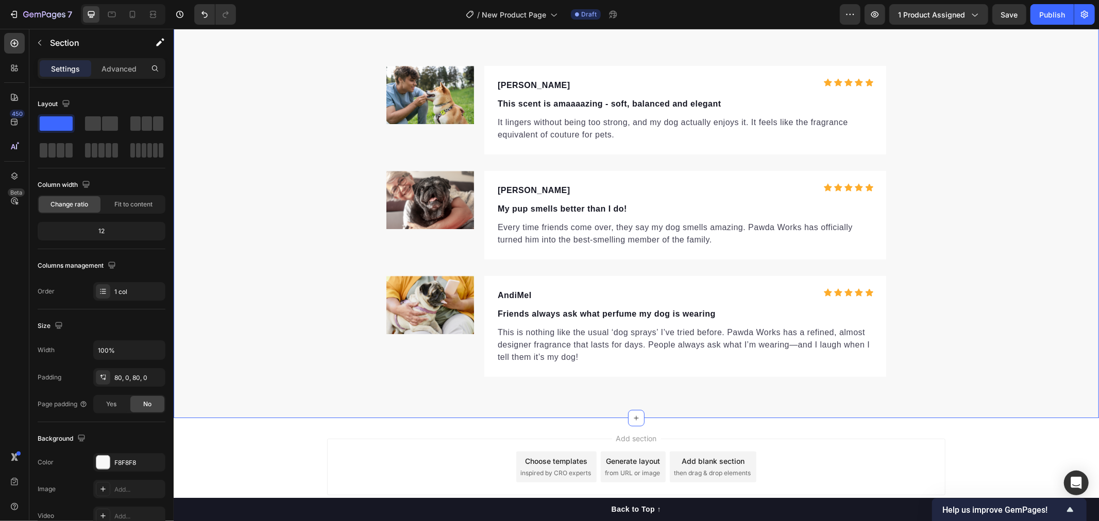
click at [971, 294] on div "Customer Reviews Heading Image Meg Text block Icon Icon Icon Icon Icon Icon Lis…" at bounding box center [635, 181] width 925 height 389
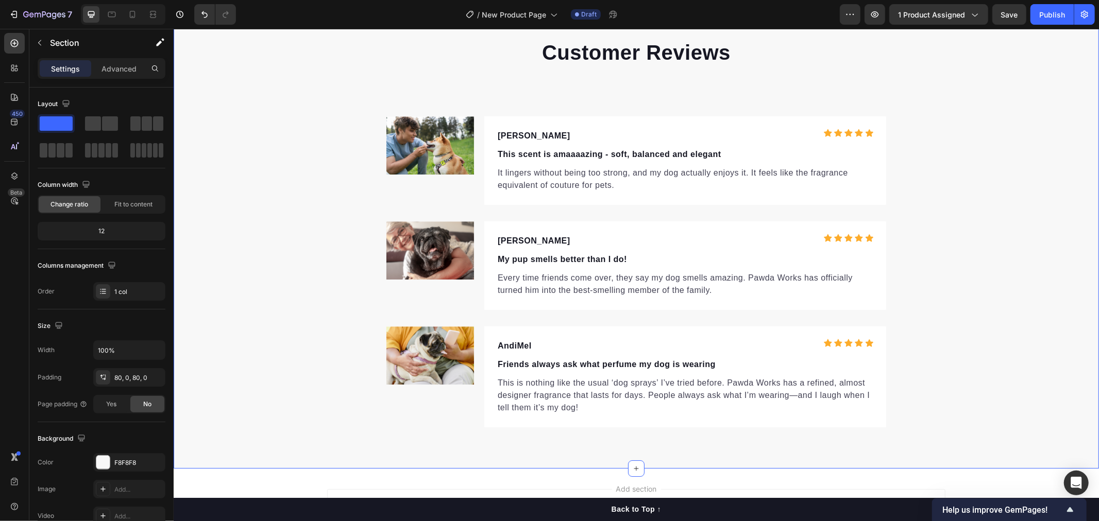
scroll to position [2663, 0]
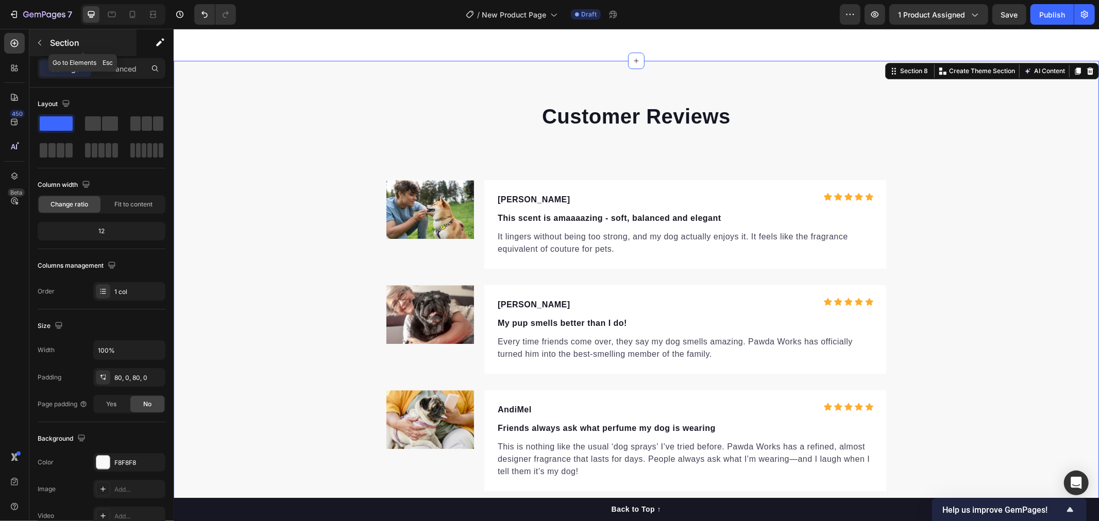
click at [41, 44] on icon "button" at bounding box center [40, 43] width 8 height 8
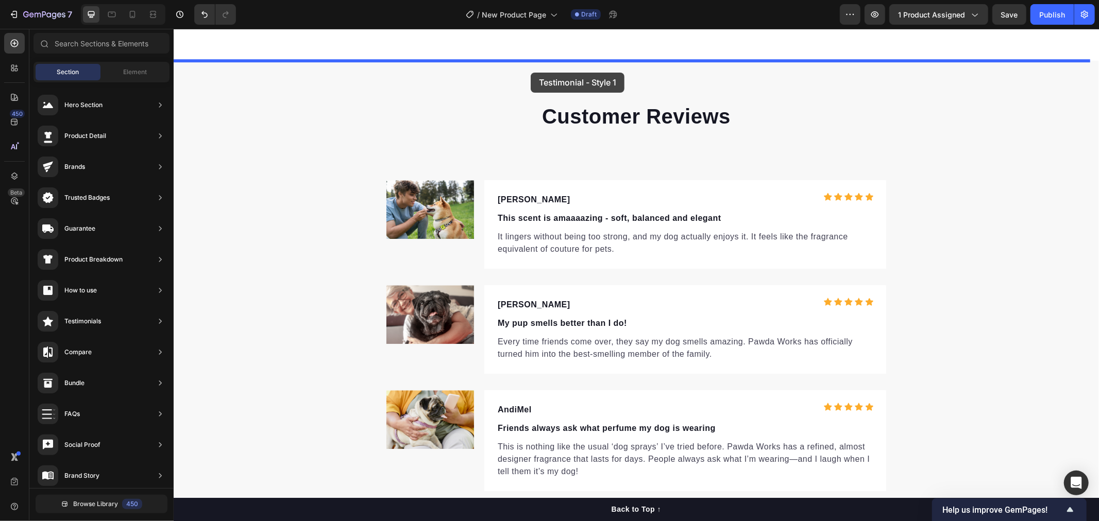
drag, startPoint x: 434, startPoint y: 123, endPoint x: 530, endPoint y: 72, distance: 108.7
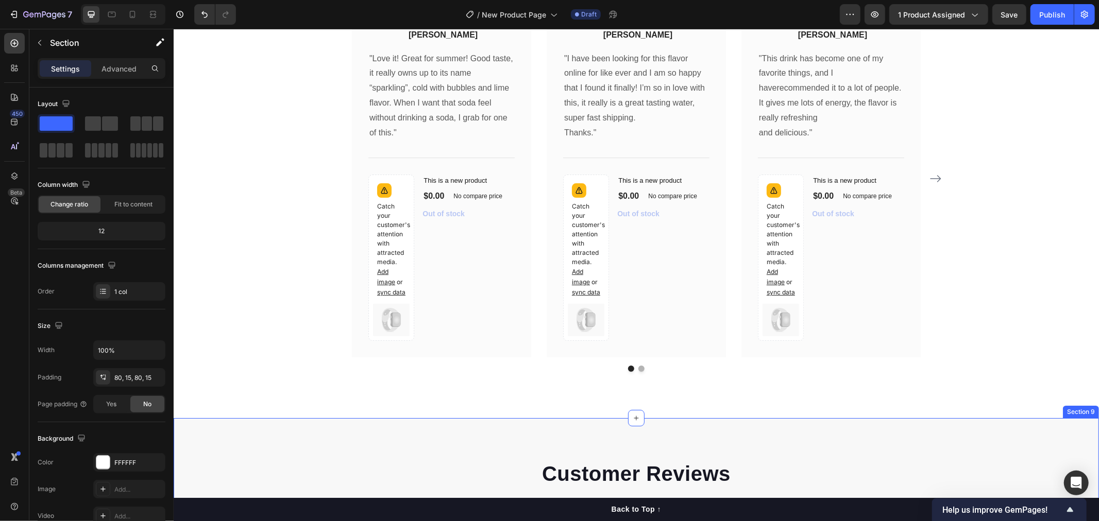
scroll to position [2672, 0]
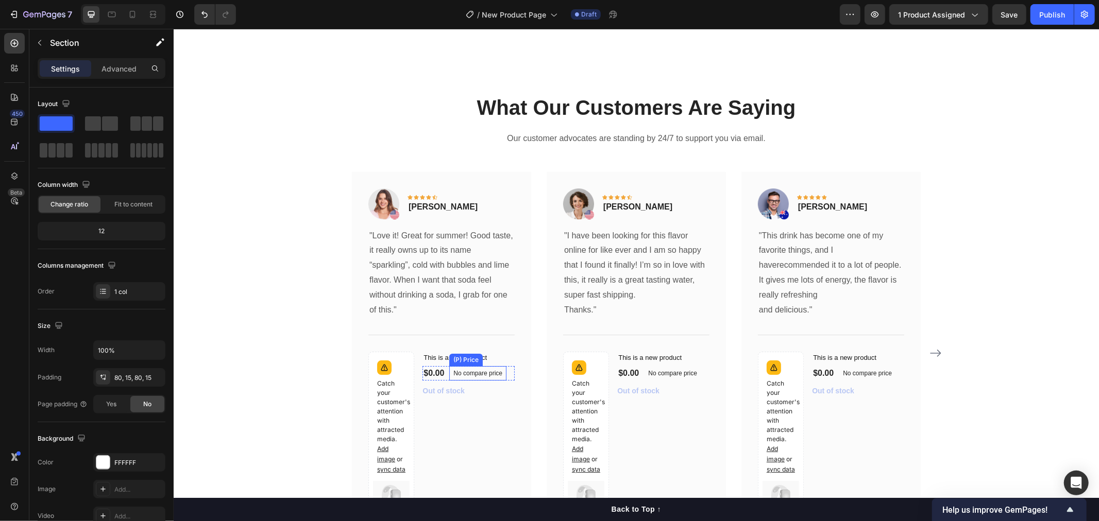
click at [487, 384] on div "Out of stock (P) Cart Button" at bounding box center [468, 390] width 92 height 12
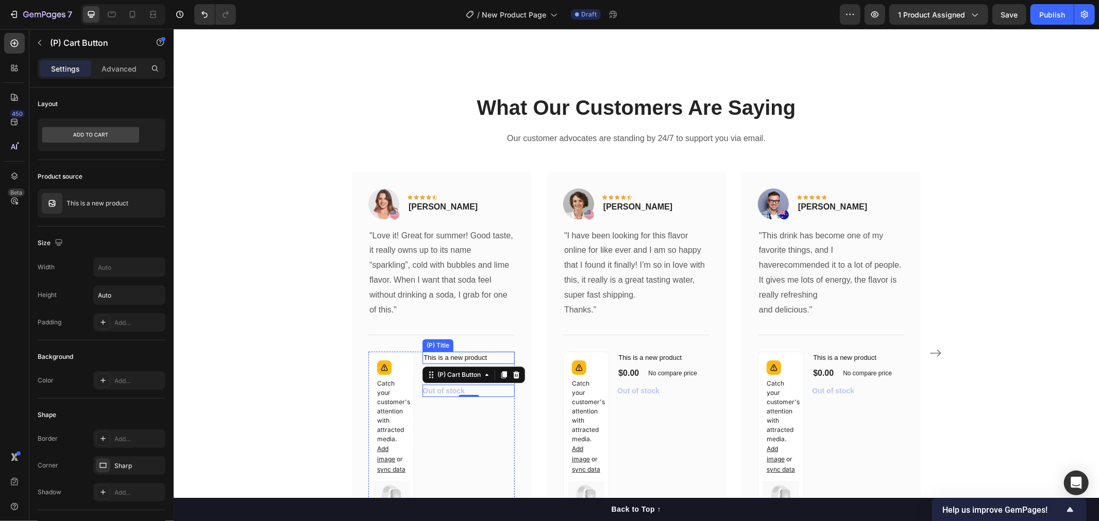
click at [478, 352] on h1 "This is a new product" at bounding box center [468, 357] width 92 height 12
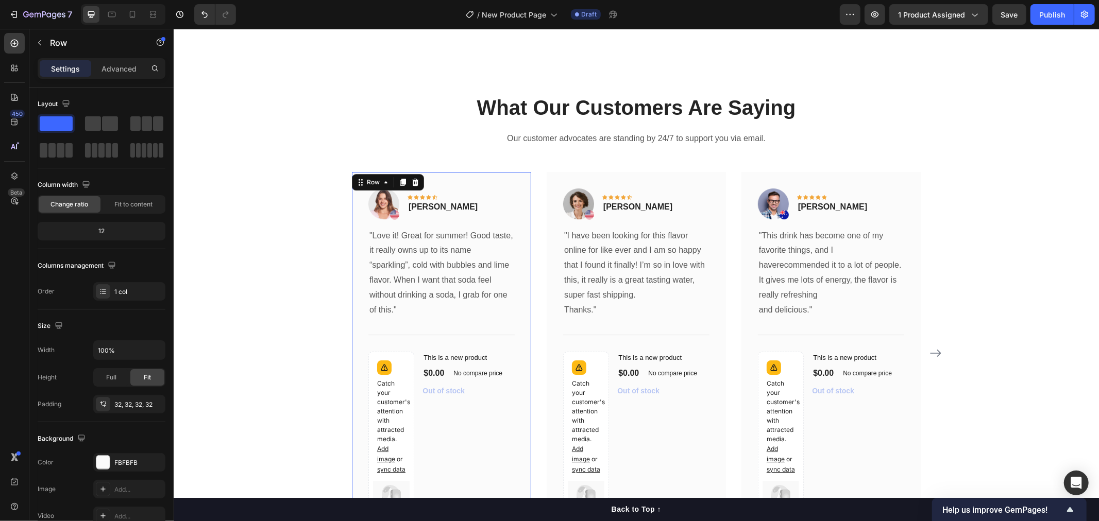
click at [514, 352] on div "Image Icon Icon Icon Icon Icon Row Rita Carroll Text block Row "Love it! Great …" at bounding box center [440, 353] width 179 height 363
click at [487, 351] on h1 "This is a new product" at bounding box center [468, 357] width 92 height 12
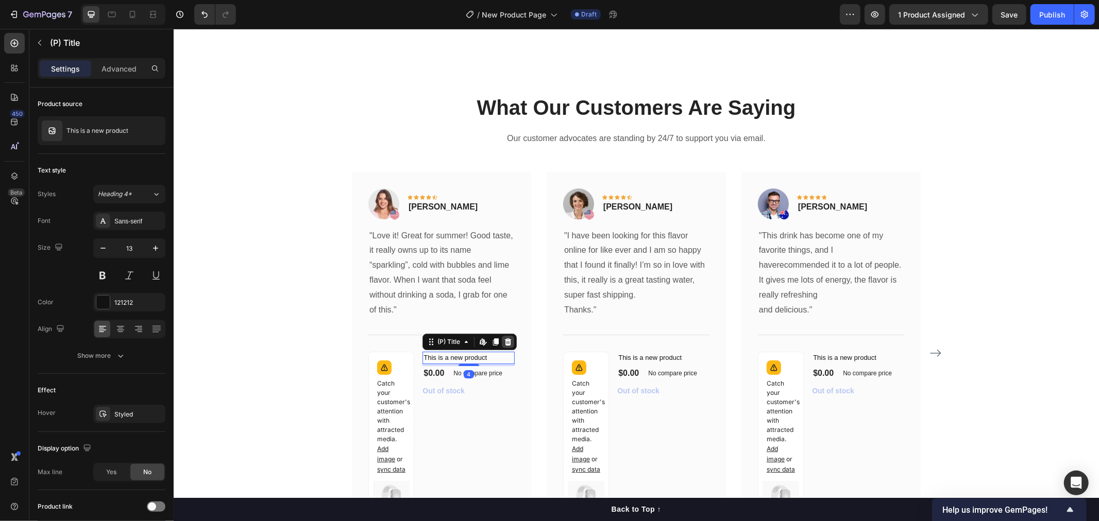
click at [508, 342] on div at bounding box center [507, 341] width 12 height 12
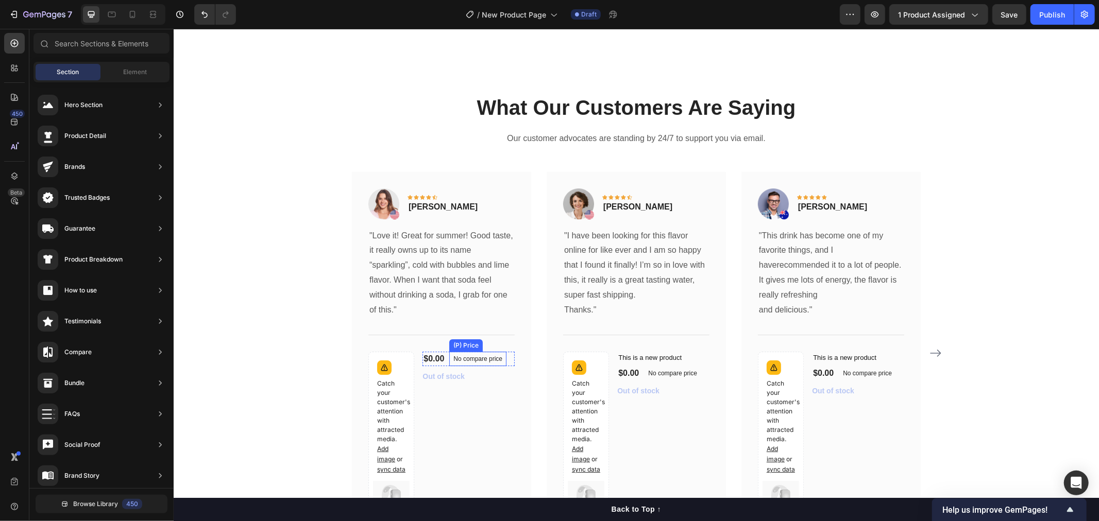
click at [487, 357] on p "No compare price" at bounding box center [477, 358] width 49 height 6
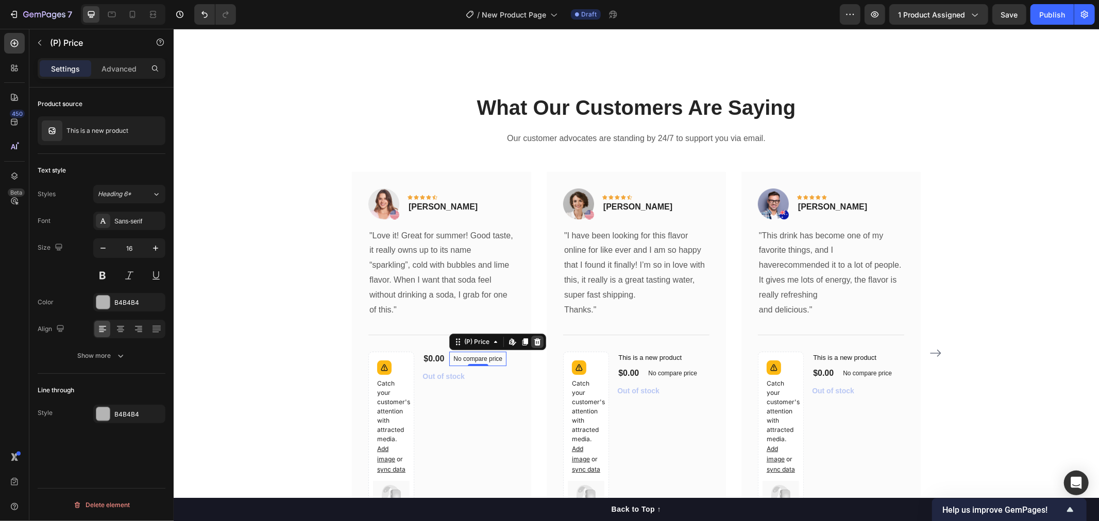
click at [534, 342] on icon at bounding box center [537, 341] width 7 height 7
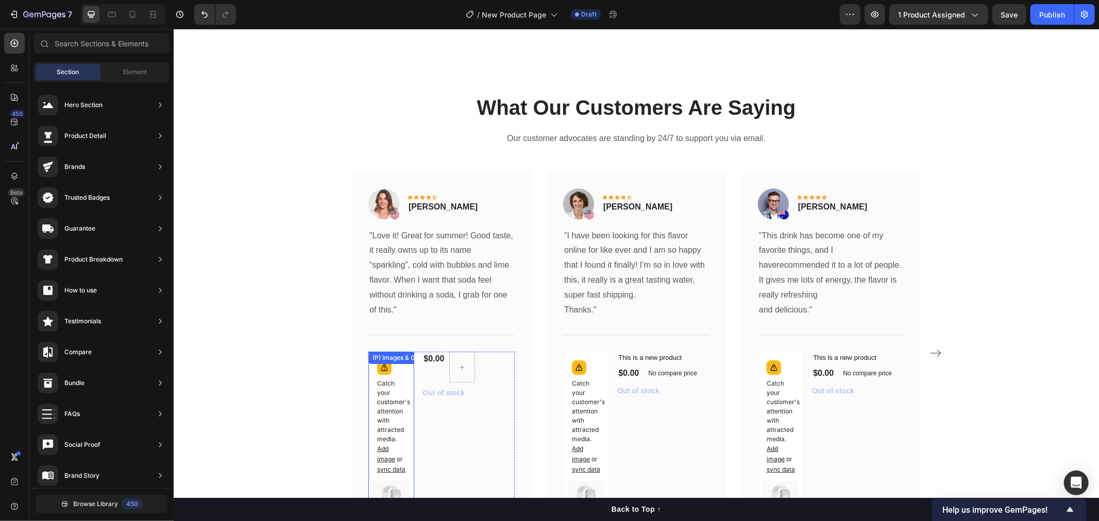
click at [405, 364] on div "Catch your customer's attention with attracted media. Add image or sync data (P…" at bounding box center [391, 434] width 46 height 166
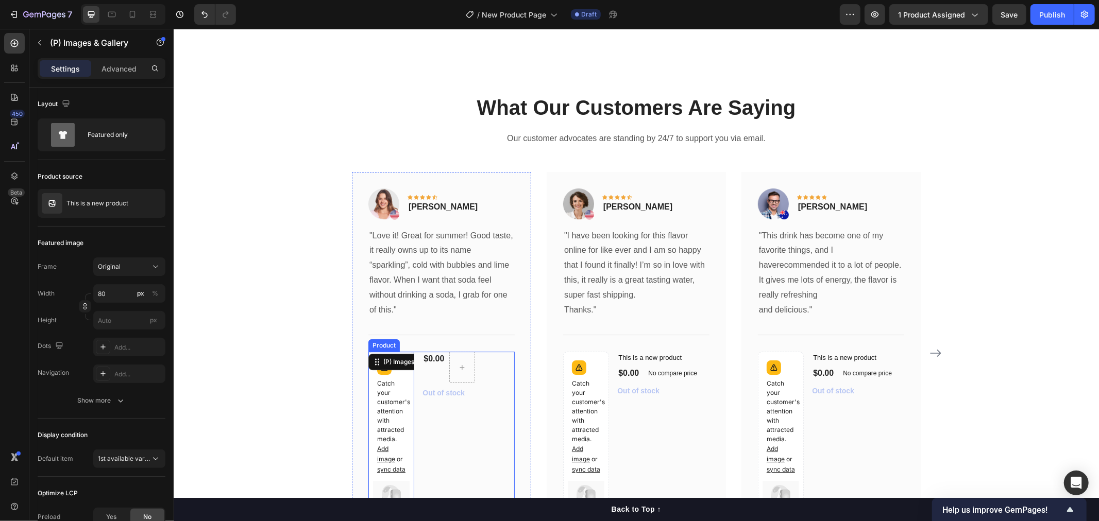
scroll to position [2844, 0]
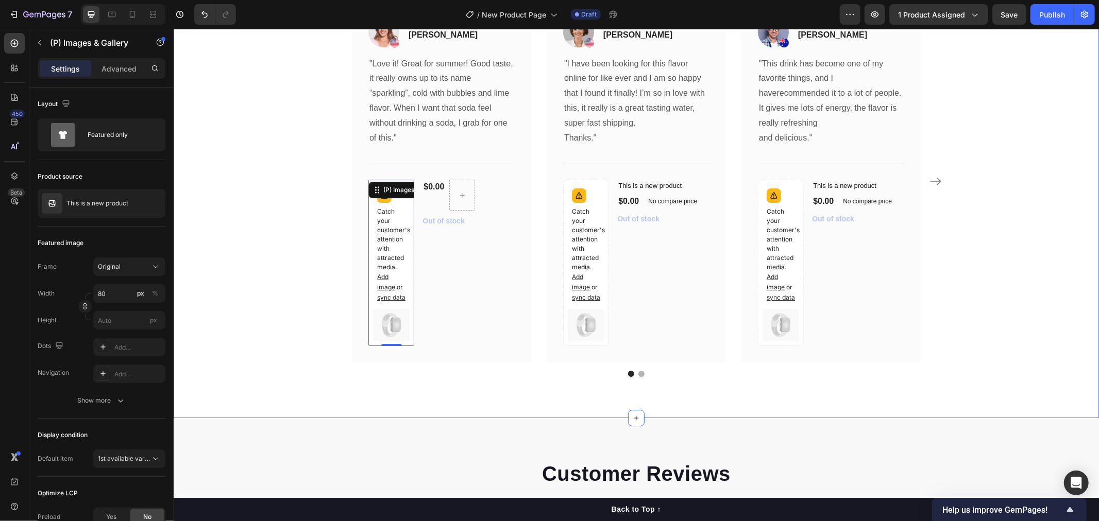
click at [461, 377] on div "What Our Customers Are Saying Heading Our customer advocates are standing by 24…" at bounding box center [635, 148] width 925 height 539
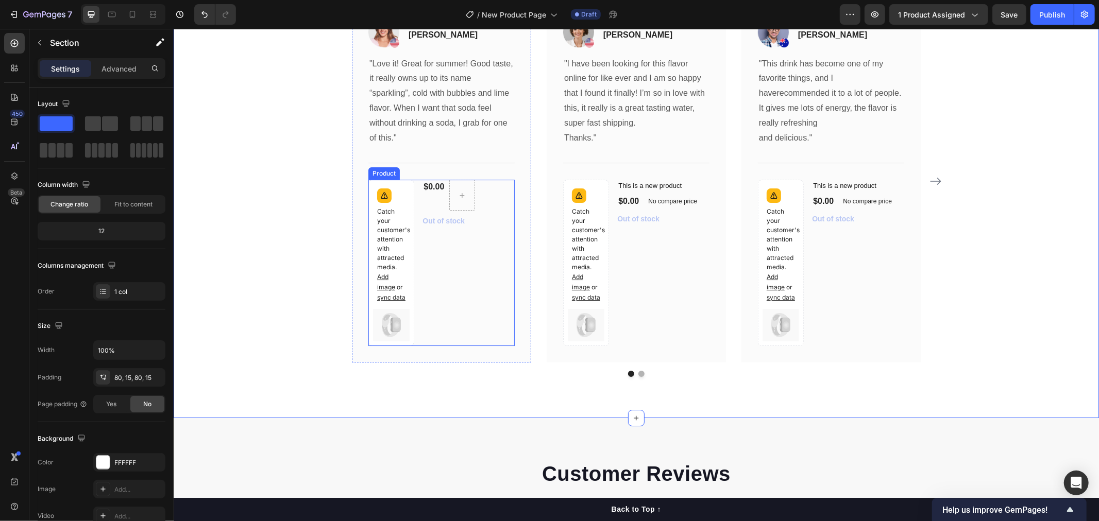
click at [456, 319] on div "$0.00 (P) Price (P) Price Row Out of stock (P) Cart Button" at bounding box center [468, 262] width 92 height 166
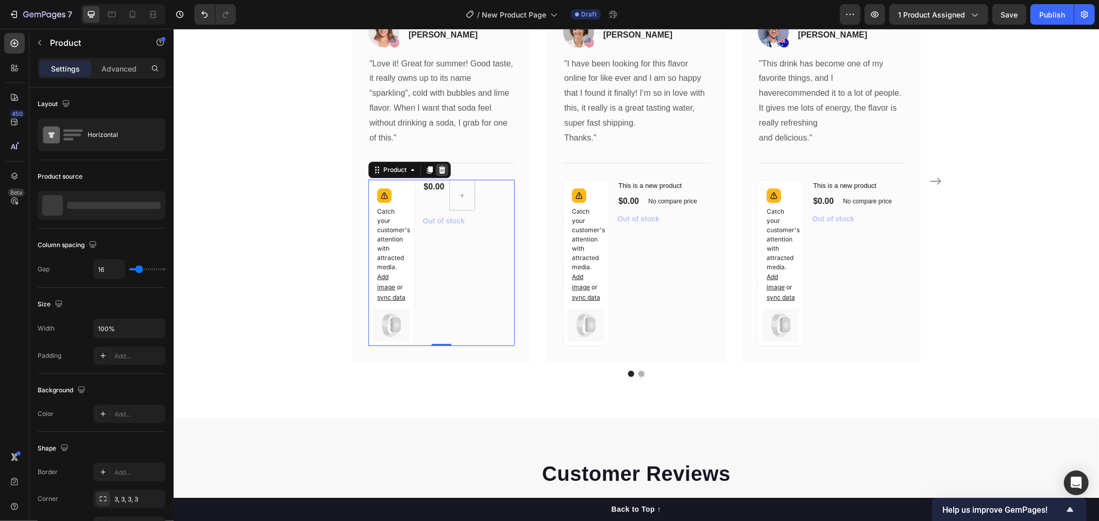
click at [438, 169] on icon at bounding box center [441, 169] width 7 height 7
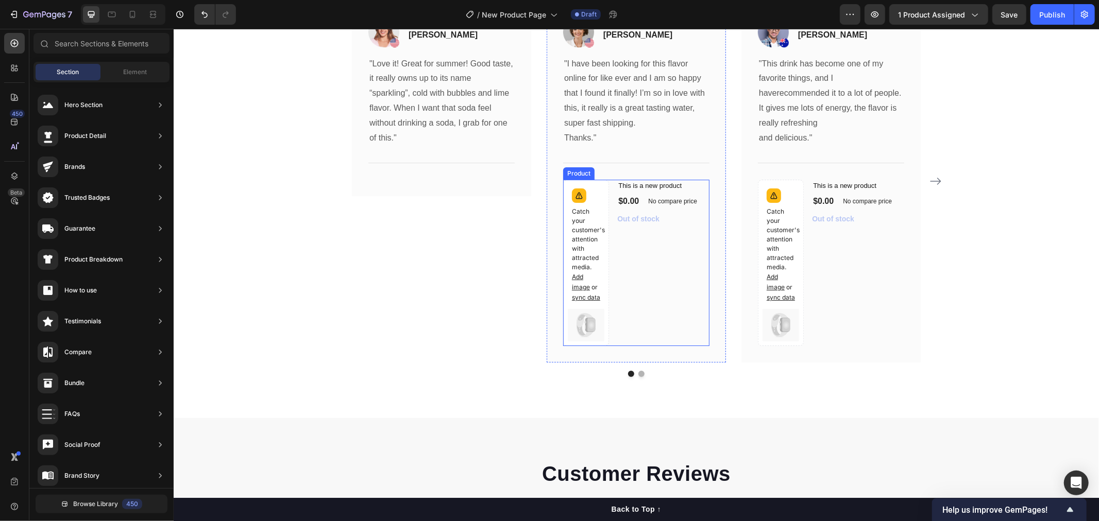
click at [681, 238] on div "This is a new product (P) Title $0.00 (P) Price (P) Price No compare price (P) …" at bounding box center [663, 262] width 92 height 166
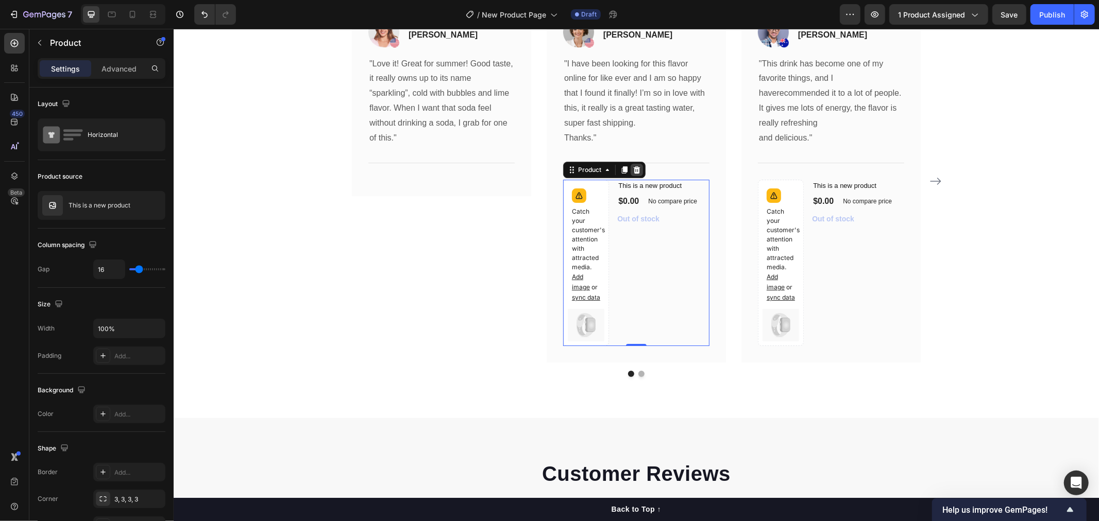
click at [633, 173] on icon at bounding box center [636, 169] width 8 height 8
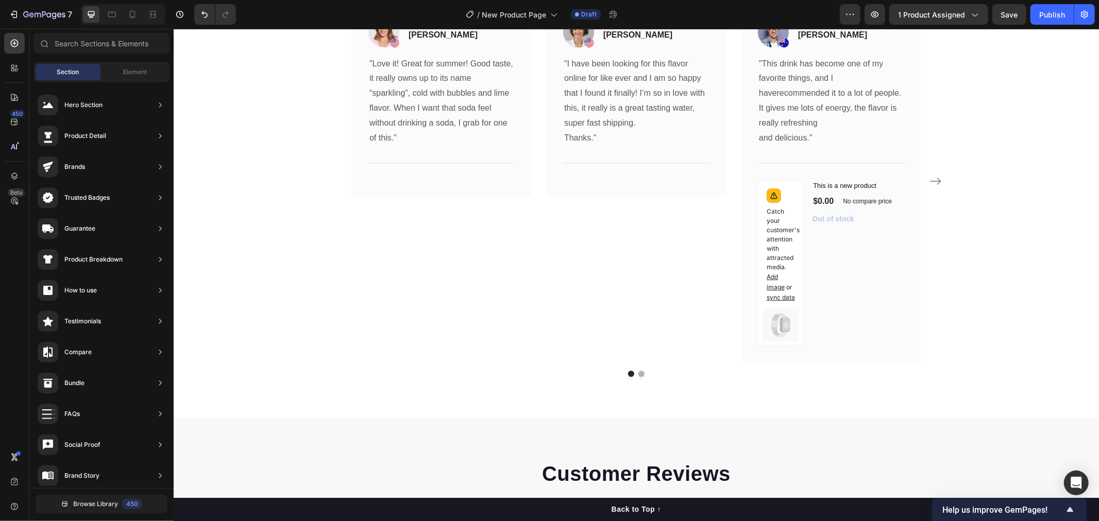
click at [821, 200] on div "$0.00" at bounding box center [822, 201] width 23 height 14
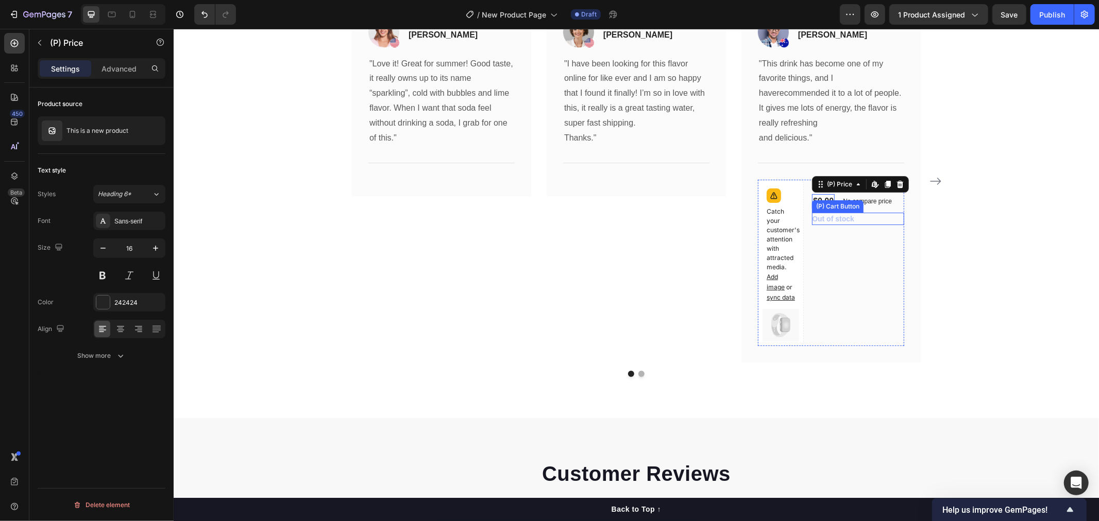
click at [892, 254] on div "This is a new product (P) Title $0.00 (P) Price Edit content in Shopify 0 (P) P…" at bounding box center [857, 262] width 92 height 166
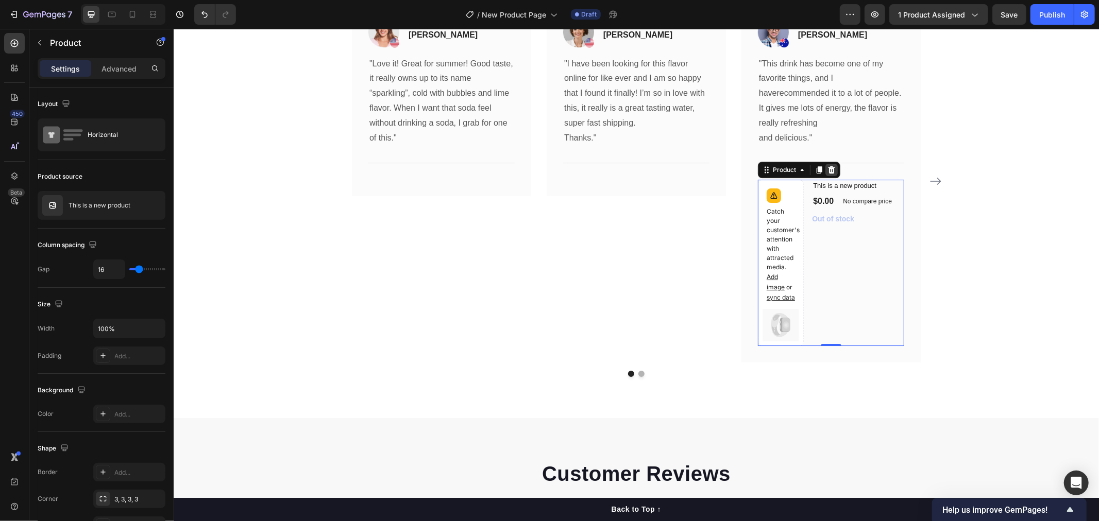
click at [828, 168] on icon at bounding box center [831, 169] width 7 height 7
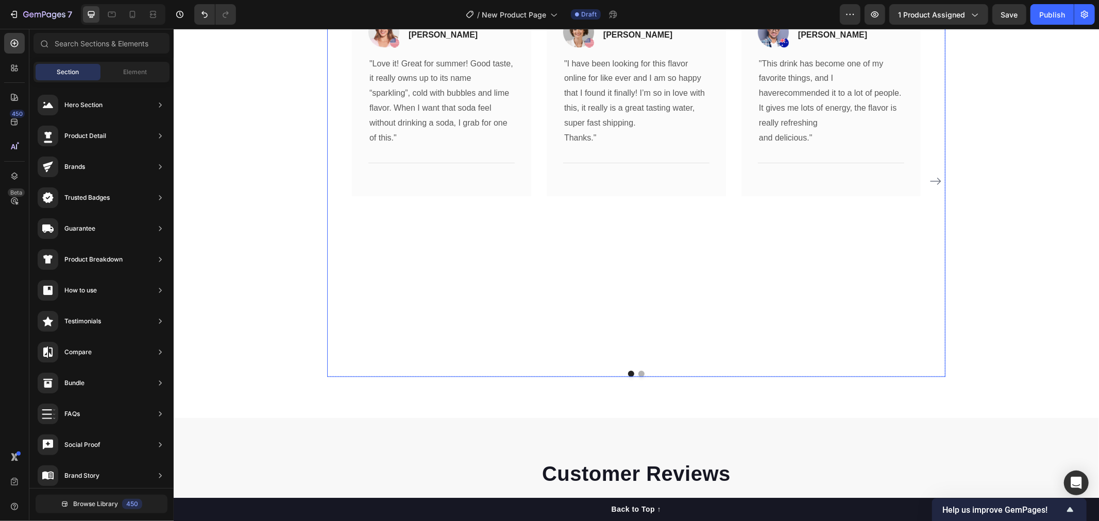
click at [640, 381] on div "What Our Customers Are Saying Heading Our customer advocates are standing by 24…" at bounding box center [635, 148] width 925 height 539
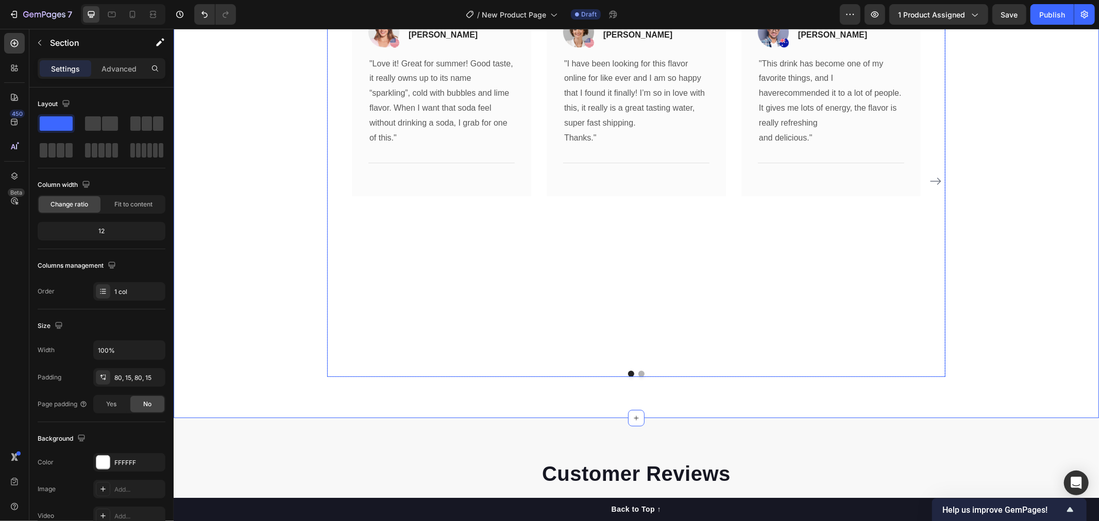
click at [638, 371] on button "Dot" at bounding box center [641, 373] width 6 height 6
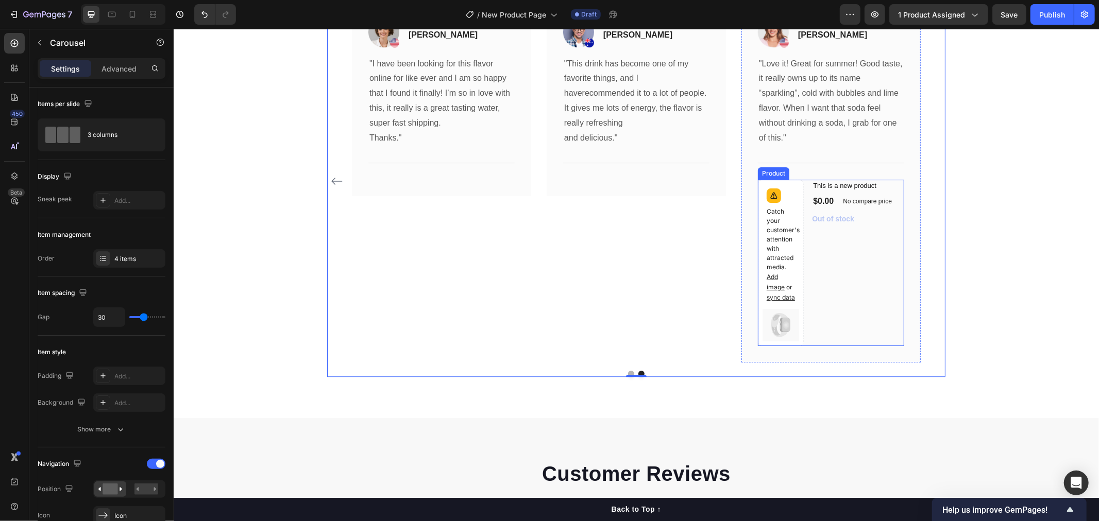
click at [818, 289] on div "This is a new product (P) Title $0.00 (P) Price (P) Price No compare price (P) …" at bounding box center [857, 262] width 92 height 166
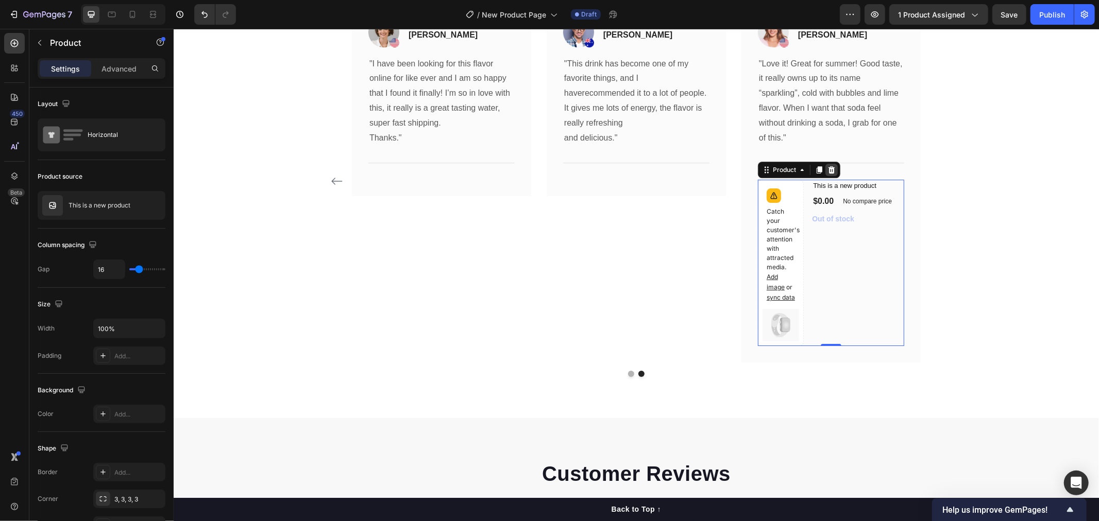
click at [827, 168] on icon at bounding box center [830, 169] width 7 height 7
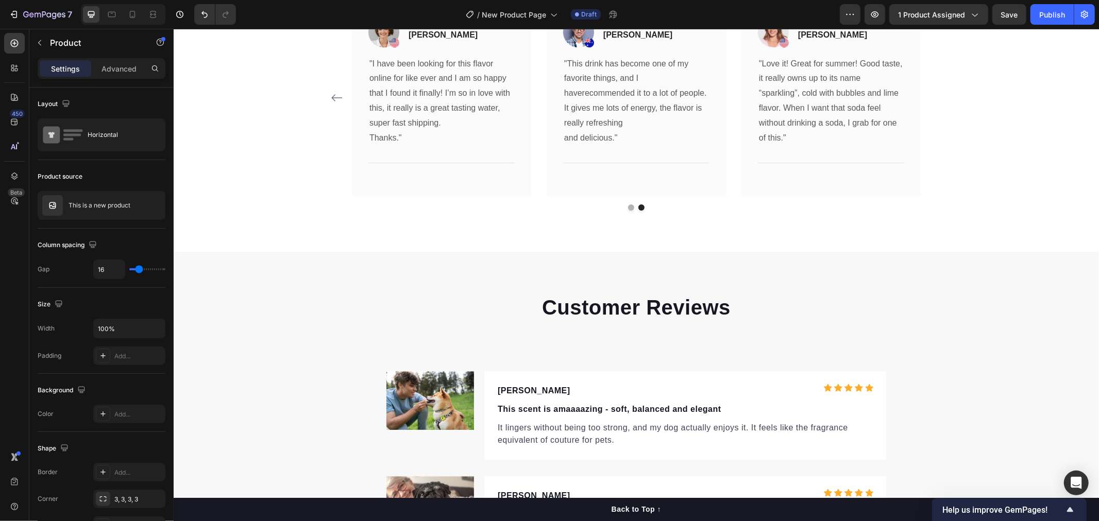
scroll to position [2761, 0]
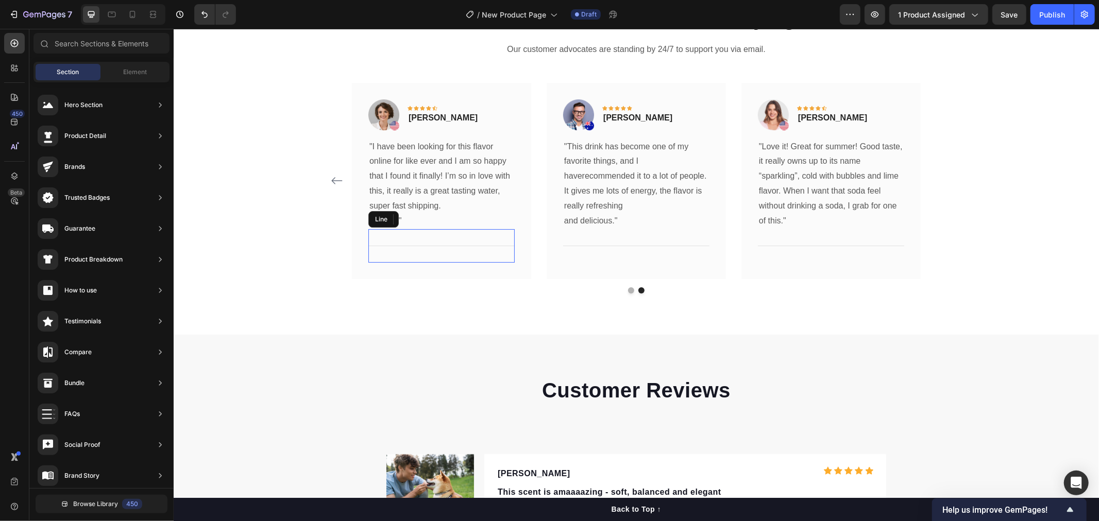
click at [483, 258] on div "Title Line" at bounding box center [441, 245] width 146 height 33
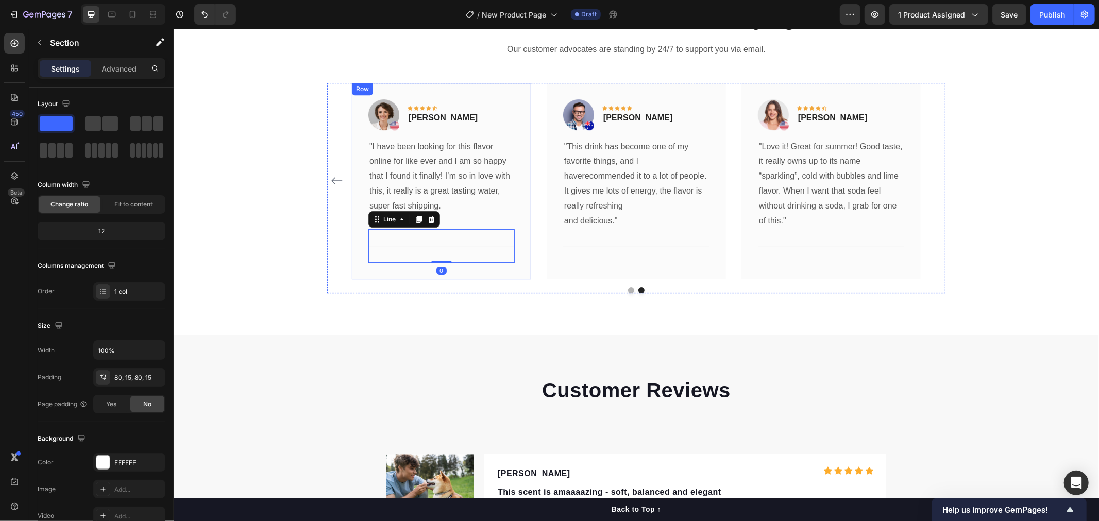
click at [317, 264] on div "What Our Customers Are Saying Heading Our customer advocates are standing by 24…" at bounding box center [636, 149] width 910 height 290
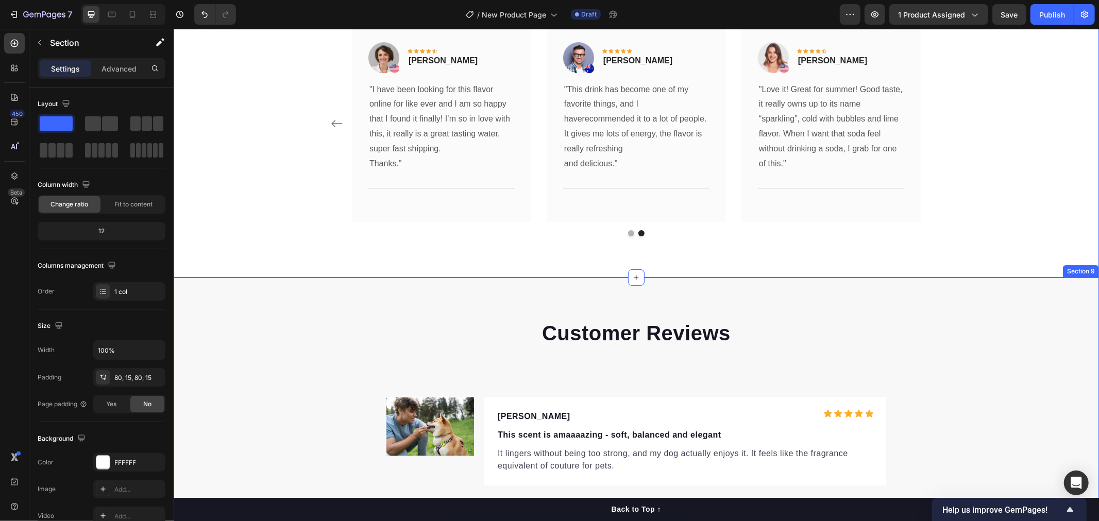
scroll to position [2589, 0]
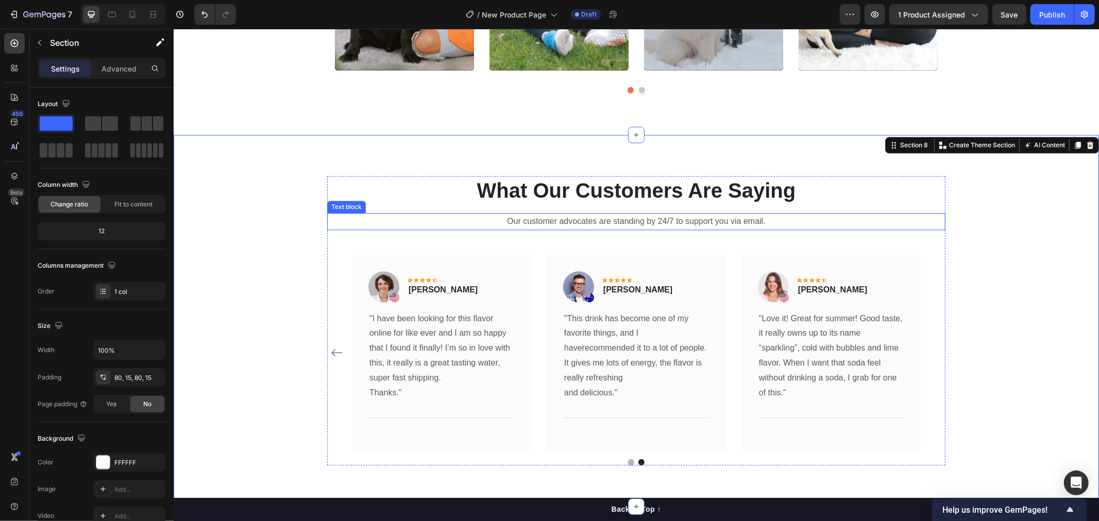
click at [567, 218] on p "Our customer advocates are standing by 24/7 to support you via email." at bounding box center [636, 221] width 616 height 15
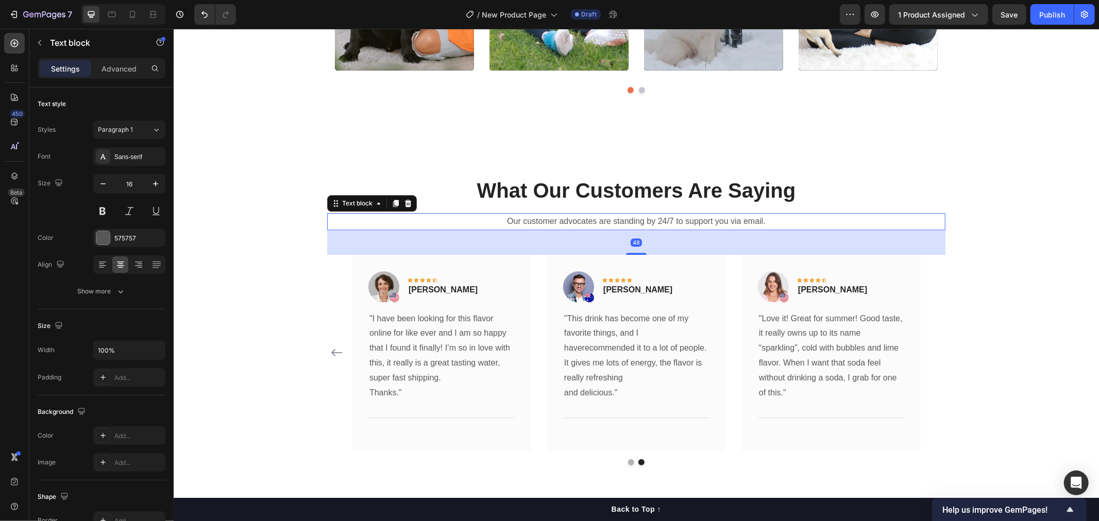
click at [537, 219] on p "Our customer advocates are standing by 24/7 to support you via email." at bounding box center [636, 221] width 616 height 15
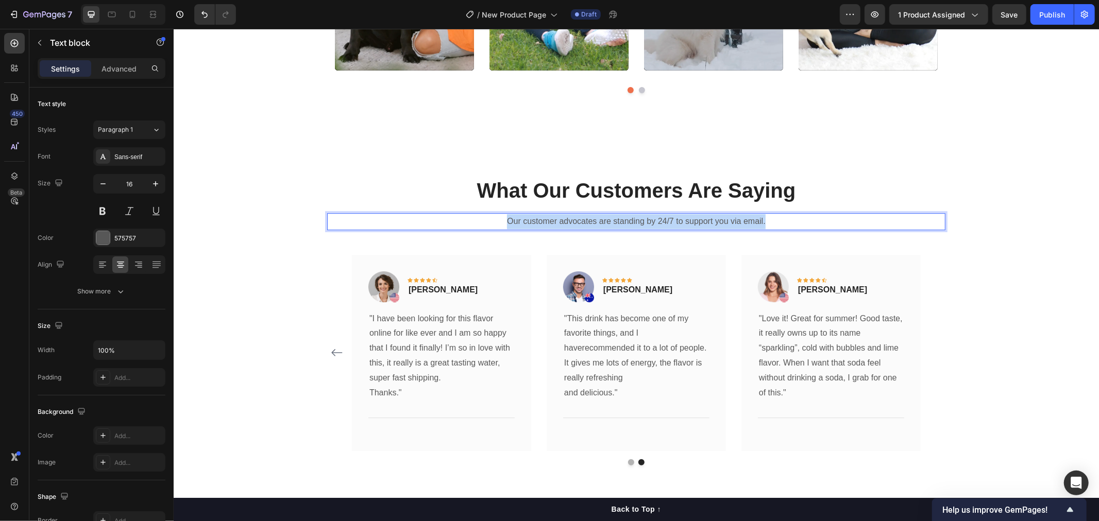
drag, startPoint x: 498, startPoint y: 219, endPoint x: 760, endPoint y: 219, distance: 262.2
click at [760, 219] on p "Our customer advocates are standing by 24/7 to support you via email." at bounding box center [636, 221] width 616 height 15
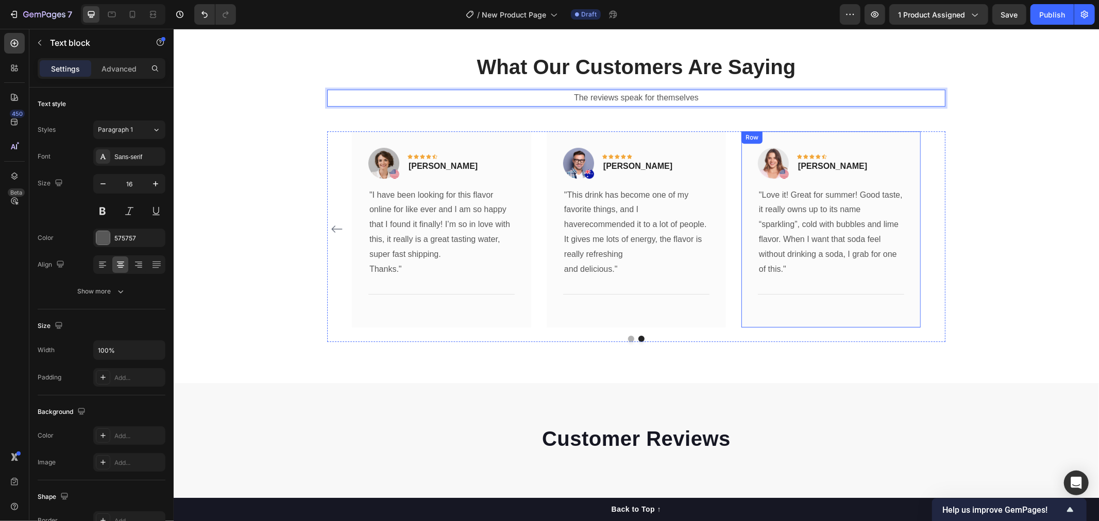
scroll to position [2818, 0]
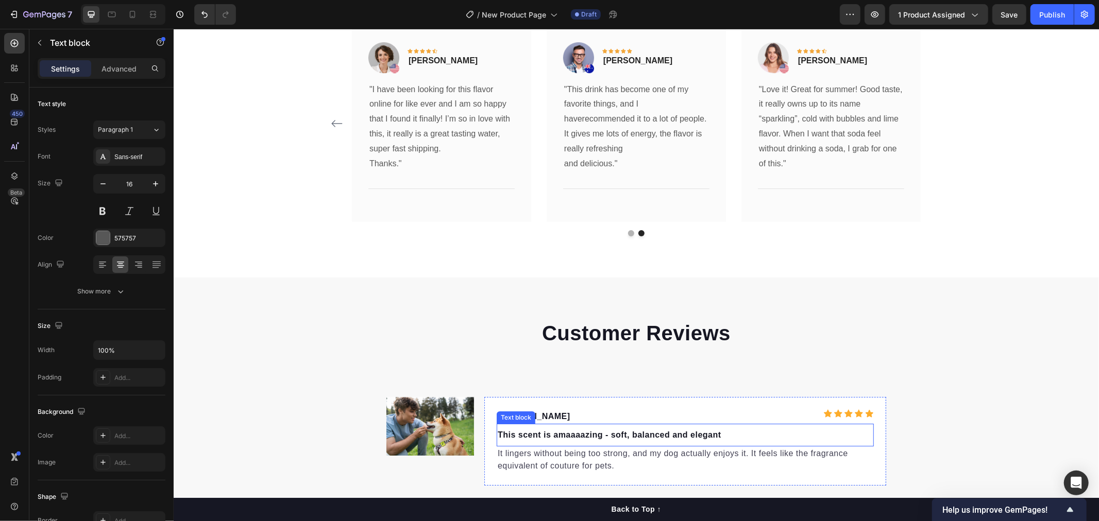
click at [530, 436] on p "This scent is amaaaazing - soft, balanced and elegant" at bounding box center [684, 435] width 375 height 12
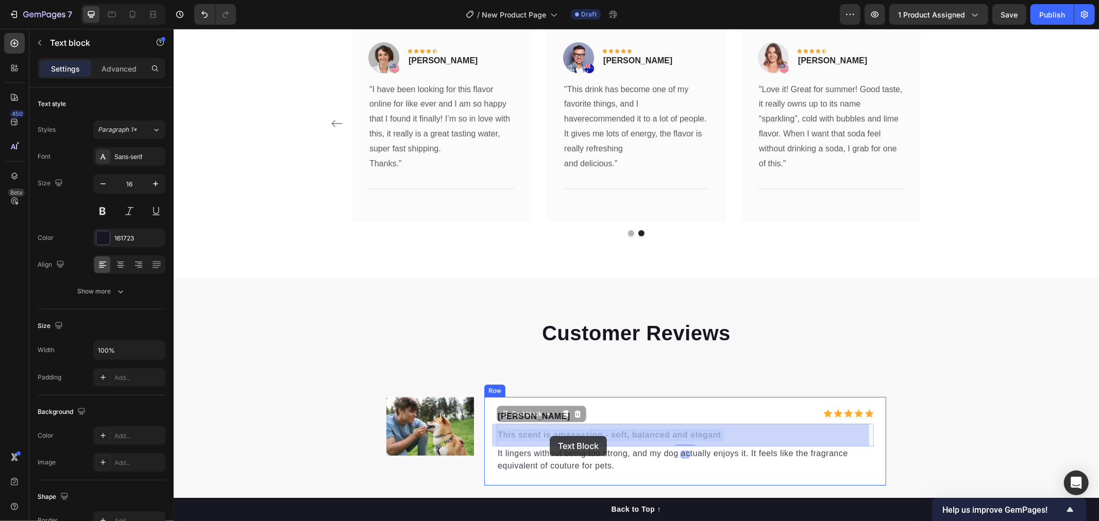
drag, startPoint x: 733, startPoint y: 429, endPoint x: 524, endPoint y: 436, distance: 209.3
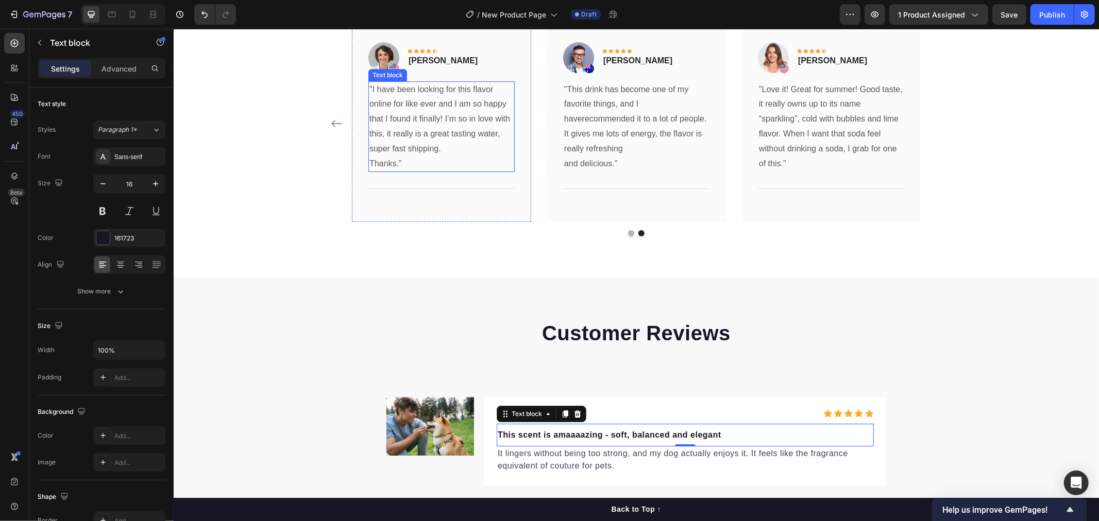
click at [450, 138] on p ""I have been looking for this flavor online for like ever and I am so happy tha…" at bounding box center [441, 119] width 144 height 74
click at [434, 69] on icon at bounding box center [437, 70] width 6 height 7
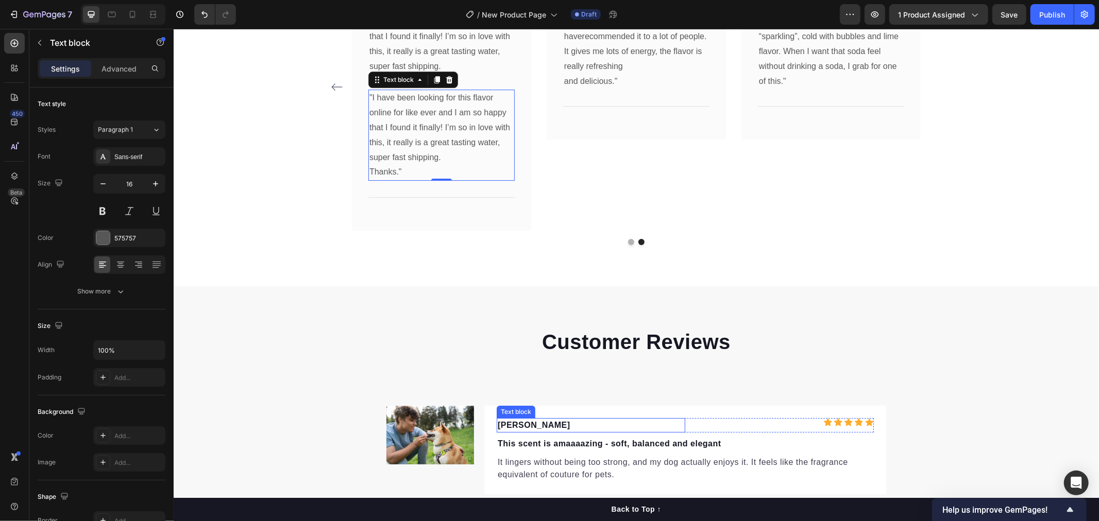
scroll to position [2921, 0]
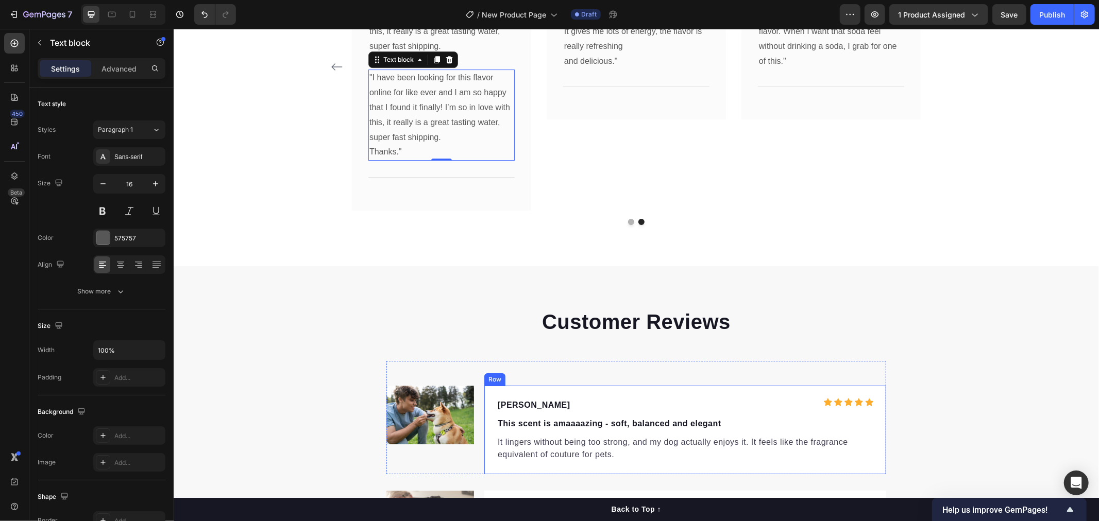
click at [511, 422] on p "This scent is amaaaazing - soft, balanced and elegant" at bounding box center [684, 423] width 375 height 12
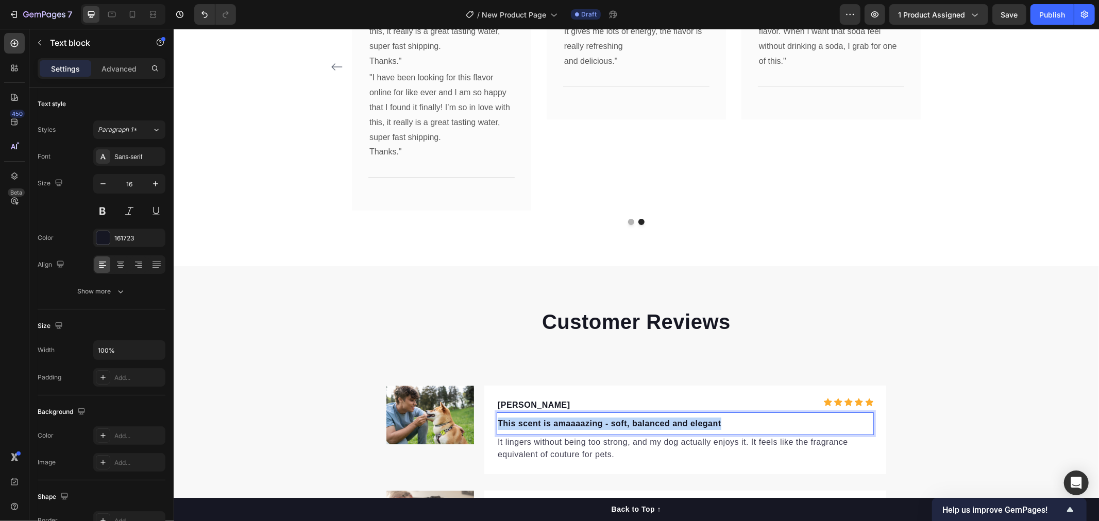
drag, startPoint x: 494, startPoint y: 424, endPoint x: 730, endPoint y: 424, distance: 235.9
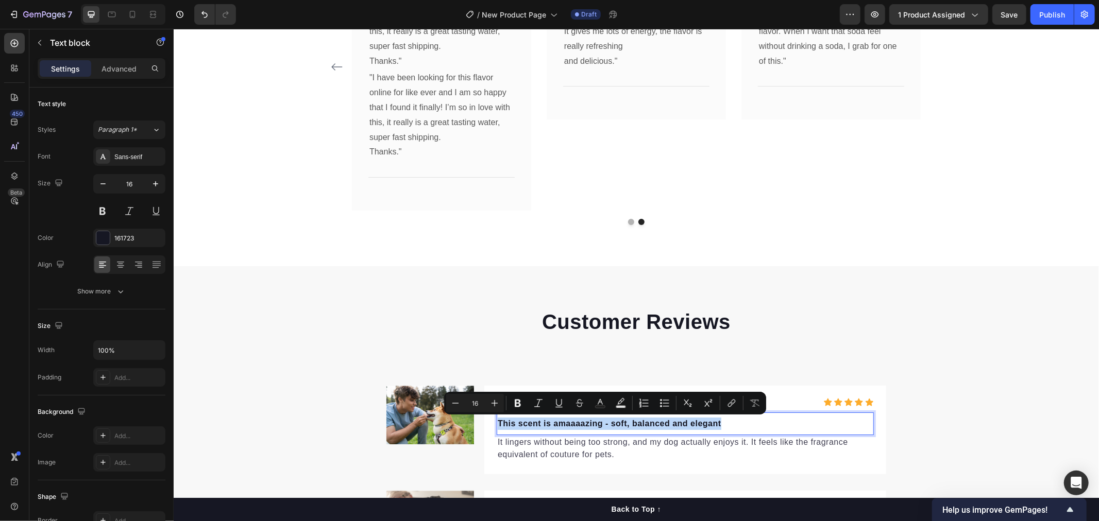
copy p "This scent is amaaaazing - soft, balanced and elegant"
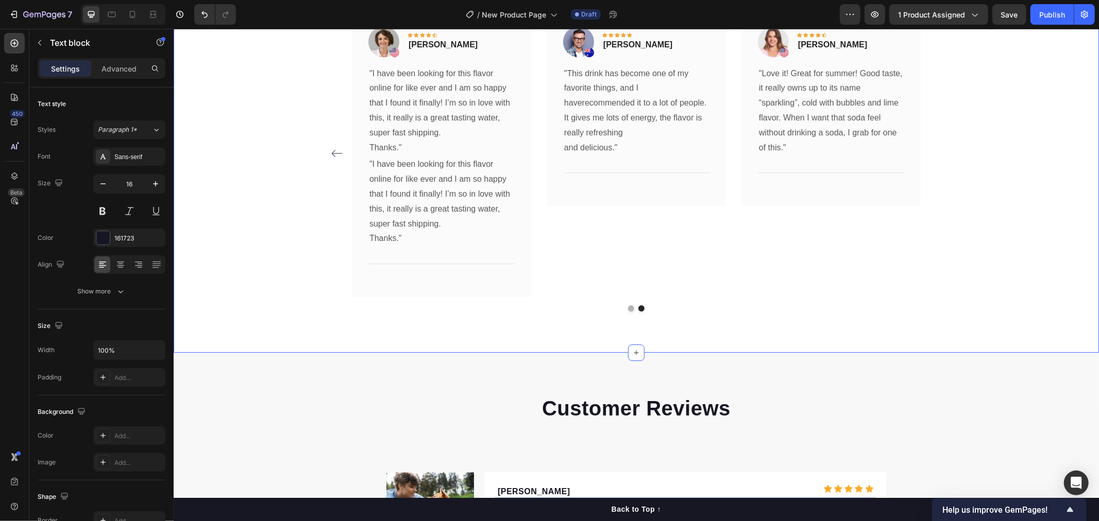
scroll to position [2749, 0]
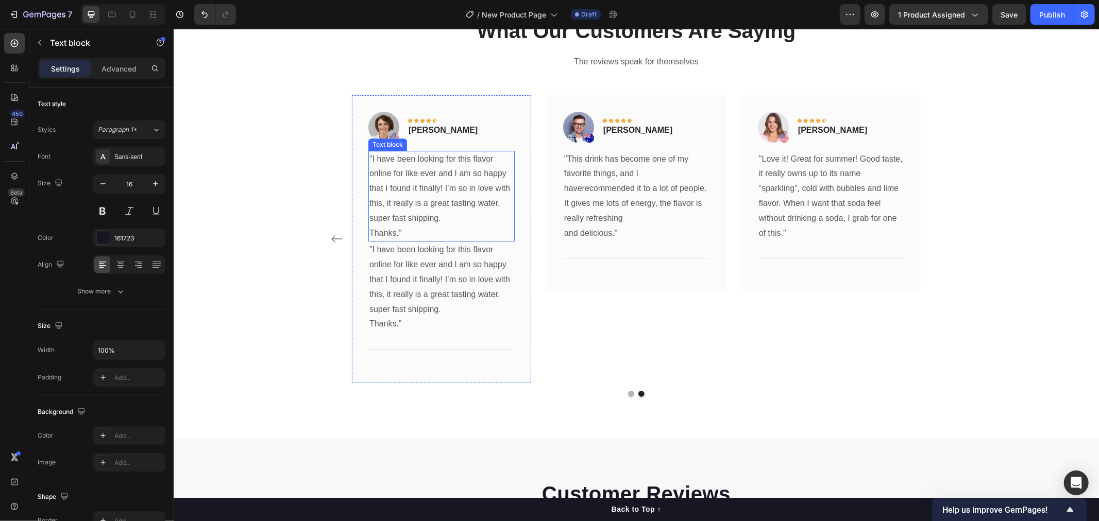
click at [420, 187] on p ""I have been looking for this flavor online for like ever and I am so happy tha…" at bounding box center [441, 188] width 144 height 74
click at [412, 227] on p "Thanks."" at bounding box center [441, 233] width 144 height 15
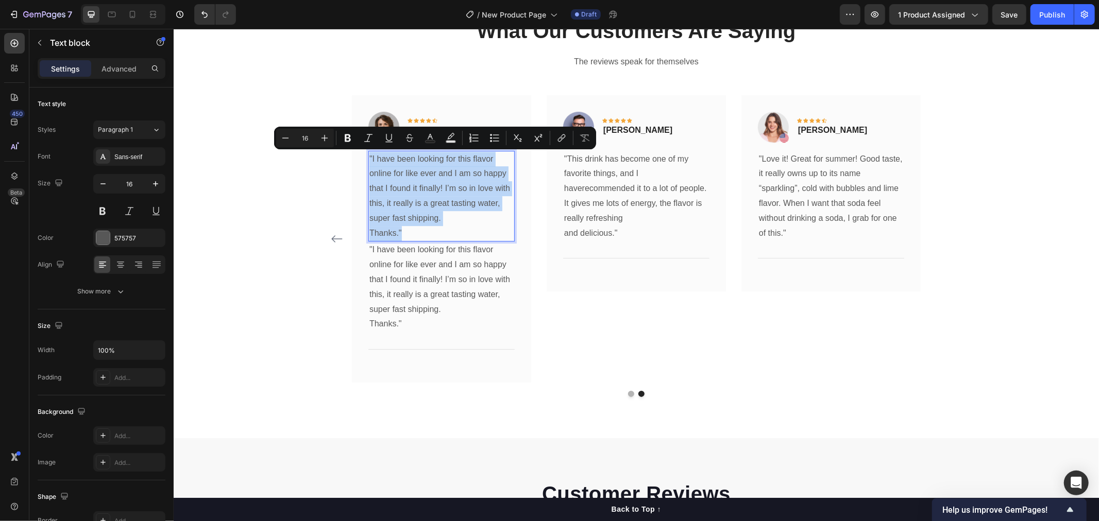
drag, startPoint x: 373, startPoint y: 217, endPoint x: 363, endPoint y: 157, distance: 60.6
click at [368, 157] on div ""I have been looking for this flavor online for like ever and I am so happy tha…" at bounding box center [441, 195] width 146 height 91
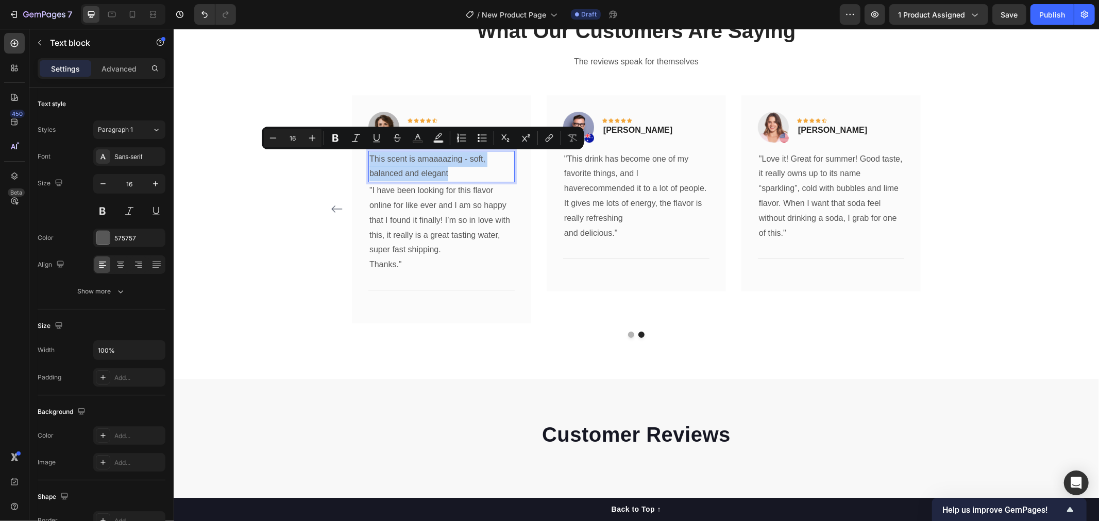
drag, startPoint x: 463, startPoint y: 172, endPoint x: 366, endPoint y: 158, distance: 97.8
click at [369, 158] on p "This scent is amaaaazing - soft, balanced and elegant" at bounding box center [441, 166] width 144 height 30
click at [338, 140] on icon "Editor contextual toolbar" at bounding box center [335, 138] width 6 height 8
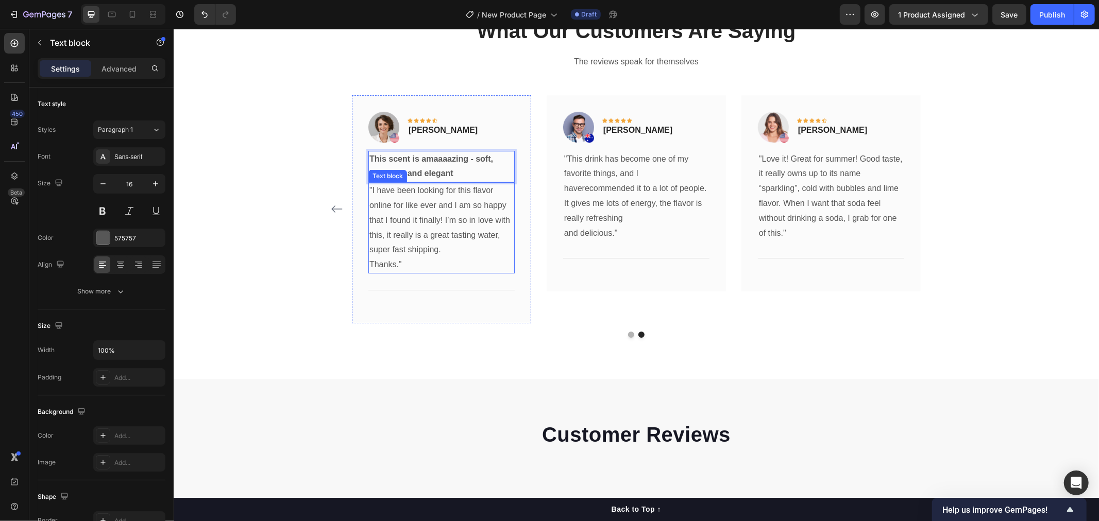
click at [462, 219] on p ""I have been looking for this flavor online for like ever and I am so happy tha…" at bounding box center [441, 220] width 144 height 74
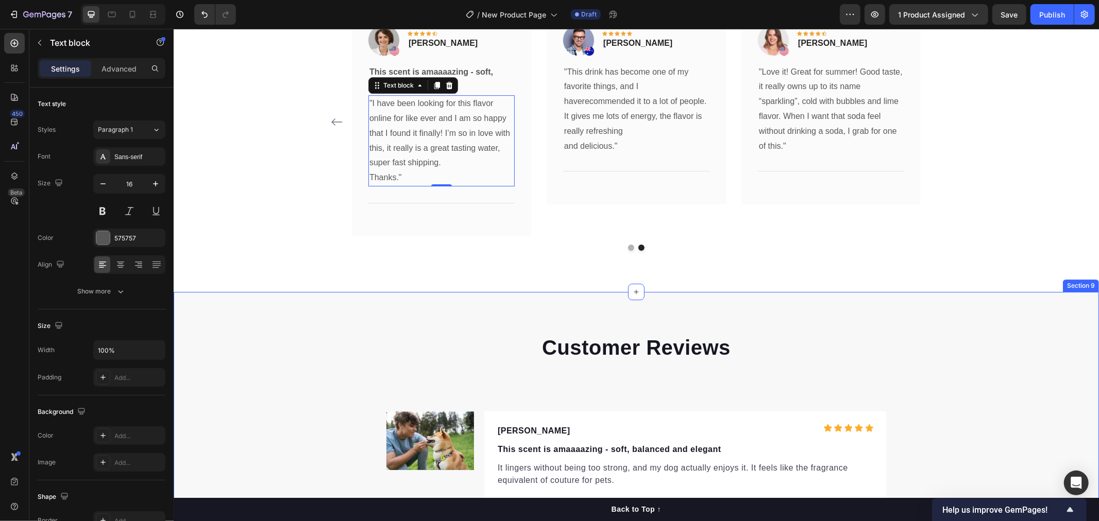
scroll to position [2921, 0]
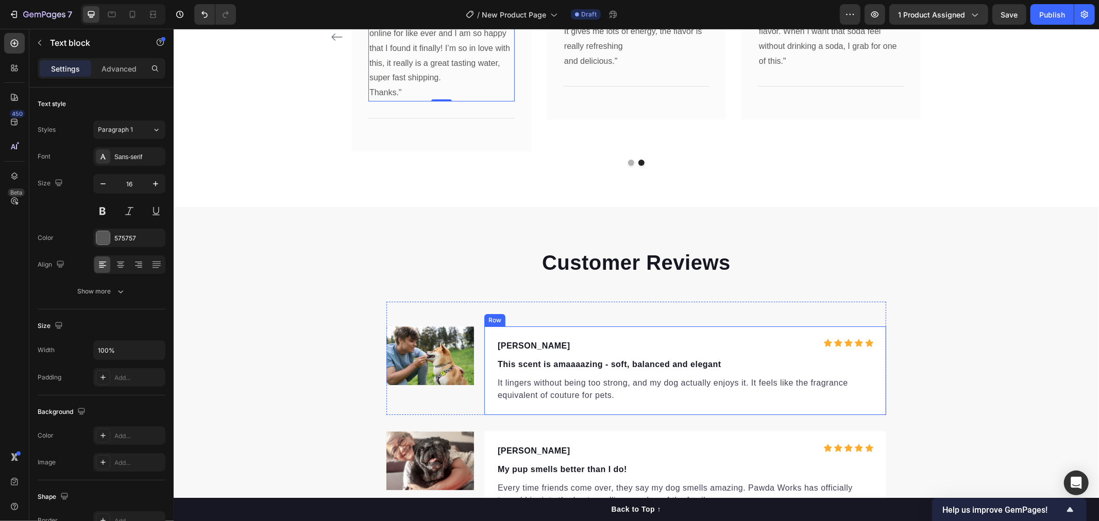
click at [621, 404] on div "Meg Text block Icon Icon Icon Icon Icon Icon List Hoz Row This scent is amaaaaz…" at bounding box center [685, 370] width 402 height 89
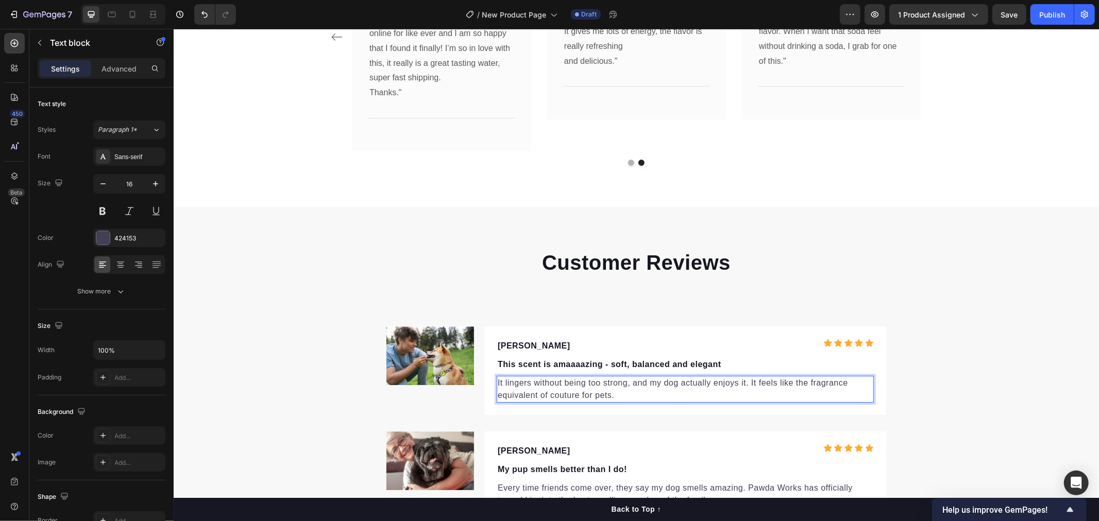
click at [599, 391] on p "It lingers without being too strong, and my dog actually enjoys it. It feels li…" at bounding box center [684, 389] width 375 height 25
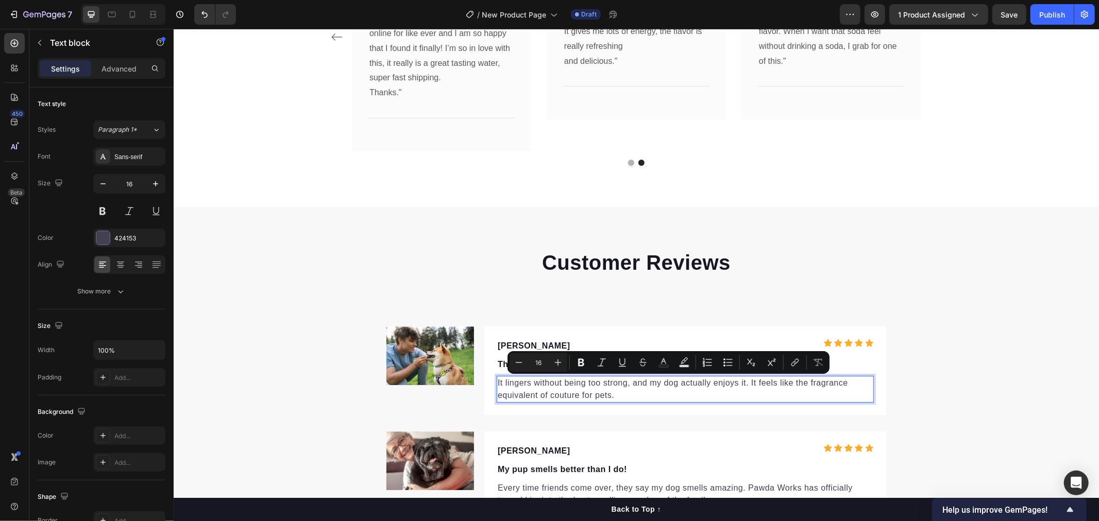
drag, startPoint x: 564, startPoint y: 390, endPoint x: 493, endPoint y: 381, distance: 70.7
click at [497, 381] on p "It lingers without being too strong, and my dog actually enjoys it. It feels li…" at bounding box center [684, 389] width 375 height 25
copy p "It lingers without being too strong, and my dog actually enjoys it. It feels li…"
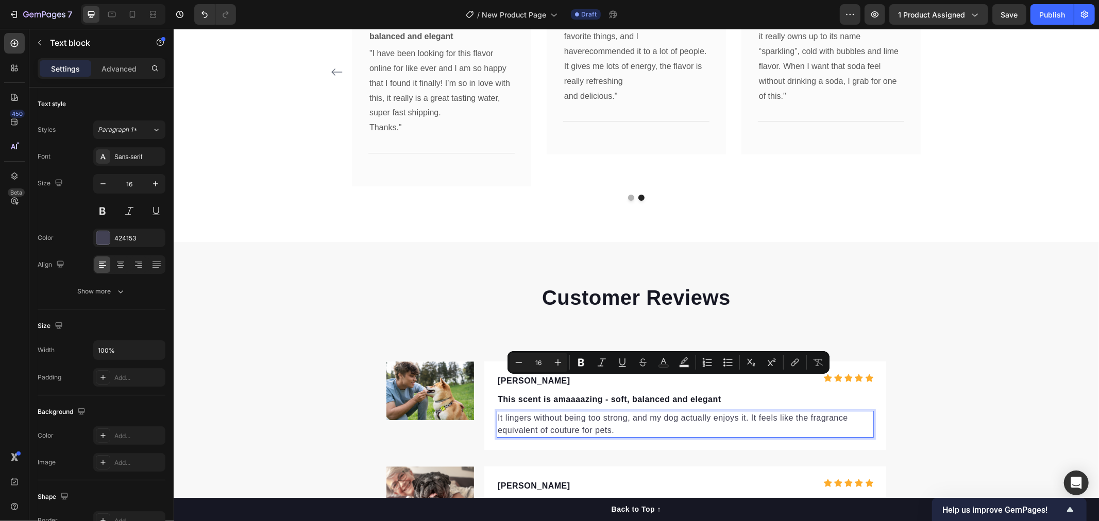
scroll to position [2749, 0]
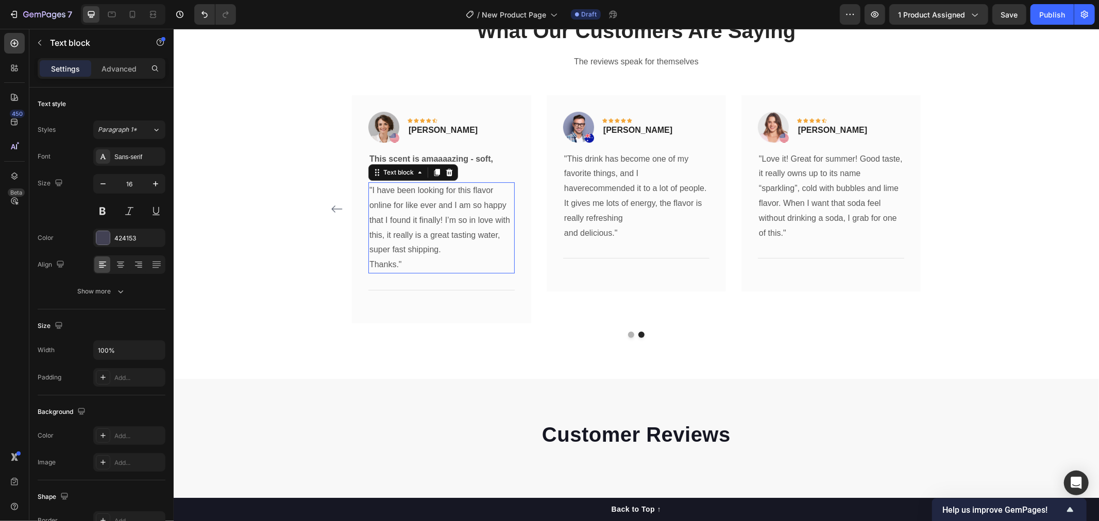
click at [437, 249] on p ""I have been looking for this flavor online for like ever and I am so happy tha…" at bounding box center [441, 220] width 144 height 74
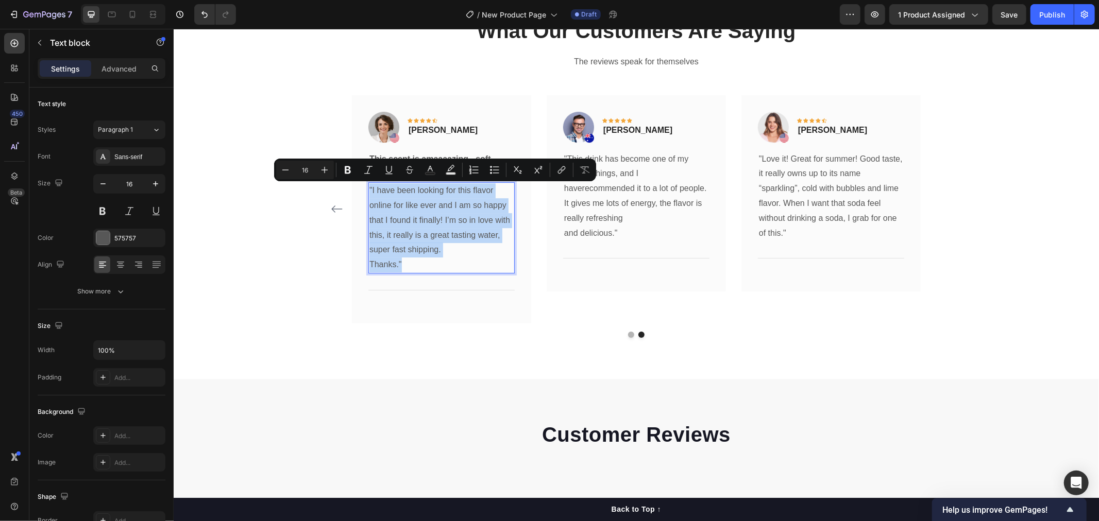
drag, startPoint x: 407, startPoint y: 261, endPoint x: 364, endPoint y: 191, distance: 82.6
click at [368, 191] on div ""I have been looking for this flavor online for like ever and I am so happy tha…" at bounding box center [441, 227] width 146 height 91
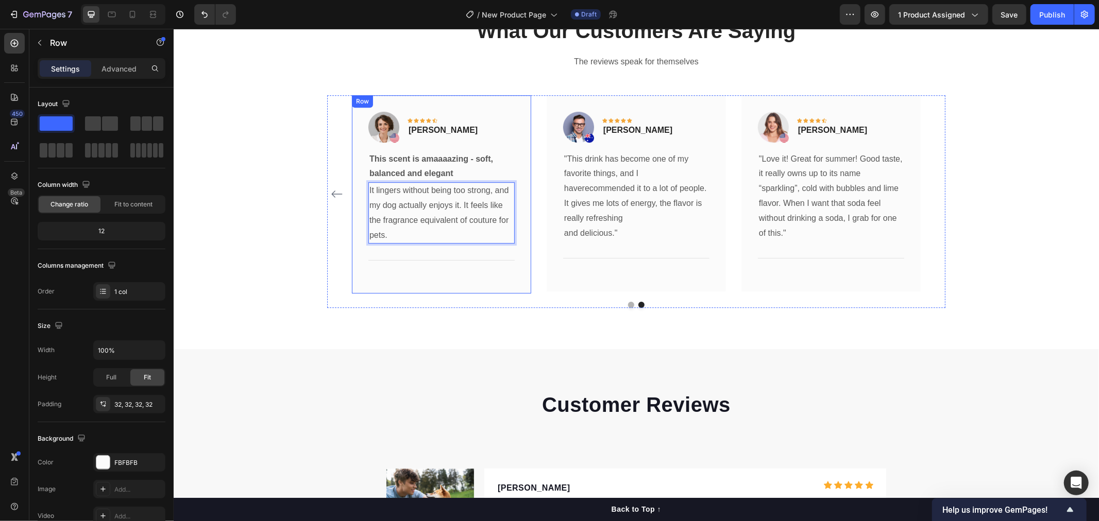
click at [427, 286] on div "Image Icon Icon Icon Icon Icon Row Olivia Rowse Text block Row This scent is am…" at bounding box center [440, 194] width 179 height 199
click at [442, 247] on div "Title Line" at bounding box center [441, 259] width 146 height 33
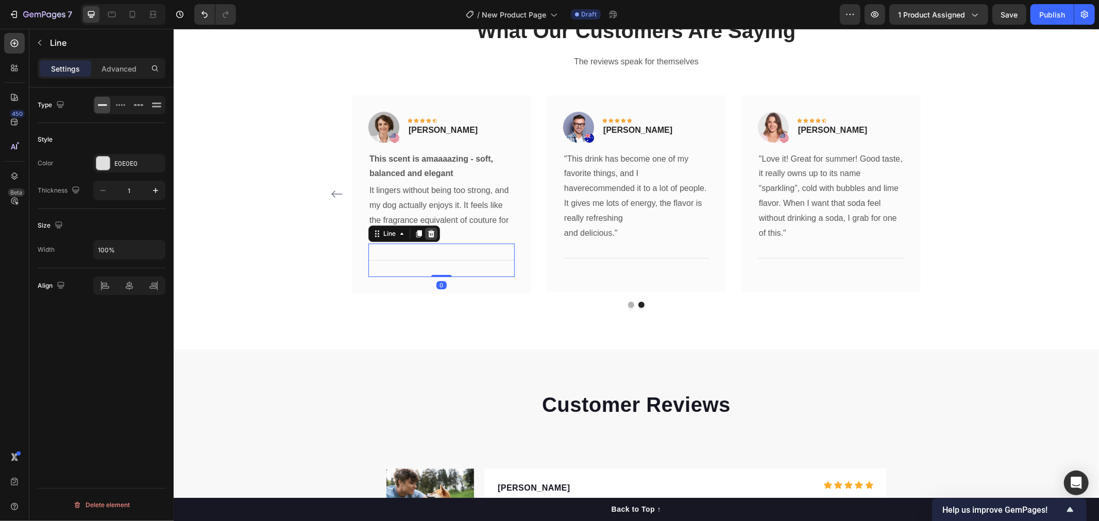
click at [429, 234] on icon at bounding box center [430, 233] width 7 height 7
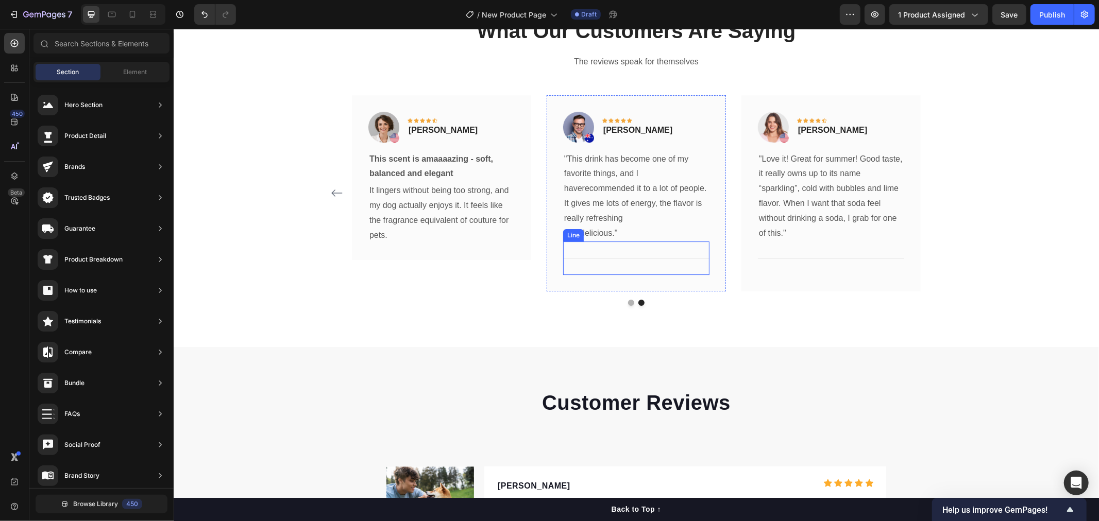
click at [601, 255] on div "Title Line" at bounding box center [635, 257] width 146 height 33
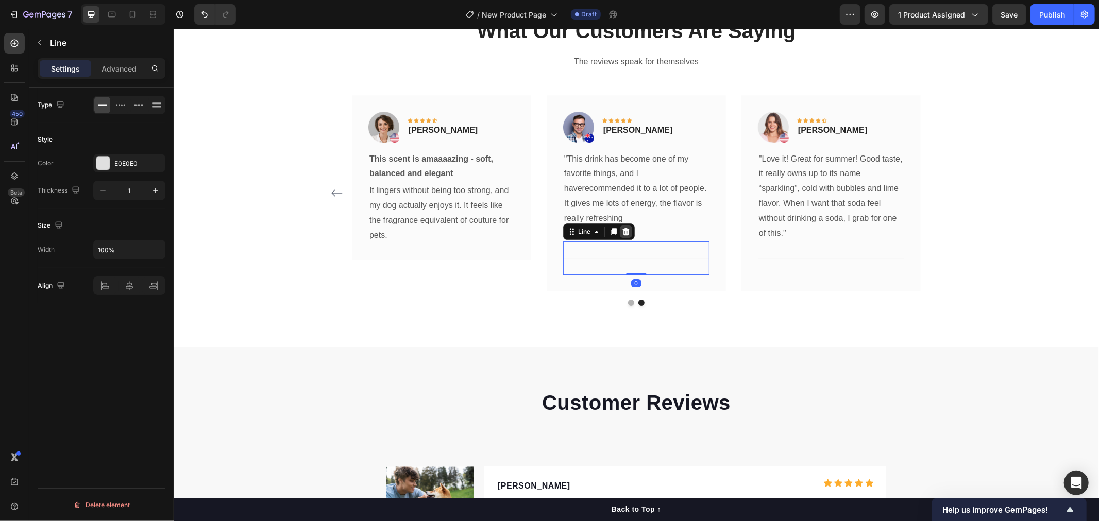
click at [624, 235] on div at bounding box center [625, 231] width 12 height 12
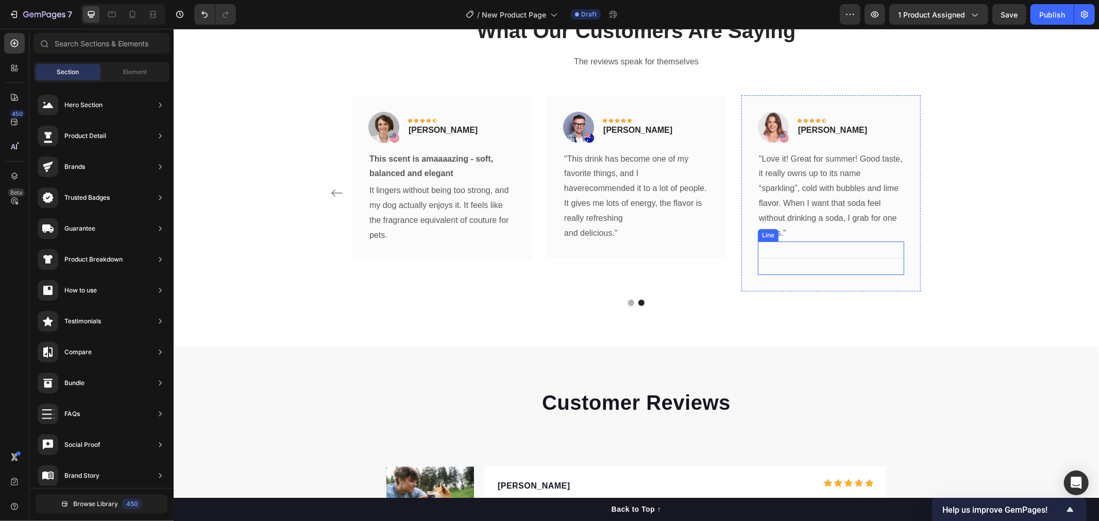
click at [774, 258] on div at bounding box center [830, 258] width 146 height 1
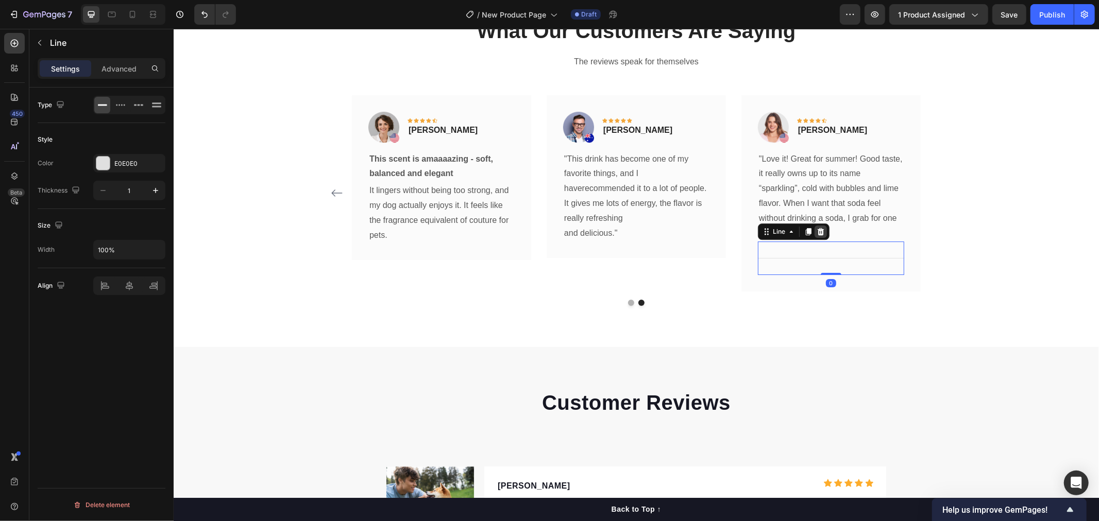
click at [816, 230] on icon at bounding box center [819, 231] width 7 height 7
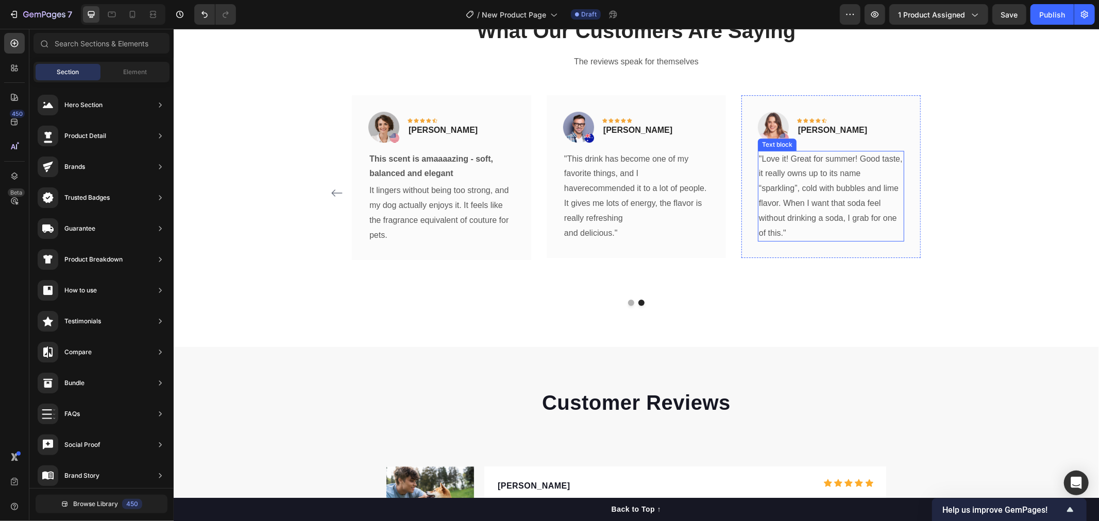
click at [682, 278] on div "Image Icon Icon Icon Icon Icon Row Timothy Joseph Text block Row "This drink ha…" at bounding box center [635, 193] width 179 height 197
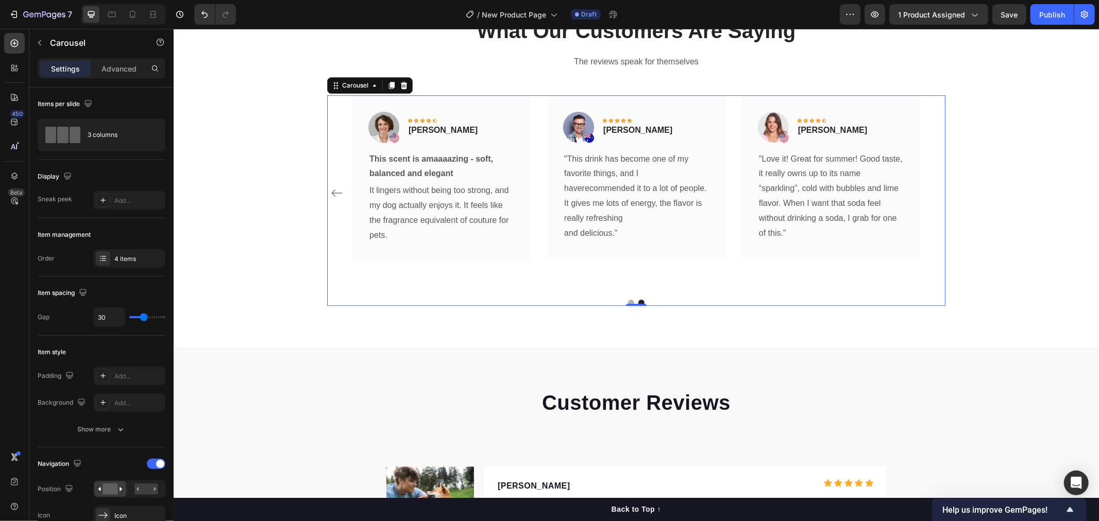
click at [652, 284] on div "Image Icon Icon Icon Icon Icon Row Timothy Joseph Text block Row "This drink ha…" at bounding box center [635, 193] width 179 height 197
click at [640, 275] on div "Image Icon Icon Icon Icon Icon Row Timothy Joseph Text block Row "This drink ha…" at bounding box center [635, 193] width 179 height 197
type input "18"
type input "15"
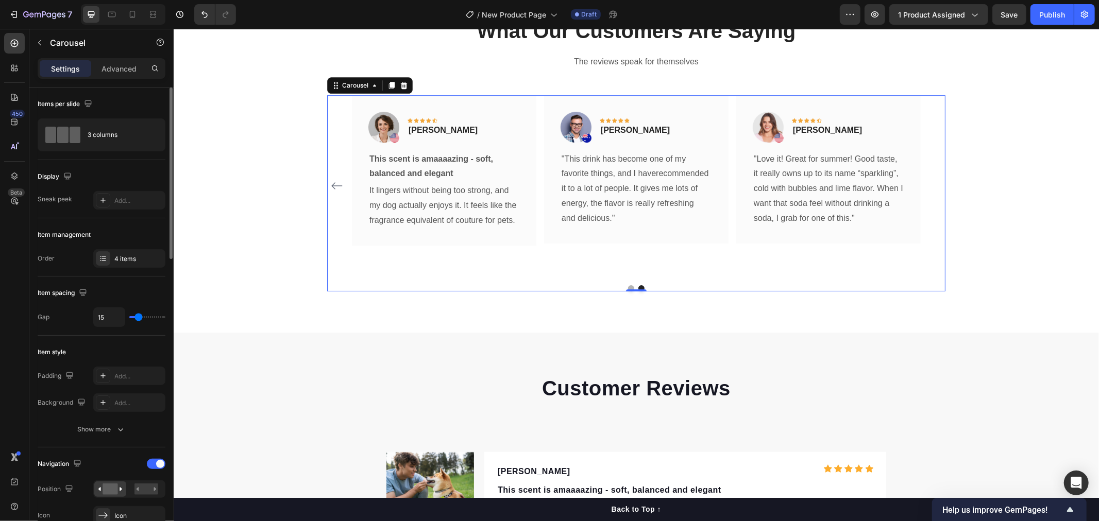
type input "15"
click at [138, 316] on input "range" at bounding box center [147, 317] width 36 height 2
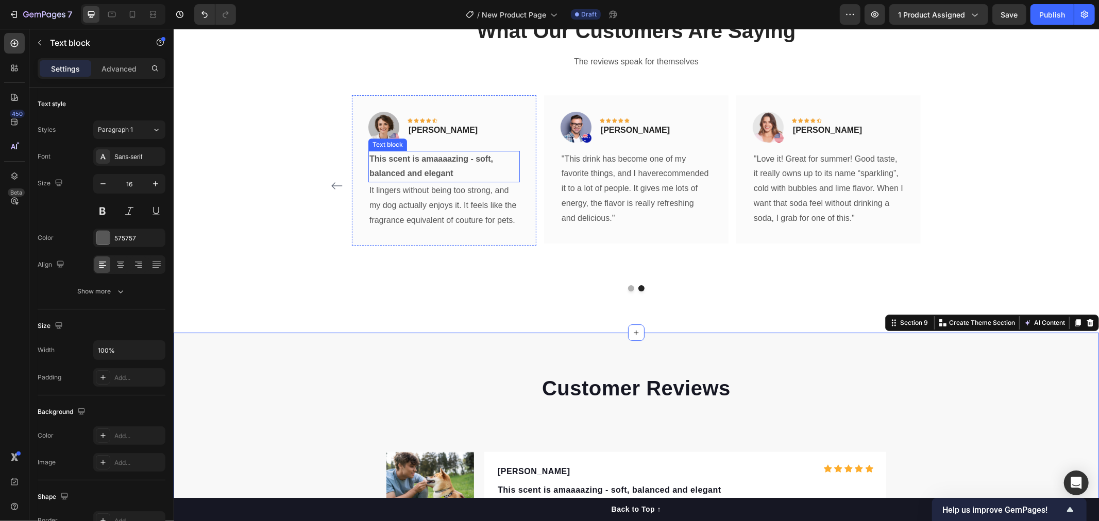
click at [418, 167] on p "This scent is amaaaazing - soft, balanced and elegant" at bounding box center [443, 166] width 149 height 30
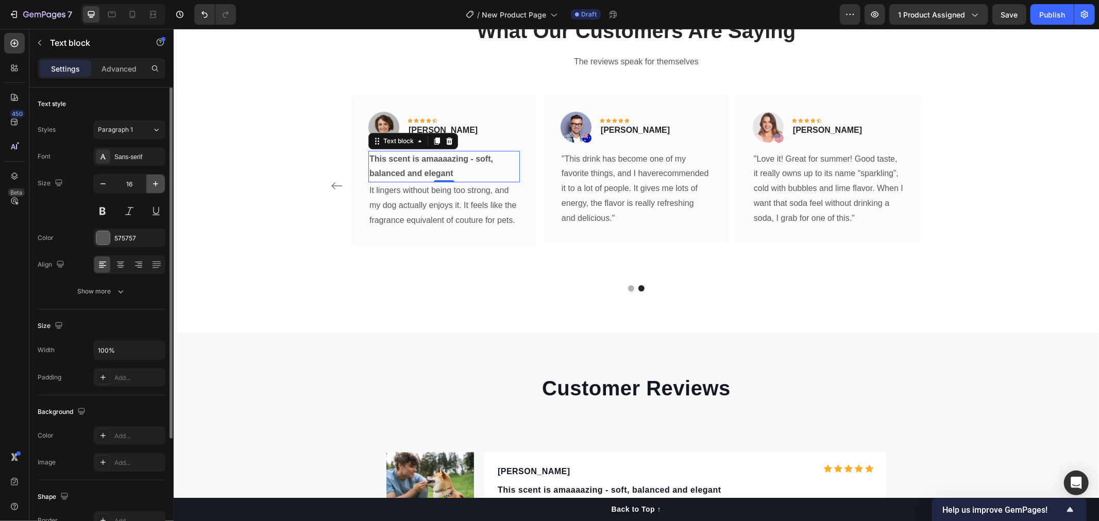
click at [158, 181] on icon "button" at bounding box center [155, 184] width 10 height 10
type input "17"
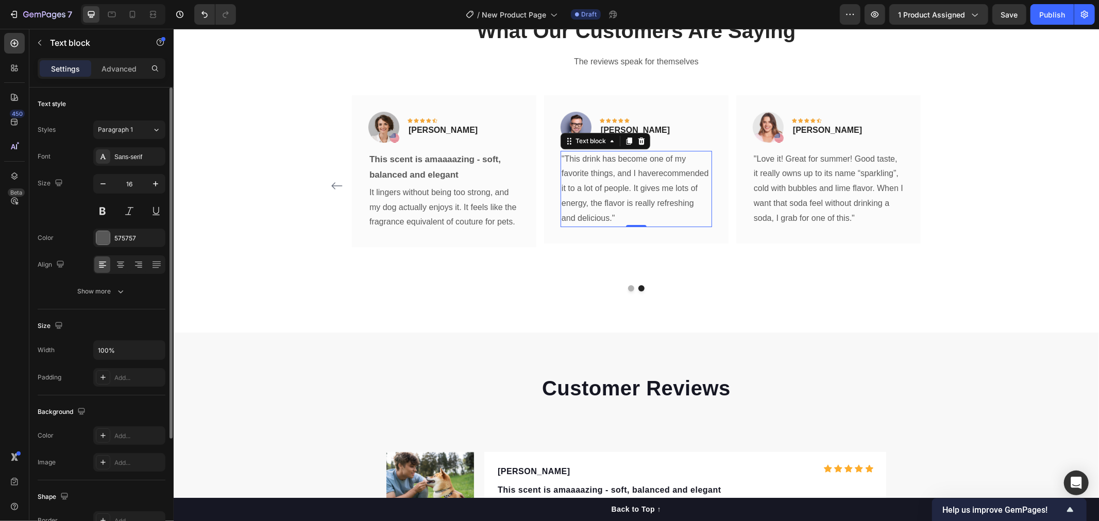
click at [625, 213] on p ""This drink has become one of my favorite things, and I haverecommended it to a…" at bounding box center [635, 188] width 149 height 74
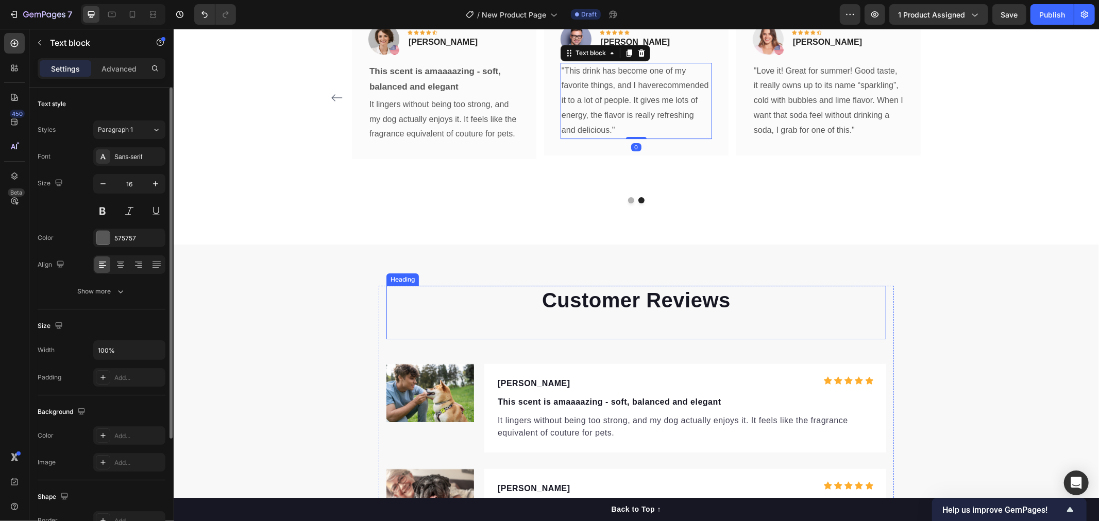
scroll to position [2921, 0]
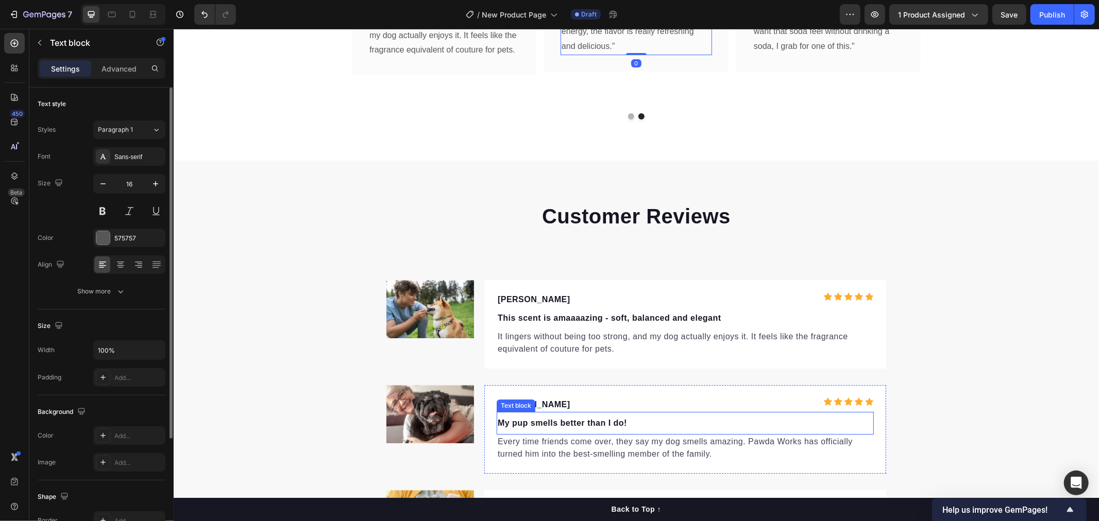
click at [588, 416] on div "My pup smells better than I do!" at bounding box center [684, 423] width 377 height 14
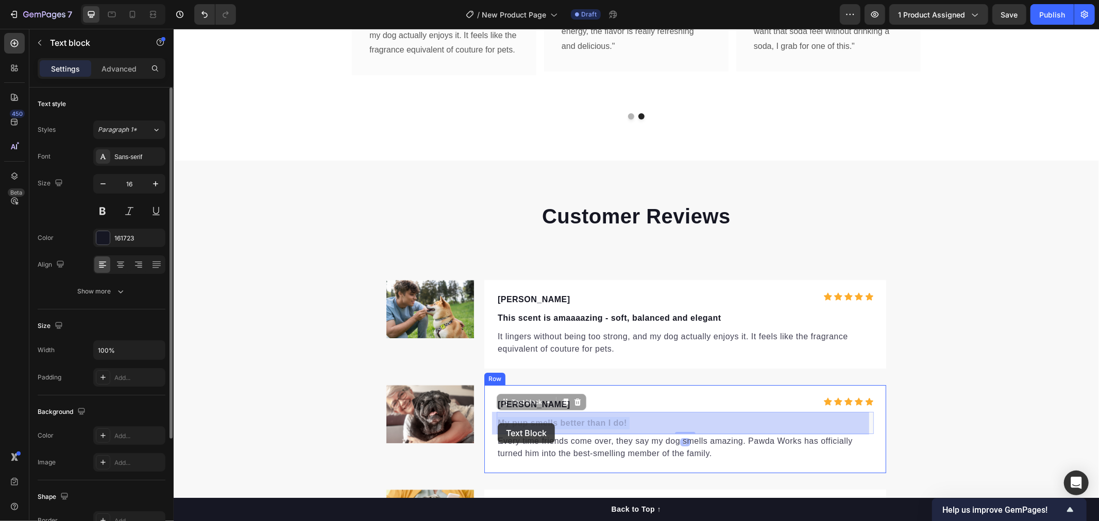
drag, startPoint x: 625, startPoint y: 422, endPoint x: 497, endPoint y: 423, distance: 127.7
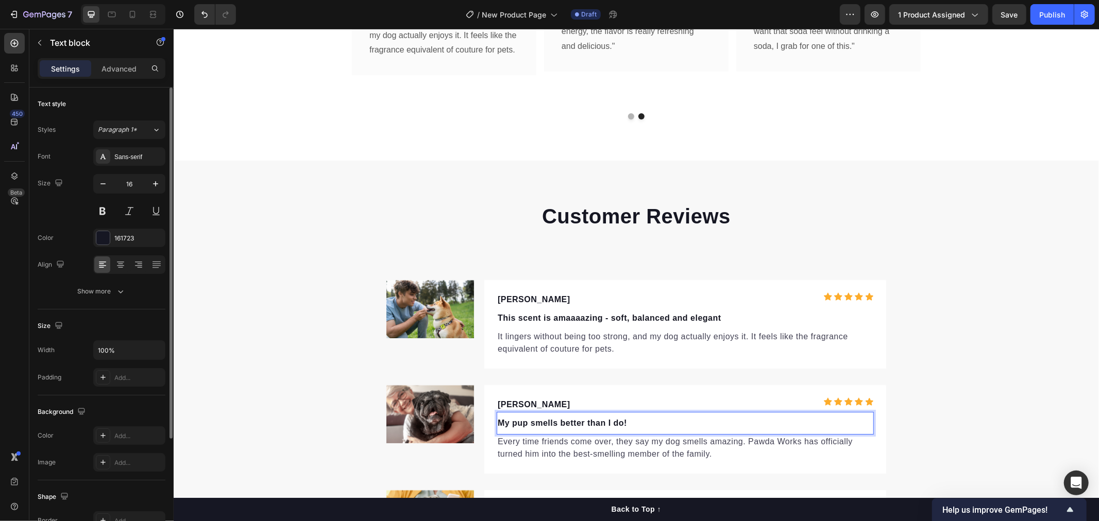
click at [615, 424] on p "My pup smells better than I do!" at bounding box center [684, 423] width 375 height 12
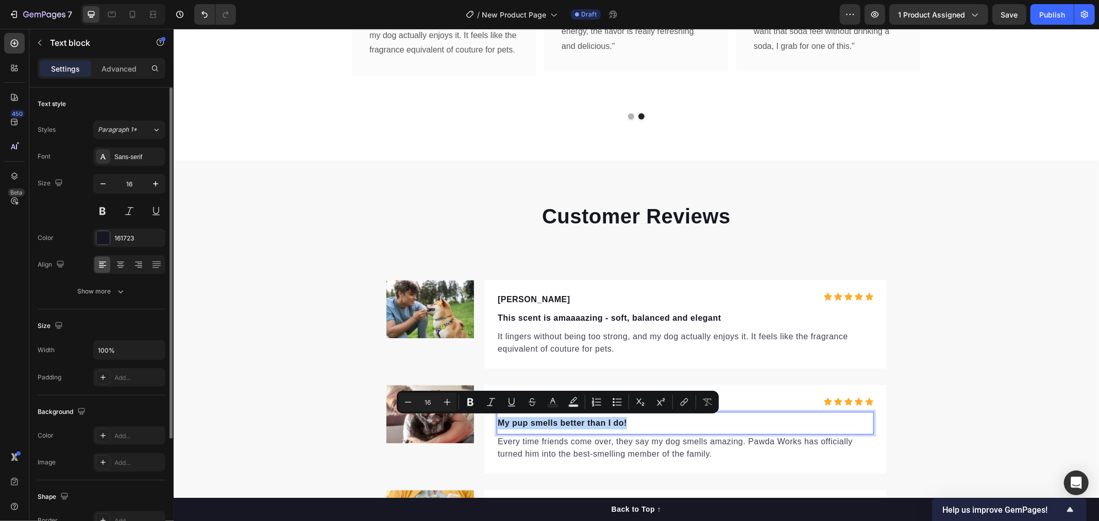
drag, startPoint x: 573, startPoint y: 422, endPoint x: 495, endPoint y: 424, distance: 77.8
click at [497, 424] on p "My pup smells better than I do!" at bounding box center [684, 423] width 375 height 12
copy p "My pup smells better than I do!"
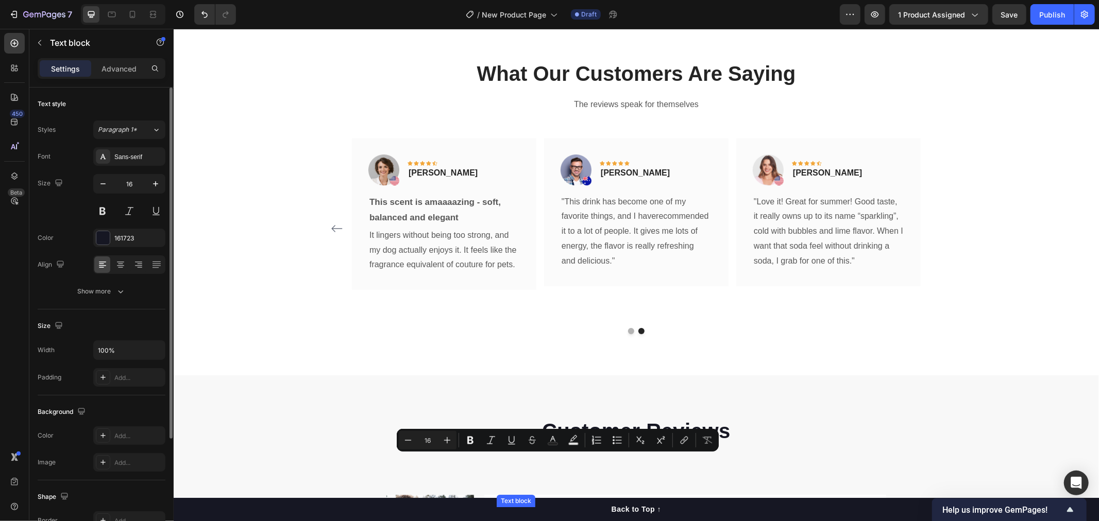
scroll to position [2691, 0]
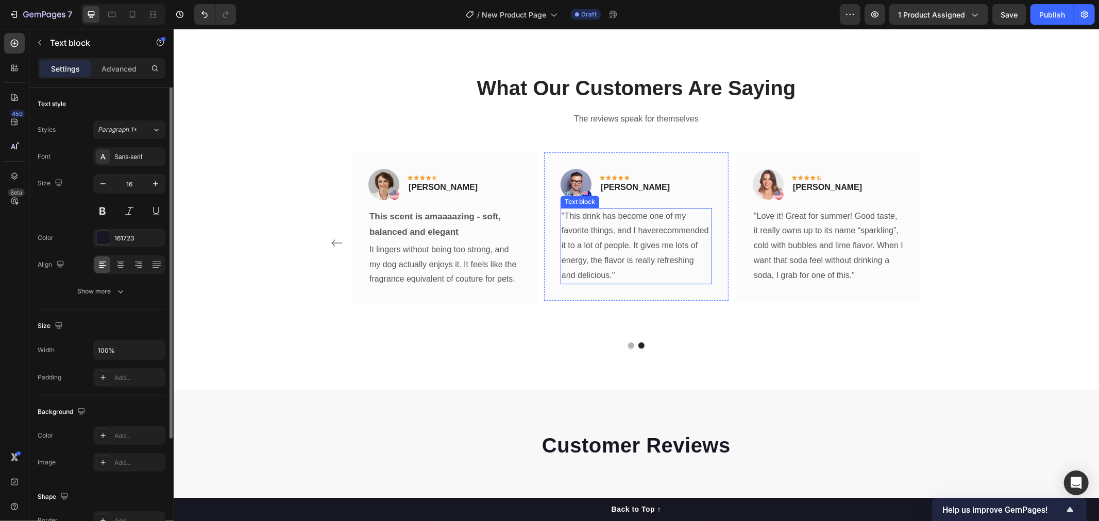
click at [610, 209] on p ""This drink has become one of my favorite things, and I haverecommended it to a…" at bounding box center [635, 246] width 149 height 74
click at [626, 198] on icon at bounding box center [629, 197] width 6 height 7
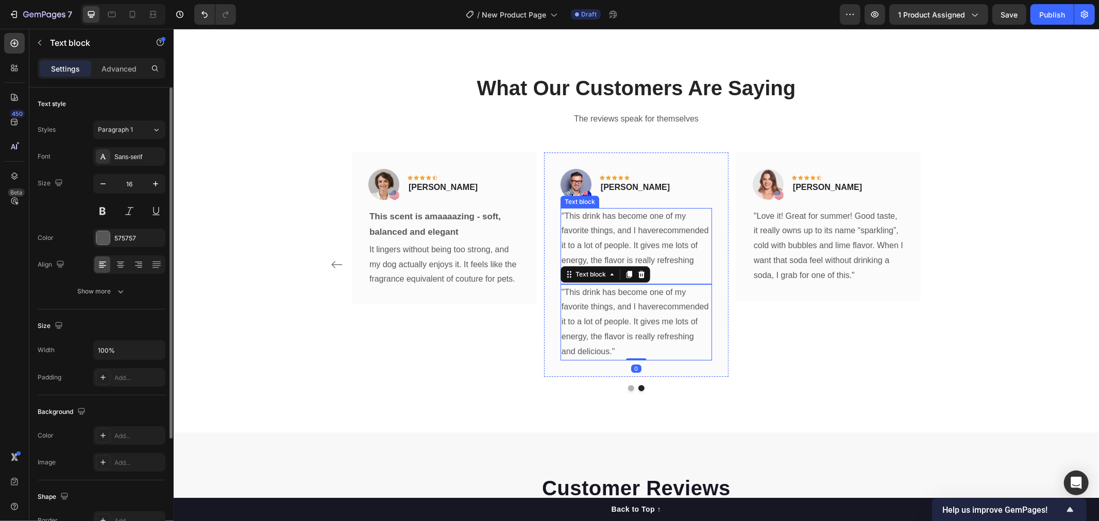
click at [637, 229] on p ""This drink has become one of my favorite things, and I haverecommended it to a…" at bounding box center [635, 246] width 149 height 74
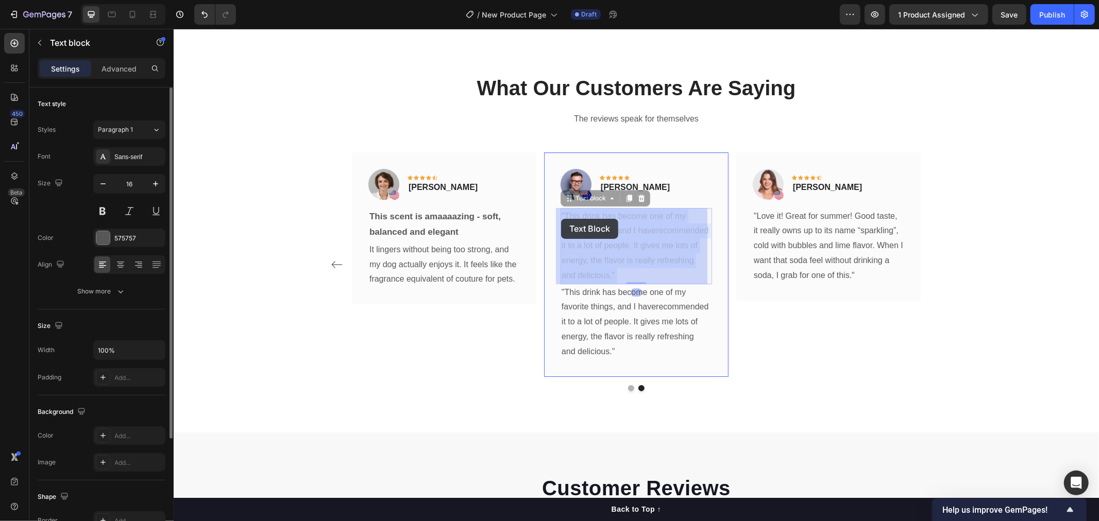
drag, startPoint x: 618, startPoint y: 267, endPoint x: 560, endPoint y: 218, distance: 75.3
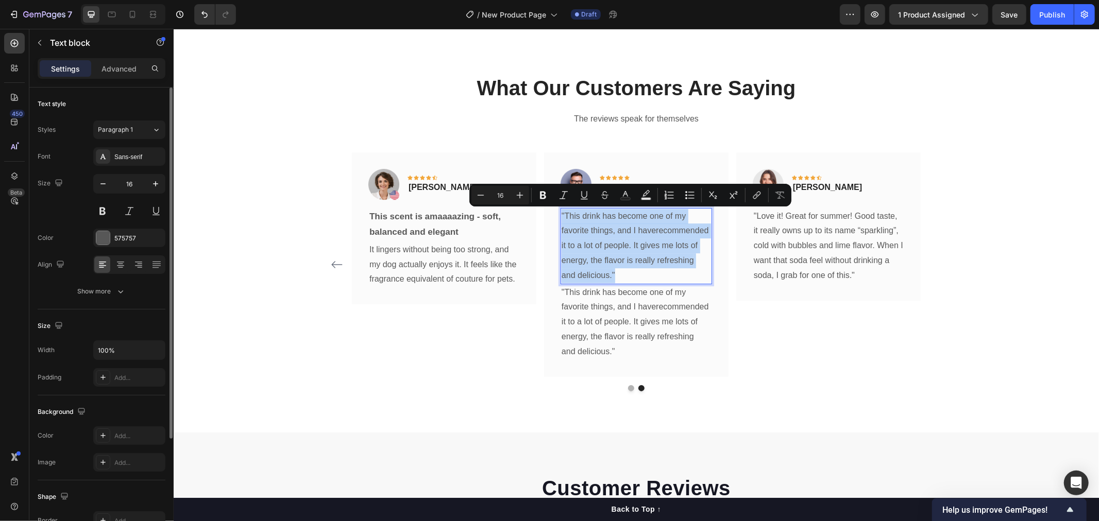
drag, startPoint x: 619, startPoint y: 271, endPoint x: 557, endPoint y: 218, distance: 81.8
click at [561, 218] on p ""This drink has become one of my favorite things, and I haverecommended it to a…" at bounding box center [635, 246] width 149 height 74
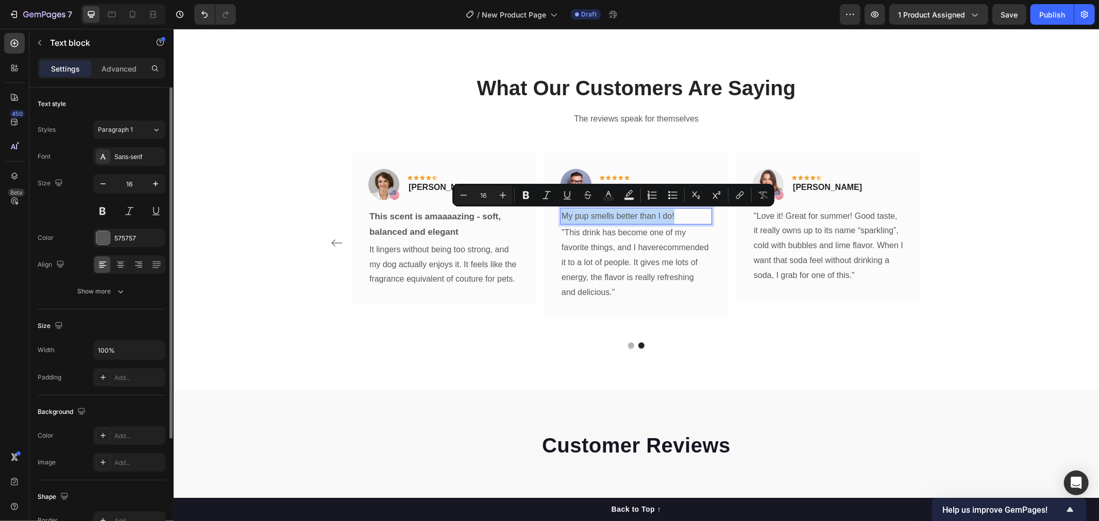
drag, startPoint x: 681, startPoint y: 213, endPoint x: 559, endPoint y: 214, distance: 122.6
click at [561, 214] on p "My pup smells better than I do!" at bounding box center [635, 216] width 149 height 15
click at [521, 198] on icon "Editor contextual toolbar" at bounding box center [526, 195] width 10 height 10
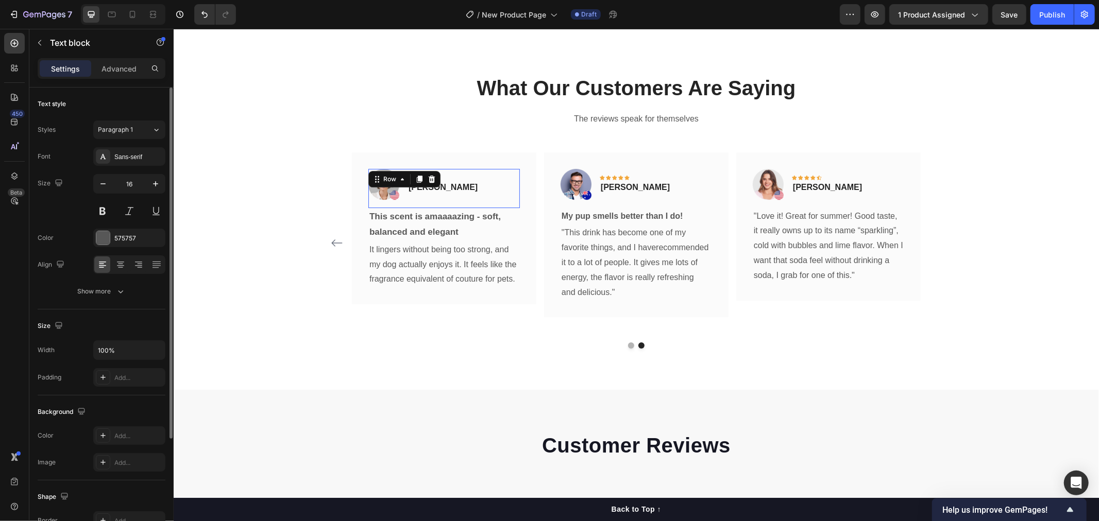
click at [505, 197] on div "Image Icon Icon Icon Icon Icon Row Olivia Rowse Text block Row 0" at bounding box center [443, 187] width 151 height 39
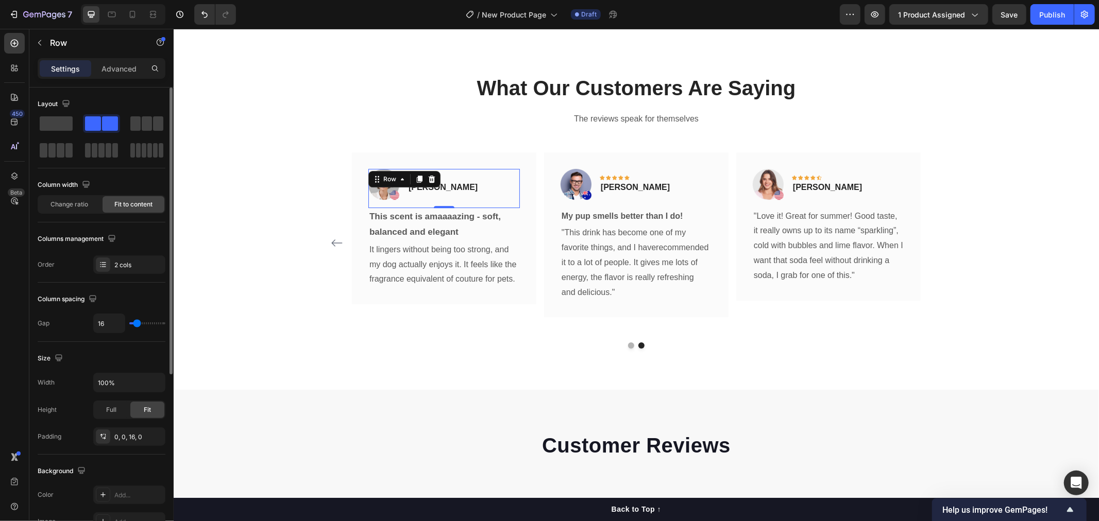
click at [505, 197] on div "Image Icon Icon Icon Icon Icon Row Olivia Rowse Text block Row 0" at bounding box center [443, 187] width 151 height 39
click at [603, 223] on div "My pup smells better than I do!" at bounding box center [635, 216] width 151 height 17
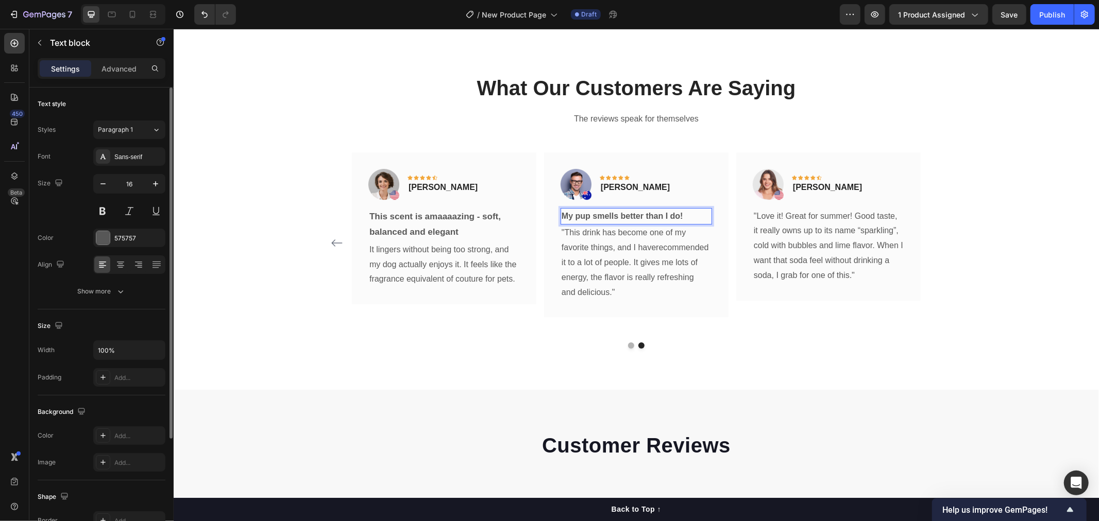
click at [638, 214] on strong "My pup smells better than I do!" at bounding box center [622, 215] width 122 height 9
click at [686, 216] on p "My pup smells better than I do!" at bounding box center [635, 216] width 149 height 15
click at [665, 266] on p ""This drink has become one of my favorite things, and I haverecommended it to a…" at bounding box center [635, 262] width 149 height 74
click at [676, 214] on strong "My pup smells better than I do!" at bounding box center [622, 215] width 122 height 9
click at [158, 187] on icon "button" at bounding box center [155, 184] width 10 height 10
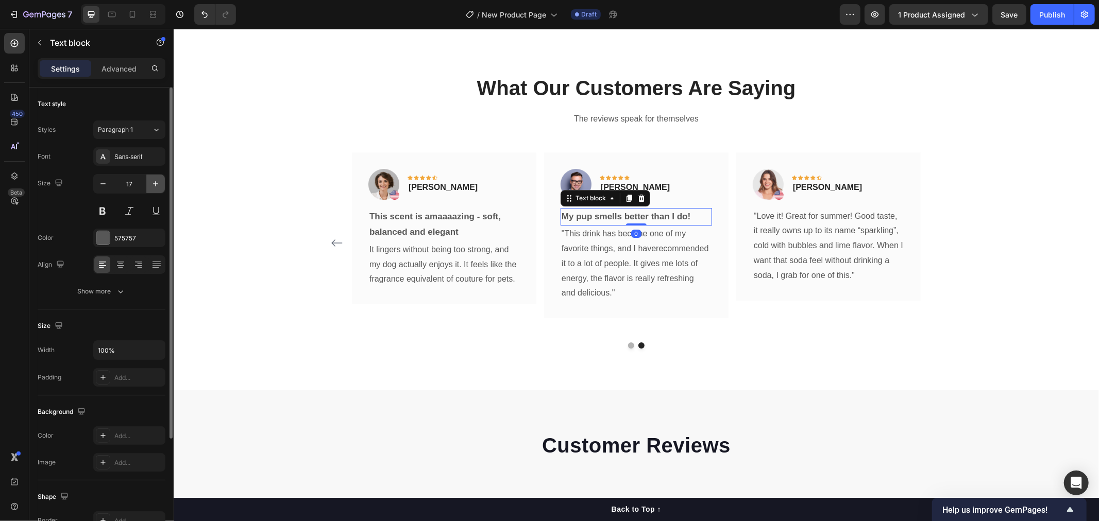
click at [157, 186] on icon "button" at bounding box center [155, 184] width 10 height 10
type input "18"
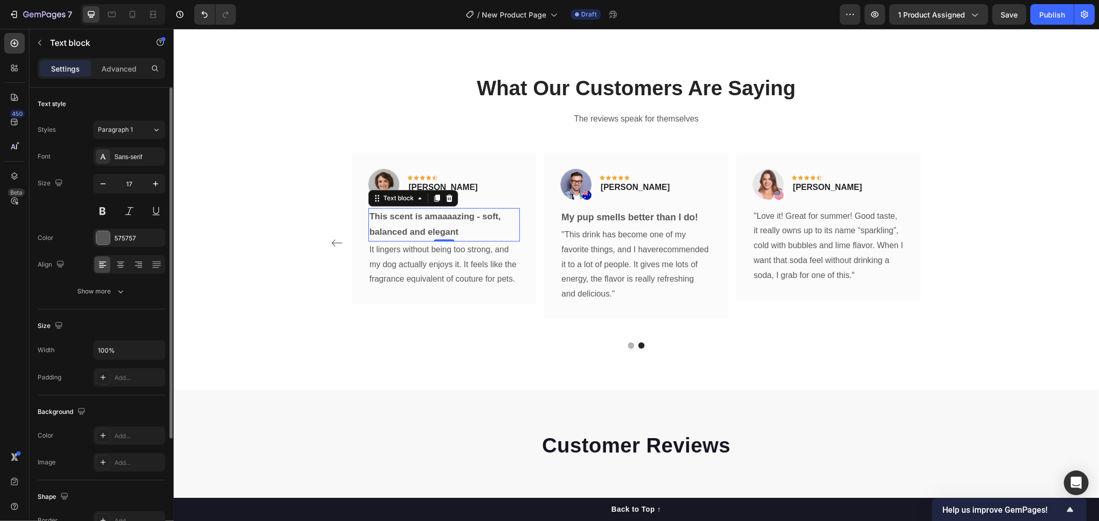
click at [453, 229] on strong "This scent is amaaaazing - soft, balanced and elegant" at bounding box center [434, 224] width 131 height 26
click at [158, 182] on icon "button" at bounding box center [155, 184] width 10 height 10
type input "18"
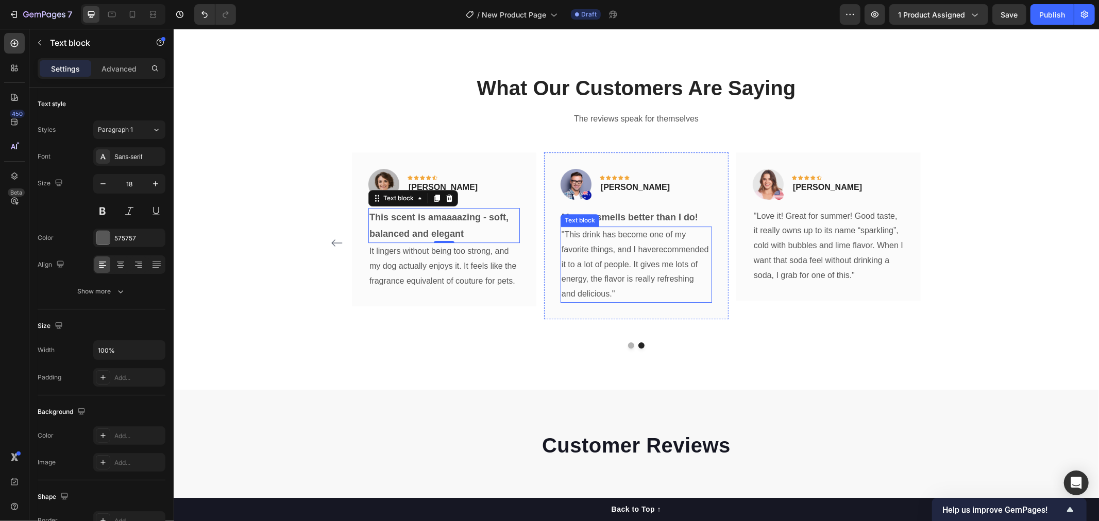
click at [629, 268] on p ""This drink has become one of my favorite things, and I haverecommended it to a…" at bounding box center [635, 264] width 149 height 74
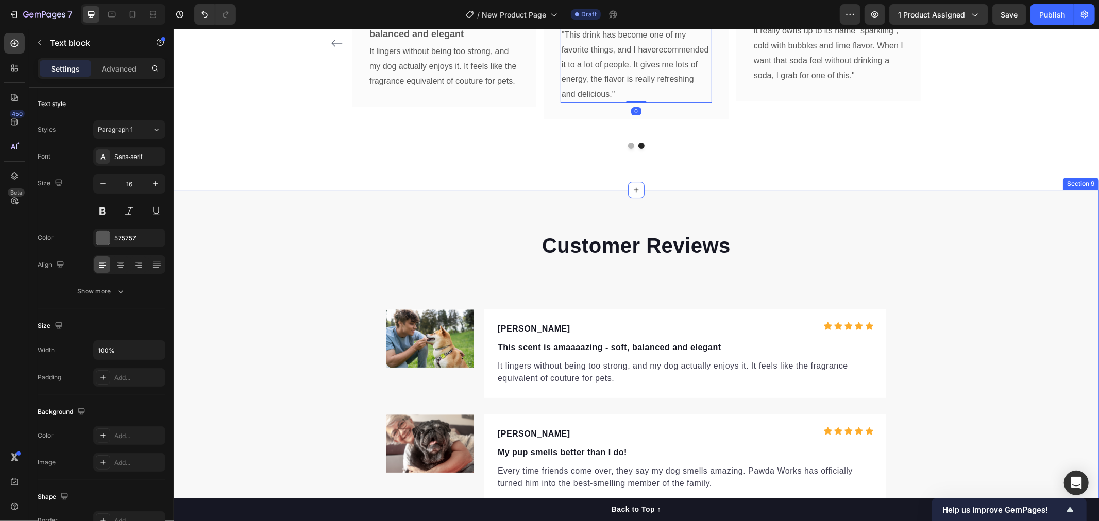
scroll to position [2921, 0]
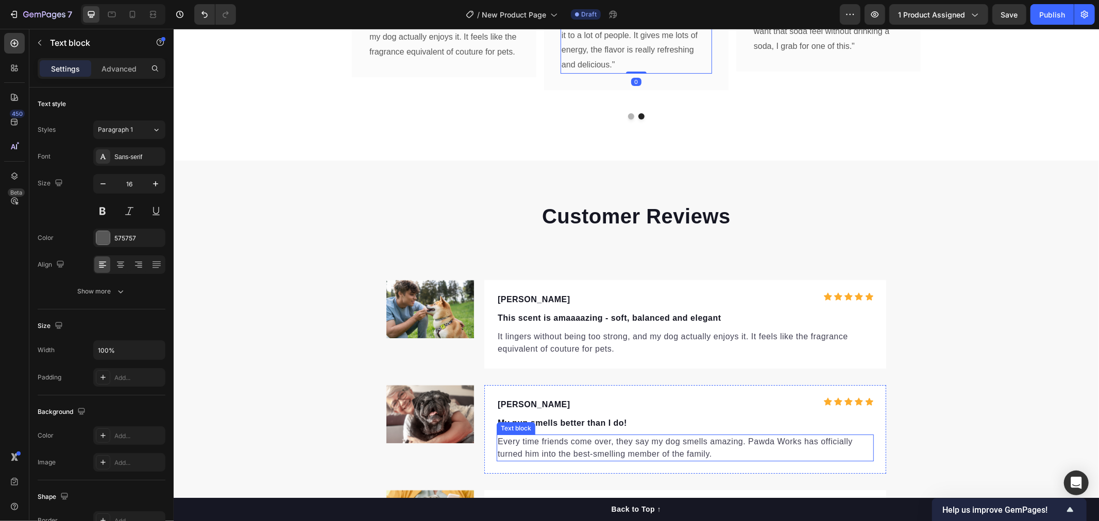
click at [674, 444] on p "Every time friends come over, they say my dog smells amazing. Pawda Works has o…" at bounding box center [684, 447] width 375 height 25
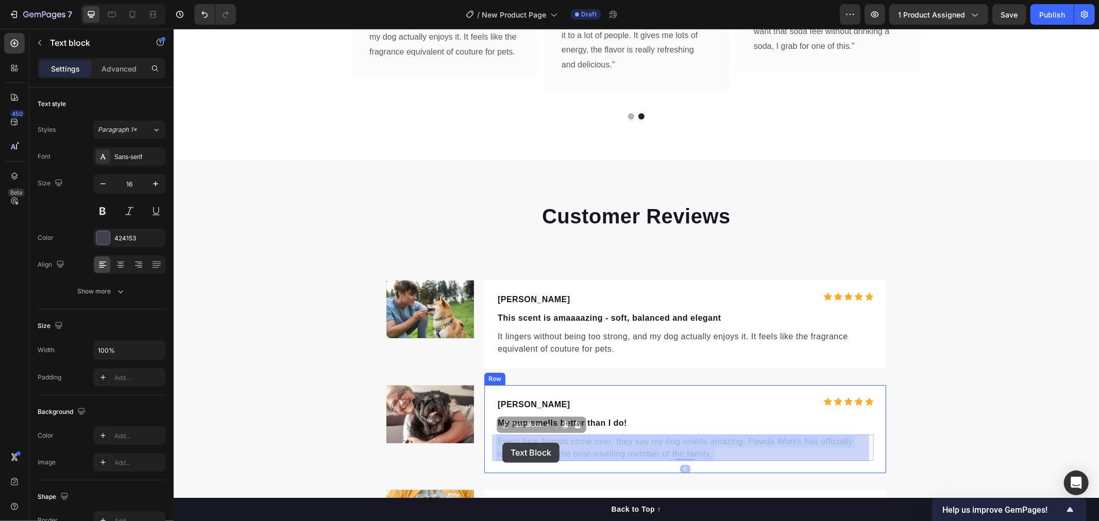
drag, startPoint x: 709, startPoint y: 450, endPoint x: 502, endPoint y: 442, distance: 207.7
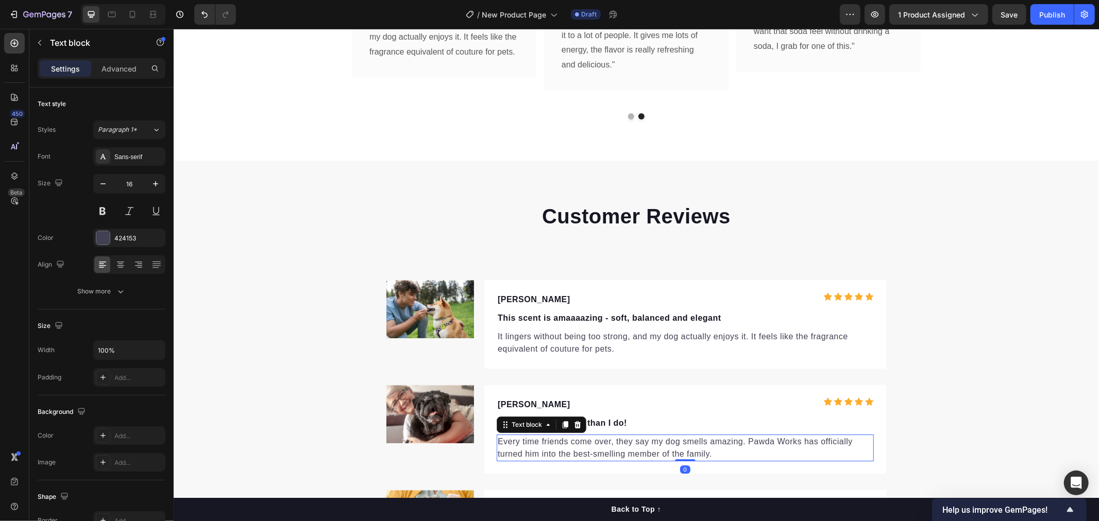
drag, startPoint x: 686, startPoint y: 446, endPoint x: 691, endPoint y: 448, distance: 5.4
click at [687, 446] on p "Every time friends come over, they say my dog smells amazing. Pawda Works has o…" at bounding box center [684, 447] width 375 height 25
drag, startPoint x: 644, startPoint y: 449, endPoint x: 493, endPoint y: 444, distance: 151.5
click at [497, 444] on p "Every time friends come over, they say my dog smells amazing. Pawda Works has o…" at bounding box center [684, 447] width 375 height 25
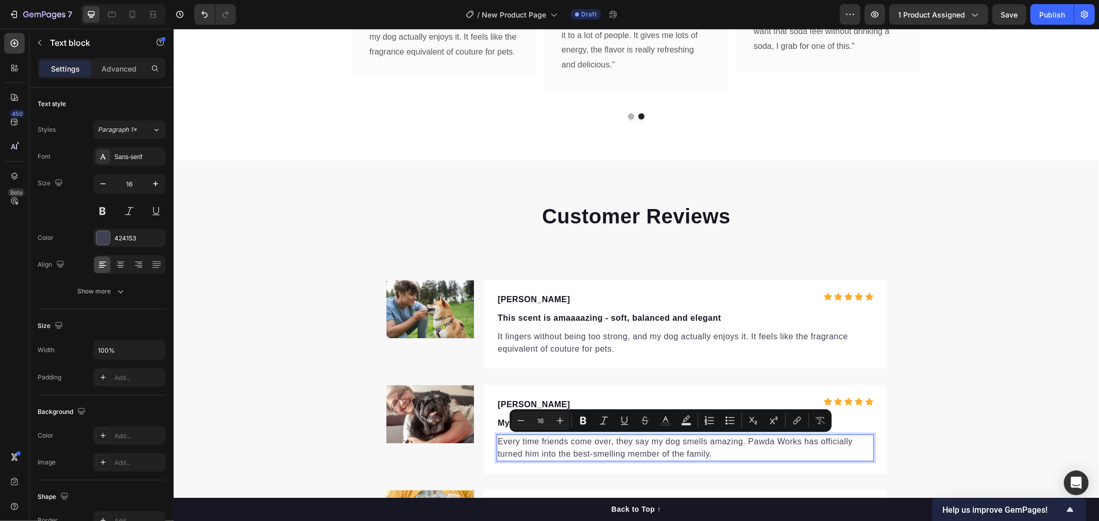
copy p "Every time friends come over, they say my dog smells amazing. Pawda Works has o…"
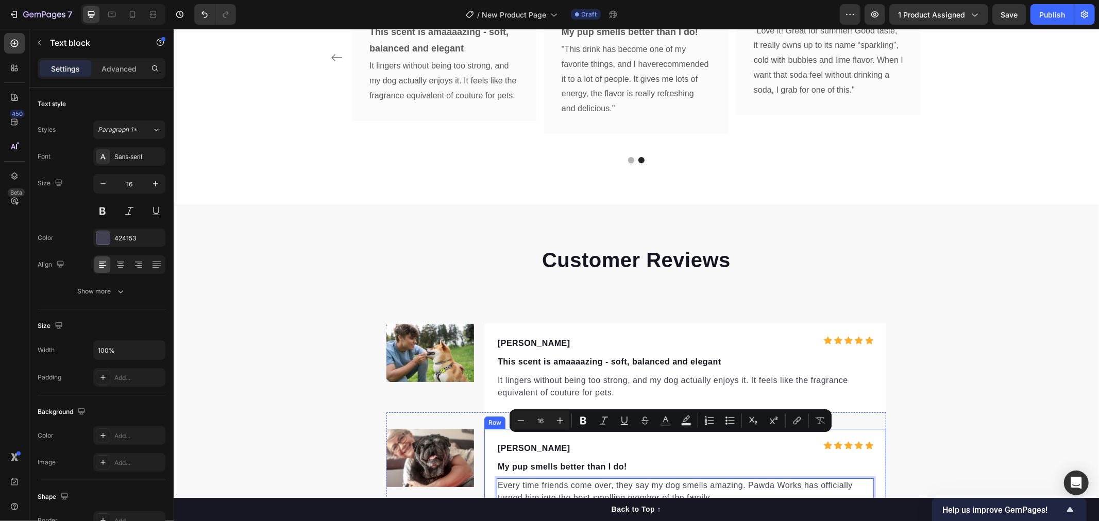
scroll to position [2749, 0]
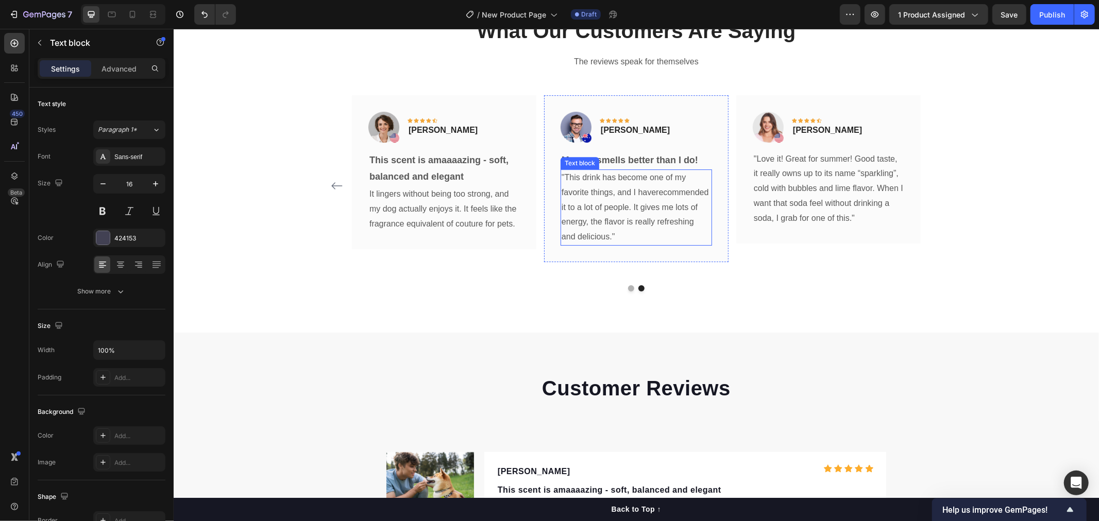
click at [625, 214] on p ""This drink has become one of my favorite things, and I haverecommended it to a…" at bounding box center [635, 207] width 149 height 74
click at [625, 232] on p ""This drink has become one of my favorite things, and I haverecommended it to a…" at bounding box center [635, 207] width 149 height 74
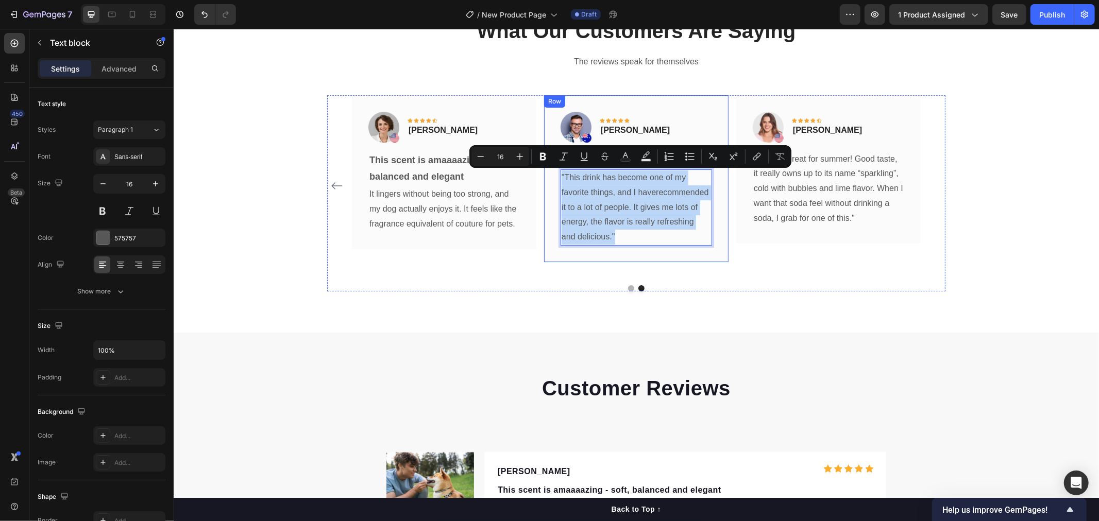
drag, startPoint x: 627, startPoint y: 232, endPoint x: 554, endPoint y: 179, distance: 91.1
click at [554, 179] on div "Image Icon Icon Icon Icon Icon Row Timothy Joseph Text block Row My pup smells …" at bounding box center [635, 178] width 184 height 167
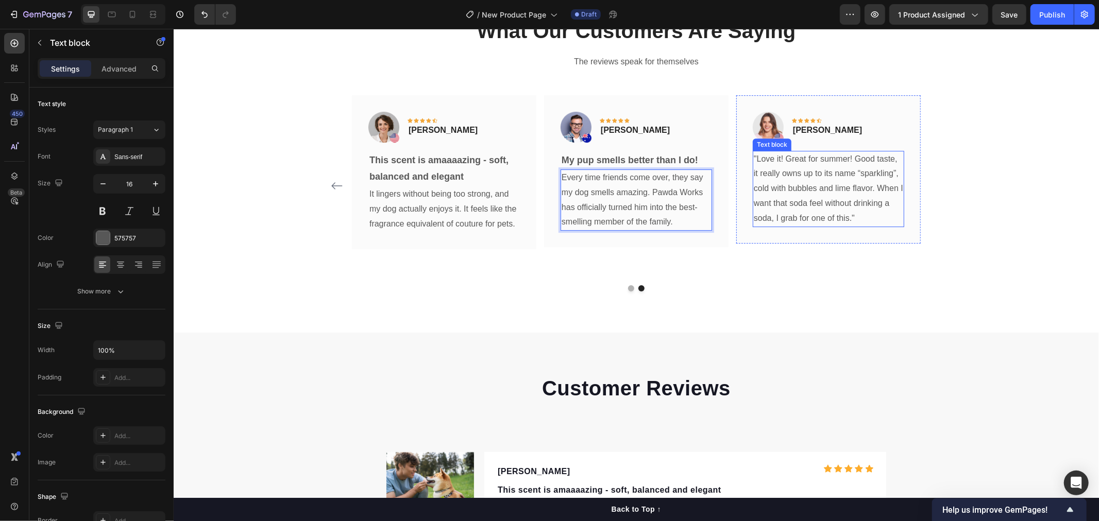
click at [780, 207] on p ""Love it! Great for summer! Good taste, it really owns up to its name “sparklin…" at bounding box center [827, 188] width 149 height 74
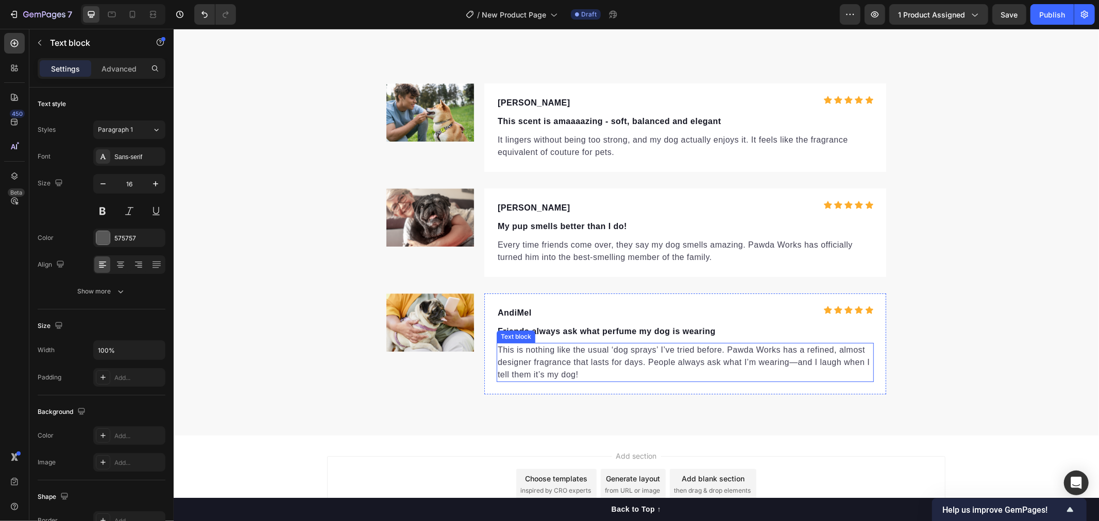
scroll to position [3149, 0]
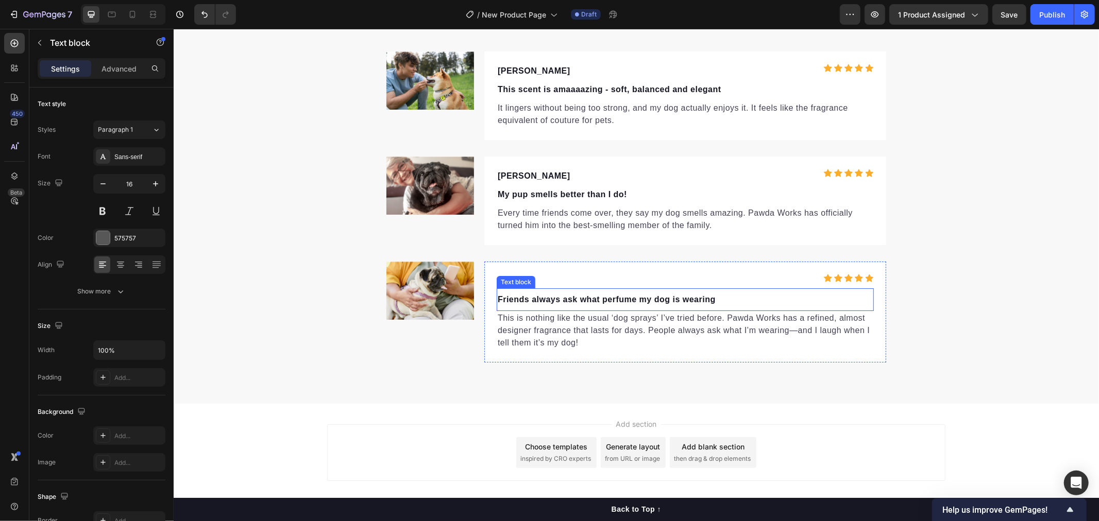
click at [683, 300] on p "Friends always ask what perfume my dog is wearing" at bounding box center [684, 299] width 375 height 12
click at [720, 299] on p "Friends always ask what perfume my dog is wearing" at bounding box center [684, 299] width 375 height 12
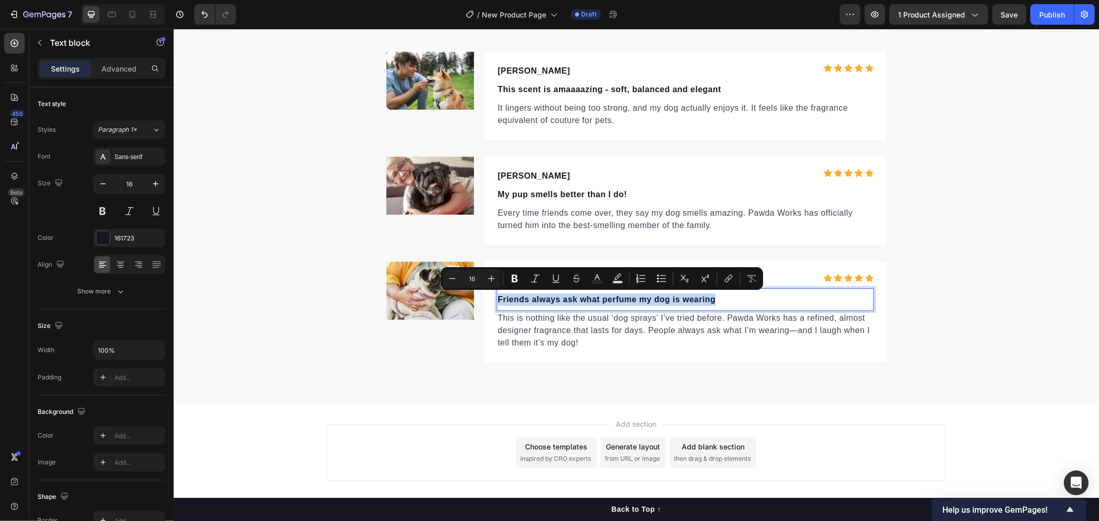
drag, startPoint x: 658, startPoint y: 299, endPoint x: 492, endPoint y: 302, distance: 166.4
click at [497, 302] on p "Friends always ask what perfume my dog is wearing" at bounding box center [684, 299] width 375 height 12
copy p "Friends always ask what perfume my dog is wearing"
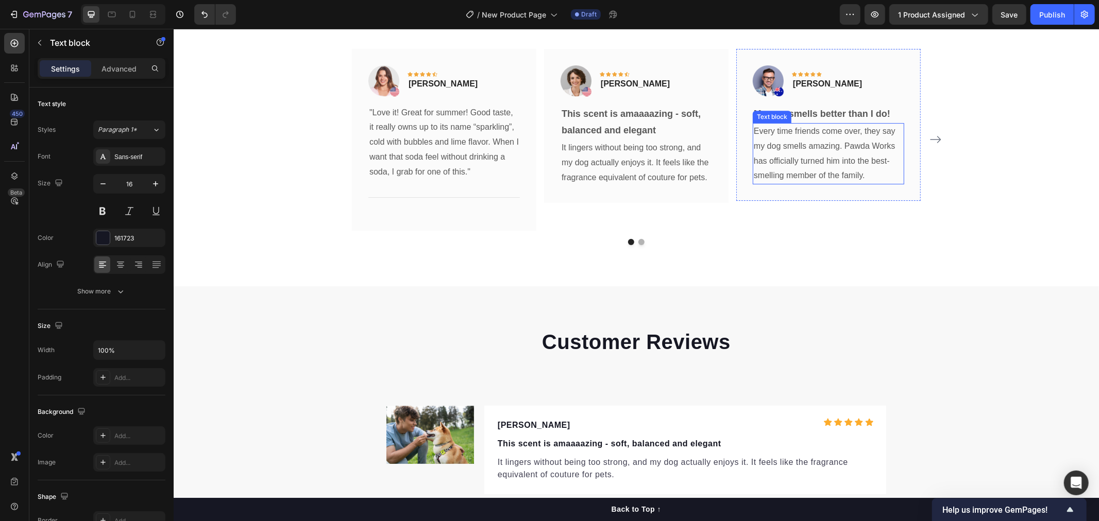
scroll to position [2691, 0]
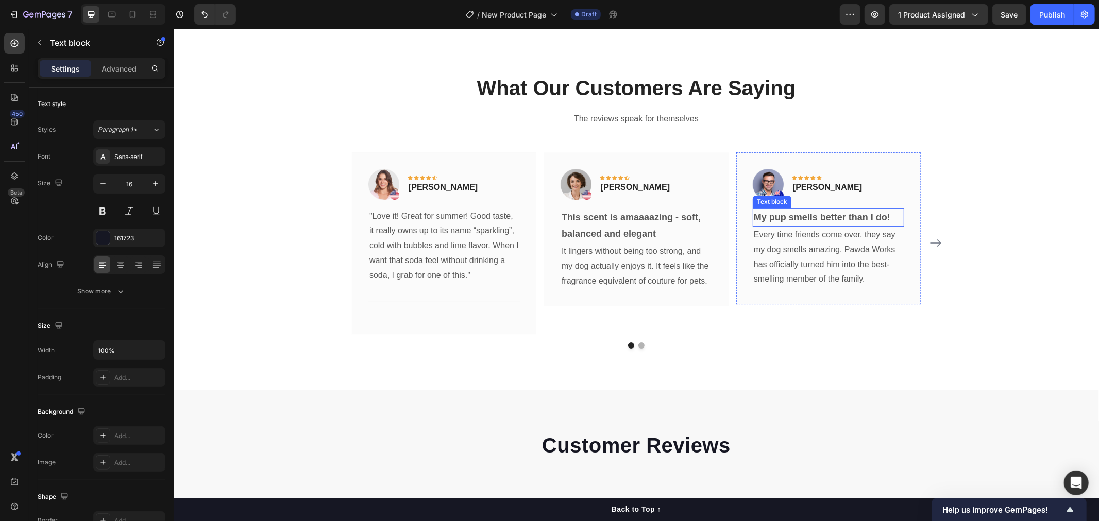
click at [820, 216] on strong "My pup smells better than I do!" at bounding box center [821, 217] width 137 height 10
click at [868, 216] on strong "My pup smells better than I do!" at bounding box center [821, 217] width 137 height 10
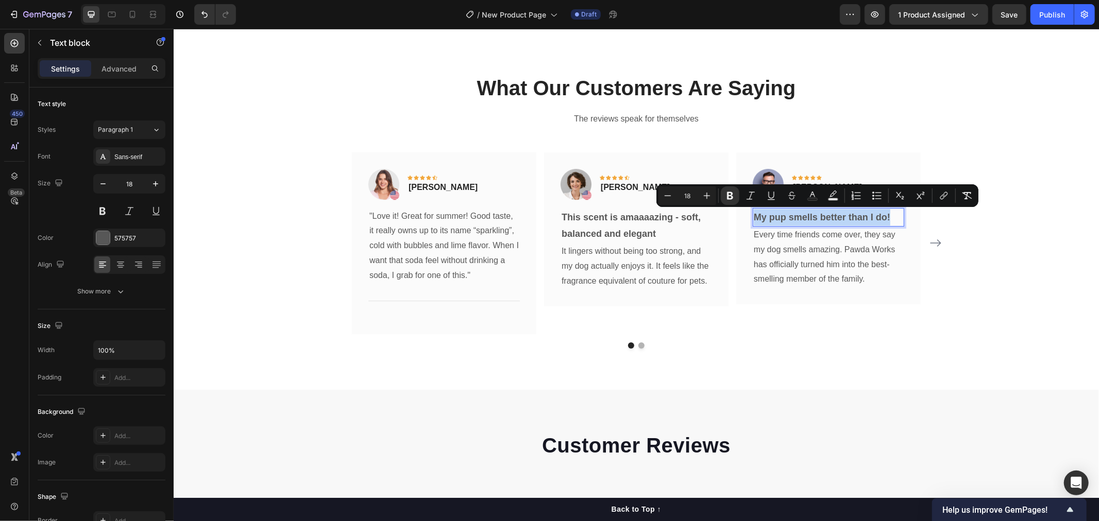
drag, startPoint x: 887, startPoint y: 216, endPoint x: 748, endPoint y: 218, distance: 139.1
click at [752, 218] on div "My pup smells better than I do!" at bounding box center [827, 217] width 151 height 19
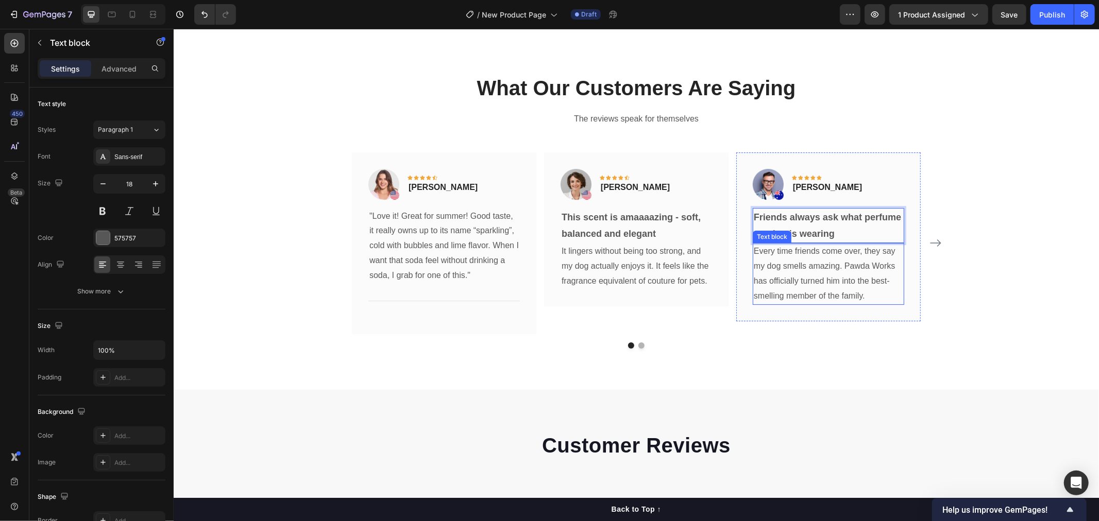
click at [846, 275] on p "Every time friends come over, they say my dog smells amazing. Pawda Works has o…" at bounding box center [827, 273] width 149 height 59
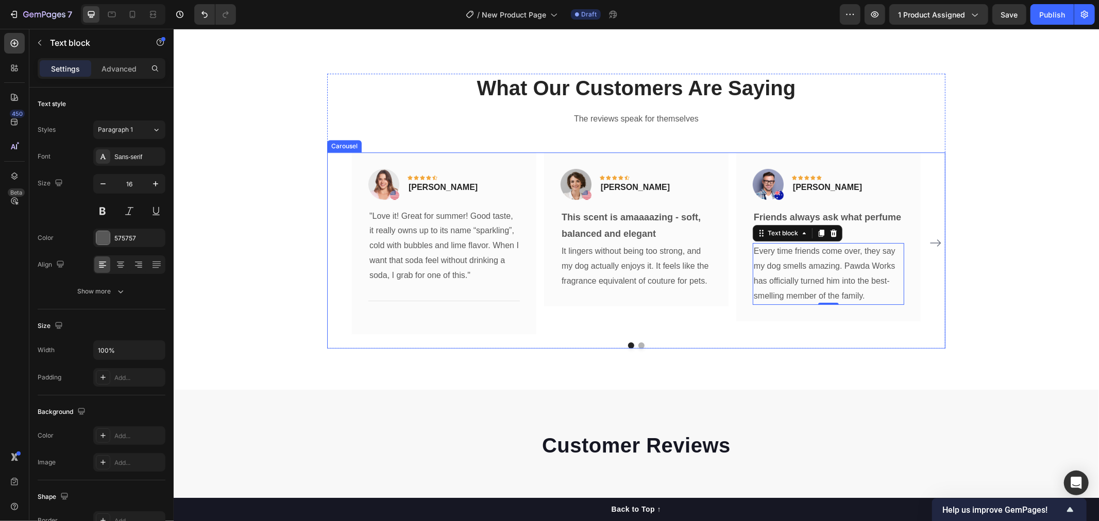
click at [758, 347] on div at bounding box center [636, 345] width 618 height 6
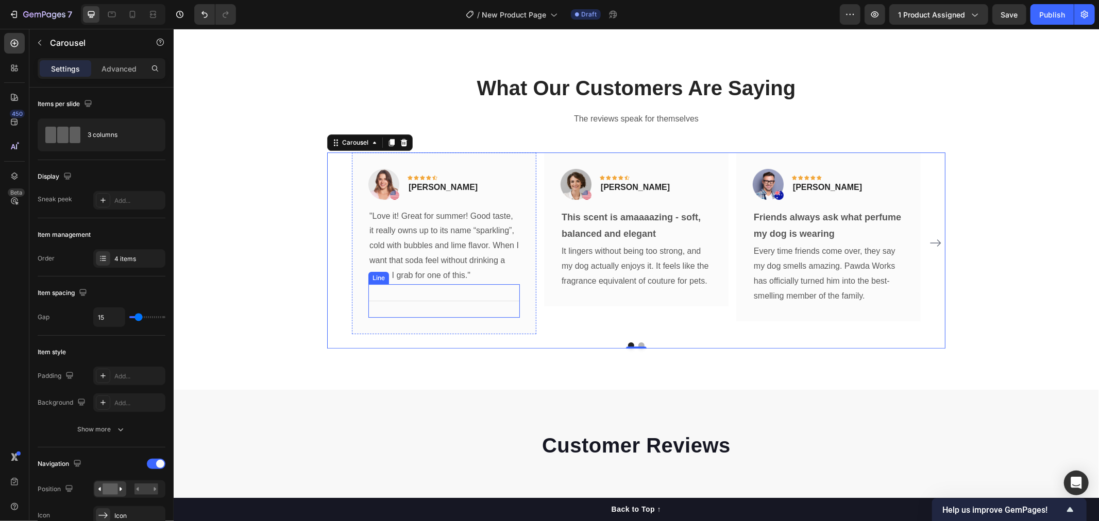
click at [483, 300] on div at bounding box center [443, 300] width 151 height 1
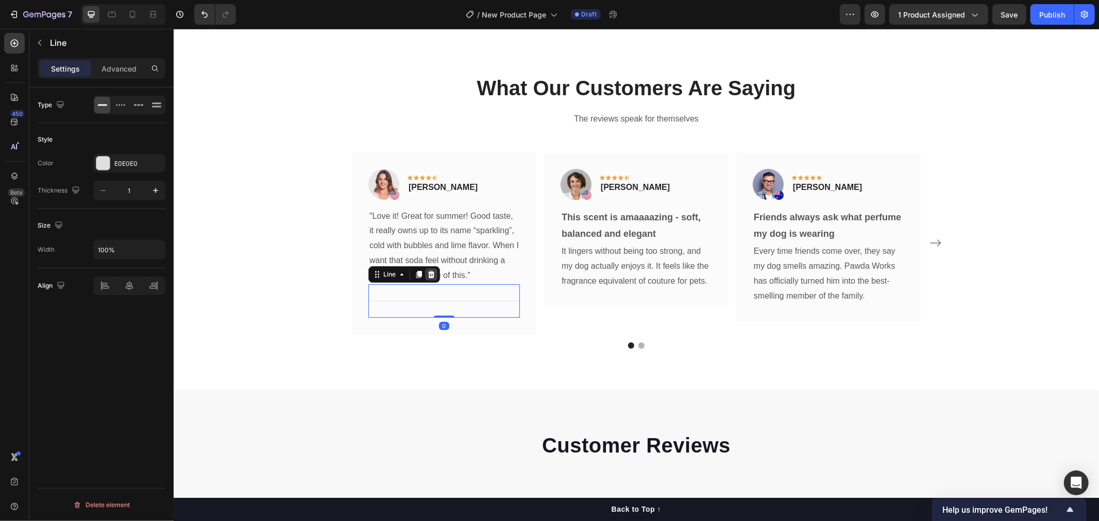
click at [427, 275] on icon at bounding box center [431, 274] width 8 height 8
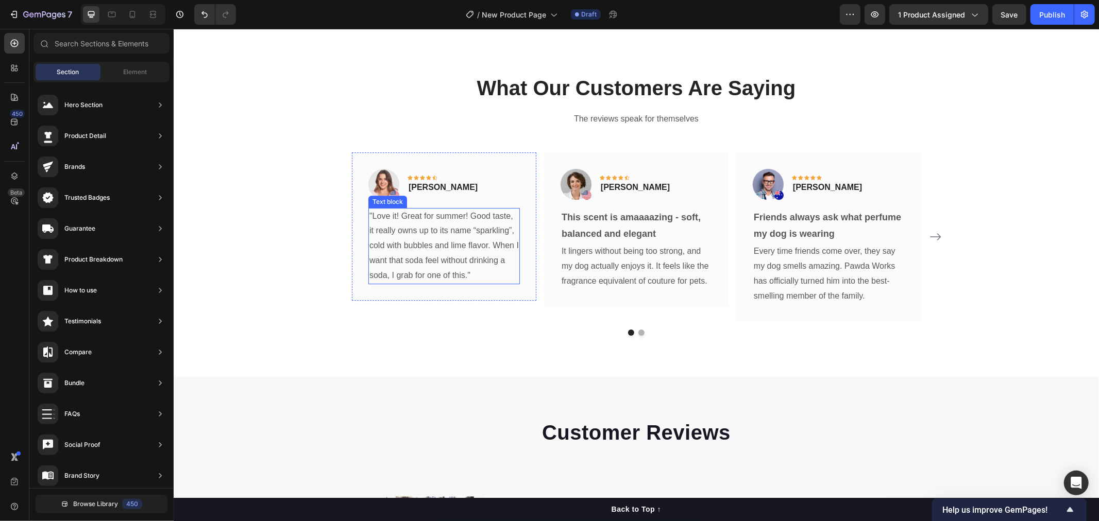
click at [470, 230] on p ""Love it! Great for summer! Good taste, it really owns up to its name “sparklin…" at bounding box center [443, 246] width 149 height 74
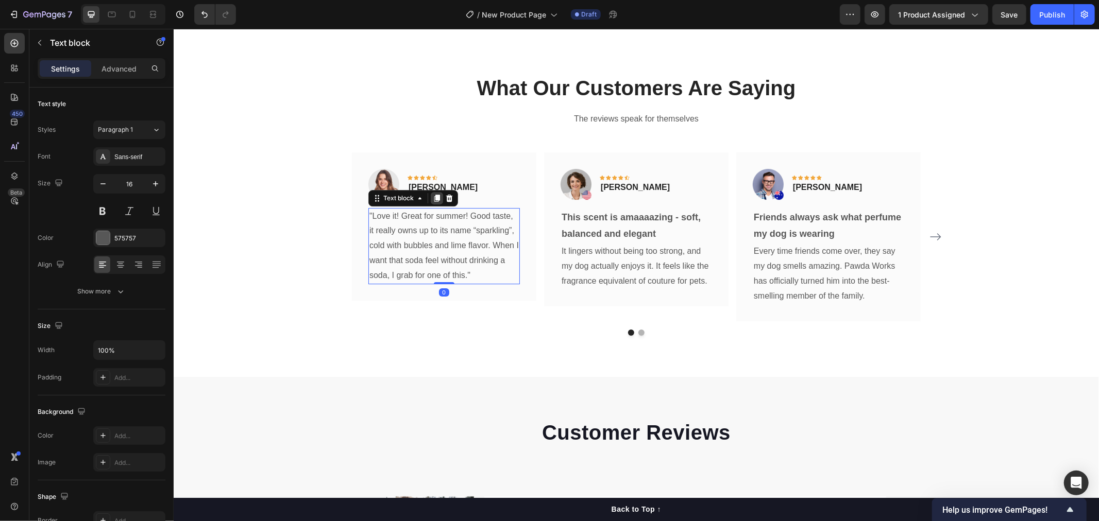
click at [431, 201] on div at bounding box center [436, 198] width 12 height 12
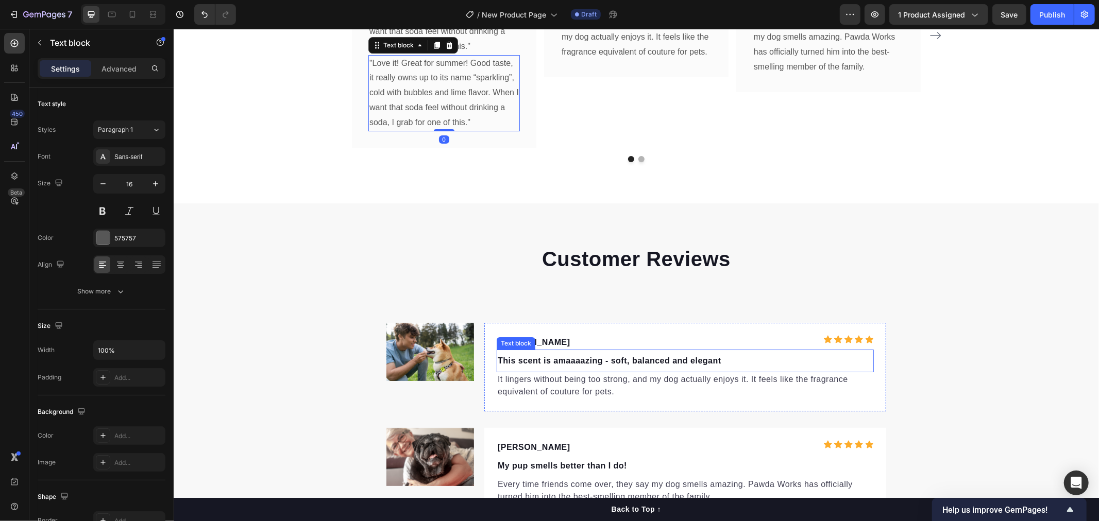
click at [558, 359] on p "This scent is amaaaazing - soft, balanced and elegant" at bounding box center [684, 360] width 375 height 12
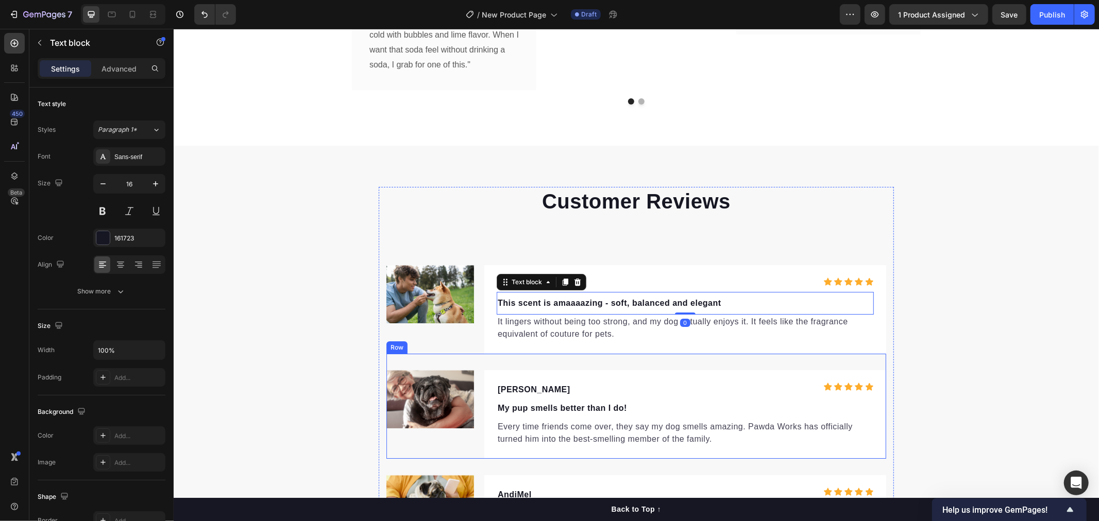
scroll to position [3149, 0]
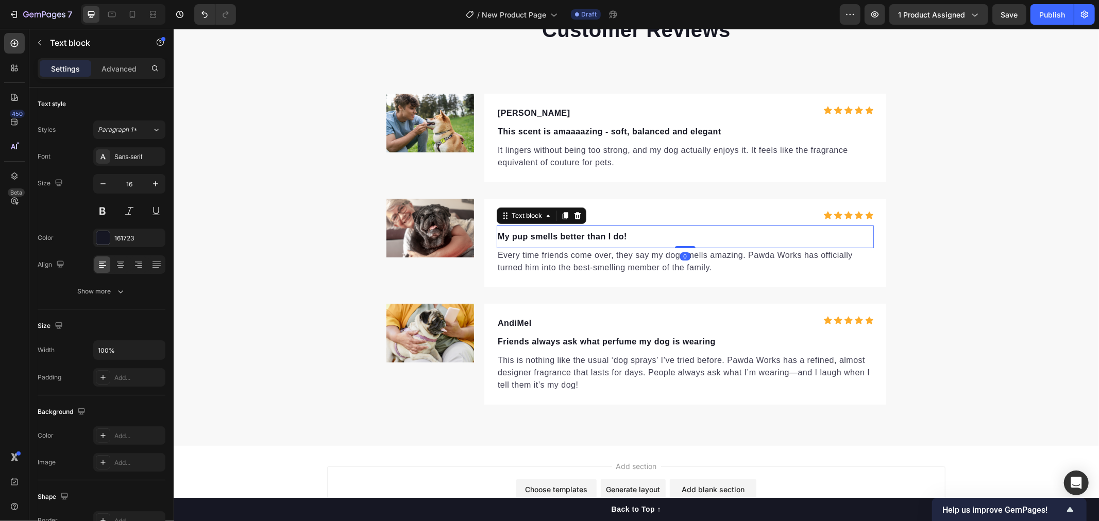
click at [625, 244] on div "My pup smells better than I do! Text block 0" at bounding box center [684, 236] width 377 height 23
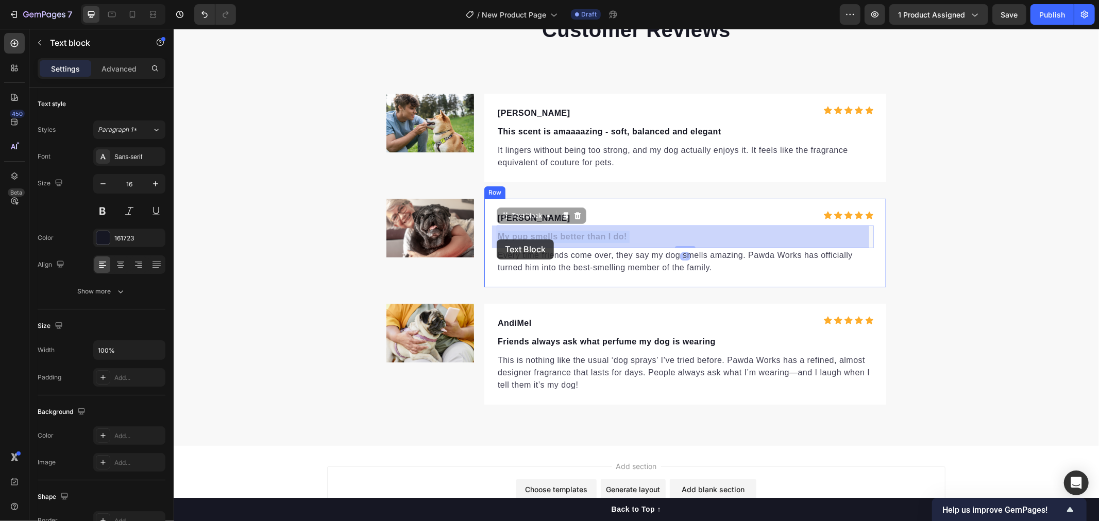
drag, startPoint x: 636, startPoint y: 238, endPoint x: 496, endPoint y: 239, distance: 139.6
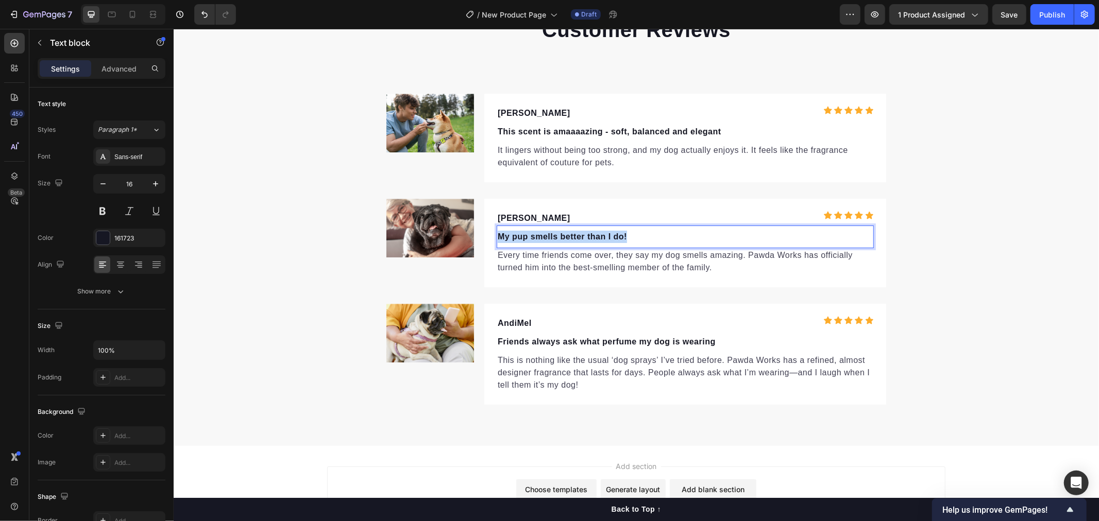
drag, startPoint x: 625, startPoint y: 233, endPoint x: 496, endPoint y: 235, distance: 129.8
click at [497, 235] on p "My pup smells better than I do!" at bounding box center [684, 236] width 375 height 12
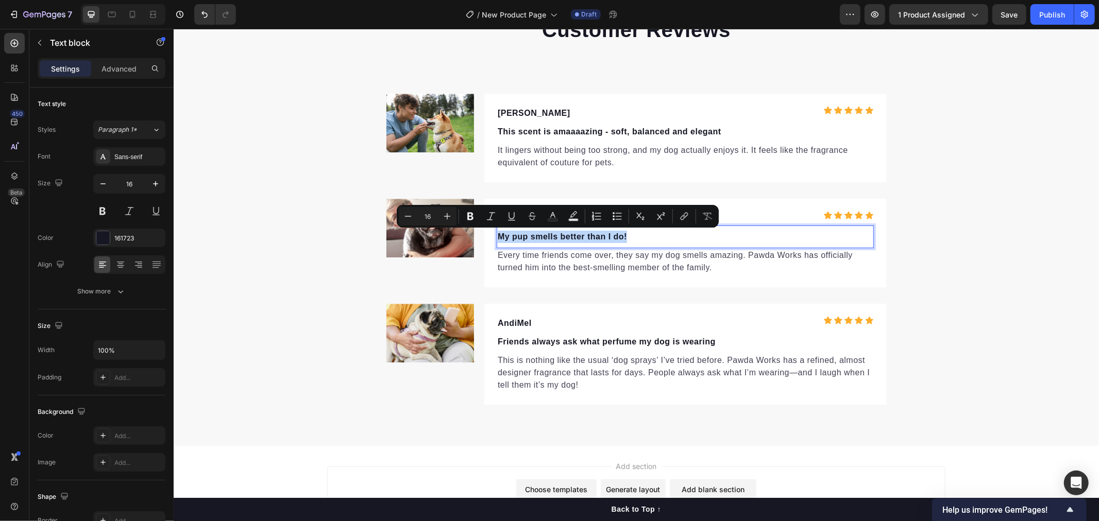
copy p "My pup smells better than I do!"
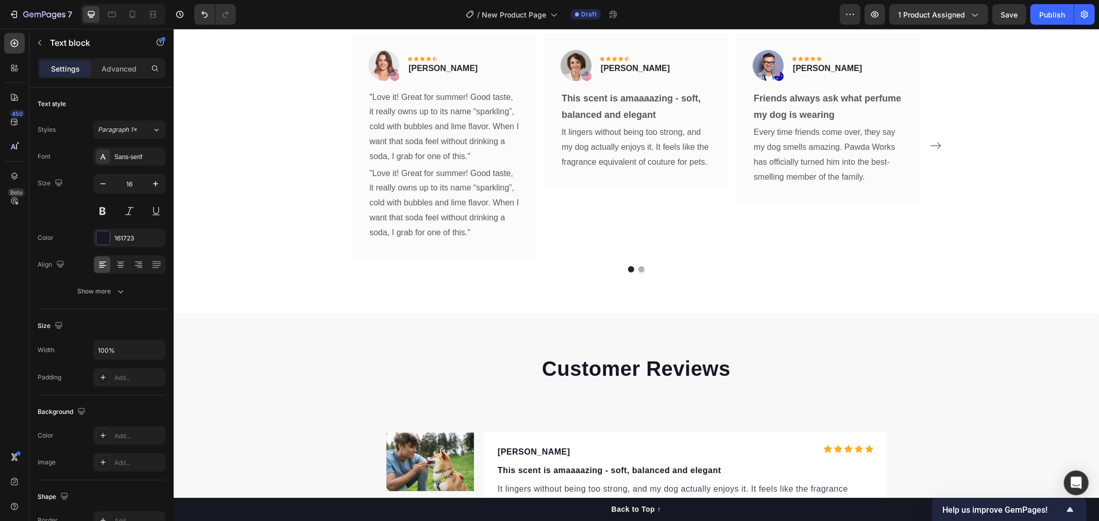
scroll to position [2691, 0]
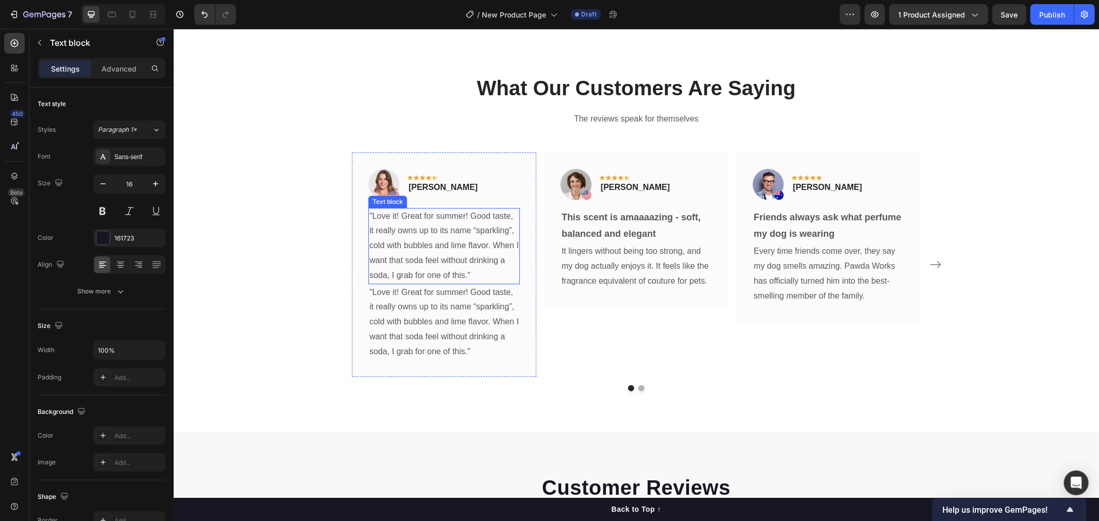
click at [447, 215] on p ""Love it! Great for summer! Good taste, it really owns up to its name “sparklin…" at bounding box center [443, 246] width 149 height 74
click at [476, 255] on p ""Love it! Great for summer! Good taste, it really owns up to its name “sparklin…" at bounding box center [443, 246] width 149 height 74
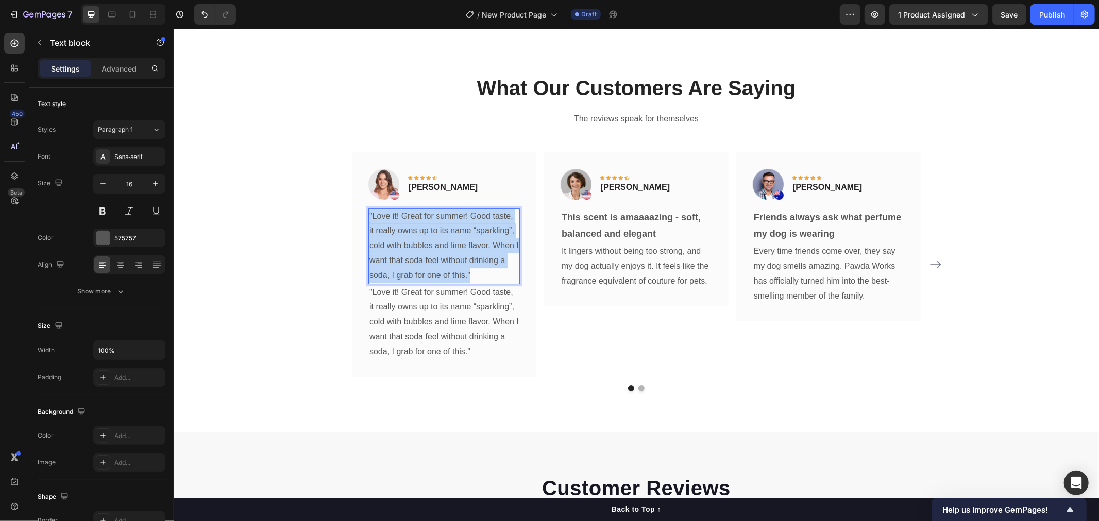
click at [369, 216] on p ""Love it! Great for summer! Good taste, it really owns up to its name “sparklin…" at bounding box center [443, 246] width 149 height 74
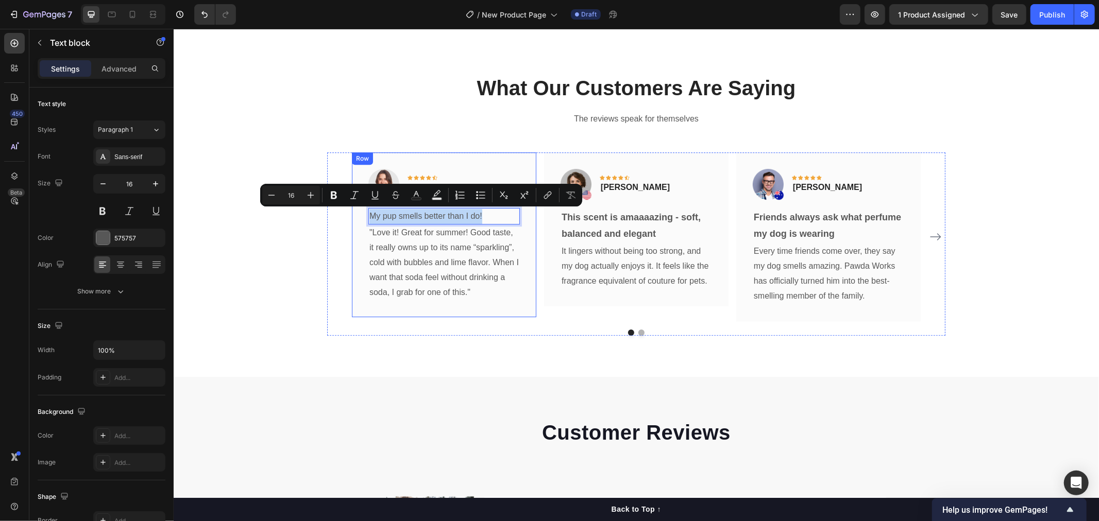
drag, startPoint x: 487, startPoint y: 213, endPoint x: 356, endPoint y: 215, distance: 130.3
click at [356, 215] on div "Image Icon Icon Icon Icon Icon Row [PERSON_NAME] Text block Row My pup smells b…" at bounding box center [443, 234] width 184 height 165
click at [327, 197] on button "Bold" at bounding box center [334, 195] width 19 height 19
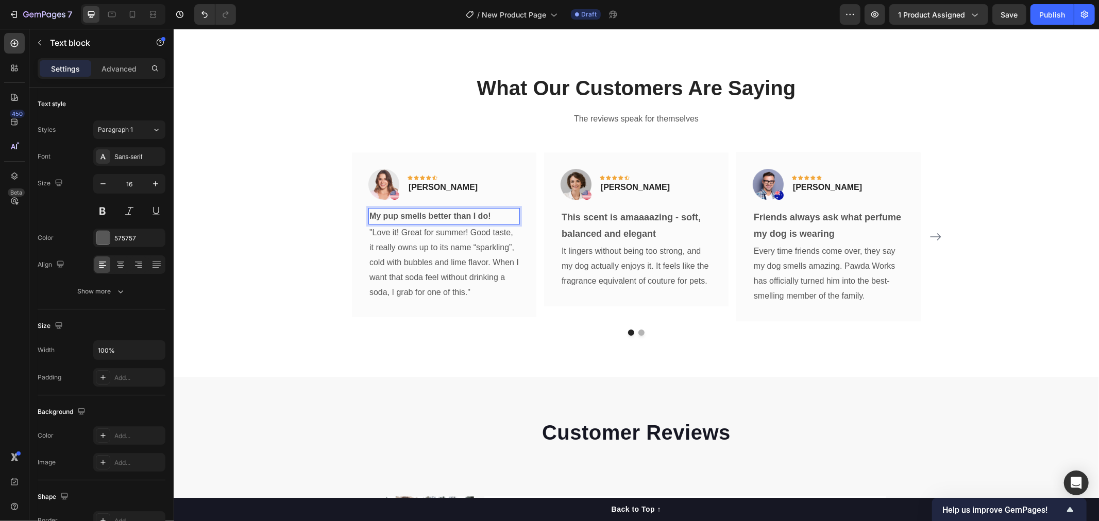
click at [312, 197] on div "What Our Customers Are Saying Heading The reviews speak for themselves Text blo…" at bounding box center [636, 204] width 910 height 262
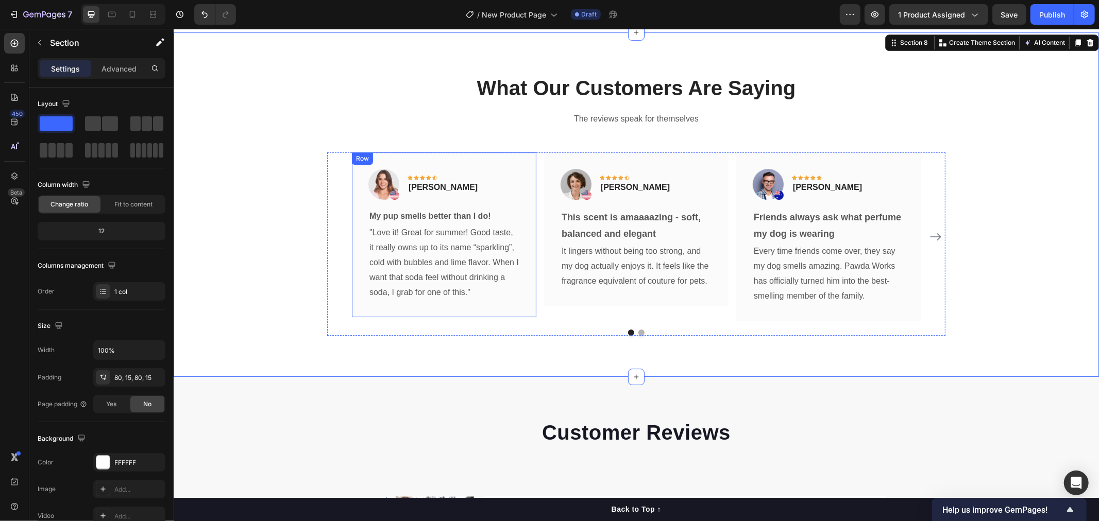
click at [375, 209] on p "My pup smells better than I do!" at bounding box center [443, 216] width 149 height 15
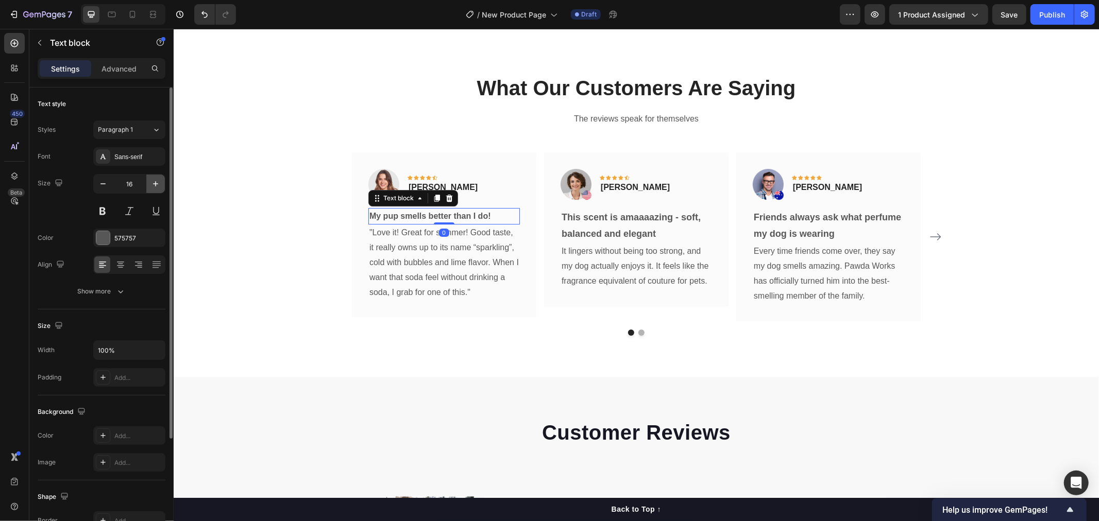
click at [157, 185] on icon "button" at bounding box center [155, 184] width 10 height 10
type input "18"
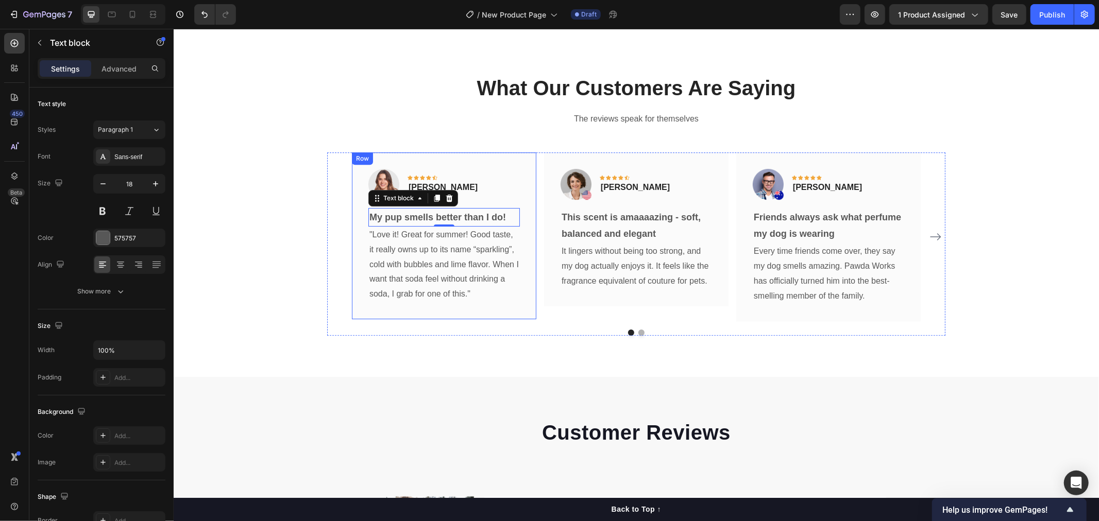
click at [429, 311] on div "Image Icon Icon Icon Icon Icon Row [PERSON_NAME] Text block Row My pup smells b…" at bounding box center [443, 235] width 184 height 167
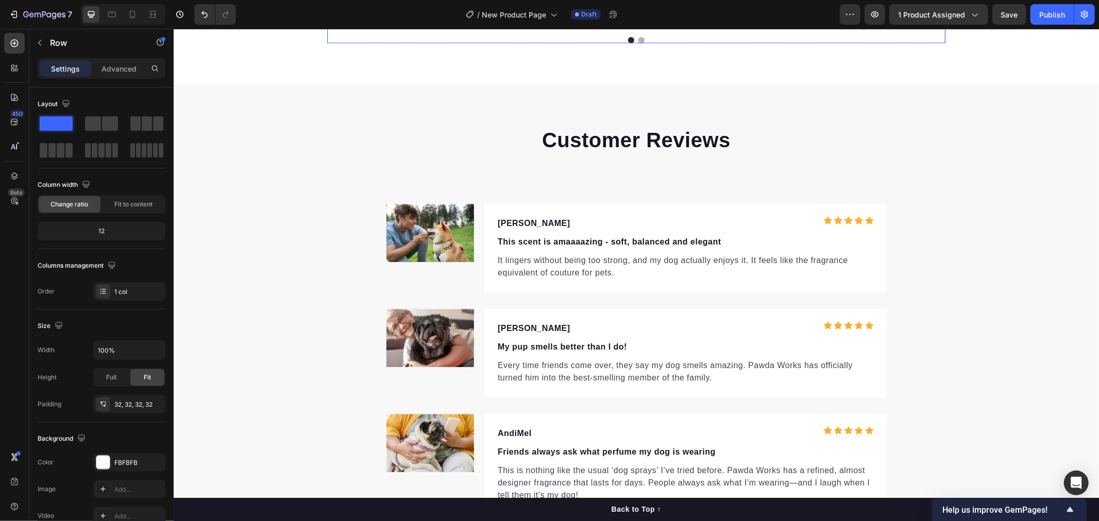
scroll to position [3092, 0]
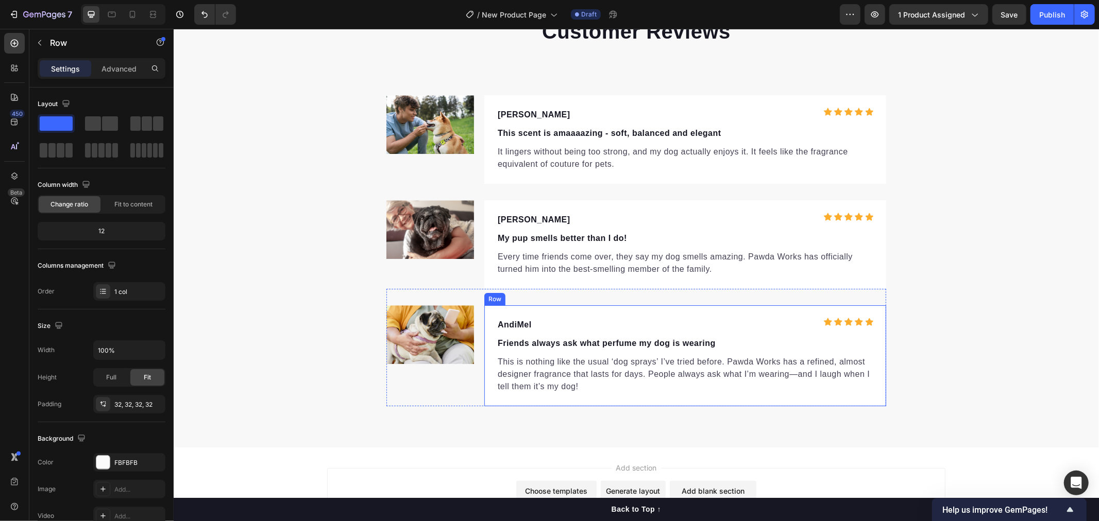
click at [518, 252] on p "Every time friends come over, they say my dog smells amazing. Pawda Works has o…" at bounding box center [684, 262] width 375 height 25
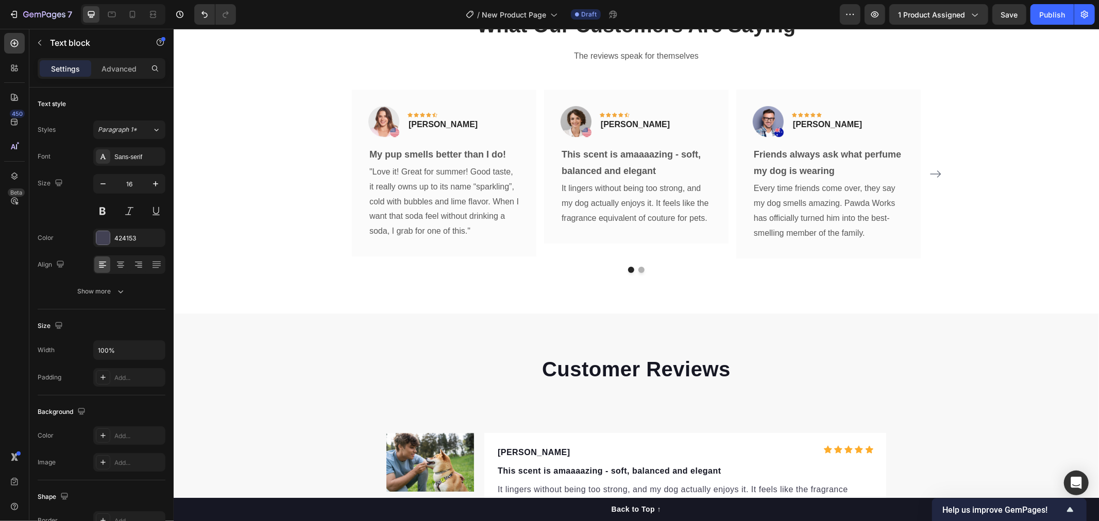
scroll to position [2749, 0]
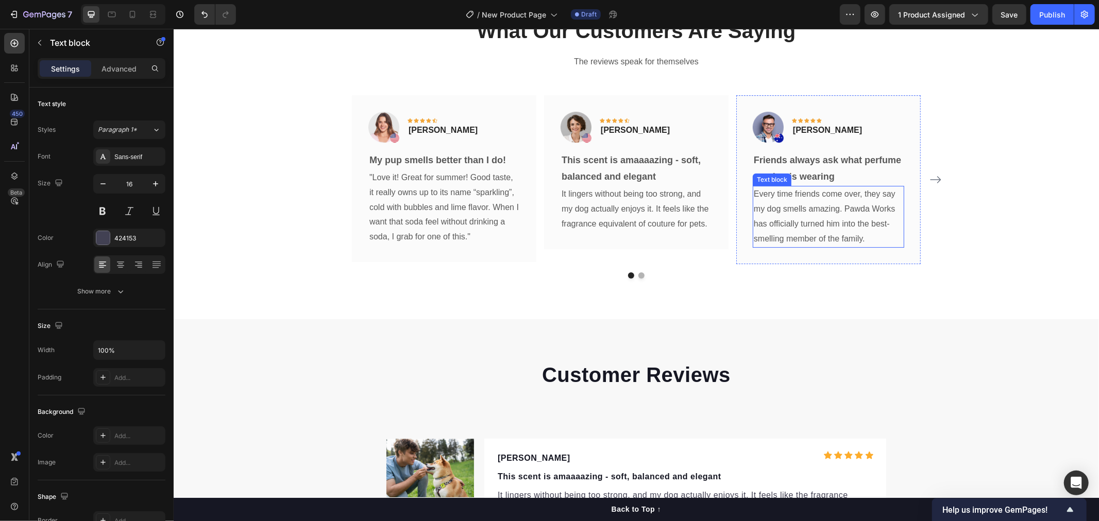
click at [817, 225] on p "Every time friends come over, they say my dog smells amazing. Pawda Works has o…" at bounding box center [827, 215] width 149 height 59
click at [858, 236] on p "Every time friends come over, they say my dog smells amazing. Pawda Works has o…" at bounding box center [827, 215] width 149 height 59
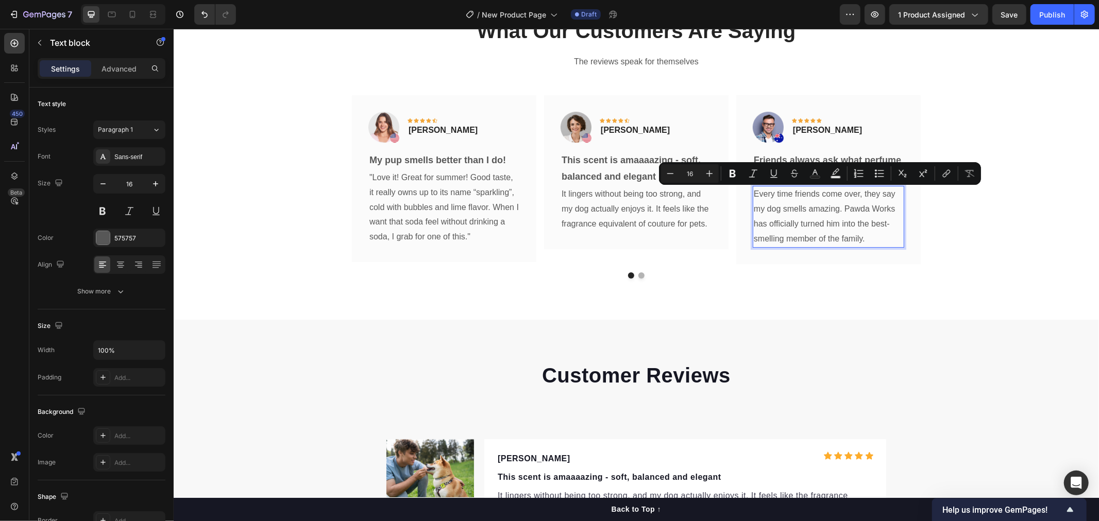
drag, startPoint x: 833, startPoint y: 232, endPoint x: 749, endPoint y: 196, distance: 91.6
click at [753, 196] on p "Every time friends come over, they say my dog smells amazing. Pawda Works has o…" at bounding box center [827, 215] width 149 height 59
copy p "Every time friends come over, they say my dog smells amazing. Pawda Works has o…"
click at [385, 229] on p ""Love it! Great for summer! Good taste, it really owns up to its name “sparklin…" at bounding box center [443, 207] width 149 height 74
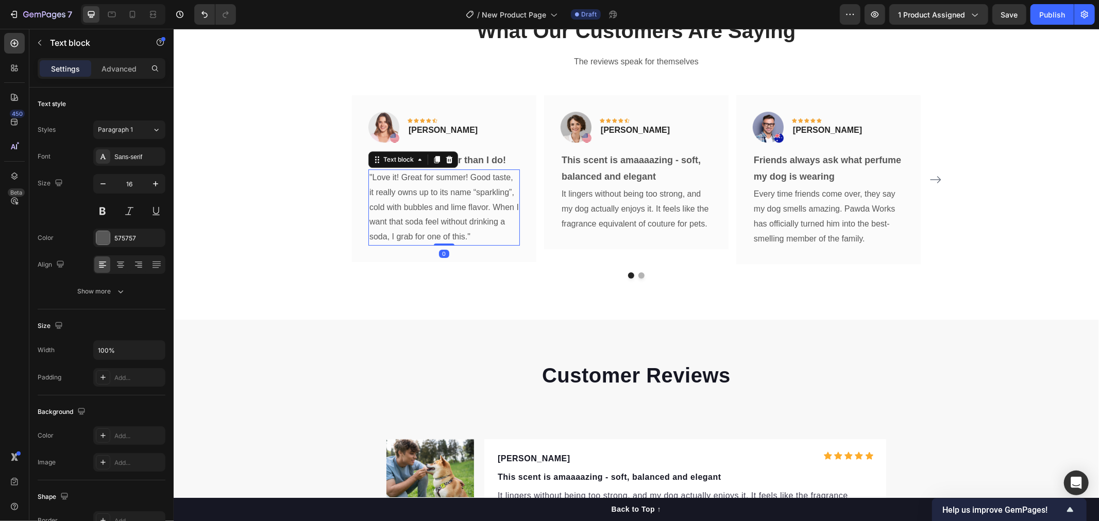
click at [453, 227] on p ""Love it! Great for summer! Good taste, it really owns up to its name “sparklin…" at bounding box center [443, 207] width 149 height 74
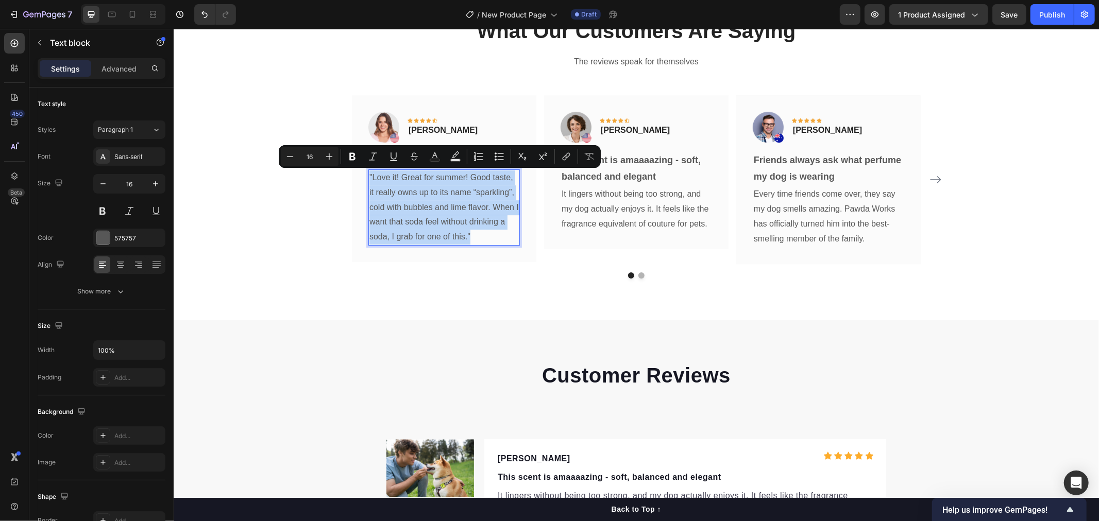
drag, startPoint x: 475, startPoint y: 236, endPoint x: 364, endPoint y: 177, distance: 125.6
click at [369, 177] on p ""Love it! Great for summer! Good taste, it really owns up to its name “sparklin…" at bounding box center [443, 207] width 149 height 74
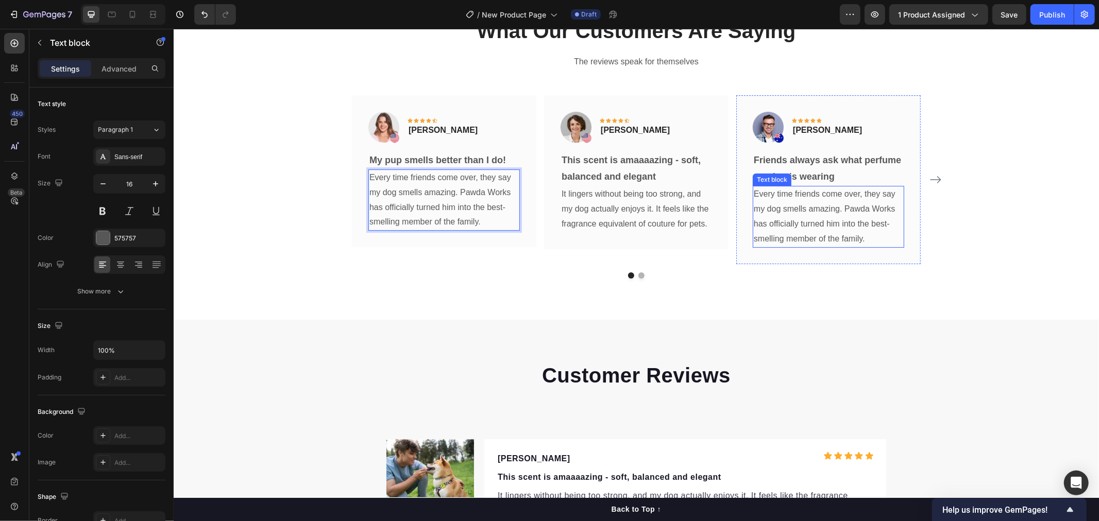
click at [839, 224] on p "Every time friends come over, they say my dog smells amazing. Pawda Works has o…" at bounding box center [827, 215] width 149 height 59
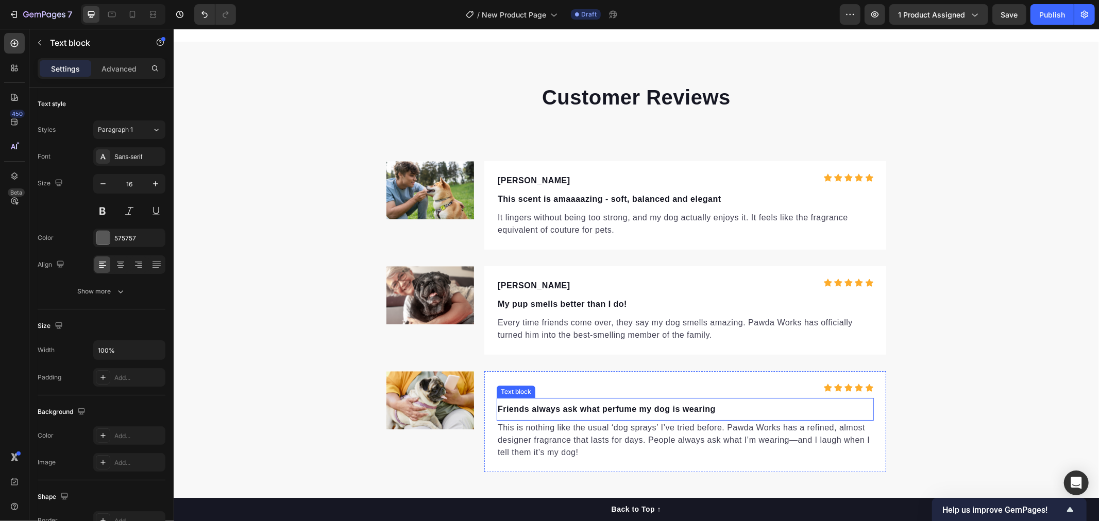
scroll to position [3092, 0]
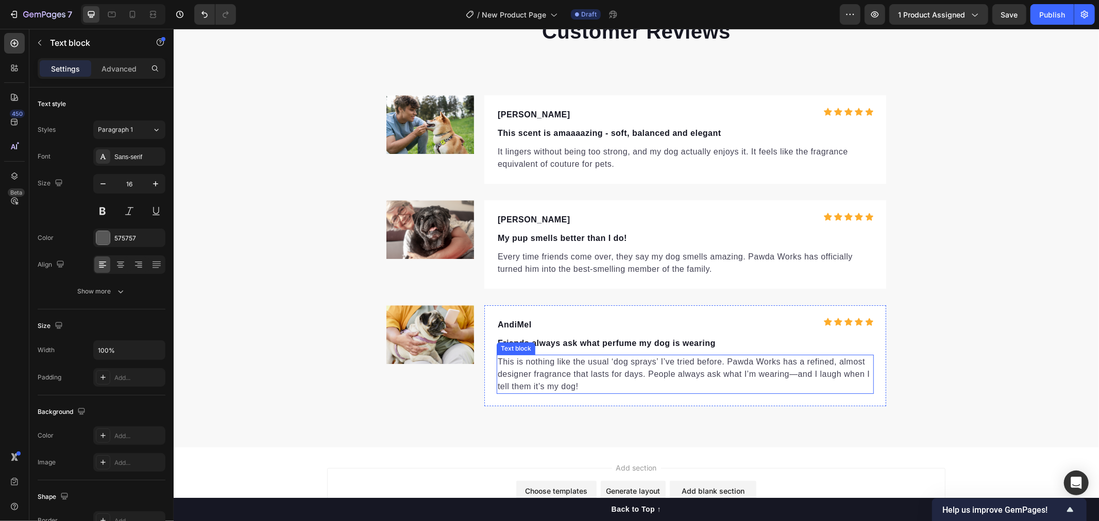
click at [599, 384] on p "This is nothing like the usual ‘dog sprays’ I’ve tried before. Pawda Works has …" at bounding box center [684, 373] width 375 height 37
click at [587, 383] on p "This is nothing like the usual ‘dog sprays’ I’ve tried before. Pawda Works has …" at bounding box center [684, 373] width 375 height 37
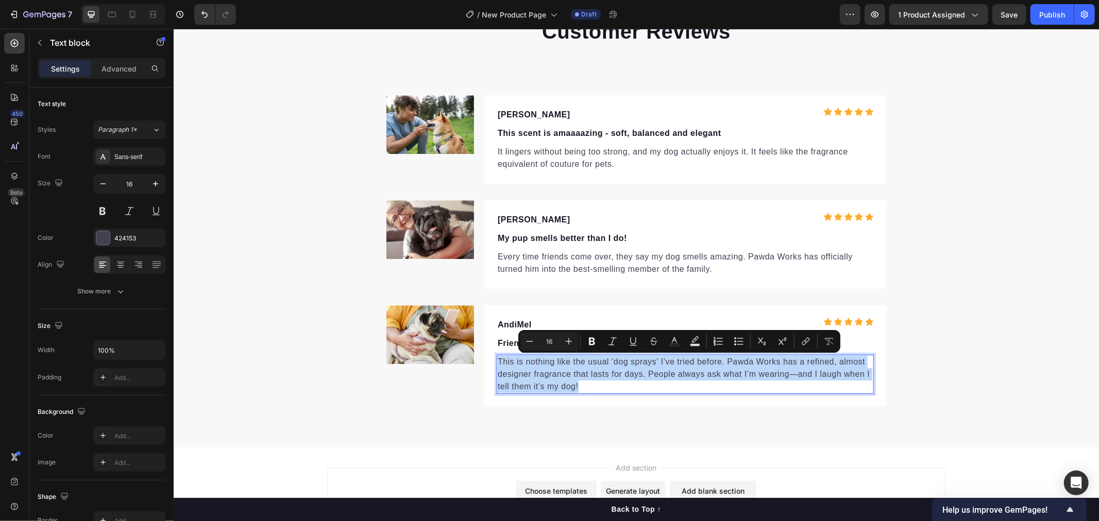
drag, startPoint x: 562, startPoint y: 383, endPoint x: 494, endPoint y: 362, distance: 71.2
click at [497, 362] on p "This is nothing like the usual ‘dog sprays’ I’ve tried before. Pawda Works has …" at bounding box center [684, 373] width 375 height 37
copy p "This is nothing like the usual ‘dog sprays’ I’ve tried before. Pawda Works has …"
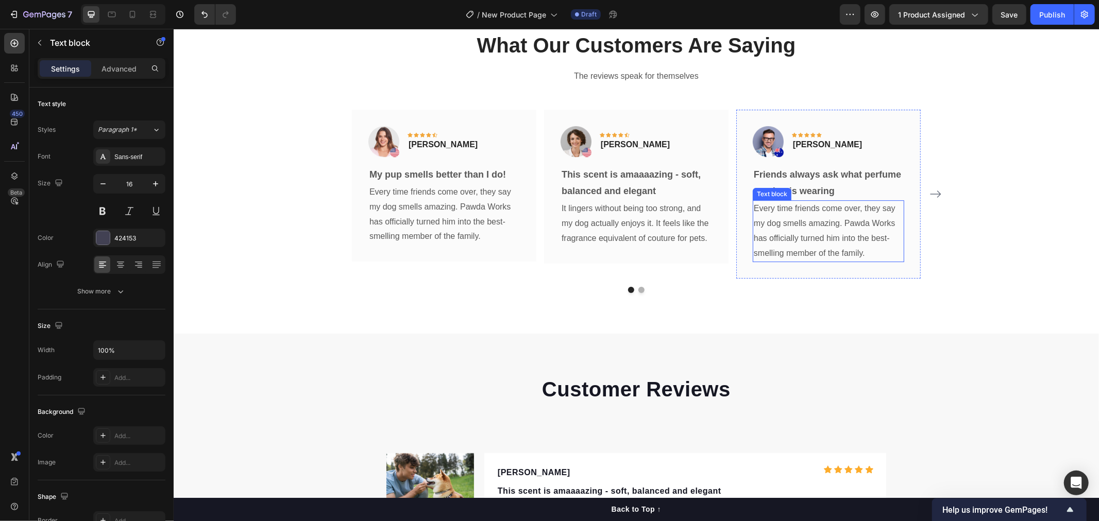
scroll to position [2634, 0]
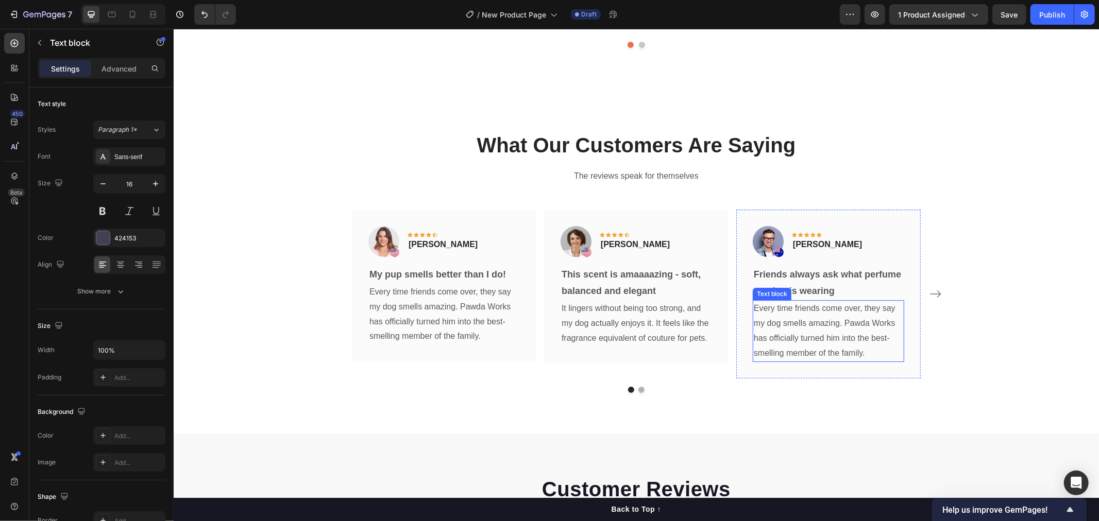
click at [793, 325] on p "Every time friends come over, they say my dog smells amazing. Pawda Works has o…" at bounding box center [827, 330] width 149 height 59
click at [810, 355] on p "Every time friends come over, they say my dog smells amazing. Pawda Works has o…" at bounding box center [827, 330] width 149 height 59
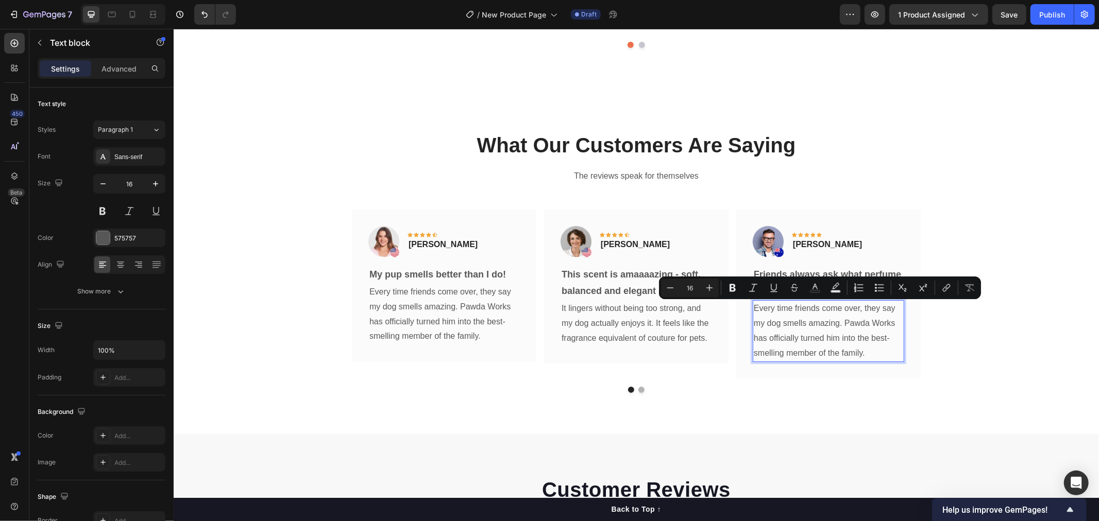
drag, startPoint x: 870, startPoint y: 350, endPoint x: 749, endPoint y: 306, distance: 128.5
click at [753, 306] on p "Every time friends come over, they say my dog smells amazing. Pawda Works has o…" at bounding box center [827, 330] width 149 height 59
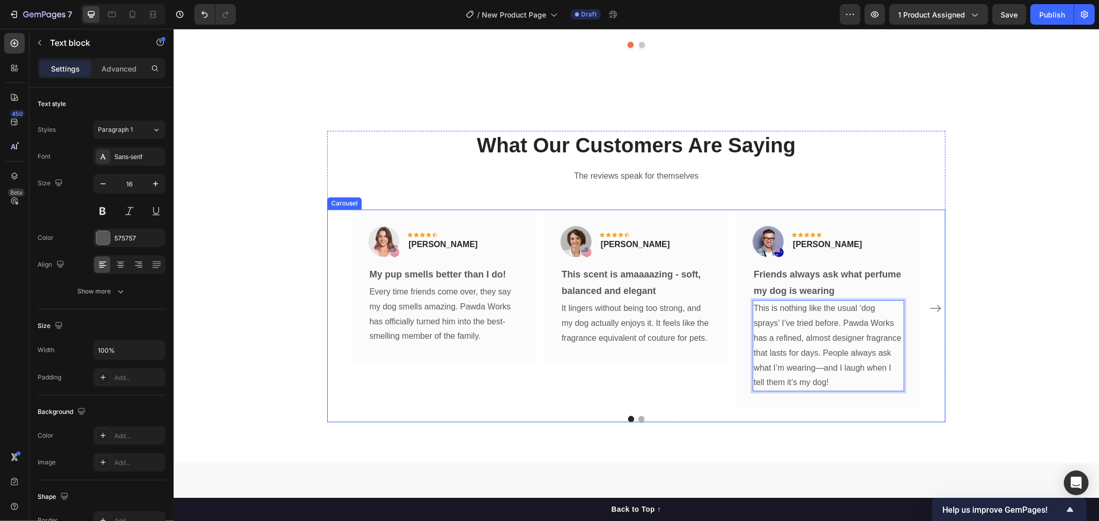
click at [914, 405] on div "Image Icon Icon Icon Icon Icon Row [PERSON_NAME] Text block Row Friends always …" at bounding box center [828, 308] width 184 height 199
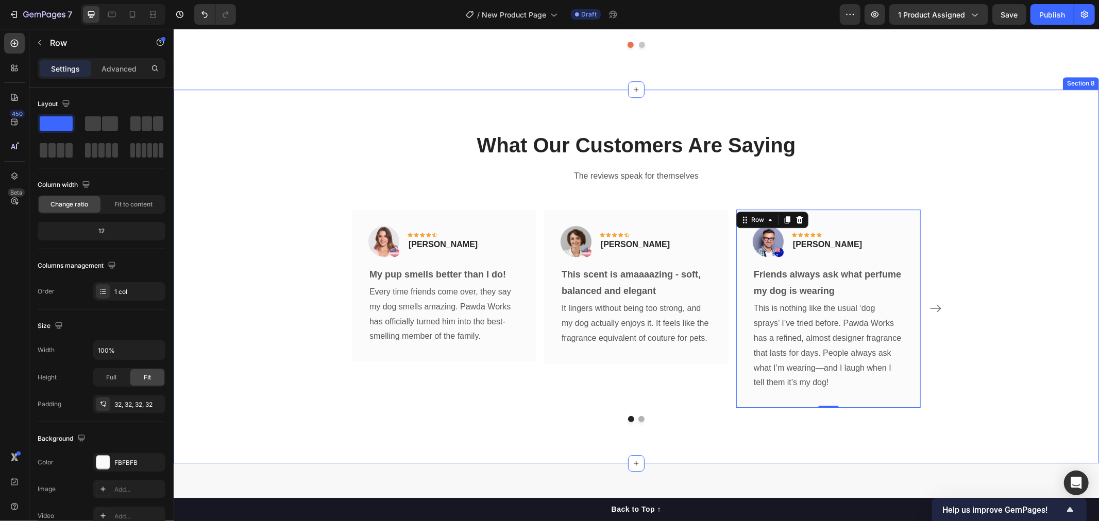
click at [951, 397] on div "What Our Customers Are Saying Heading The reviews speak for themselves Text blo…" at bounding box center [636, 276] width 910 height 292
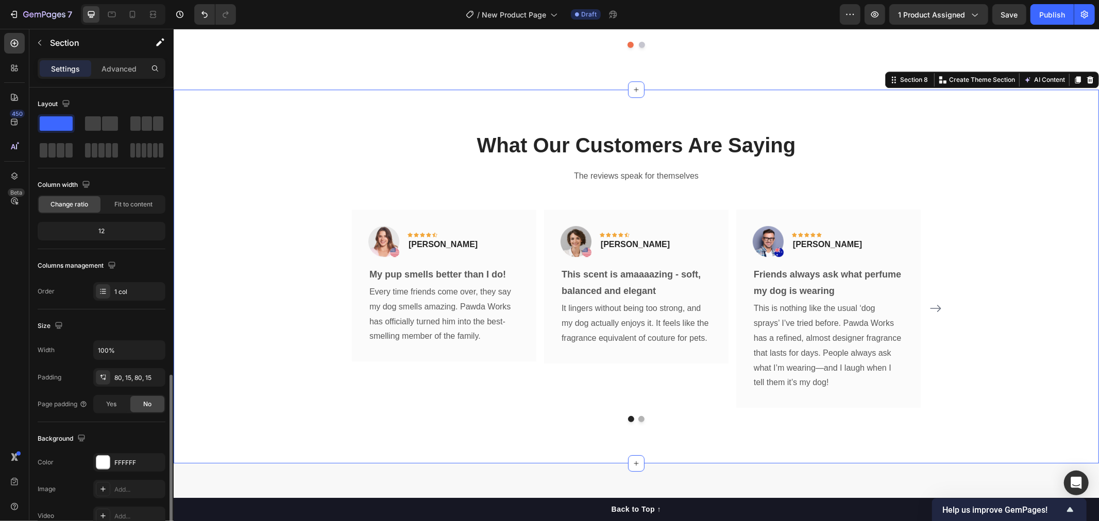
scroll to position [165, 0]
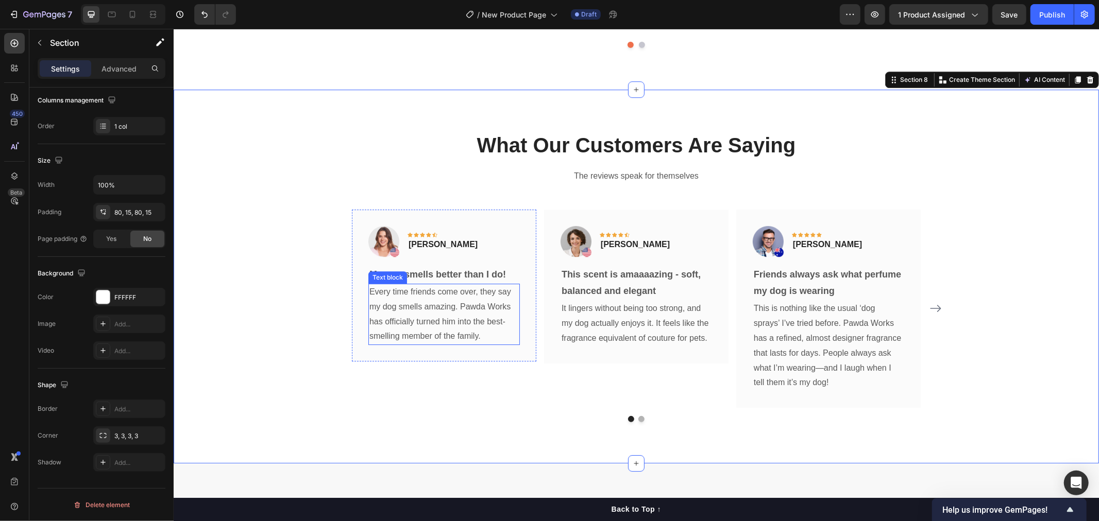
click at [476, 320] on p "Every time friends come over, they say my dog smells amazing. Pawda Works has o…" at bounding box center [443, 313] width 149 height 59
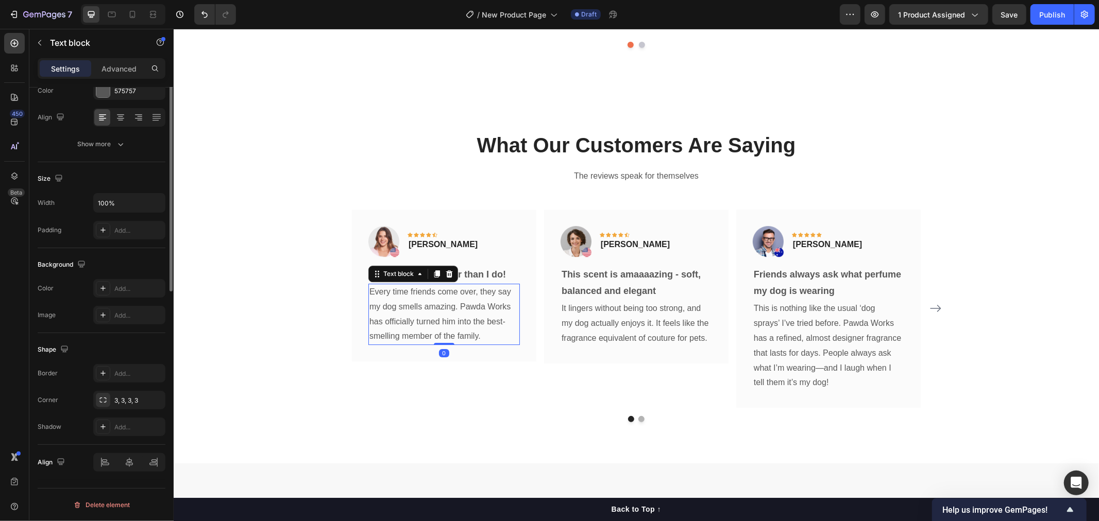
scroll to position [0, 0]
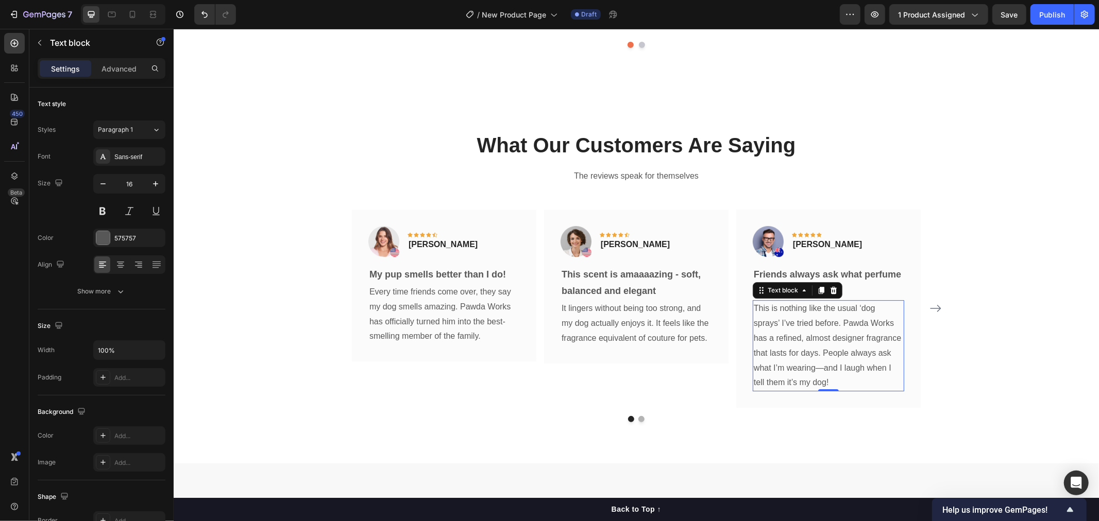
click at [777, 373] on p "This is nothing like the usual ‘dog sprays’ I’ve tried before. Pawda Works has …" at bounding box center [827, 345] width 149 height 89
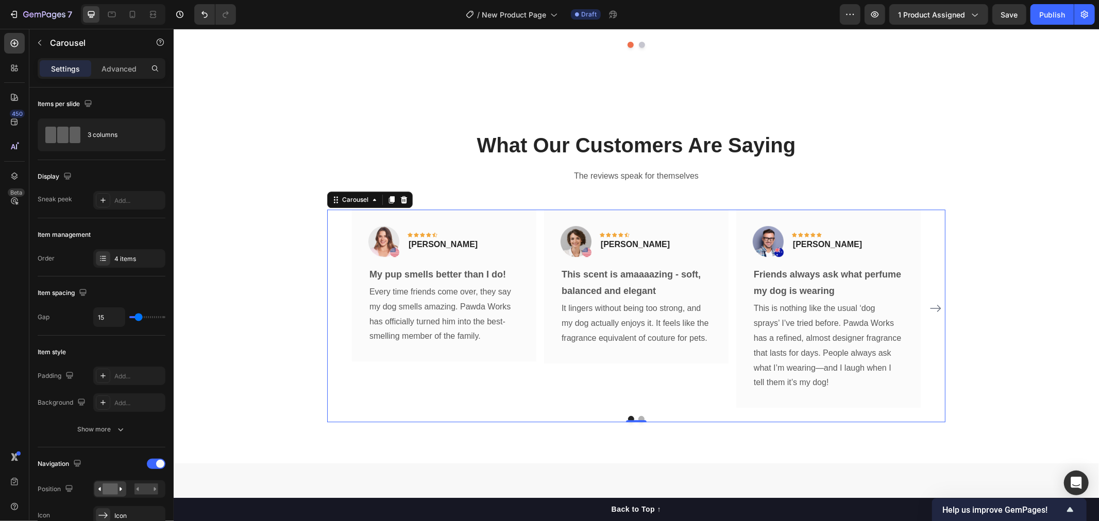
click at [933, 311] on icon "Carousel Next Arrow" at bounding box center [935, 308] width 12 height 12
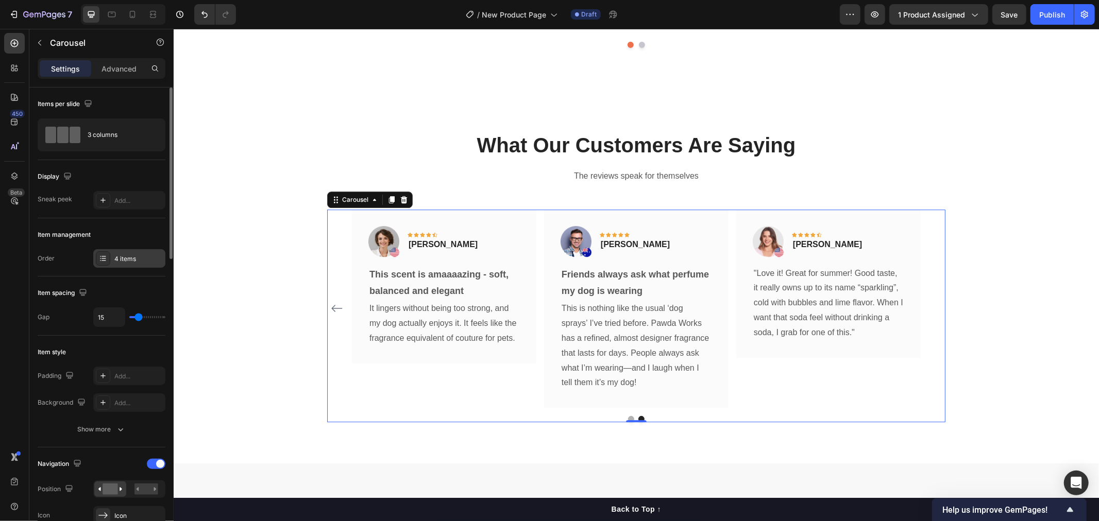
click at [111, 263] on div "4 items" at bounding box center [129, 258] width 72 height 19
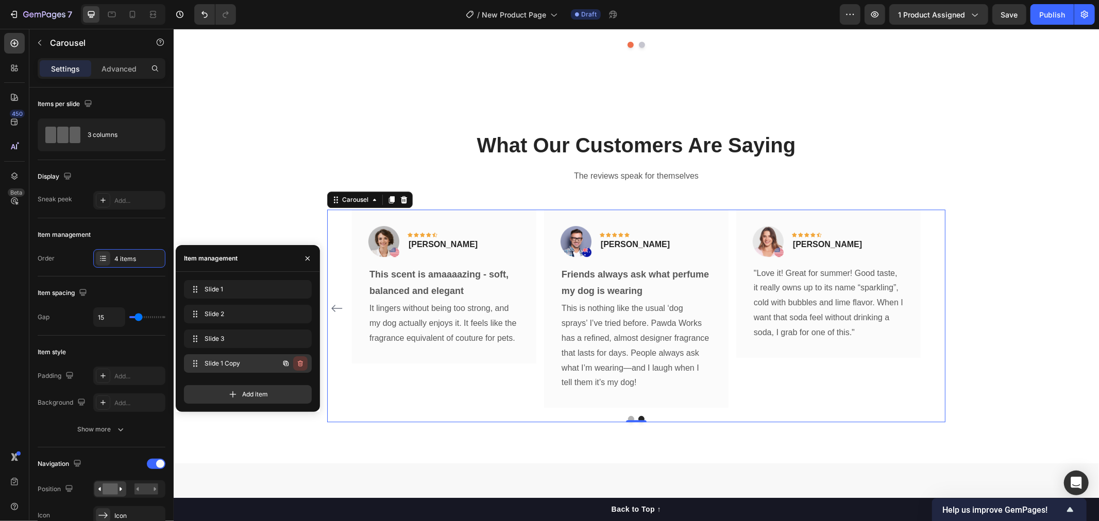
click at [299, 362] on icon "button" at bounding box center [300, 364] width 5 height 6
click at [294, 367] on div "Delete" at bounding box center [293, 363] width 19 height 9
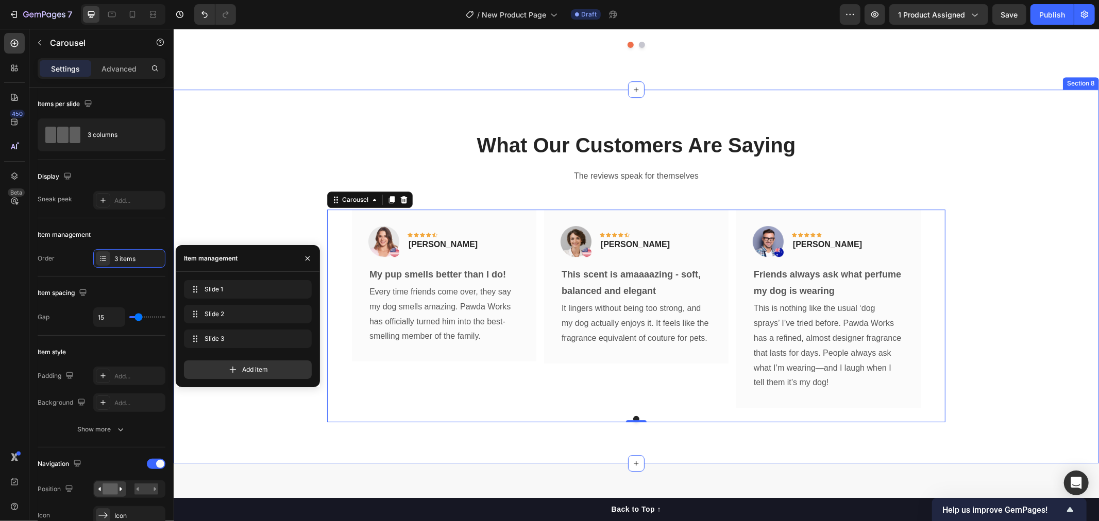
click at [459, 446] on div "What Our Customers Are Saying Heading The reviews speak for themselves Text blo…" at bounding box center [635, 276] width 925 height 374
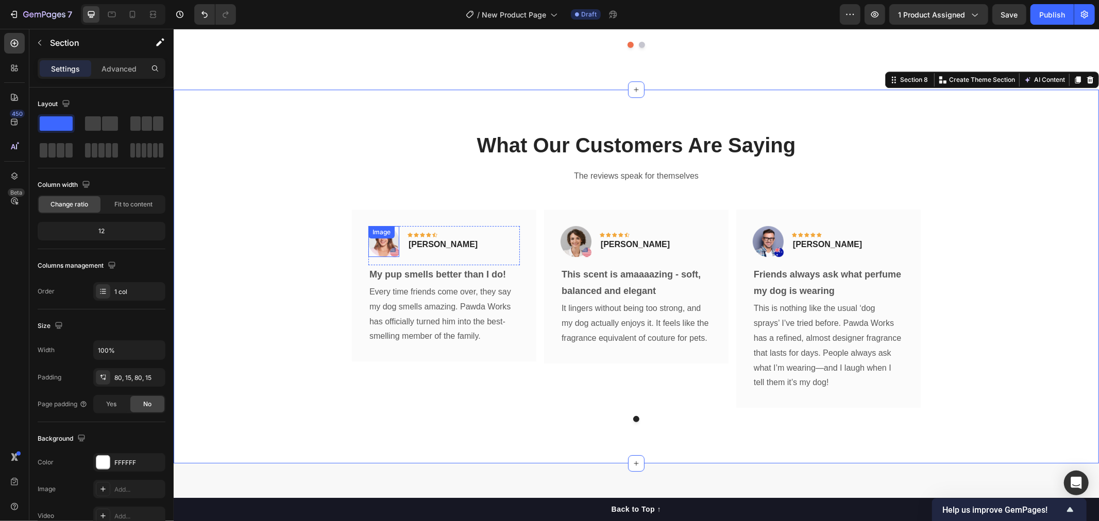
click at [372, 246] on img at bounding box center [383, 241] width 31 height 31
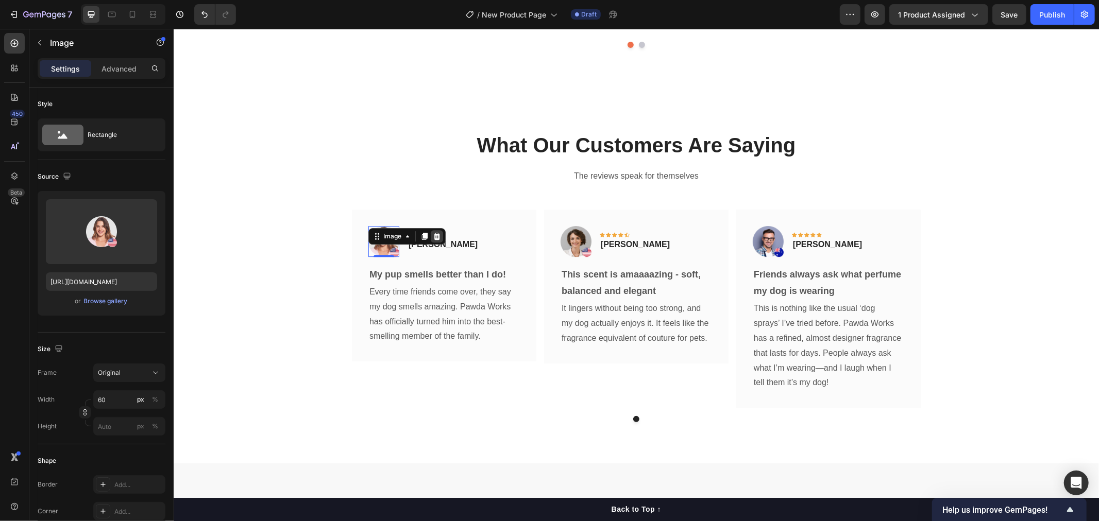
click at [432, 237] on icon at bounding box center [436, 236] width 8 height 8
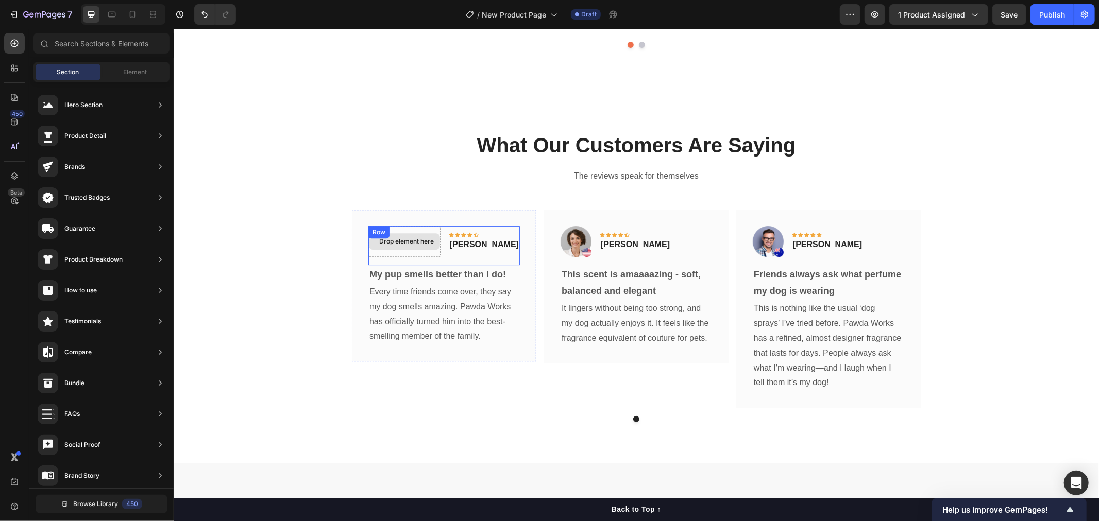
click at [422, 240] on div "Drop element here" at bounding box center [406, 241] width 55 height 8
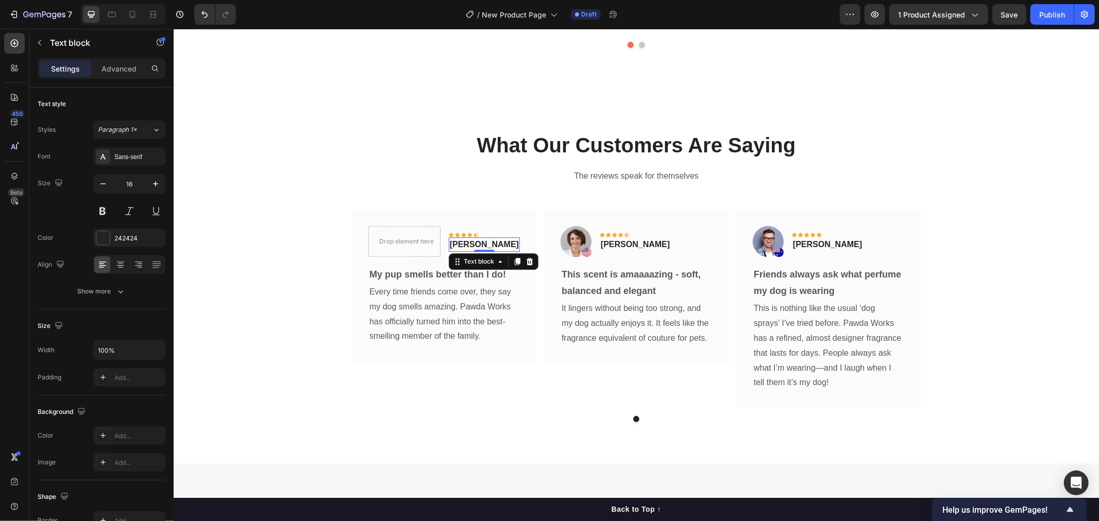
click at [462, 243] on p "Rita Carroll" at bounding box center [483, 244] width 69 height 12
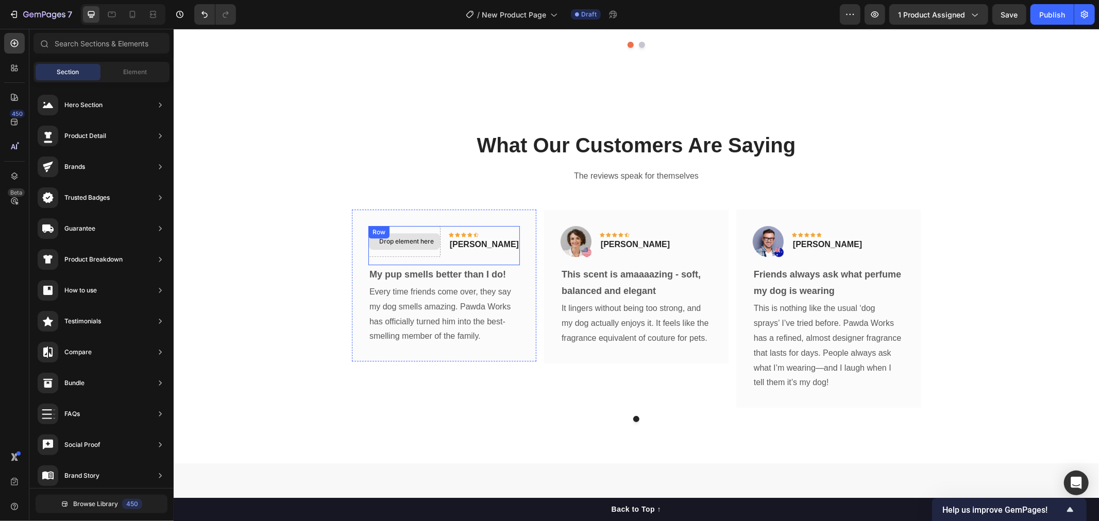
click at [423, 244] on div "Drop element here" at bounding box center [406, 241] width 55 height 8
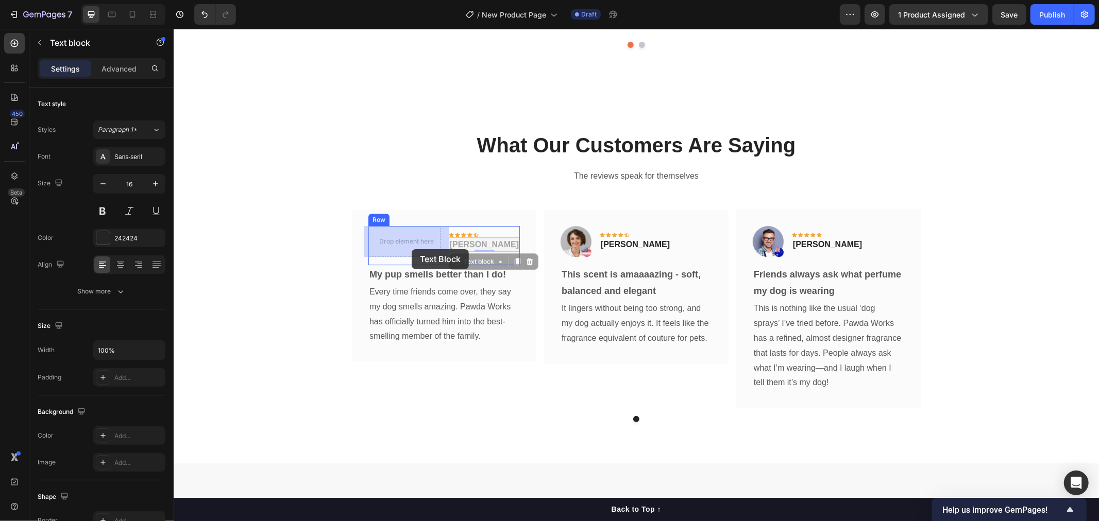
drag, startPoint x: 462, startPoint y: 259, endPoint x: 411, endPoint y: 249, distance: 51.5
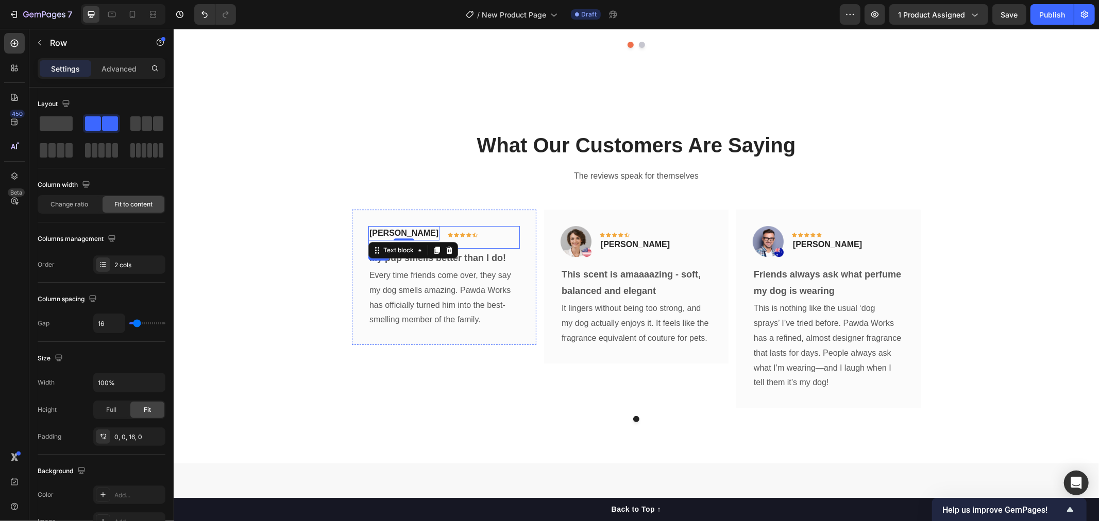
click at [477, 236] on div "Rita Carroll Text block 0 Icon Icon Icon Icon Icon Row Row" at bounding box center [443, 237] width 151 height 23
click at [629, 273] on strong "This scent is amaaaazing - soft, balanced and elegant" at bounding box center [630, 282] width 139 height 27
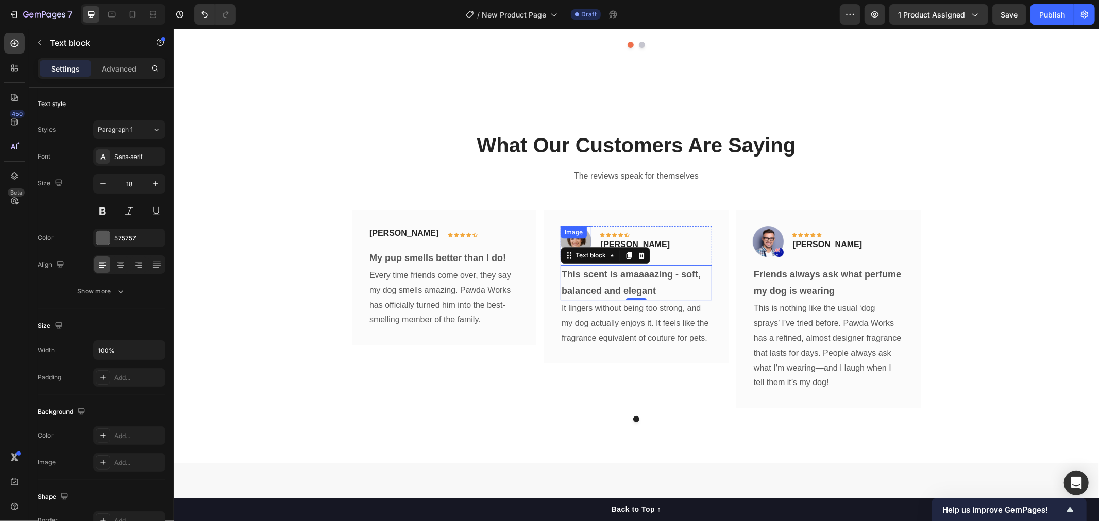
click at [575, 235] on div "Image" at bounding box center [573, 231] width 22 height 9
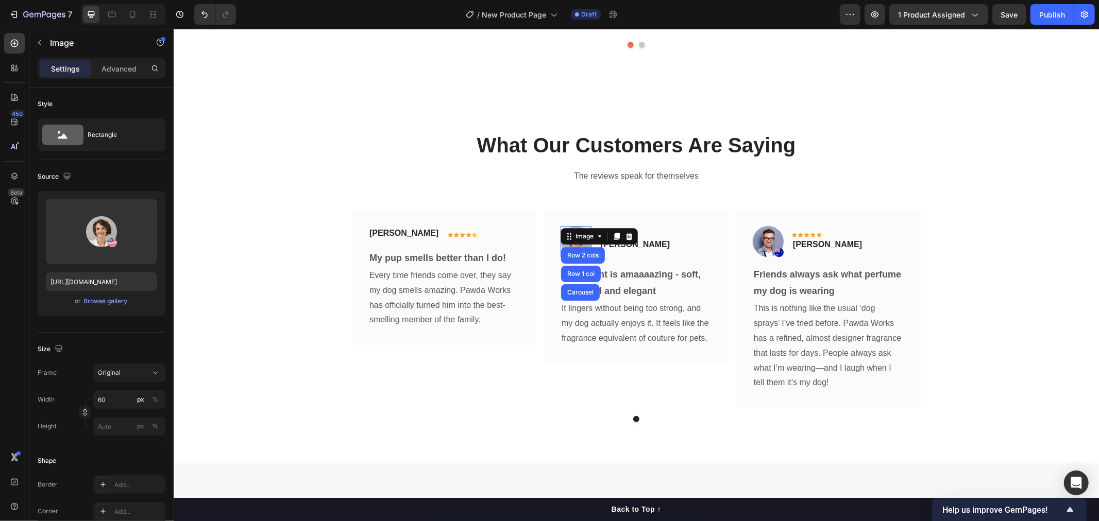
click at [629, 242] on div "Image Row 2 cols Row 1 col Carousel" at bounding box center [598, 236] width 77 height 16
click at [625, 238] on icon at bounding box center [628, 235] width 7 height 7
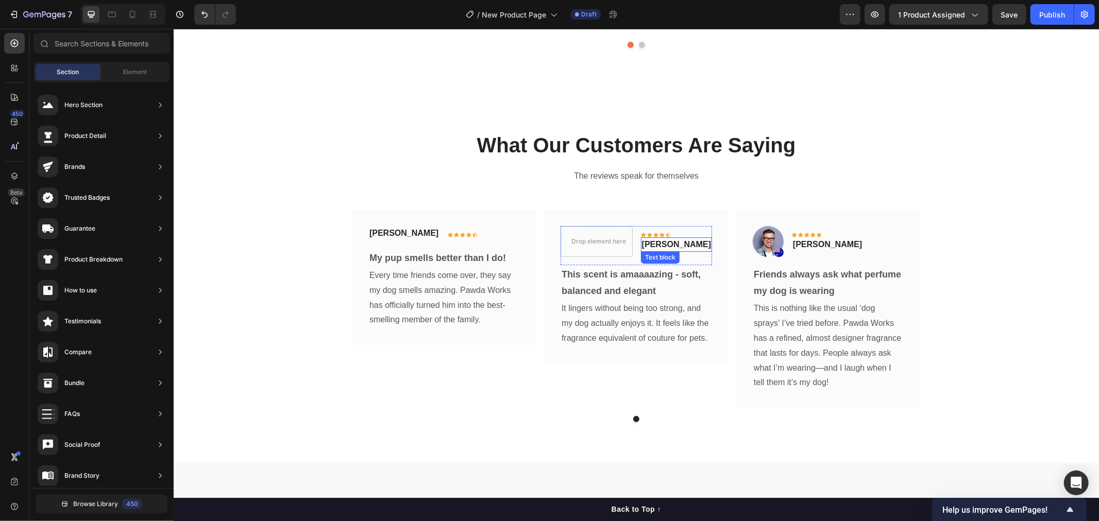
click at [667, 242] on p "Olivia Rowse" at bounding box center [675, 244] width 69 height 12
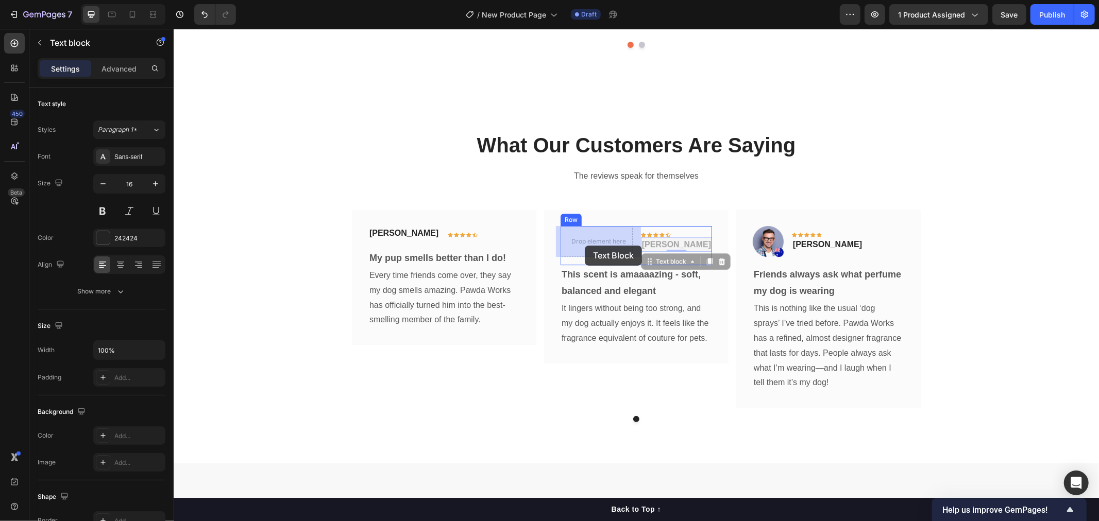
drag, startPoint x: 654, startPoint y: 261, endPoint x: 586, endPoint y: 246, distance: 69.6
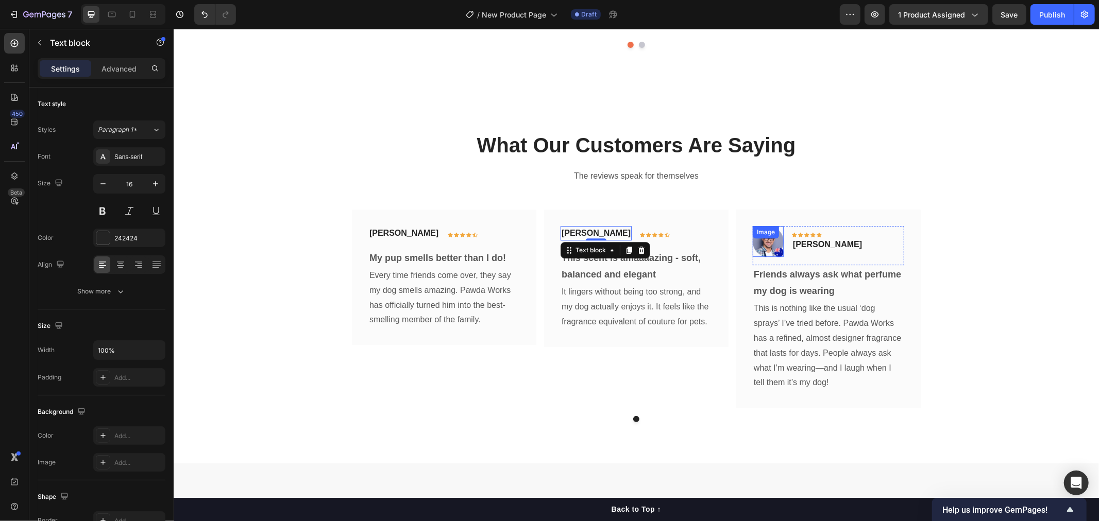
click at [767, 244] on img at bounding box center [767, 241] width 31 height 31
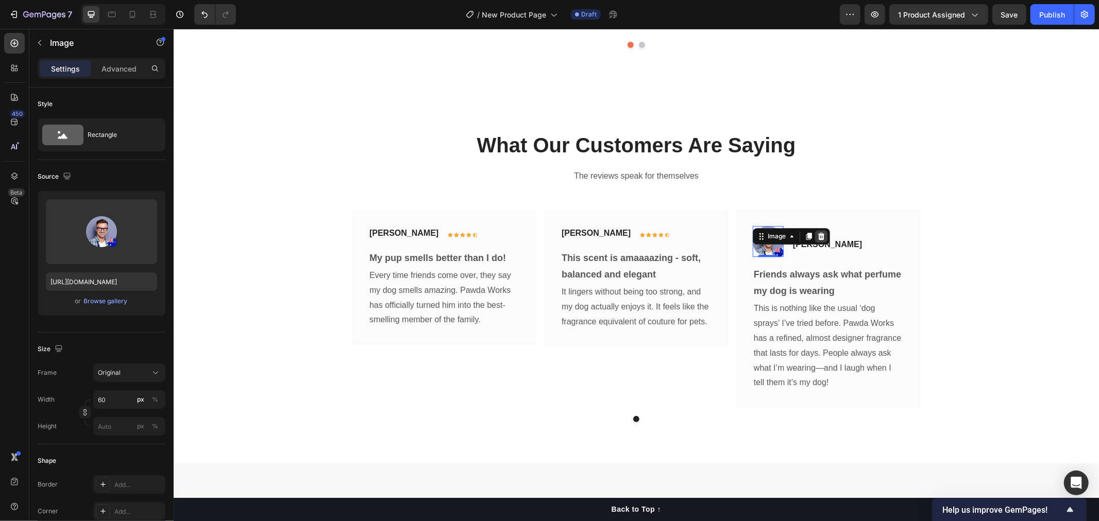
click at [816, 237] on icon at bounding box center [820, 236] width 8 height 8
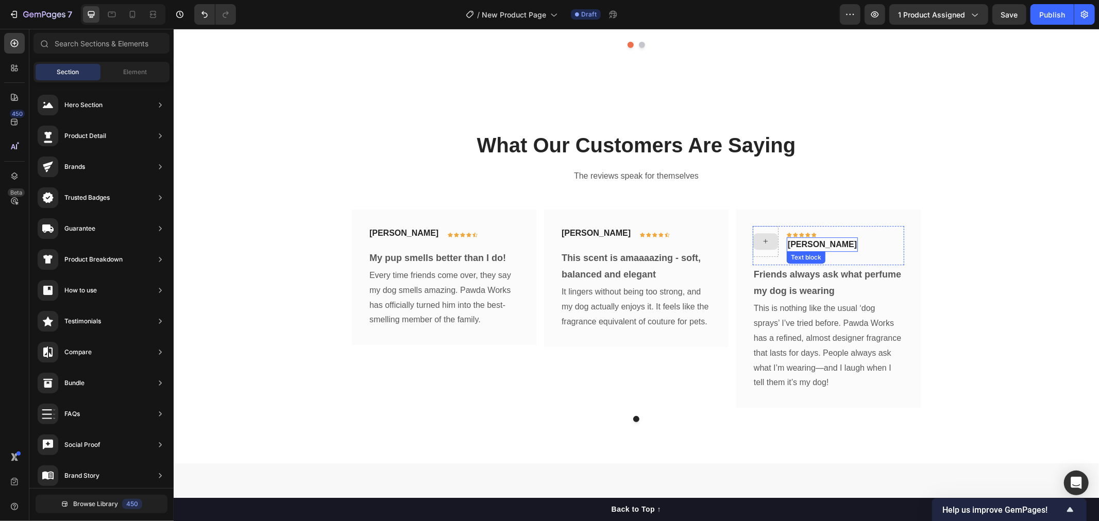
click at [802, 242] on p "Timothy Joseph" at bounding box center [821, 244] width 69 height 12
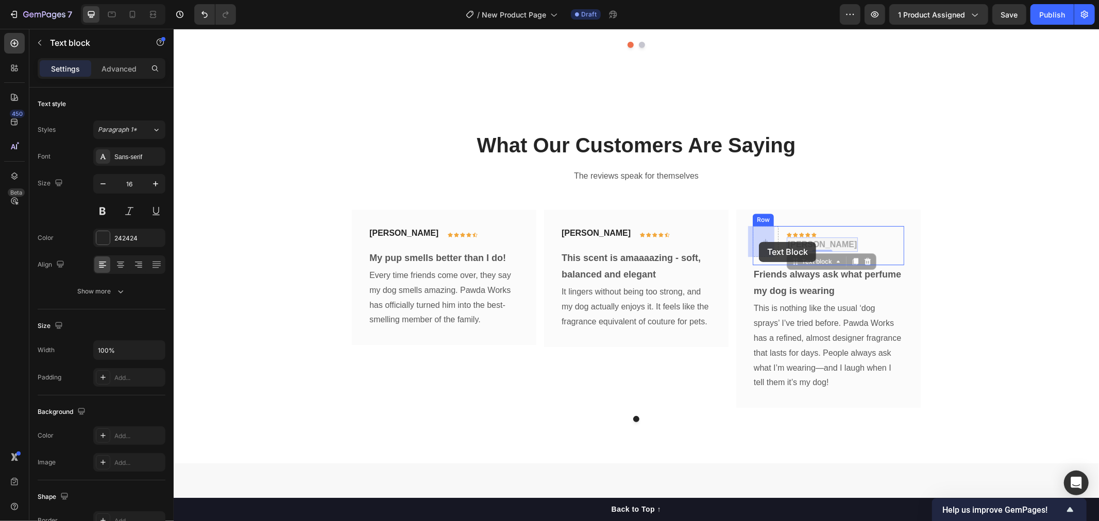
drag, startPoint x: 791, startPoint y: 259, endPoint x: 758, endPoint y: 241, distance: 37.4
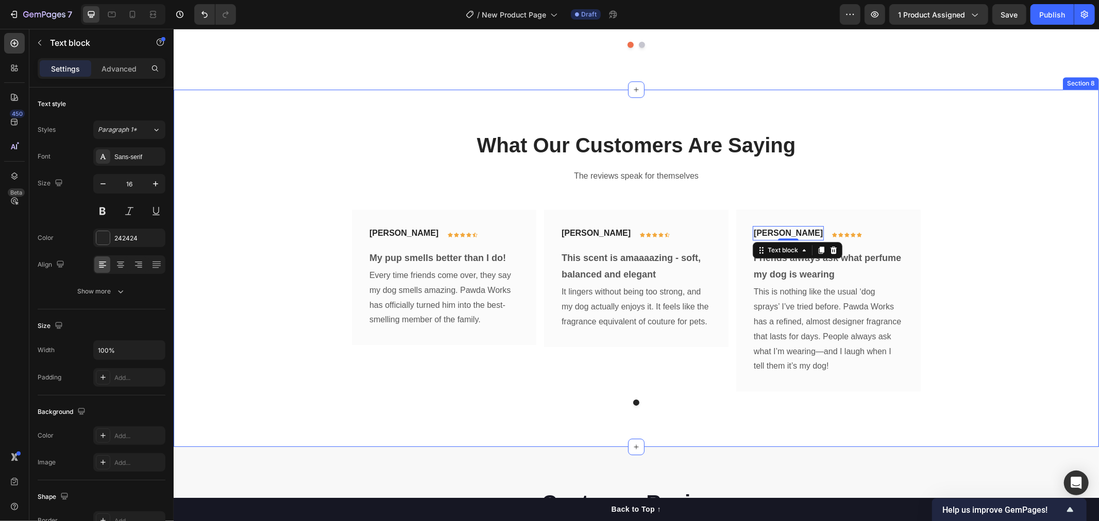
click at [822, 407] on div "What Our Customers Are Saying Heading The reviews speak for themselves Text blo…" at bounding box center [635, 267] width 925 height 357
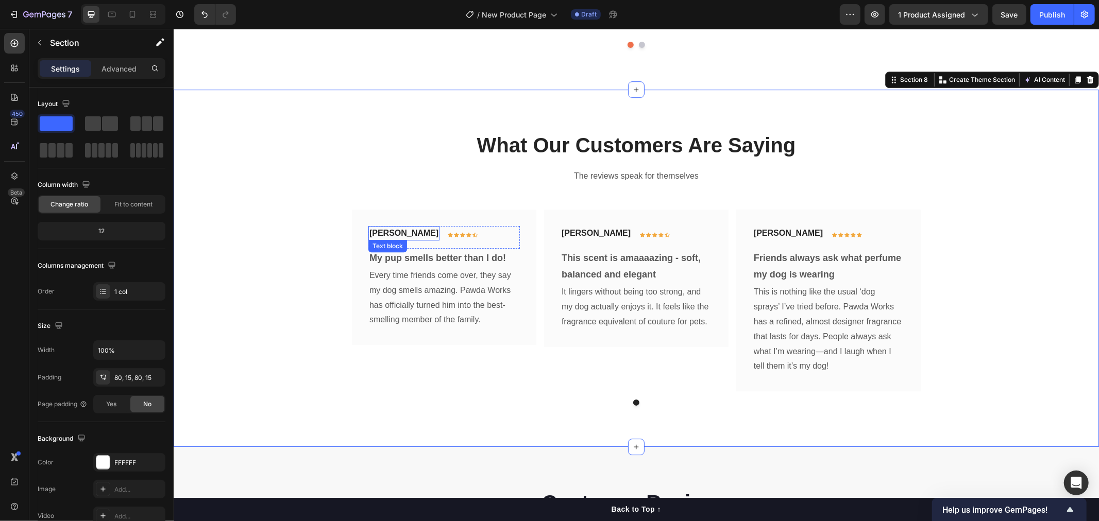
click at [380, 230] on p "Rita Carroll" at bounding box center [403, 233] width 69 height 12
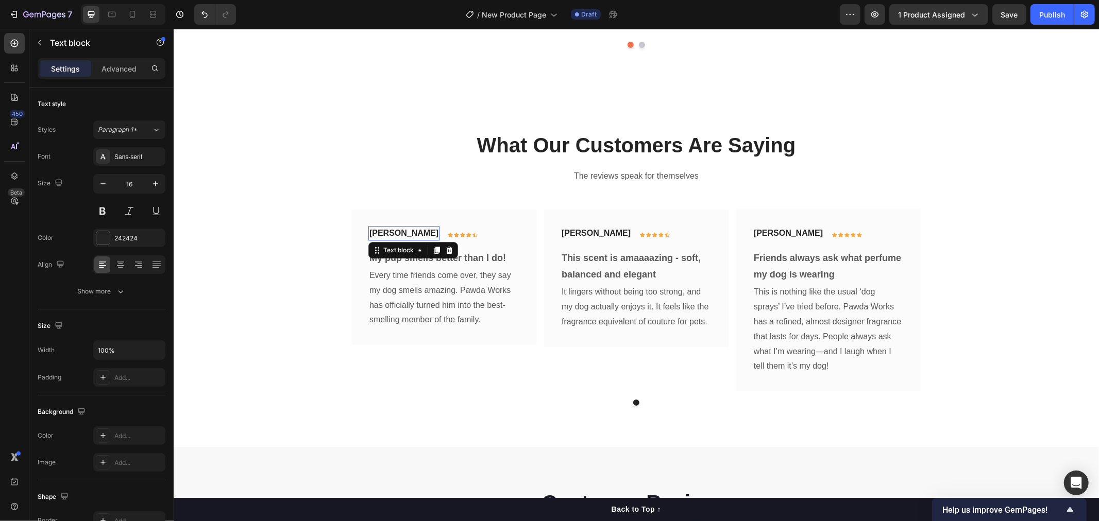
click at [380, 230] on p "Rita Carroll" at bounding box center [403, 233] width 69 height 12
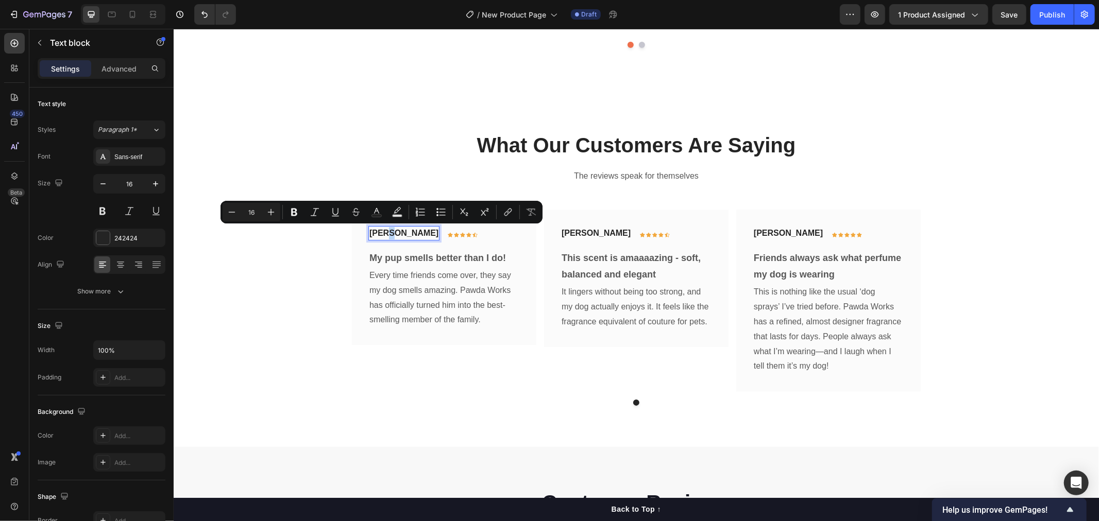
click at [380, 233] on p "Rita Carroll" at bounding box center [403, 233] width 69 height 12
drag, startPoint x: 380, startPoint y: 233, endPoint x: 367, endPoint y: 233, distance: 13.4
click at [369, 233] on p "Rita Carroll" at bounding box center [403, 233] width 69 height 12
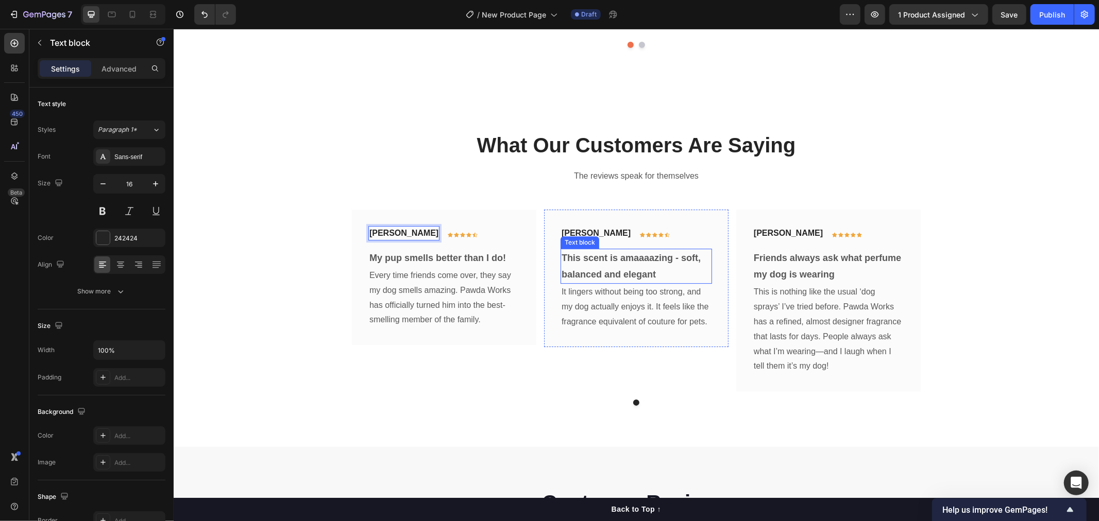
click at [582, 238] on div "Text block" at bounding box center [579, 241] width 35 height 9
click at [598, 230] on p "Olivia Rowse" at bounding box center [595, 233] width 69 height 12
click at [579, 230] on p "Olivia Rowse" at bounding box center [595, 233] width 69 height 12
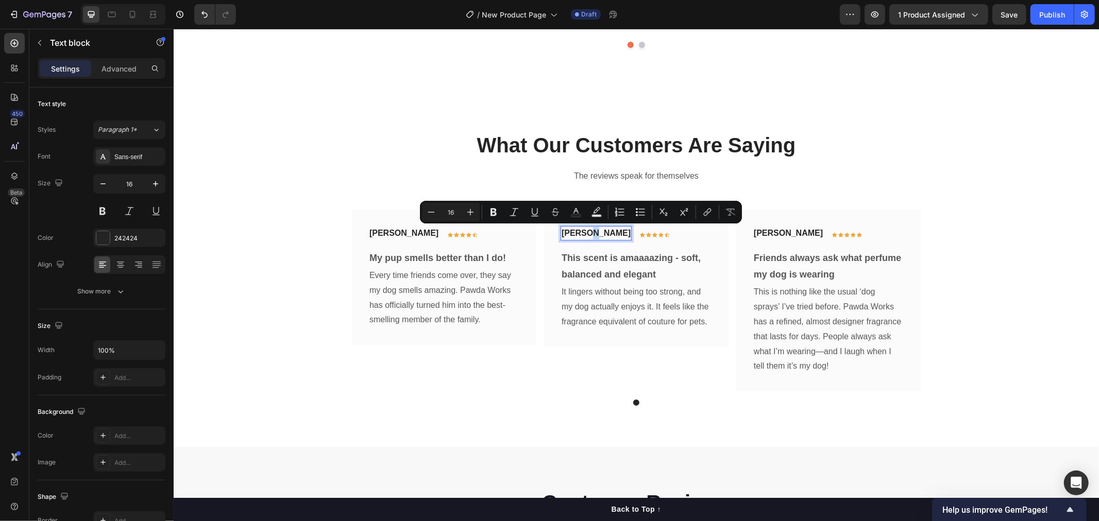
click at [583, 233] on p "Olivia Rowse" at bounding box center [595, 233] width 69 height 12
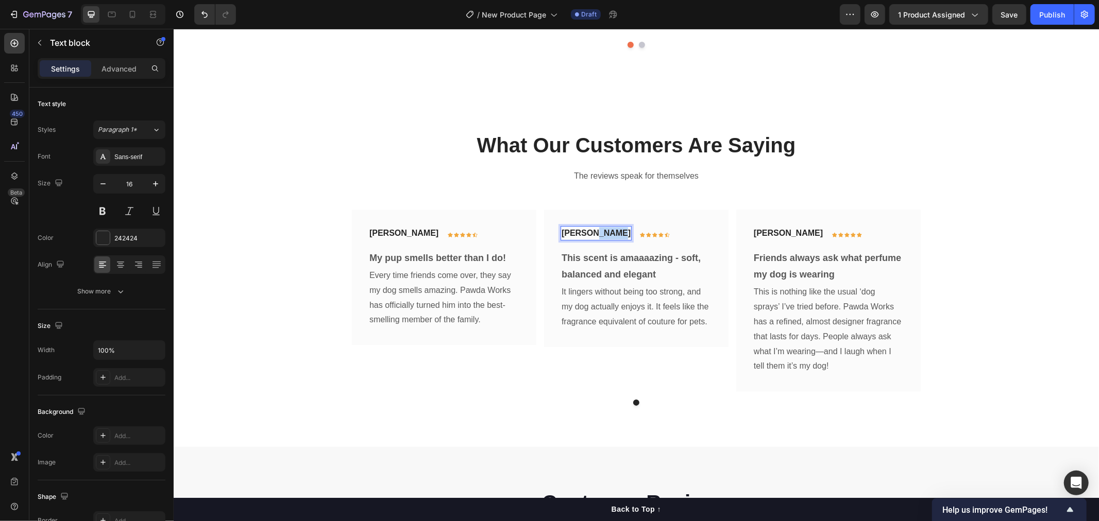
drag, startPoint x: 583, startPoint y: 233, endPoint x: 606, endPoint y: 233, distance: 23.7
click at [606, 233] on p "Olivia Rowse" at bounding box center [595, 233] width 69 height 12
click at [774, 230] on p "Timothy Joseph" at bounding box center [787, 233] width 69 height 12
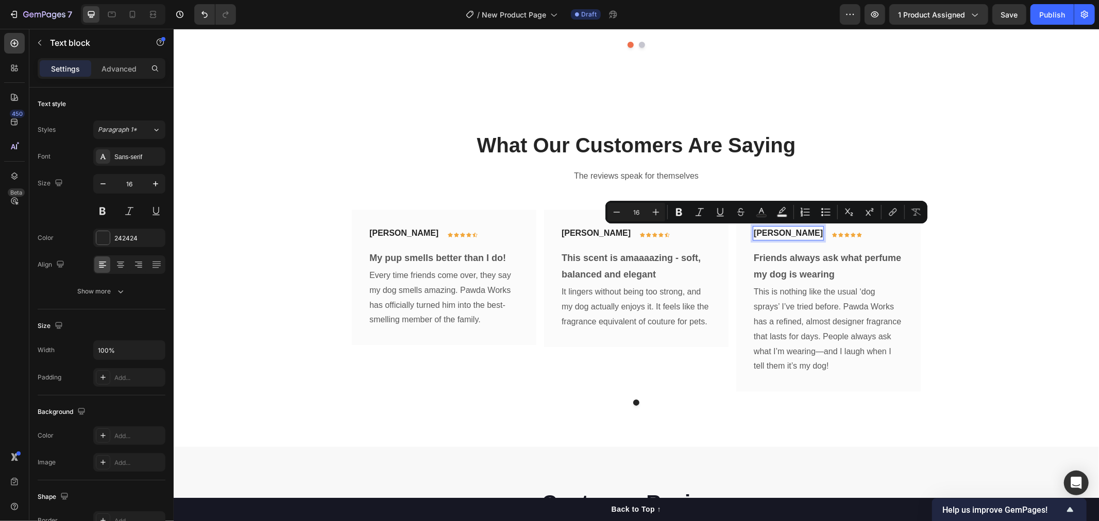
click at [791, 231] on p "Timothy Joseph" at bounding box center [787, 233] width 69 height 12
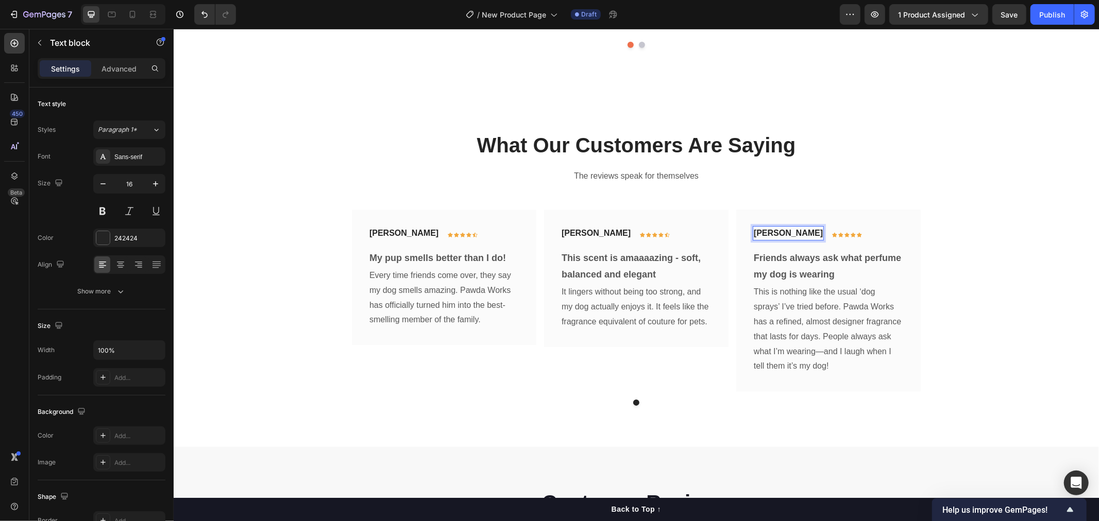
click at [778, 233] on p "Timothy Joseph" at bounding box center [787, 233] width 69 height 12
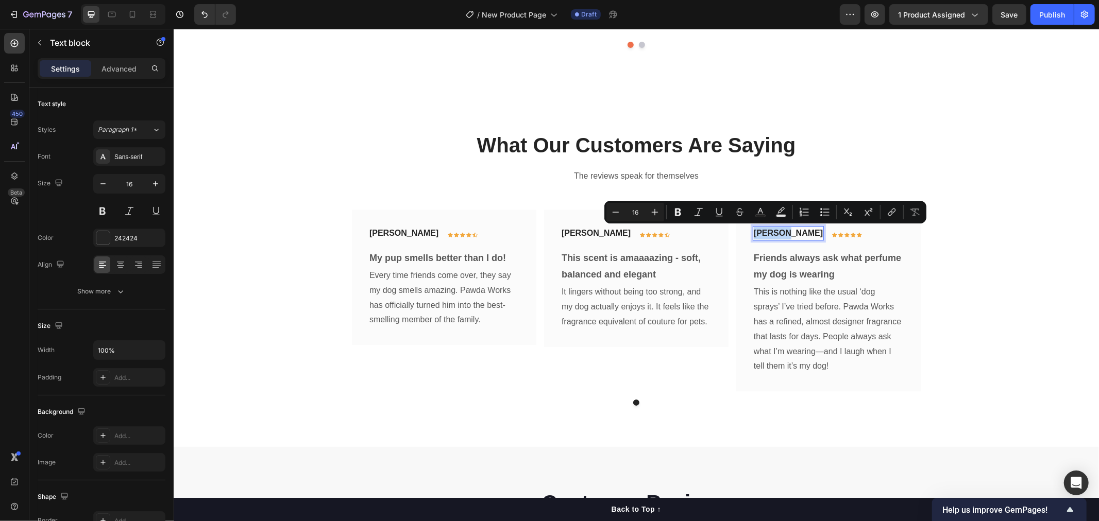
drag, startPoint x: 780, startPoint y: 232, endPoint x: 749, endPoint y: 232, distance: 30.4
click at [753, 232] on p "Timothy Joseph" at bounding box center [787, 233] width 69 height 12
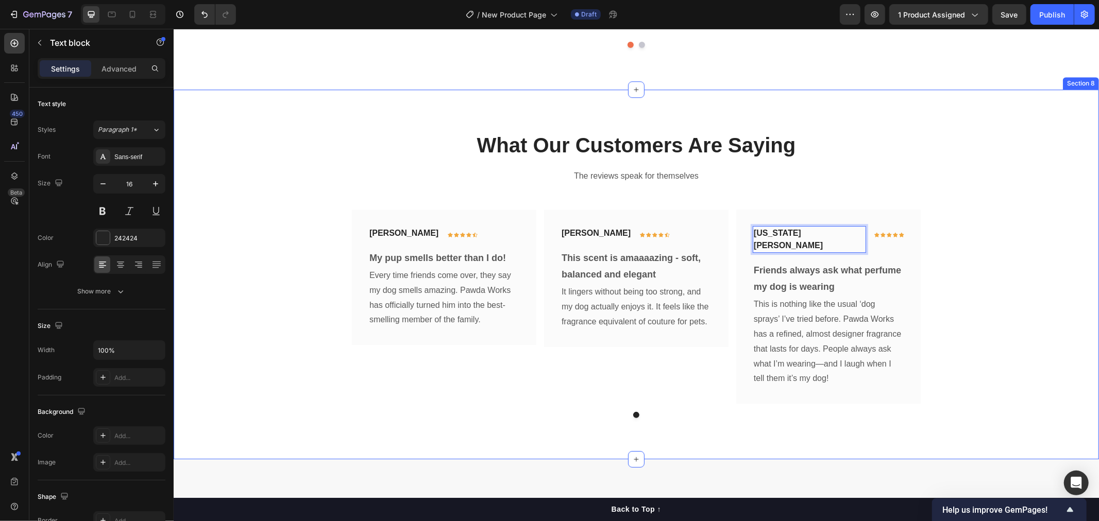
click at [1009, 226] on div "What Our Customers Are Saying Heading The reviews speak for themselves Text blo…" at bounding box center [636, 273] width 910 height 287
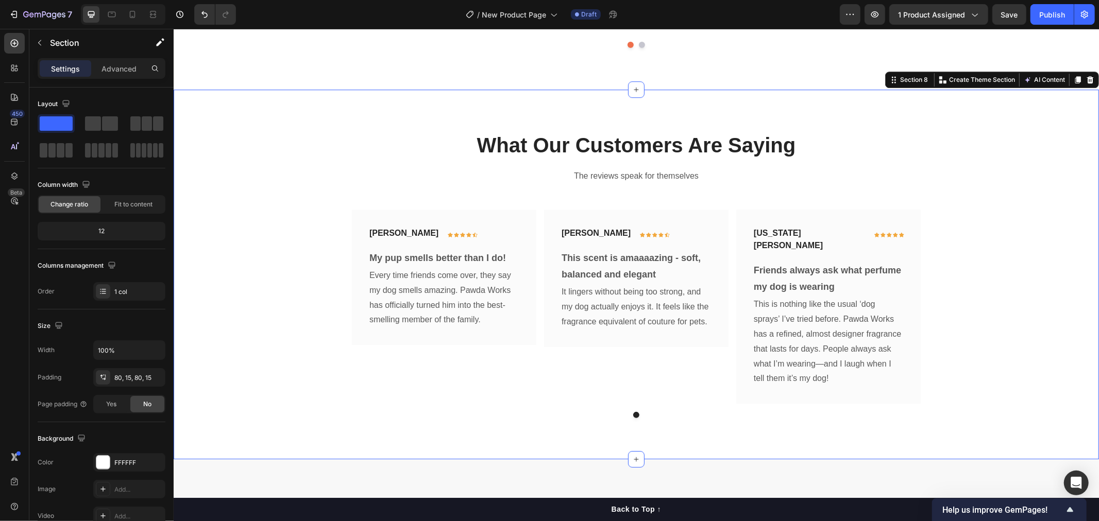
scroll to position [2921, 0]
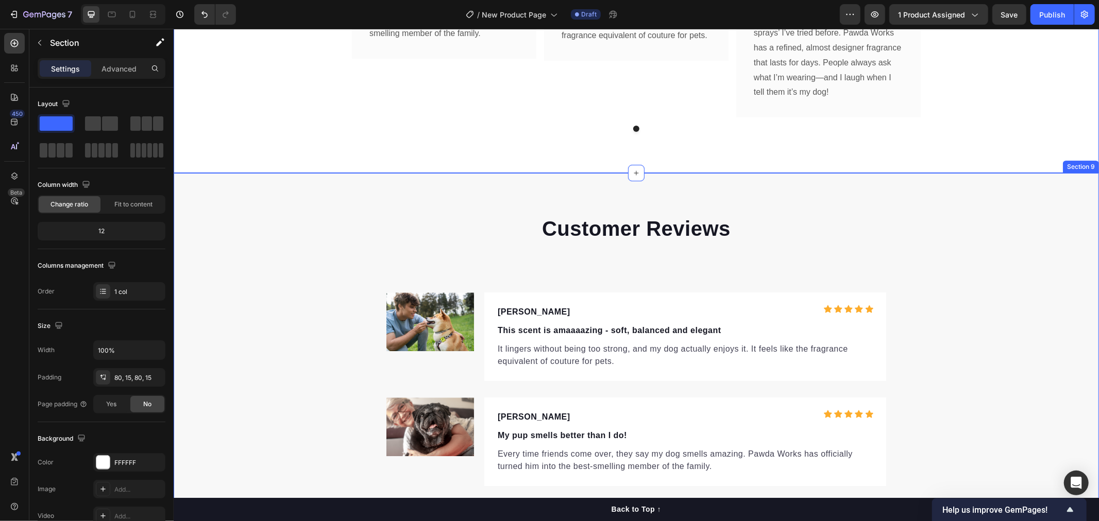
click at [965, 214] on div "Customer Reviews Heading Image Meg Text block Icon Icon Icon Icon Icon Icon Lis…" at bounding box center [635, 408] width 925 height 389
click at [1086, 159] on icon at bounding box center [1089, 162] width 7 height 7
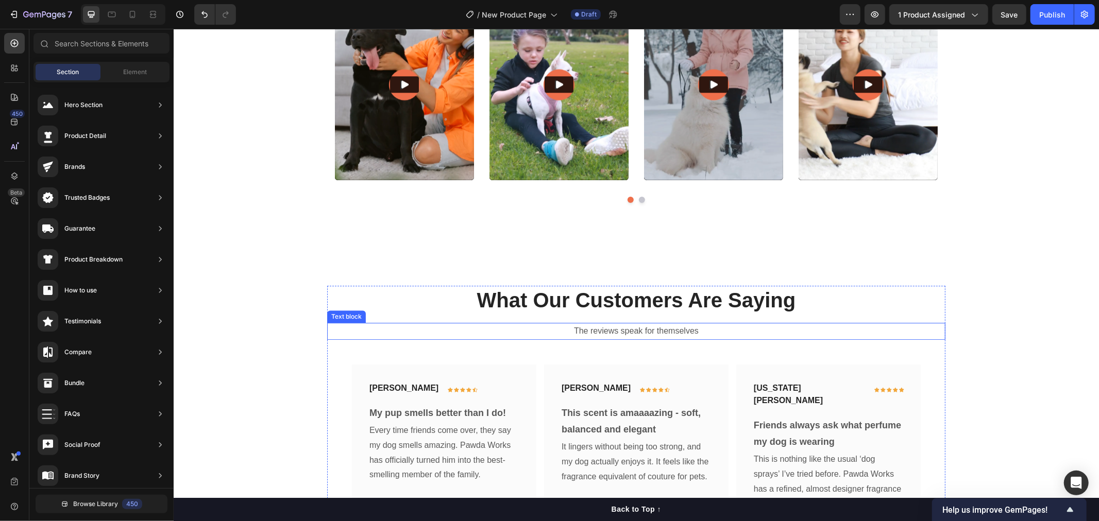
scroll to position [2708, 0]
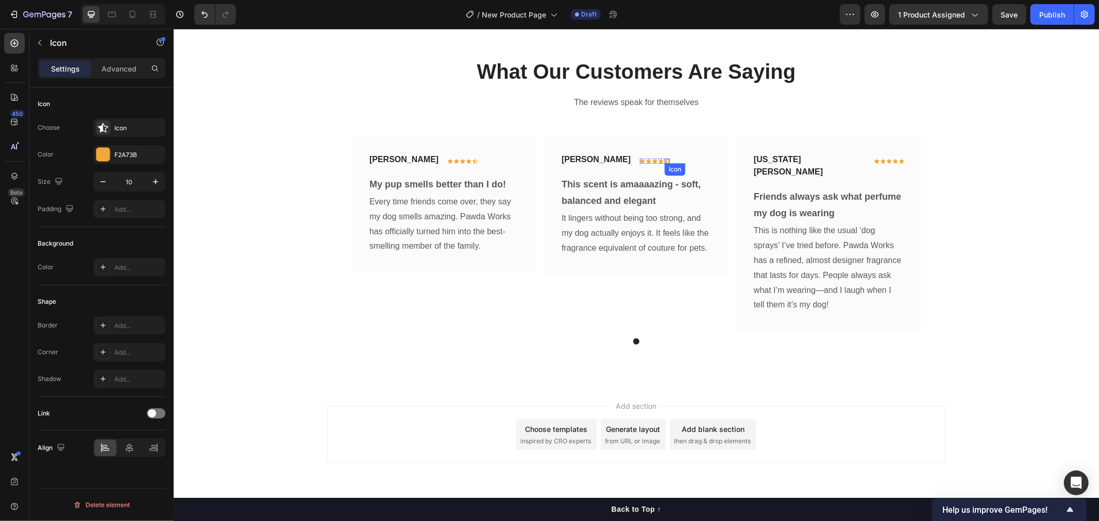
click at [664, 161] on div "Icon" at bounding box center [666, 160] width 5 height 5
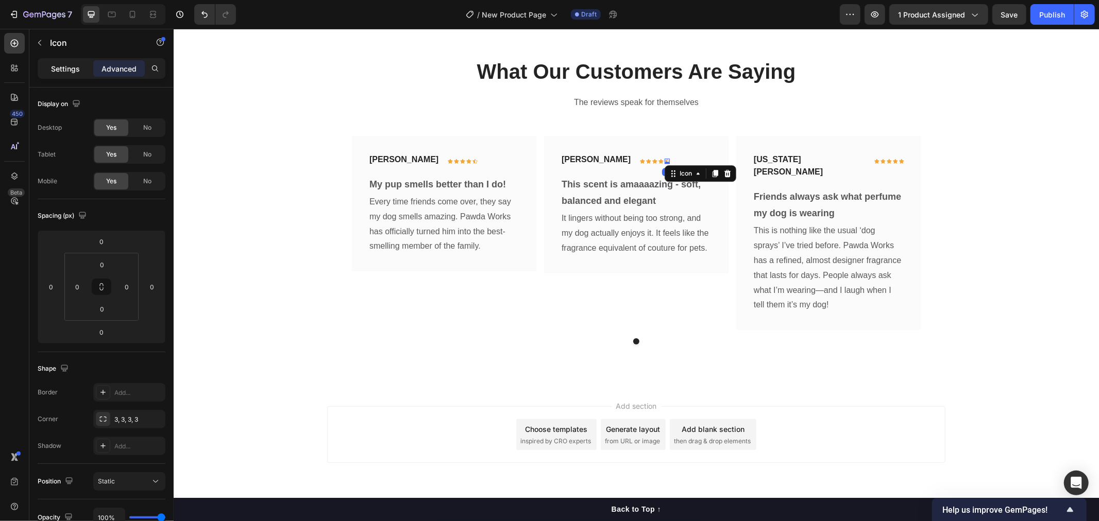
click at [52, 66] on p "Settings" at bounding box center [65, 68] width 29 height 11
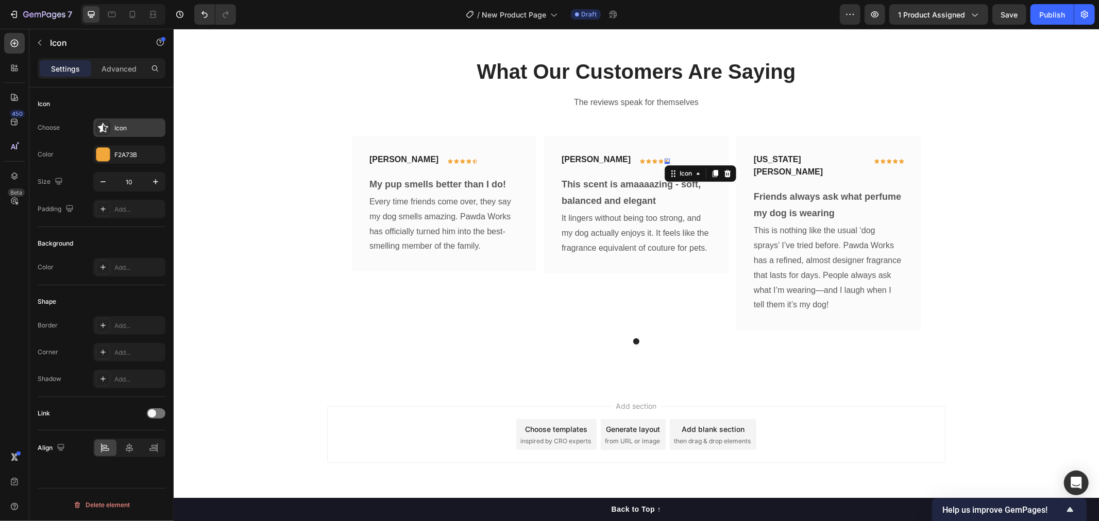
click at [123, 129] on div "Icon" at bounding box center [138, 128] width 48 height 9
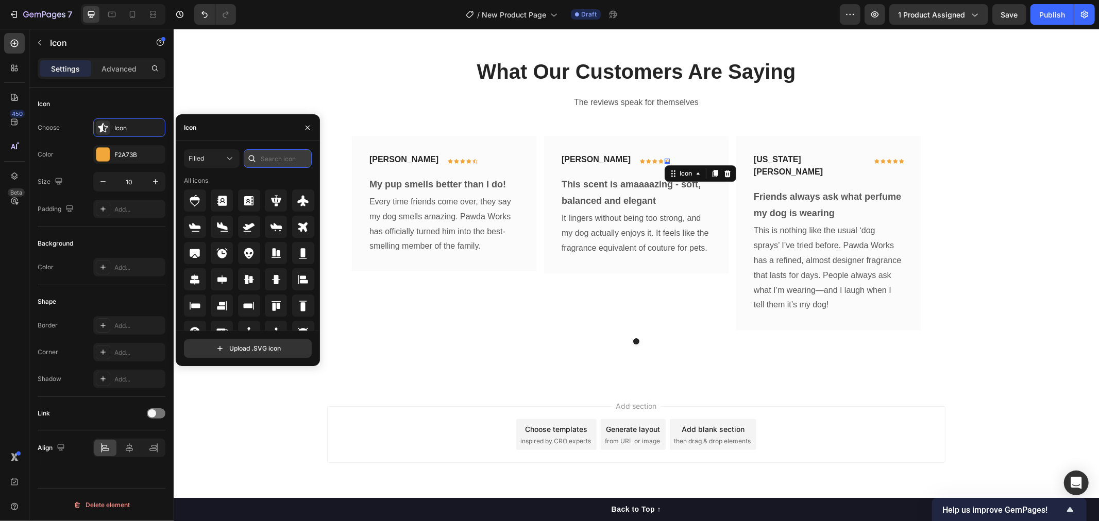
click at [266, 158] on input "text" at bounding box center [278, 158] width 68 height 19
type input "star"
drag, startPoint x: 275, startPoint y: 281, endPoint x: 299, endPoint y: 280, distance: 24.3
click at [275, 281] on icon at bounding box center [275, 279] width 11 height 10
click at [472, 161] on div "Icon" at bounding box center [474, 160] width 5 height 5
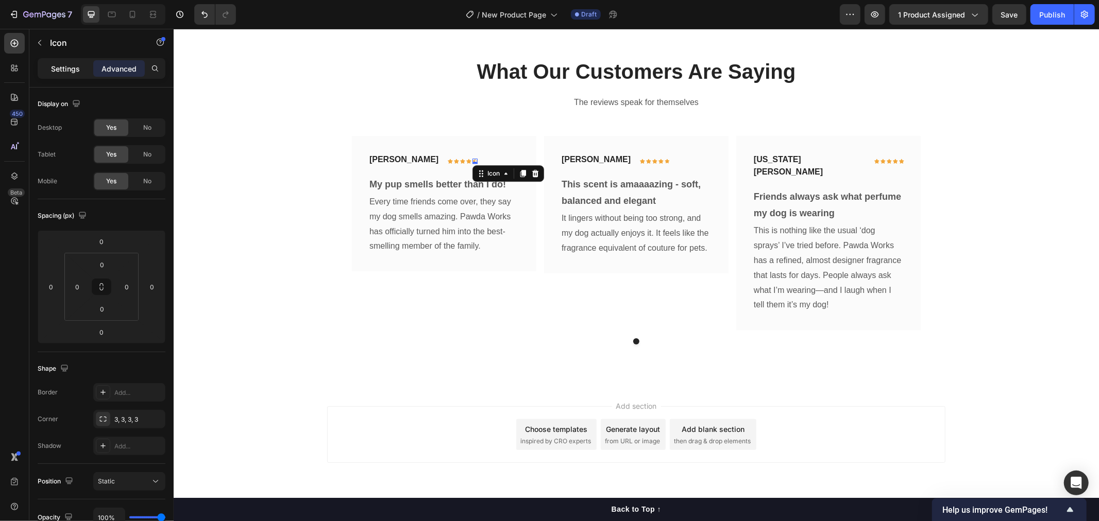
click at [70, 70] on p "Settings" at bounding box center [65, 68] width 29 height 11
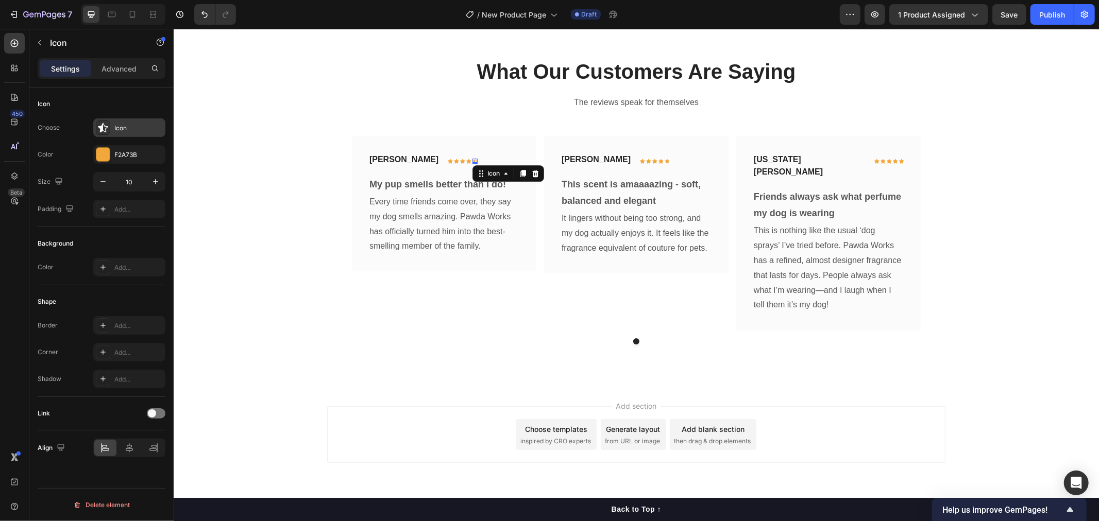
click at [130, 130] on div "Icon" at bounding box center [138, 128] width 48 height 9
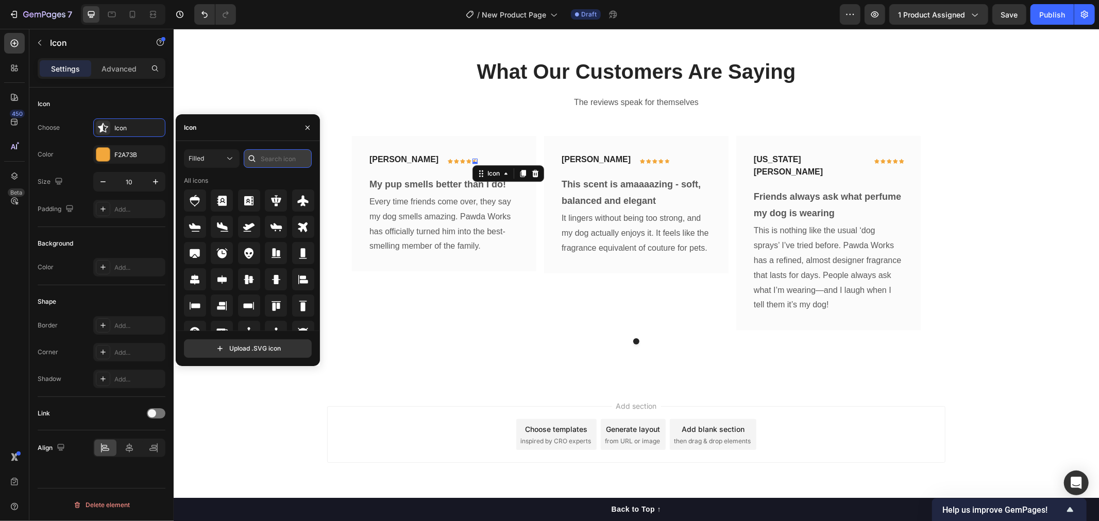
click at [267, 160] on input "text" at bounding box center [278, 158] width 68 height 19
type input "star"
click at [279, 279] on icon at bounding box center [275, 279] width 11 height 10
click at [856, 158] on div "Georgia Joseph Text block Icon Icon Icon Icon Icon Row Row" at bounding box center [827, 169] width 151 height 35
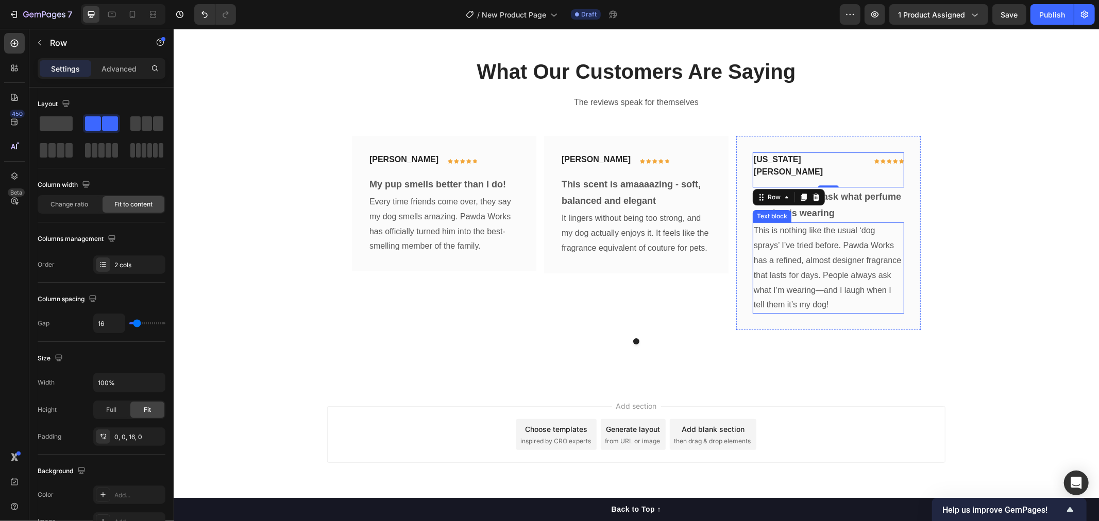
click at [793, 346] on div "What Our Customers Are Saying Heading The reviews speak for themselves Text blo…" at bounding box center [635, 200] width 925 height 370
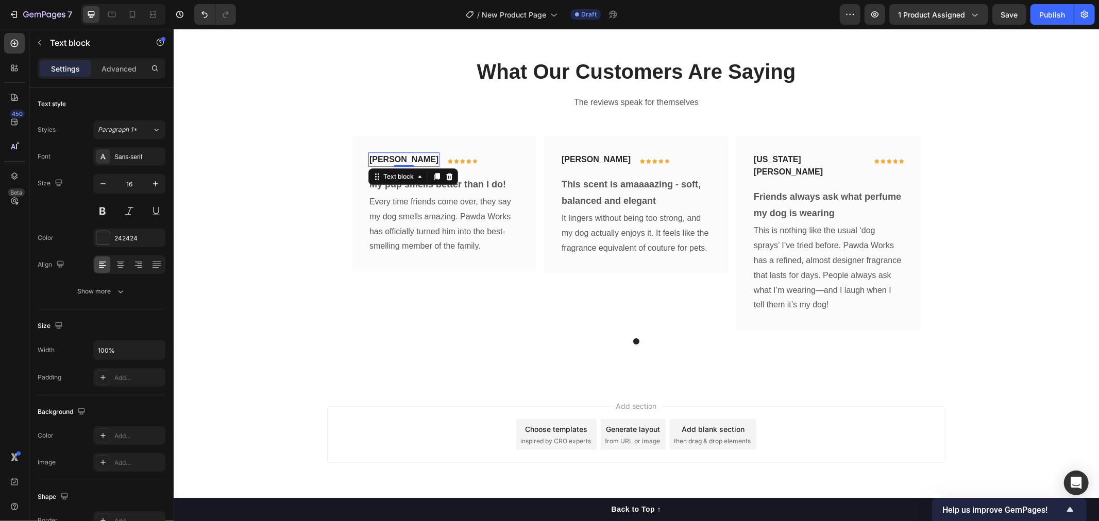
click at [380, 157] on p "[PERSON_NAME]" at bounding box center [403, 159] width 69 height 12
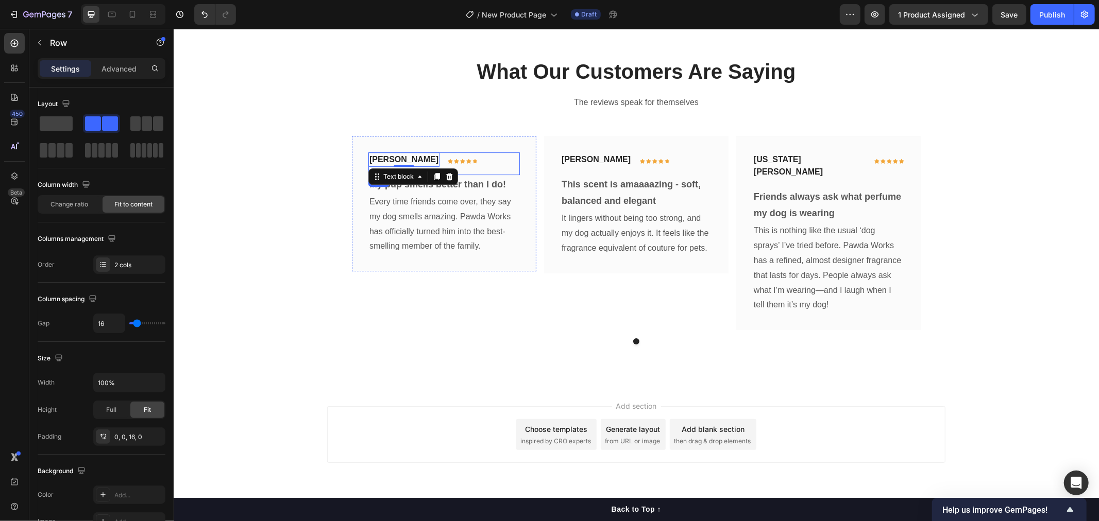
click at [447, 165] on div "Icon Icon Icon Icon Icon Row" at bounding box center [462, 159] width 30 height 14
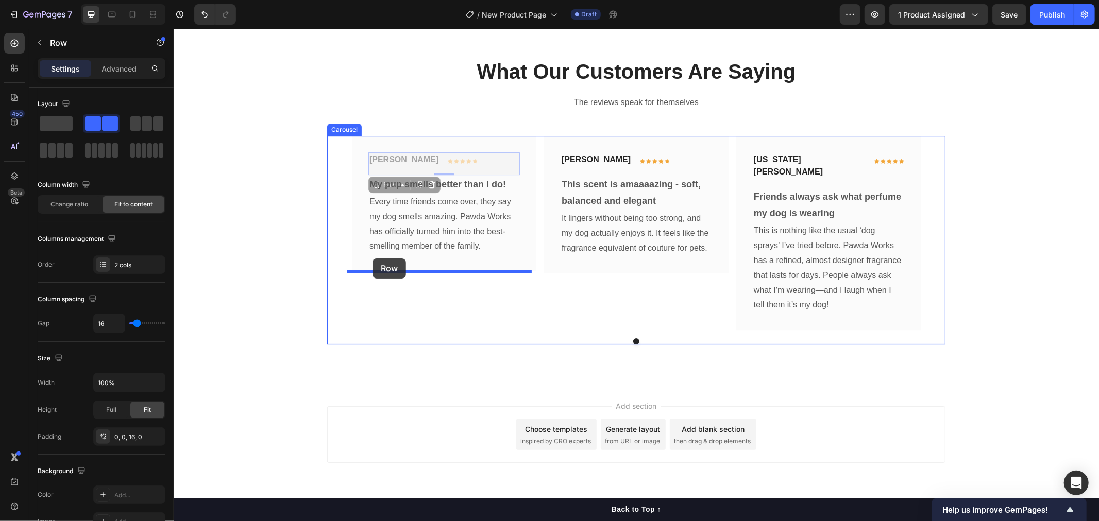
drag, startPoint x: 370, startPoint y: 181, endPoint x: 372, endPoint y: 258, distance: 77.3
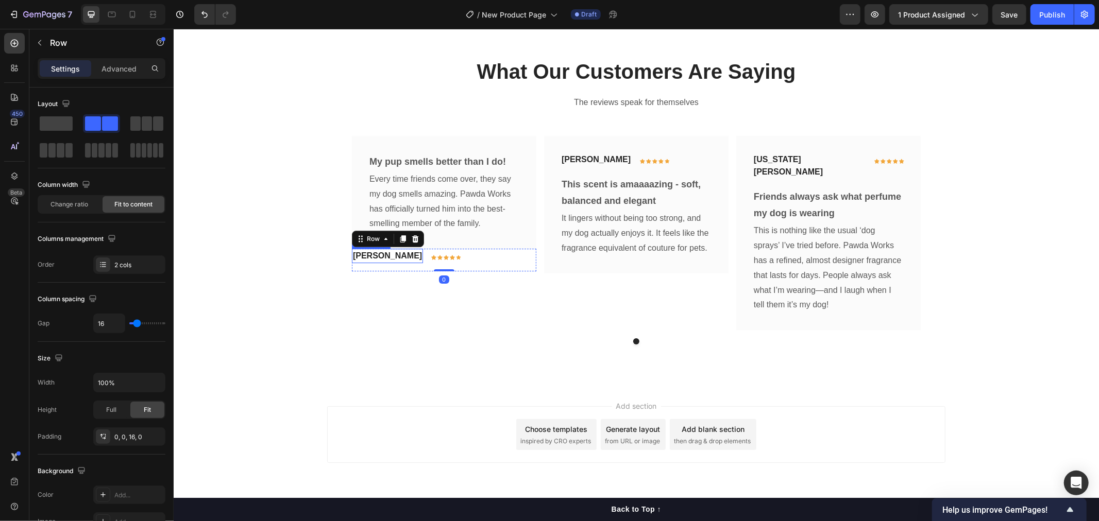
click at [401, 311] on div "My pup smells better than I do! Text block Every time friends come over, they s…" at bounding box center [443, 232] width 184 height 195
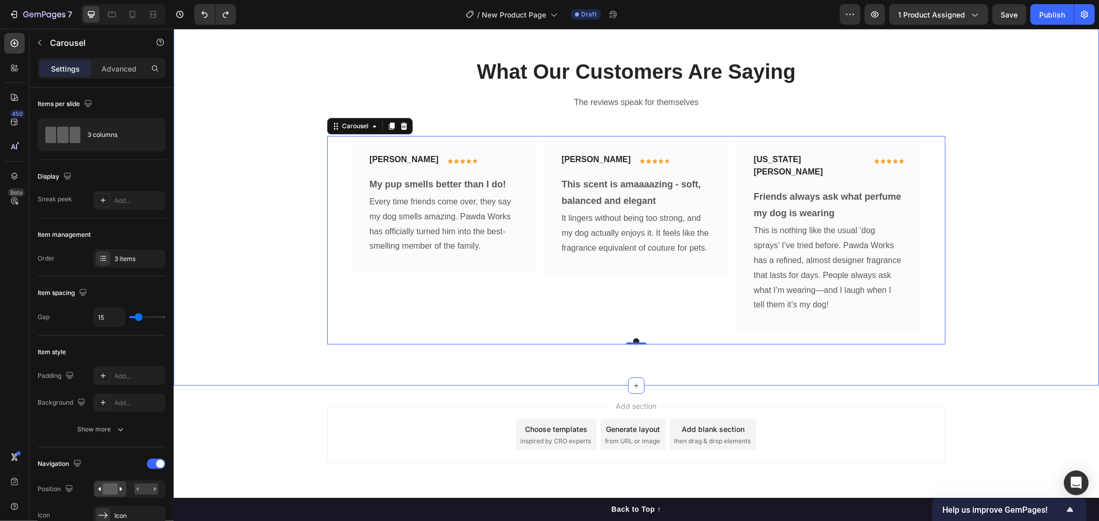
click at [1031, 322] on div "What Our Customers Are Saying Heading The reviews speak for themselves Text blo…" at bounding box center [636, 200] width 910 height 287
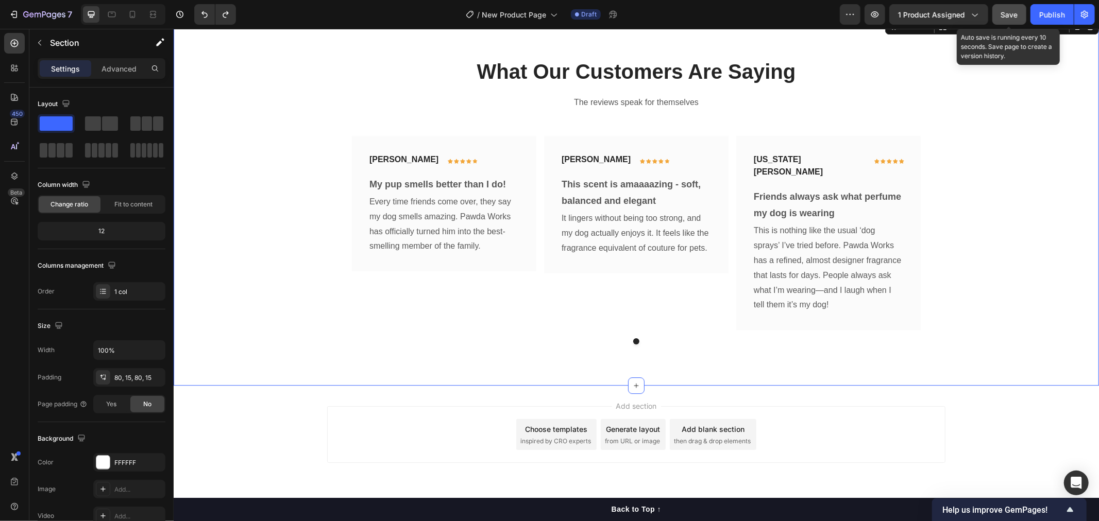
click at [1012, 18] on div "Save" at bounding box center [1009, 14] width 17 height 11
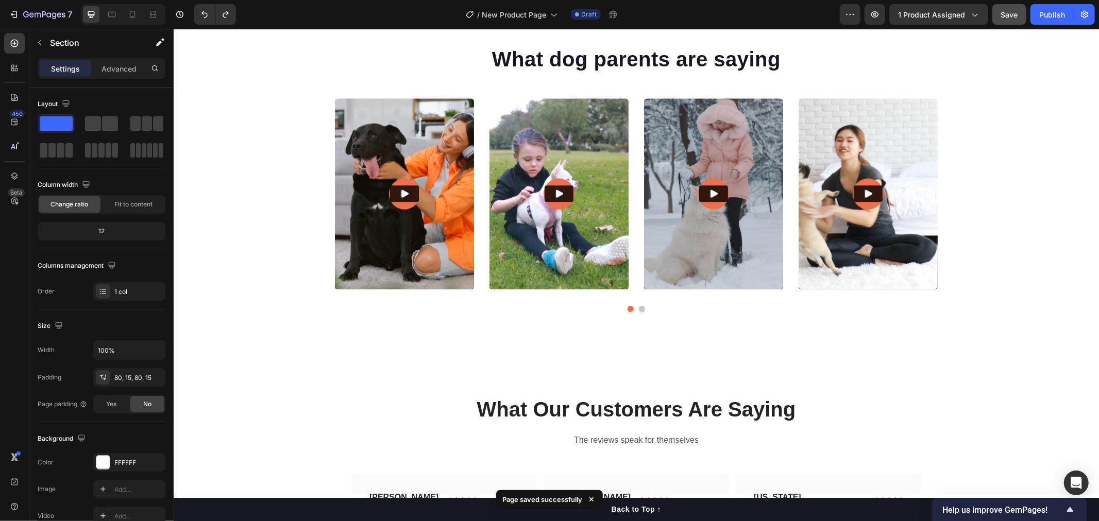
scroll to position [2250, 0]
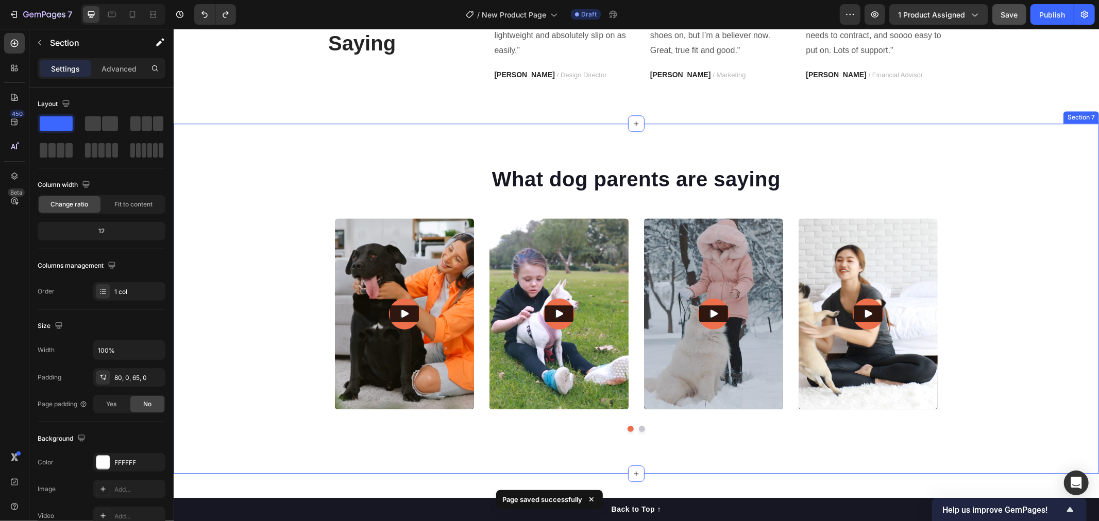
click at [1005, 206] on div "What dog parents are saying Heading Video Video Video Video Video Carousel Row" at bounding box center [635, 302] width 925 height 276
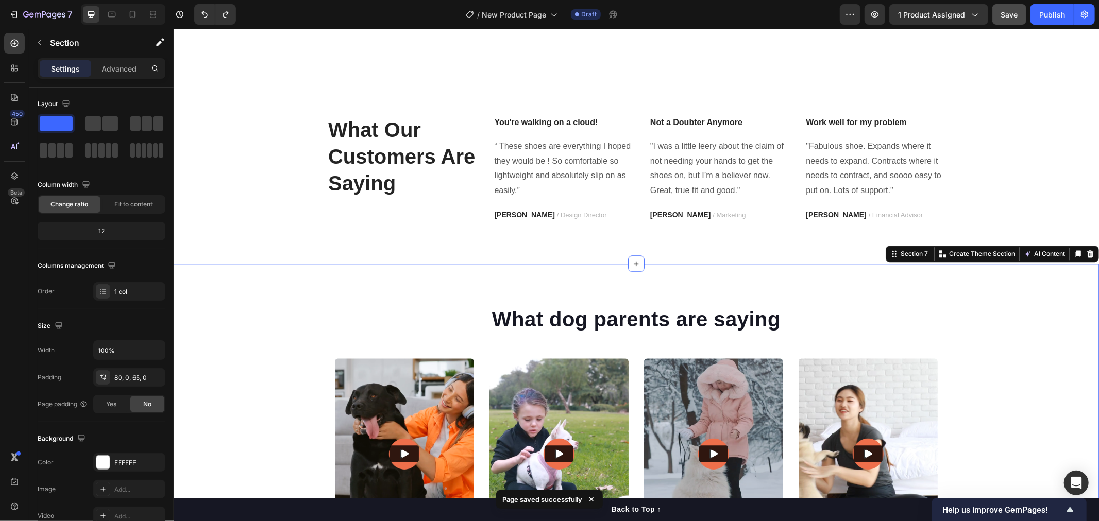
scroll to position [2021, 0]
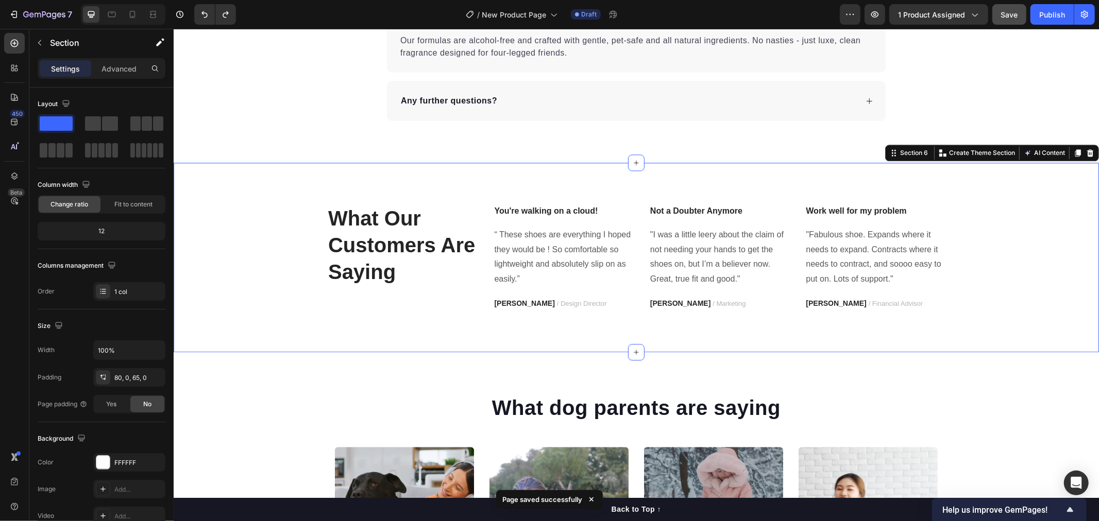
click at [1010, 178] on div "What Our Customers Are Saying Heading You're walking on a cloud! Text block “ T…" at bounding box center [635, 257] width 925 height 190
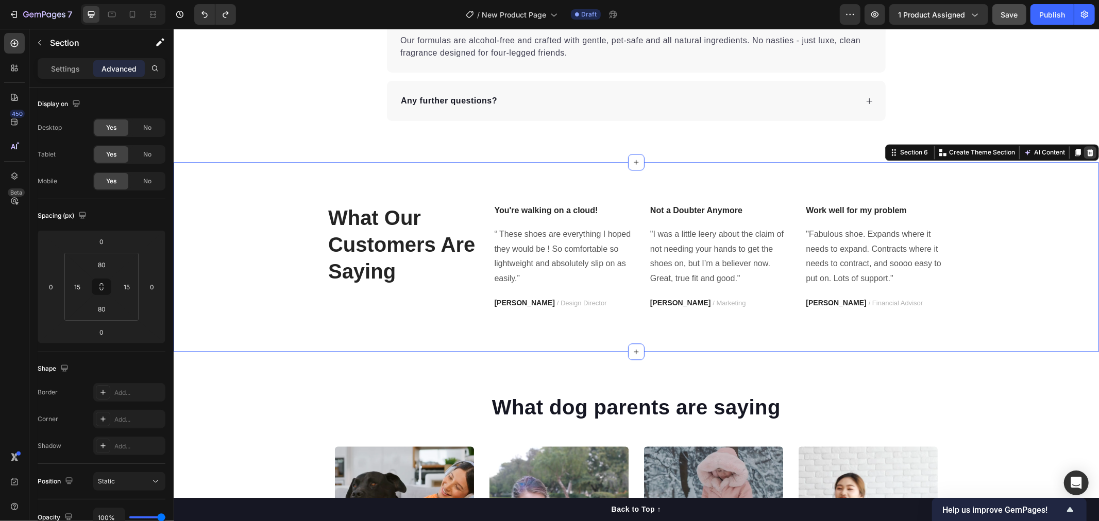
click at [1085, 151] on icon at bounding box center [1089, 152] width 8 height 8
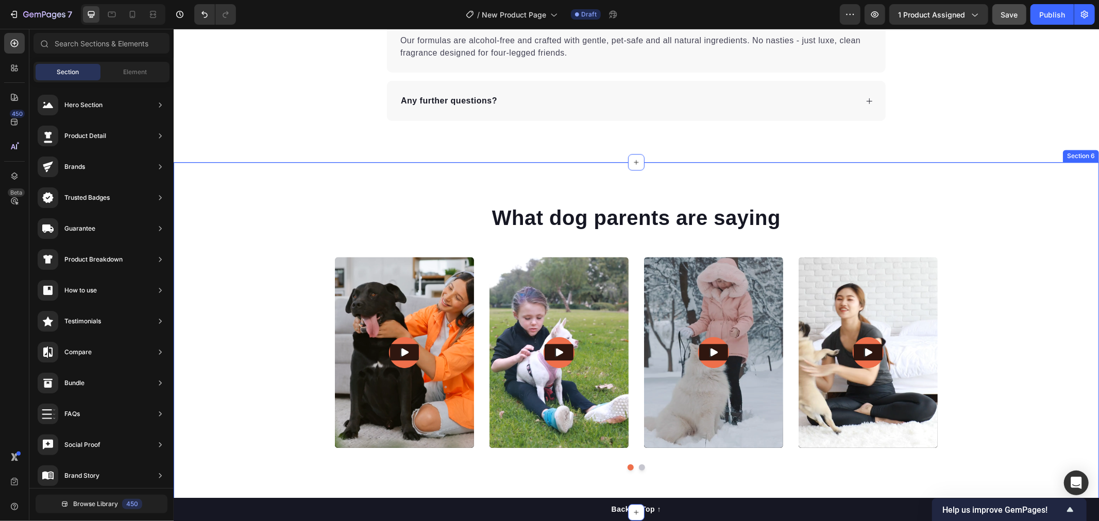
click at [975, 220] on div "What dog parents are saying Heading Video Video Video Video Video Carousel Row" at bounding box center [635, 341] width 925 height 276
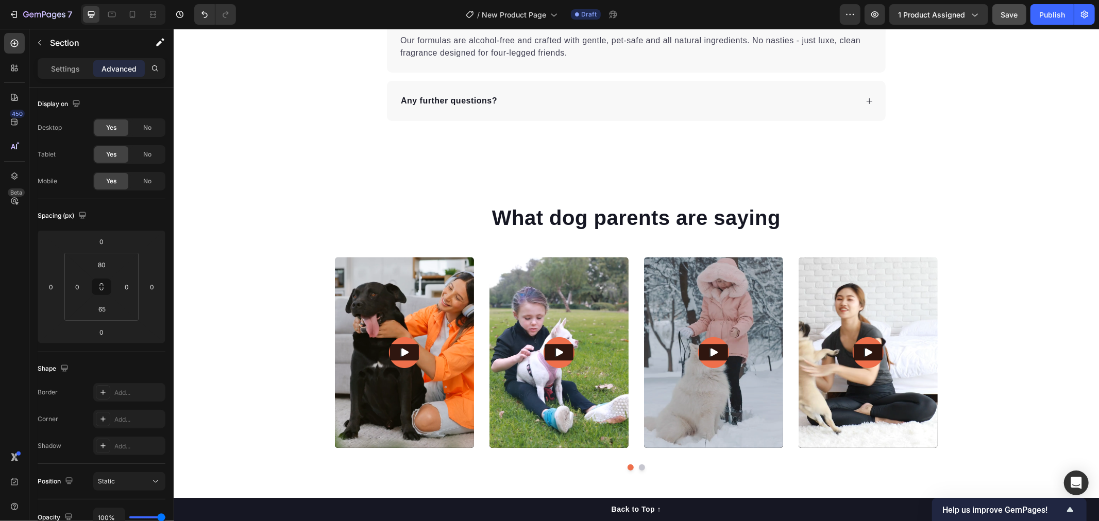
click at [1035, 233] on div "What dog parents are saying Heading Video Video Video Video Video Carousel Row" at bounding box center [635, 341] width 925 height 276
click at [753, 208] on h2 "What dog parents are saying" at bounding box center [635, 217] width 603 height 29
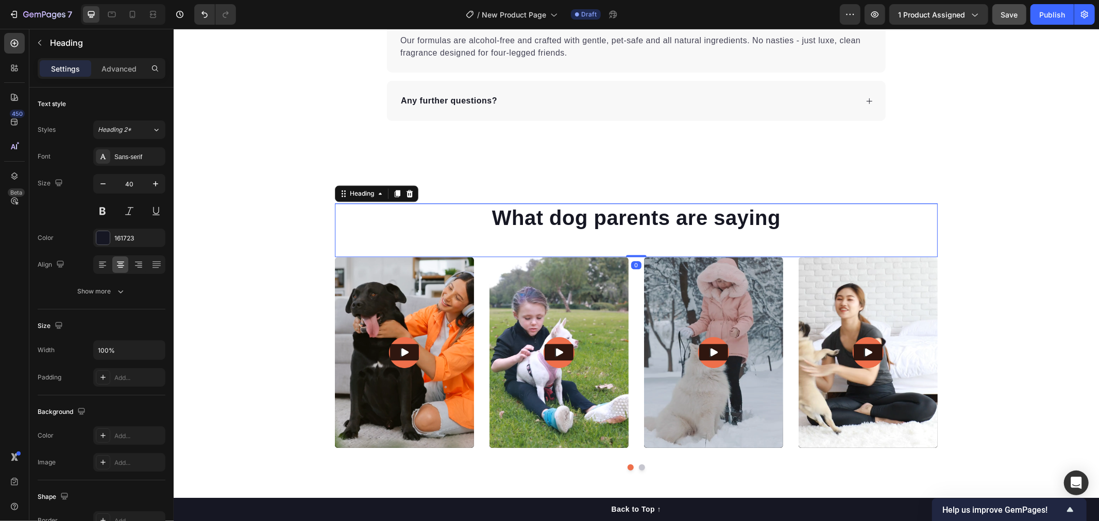
click at [1020, 233] on div "What dog parents are saying Heading 0 Video Video Video Video Video Carousel Row" at bounding box center [635, 341] width 925 height 276
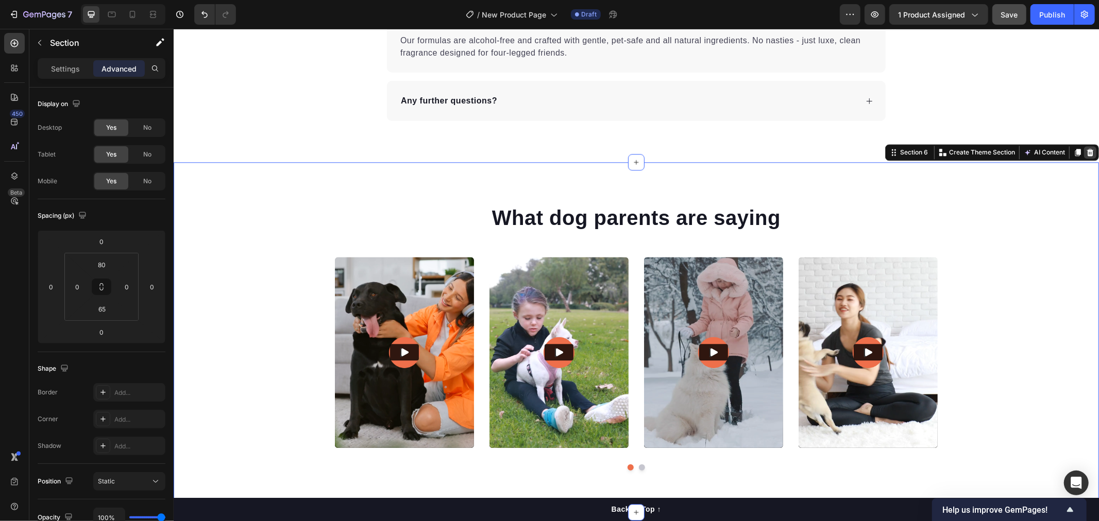
click at [1085, 155] on div at bounding box center [1089, 152] width 12 height 12
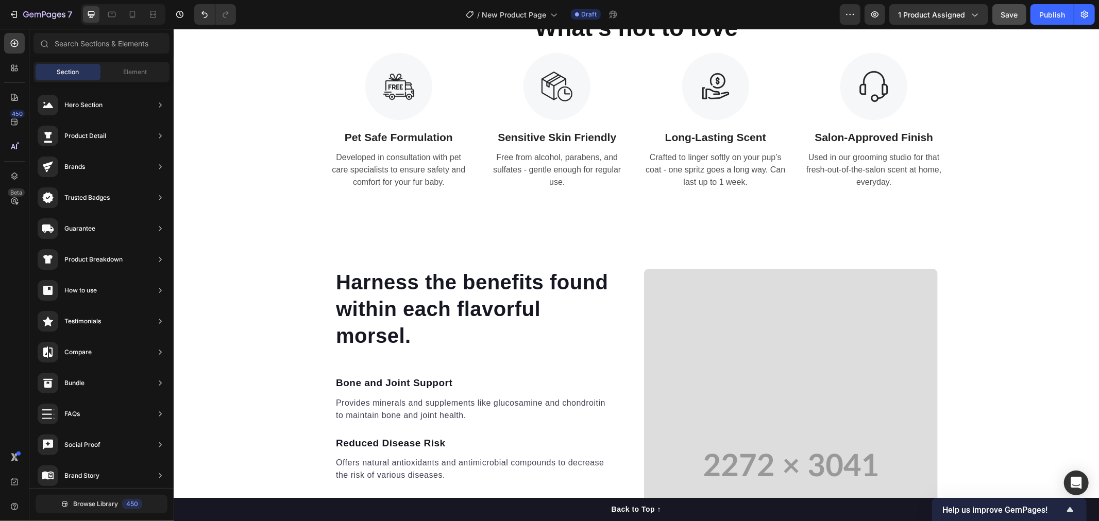
scroll to position [419, 0]
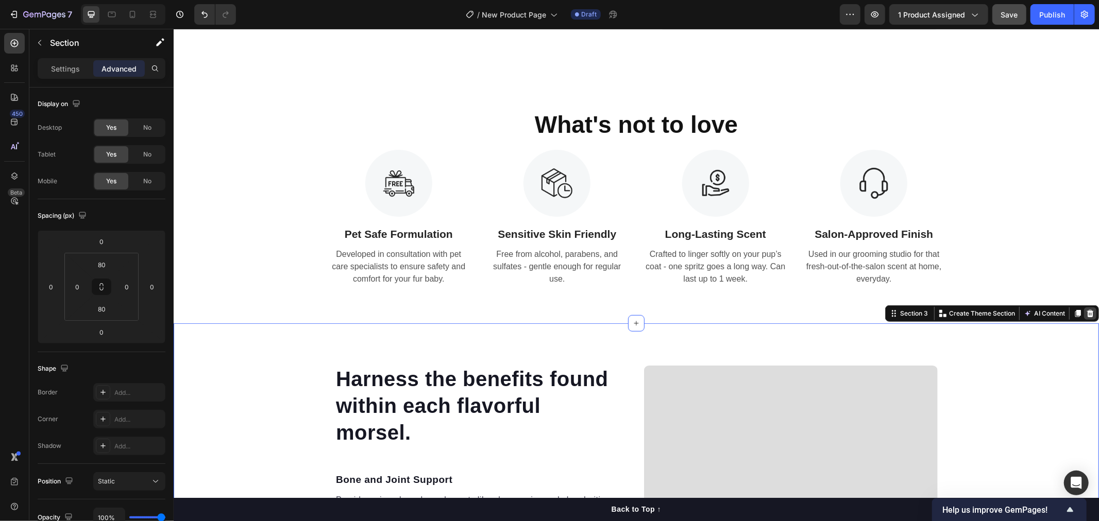
click at [1083, 319] on div at bounding box center [1089, 313] width 12 height 12
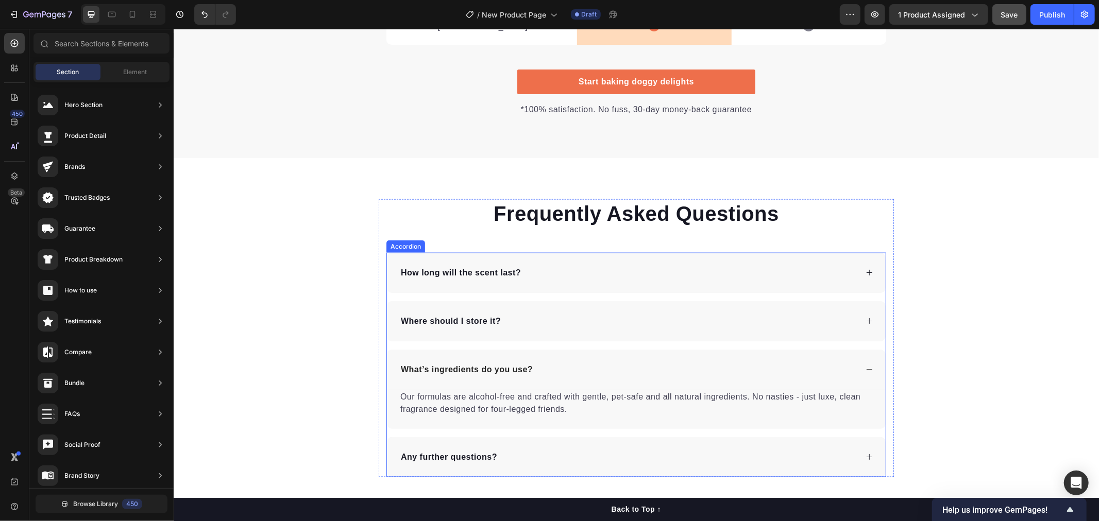
scroll to position [1233, 0]
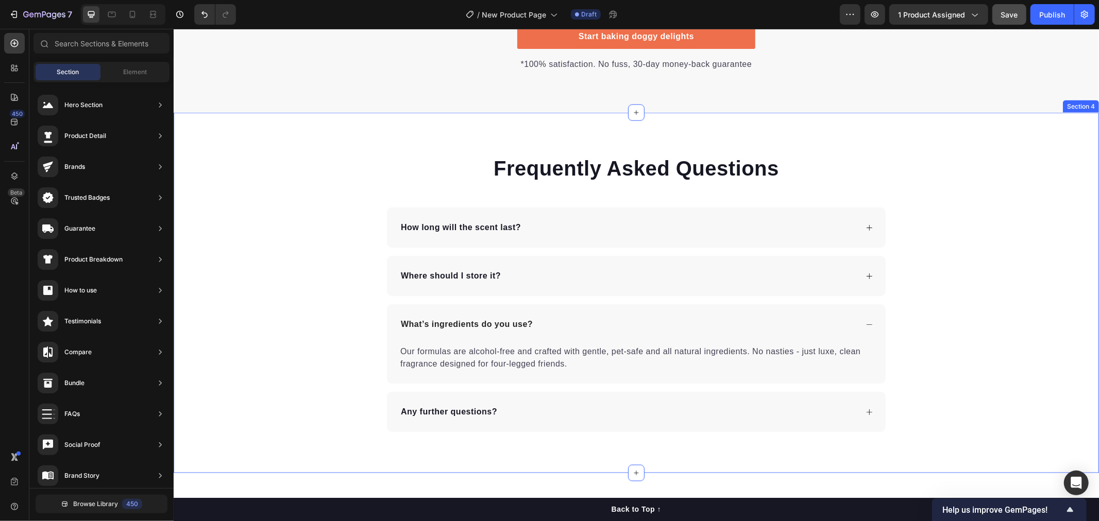
click at [940, 320] on div "Frequently Asked Questions Heading How long will the scent last? Where should I…" at bounding box center [635, 292] width 925 height 278
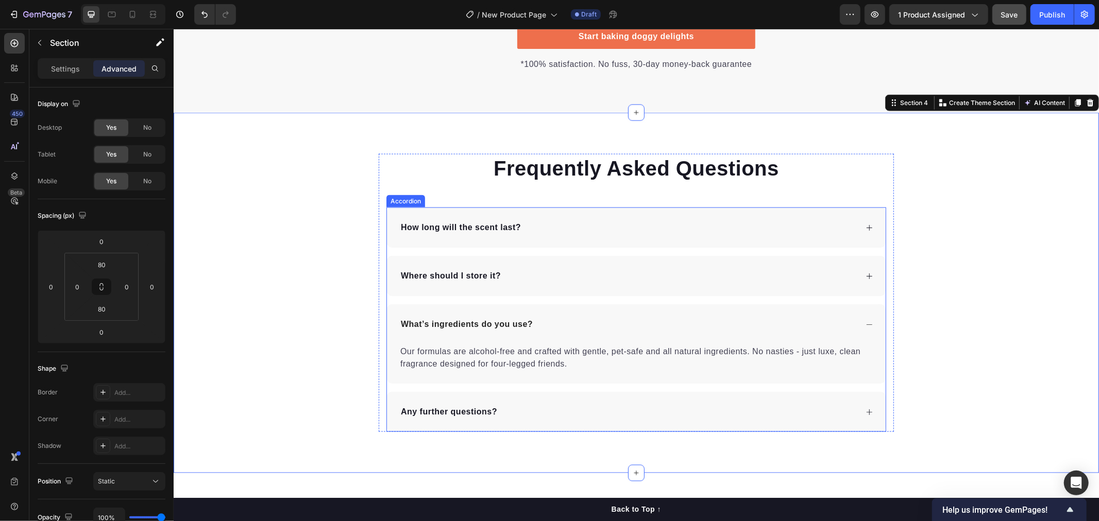
click at [865, 322] on icon at bounding box center [869, 324] width 8 height 8
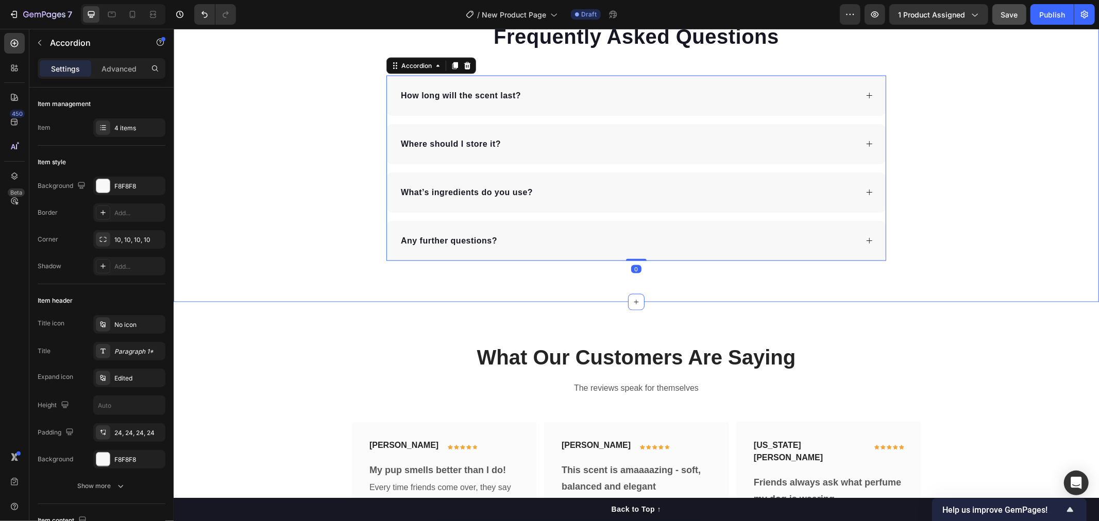
scroll to position [1290, 0]
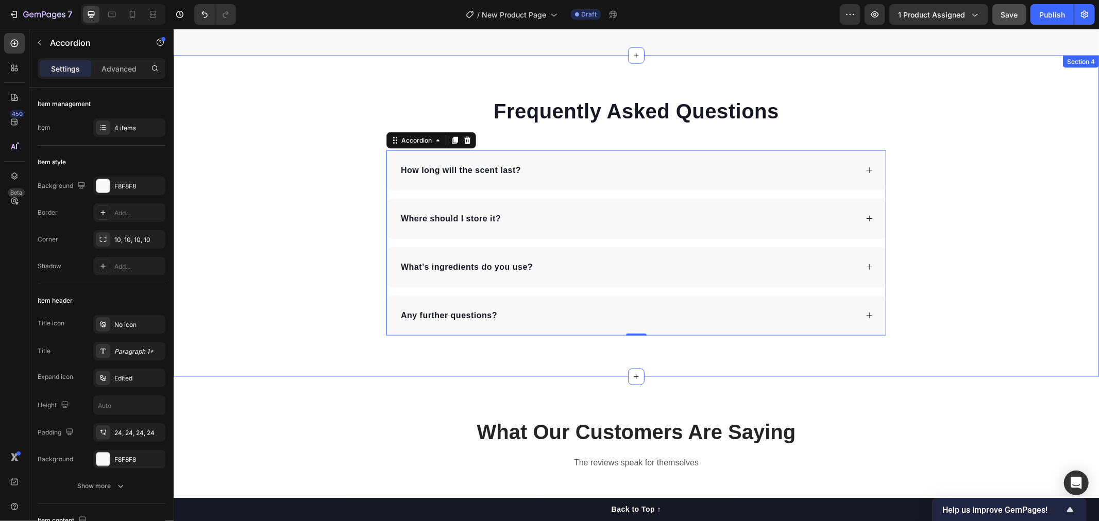
click at [973, 306] on div "Frequently Asked Questions Heading How long will the scent last? Where should I…" at bounding box center [635, 215] width 925 height 239
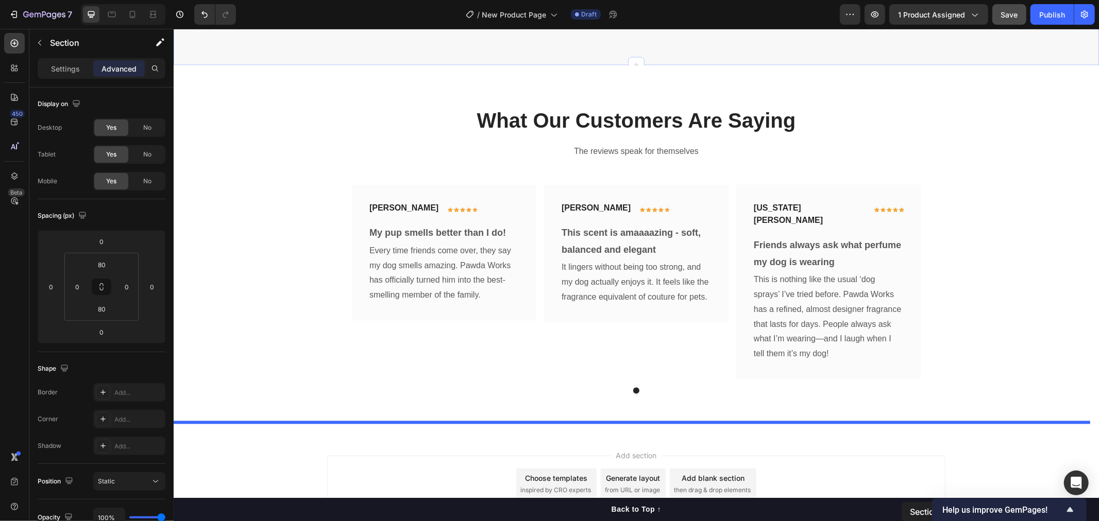
scroll to position [1639, 0]
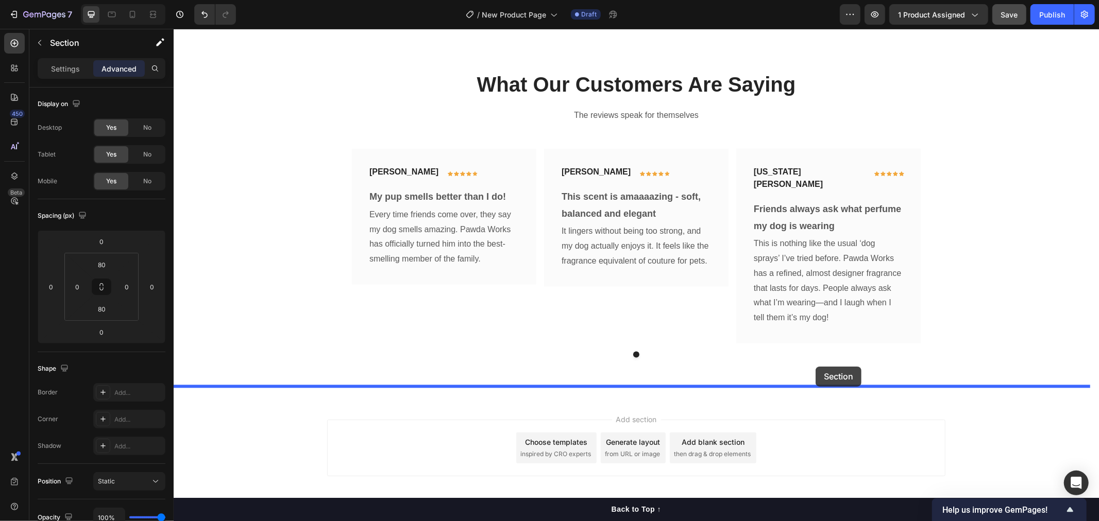
drag, startPoint x: 883, startPoint y: 66, endPoint x: 815, endPoint y: 366, distance: 307.5
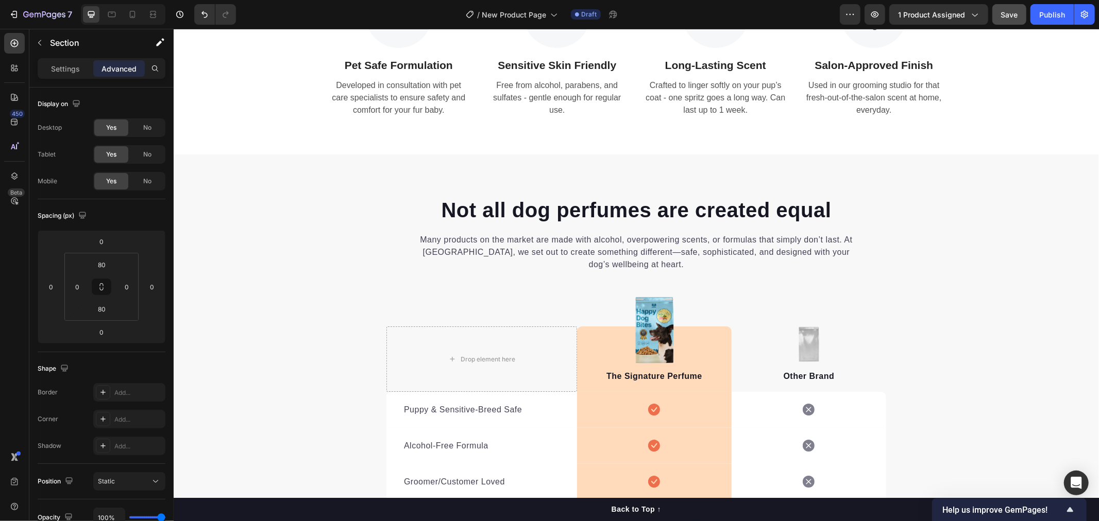
scroll to position [572, 0]
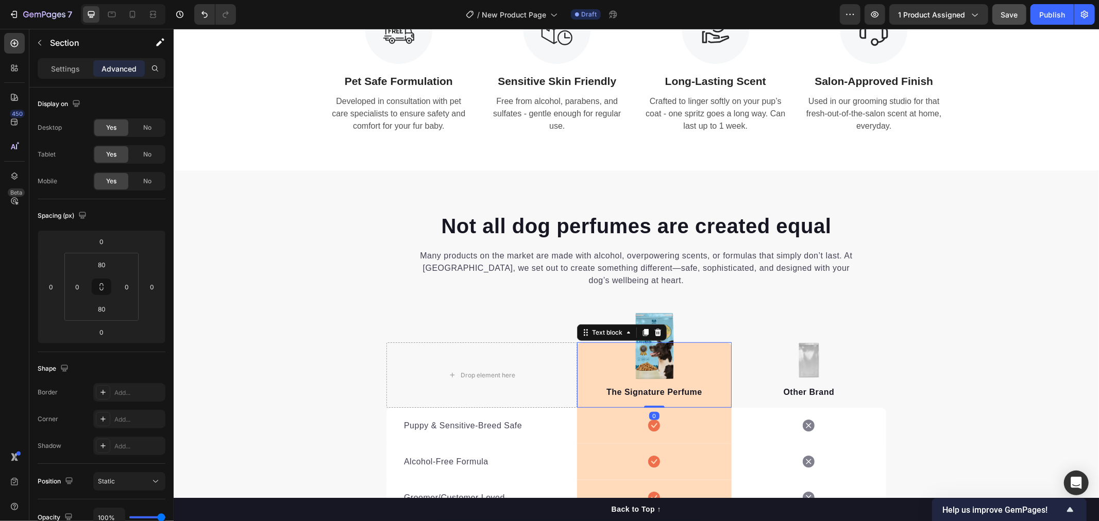
click at [713, 367] on div "The Signature Perfume Text block 0" at bounding box center [653, 374] width 155 height 65
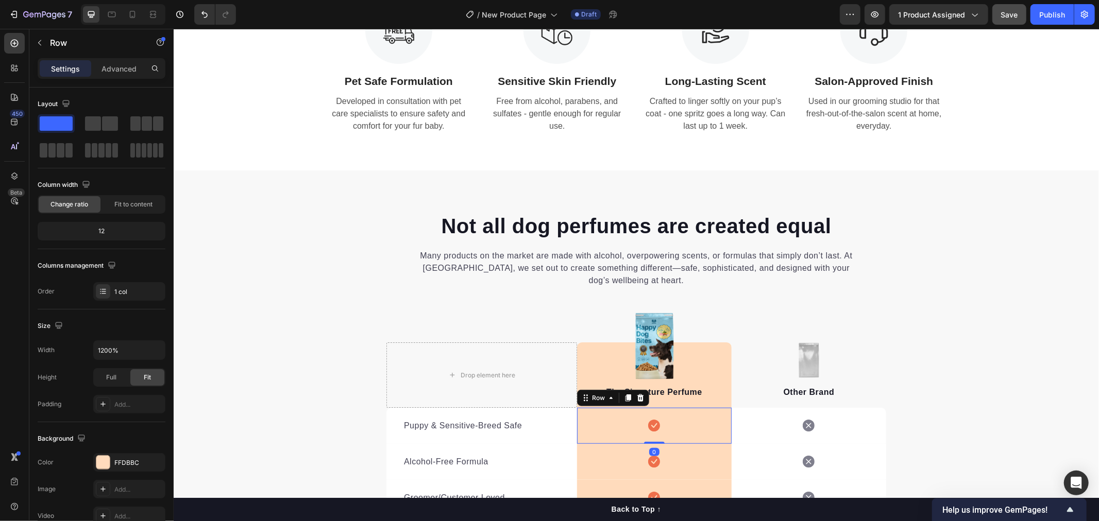
click at [722, 437] on div "Icon Row 0" at bounding box center [653, 425] width 155 height 36
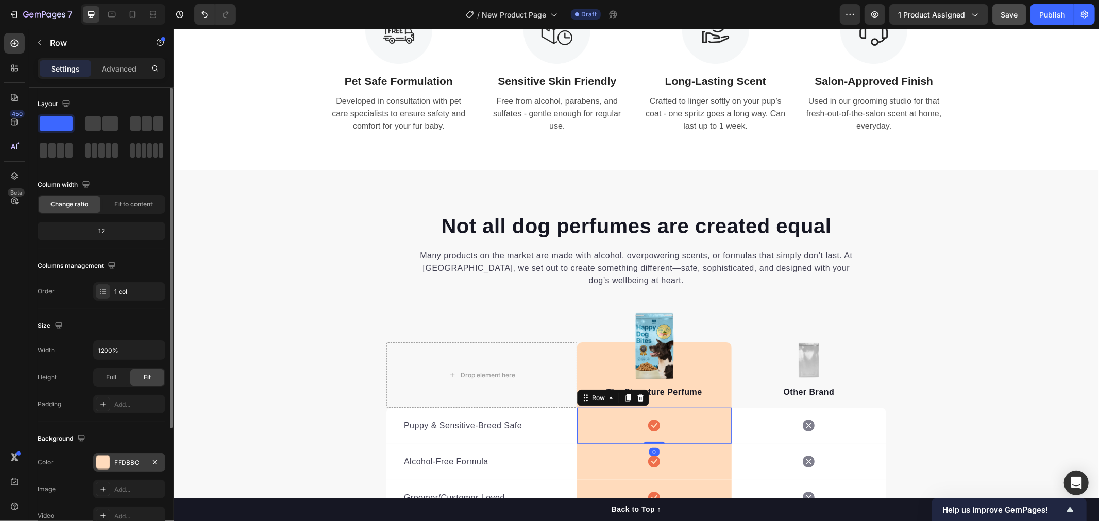
click at [129, 460] on div "FFDBBC" at bounding box center [129, 462] width 30 height 9
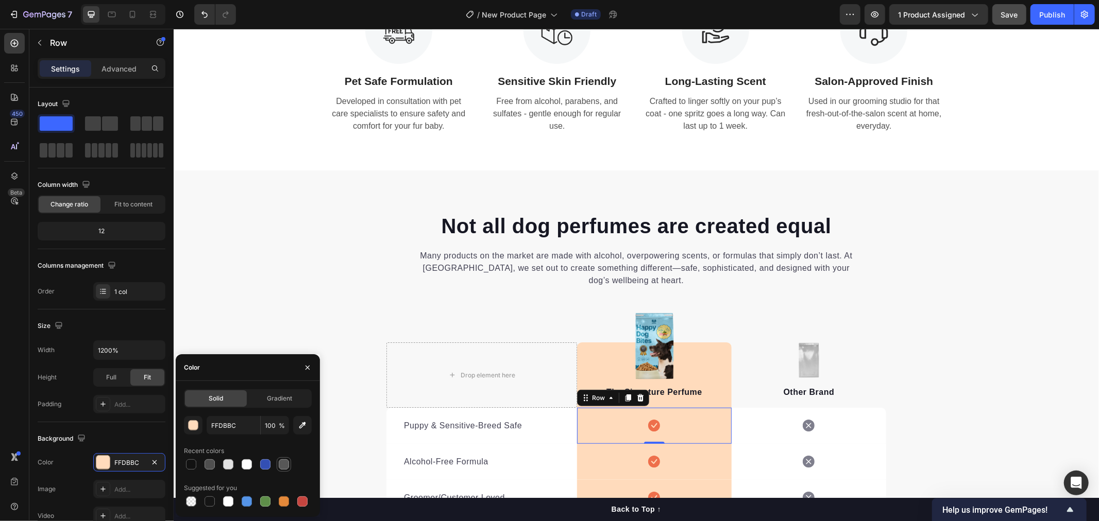
click at [278, 465] on div at bounding box center [284, 464] width 12 height 12
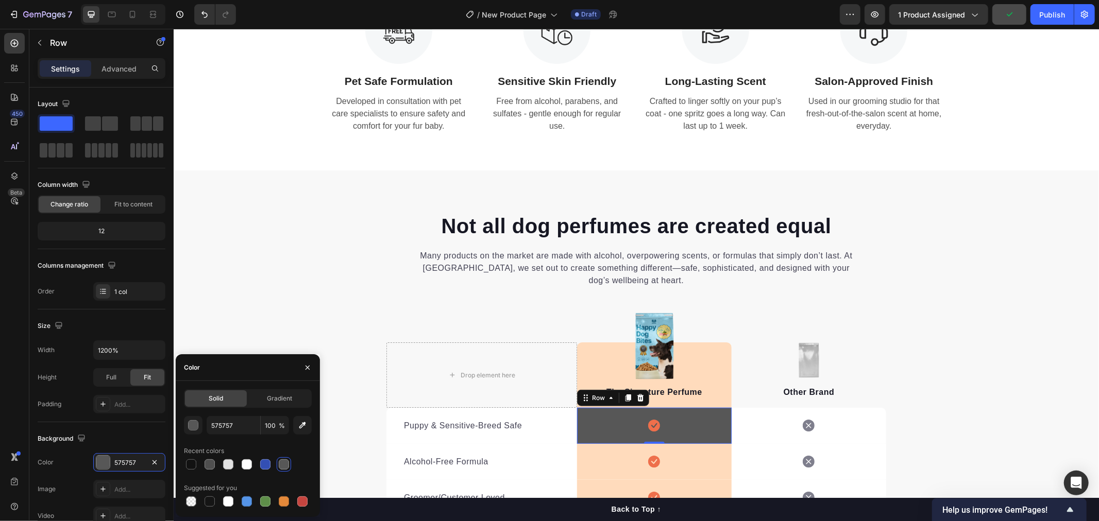
type input "FFDBBC"
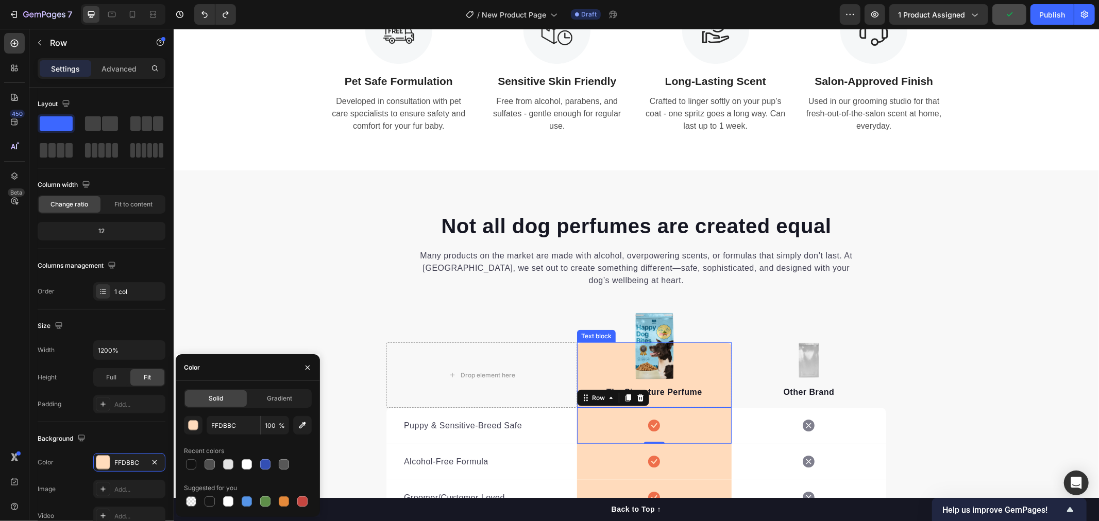
click at [673, 391] on p "The Signature Perfume" at bounding box center [653, 392] width 152 height 12
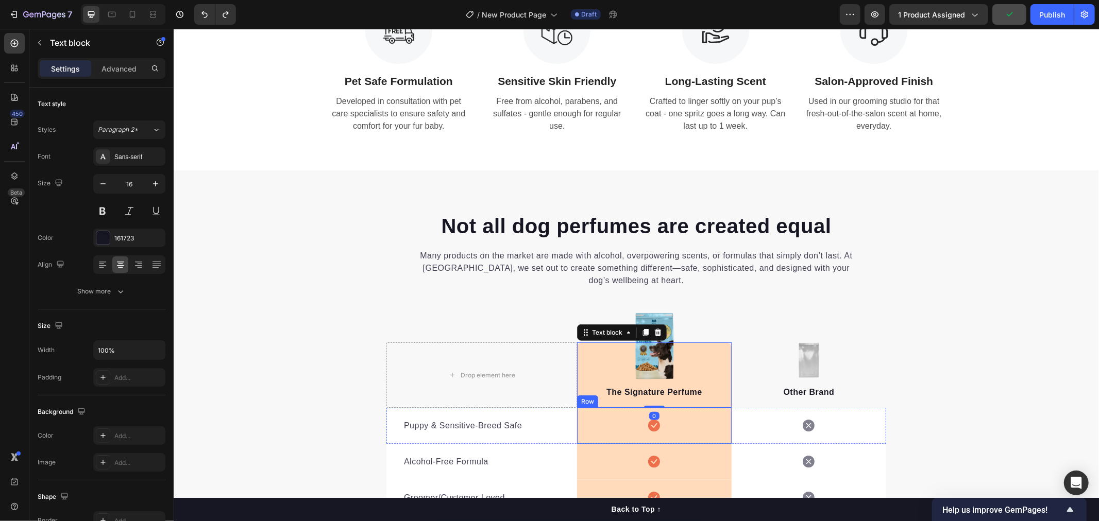
click at [656, 425] on div "Icon Row" at bounding box center [653, 425] width 155 height 36
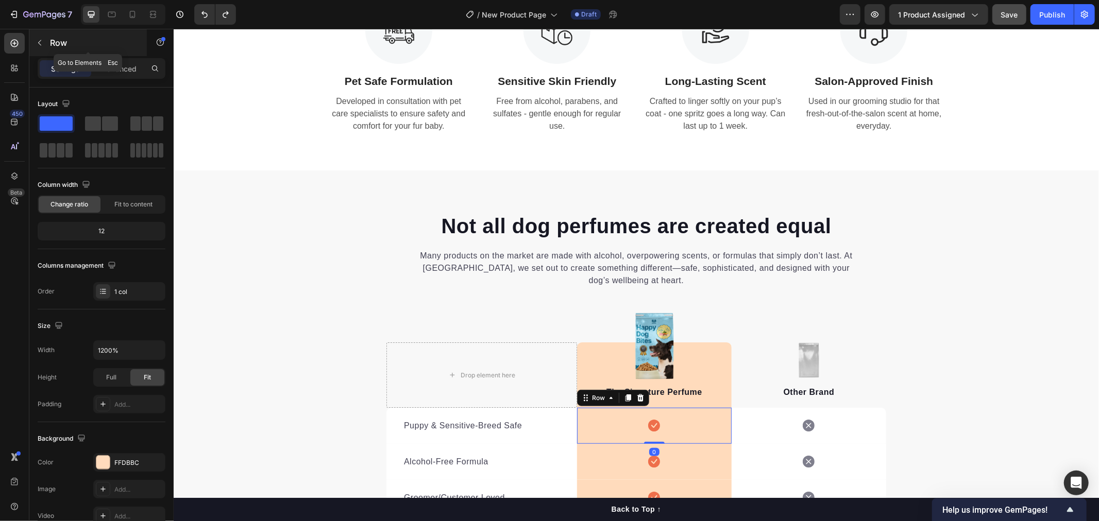
click at [39, 43] on icon "button" at bounding box center [40, 43] width 8 height 8
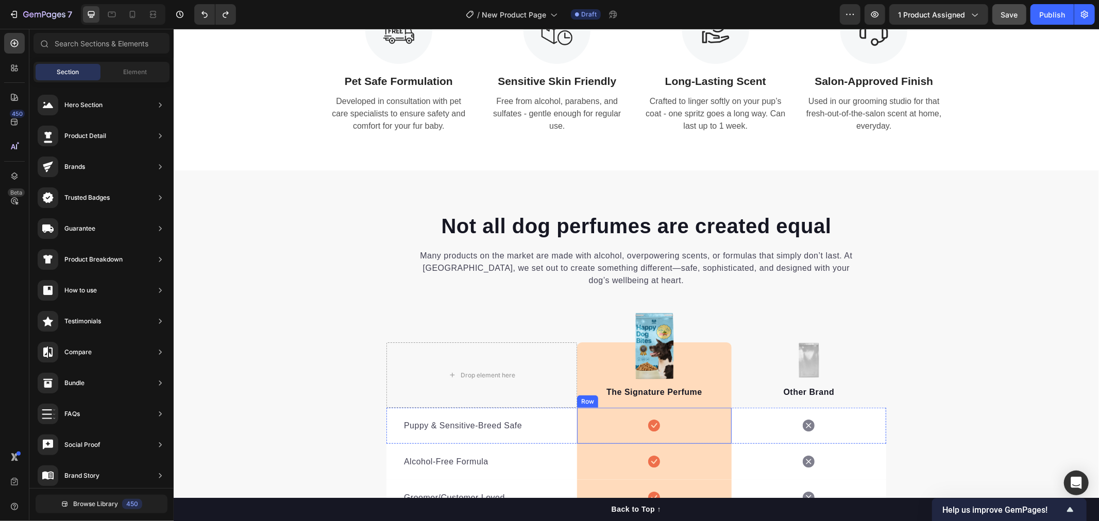
click at [640, 417] on div "Icon Row" at bounding box center [653, 425] width 155 height 36
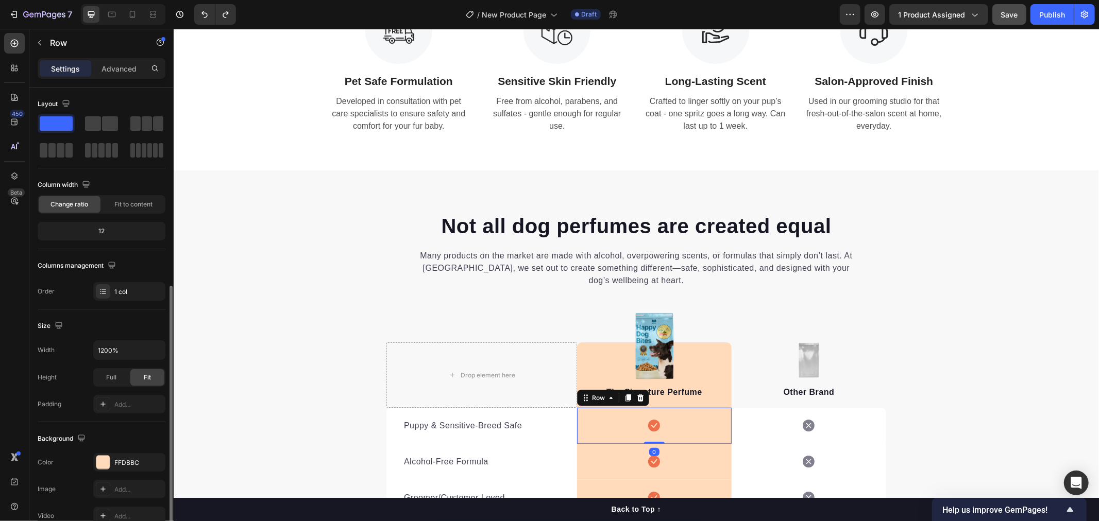
scroll to position [165, 0]
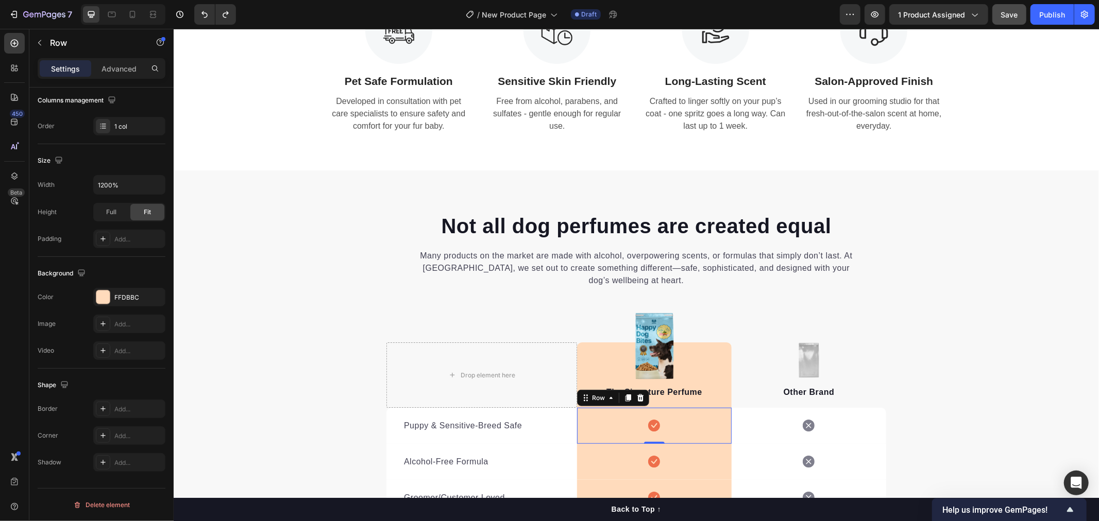
click at [653, 425] on div "Icon Row 0" at bounding box center [653, 425] width 155 height 36
click at [651, 425] on icon at bounding box center [653, 426] width 12 height 12
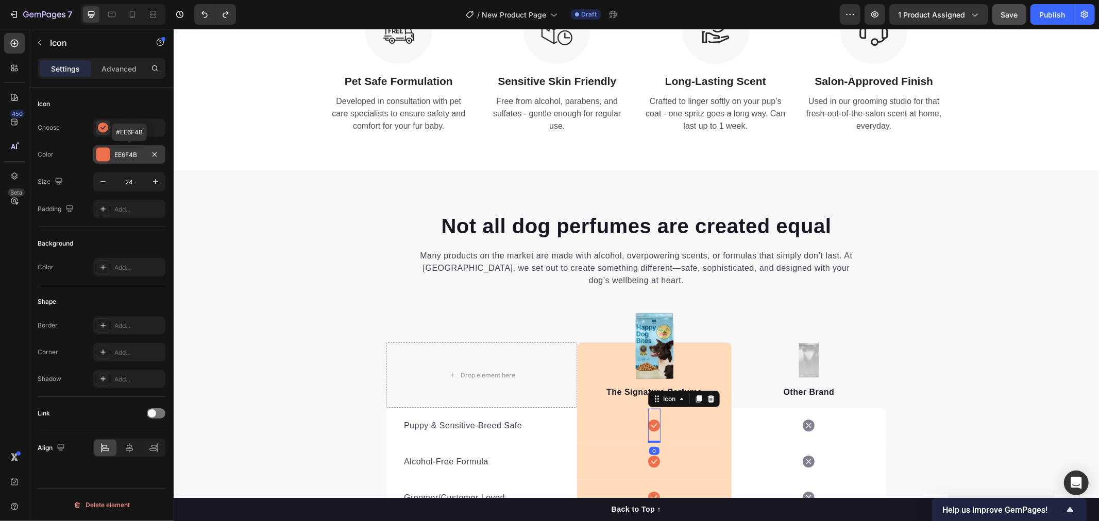
click at [121, 153] on div "EE6F4B" at bounding box center [129, 154] width 30 height 9
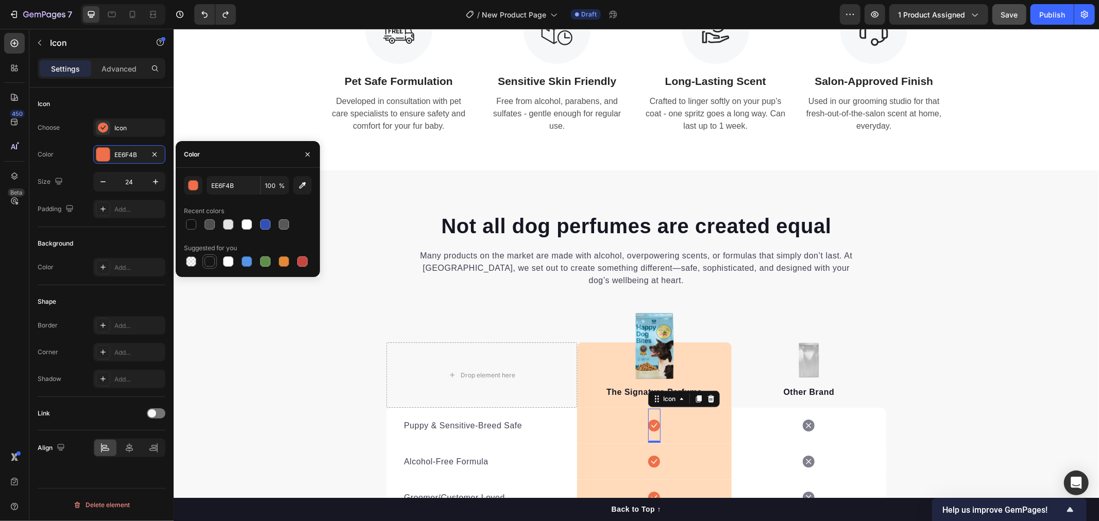
click at [207, 262] on div at bounding box center [209, 262] width 10 height 10
type input "151515"
click at [210, 262] on div at bounding box center [209, 262] width 10 height 10
click at [118, 127] on div "Icon" at bounding box center [138, 128] width 48 height 9
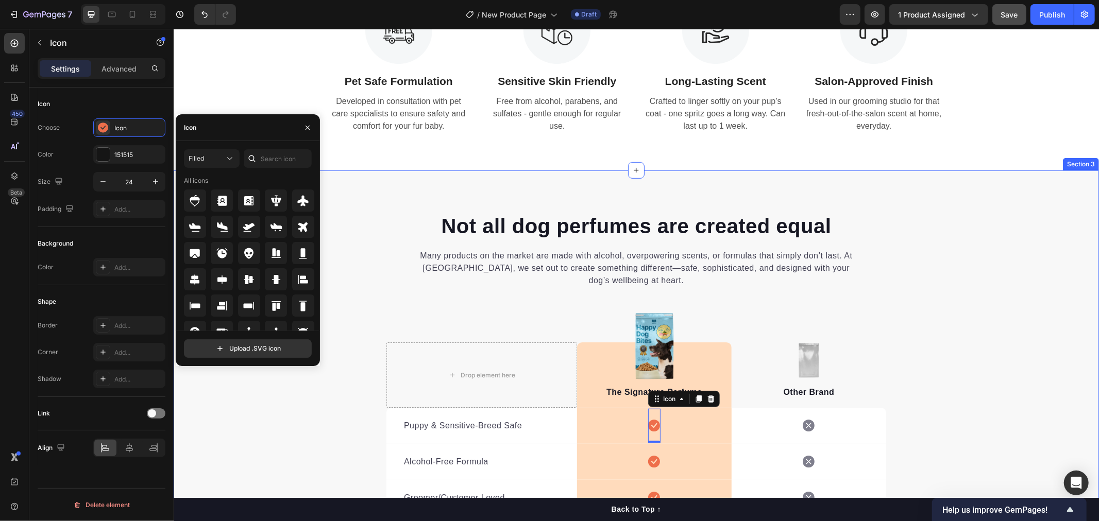
click at [262, 440] on div "Not all dog perfumes are created equal Heading Many products on the market are …" at bounding box center [635, 471] width 925 height 521
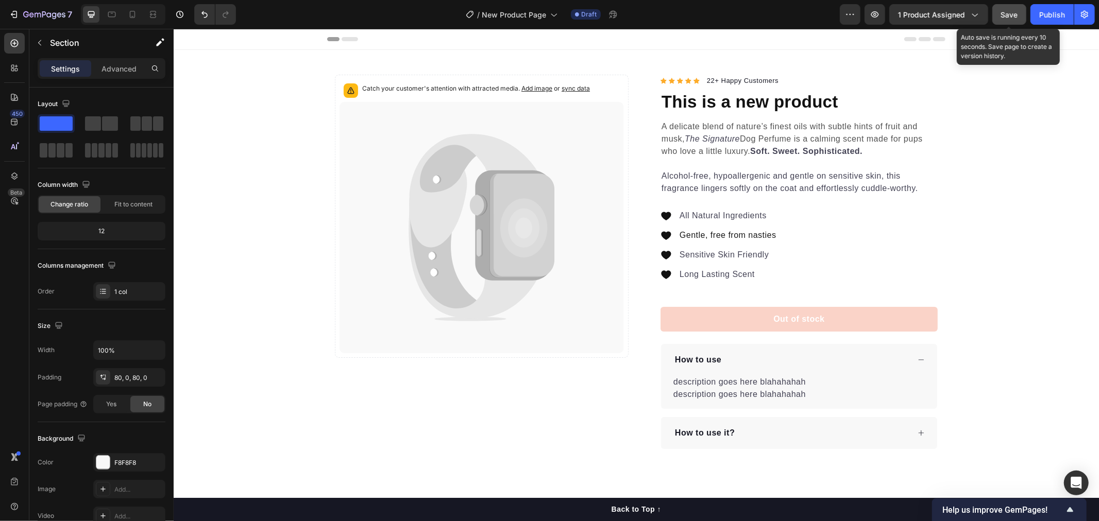
click at [1000, 21] on button "Save" at bounding box center [1009, 14] width 34 height 21
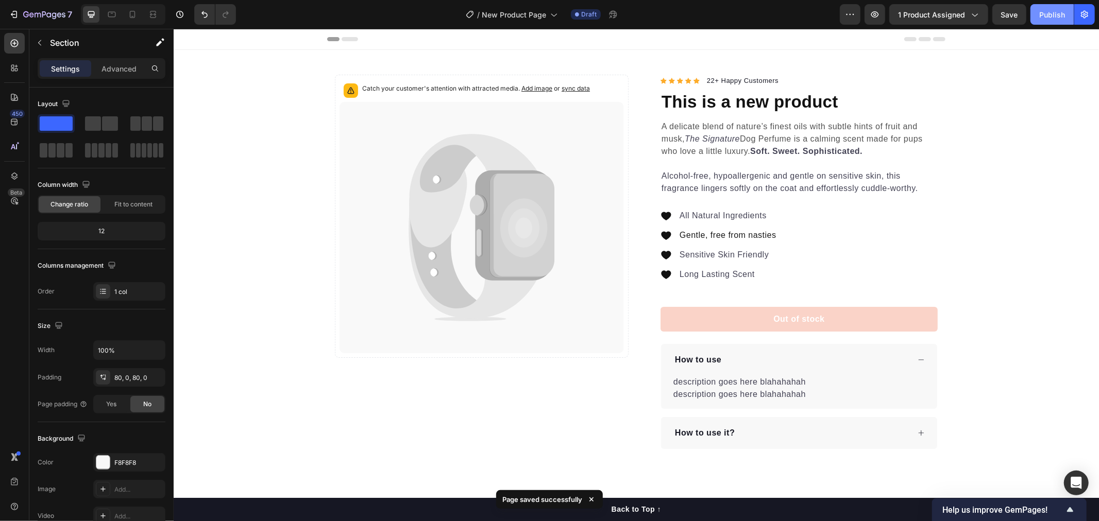
click at [1052, 17] on div "Publish" at bounding box center [1052, 14] width 26 height 11
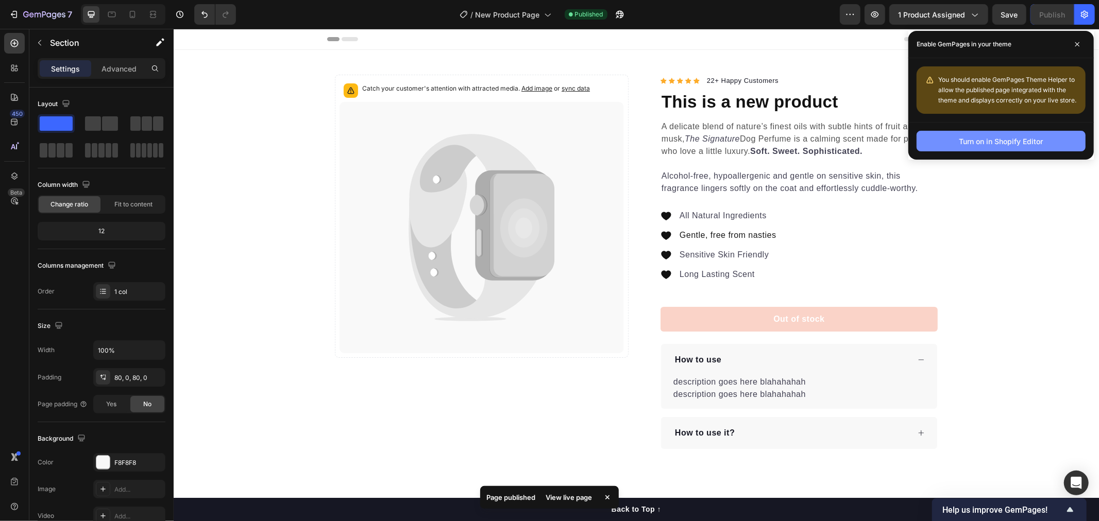
click at [990, 143] on div "Turn on in Shopify Editor" at bounding box center [1001, 141] width 84 height 11
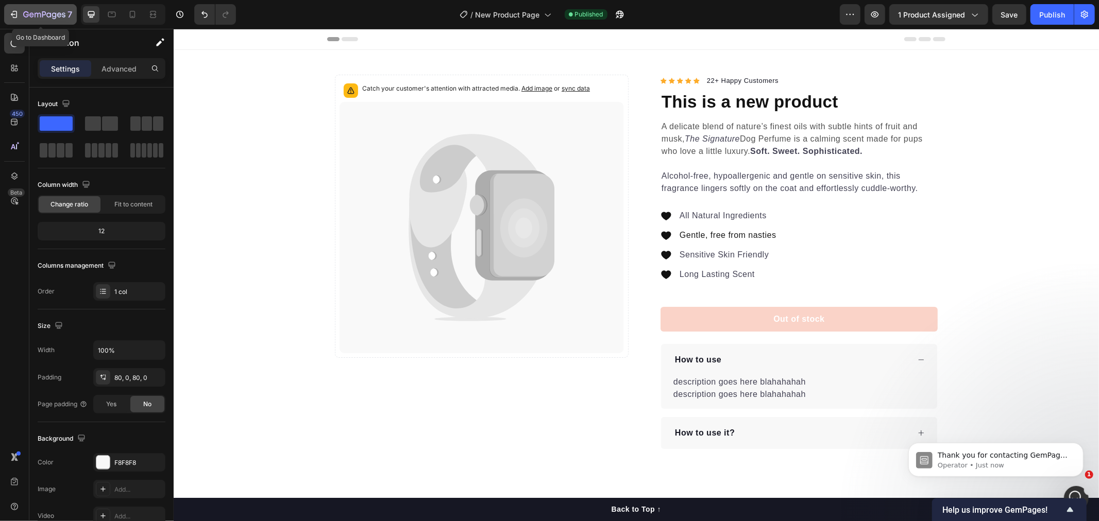
click at [12, 18] on icon "button" at bounding box center [14, 14] width 10 height 10
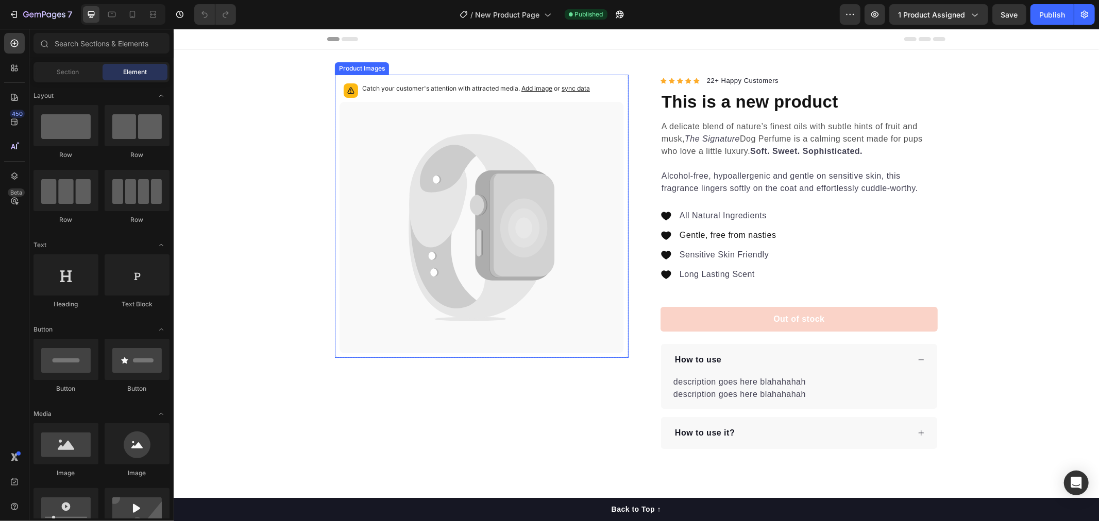
click at [535, 89] on span "Add image" at bounding box center [536, 88] width 31 height 8
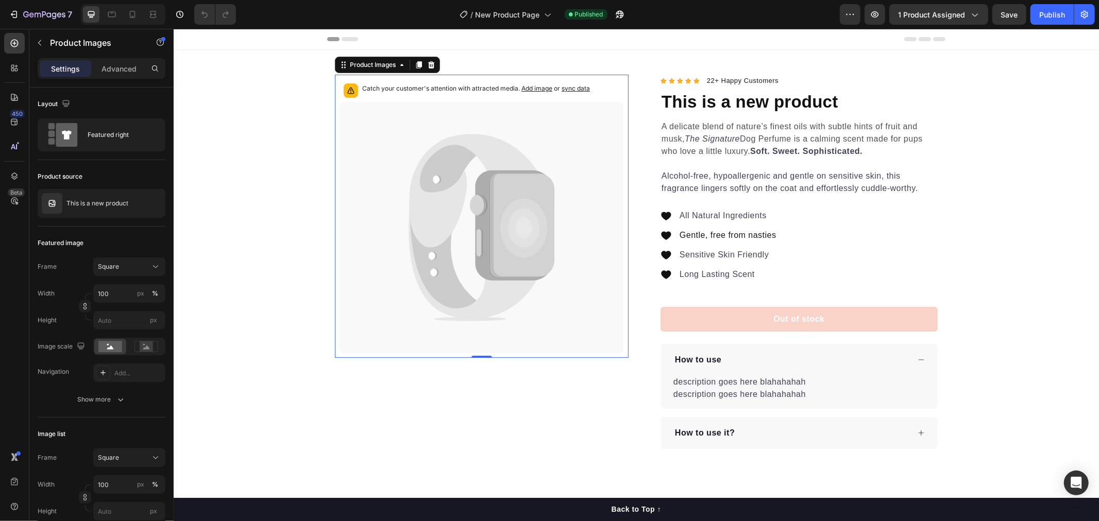
click at [583, 163] on icon at bounding box center [481, 226] width 284 height 251
click at [912, 10] on span "1 product assigned" at bounding box center [931, 14] width 67 height 11
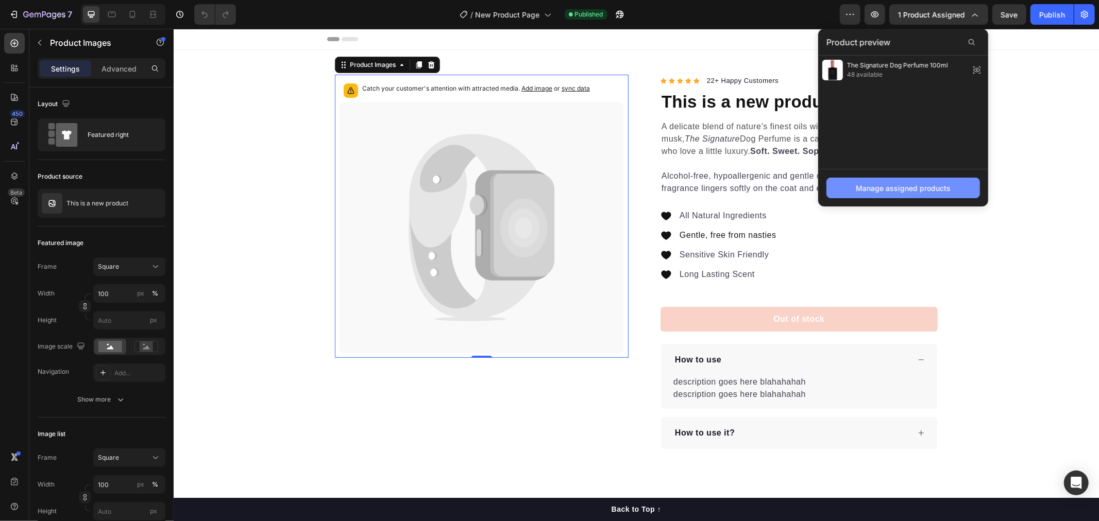
click at [874, 187] on div "Manage assigned products" at bounding box center [903, 188] width 95 height 11
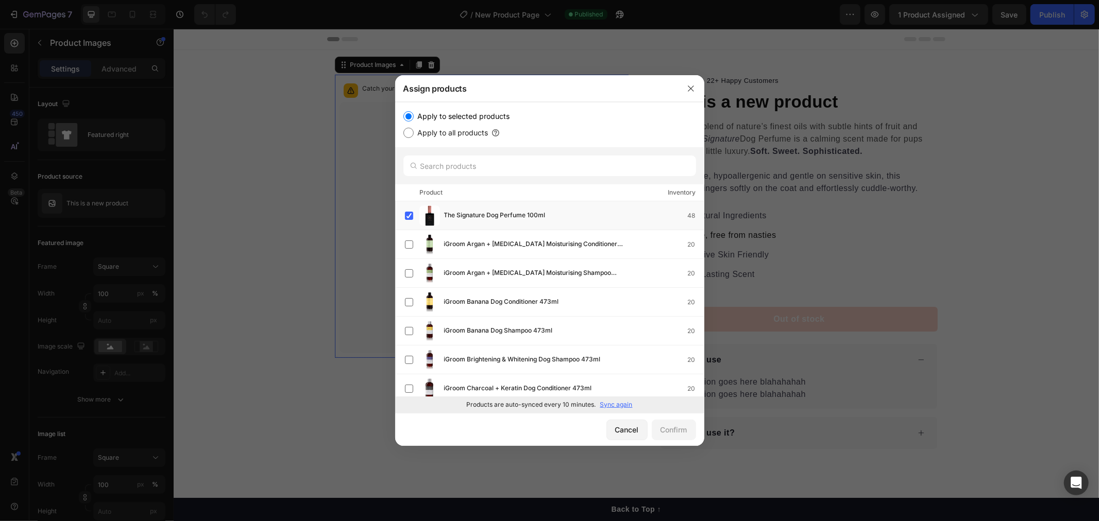
click at [610, 404] on p "Sync again" at bounding box center [616, 404] width 32 height 9
click at [692, 91] on icon "button" at bounding box center [691, 88] width 8 height 8
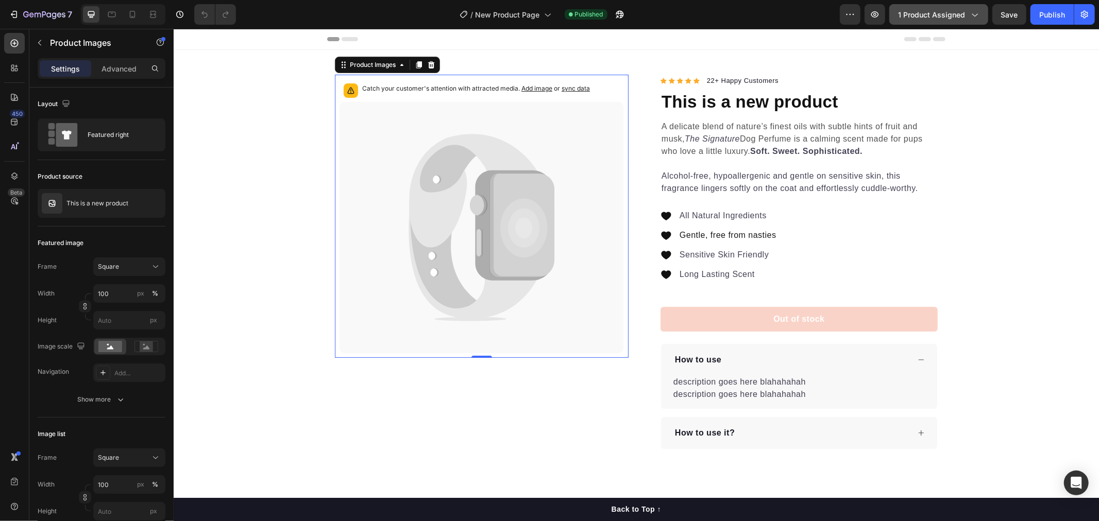
click at [951, 11] on span "1 product assigned" at bounding box center [931, 14] width 67 height 11
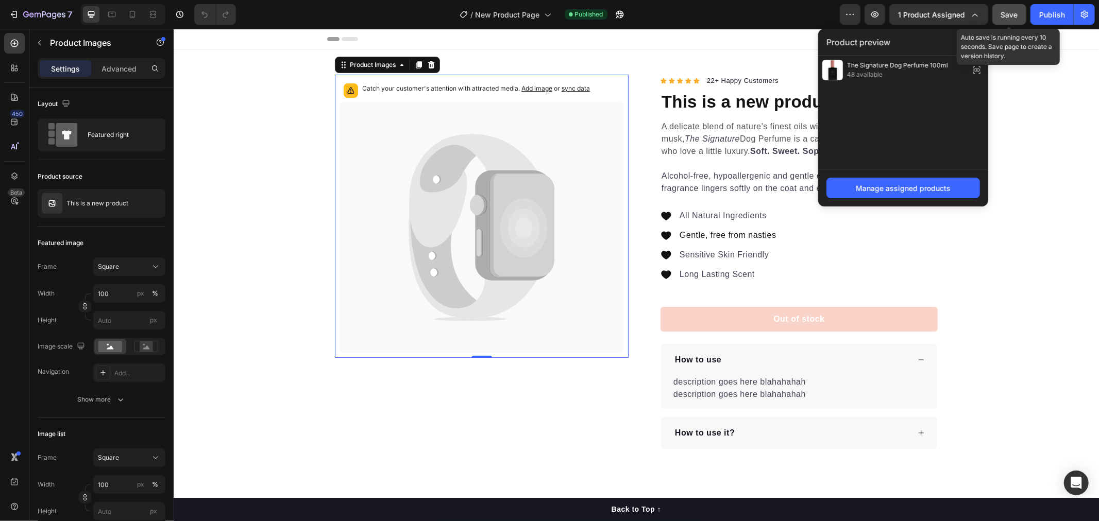
click at [1003, 13] on span "Save" at bounding box center [1009, 14] width 17 height 9
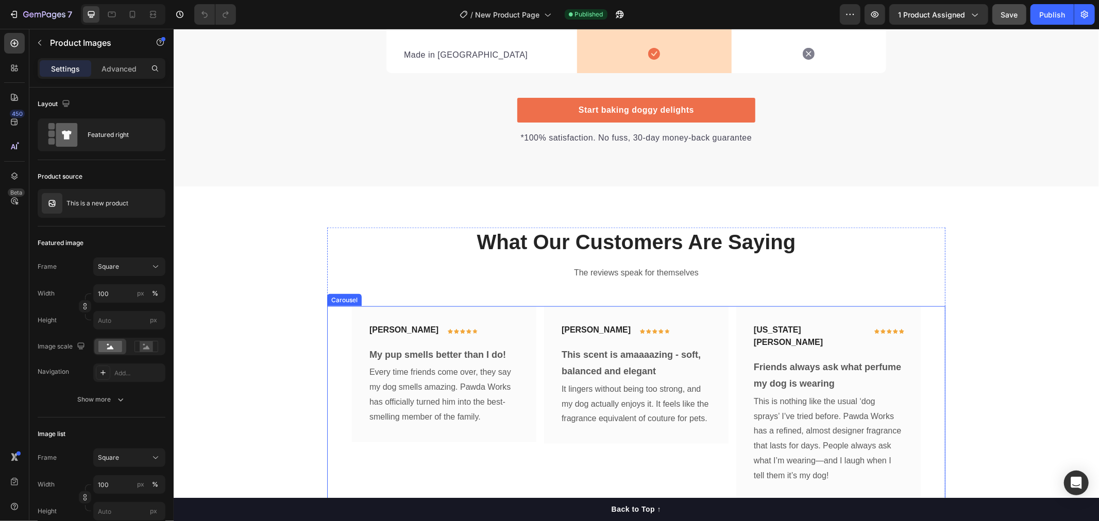
scroll to position [1259, 0]
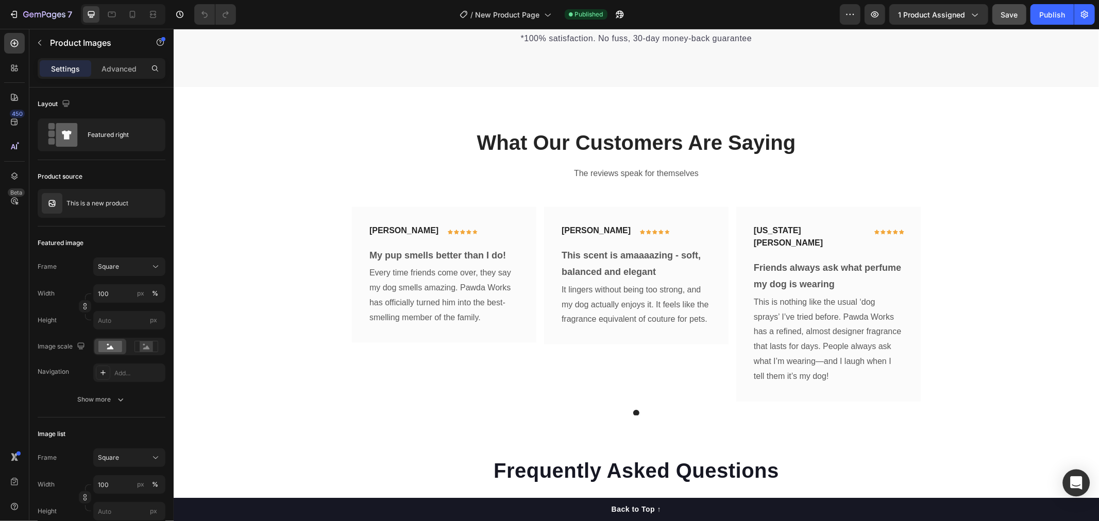
click at [1084, 480] on div "Open Intercom Messenger" at bounding box center [1076, 483] width 27 height 27
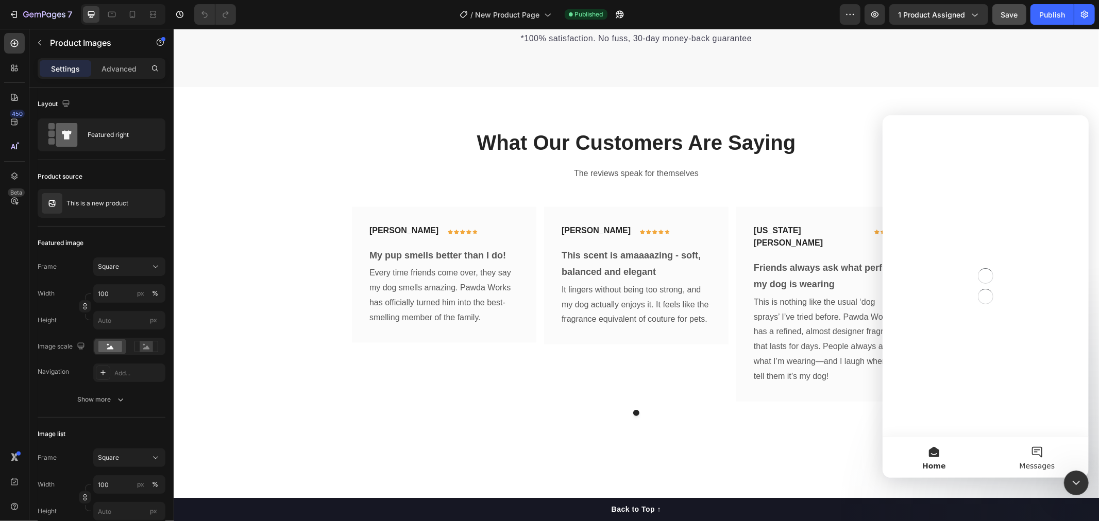
scroll to position [0, 0]
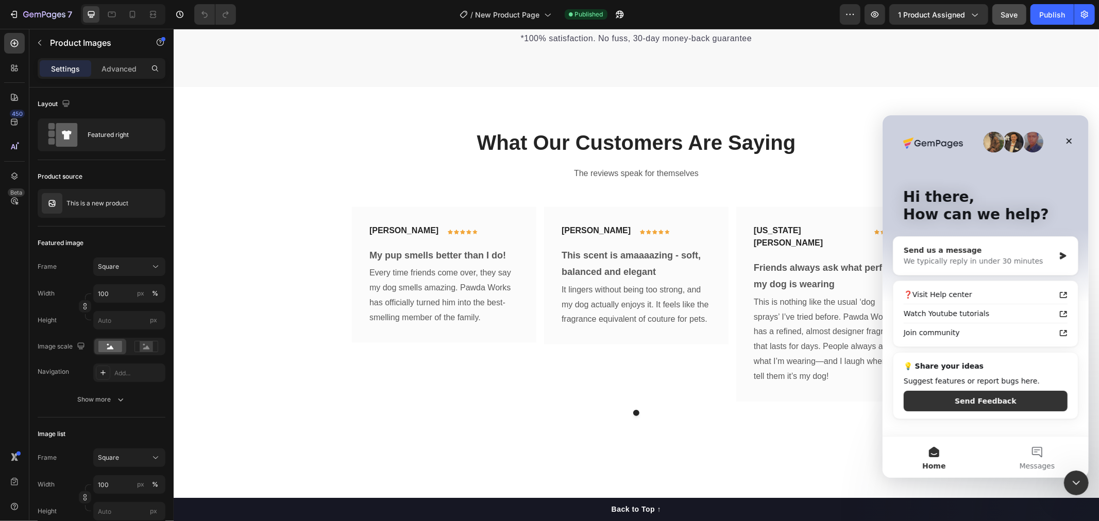
click at [952, 251] on div "Send us a message" at bounding box center [978, 250] width 151 height 11
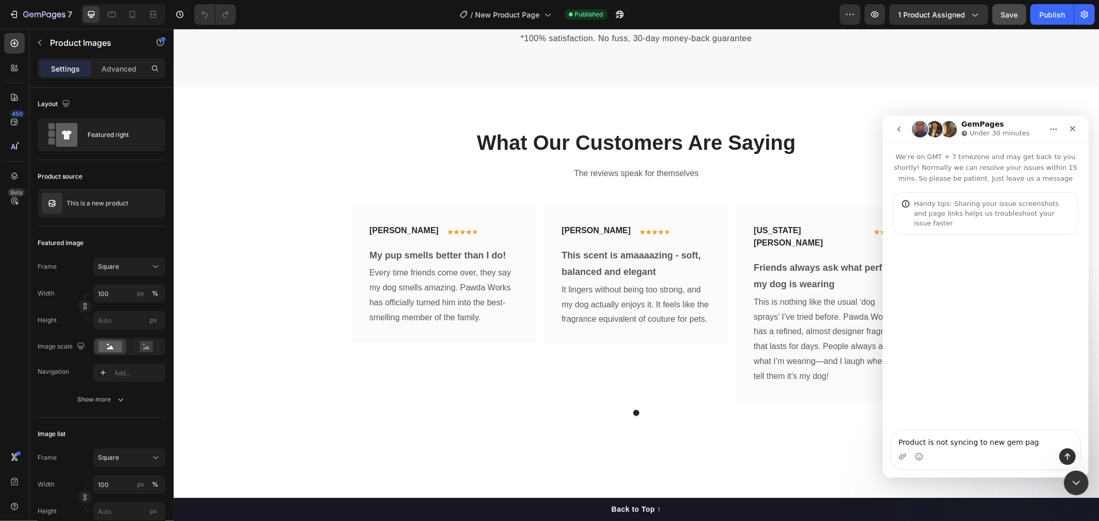
type textarea "Product is not syncing to new gem page"
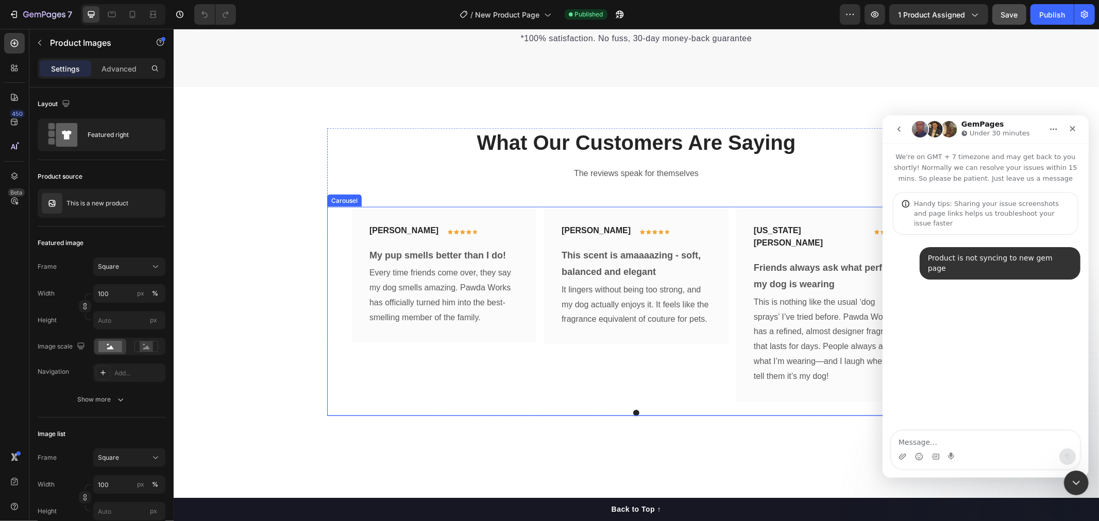
click at [590, 414] on div "What Our Customers Are Saying Heading The reviews speak for themselves Text blo…" at bounding box center [635, 272] width 925 height 370
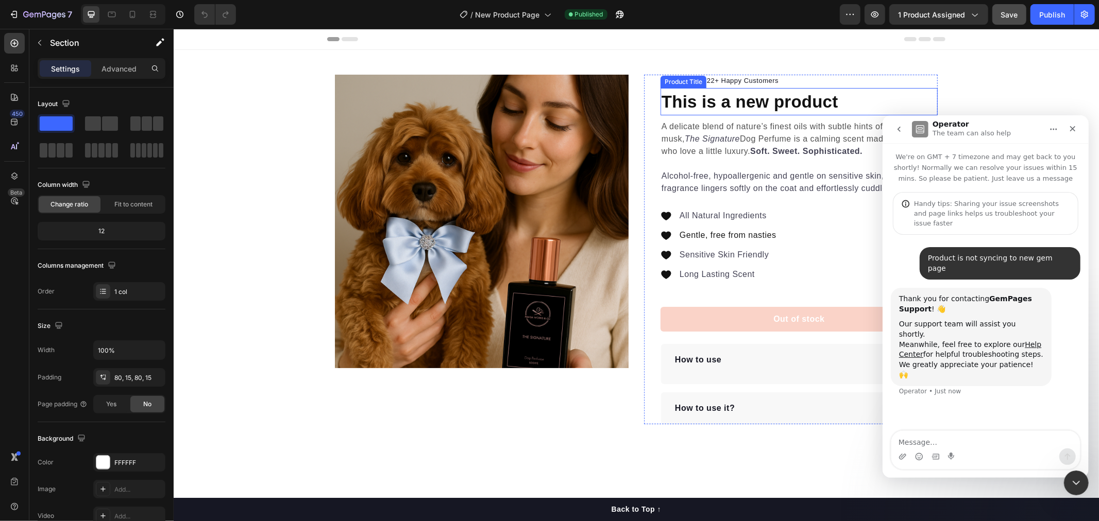
click at [703, 101] on h1 "This is a new product" at bounding box center [798, 102] width 277 height 28
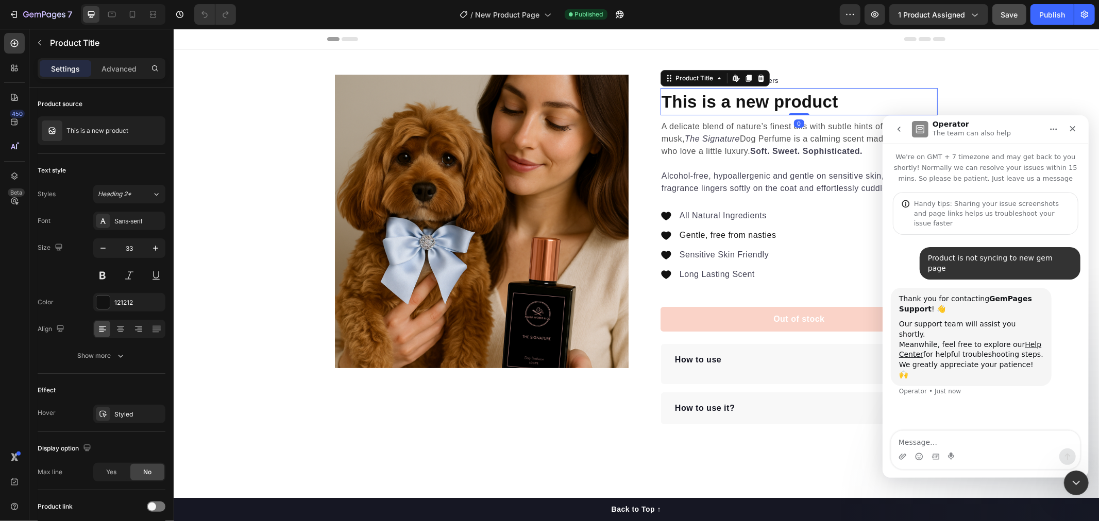
click at [703, 101] on h1 "This is a new product" at bounding box center [798, 102] width 277 height 28
click at [1018, 340] on link "Help Center" at bounding box center [969, 349] width 142 height 19
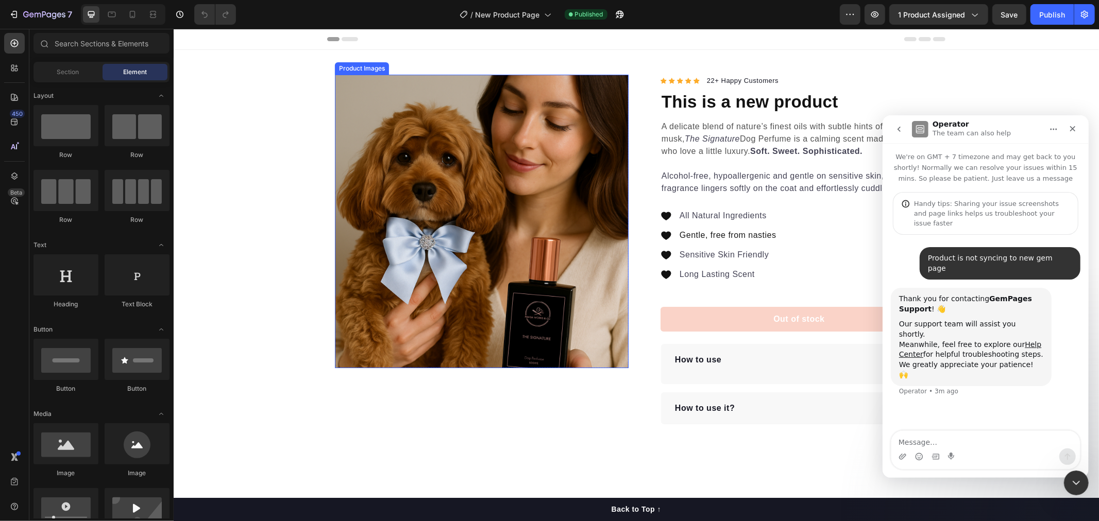
click at [445, 265] on img at bounding box center [481, 221] width 294 height 294
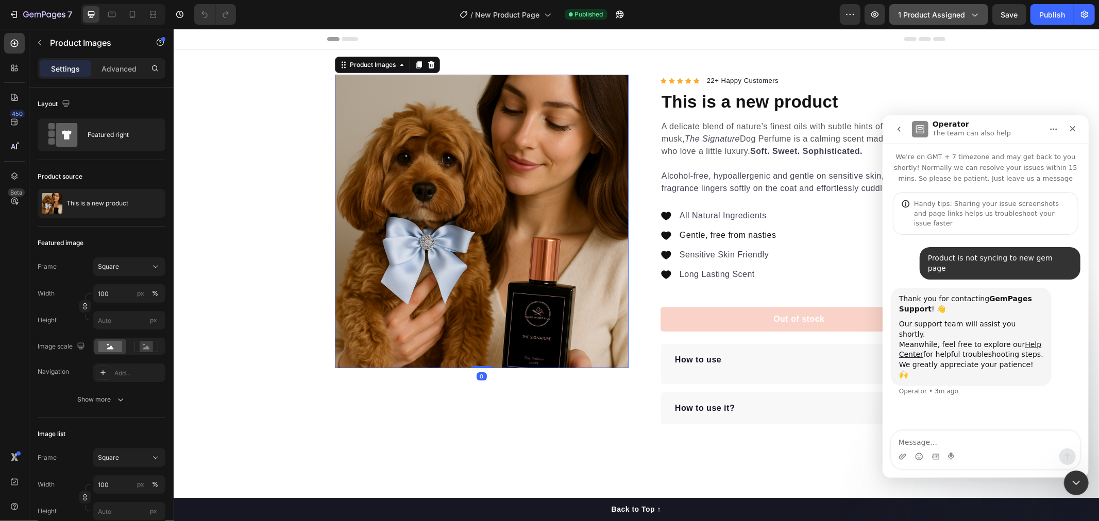
click at [940, 14] on span "1 product assigned" at bounding box center [931, 14] width 67 height 11
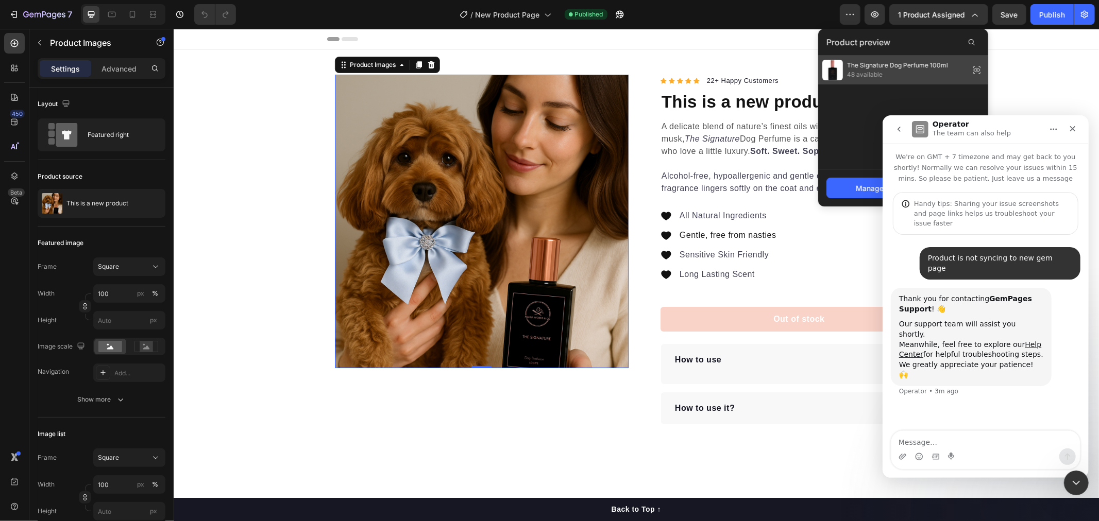
click at [921, 66] on span "The Signature Dog Perfume 100ml" at bounding box center [897, 65] width 101 height 9
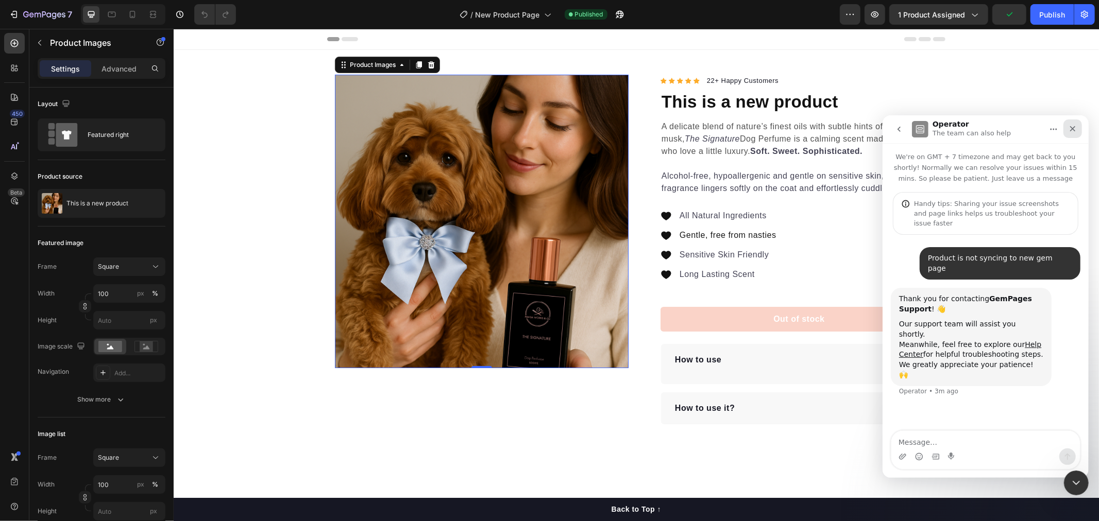
click at [1076, 132] on div "Close" at bounding box center [1072, 128] width 19 height 19
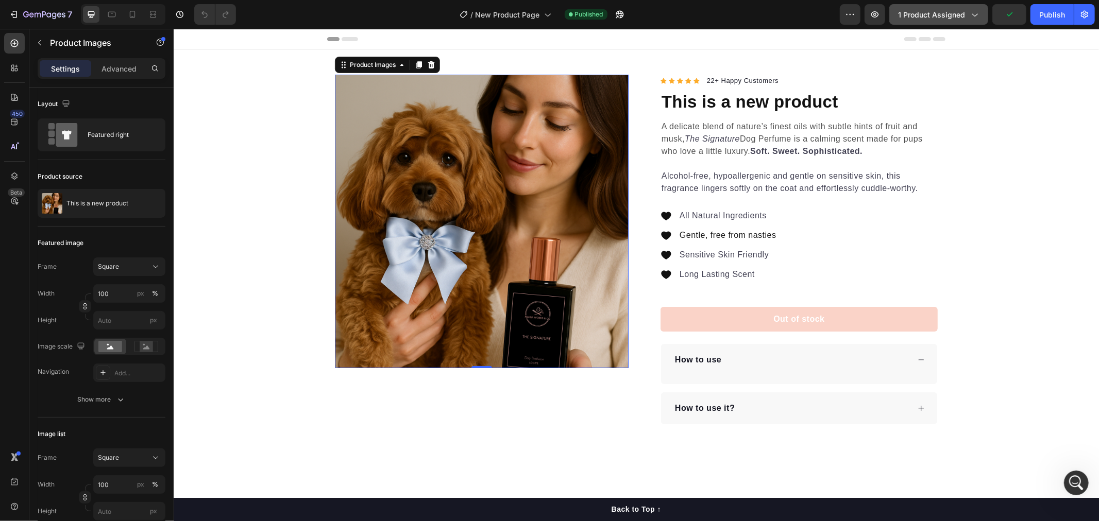
click at [976, 19] on icon "button" at bounding box center [974, 14] width 10 height 10
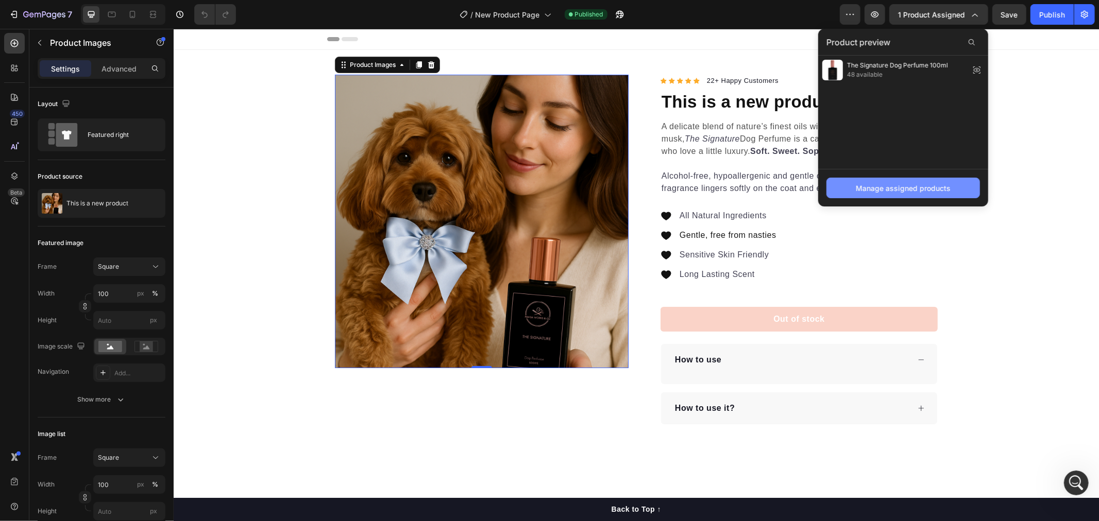
click at [901, 189] on div "Manage assigned products" at bounding box center [903, 188] width 95 height 11
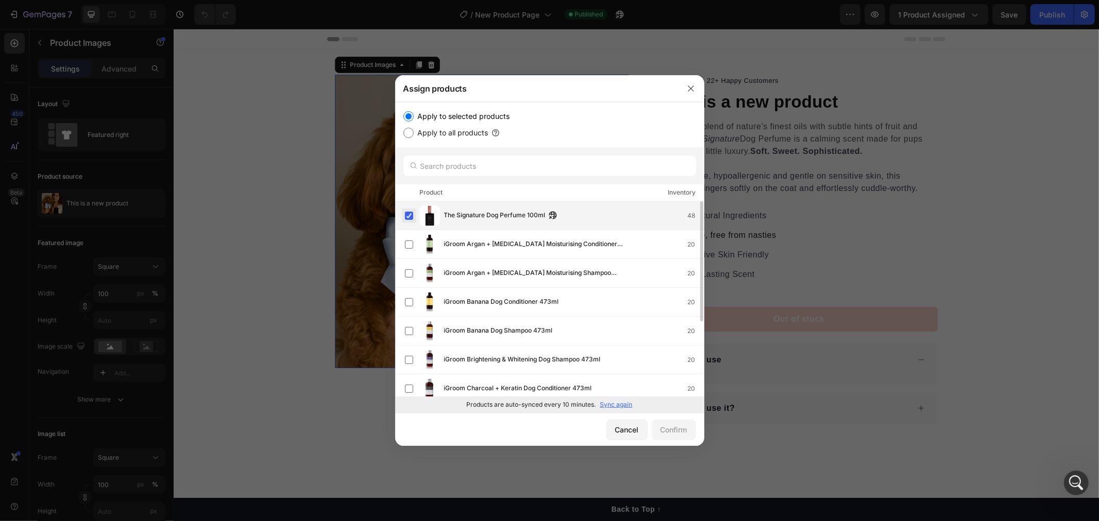
click at [408, 216] on label at bounding box center [409, 216] width 8 height 8
click at [674, 432] on div "Confirm" at bounding box center [673, 429] width 27 height 11
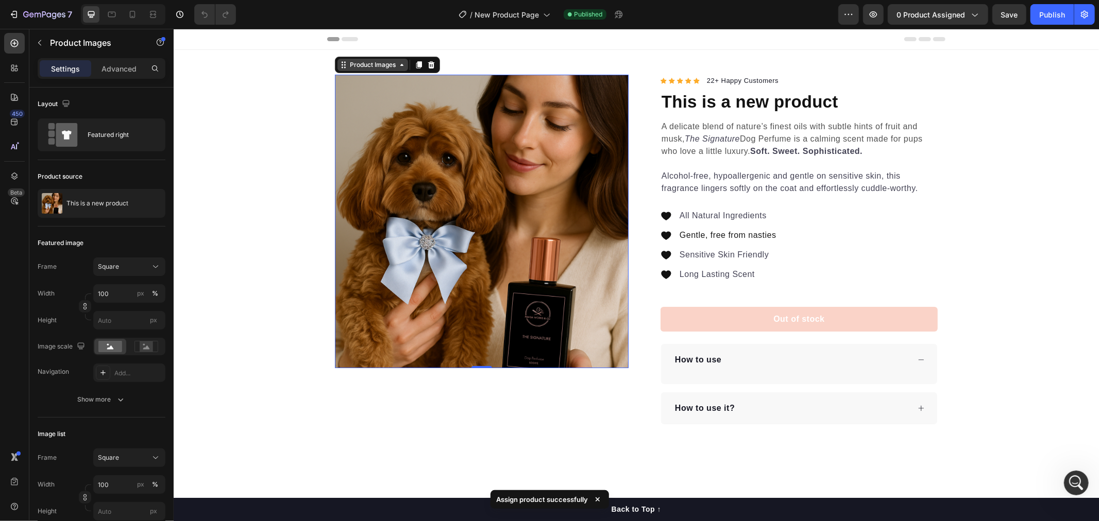
click at [362, 65] on div "Product Images" at bounding box center [372, 64] width 50 height 9
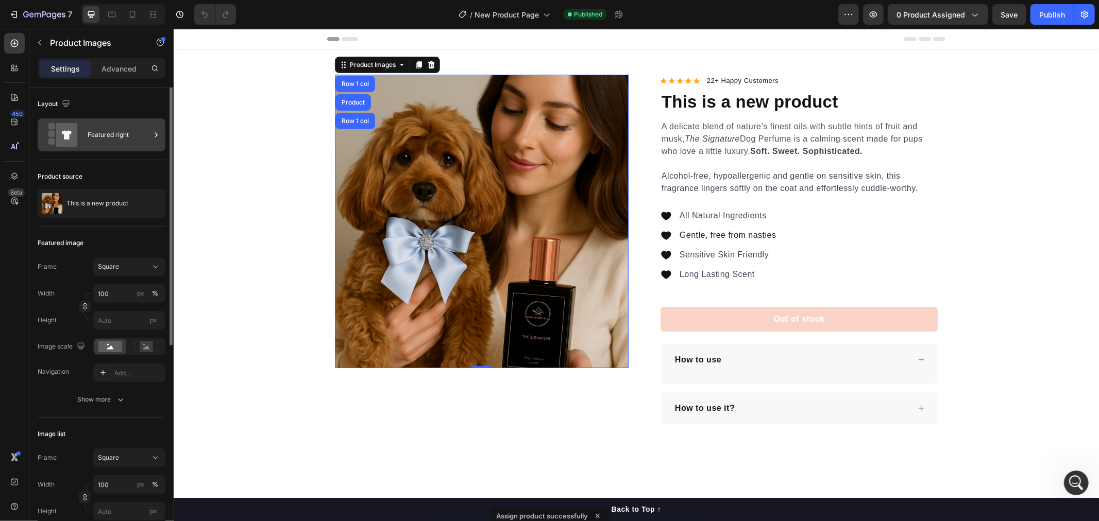
click at [96, 142] on div "Featured right" at bounding box center [119, 135] width 63 height 24
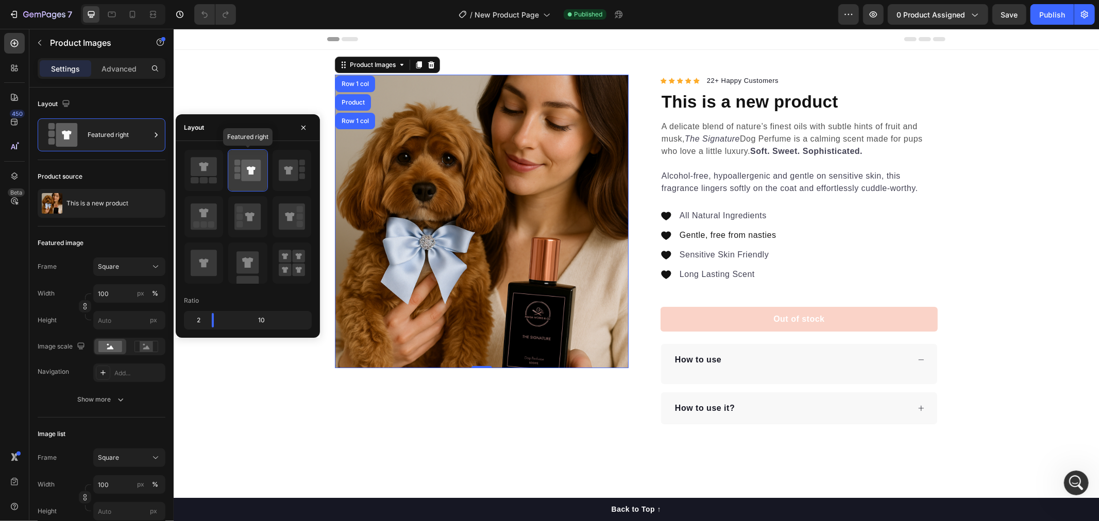
click at [235, 164] on rect at bounding box center [237, 163] width 6 height 6
click at [420, 417] on div "Product Images Row 1 col Product Row 1 col 0 "My dog absolutely loves this food…" at bounding box center [481, 249] width 294 height 350
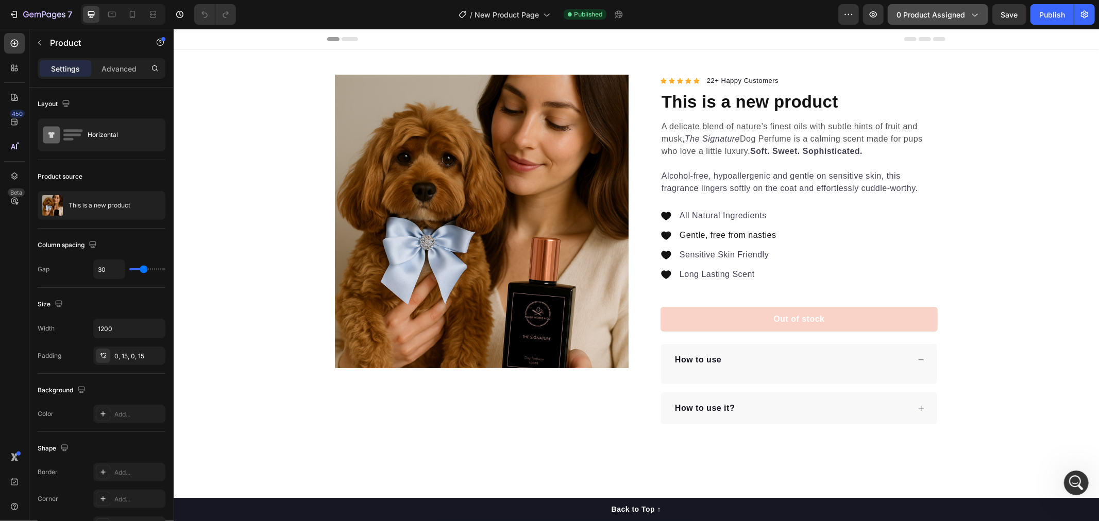
click at [954, 13] on span "0 product assigned" at bounding box center [930, 14] width 69 height 11
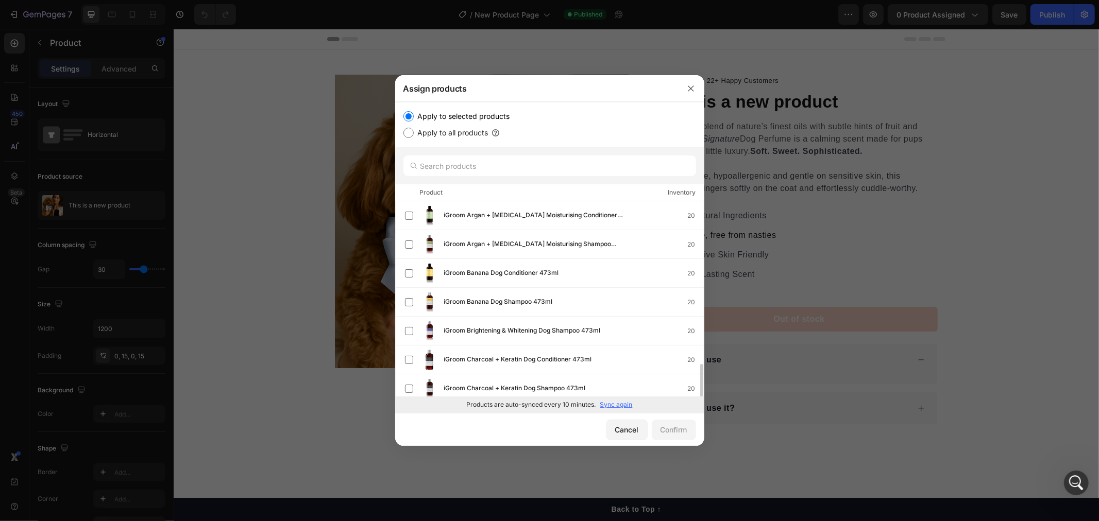
scroll to position [172, 0]
click at [411, 389] on label at bounding box center [409, 390] width 8 height 8
click at [664, 428] on div "Confirm" at bounding box center [673, 429] width 27 height 11
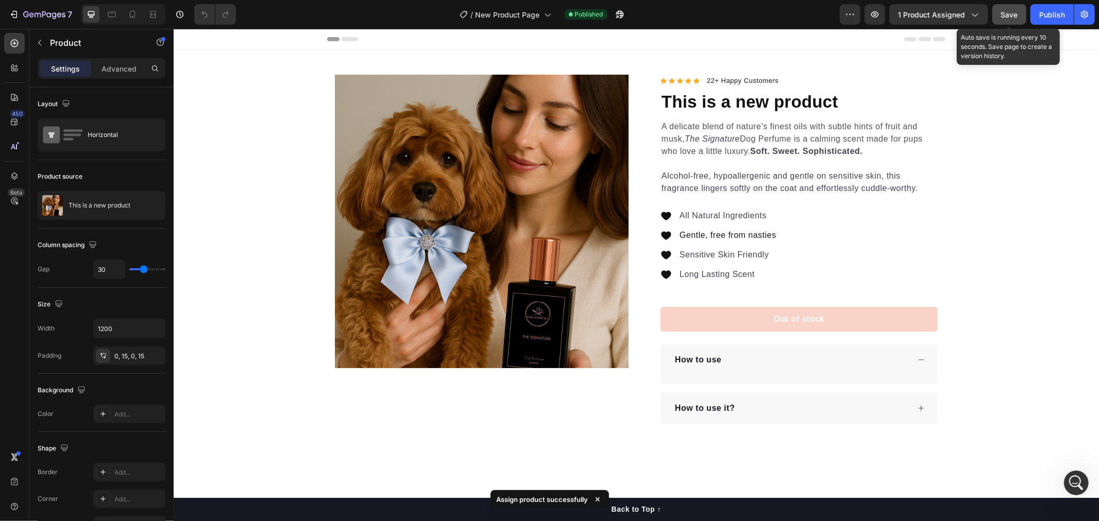
click at [1000, 15] on button "Save" at bounding box center [1009, 14] width 34 height 21
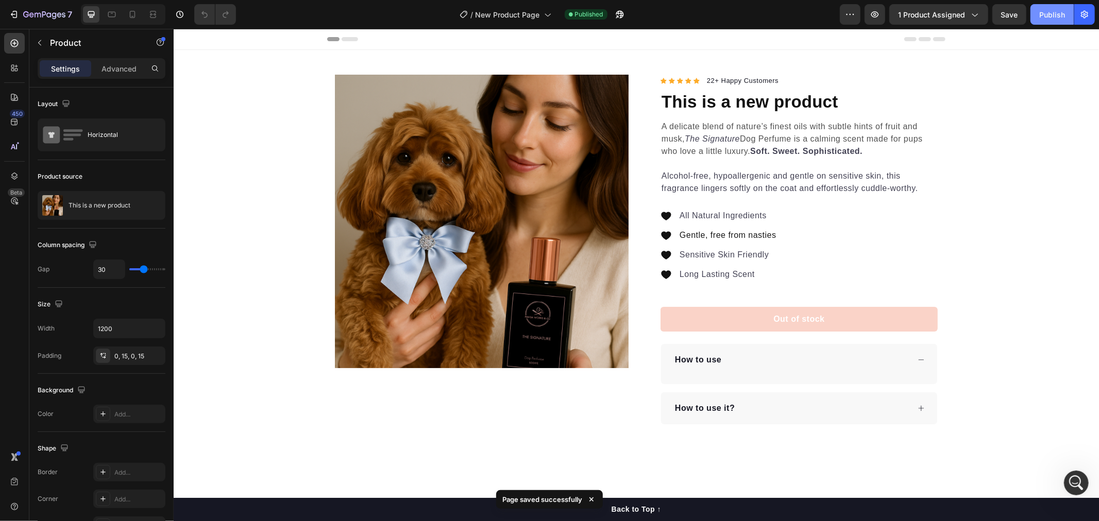
click at [1048, 19] on div "Publish" at bounding box center [1052, 14] width 26 height 11
click at [569, 496] on div "View live page" at bounding box center [568, 497] width 59 height 14
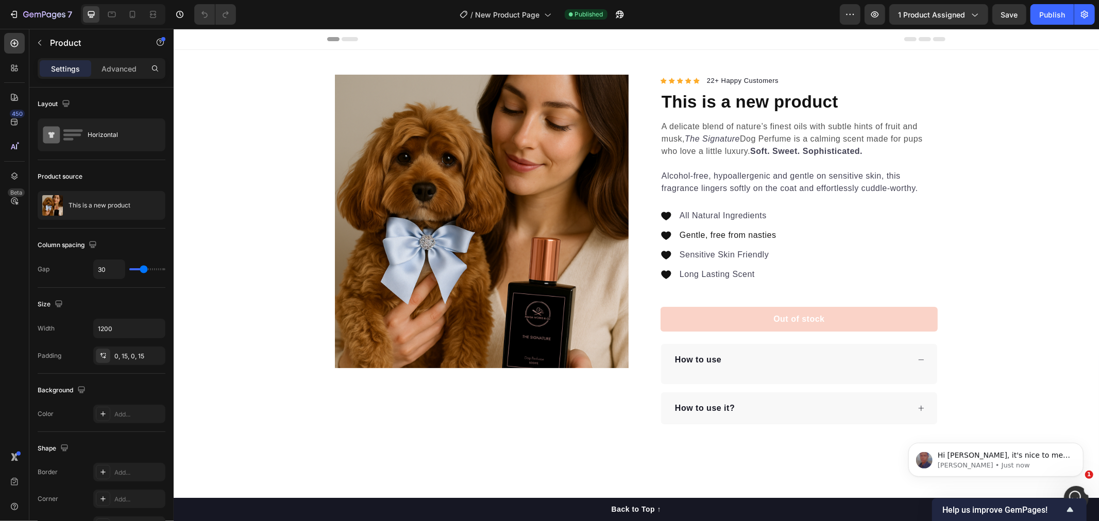
scroll to position [112, 0]
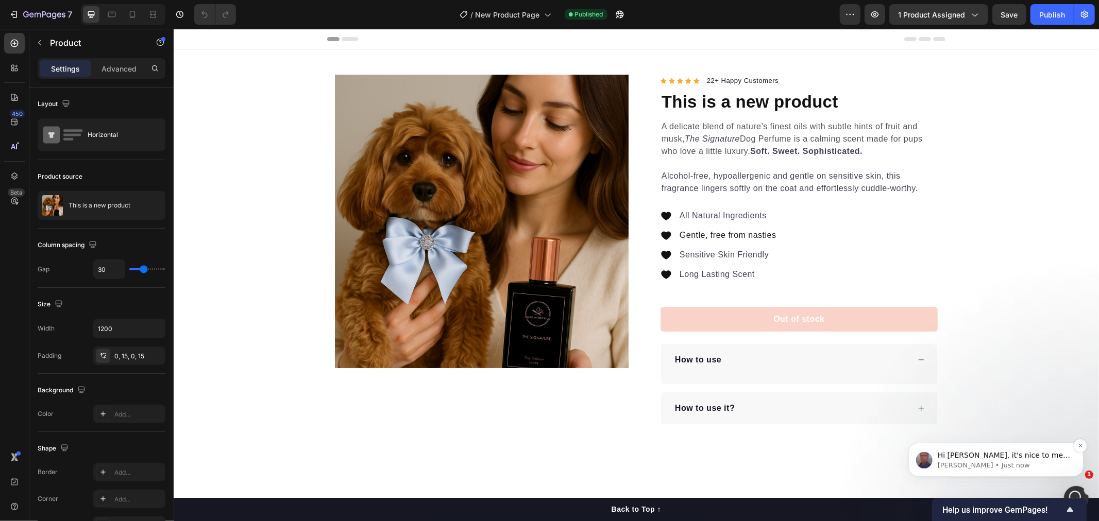
click at [990, 456] on span "Hi [PERSON_NAME], it's nice to meet you😊 ​" at bounding box center [1003, 460] width 132 height 19
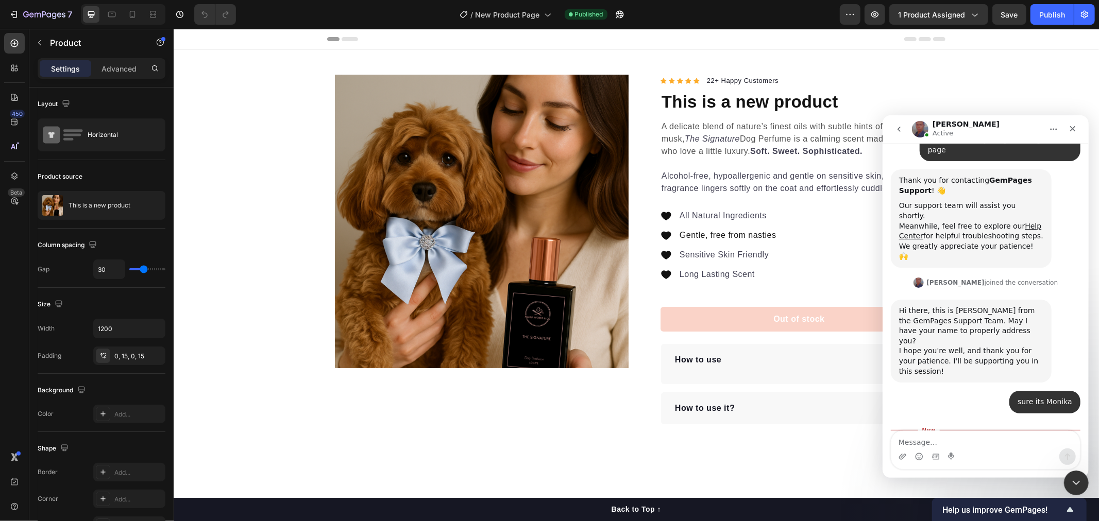
scroll to position [130, 0]
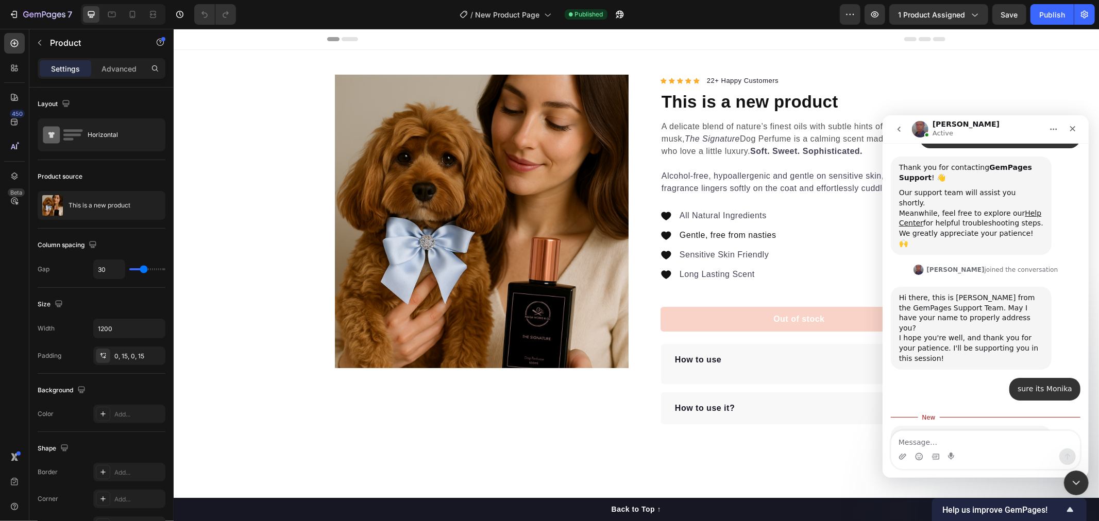
click at [987, 452] on div "Intercom messenger" at bounding box center [985, 456] width 189 height 16
click at [986, 446] on textarea "Message…" at bounding box center [985, 440] width 189 height 18
type textarea "Hi Jay"
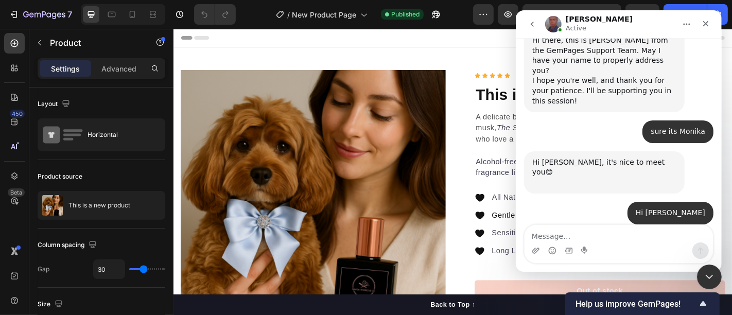
scroll to position [294, 0]
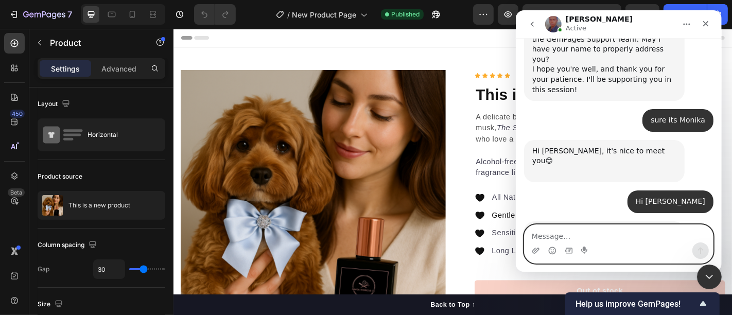
click at [588, 236] on textarea "Message…" at bounding box center [618, 234] width 189 height 18
type textarea "e"
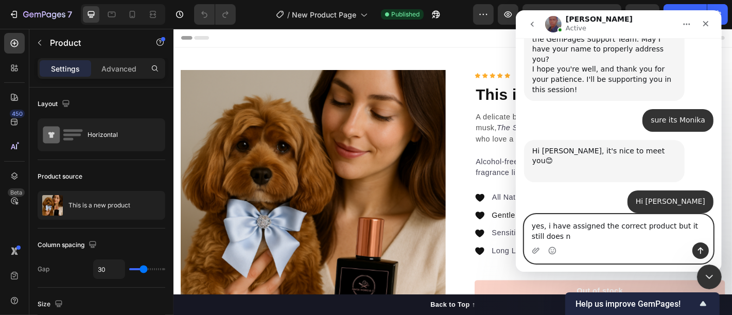
scroll to position [304, 0]
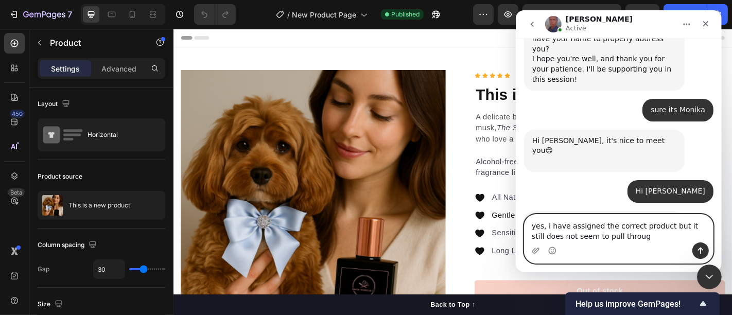
type textarea "yes, i have assigned the correct product but it still does not seem to pull thr…"
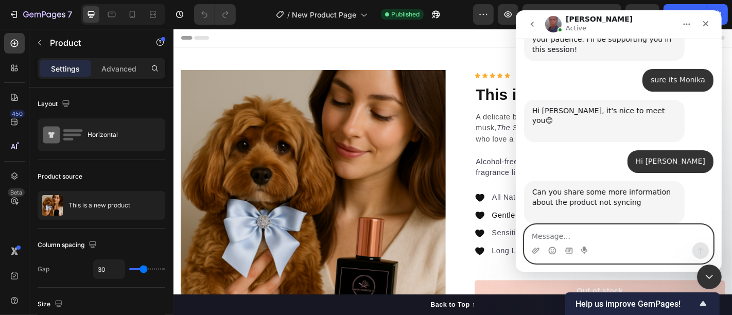
scroll to position [335, 0]
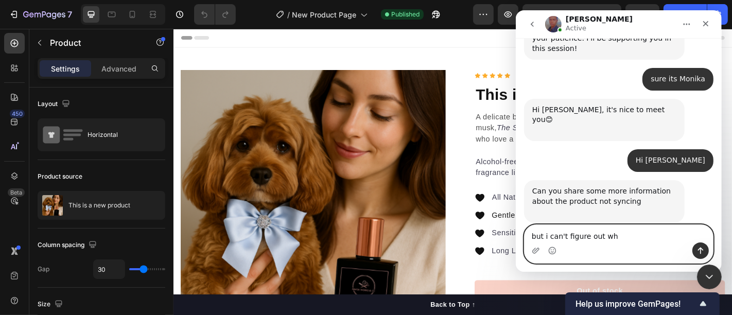
type textarea "but i can't figure out why"
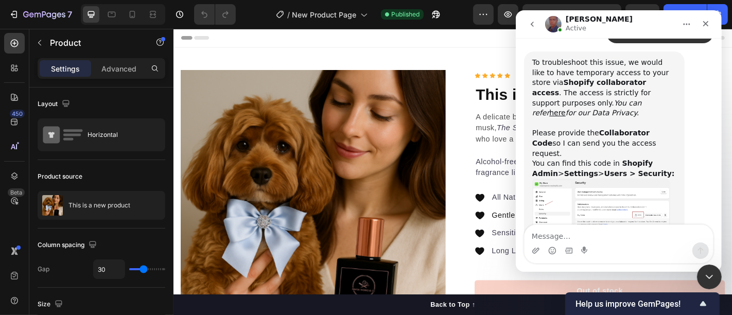
scroll to position [550, 0]
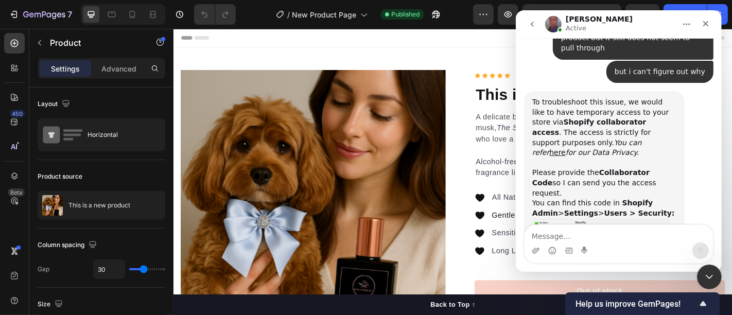
click at [599, 218] on img "Jay says…" at bounding box center [601, 245] width 138 height 55
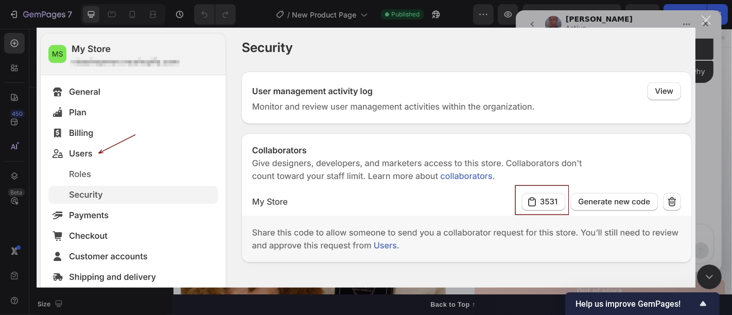
click at [706, 21] on div "Close" at bounding box center [707, 20] width 10 height 10
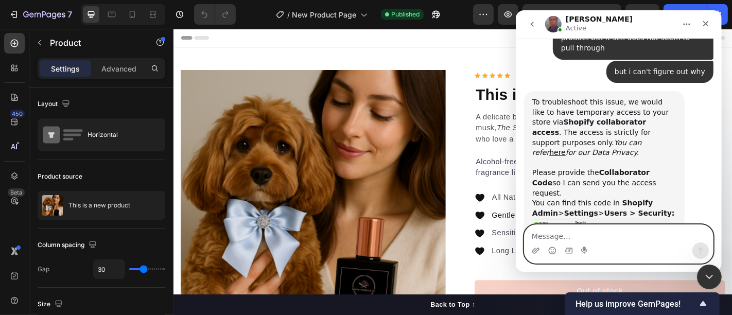
click at [579, 236] on textarea "Message…" at bounding box center [618, 234] width 189 height 18
paste textarea "5244"
type textarea "5244"
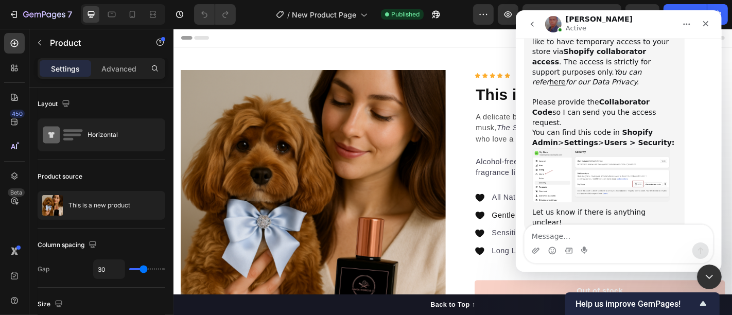
scroll to position [621, 0]
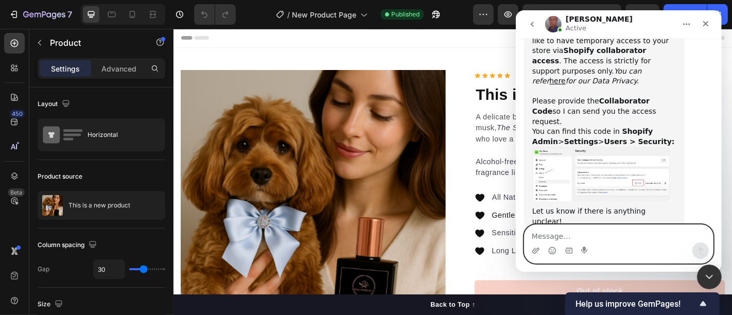
click at [623, 236] on textarea "Message…" at bounding box center [618, 234] width 189 height 18
type textarea "ok"
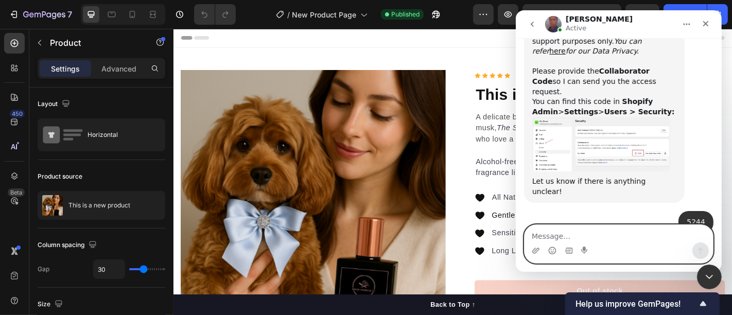
scroll to position [652, 0]
click at [598, 237] on textarea "Message…" at bounding box center [618, 234] width 189 height 18
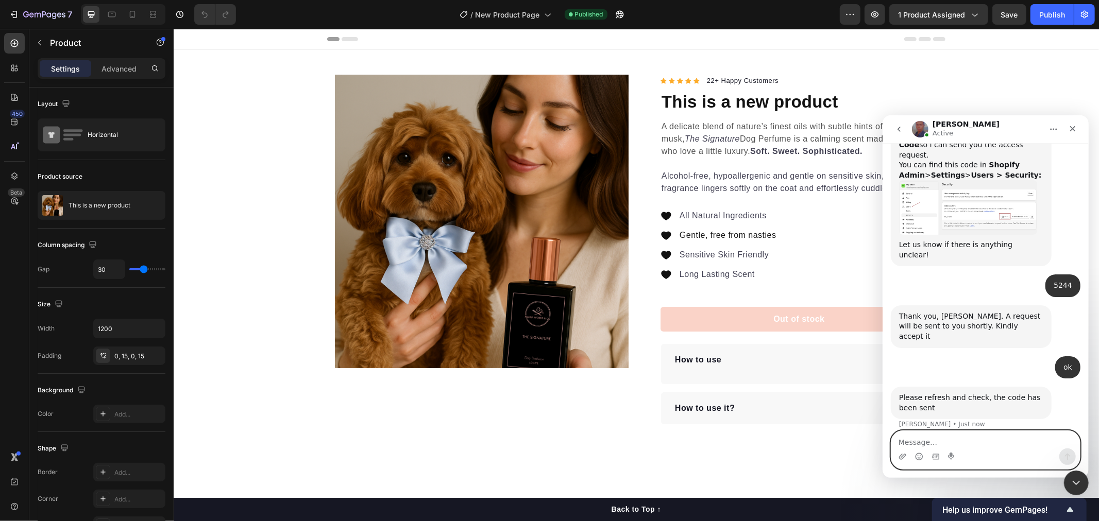
scroll to position [1, 0]
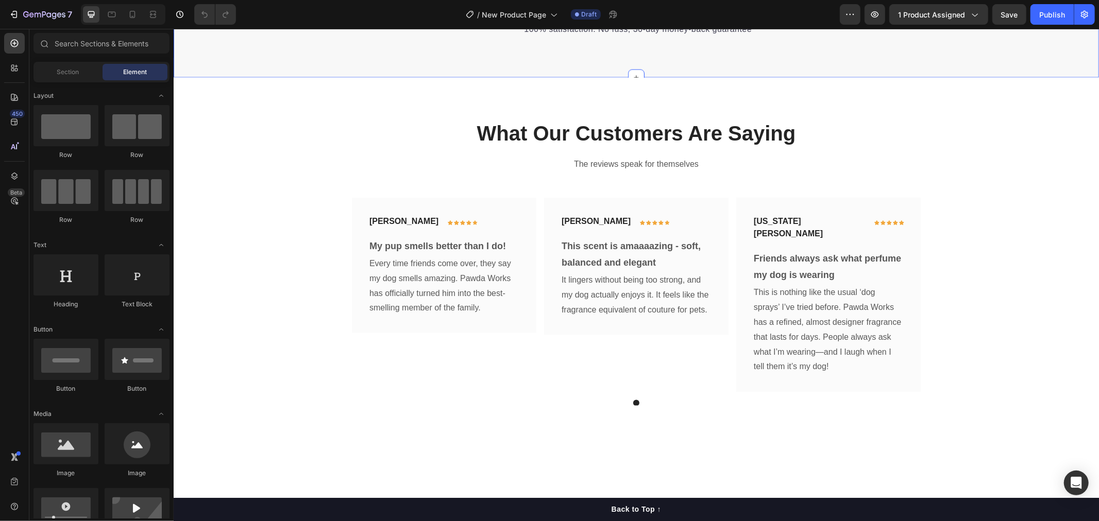
scroll to position [1259, 0]
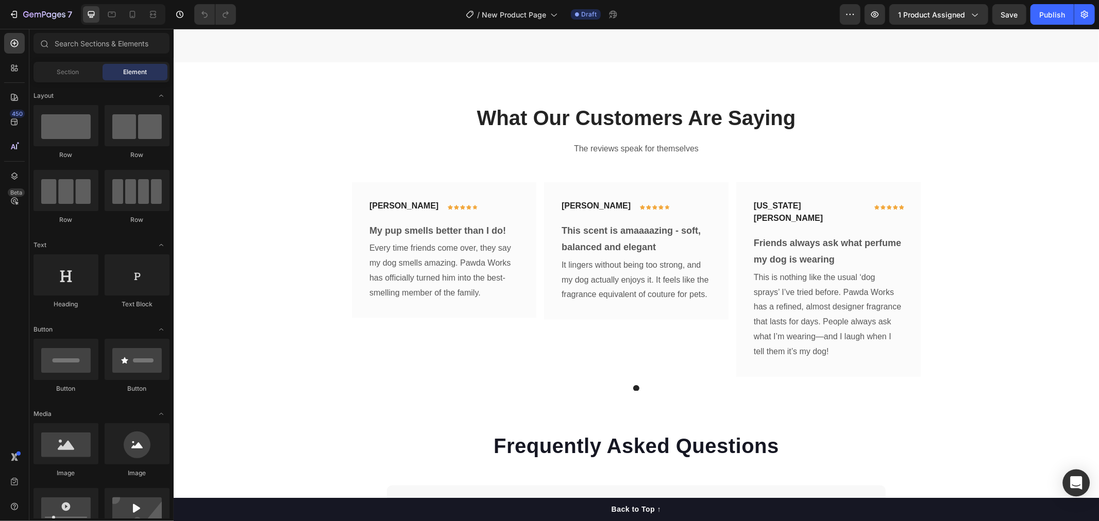
click at [1073, 481] on icon "Open Intercom Messenger" at bounding box center [1076, 482] width 12 height 13
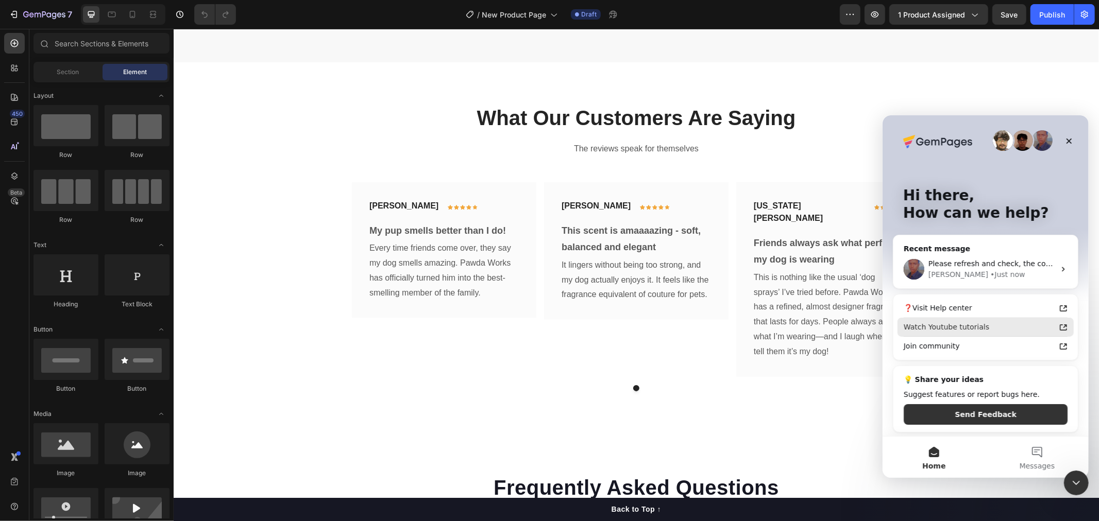
scroll to position [3, 0]
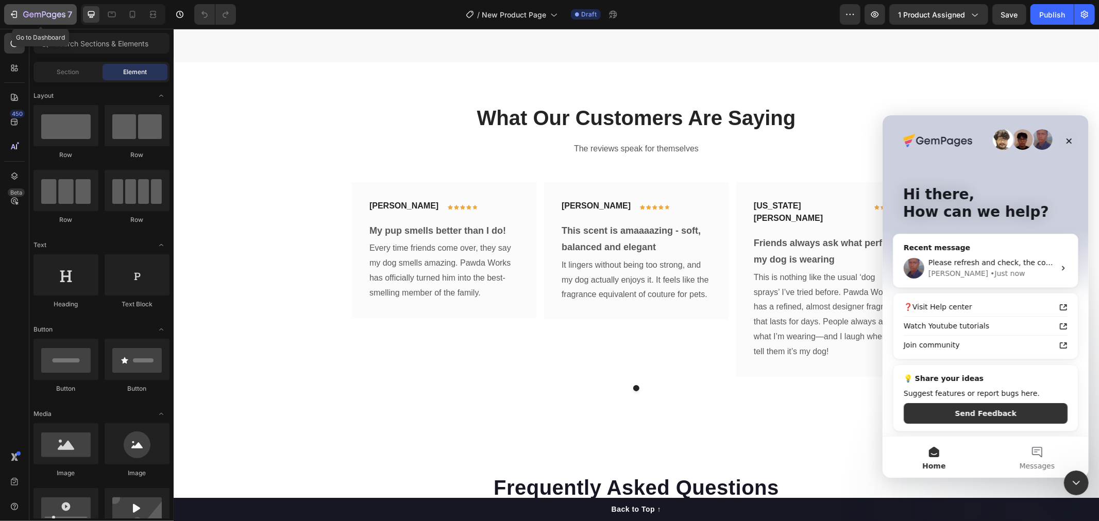
click at [16, 14] on icon "button" at bounding box center [14, 14] width 10 height 10
